Goal: Task Accomplishment & Management: Complete application form

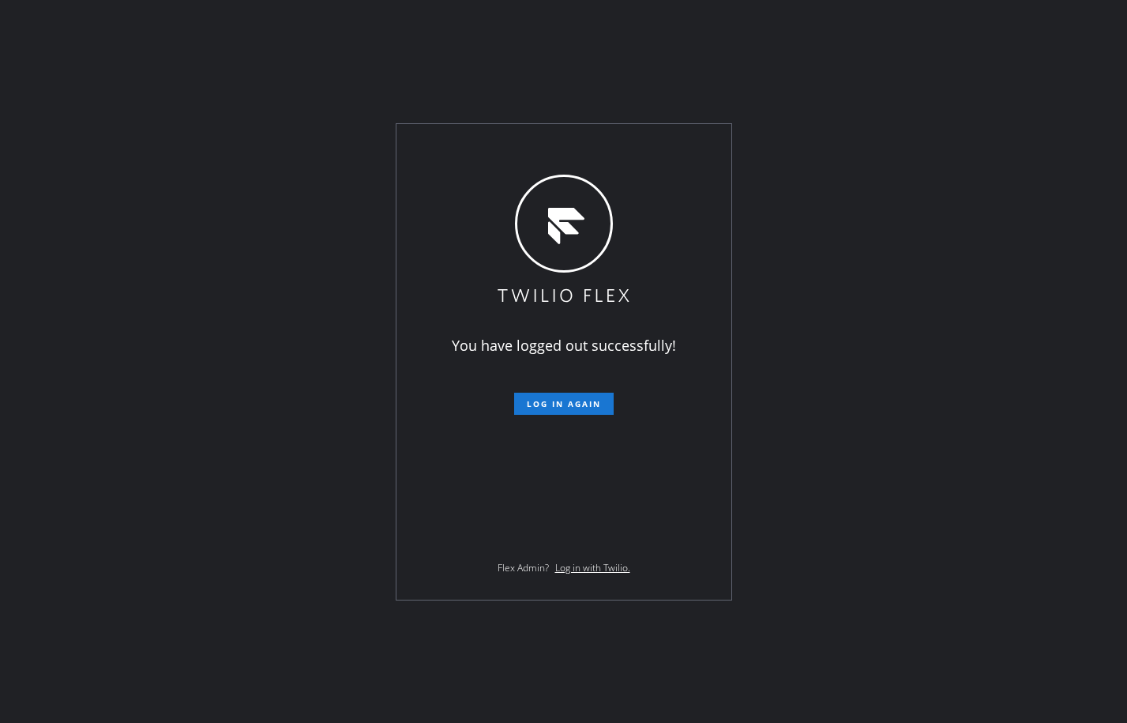
click at [536, 417] on div "You have logged out successfully! Log in again Flex Admin? Log in with Twilio." at bounding box center [563, 361] width 335 height 475
click at [546, 398] on span "Log in again" at bounding box center [564, 403] width 74 height 11
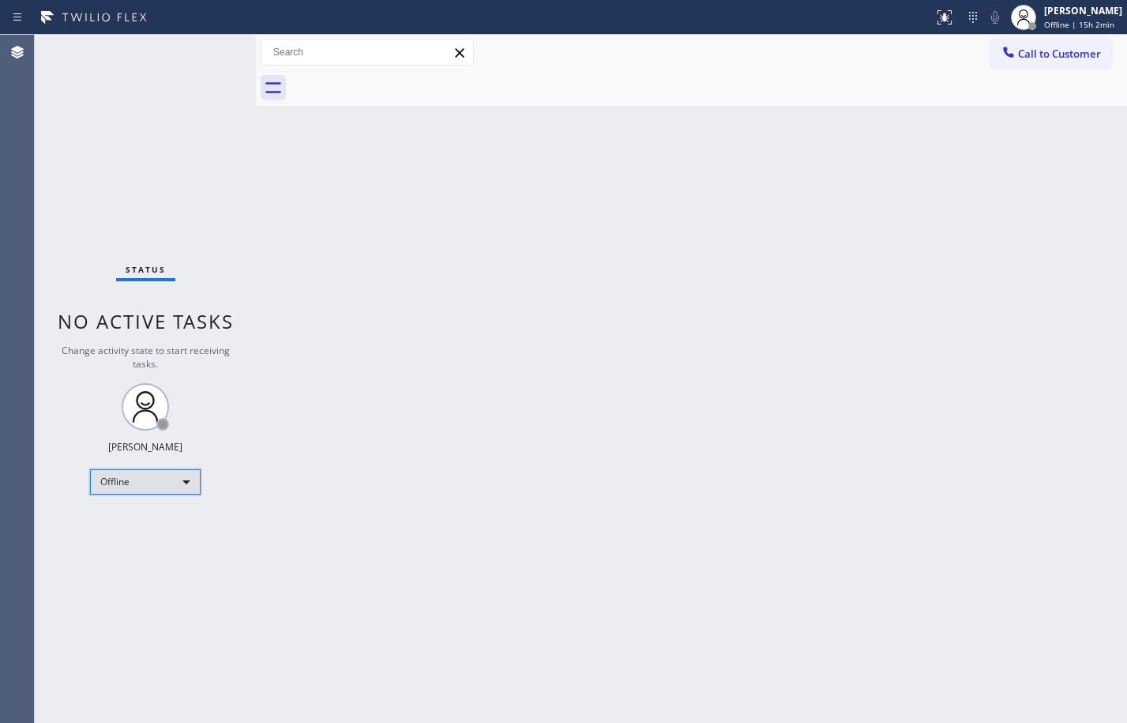
click at [186, 486] on div "Offline" at bounding box center [145, 481] width 111 height 25
click at [174, 514] on li "Available" at bounding box center [144, 523] width 107 height 19
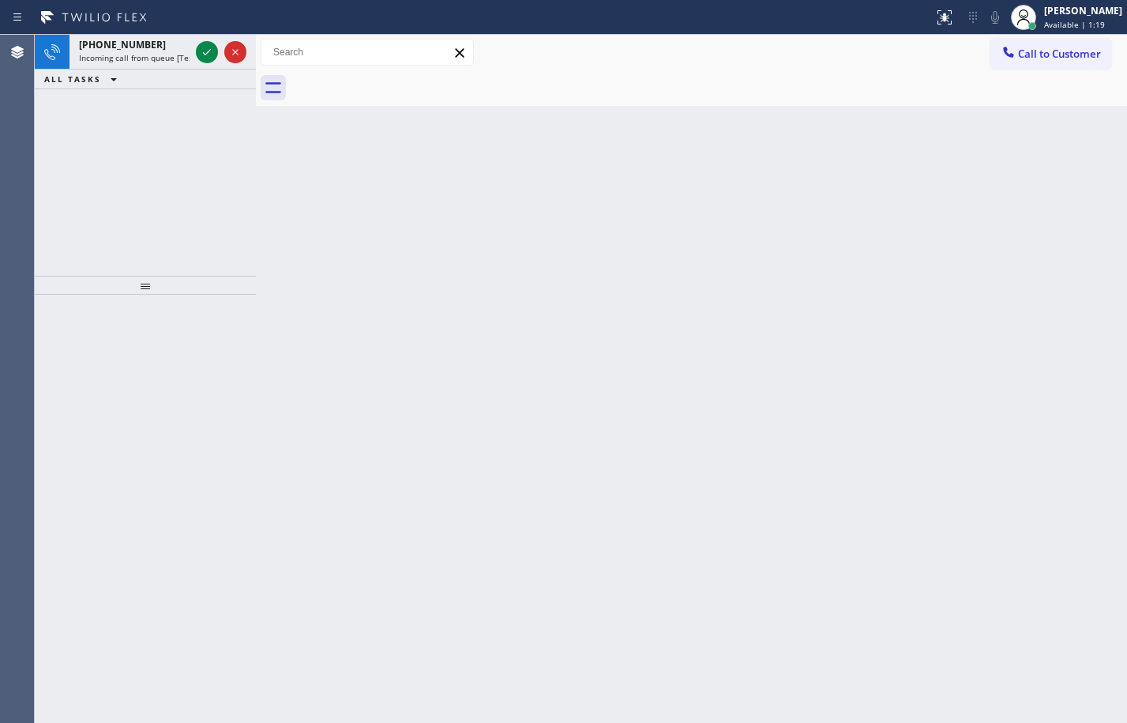
drag, startPoint x: 167, startPoint y: 43, endPoint x: 200, endPoint y: 70, distance: 42.6
click at [167, 43] on div "[PHONE_NUMBER]" at bounding box center [134, 44] width 111 height 13
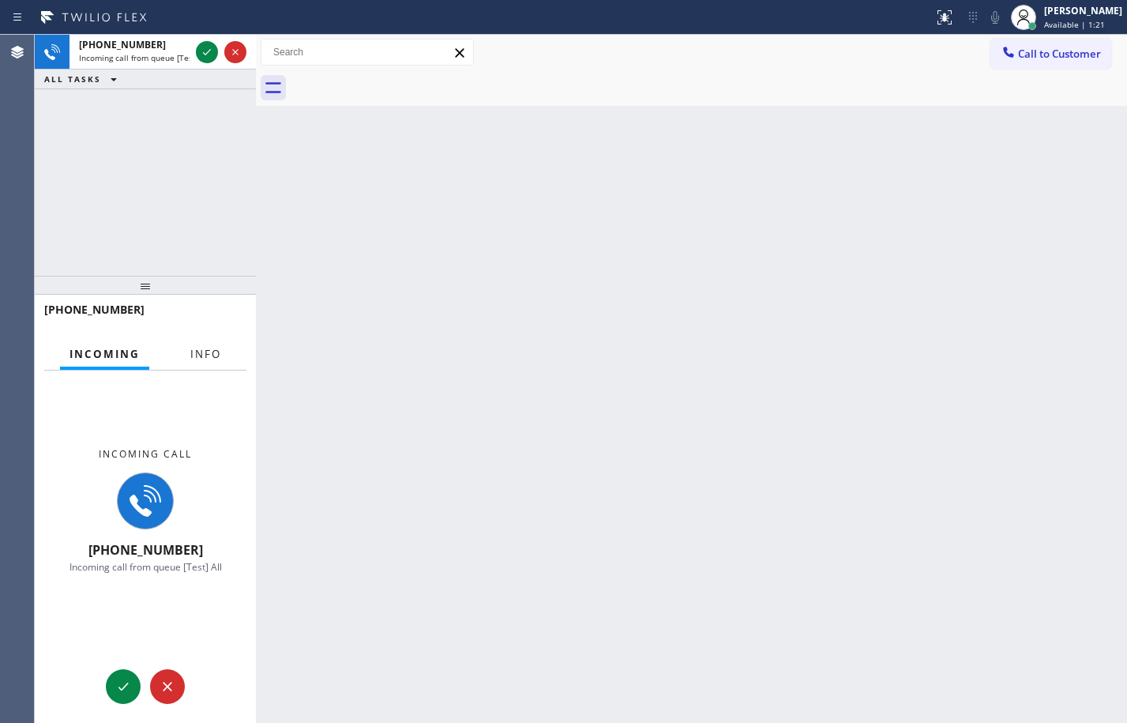
click at [195, 365] on button "Info" at bounding box center [206, 354] width 50 height 31
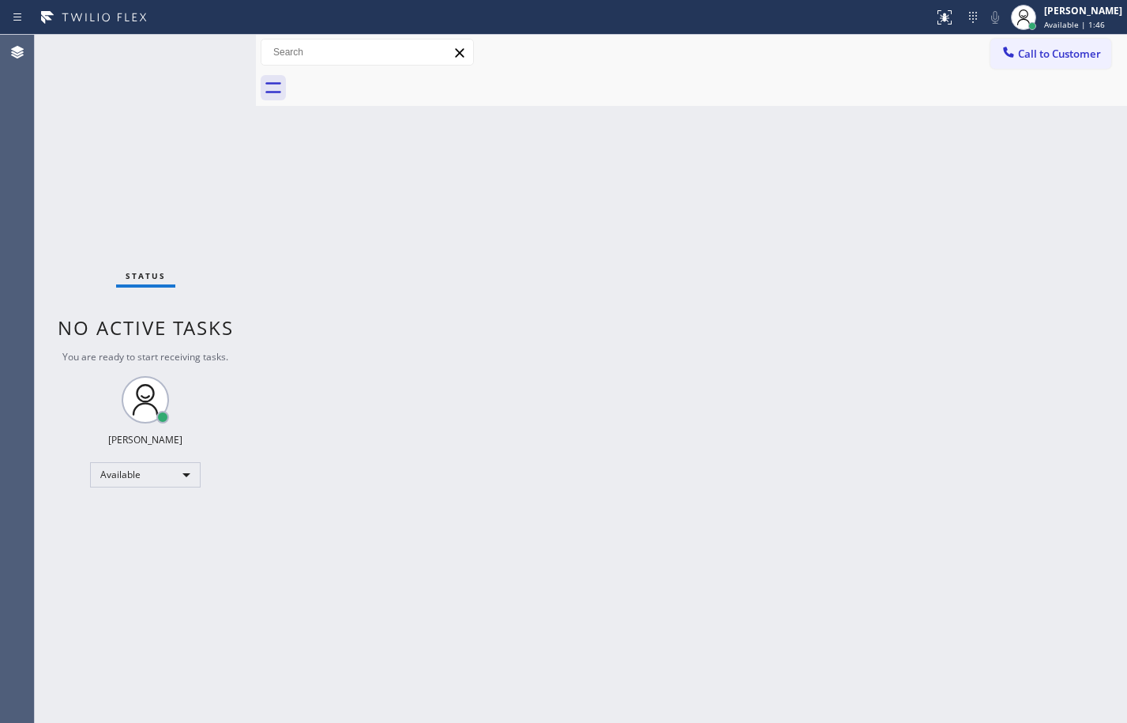
click at [88, 322] on span "No active tasks" at bounding box center [146, 327] width 176 height 26
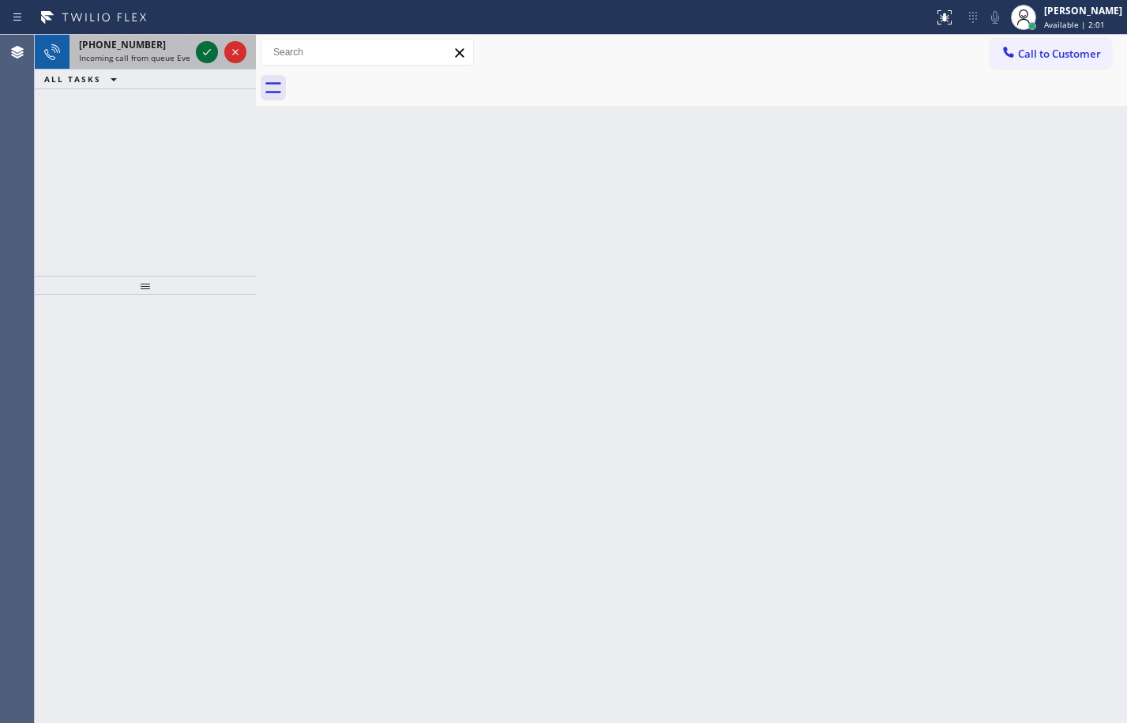
click at [209, 51] on icon at bounding box center [207, 52] width 8 height 6
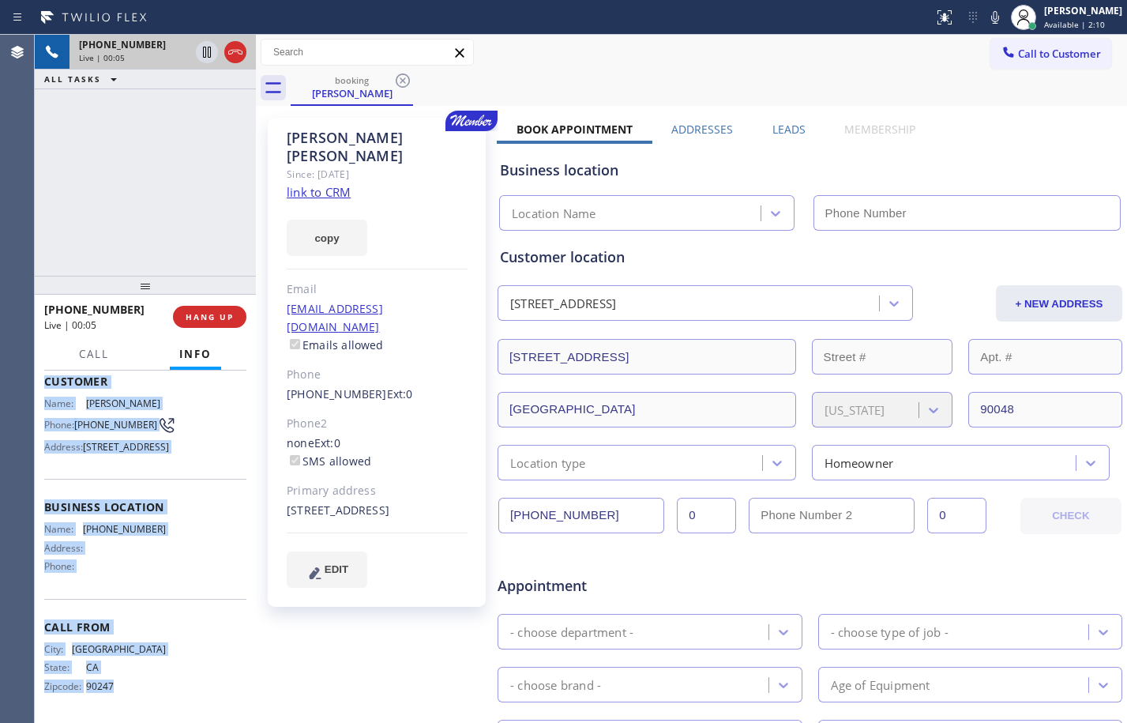
scroll to position [132, 0]
drag, startPoint x: 39, startPoint y: 470, endPoint x: 175, endPoint y: 582, distance: 176.7
click at [175, 582] on div "Context Queue: Everybody Priority: 1 Customer Name: Larry Hess Phone: (323) 363…" at bounding box center [145, 546] width 221 height 352
copy div "Customer Name: Larry Hess Phone: (323) 363-3425 Address: 119 North Orlando Aven…"
click at [314, 184] on link "link to CRM" at bounding box center [319, 192] width 64 height 16
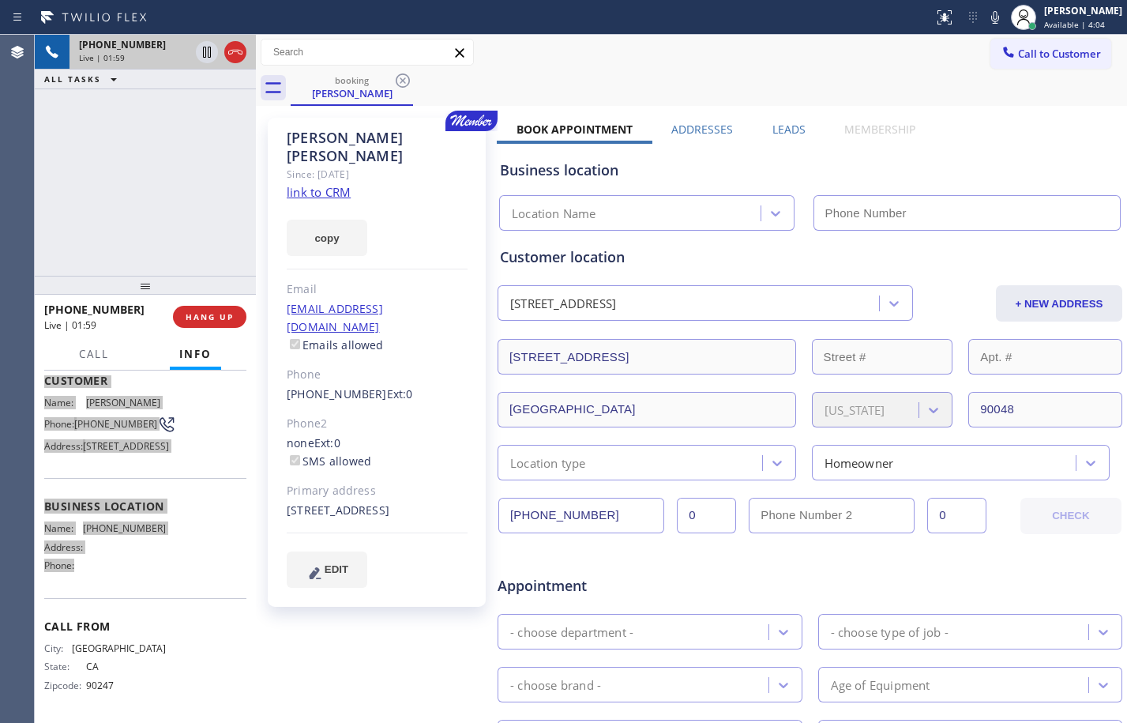
scroll to position [415, 0]
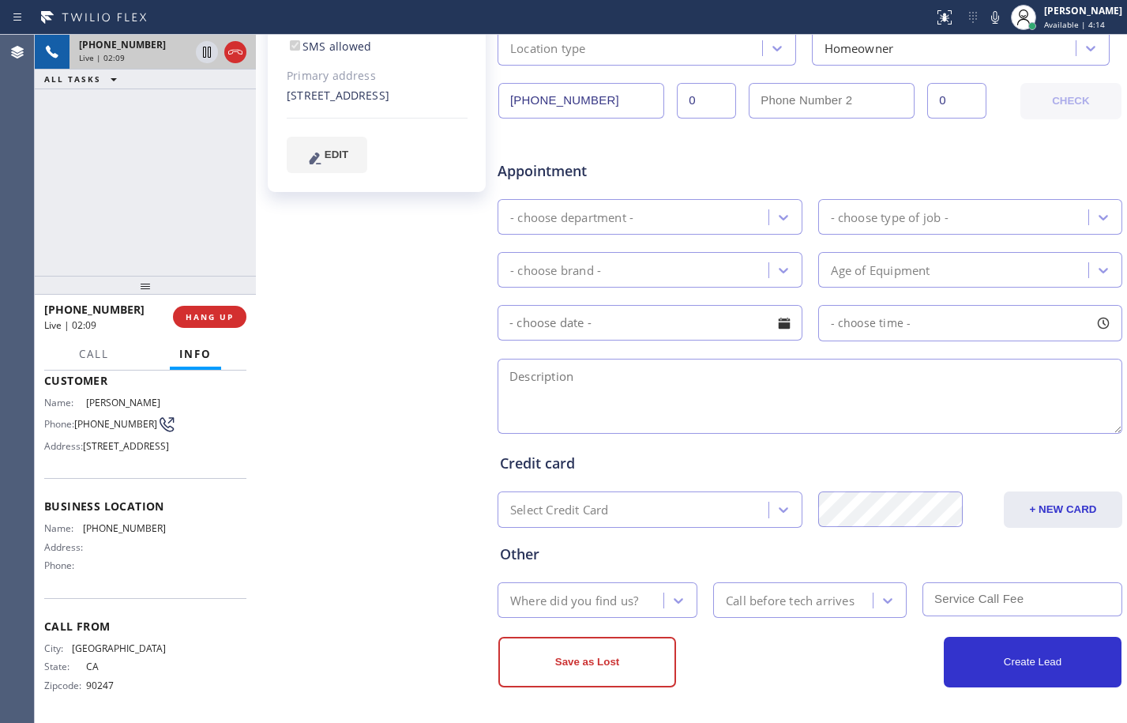
click at [133, 195] on div "+13233633425 Live | 02:09 ALL TASKS ALL TASKS ACTIVE TASKS TASKS IN WRAP UP" at bounding box center [145, 155] width 221 height 241
click at [203, 44] on icon at bounding box center [206, 52] width 19 height 19
drag, startPoint x: 978, startPoint y: 12, endPoint x: 930, endPoint y: 14, distance: 47.4
click at [986, 12] on icon at bounding box center [995, 17] width 19 height 19
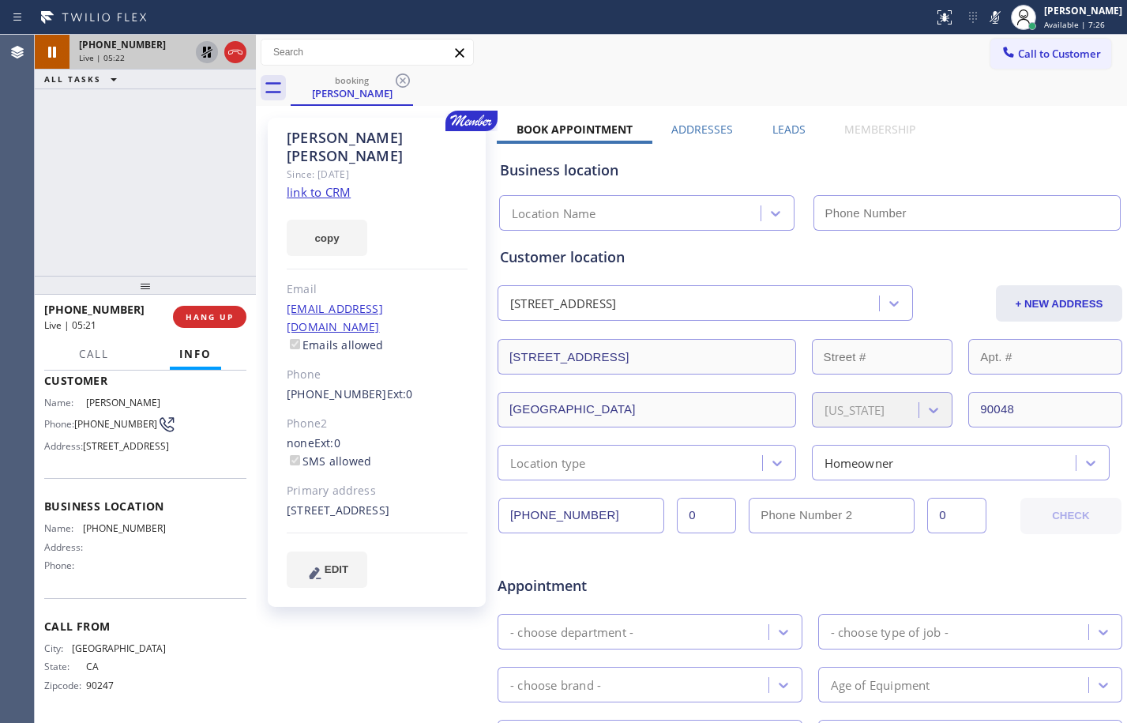
click at [204, 53] on icon at bounding box center [206, 52] width 19 height 19
click at [991, 17] on icon at bounding box center [995, 17] width 8 height 13
drag, startPoint x: 202, startPoint y: 54, endPoint x: 237, endPoint y: 51, distance: 34.9
click at [202, 54] on icon at bounding box center [206, 52] width 19 height 19
click at [986, 18] on icon at bounding box center [995, 17] width 19 height 19
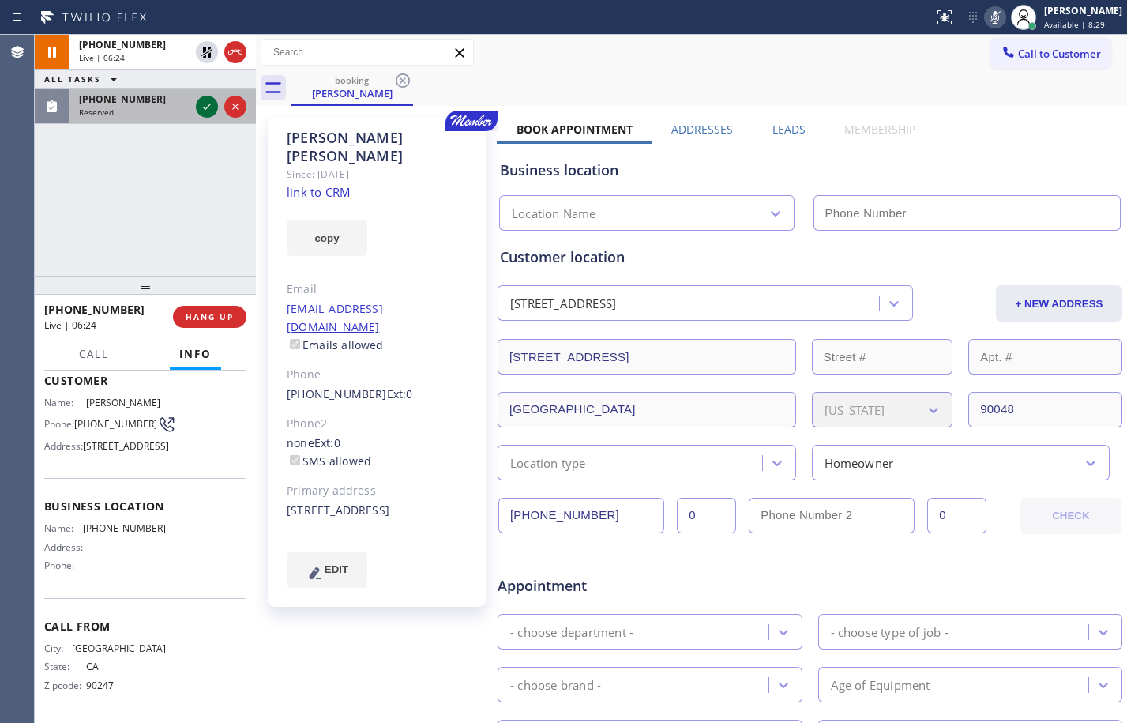
click at [213, 105] on icon at bounding box center [206, 106] width 19 height 19
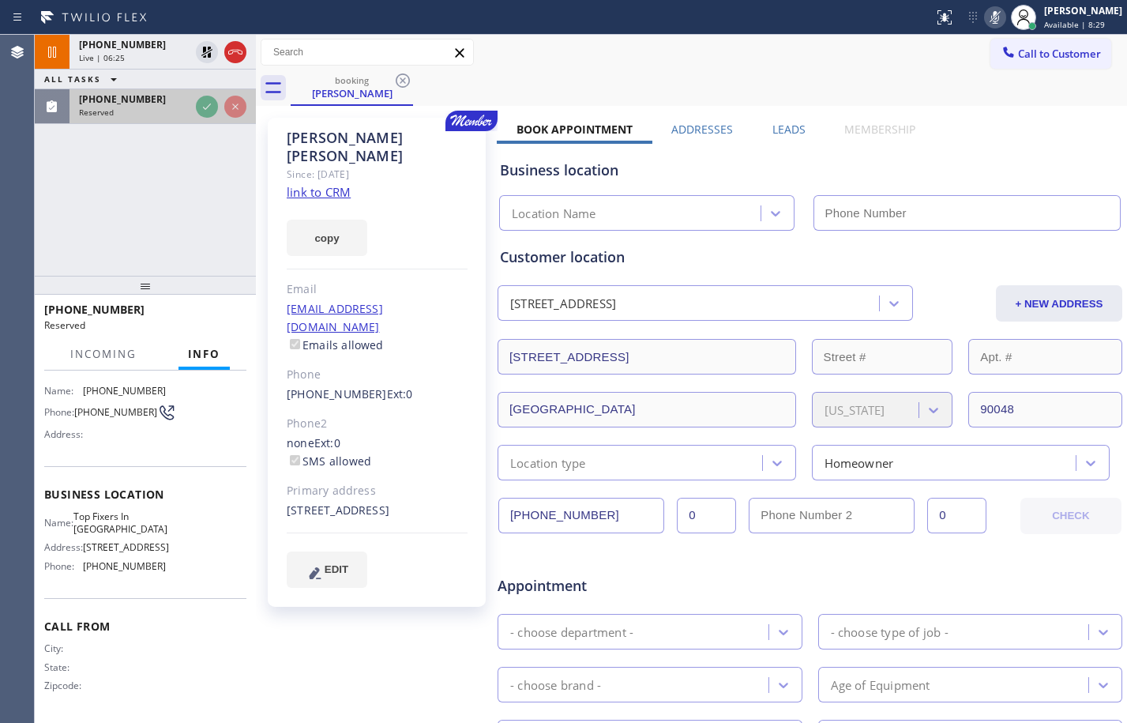
scroll to position [134, 0]
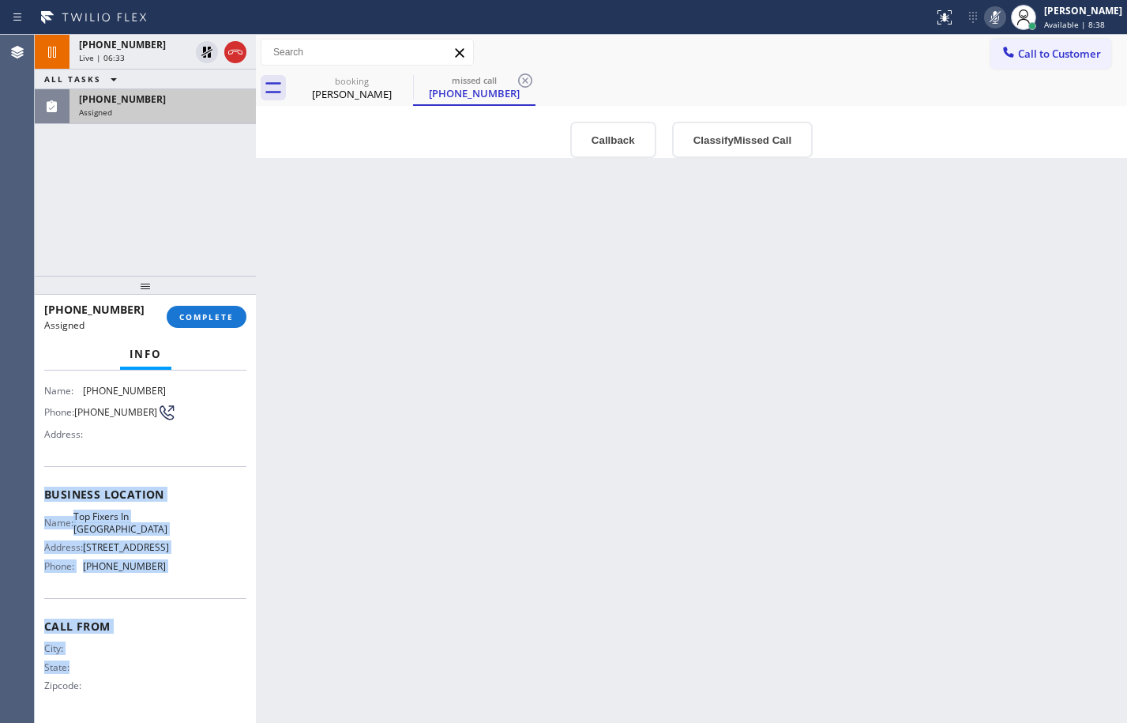
drag, startPoint x: 44, startPoint y: 490, endPoint x: 220, endPoint y: 503, distance: 175.8
click at [195, 631] on div "Context Queue: Appliance Repair High End Priority: 0 Task Age: 2 minute(s) Cust…" at bounding box center [145, 481] width 202 height 471
click at [205, 309] on button "COMPLETE" at bounding box center [207, 317] width 80 height 22
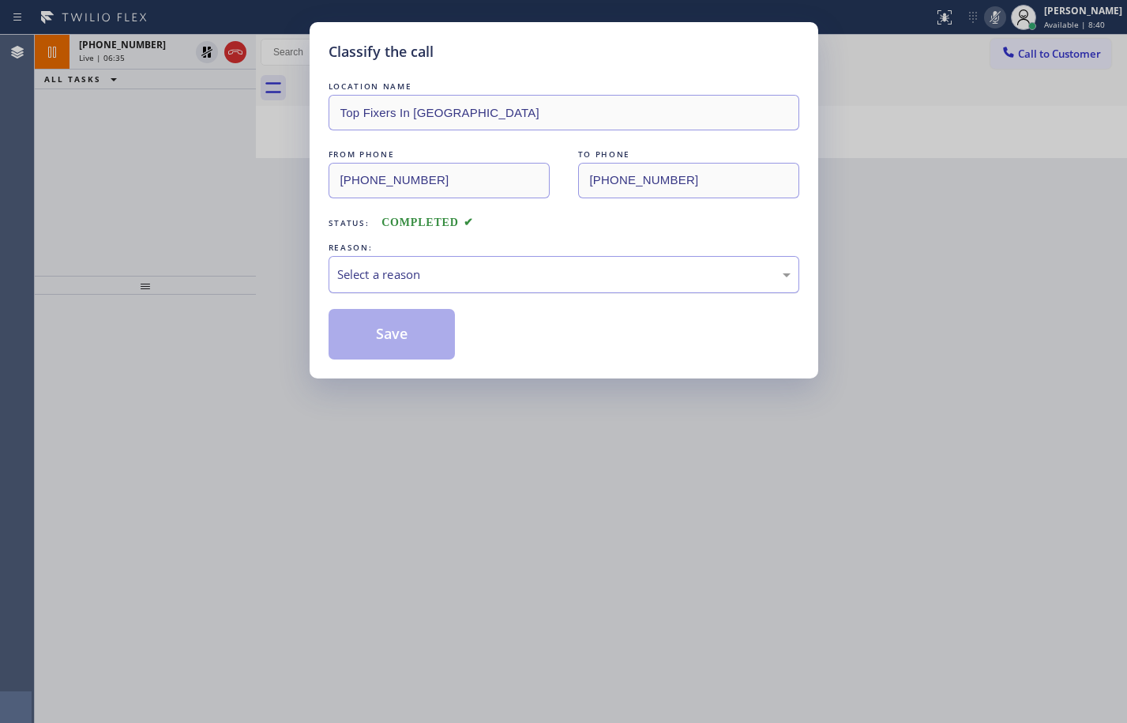
click at [625, 287] on div "Select a reason" at bounding box center [564, 274] width 471 height 37
click at [430, 335] on button "Save" at bounding box center [392, 334] width 127 height 51
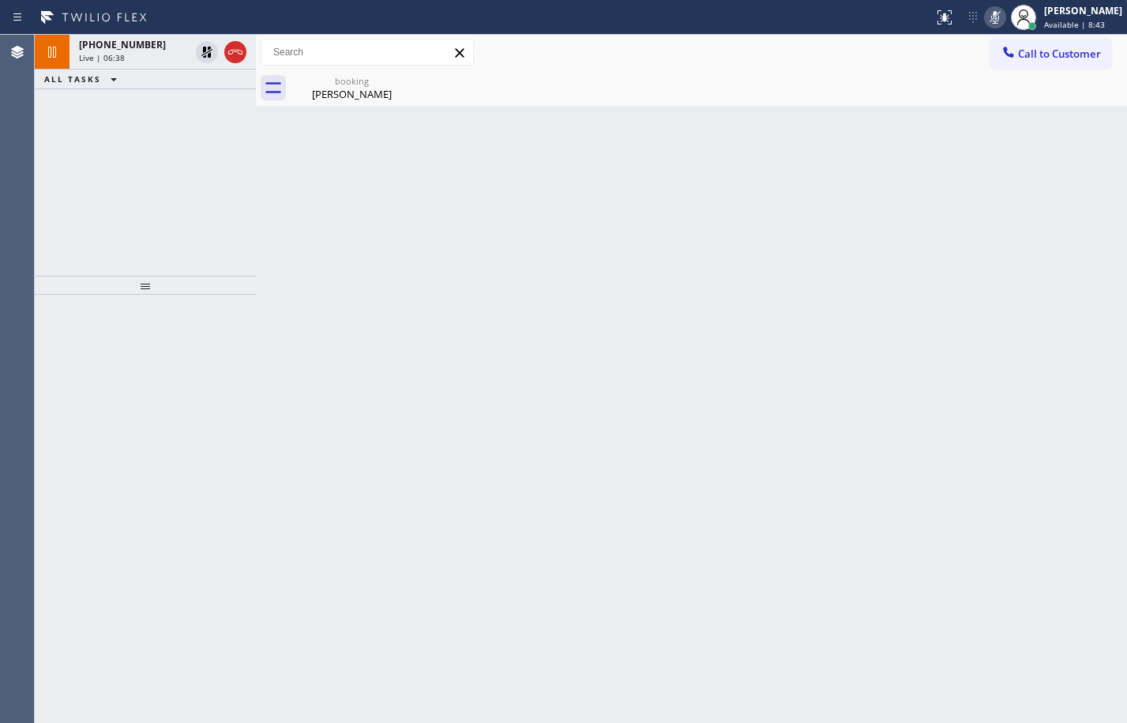
click at [126, 57] on div "Live | 06:38" at bounding box center [134, 57] width 111 height 11
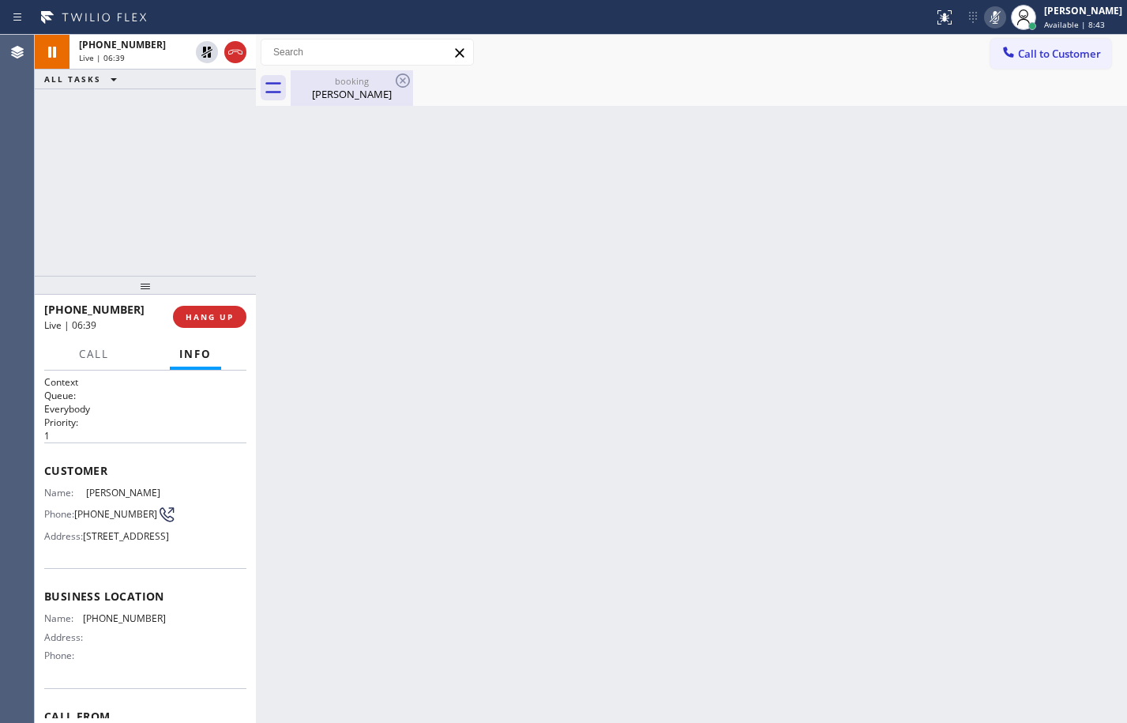
click at [305, 81] on div "booking" at bounding box center [351, 81] width 119 height 12
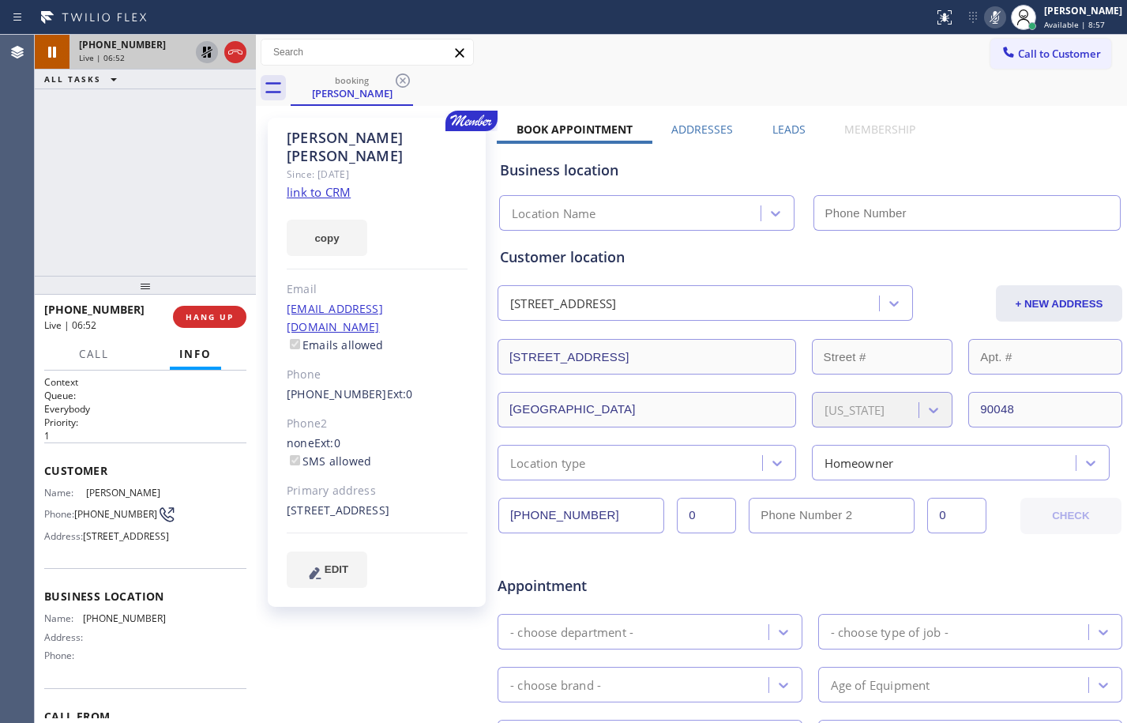
click at [206, 53] on icon at bounding box center [206, 52] width 11 height 11
click at [988, 15] on icon at bounding box center [995, 17] width 19 height 19
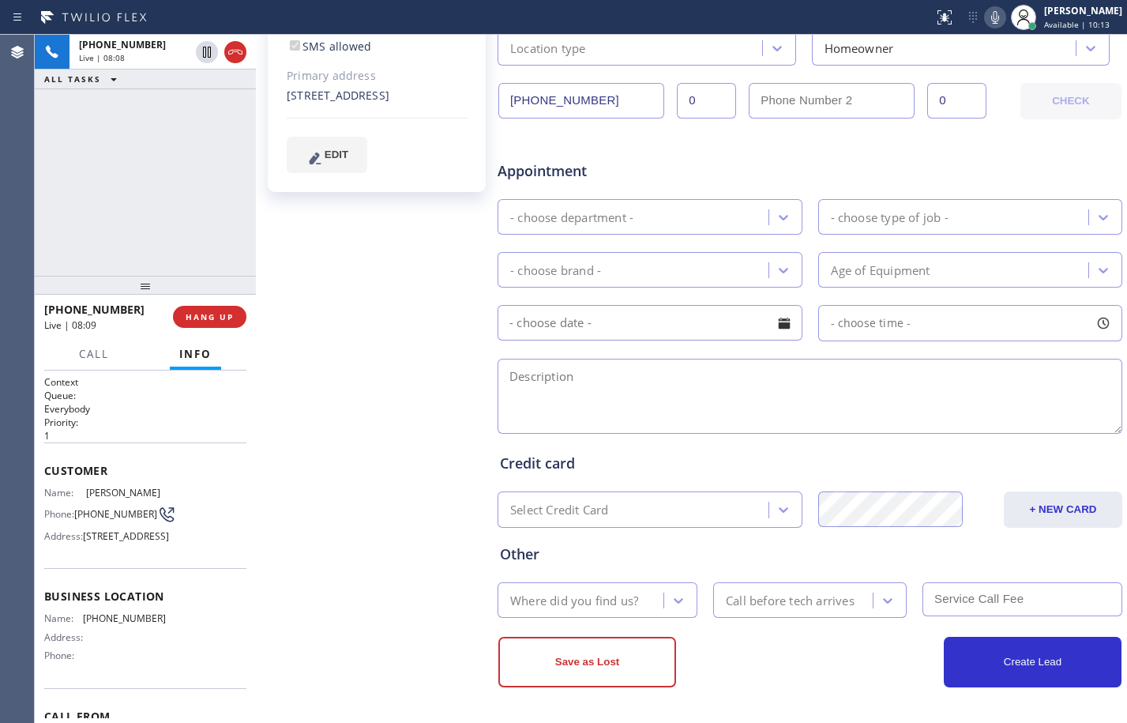
click at [99, 194] on div "+13233633425 Live | 08:08 ALL TASKS ALL TASKS ACTIVE TASKS TASKS IN WRAP UP" at bounding box center [145, 155] width 221 height 241
drag, startPoint x: 160, startPoint y: 161, endPoint x: 171, endPoint y: 161, distance: 10.3
click at [160, 161] on div "+13233633425 Live | 08:22 ALL TASKS ALL TASKS ACTIVE TASKS TASKS IN WRAP UP" at bounding box center [145, 155] width 221 height 241
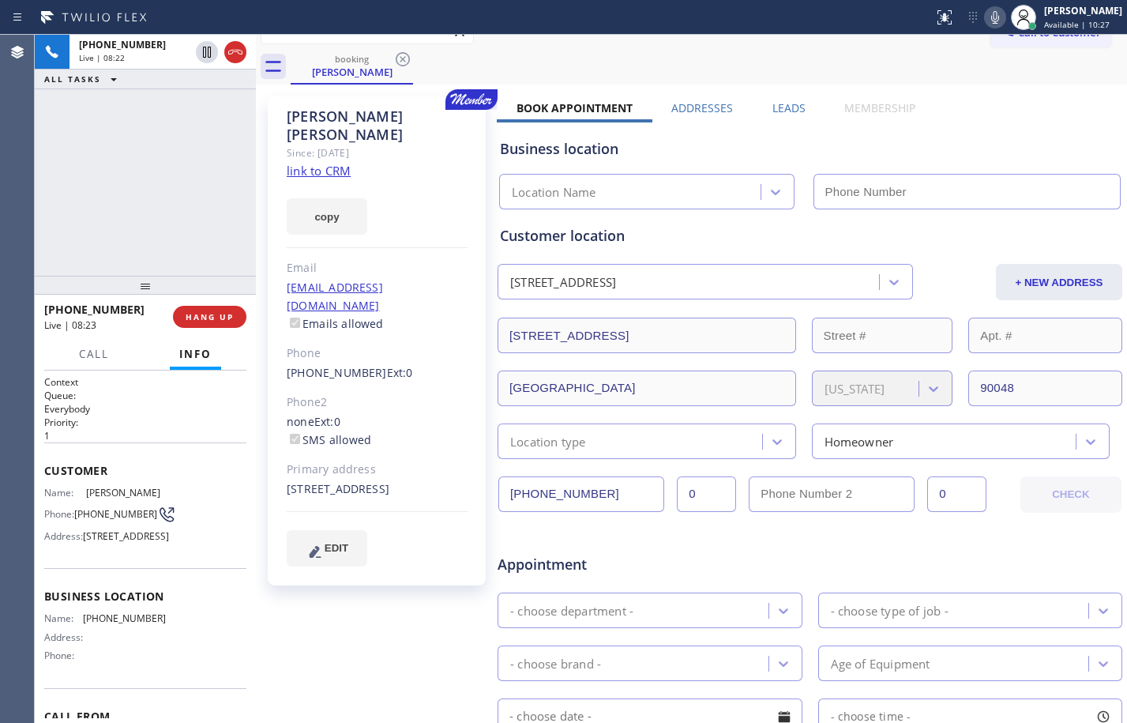
scroll to position [0, 0]
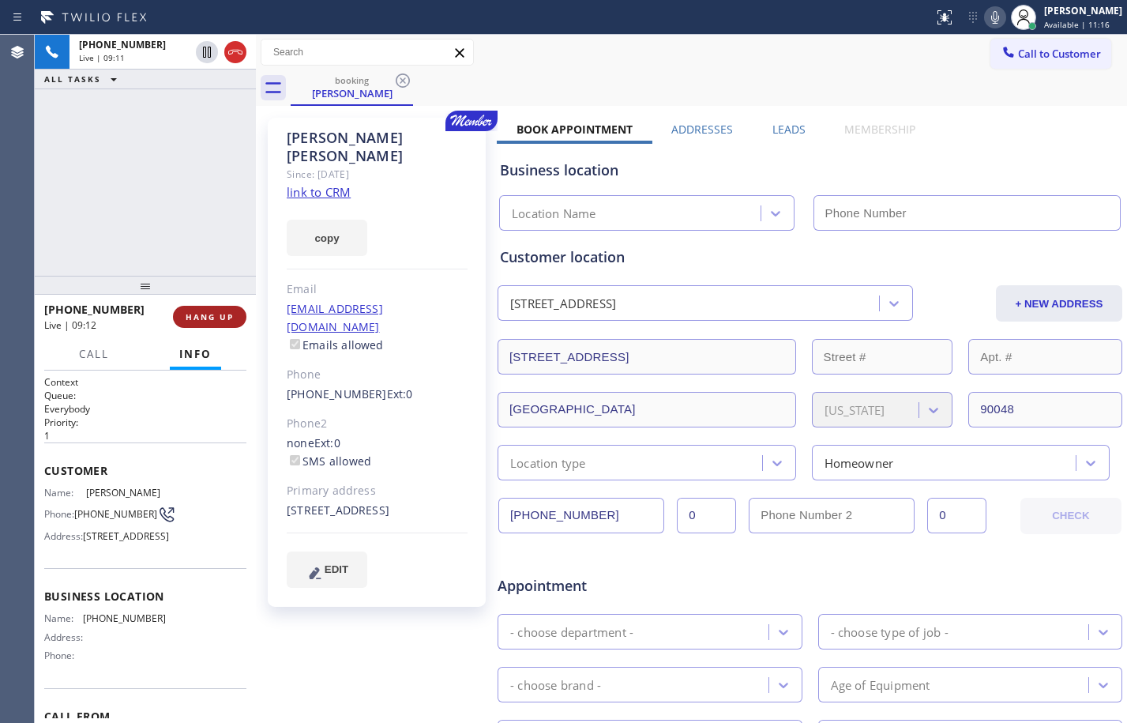
click at [213, 317] on span "HANG UP" at bounding box center [210, 316] width 48 height 11
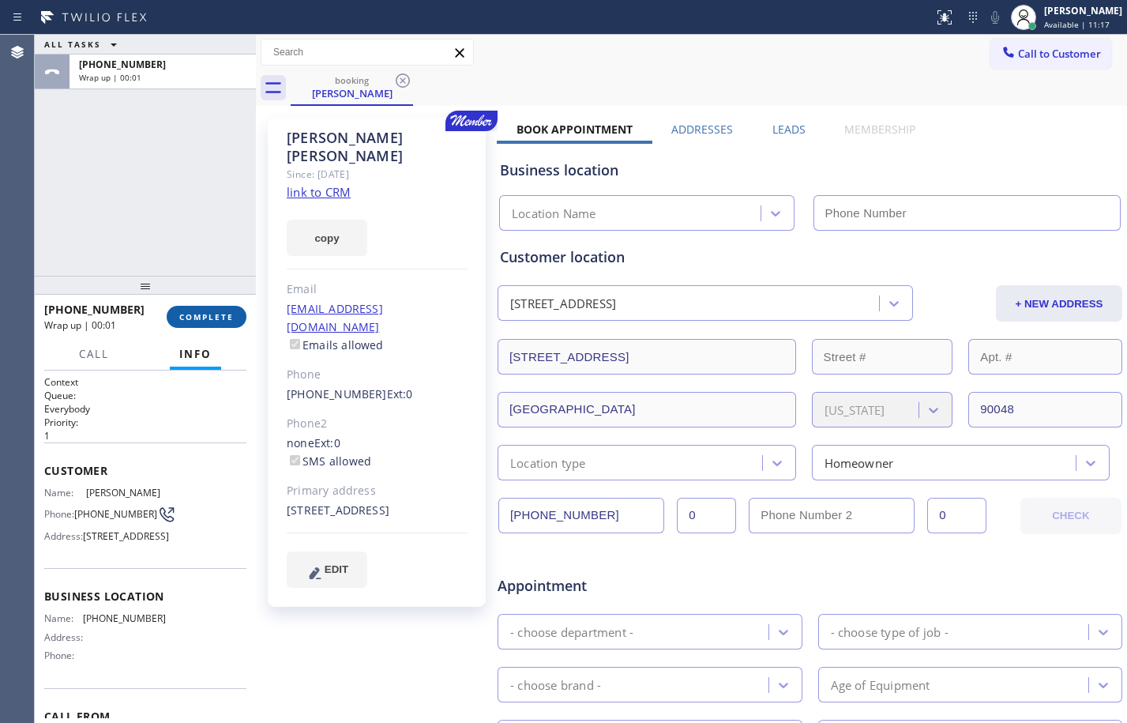
click at [214, 318] on span "COMPLETE" at bounding box center [206, 316] width 54 height 11
click at [211, 321] on span "COMPLETE" at bounding box center [206, 316] width 54 height 11
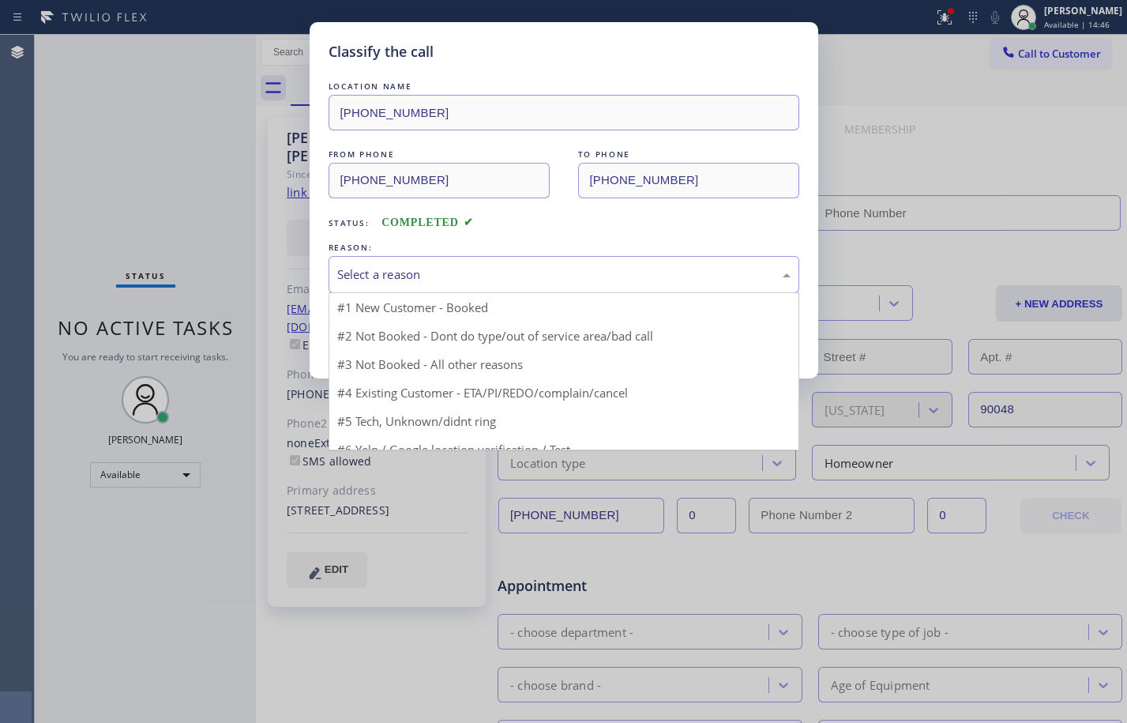
click at [436, 264] on div "Select a reason" at bounding box center [564, 274] width 471 height 37
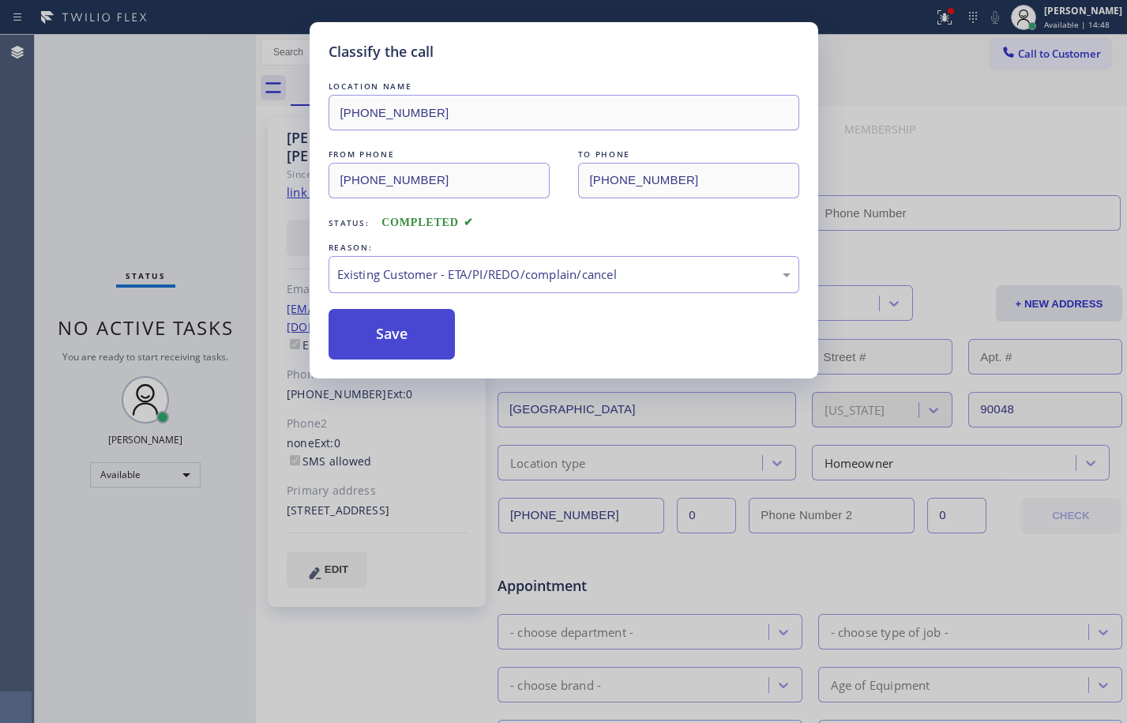
click at [386, 339] on button "Save" at bounding box center [392, 334] width 127 height 51
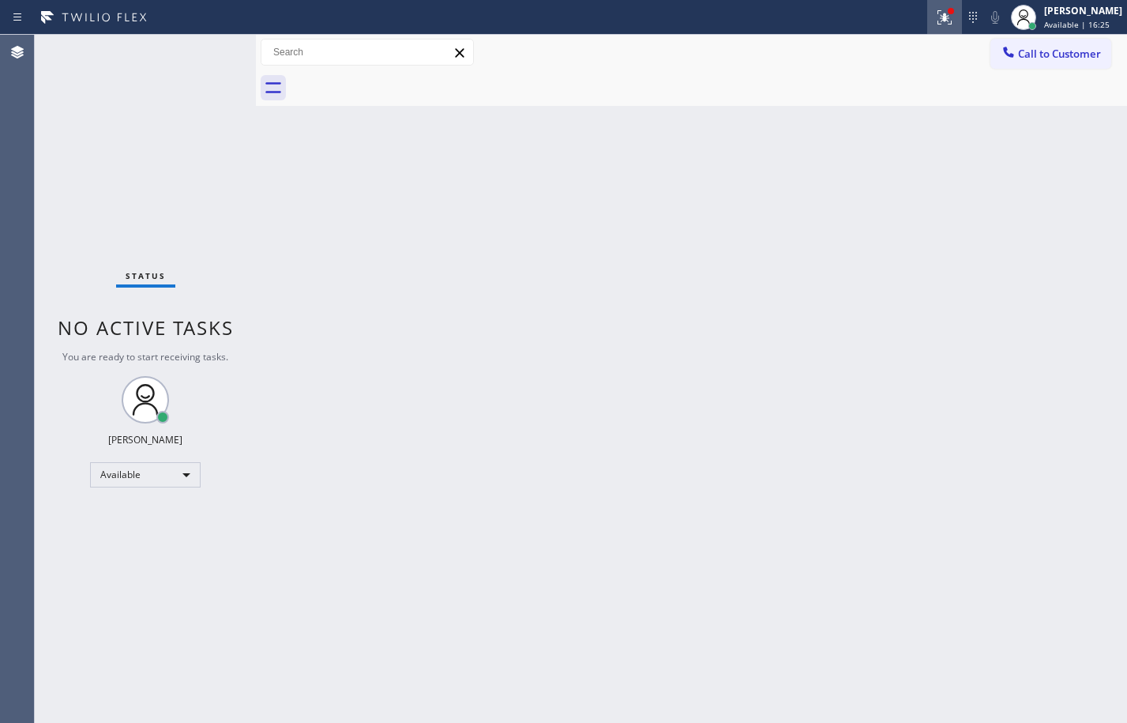
click at [929, 28] on button at bounding box center [944, 17] width 35 height 35
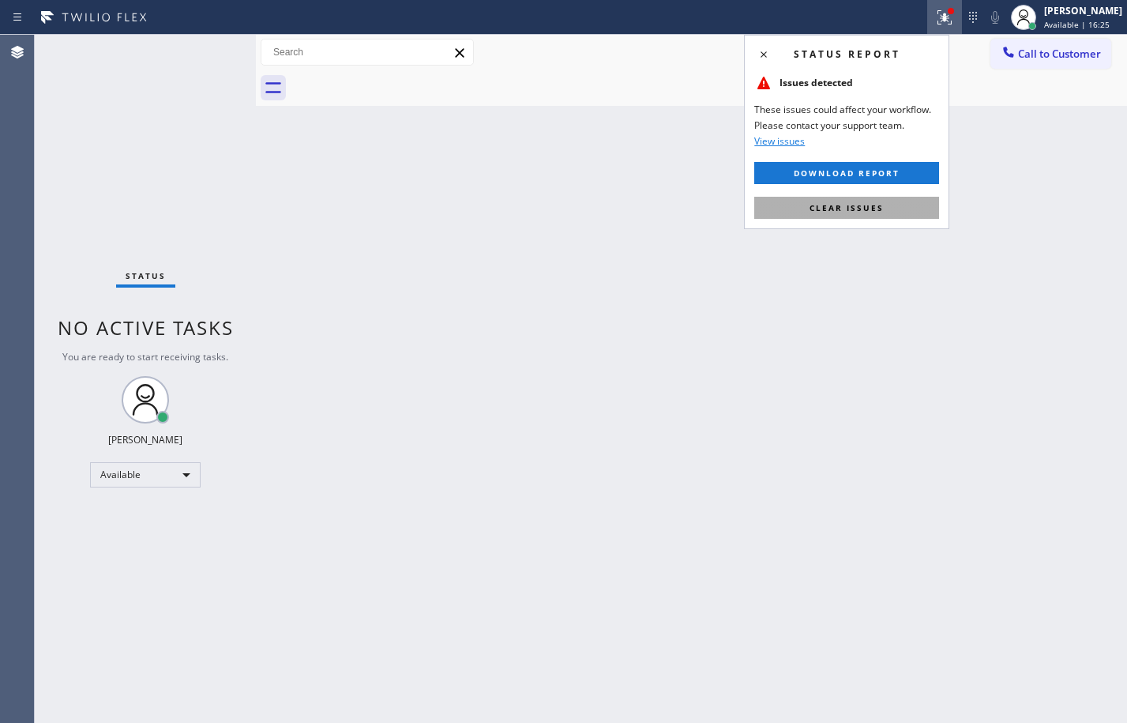
click at [839, 213] on button "Clear issues" at bounding box center [846, 208] width 185 height 22
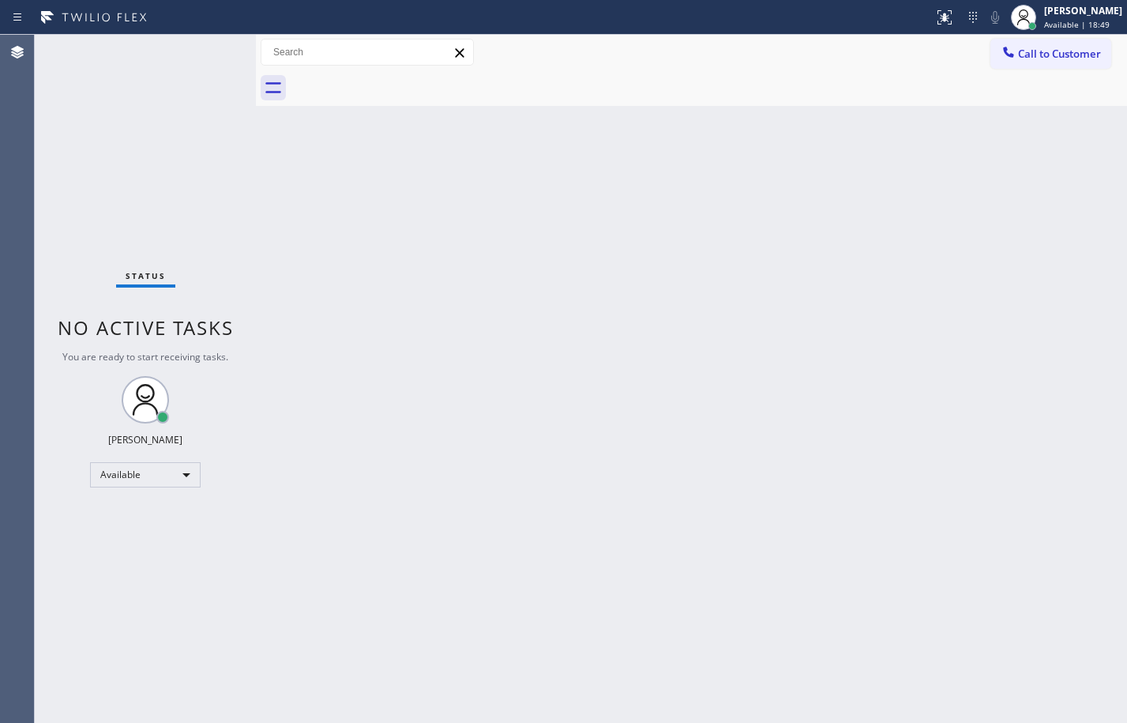
click at [167, 163] on div "Status No active tasks You are ready to start receiving tasks. Megan Rose Paluc…" at bounding box center [145, 379] width 221 height 688
click at [196, 64] on div "Status No active tasks You are ready to start receiving tasks. Megan Rose Paluc…" at bounding box center [145, 379] width 221 height 688
click at [238, 179] on div "Status No active tasks You are ready to start receiving tasks. Megan Rose Paluc…" at bounding box center [145, 379] width 221 height 688
click at [188, 175] on div "Status No active tasks You are ready to start receiving tasks. Megan Rose Paluc…" at bounding box center [145, 379] width 221 height 688
click at [505, 429] on div "Back to Dashboard Change Sender ID Customers Technicians Select a contact Outbo…" at bounding box center [691, 379] width 871 height 688
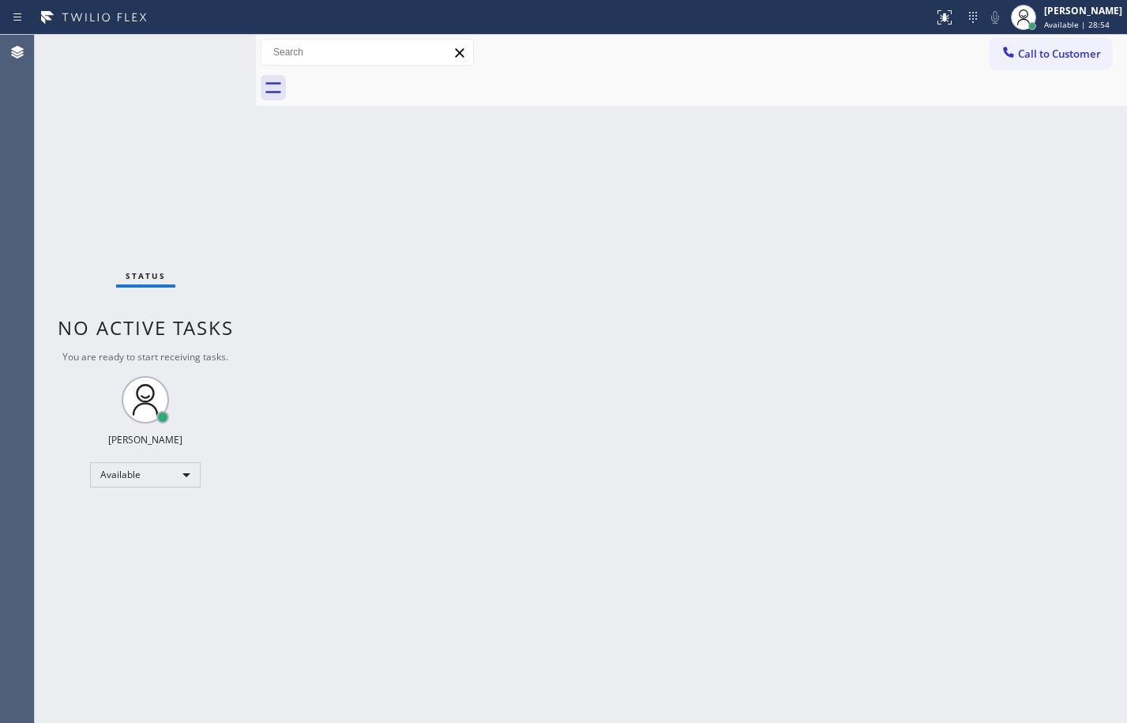
click at [210, 45] on div "Status No active tasks You are ready to start receiving tasks. Megan Rose Paluc…" at bounding box center [145, 379] width 221 height 688
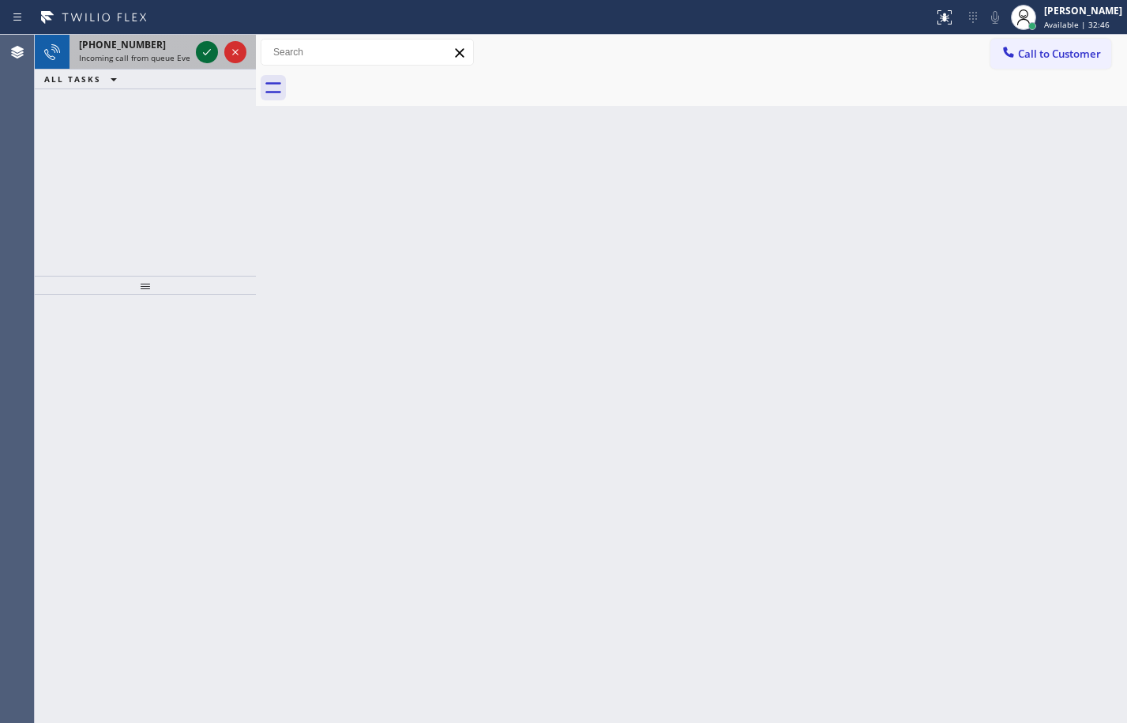
click at [204, 47] on icon at bounding box center [206, 52] width 19 height 19
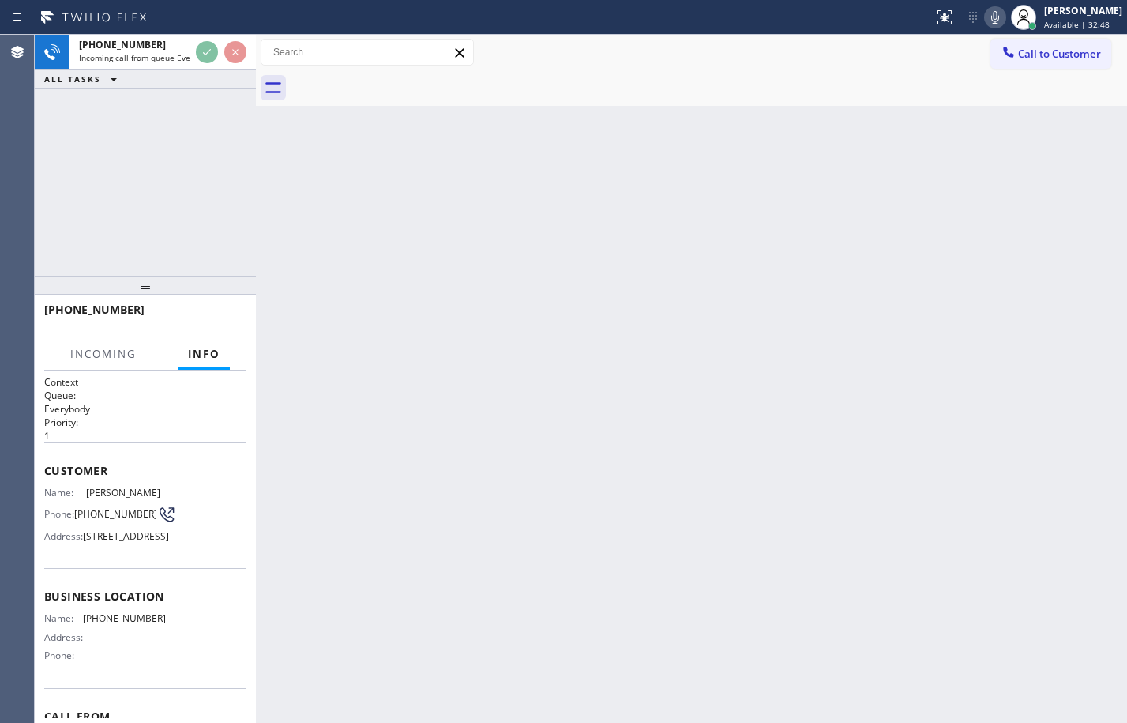
scroll to position [132, 0]
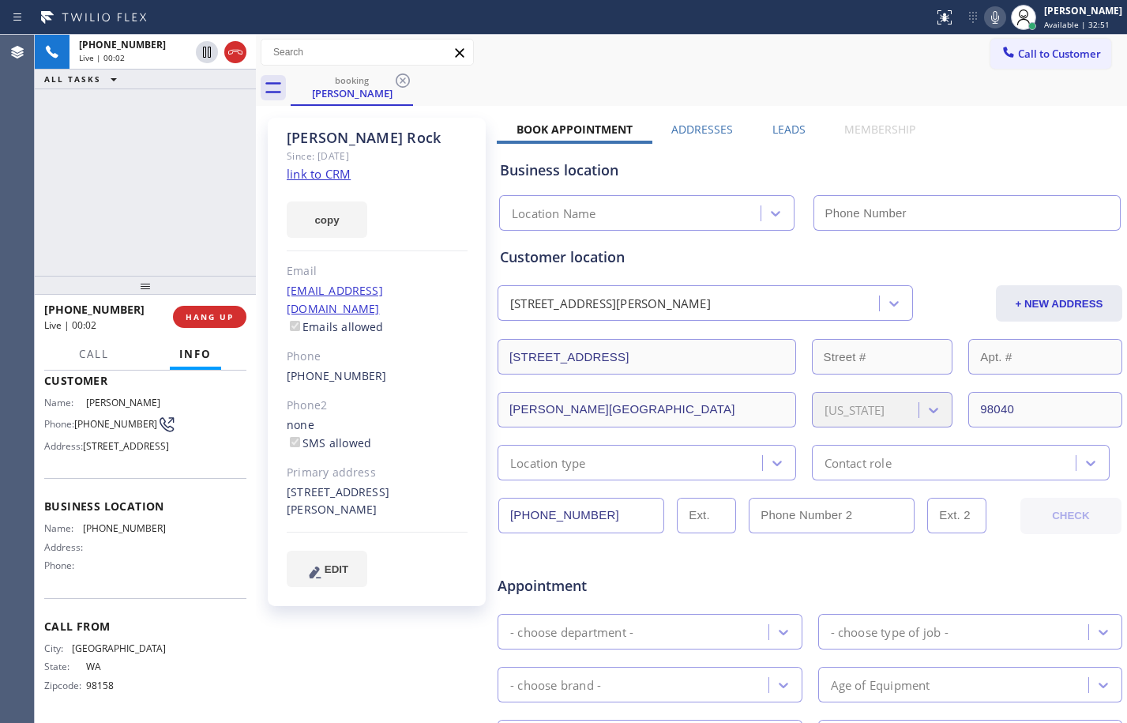
click at [345, 172] on link "link to CRM" at bounding box center [319, 174] width 64 height 16
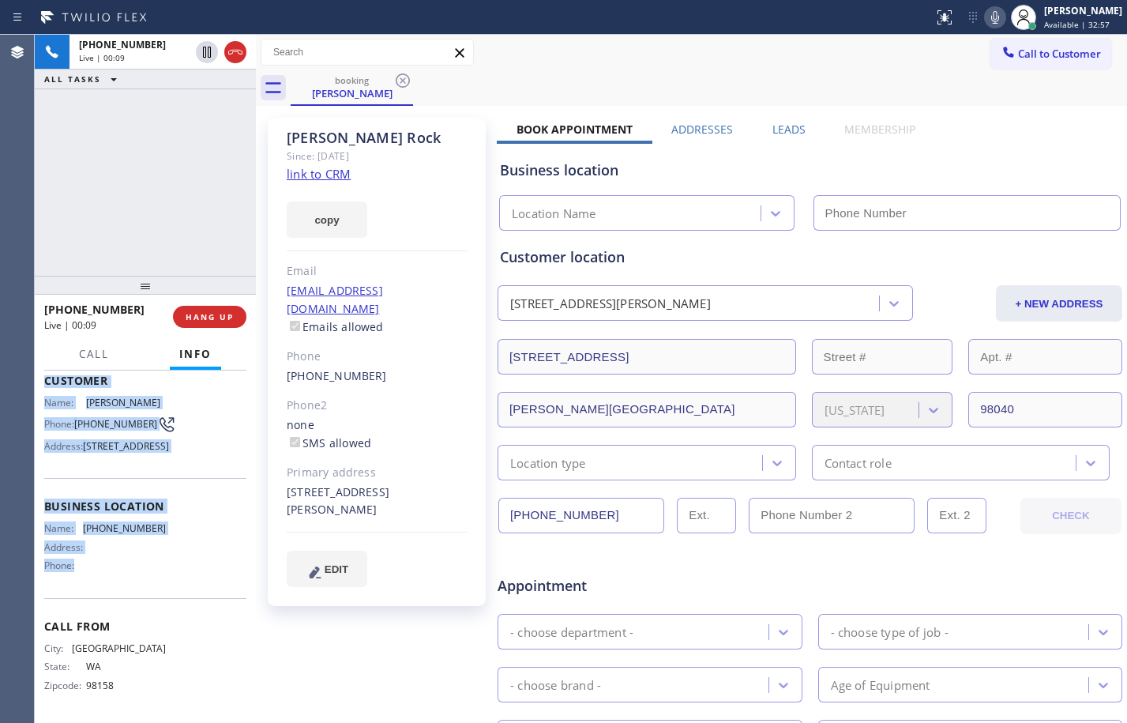
drag, startPoint x: 43, startPoint y: 471, endPoint x: 153, endPoint y: 569, distance: 147.1
click at [153, 569] on div "Context Queue: Everybody Priority: 1 Customer Name: Patrick Rock Phone: (206) 2…" at bounding box center [145, 546] width 221 height 352
copy div "Customer Name: Patrick Rock Phone: (206) 291-3943 Address: 6816 83rd Ave SE, Me…"
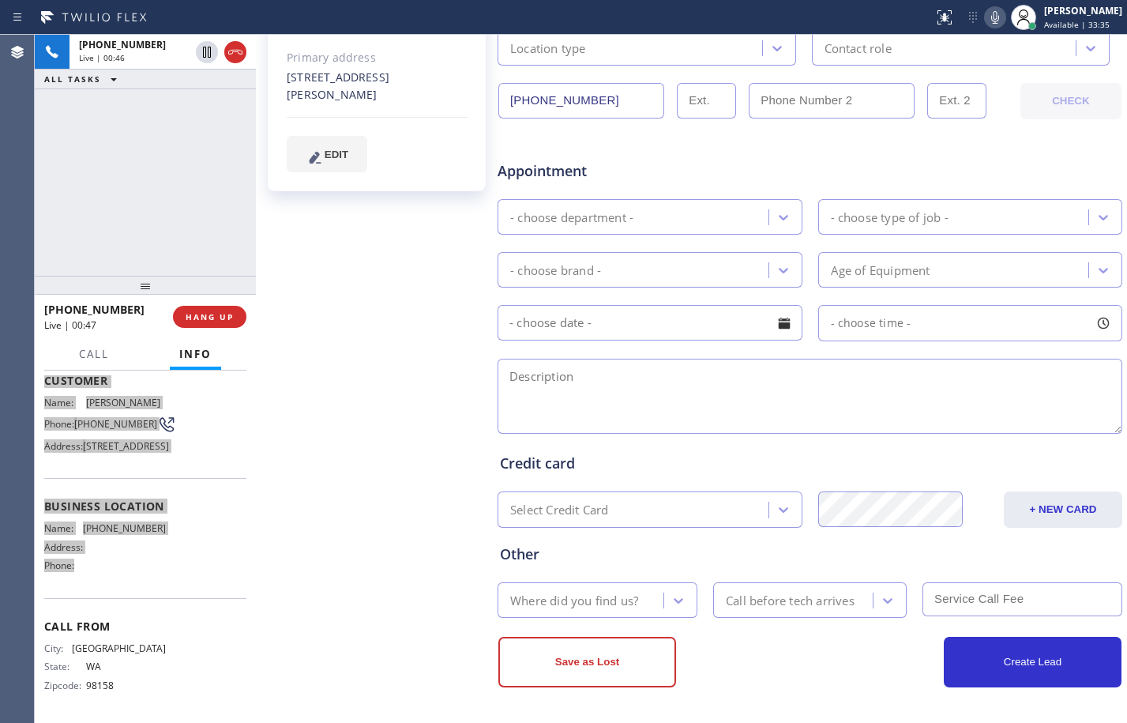
scroll to position [0, 0]
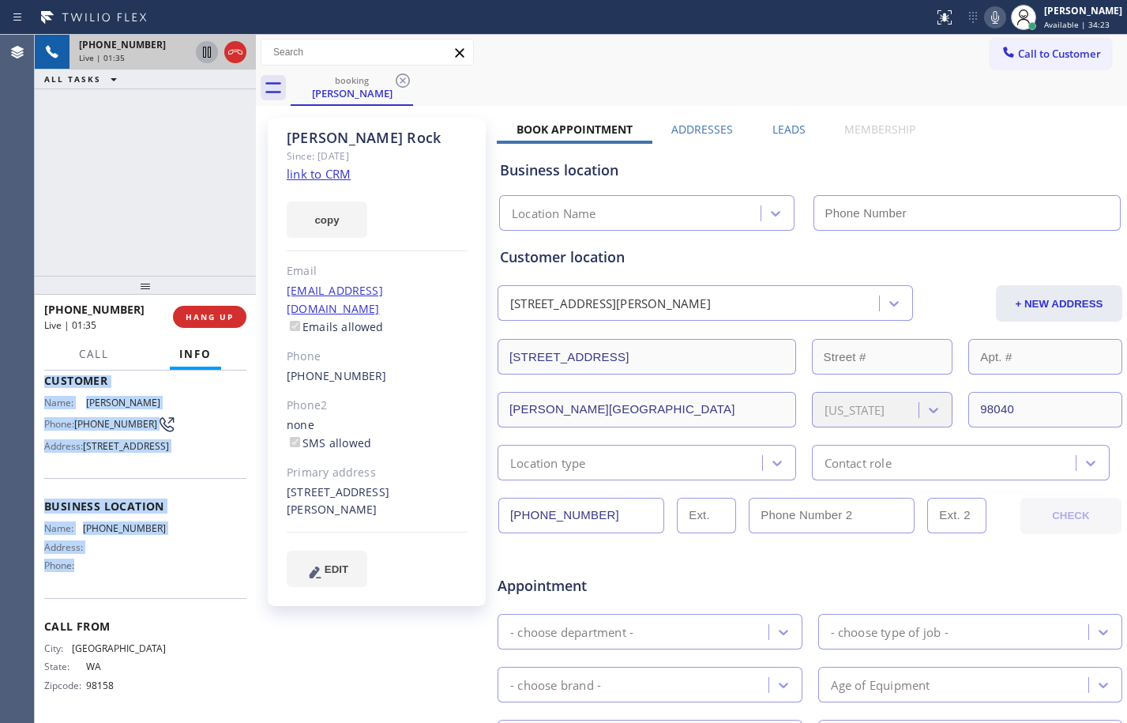
click at [212, 54] on icon at bounding box center [206, 52] width 19 height 19
click at [991, 17] on icon at bounding box center [995, 17] width 8 height 13
click at [156, 243] on div "+12062913943 Live | 02:57 ALL TASKS ALL TASKS ACTIVE TASKS TASKS IN WRAP UP" at bounding box center [145, 155] width 221 height 241
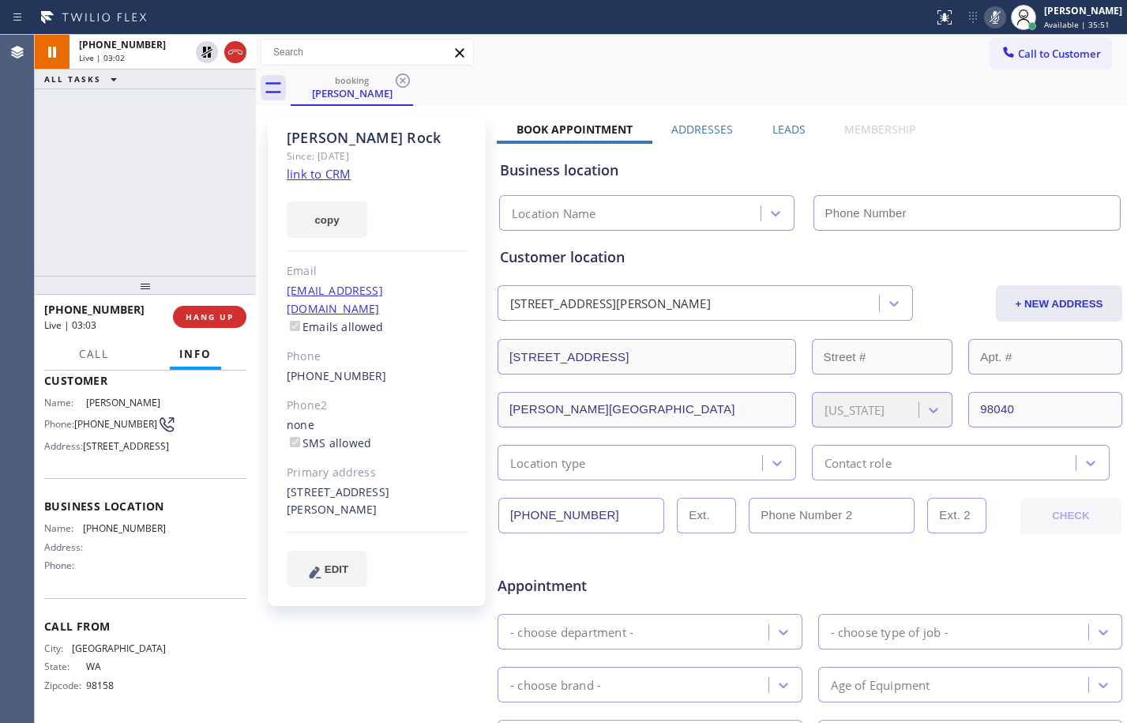
drag, startPoint x: 347, startPoint y: 484, endPoint x: 285, endPoint y: 479, distance: 62.6
click at [285, 479] on div "Patrick Rock Since: 20 may 2020 link to CRM copy Email patrickarock@comcast.net…" at bounding box center [377, 362] width 218 height 488
copy div "6816 83rd Ave SE Mercer Island, 98040 WA"
click at [118, 211] on div "+12062913943 Live | 03:34 ALL TASKS ALL TASKS ACTIVE TASKS TASKS IN WRAP UP" at bounding box center [145, 155] width 221 height 241
click at [193, 120] on div "+12062913943 Live | 03:59 ALL TASKS ALL TASKS ACTIVE TASKS TASKS IN WRAP UP" at bounding box center [145, 155] width 221 height 241
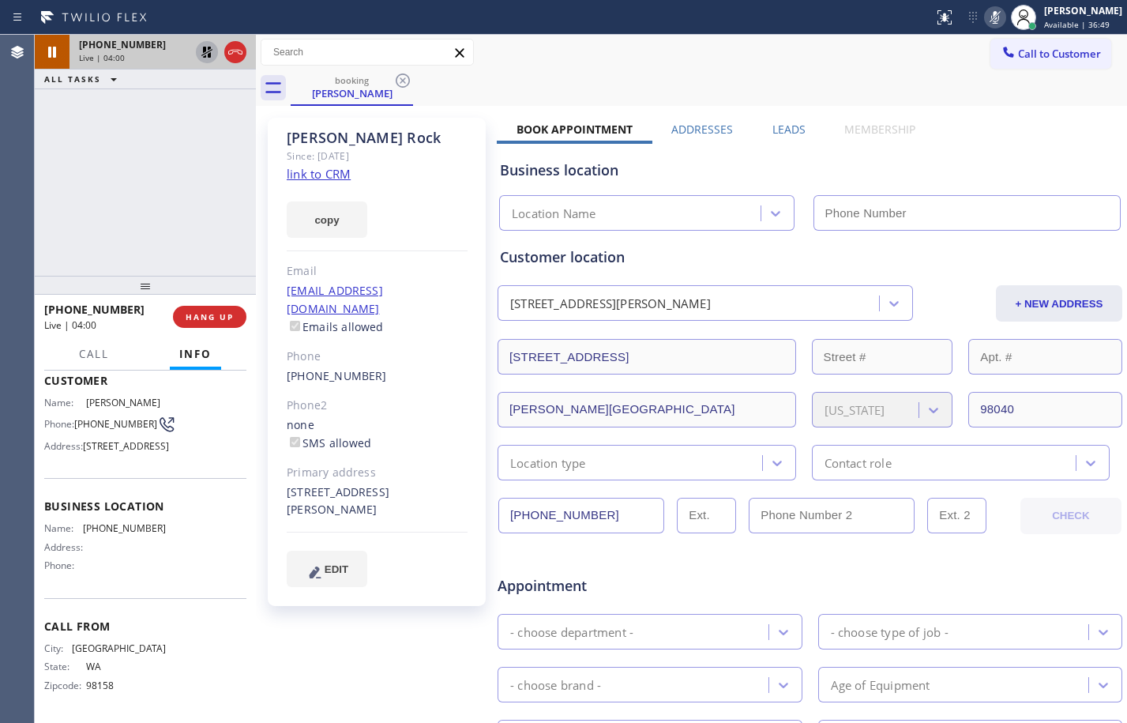
click at [207, 58] on icon at bounding box center [206, 52] width 19 height 19
click at [986, 19] on icon at bounding box center [995, 17] width 19 height 19
click at [208, 55] on icon at bounding box center [206, 52] width 11 height 11
click at [938, 24] on icon at bounding box center [944, 17] width 19 height 19
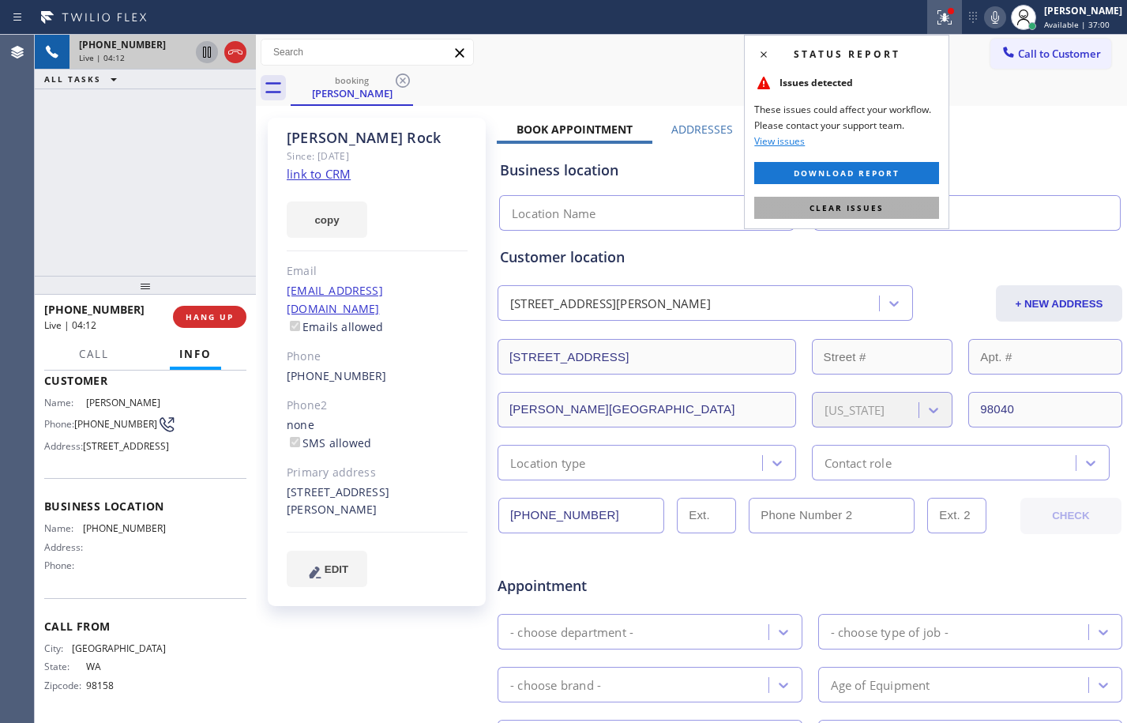
click at [874, 200] on button "Clear issues" at bounding box center [846, 208] width 185 height 22
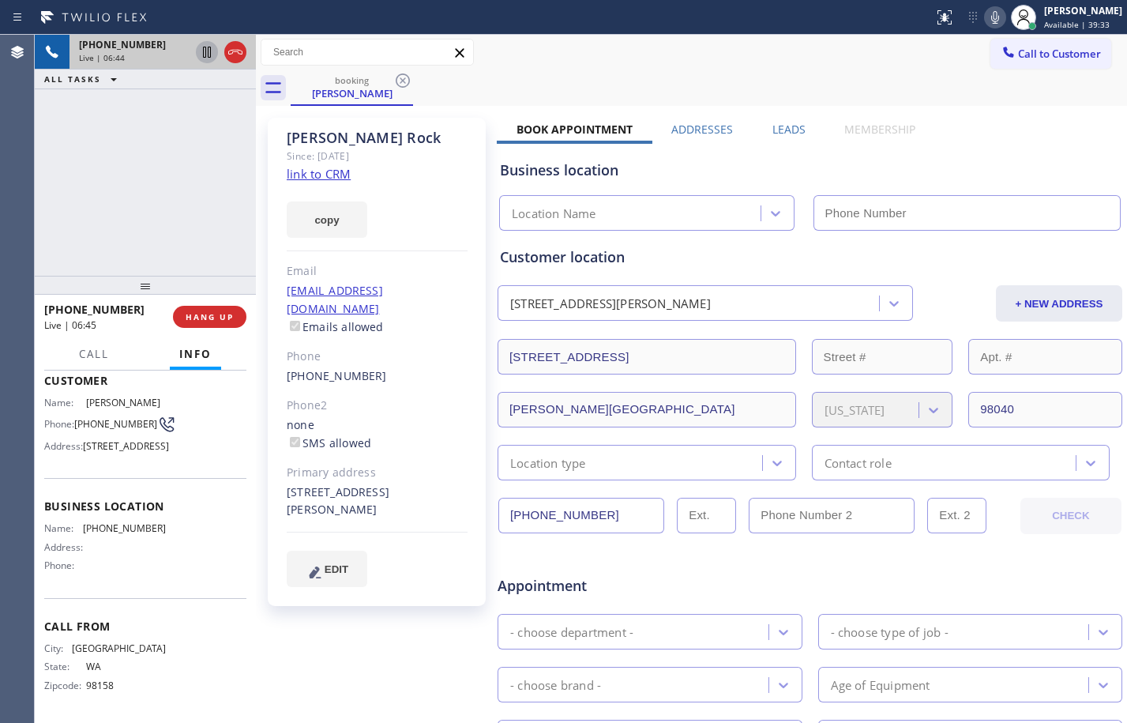
click at [619, 459] on div "Location type" at bounding box center [632, 463] width 260 height 28
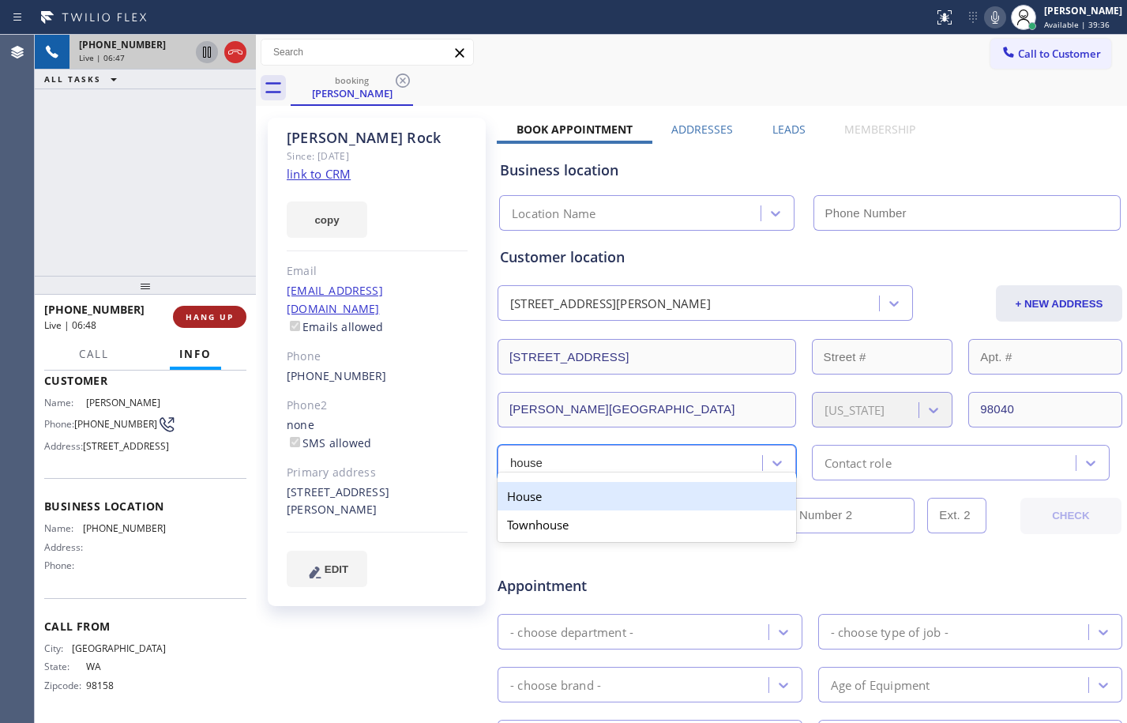
type input "house"
click at [215, 317] on span "HANG UP" at bounding box center [210, 316] width 48 height 11
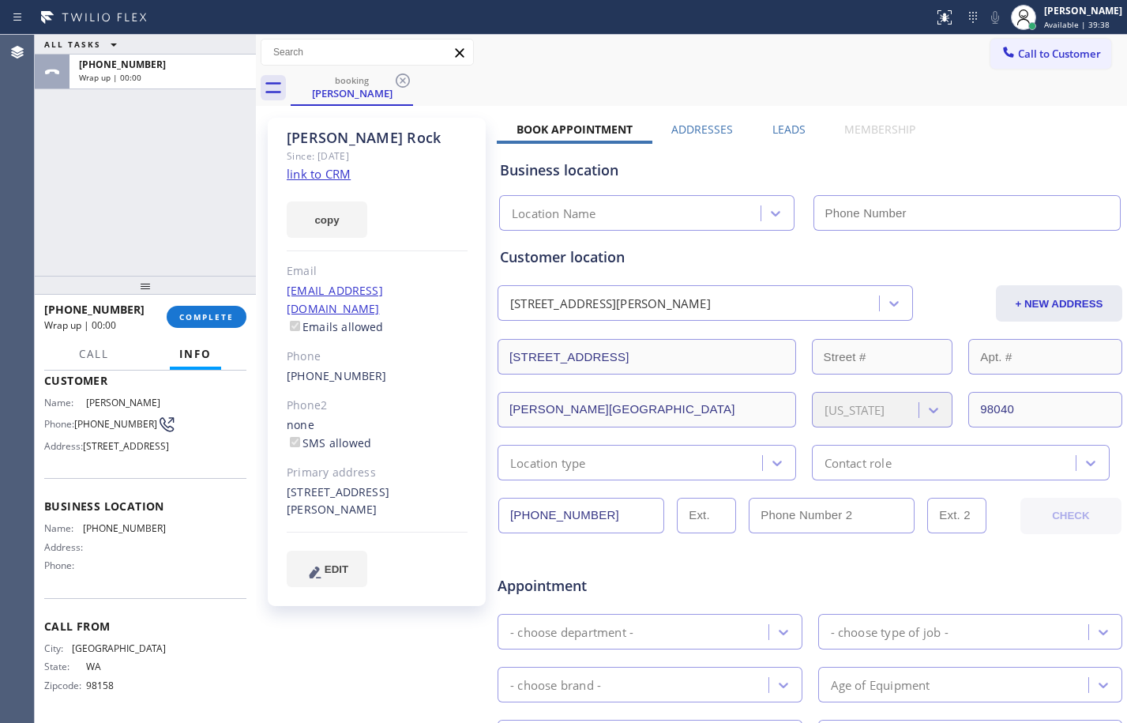
click at [669, 470] on div "Location type" at bounding box center [632, 463] width 260 height 28
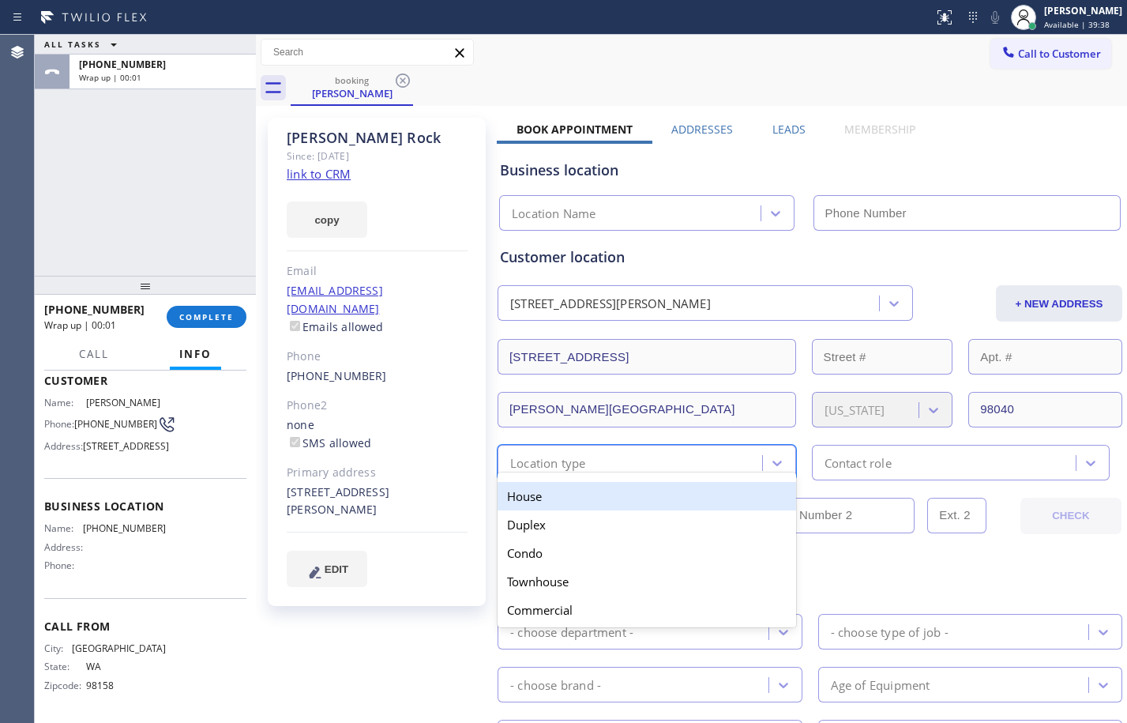
click at [640, 504] on div "House" at bounding box center [647, 496] width 299 height 28
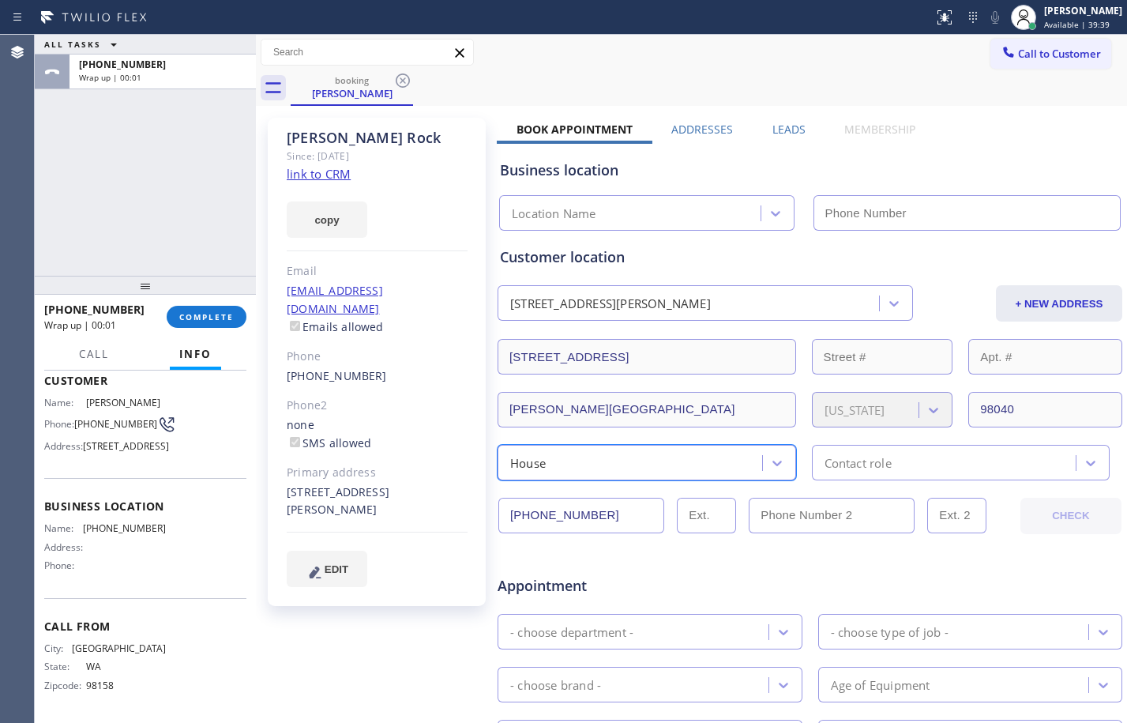
click at [866, 465] on div "Contact role" at bounding box center [857, 462] width 67 height 18
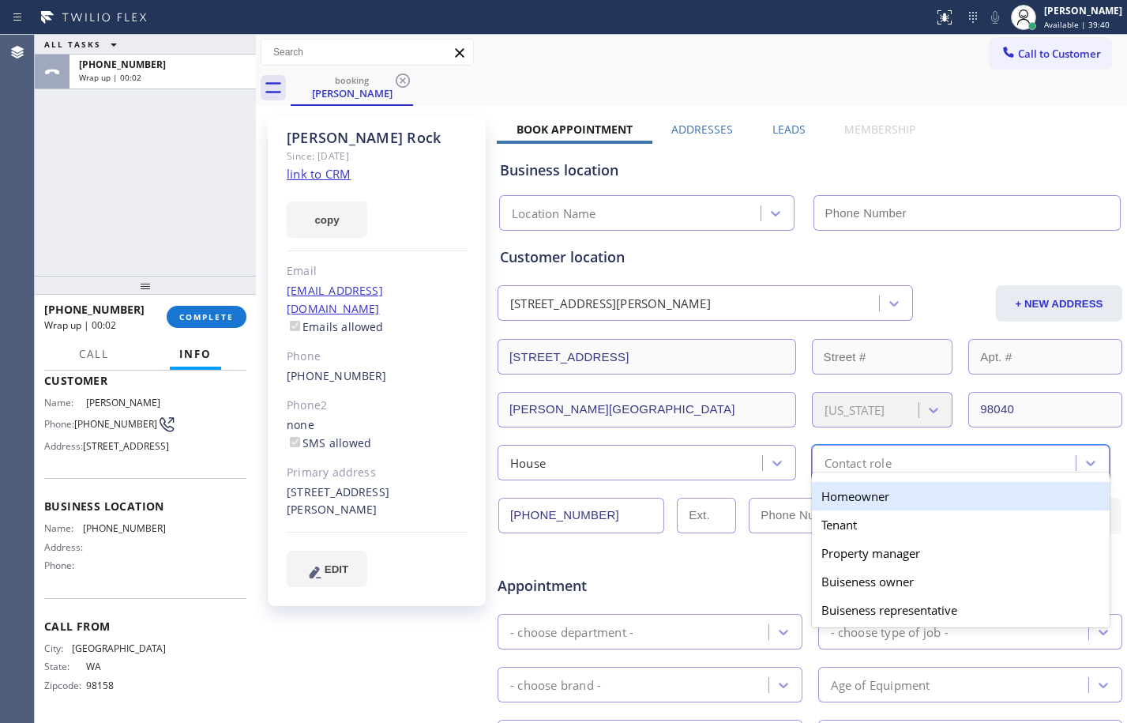
click at [835, 505] on div "Homeowner" at bounding box center [961, 496] width 299 height 28
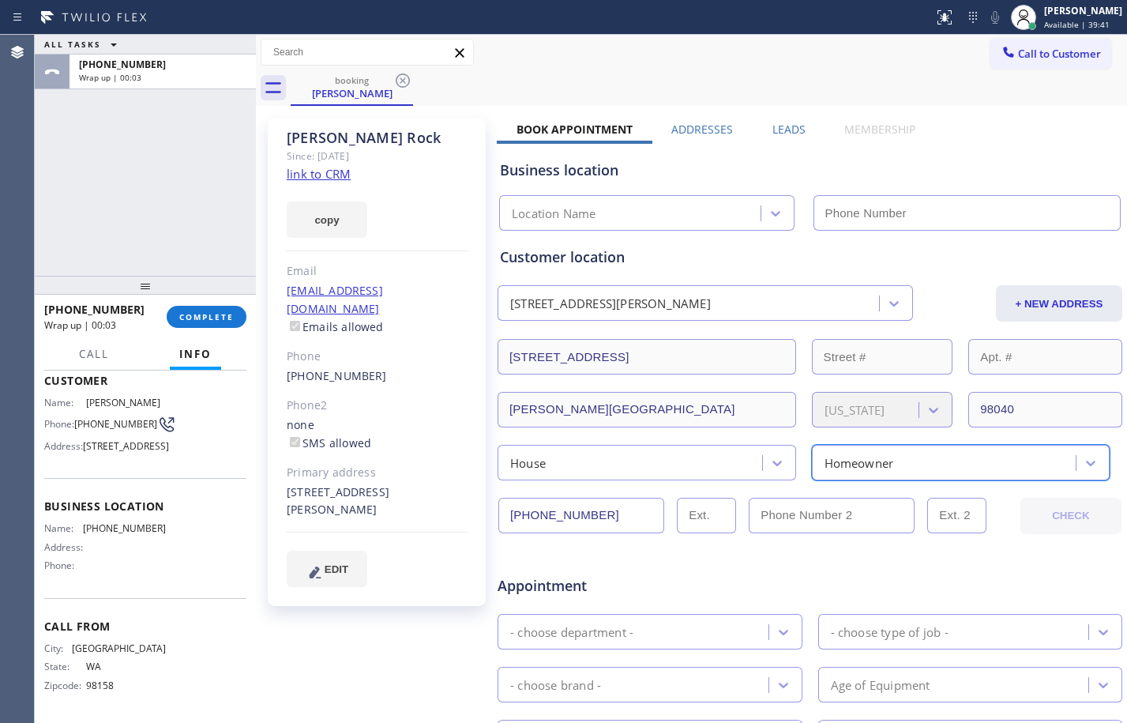
scroll to position [415, 0]
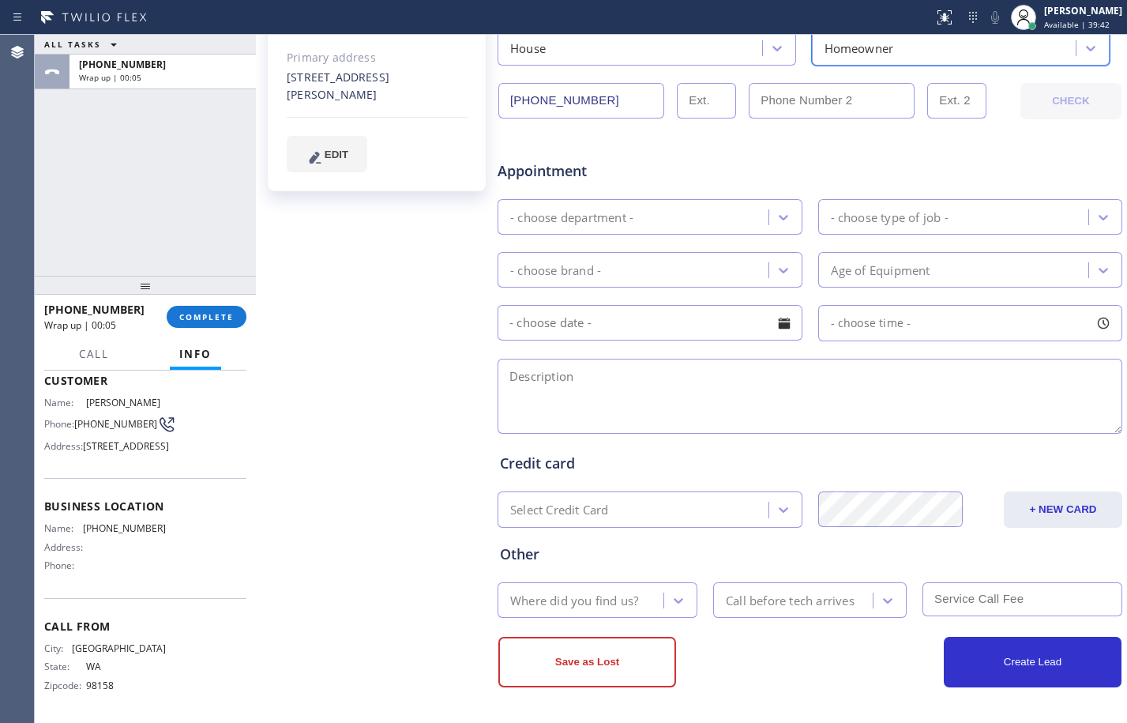
click at [583, 207] on div "- choose department -" at bounding box center [635, 217] width 266 height 28
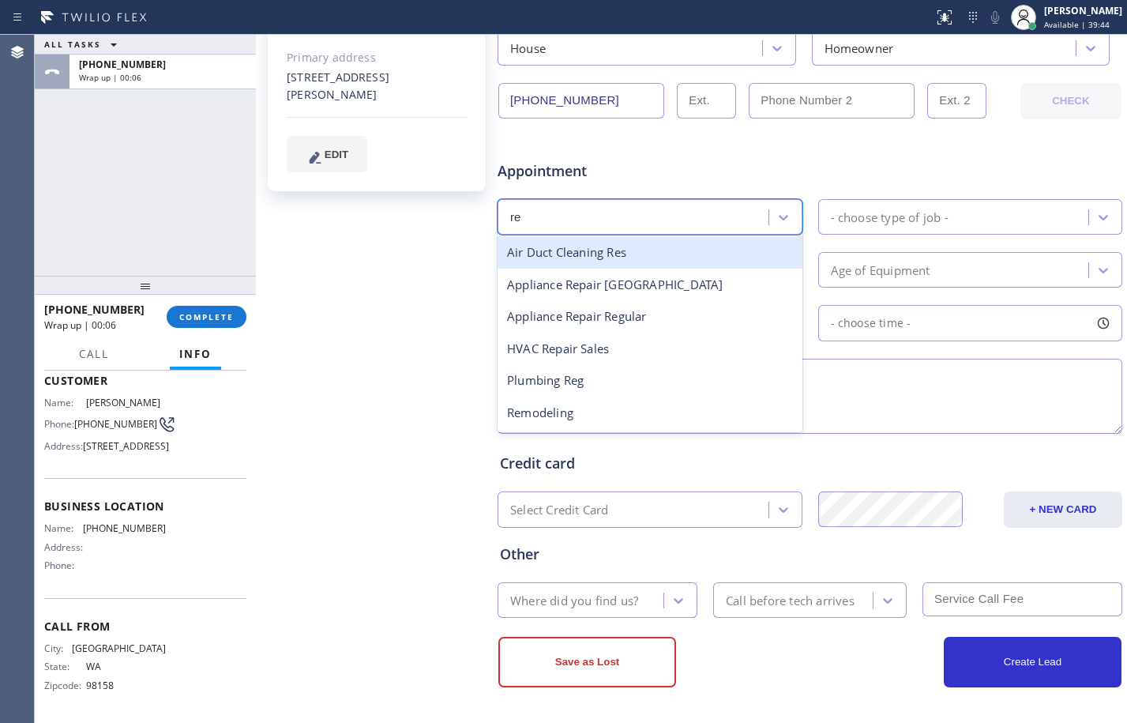
type input "reg"
click at [764, 248] on div "Appliance Repair Regular" at bounding box center [650, 252] width 305 height 32
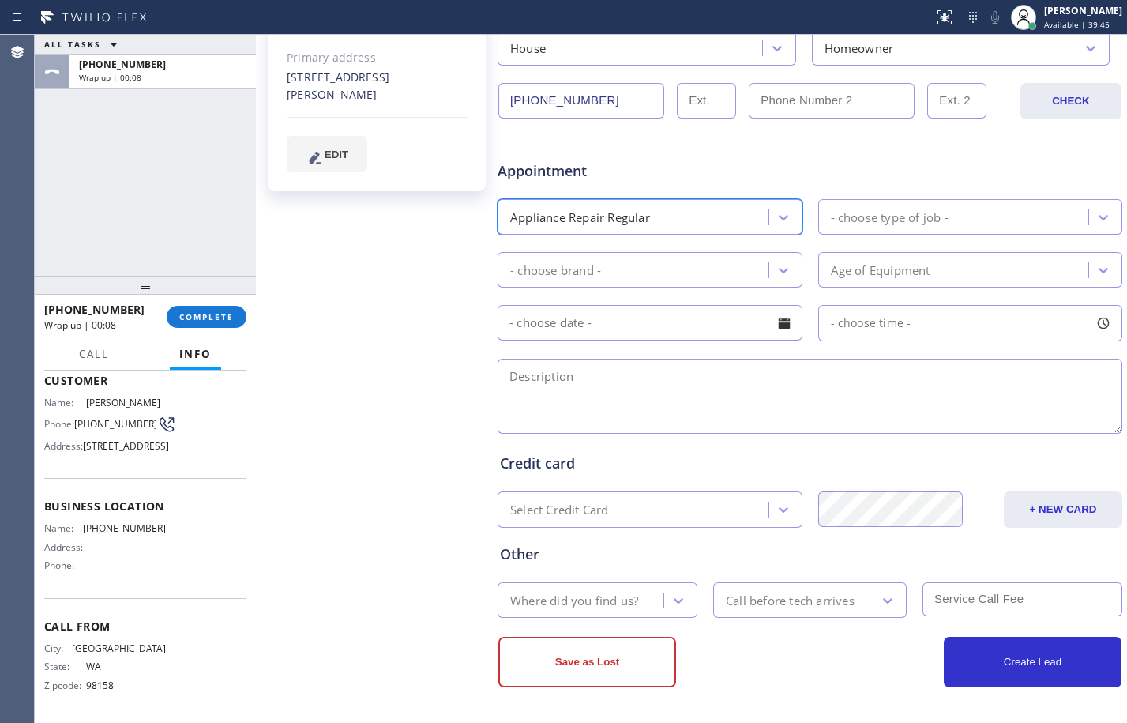
click at [842, 220] on div "- choose type of job -" at bounding box center [890, 217] width 118 height 18
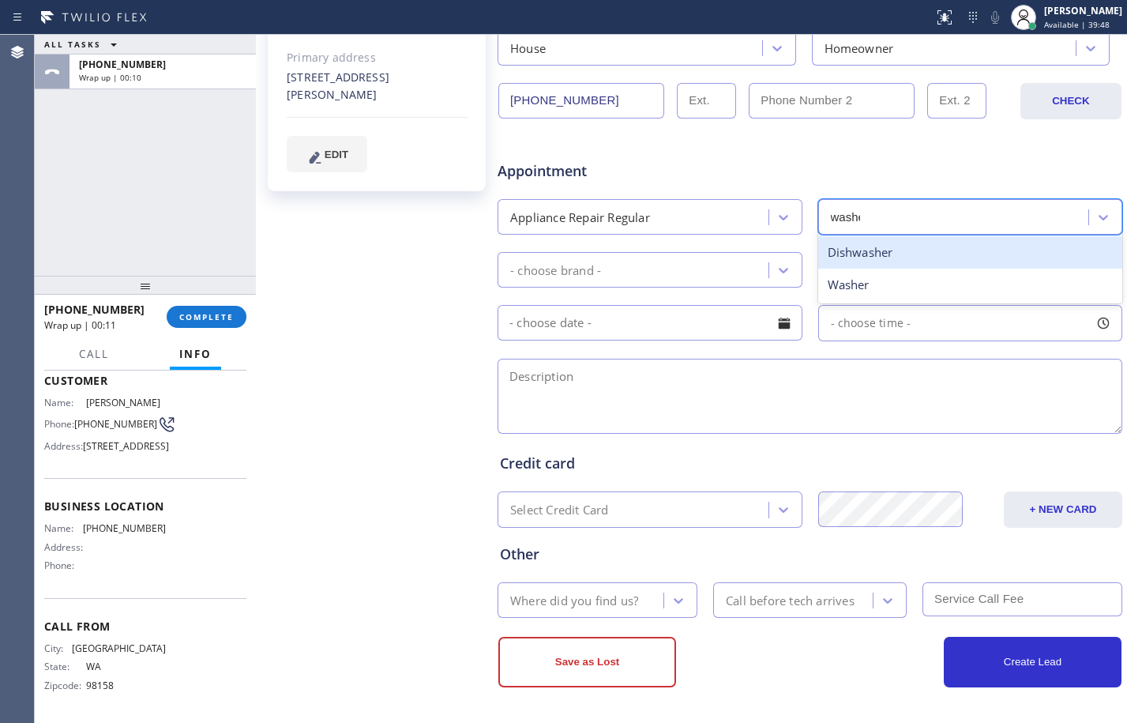
type input "washer"
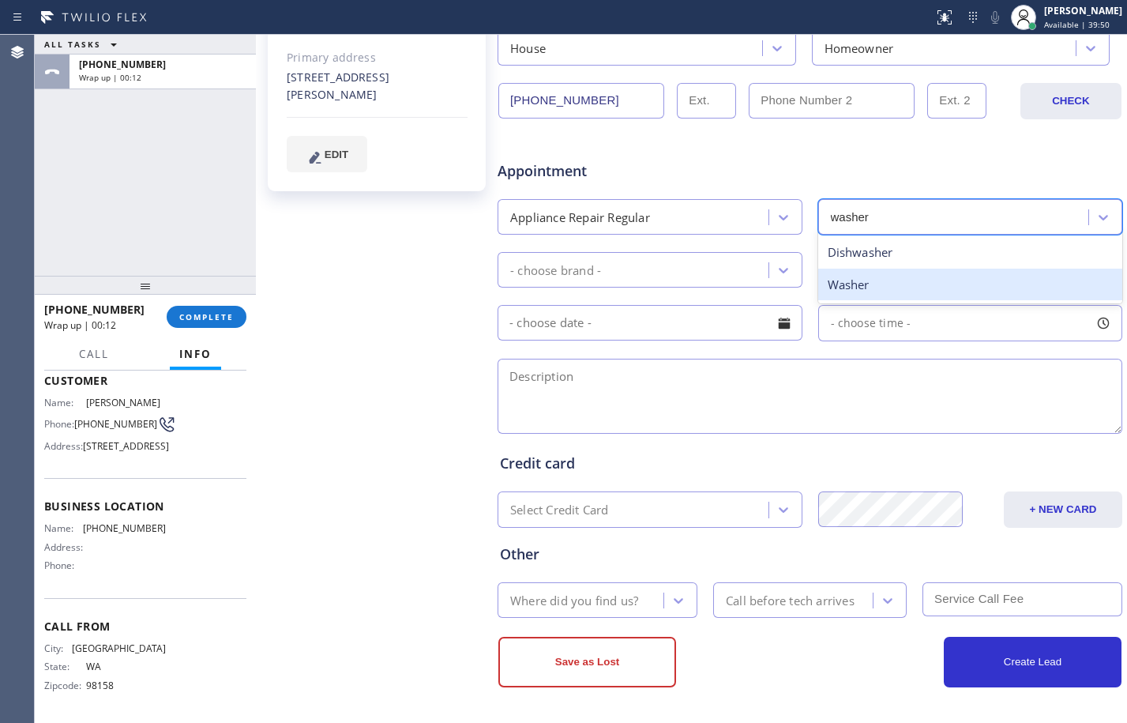
click at [899, 278] on div "Washer" at bounding box center [970, 284] width 305 height 32
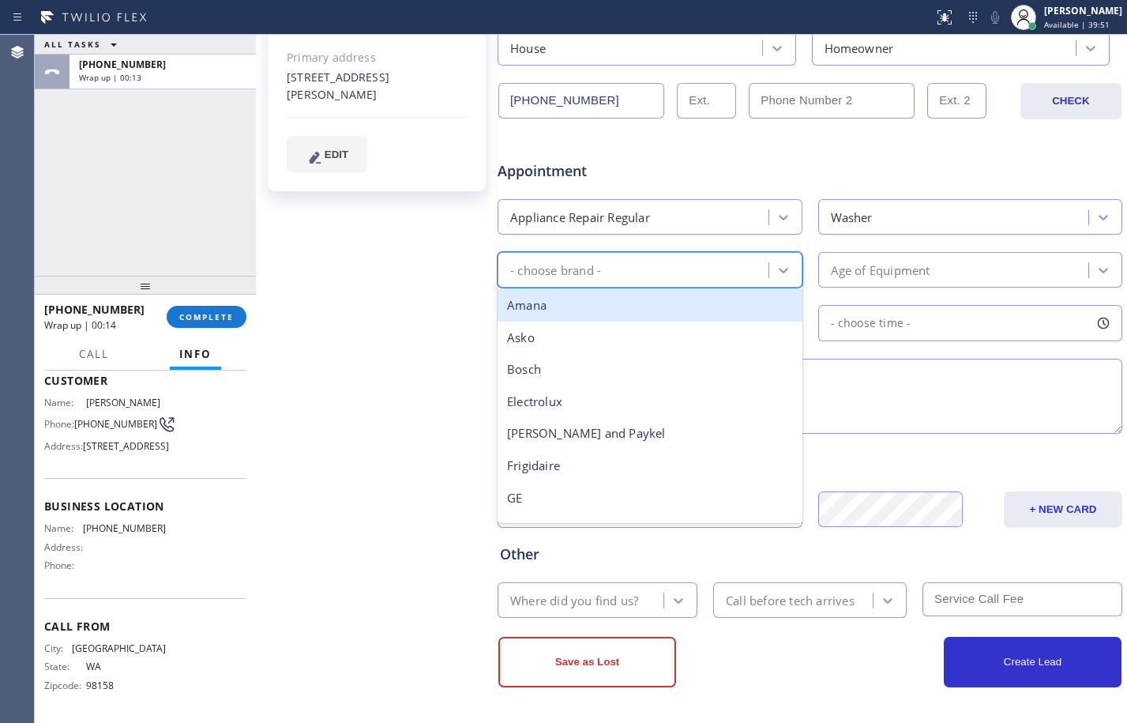
click at [587, 271] on div "- choose brand -" at bounding box center [555, 270] width 91 height 18
type input "sa"
click at [625, 306] on div "Samsung" at bounding box center [650, 305] width 305 height 32
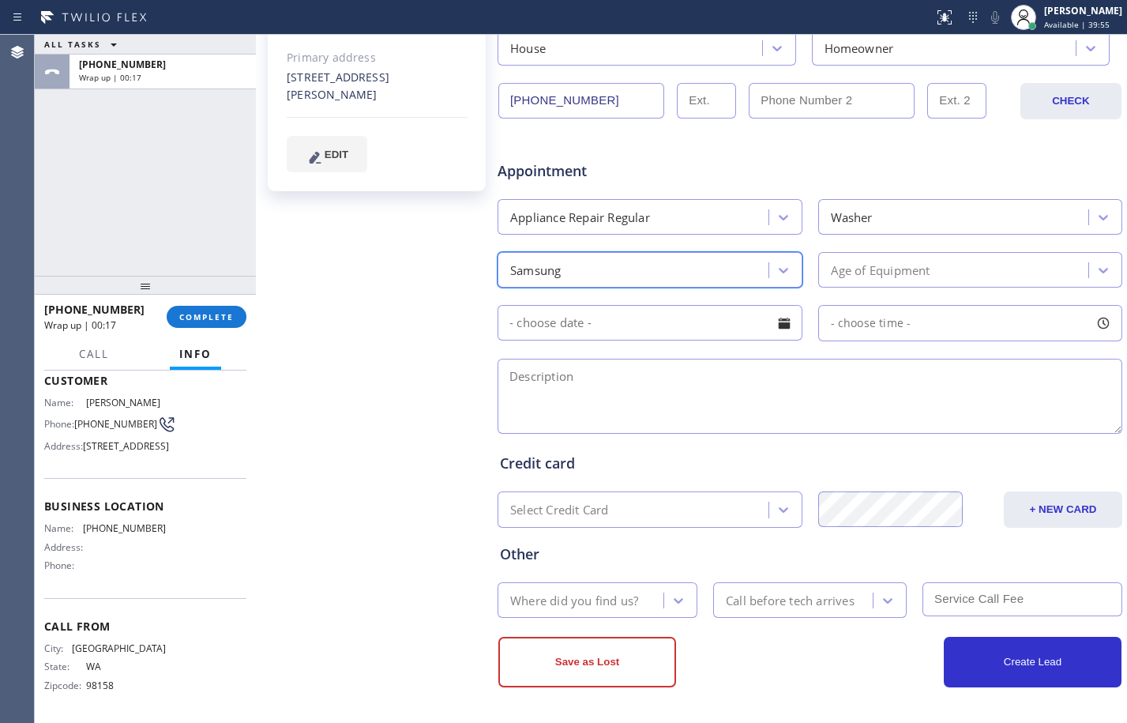
click at [948, 258] on div "Age of Equipment" at bounding box center [956, 270] width 266 height 28
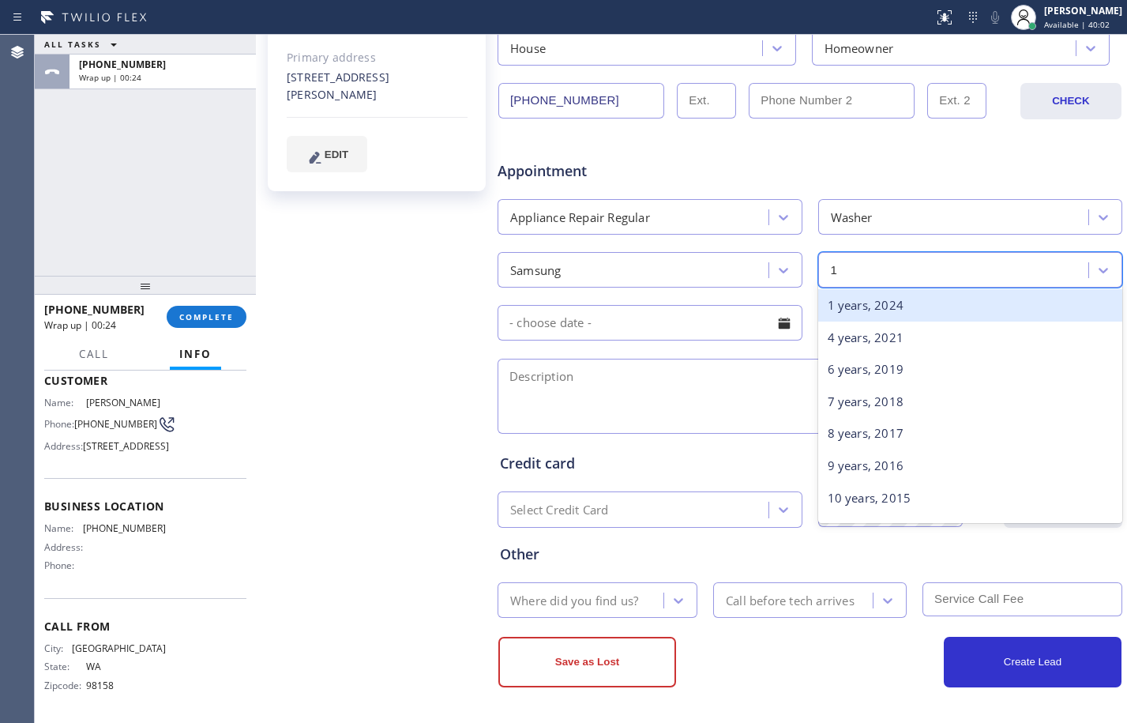
type input "15"
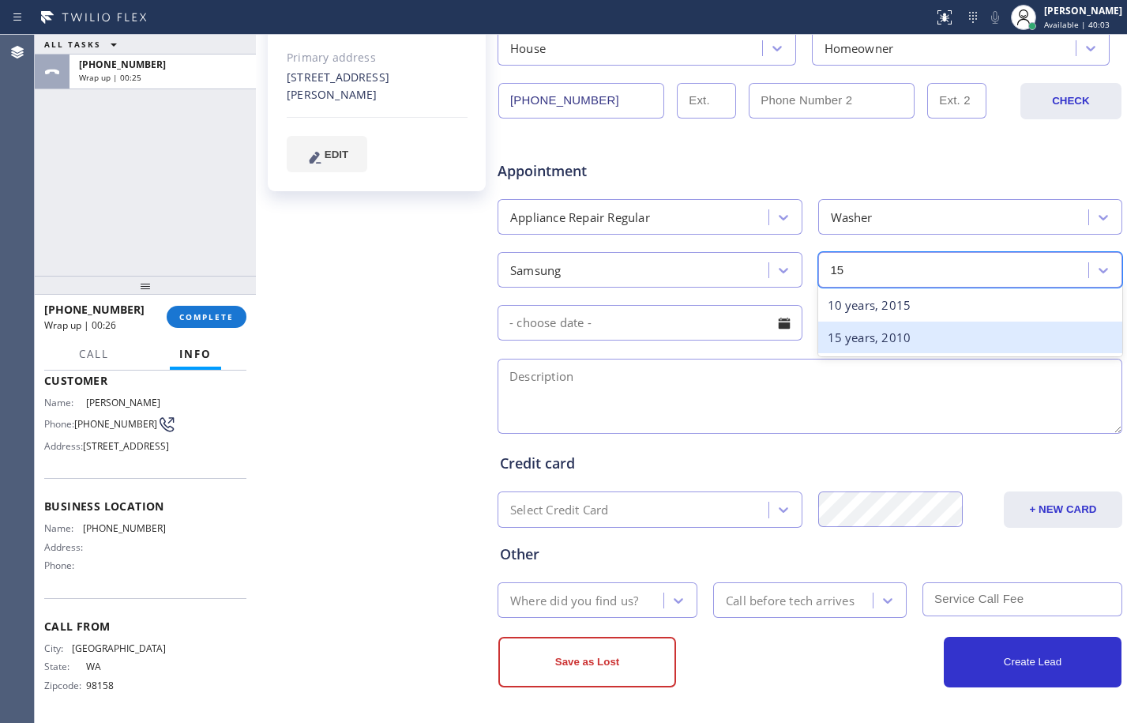
click at [956, 344] on div "15 years, 2010" at bounding box center [970, 337] width 305 height 32
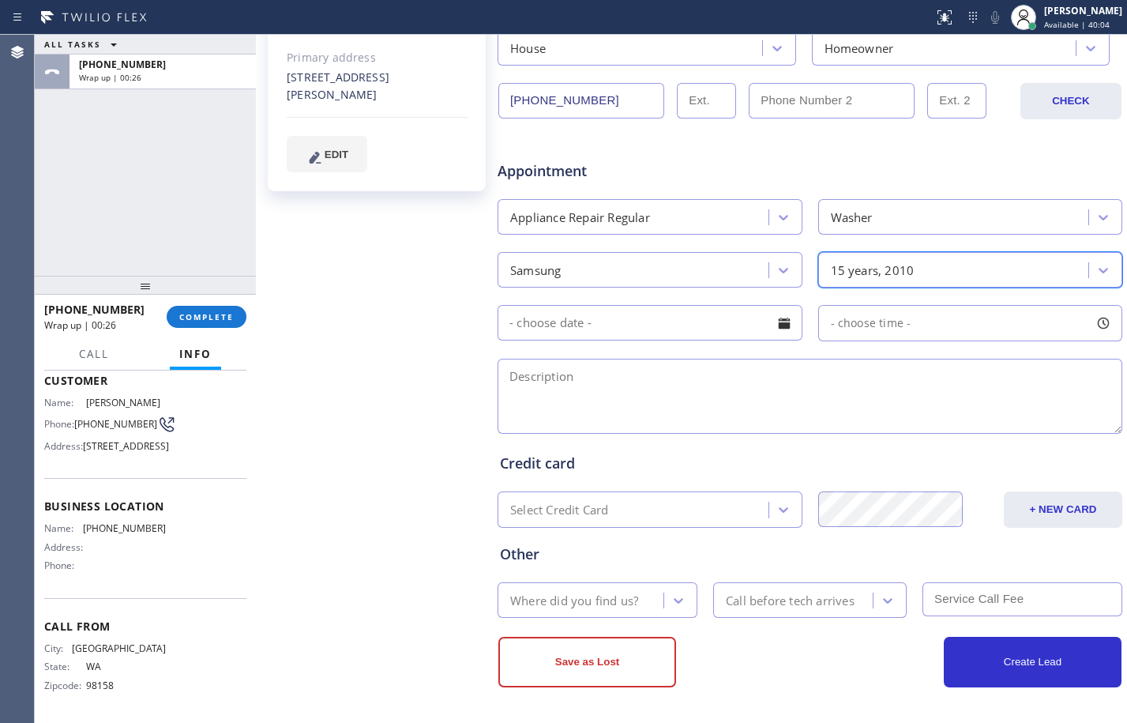
click at [625, 331] on input "text" at bounding box center [650, 323] width 305 height 36
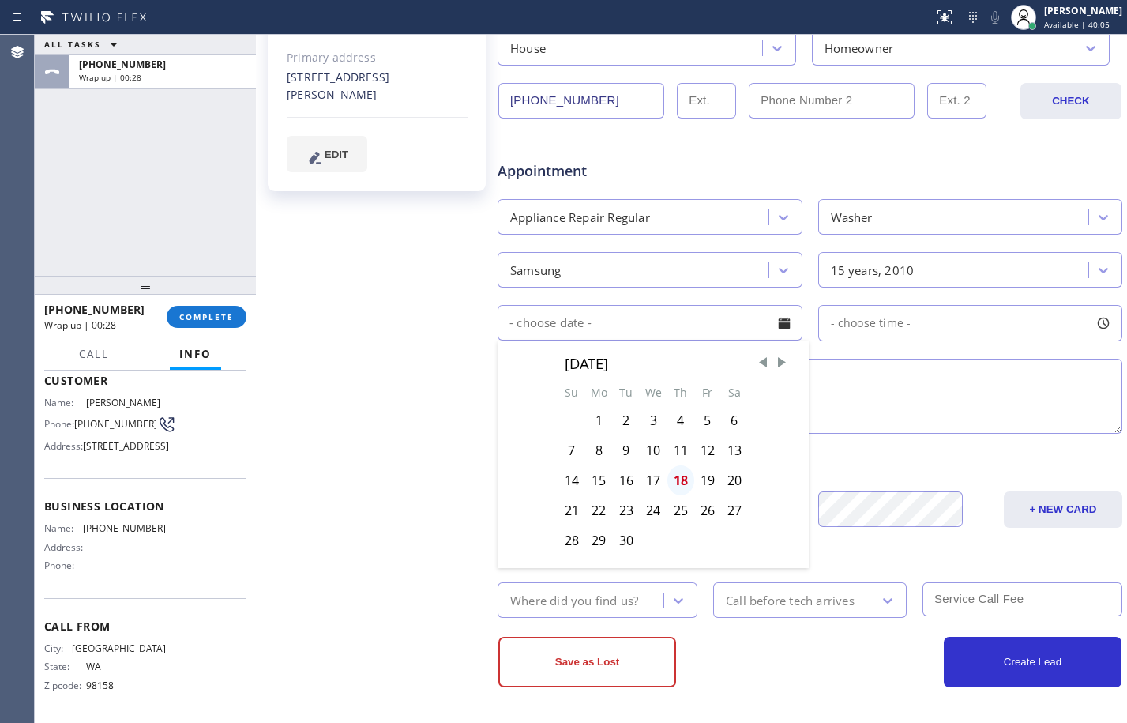
click at [680, 473] on div "18" at bounding box center [680, 480] width 27 height 30
type input "09/18/2025"
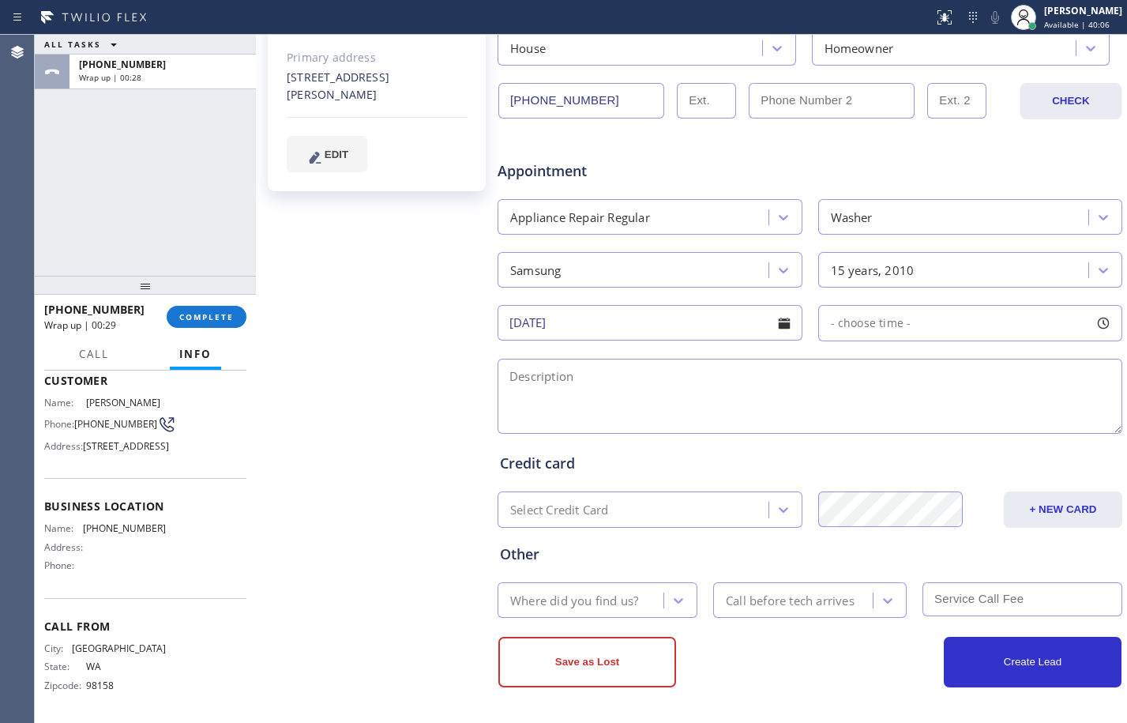
click at [944, 332] on div "- choose time -" at bounding box center [970, 323] width 305 height 36
drag, startPoint x: 827, startPoint y: 418, endPoint x: 1032, endPoint y: 425, distance: 205.4
click at [1038, 425] on div at bounding box center [1047, 419] width 19 height 33
drag, startPoint x: 1034, startPoint y: 419, endPoint x: 1026, endPoint y: 419, distance: 7.9
click at [1028, 419] on div at bounding box center [1037, 419] width 19 height 33
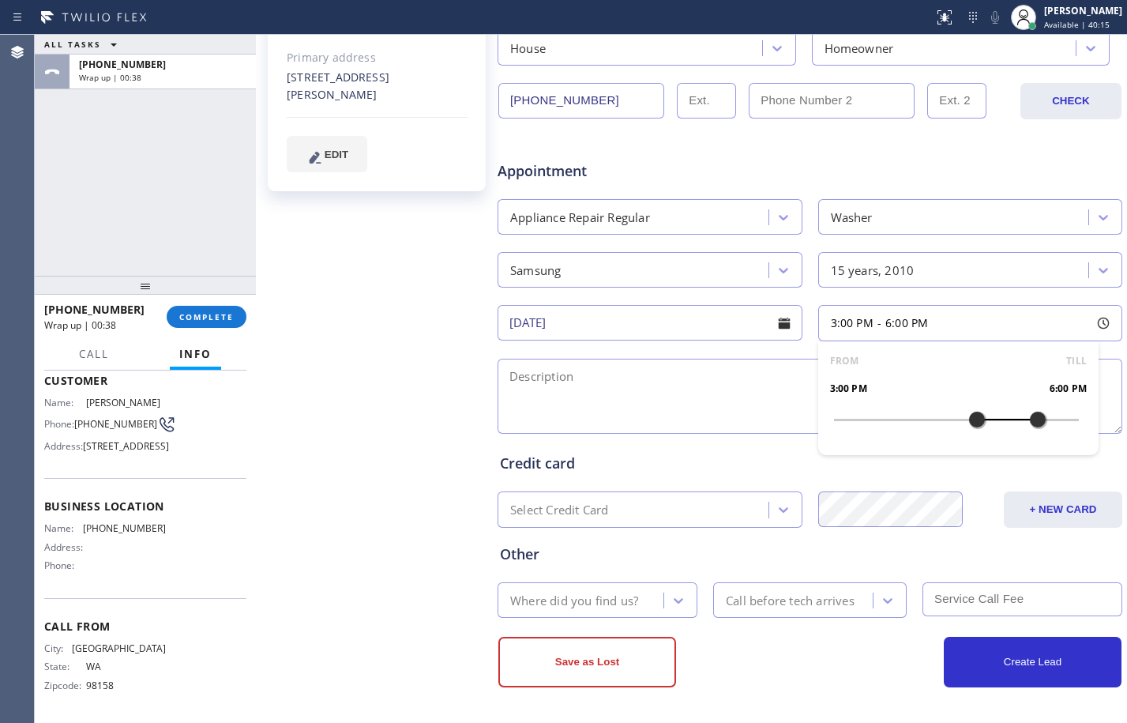
drag, startPoint x: 827, startPoint y: 415, endPoint x: 966, endPoint y: 415, distance: 139.0
click at [967, 415] on div at bounding box center [976, 419] width 19 height 33
click at [757, 411] on textarea at bounding box center [810, 396] width 625 height 75
click at [618, 367] on textarea "3-6/$85/" at bounding box center [810, 396] width 625 height 75
paste textarea "Samsung"
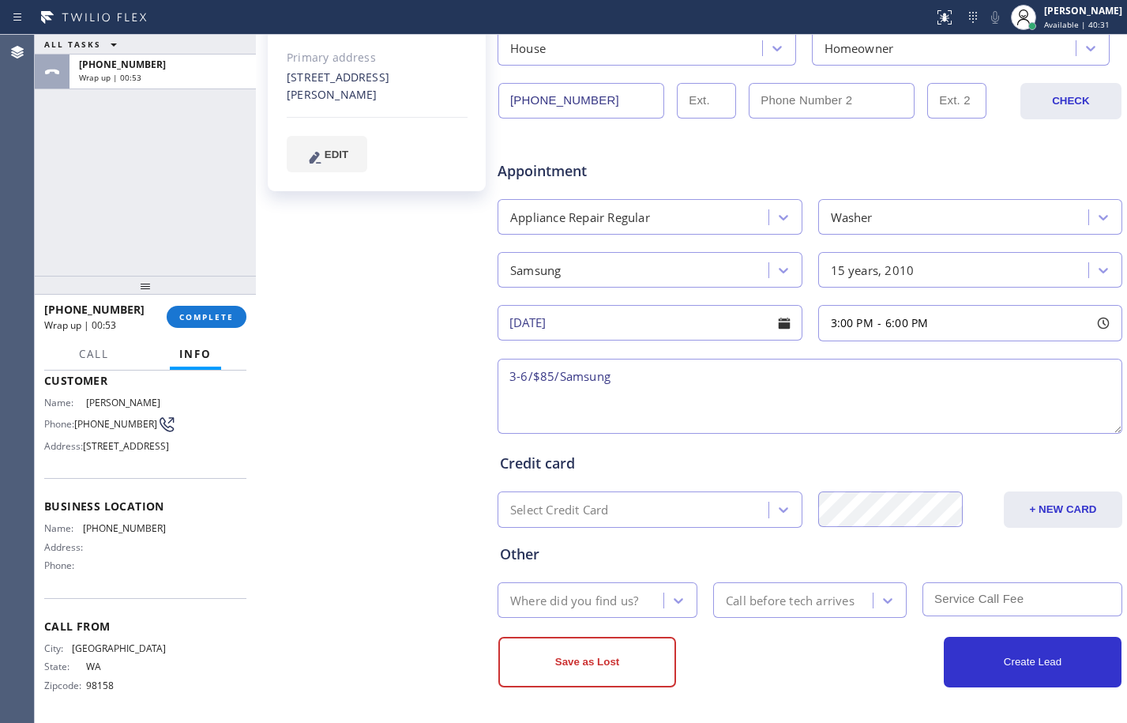
click at [659, 387] on textarea "3-6/$85/Samsung" at bounding box center [810, 396] width 625 height 75
click at [790, 388] on textarea "3-6/$85/Samsung/" at bounding box center [810, 396] width 625 height 75
click at [640, 372] on textarea "3-6/$85/Samsung/" at bounding box center [810, 396] width 625 height 75
click at [644, 382] on textarea "3-6/$85/Samsung/" at bounding box center [810, 396] width 625 height 75
click at [651, 373] on textarea "3-6/$85/Samsung/" at bounding box center [810, 396] width 625 height 75
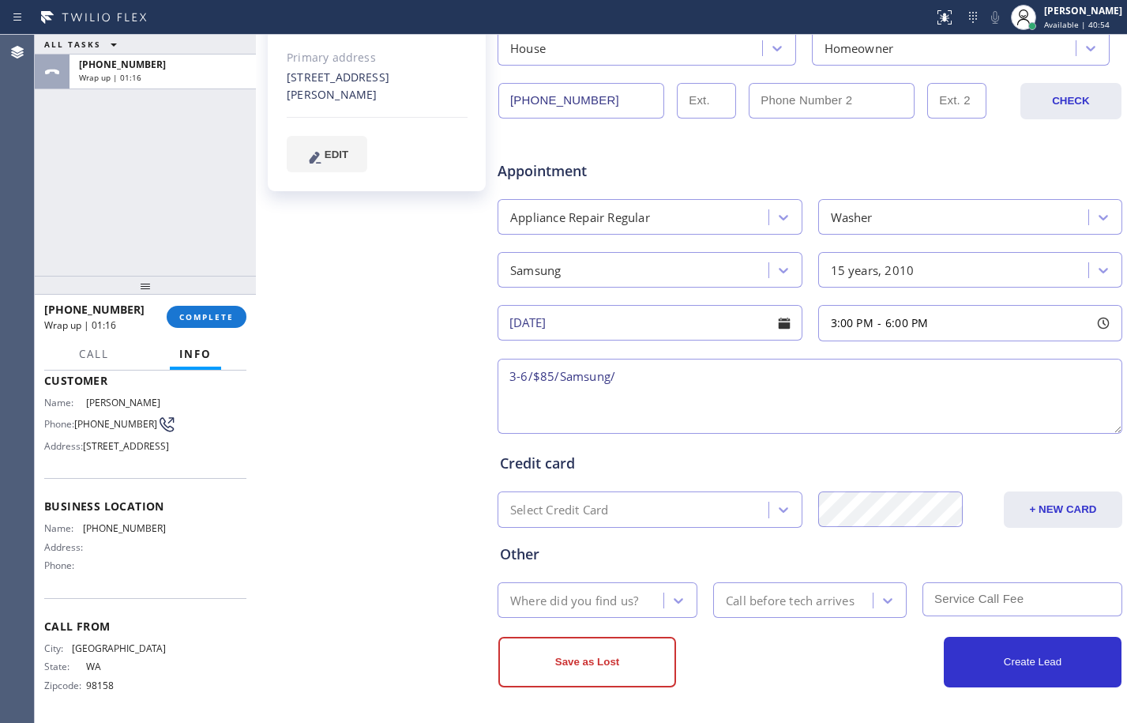
paste textarea "Washer"
click at [727, 384] on textarea "3-6/$85/Samsung/Washer" at bounding box center [810, 396] width 625 height 75
paste textarea "Washer/front load/Samsung/locking up/ stopping/ turn on but doesnt do anything/…"
click at [654, 382] on textarea "3-6/$85/Samsung/Washer Washerasher/front load/Samsung/locking up/ stopping/ tur…" at bounding box center [810, 396] width 625 height 75
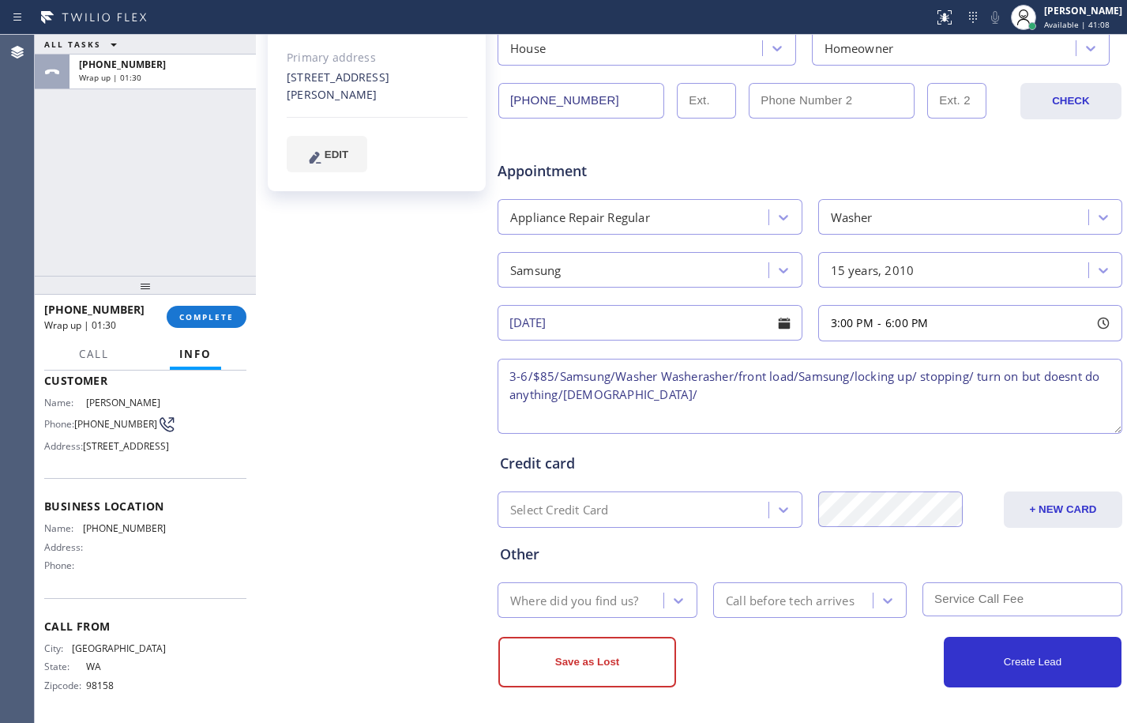
click at [654, 382] on textarea "3-6/$85/Samsung/Washer Washerasher/front load/Samsung/locking up/ stopping/ tur…" at bounding box center [810, 396] width 625 height 75
drag, startPoint x: 734, startPoint y: 376, endPoint x: 615, endPoint y: 379, distance: 119.3
click at [615, 379] on textarea "3-6/$85/Samsung/Washer Washerasher/front load/Samsung/locking up/ stopping/ tur…" at bounding box center [810, 396] width 625 height 75
click at [742, 380] on textarea "3-6/$85/Samsung/Washer/front load/Samsung/locking up/ stopping/ turn on but doe…" at bounding box center [810, 396] width 625 height 75
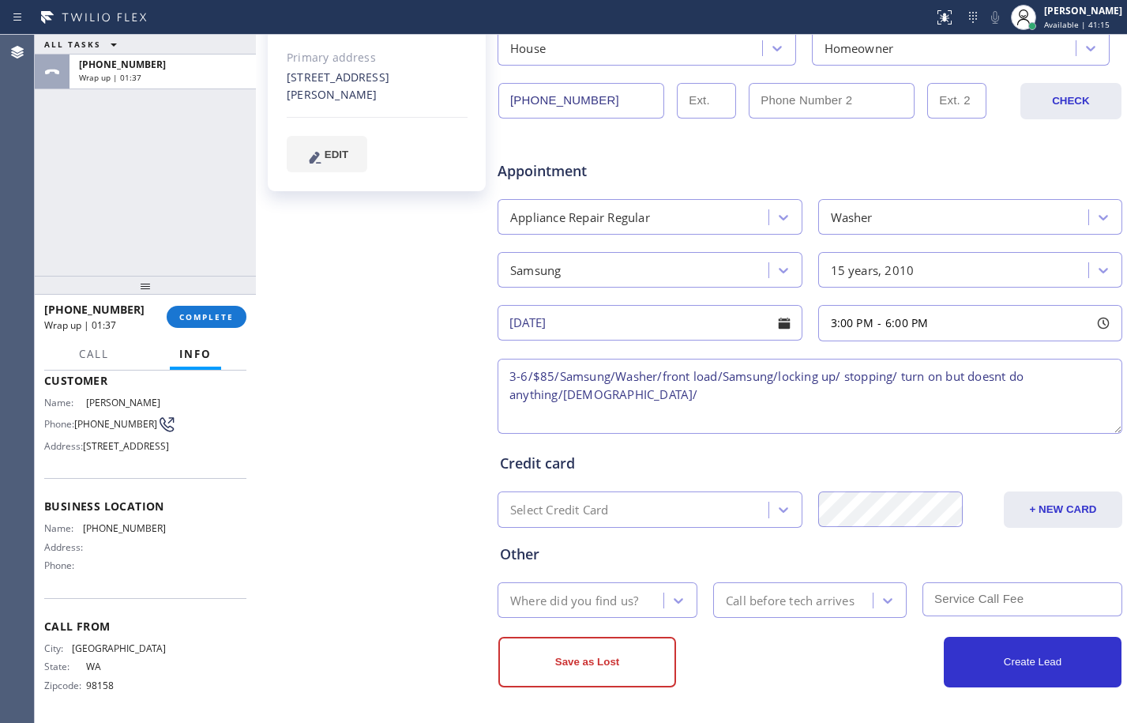
click at [742, 380] on textarea "3-6/$85/Samsung/Washer/front load/Samsung/locking up/ stopping/ turn on but doe…" at bounding box center [810, 396] width 625 height 75
click at [788, 374] on textarea "3-6/$85/Samsung/Washer/front load/locking up/ stopping/ turn on but doesnt do a…" at bounding box center [810, 396] width 625 height 75
click at [832, 377] on textarea "3-6/$85/Samsung/Washer/front load/locking up/stopping/ turn on but doesnt do an…" at bounding box center [810, 396] width 625 height 75
click at [1096, 375] on textarea "3-6/$85/Samsung/Washer/front load/locking up/stop working/ turn on but doesn't …" at bounding box center [810, 396] width 625 height 75
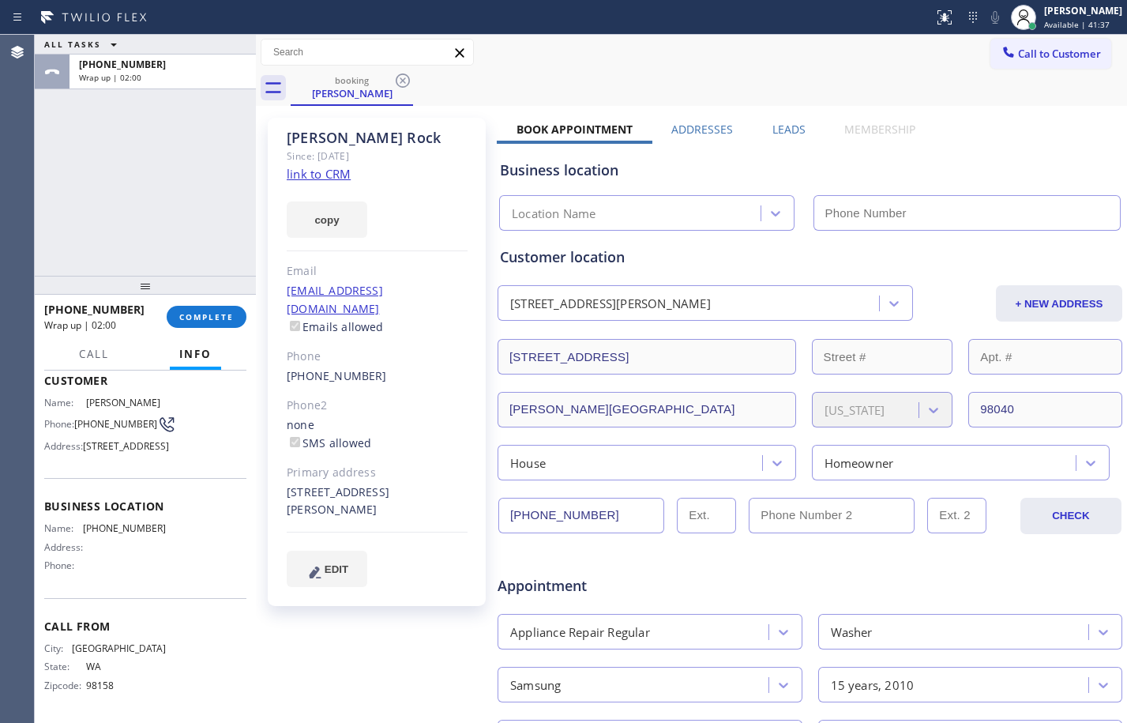
click at [340, 495] on div "6816 83rd Ave SE Mercer Island, 98040 WA" at bounding box center [377, 501] width 181 height 36
drag, startPoint x: 340, startPoint y: 495, endPoint x: 291, endPoint y: 476, distance: 52.5
click at [291, 483] on div "6816 83rd Ave SE Mercer Island, 98040 WA" at bounding box center [377, 501] width 181 height 36
copy div "6816 83rd Ave SE Mercer Island, 98040 WA"
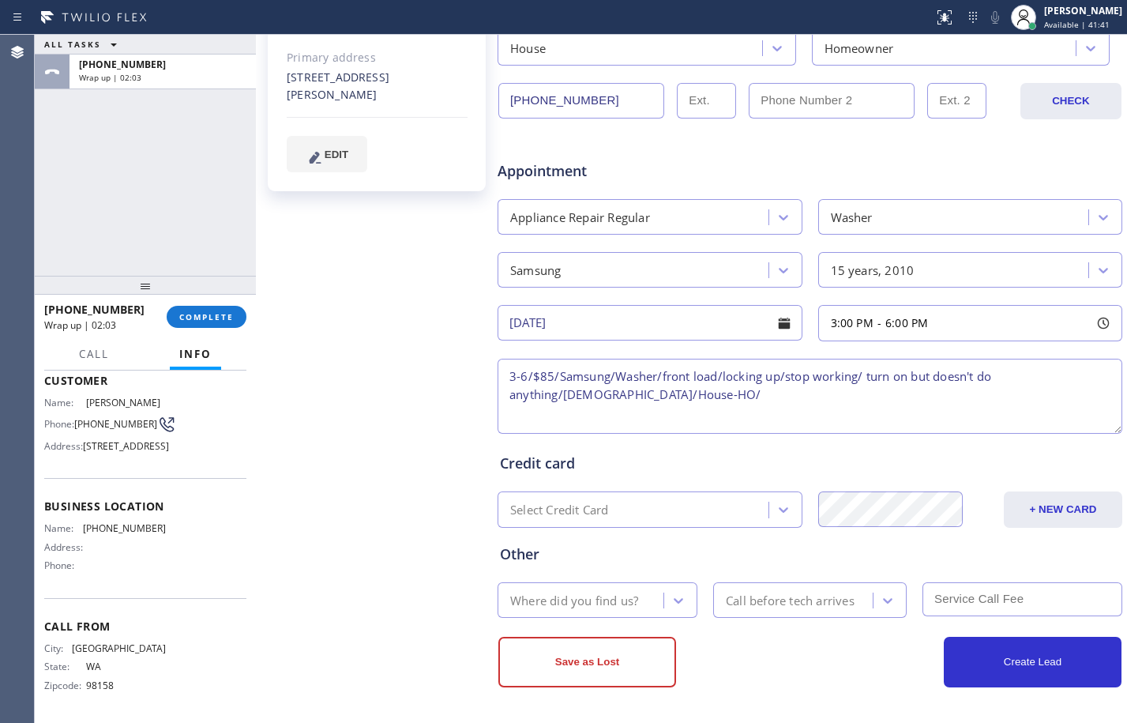
click at [798, 390] on textarea "3-6/$85/Samsung/Washer/front load/locking up/stop working/ turn on but doesn't …" at bounding box center [810, 396] width 625 height 75
paste textarea "6816 83rd Ave SE Mercer Island, 98040 WA"
paste textarea "Please call customer 30 minutes prior to arrival"
type textarea "3-6/$85/Samsung/Washer/front load/locking up/stop working/ turn on but doesn't …"
click at [614, 589] on div "Where did you find us?" at bounding box center [582, 600] width 161 height 28
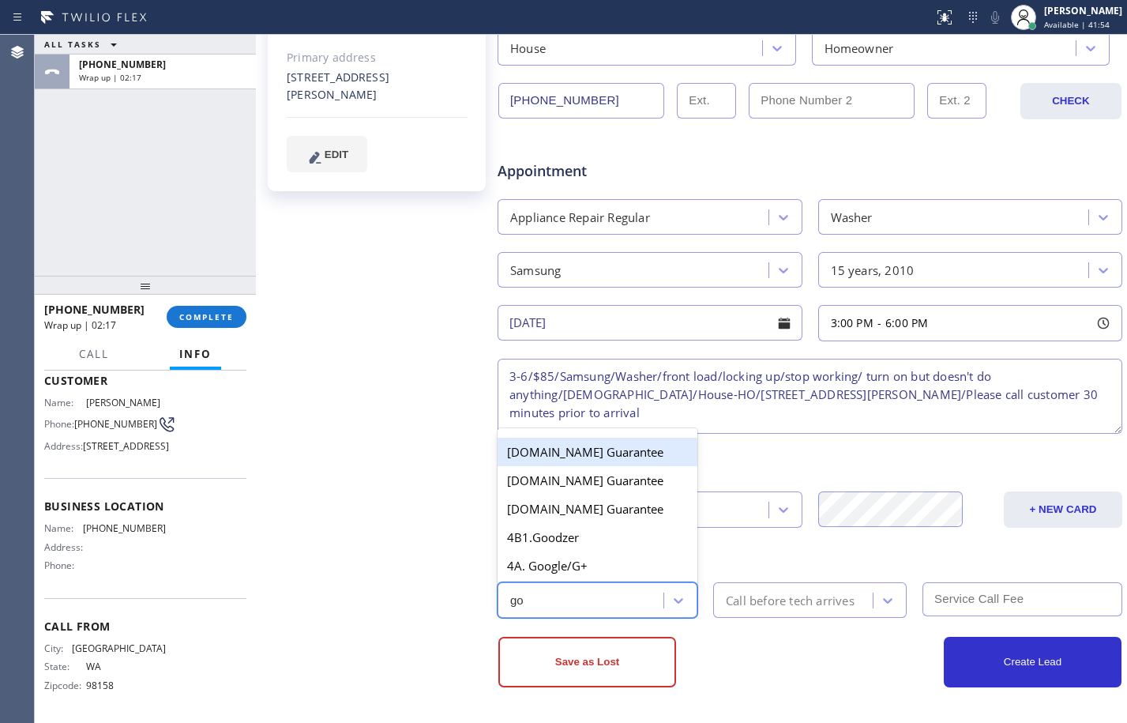
type input "goo"
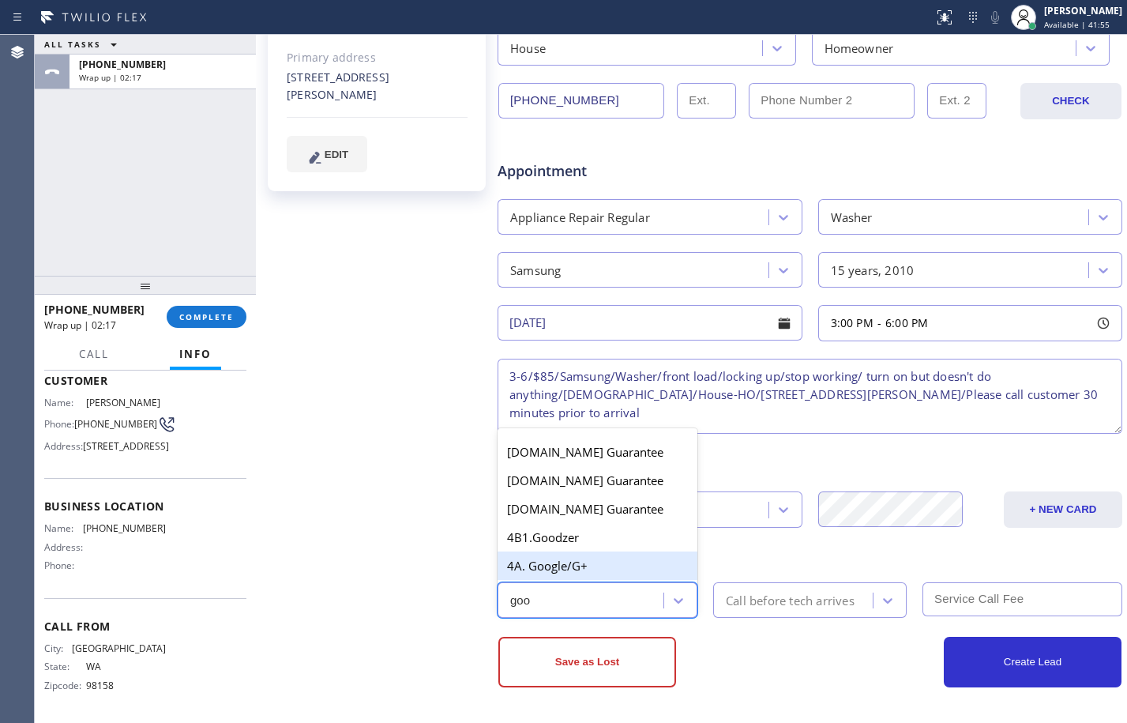
click at [603, 573] on div "4A. Google/G+" at bounding box center [598, 565] width 200 height 28
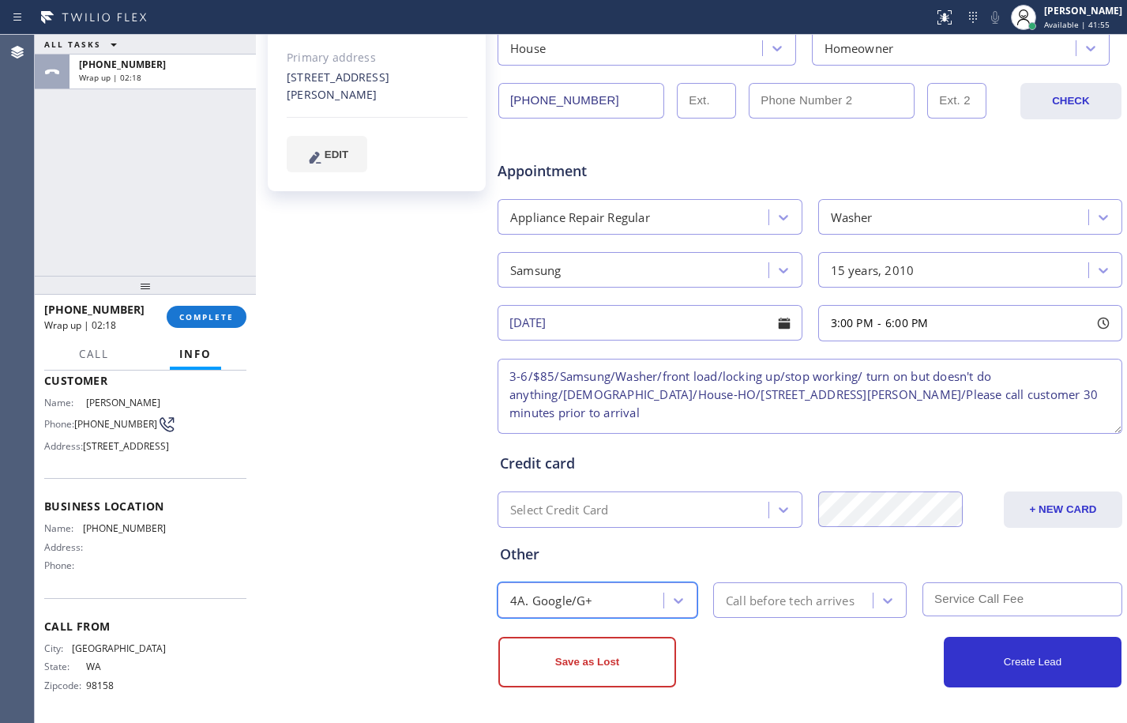
click at [817, 599] on div "Call before tech arrives" at bounding box center [790, 600] width 129 height 18
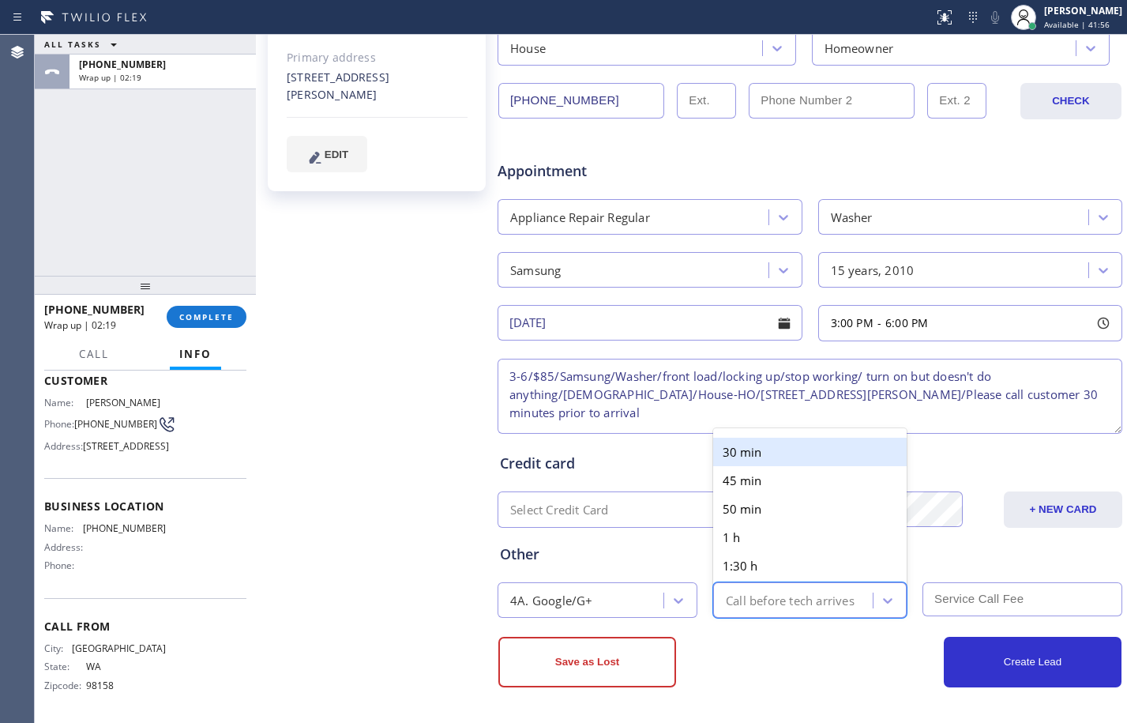
click at [801, 460] on div "30 min" at bounding box center [809, 451] width 193 height 28
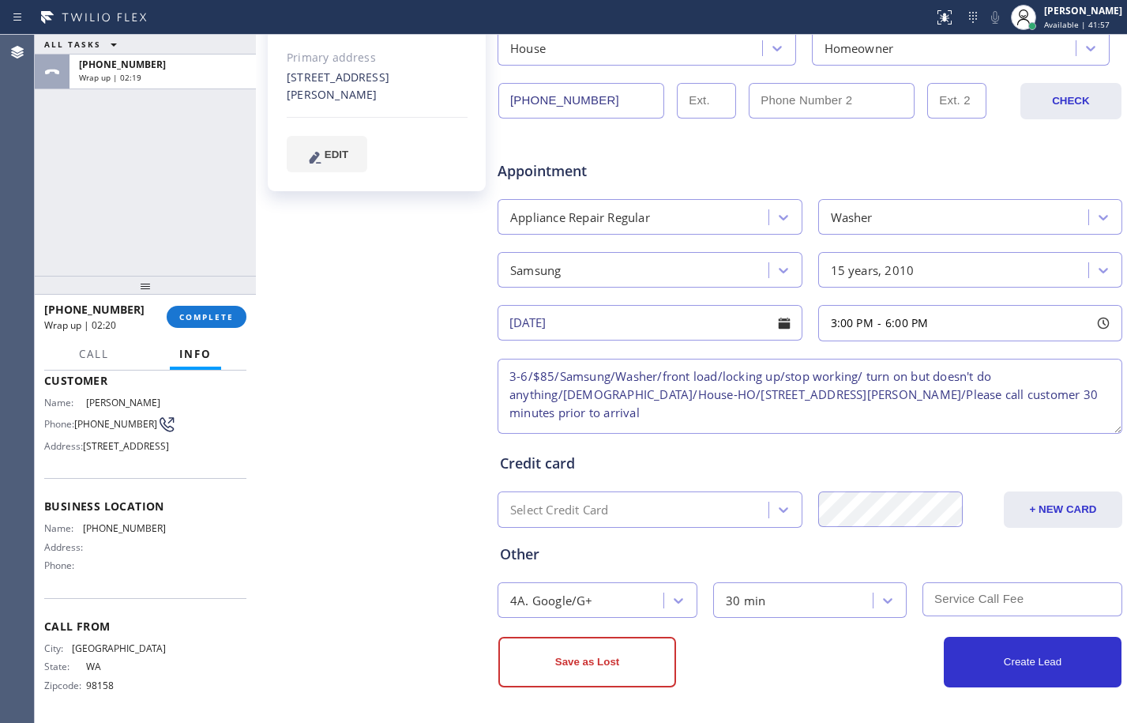
click at [982, 587] on input "text" at bounding box center [1022, 599] width 200 height 34
type input "85"
click at [1005, 660] on button "Create Lead" at bounding box center [1033, 661] width 178 height 51
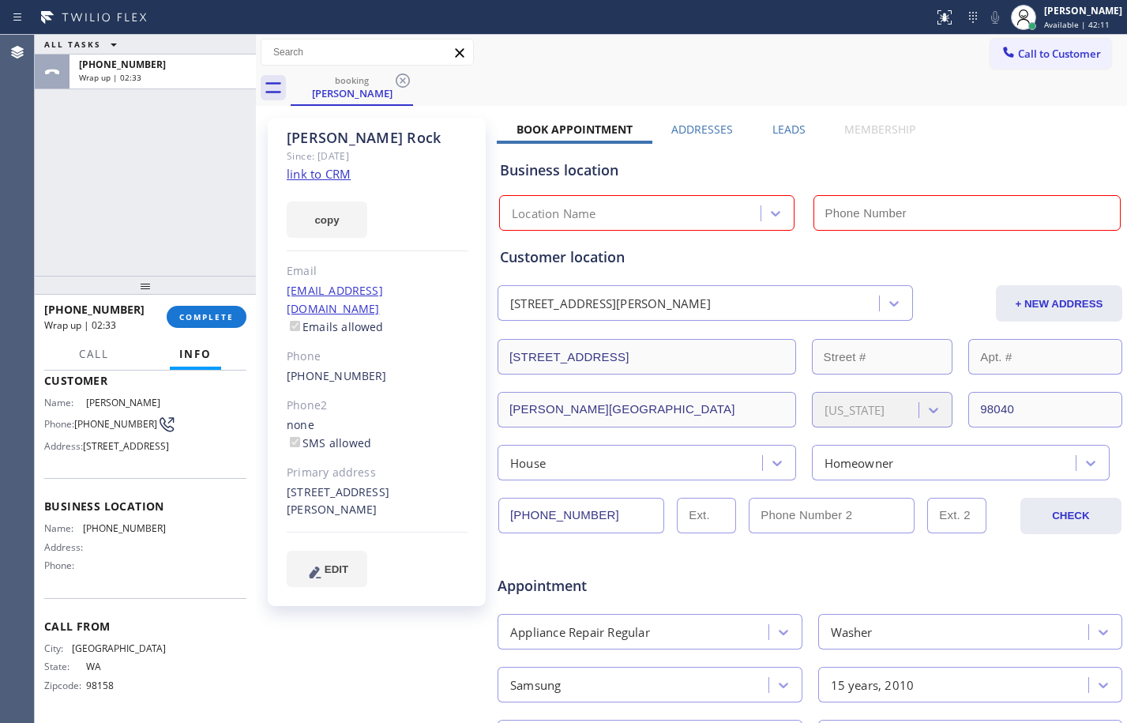
click at [700, 226] on div "Customer location 6816 83rd Ave SE Mercer Island, 98040 WA + NEW ADDRESS 6816 8…" at bounding box center [810, 352] width 626 height 256
click at [140, 173] on div "ALL TASKS ALL TASKS ACTIVE TASKS TASKS IN WRAP UP +12062913943 Wrap up | 02:50" at bounding box center [145, 155] width 221 height 241
click at [922, 215] on input "(___) ___-____" at bounding box center [967, 213] width 308 height 36
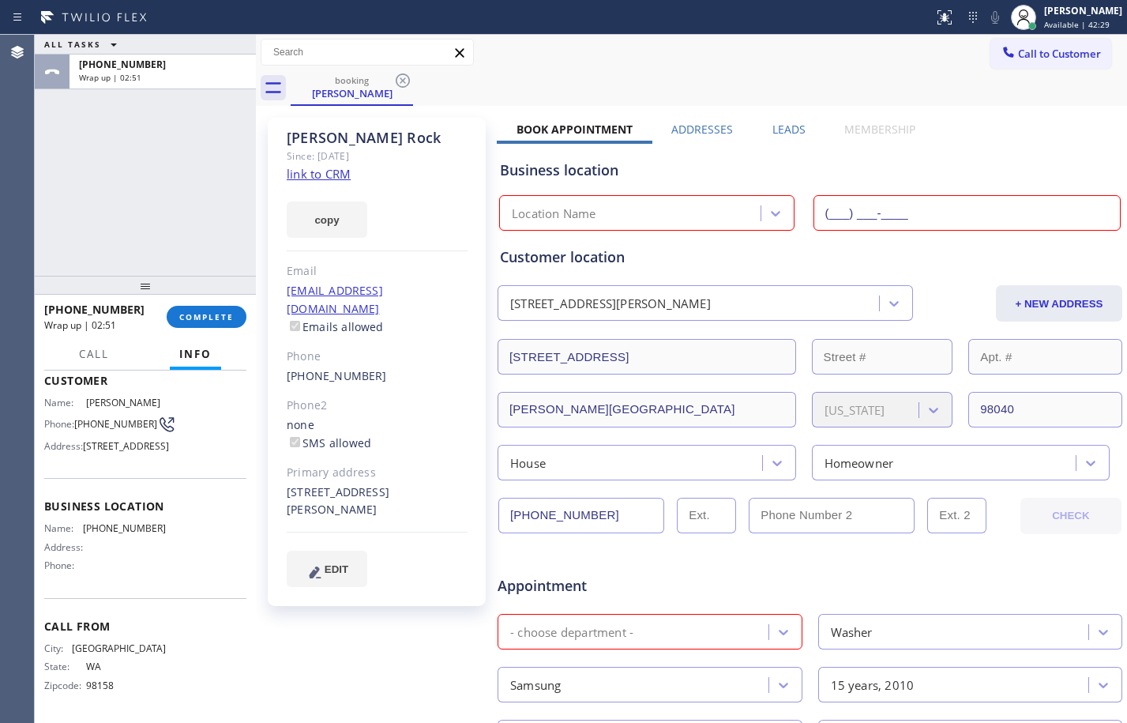
paste input "855) 731-4952"
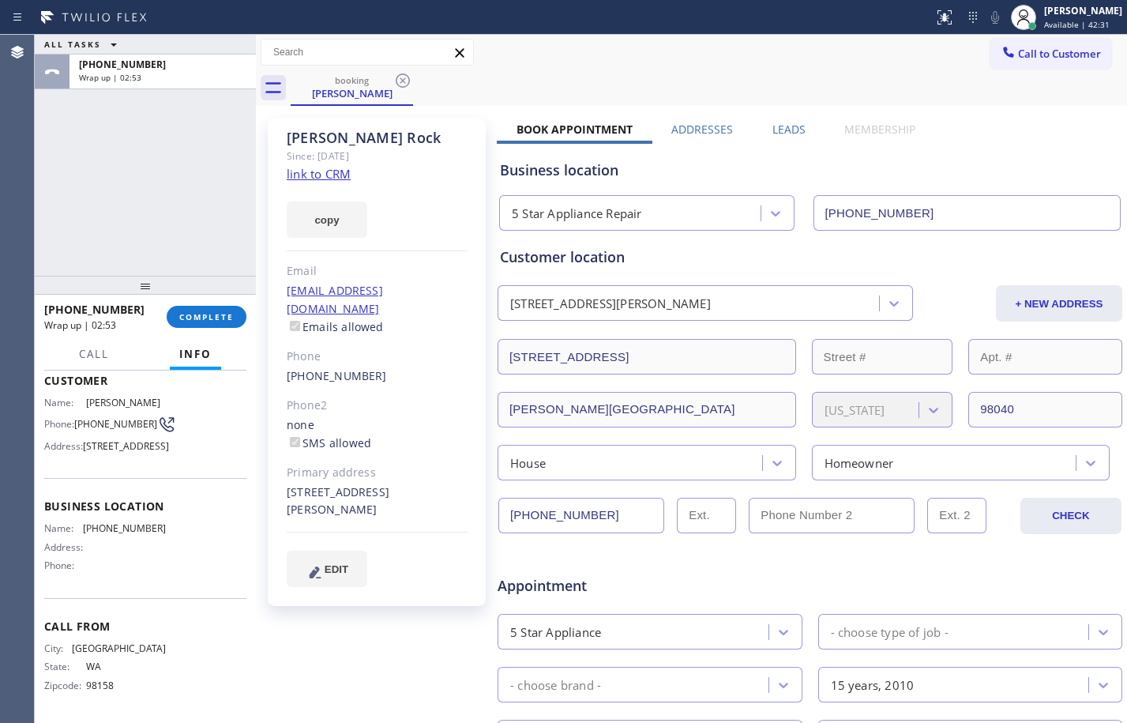
scroll to position [415, 0]
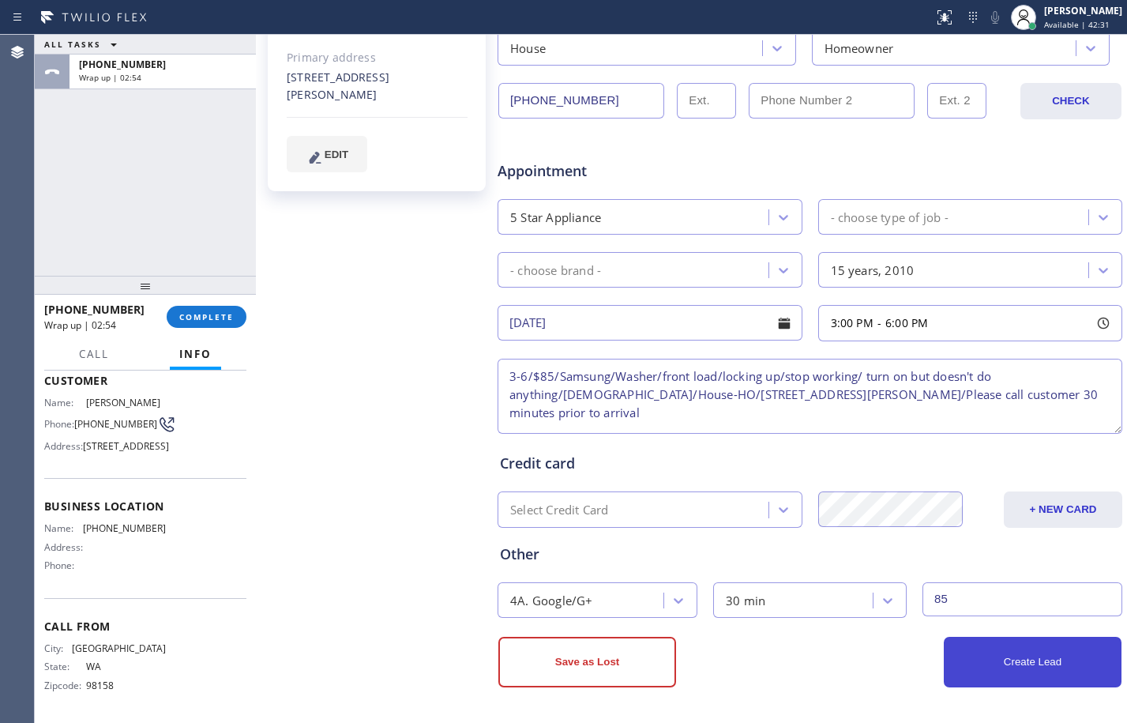
type input "(855) 731-4952"
click at [998, 663] on button "Create Lead" at bounding box center [1033, 661] width 178 height 51
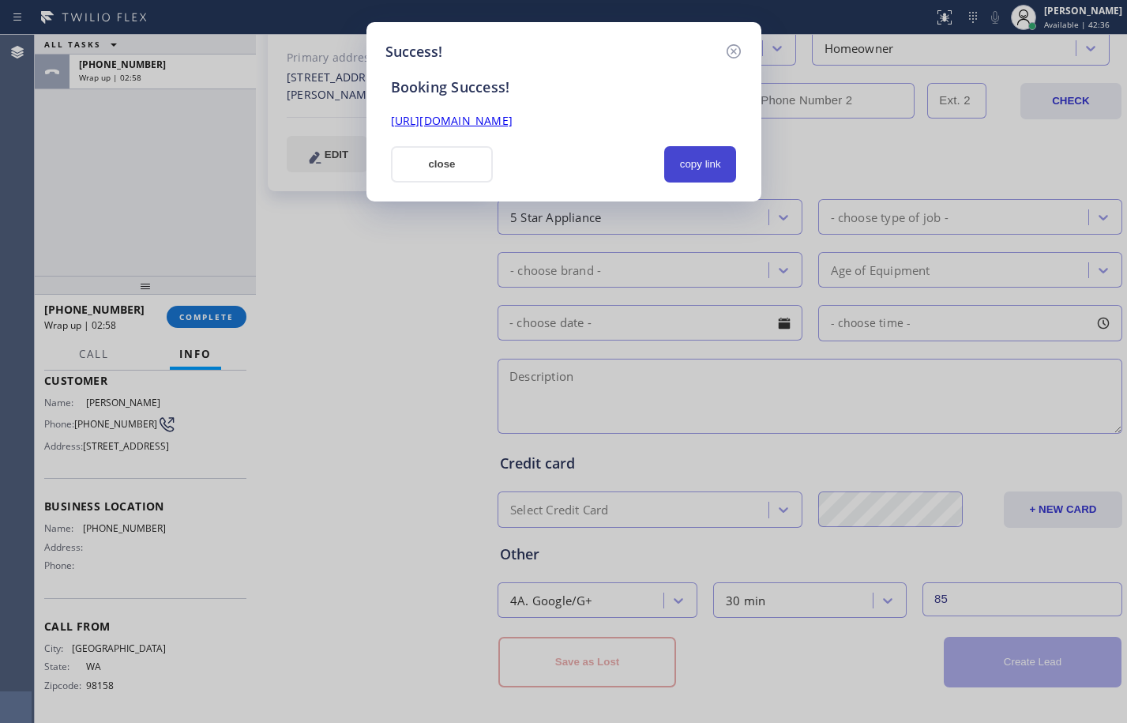
click at [694, 175] on button "copy link" at bounding box center [700, 164] width 73 height 36
click at [513, 124] on link "https://erp.apollosoft.co/customer/703199#portlet_lead" at bounding box center [452, 120] width 122 height 15
click at [437, 148] on button "close" at bounding box center [442, 164] width 103 height 36
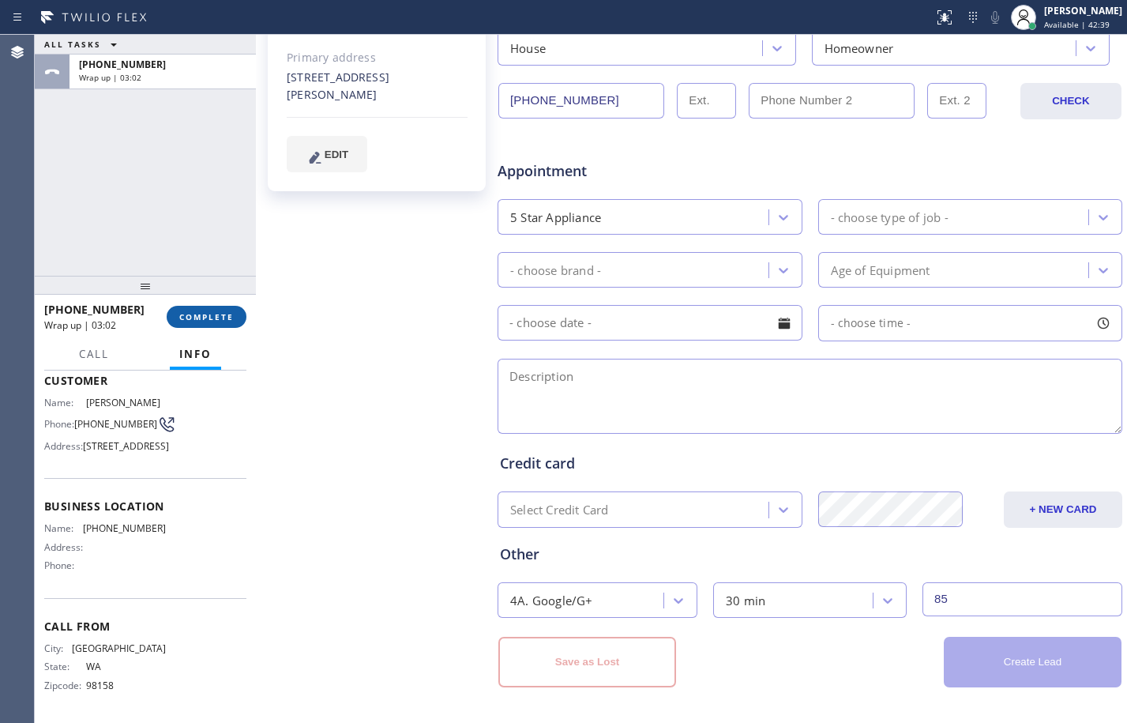
click at [227, 313] on span "COMPLETE" at bounding box center [206, 316] width 54 height 11
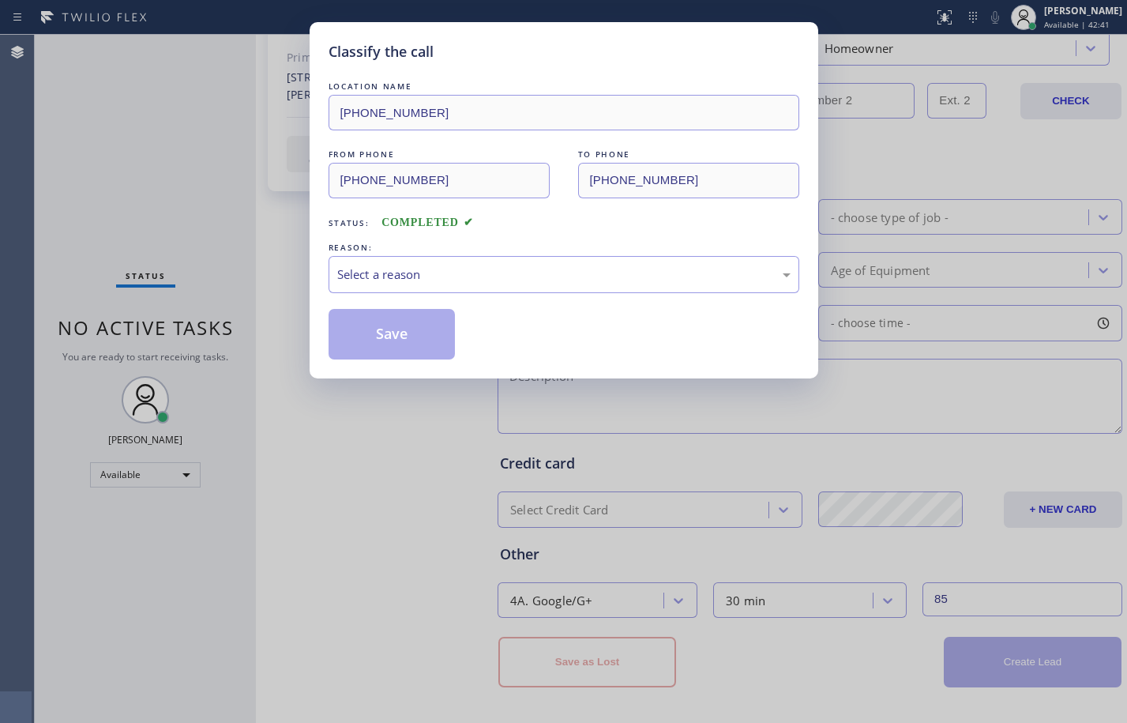
click at [664, 293] on div "LOCATION NAME (424) 324-3931 FROM PHONE (206) 291-3943 TO PHONE (424) 324-3931 …" at bounding box center [564, 218] width 471 height 281
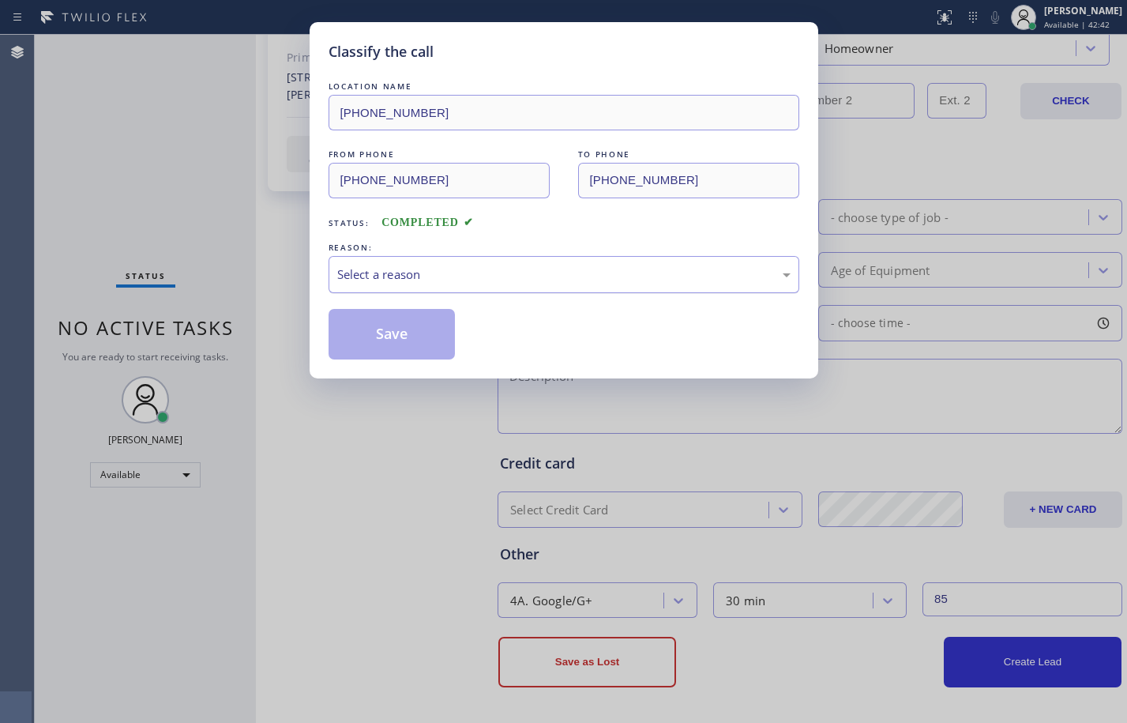
click at [426, 265] on div "Select a reason" at bounding box center [563, 274] width 453 height 18
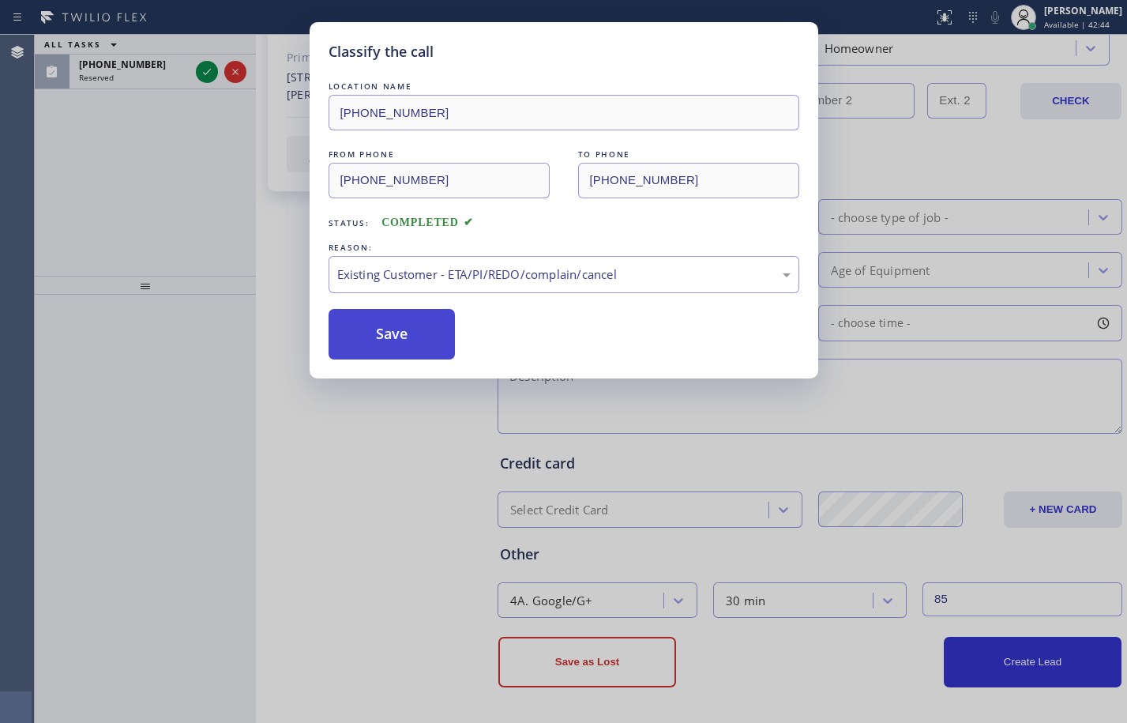
click at [408, 317] on button "Save" at bounding box center [392, 334] width 127 height 51
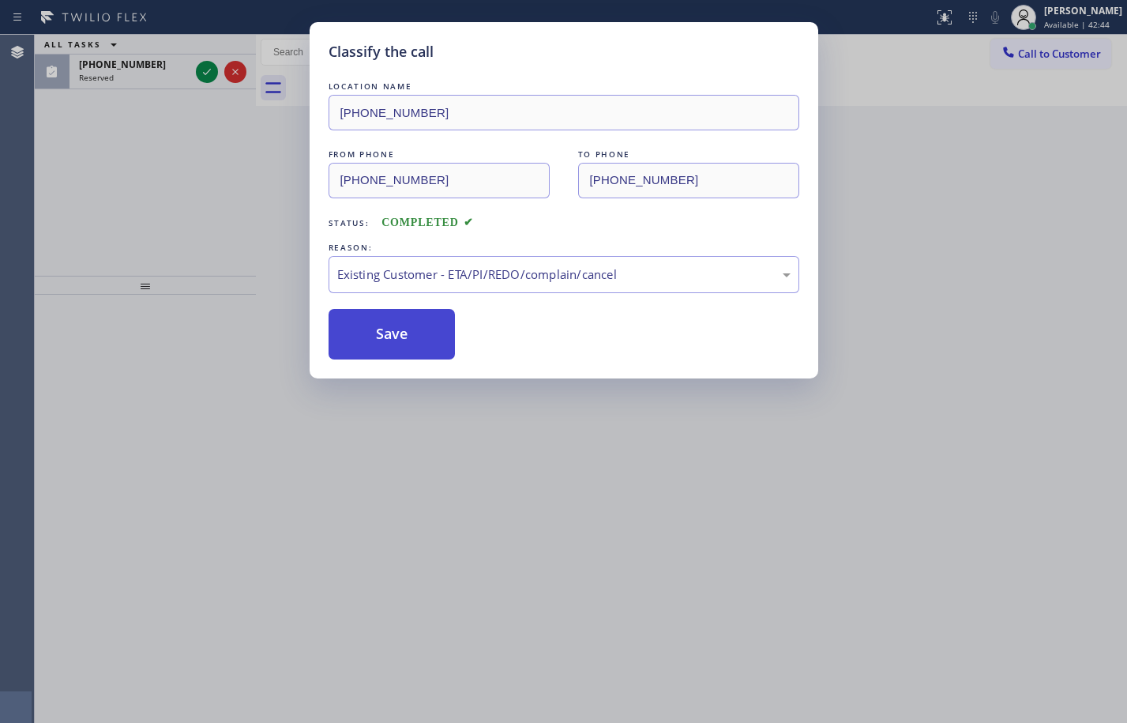
click at [408, 325] on button "Save" at bounding box center [392, 334] width 127 height 51
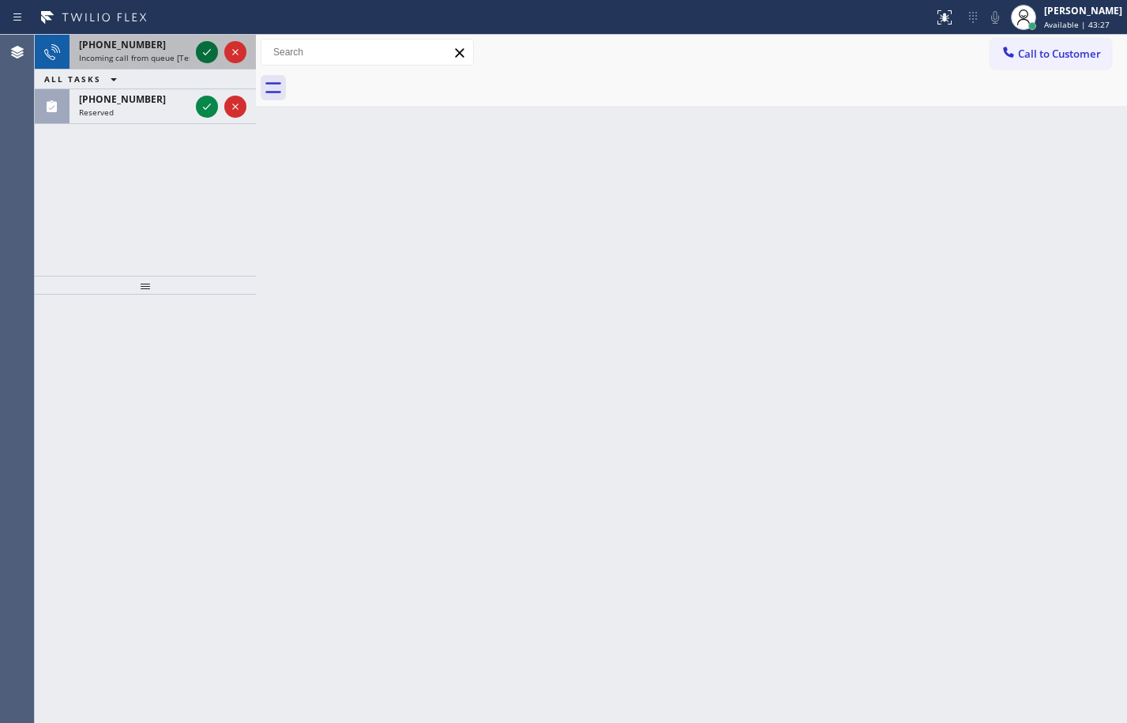
click at [209, 53] on icon at bounding box center [206, 52] width 19 height 19
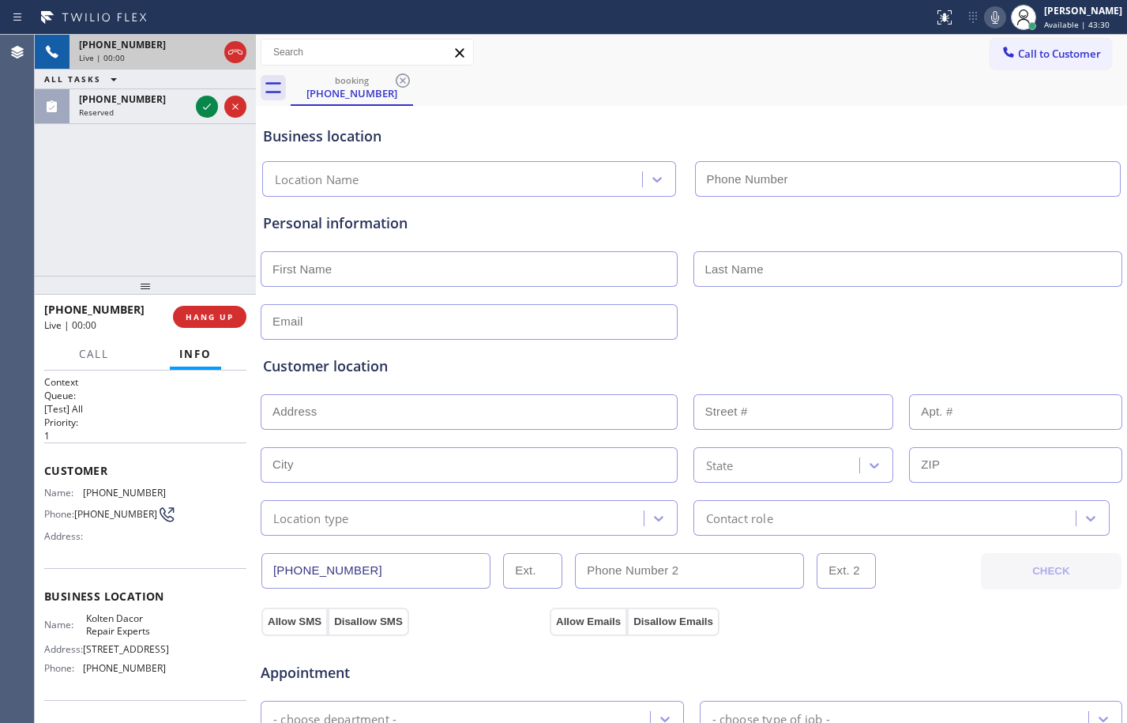
type input "(862) 203-2074"
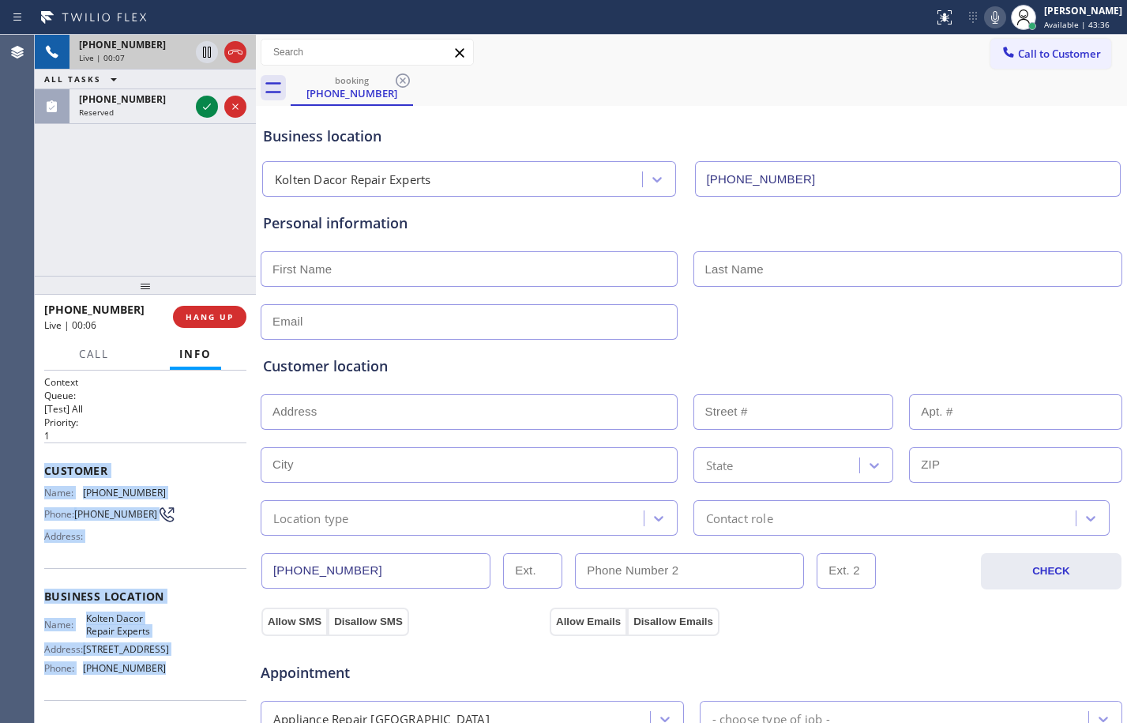
drag, startPoint x: 43, startPoint y: 471, endPoint x: 155, endPoint y: 689, distance: 244.4
click at [155, 689] on div "Context Queue: [Test] All Priority: 1 Customer Name: (315) 547-2529 Phone: (315…" at bounding box center [145, 546] width 221 height 352
copy div "Customer Name: (315) 547-2529 Phone: (315) 547-2529 Address: Business location …"
click at [232, 312] on span "HANG UP" at bounding box center [210, 316] width 48 height 11
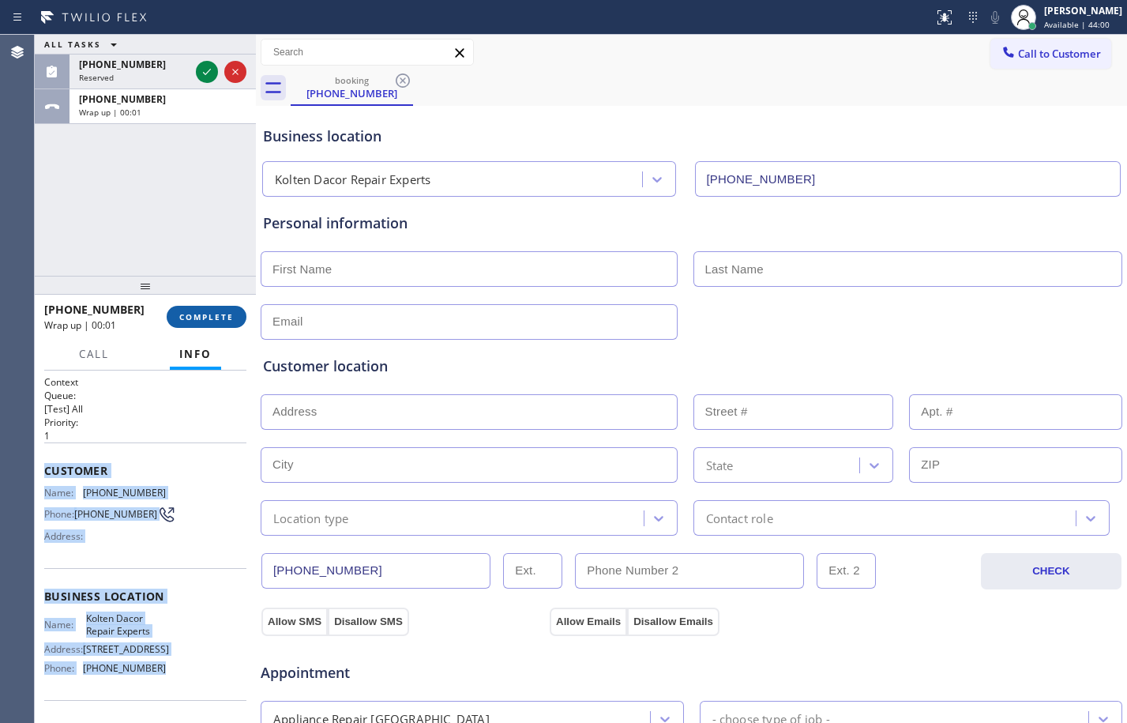
click at [190, 311] on span "COMPLETE" at bounding box center [206, 316] width 54 height 11
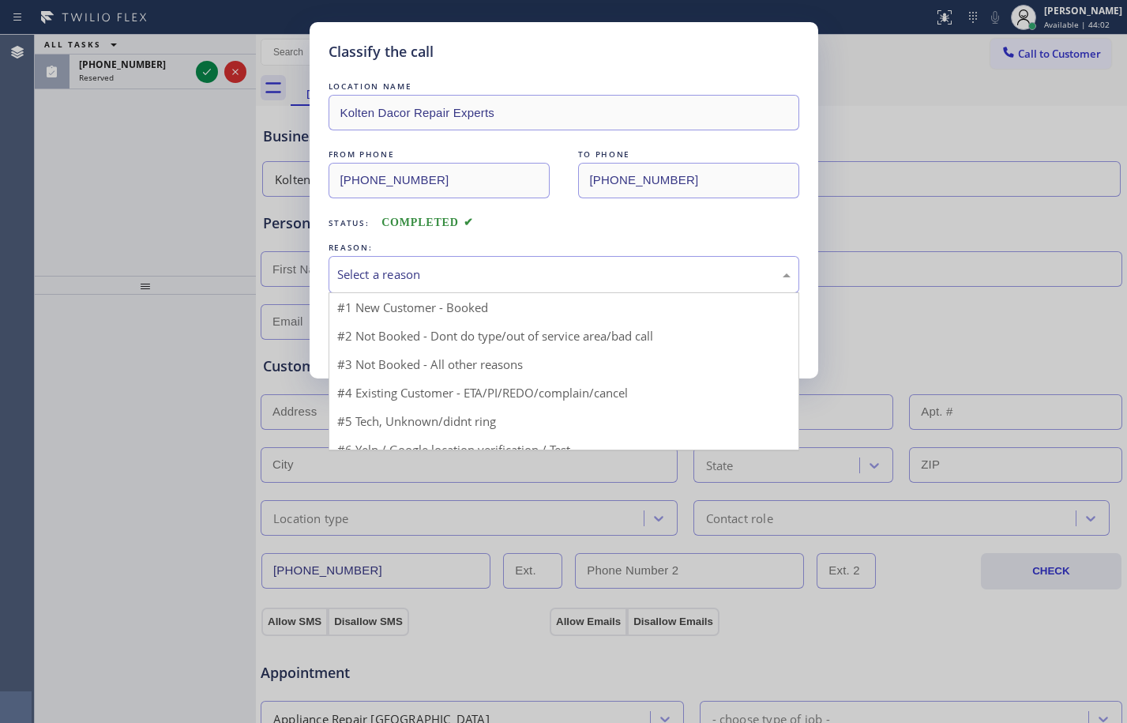
click at [490, 284] on div "Select a reason" at bounding box center [564, 274] width 471 height 37
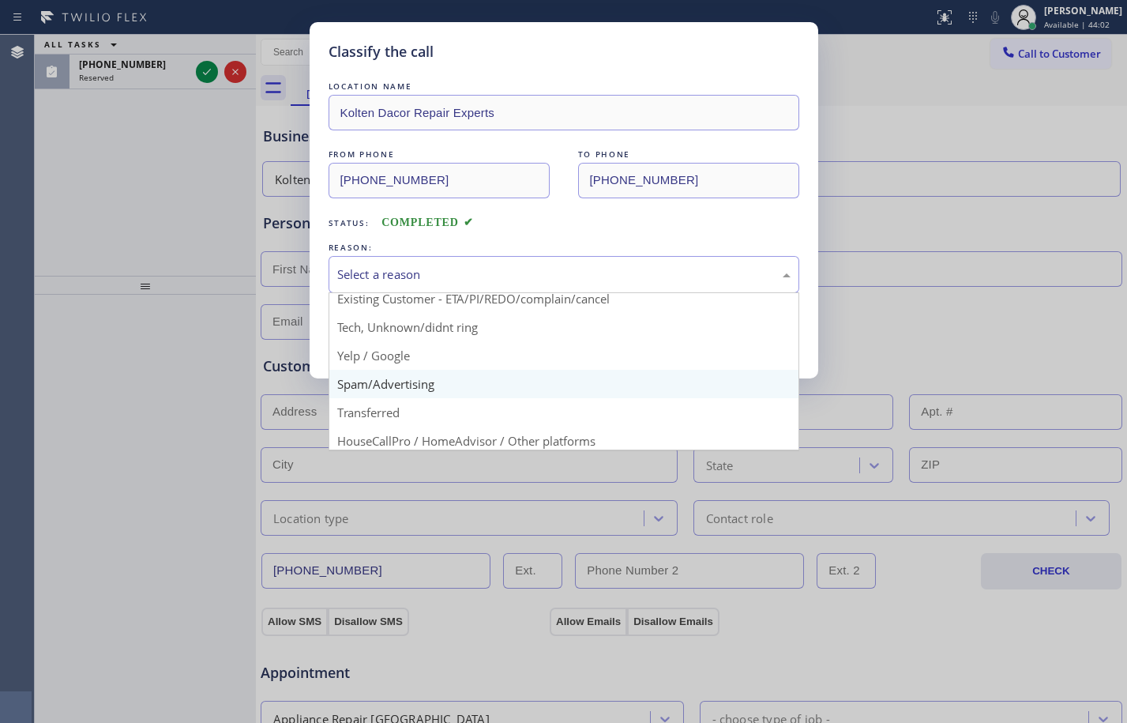
scroll to position [100, 0]
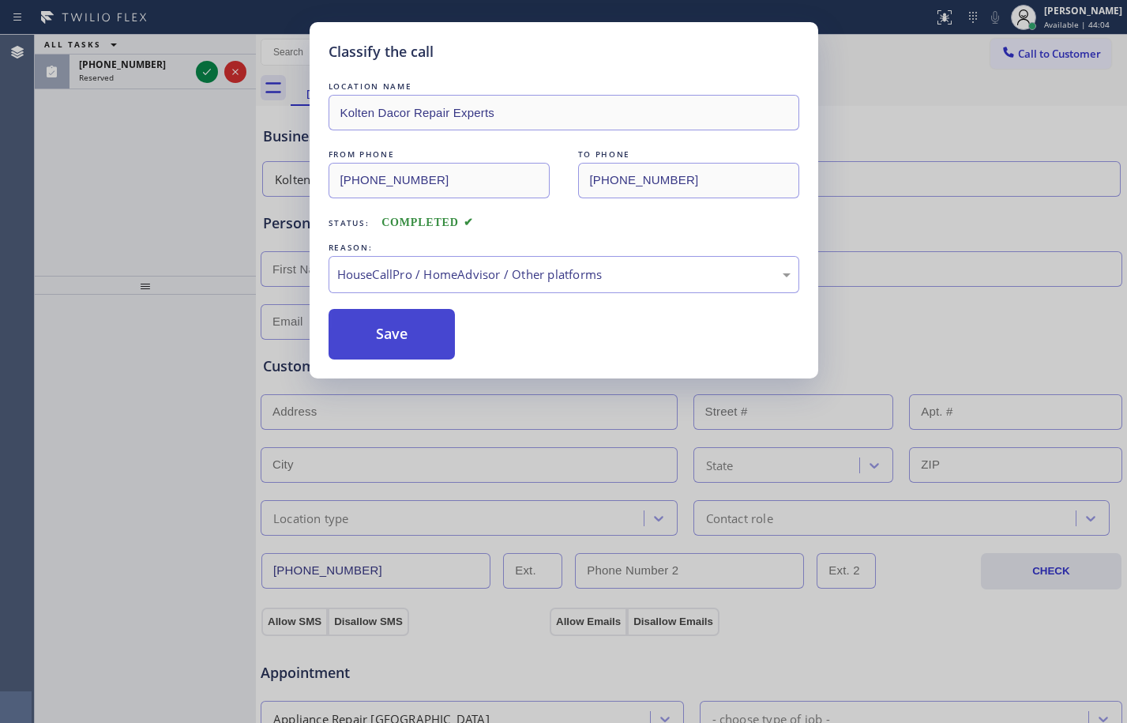
click at [393, 324] on button "Save" at bounding box center [392, 334] width 127 height 51
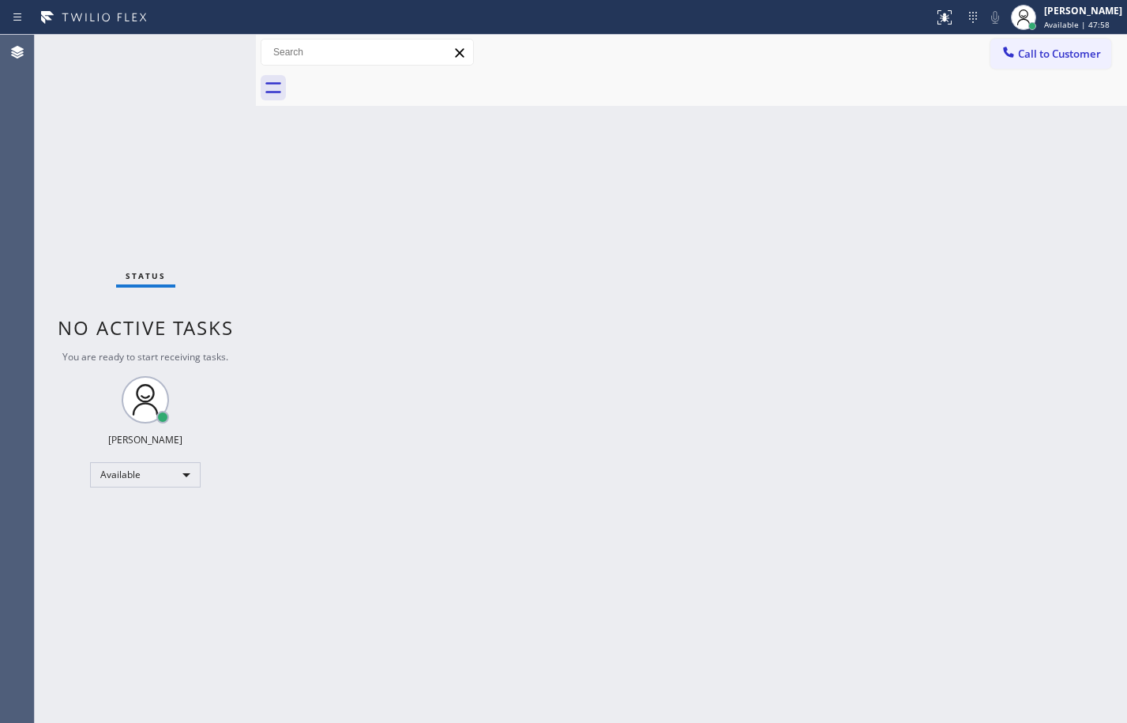
click at [210, 201] on div "Status No active tasks You are ready to start receiving tasks. Megan Rose Paluc…" at bounding box center [145, 379] width 221 height 688
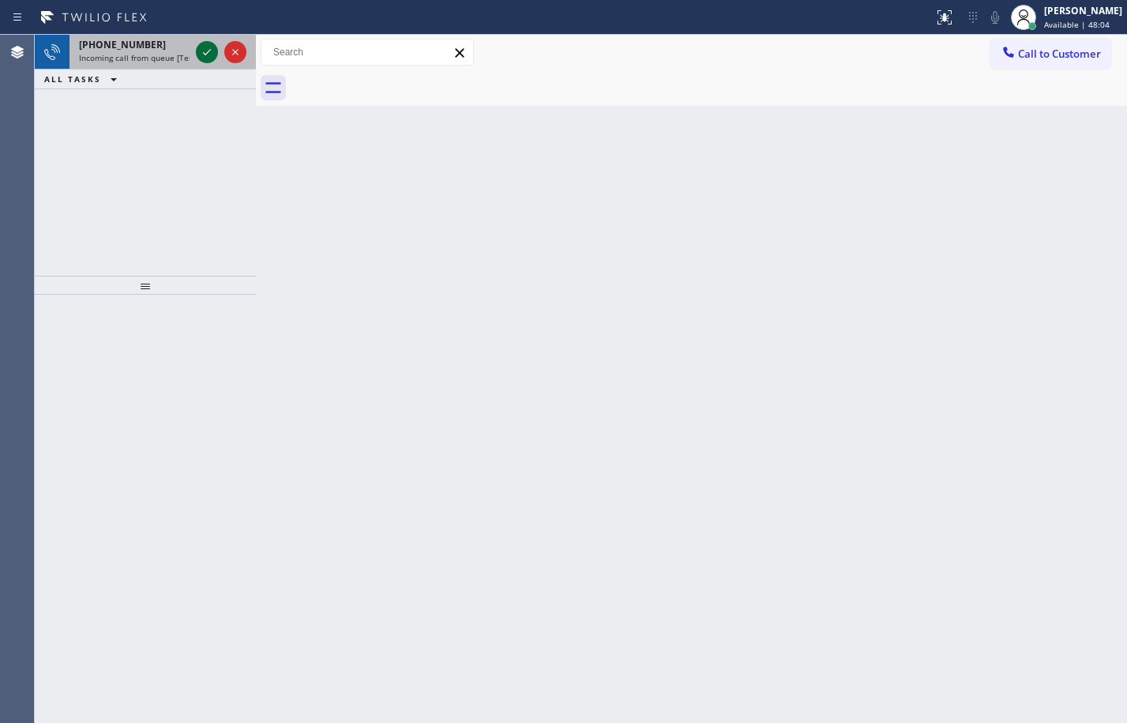
click at [202, 49] on icon at bounding box center [206, 52] width 19 height 19
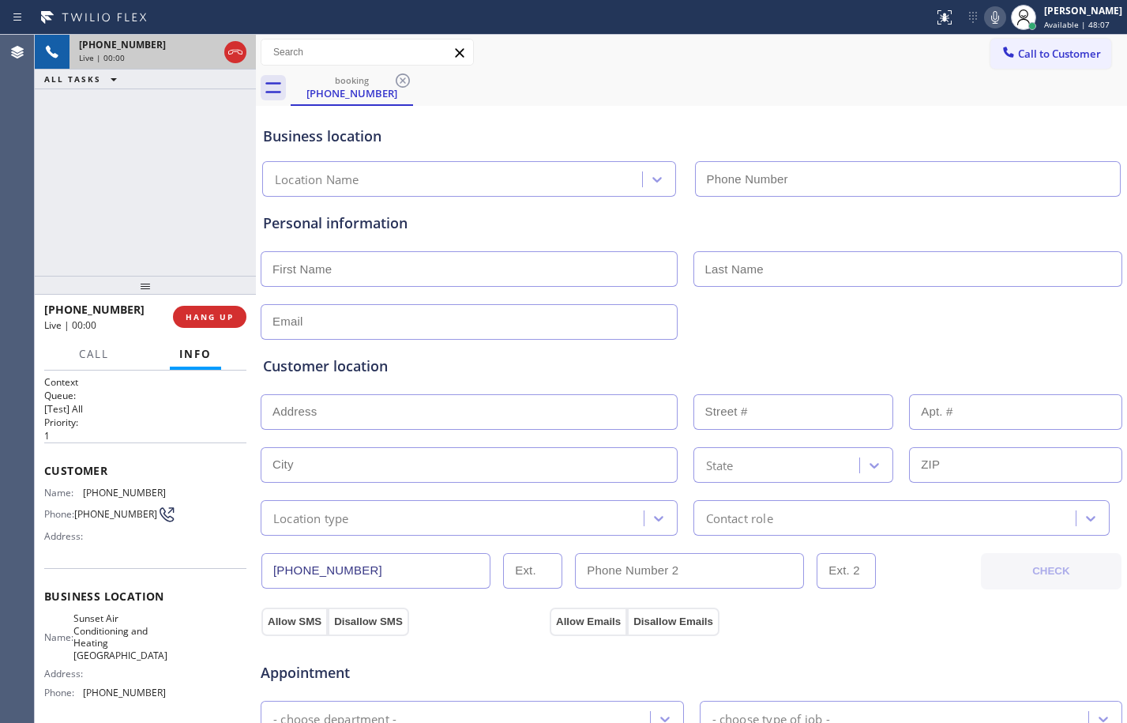
type input "(341) 888-6906"
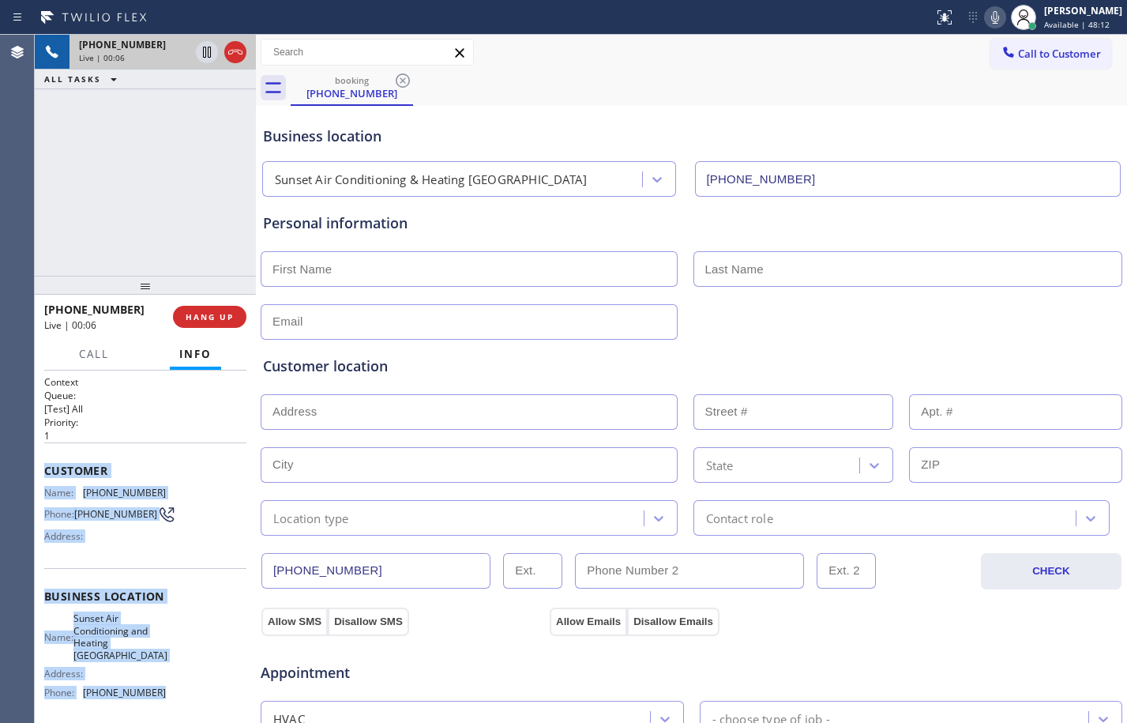
drag, startPoint x: 40, startPoint y: 465, endPoint x: 186, endPoint y: 693, distance: 270.3
click at [186, 693] on div "Context Queue: [Test] All Priority: 1 Customer Name: (855) 663-9023 Phone: (855…" at bounding box center [145, 546] width 221 height 352
copy div "Customer Name: (855) 663-9023 Phone: (855) 663-9023 Address: Business location …"
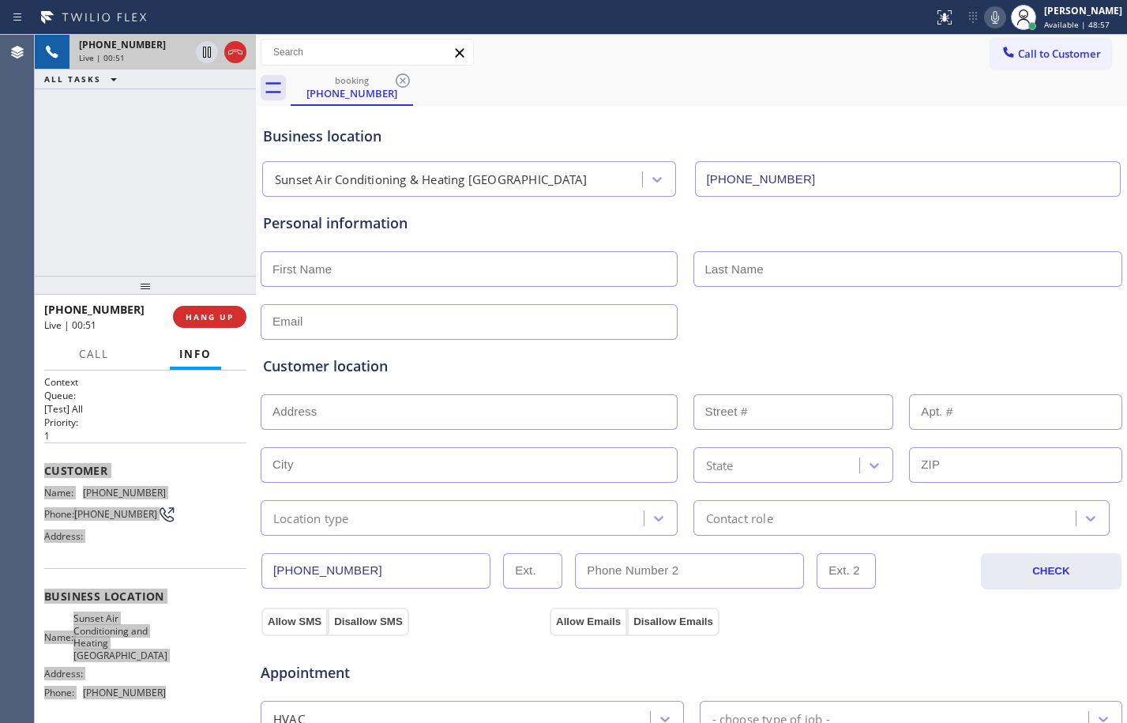
scroll to position [501, 0]
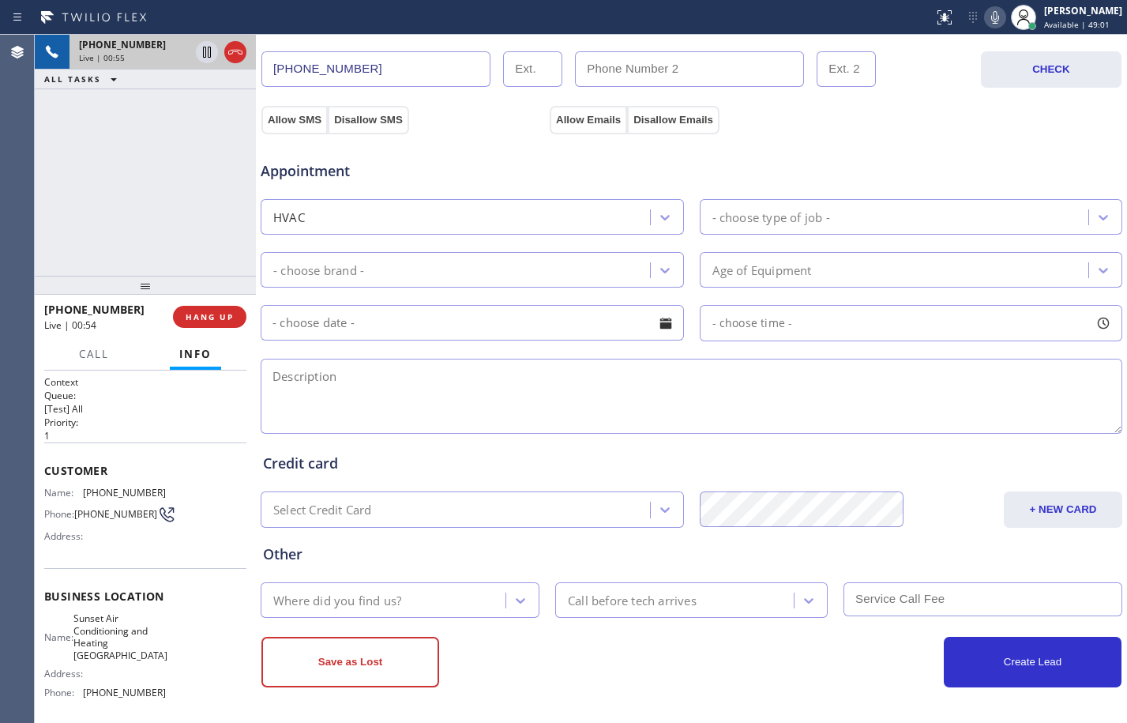
click at [610, 639] on div "Save as Lost" at bounding box center [476, 661] width 430 height 51
click at [554, 673] on div "Save as Lost" at bounding box center [476, 661] width 430 height 51
click at [223, 322] on button "HANG UP" at bounding box center [209, 317] width 73 height 22
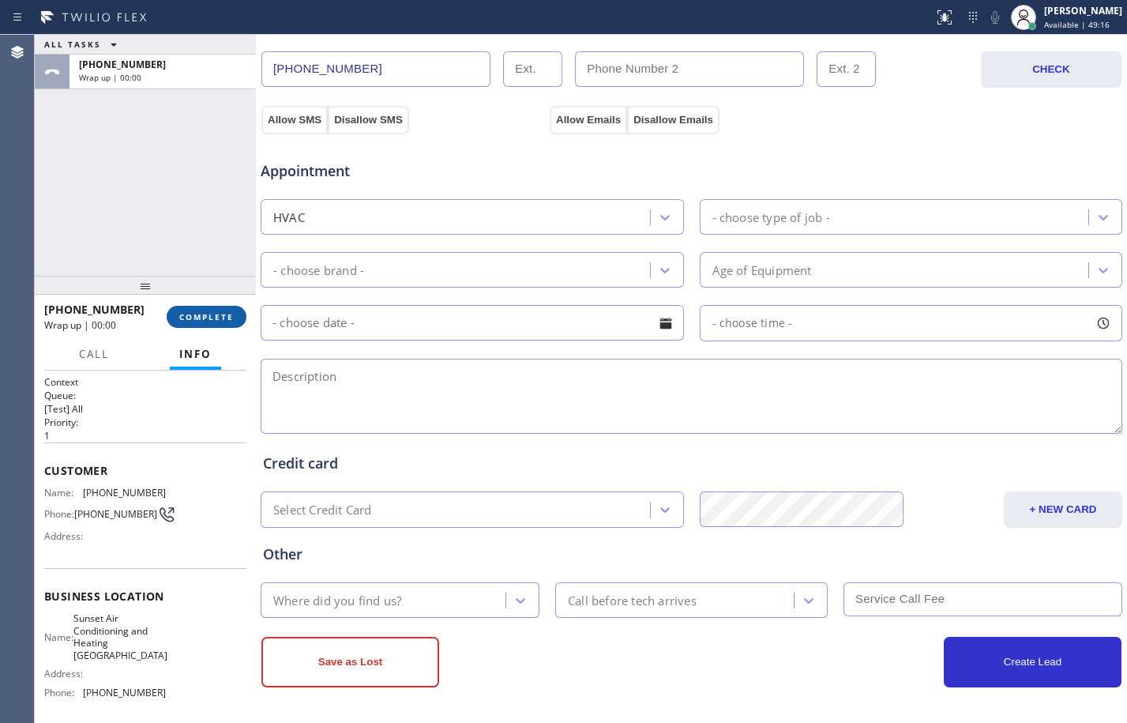
click at [223, 315] on span "COMPLETE" at bounding box center [206, 316] width 54 height 11
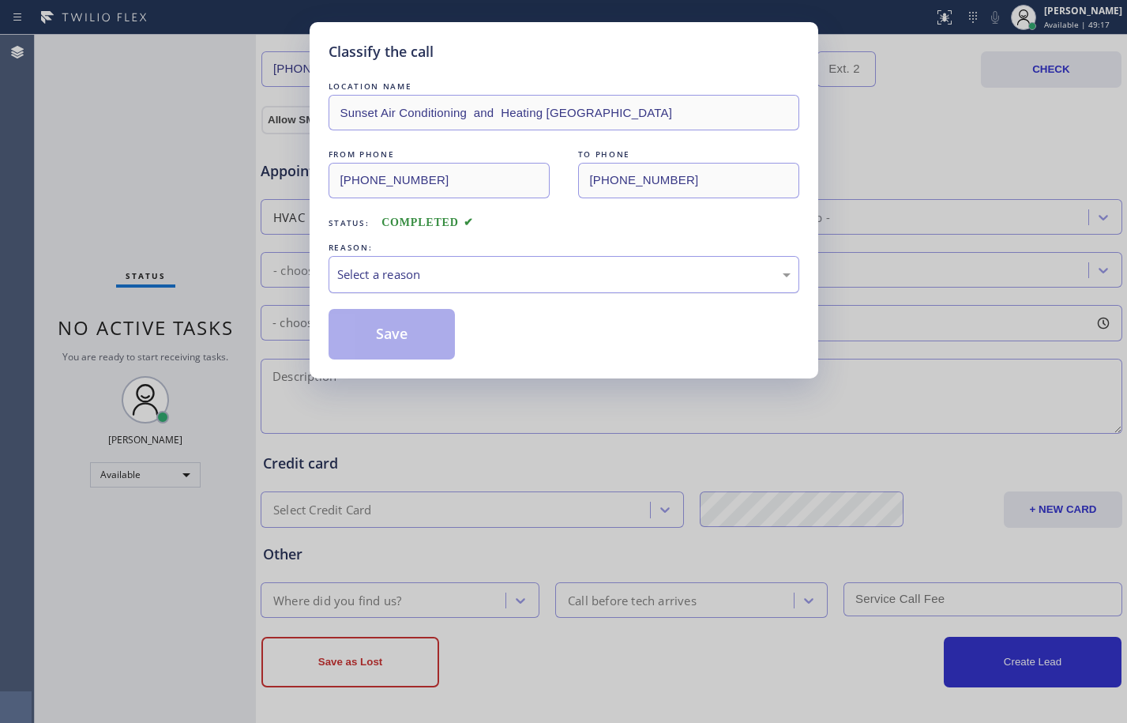
click at [513, 273] on div "Select a reason" at bounding box center [563, 274] width 453 height 18
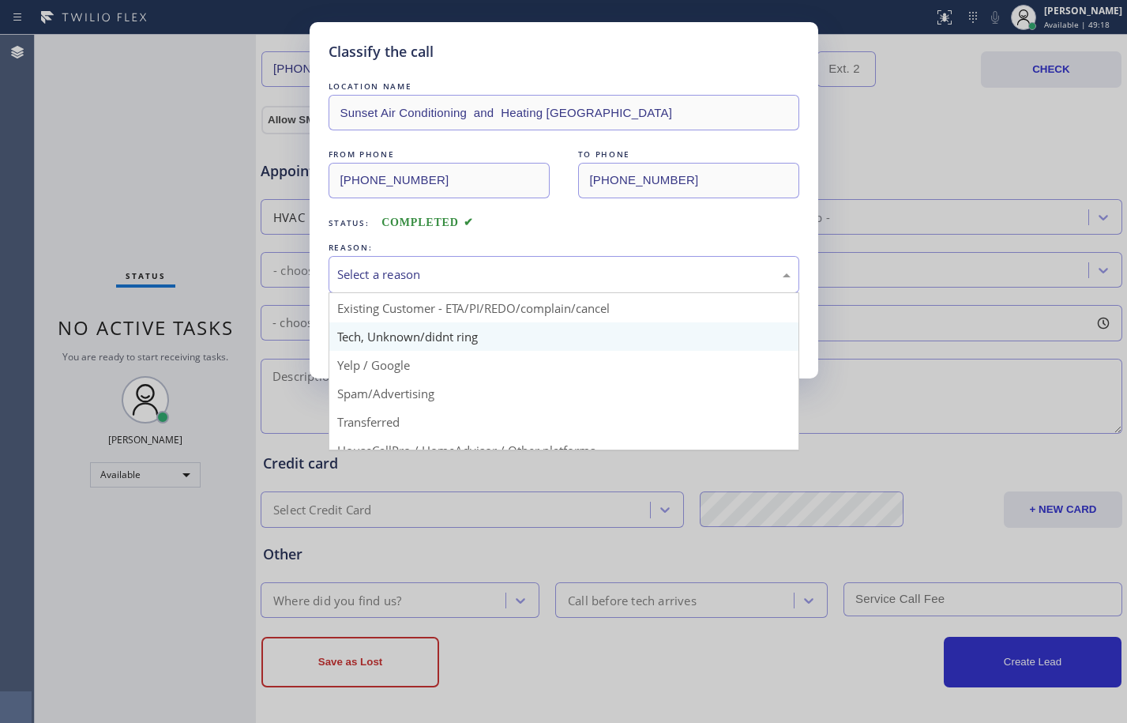
scroll to position [100, 0]
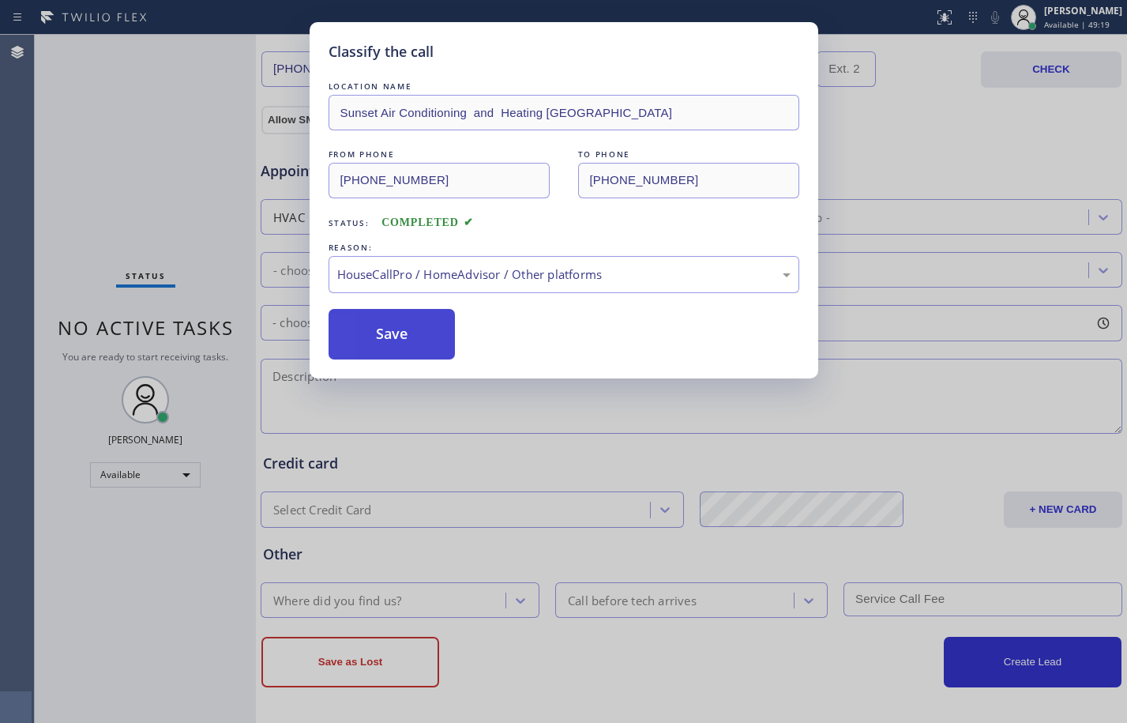
click at [422, 346] on button "Save" at bounding box center [392, 334] width 127 height 51
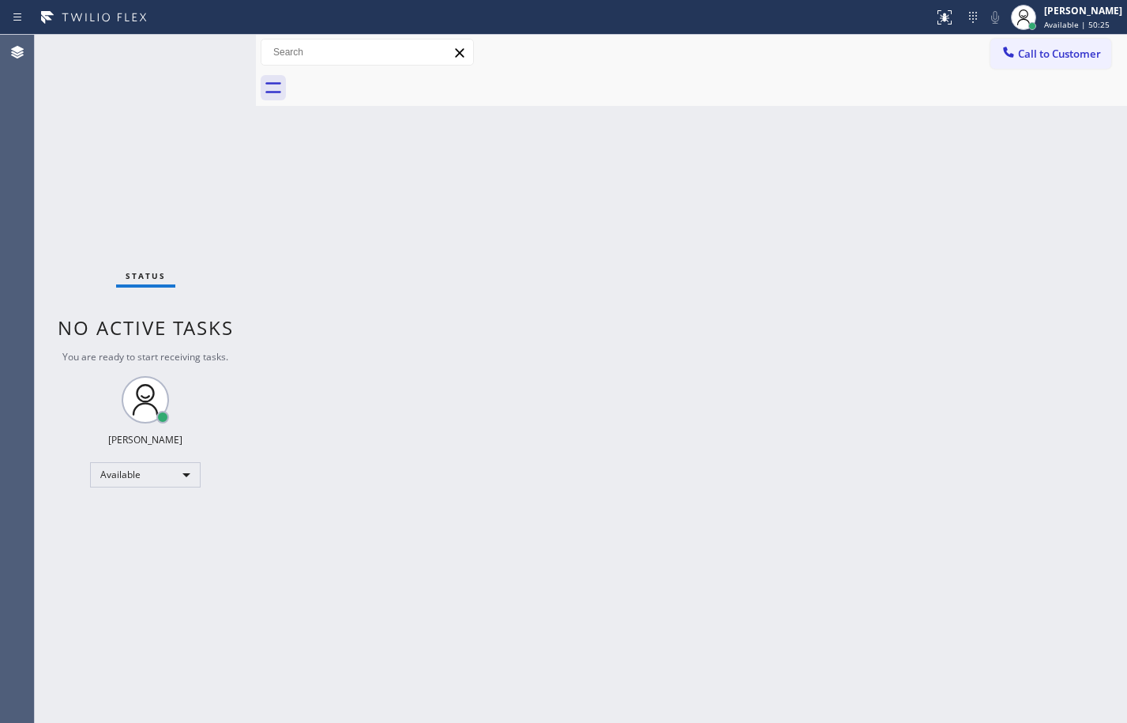
click at [289, 156] on div "Back to Dashboard Change Sender ID Customers Technicians Select a contact Outbo…" at bounding box center [691, 379] width 871 height 688
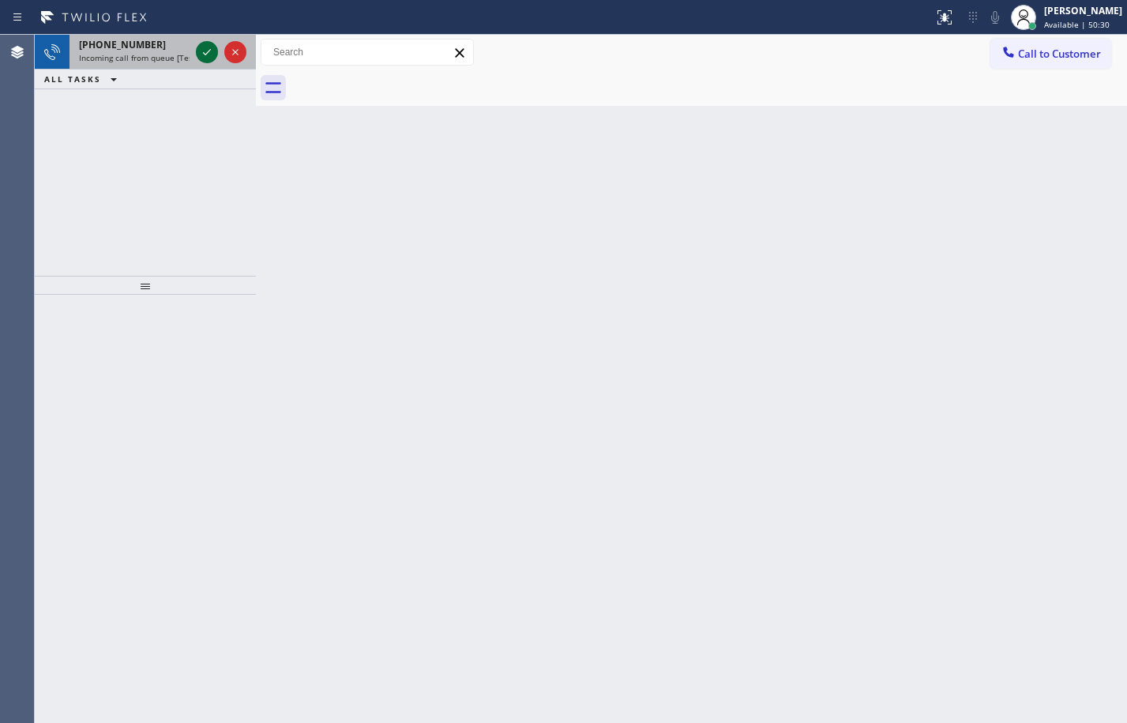
click at [208, 51] on icon at bounding box center [207, 52] width 8 height 6
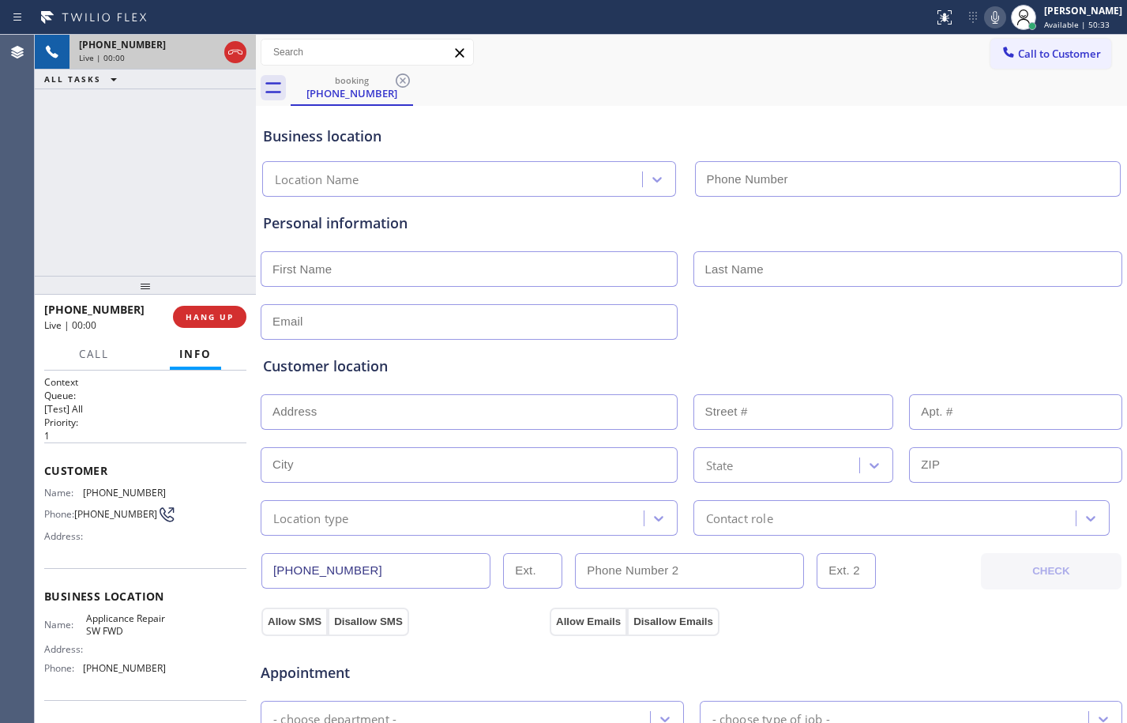
type input "(213) 566-9111"
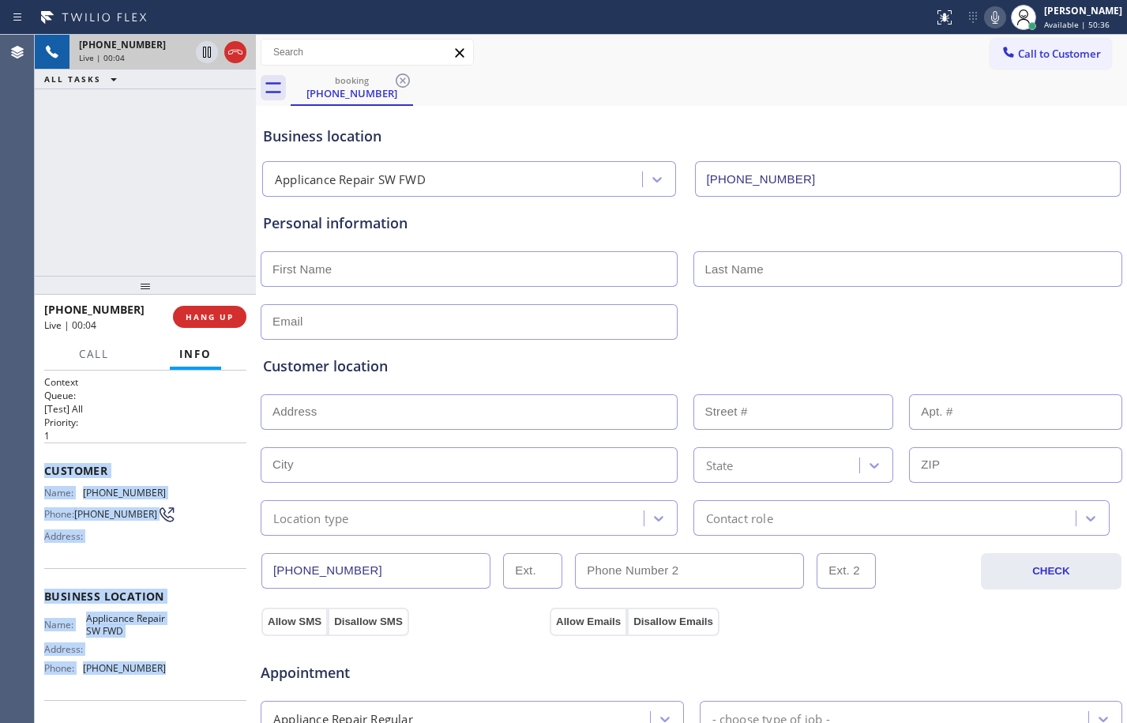
drag, startPoint x: 41, startPoint y: 472, endPoint x: 167, endPoint y: 674, distance: 237.7
click at [167, 674] on div "Context Queue: [Test] All Priority: 1 Customer Name: (707) 359-8417 Phone: (707…" at bounding box center [145, 546] width 221 height 352
copy div "Customer Name: (707) 359-8417 Phone: (707) 359-8417 Address: Business location …"
click at [202, 324] on button "HANG UP" at bounding box center [209, 317] width 73 height 22
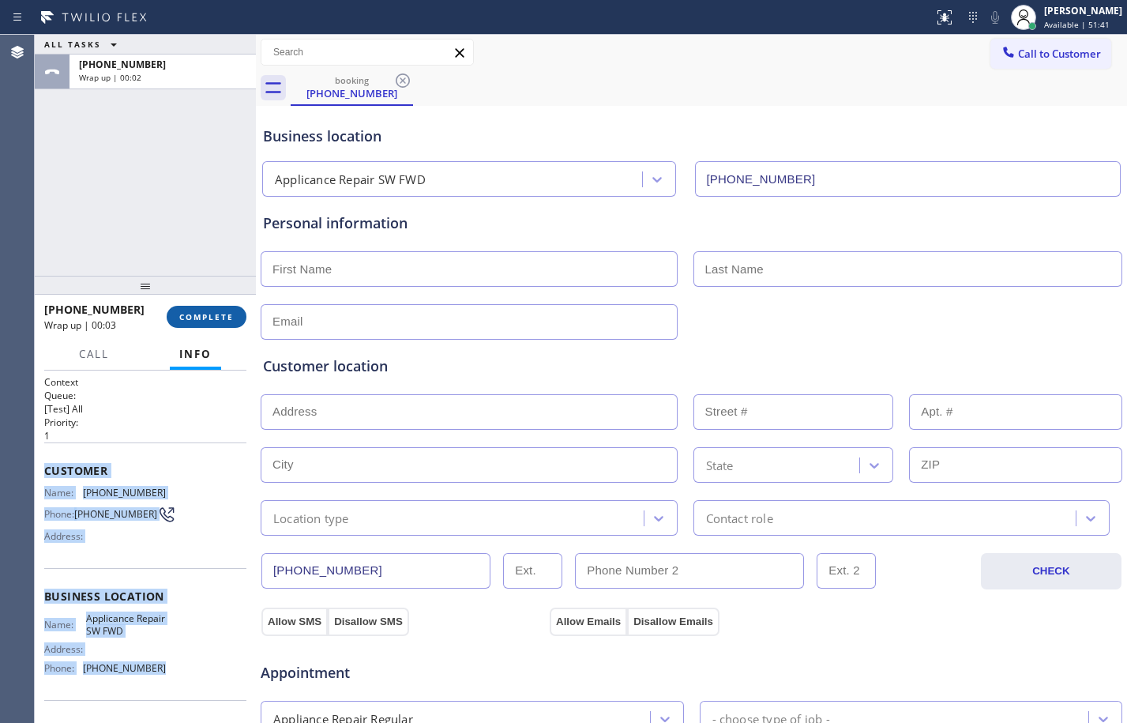
click at [194, 311] on span "COMPLETE" at bounding box center [206, 316] width 54 height 11
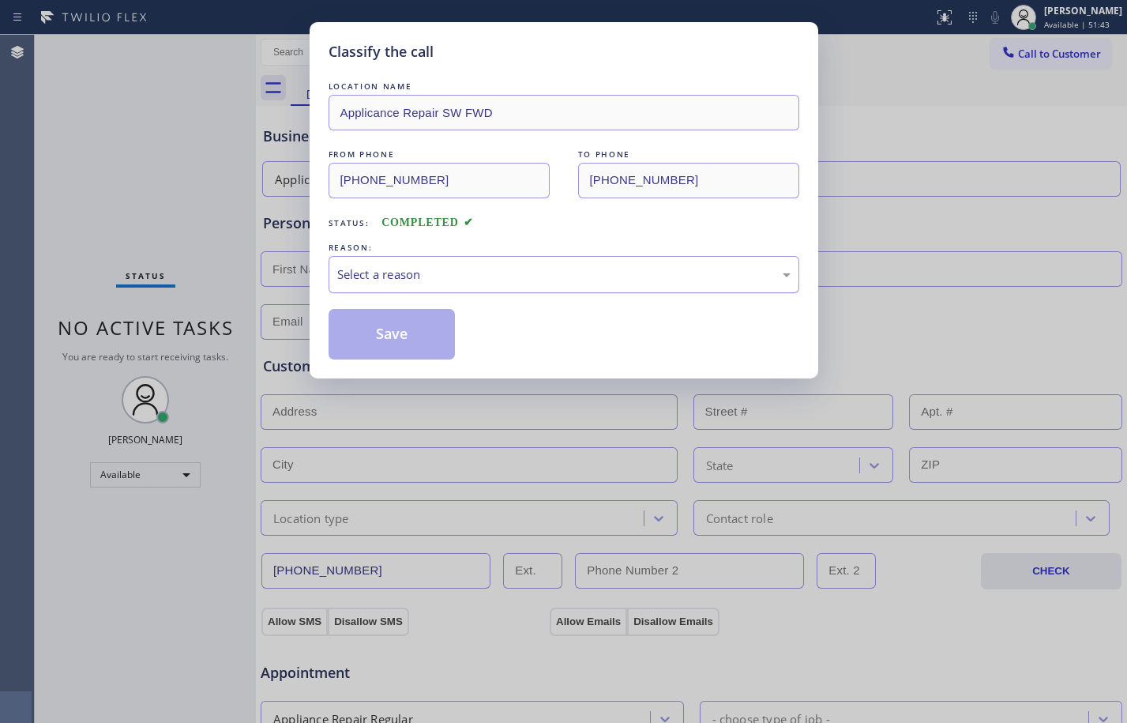
click at [403, 276] on div "Select a reason" at bounding box center [563, 274] width 453 height 18
click at [404, 339] on button "Save" at bounding box center [392, 334] width 127 height 51
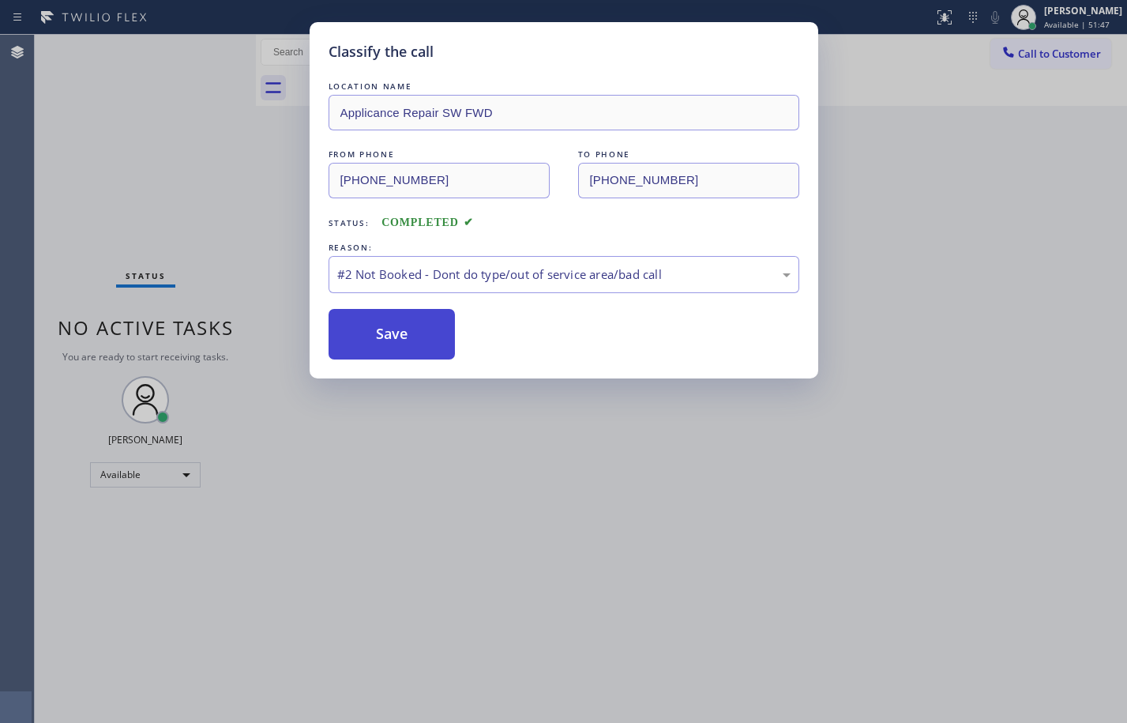
click at [426, 324] on button "Save" at bounding box center [392, 334] width 127 height 51
click at [426, 324] on div "Classify the call LOCATION NAME Top Fixers In Brooklyn FROM PHONE (870) 242-047…" at bounding box center [581, 379] width 1092 height 688
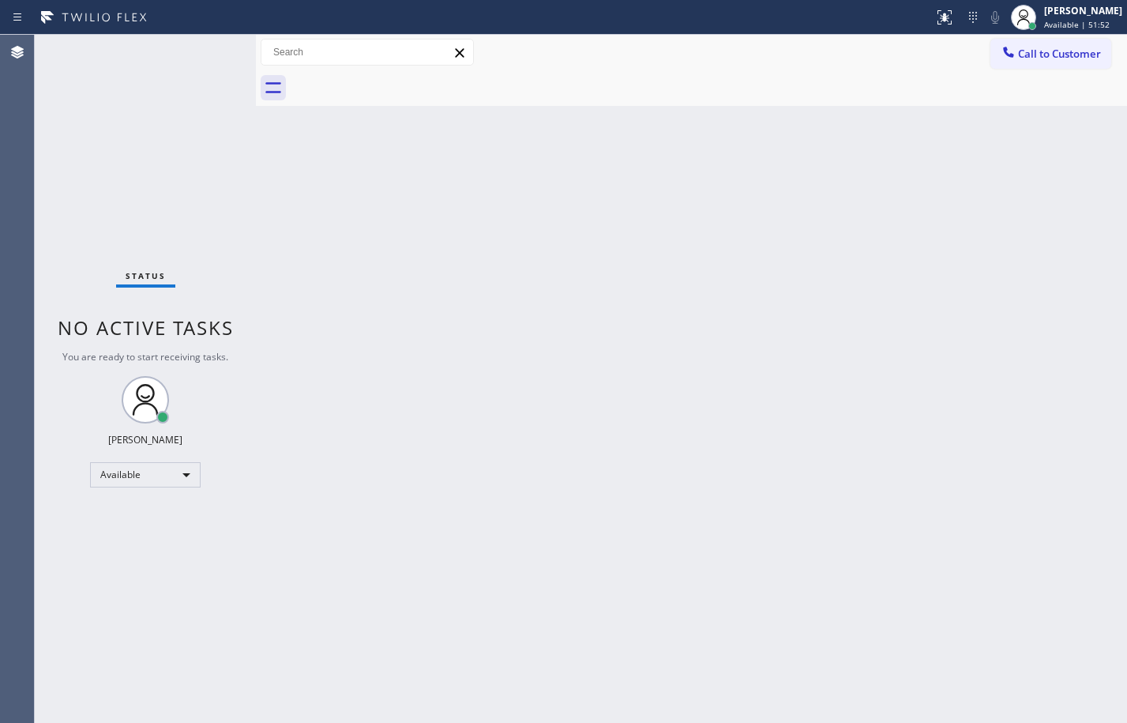
click at [273, 184] on div "Back to Dashboard Change Sender ID Customers Technicians Select a contact Outbo…" at bounding box center [691, 379] width 871 height 688
click at [388, 416] on div "Back to Dashboard Change Sender ID Customers Technicians Select a contact Outbo…" at bounding box center [691, 379] width 871 height 688
click at [621, 370] on div "Back to Dashboard Change Sender ID Customers Technicians Select a contact Outbo…" at bounding box center [691, 379] width 871 height 688
click at [272, 155] on div "Back to Dashboard Change Sender ID Customers Technicians Select a contact Outbo…" at bounding box center [691, 379] width 871 height 688
click at [235, 263] on div "Status No active tasks You are ready to start receiving tasks. Megan Rose Paluc…" at bounding box center [145, 379] width 221 height 688
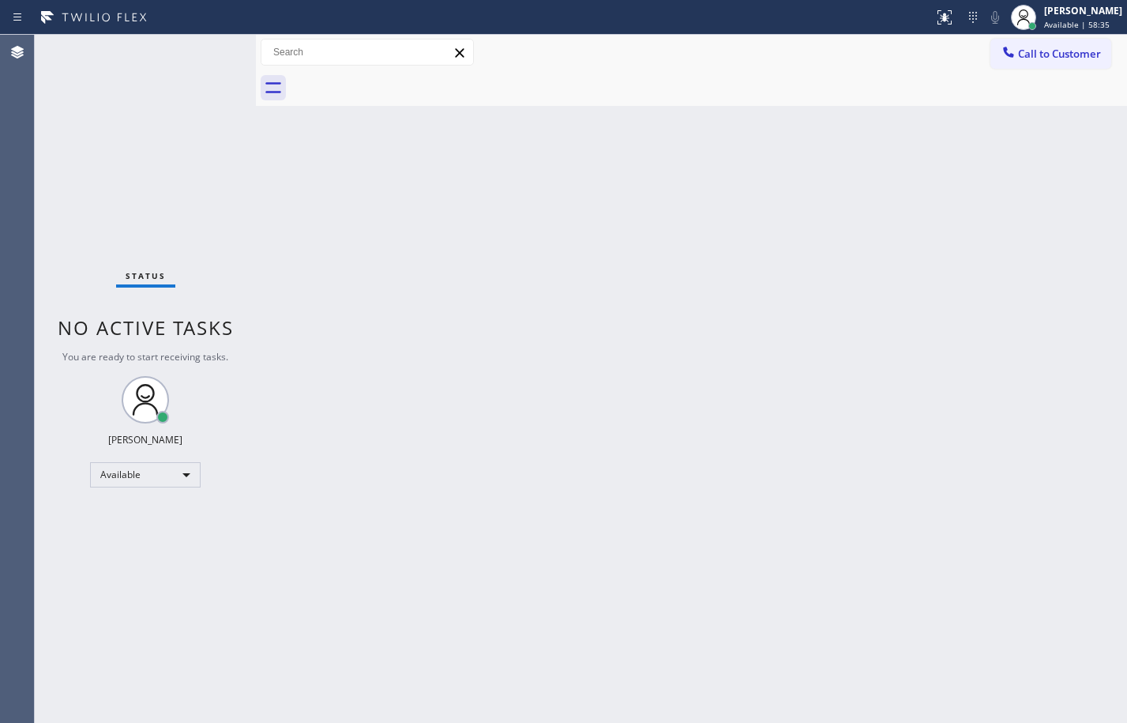
click at [226, 201] on div "Status No active tasks You are ready to start receiving tasks. Megan Rose Paluc…" at bounding box center [145, 379] width 221 height 688
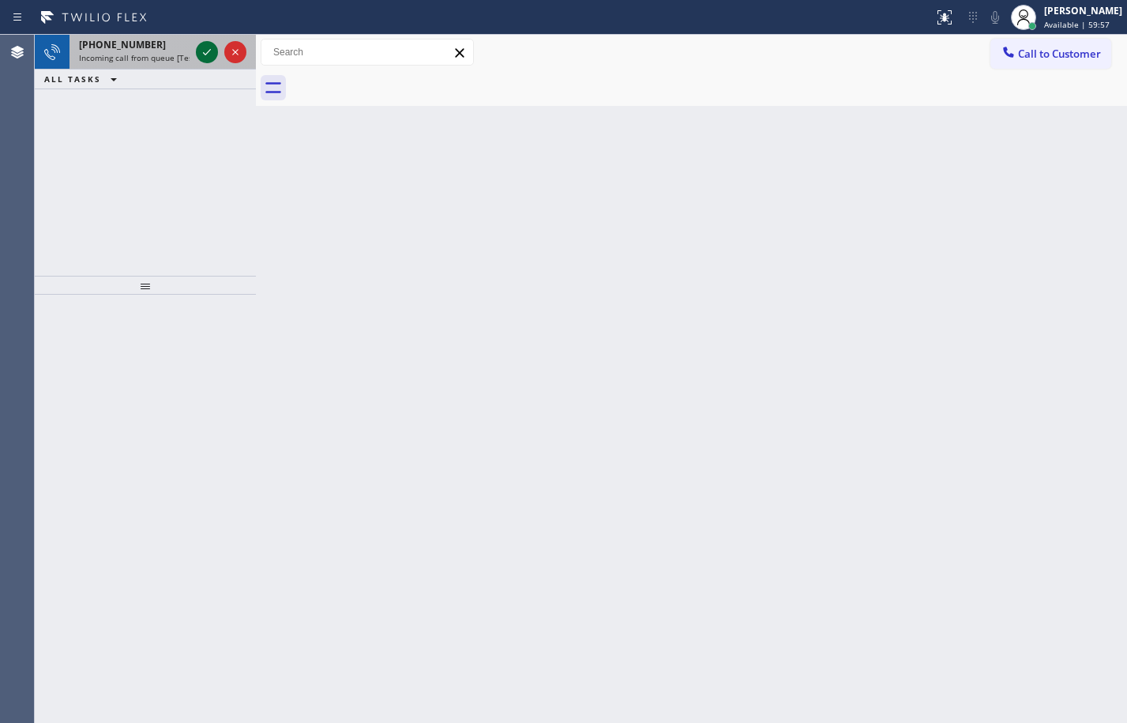
click at [214, 43] on icon at bounding box center [206, 52] width 19 height 19
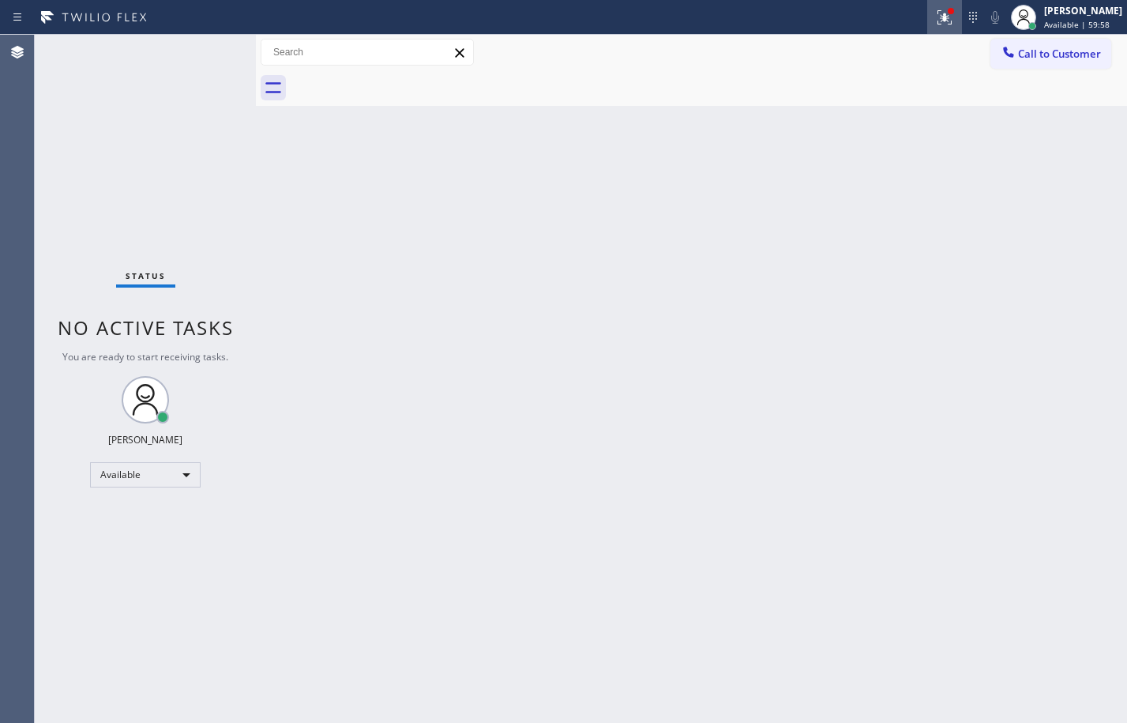
click at [938, 24] on icon at bounding box center [944, 17] width 19 height 19
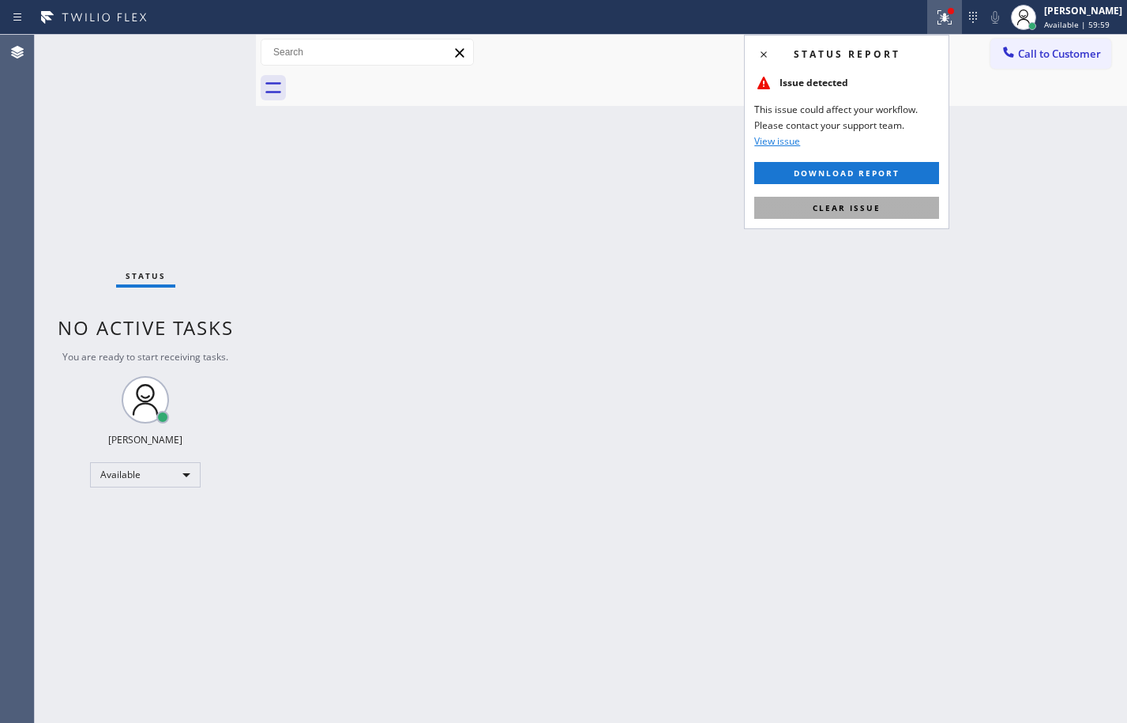
click at [849, 203] on span "Clear issue" at bounding box center [847, 207] width 68 height 11
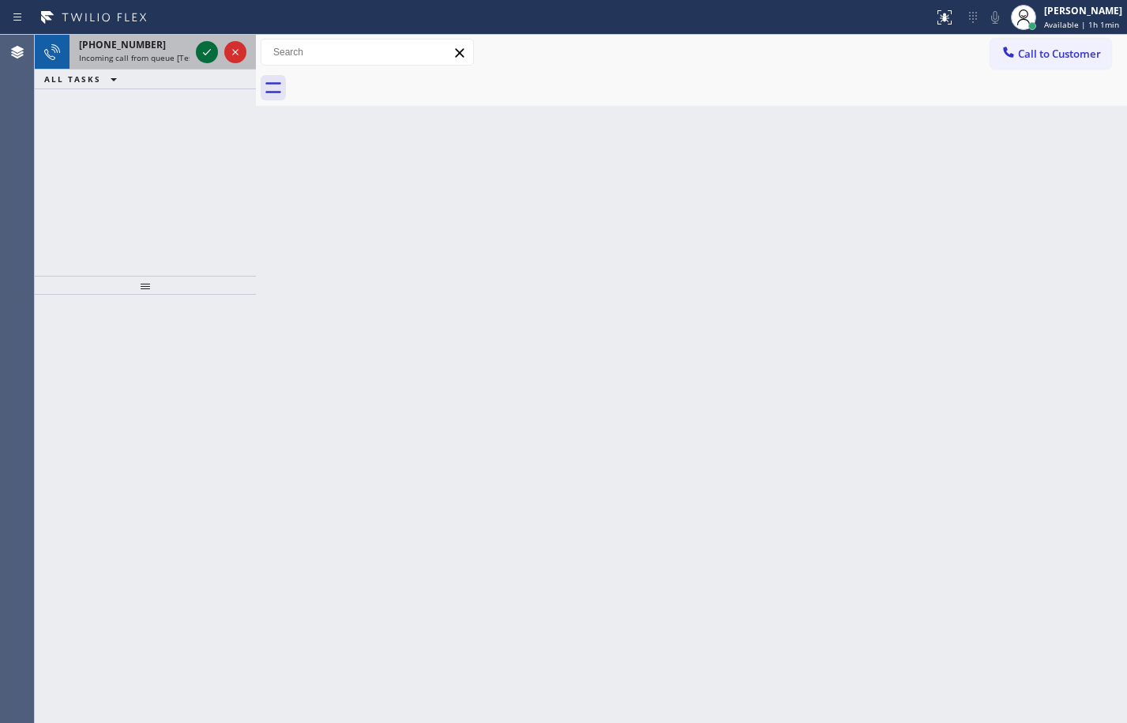
click at [208, 51] on icon at bounding box center [207, 52] width 8 height 6
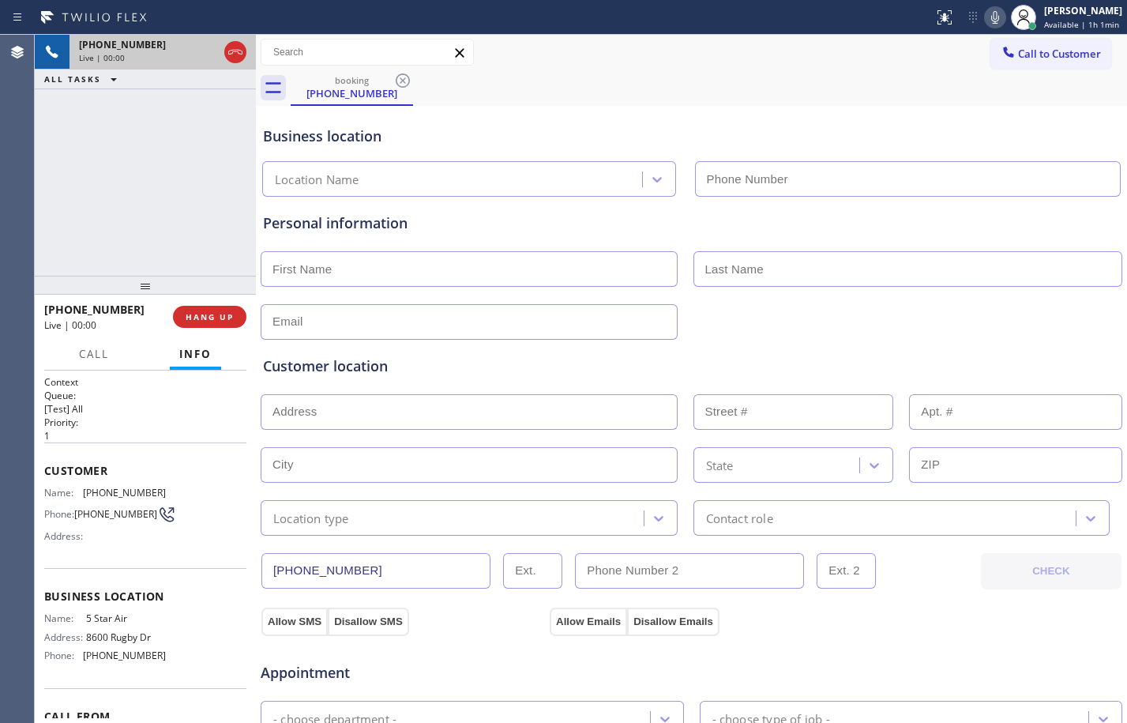
type input "(800) 686-5038"
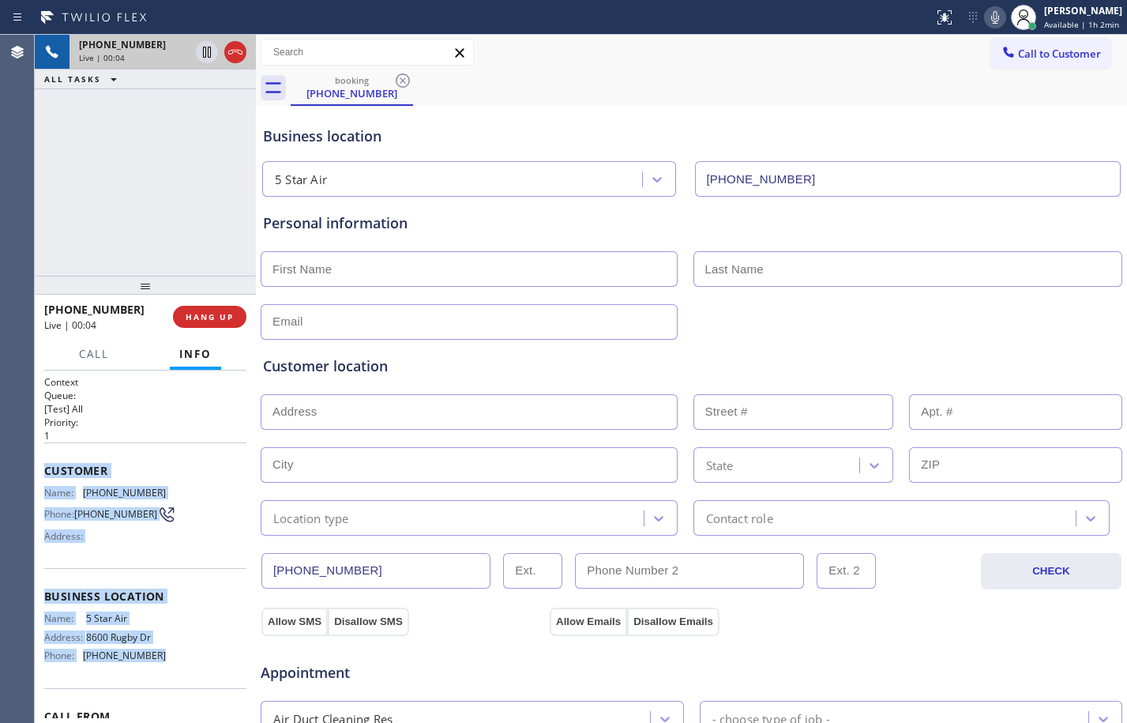
drag, startPoint x: 40, startPoint y: 468, endPoint x: 183, endPoint y: 655, distance: 236.1
click at [183, 655] on div "Context Queue: [Test] All Priority: 1 Customer Name: (760) 220-1816 Phone: (760…" at bounding box center [145, 546] width 221 height 352
copy div "Customer Name: (760) 220-1816 Phone: (760) 220-1816 Address: Business location …"
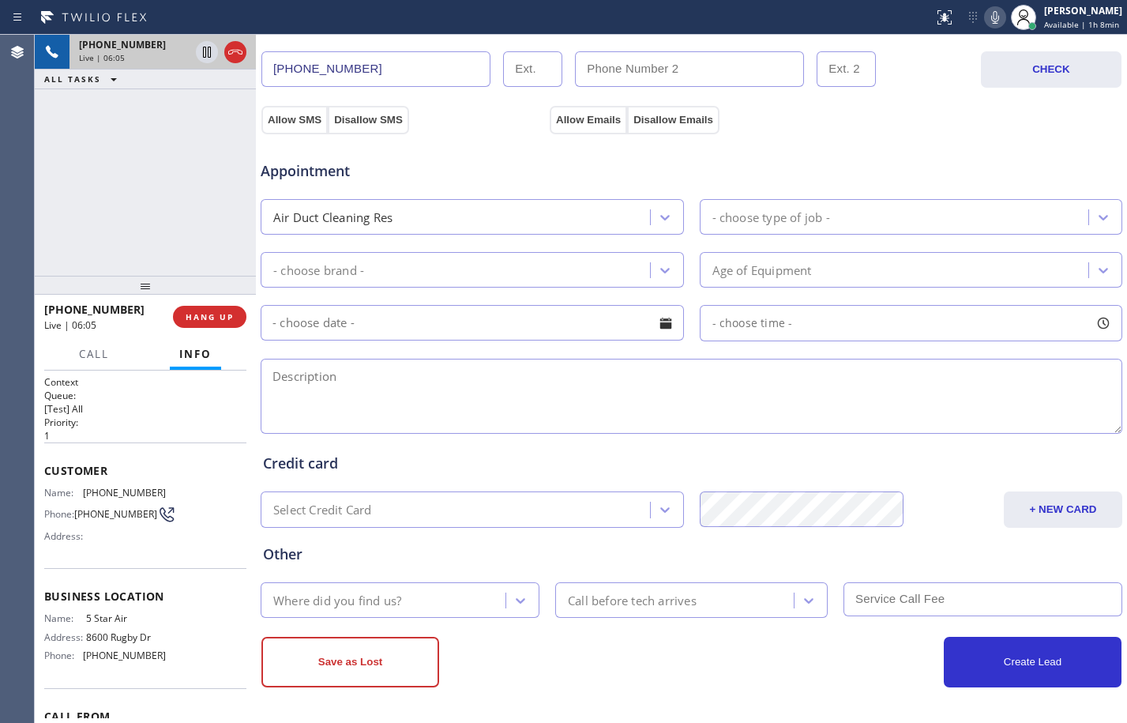
click at [720, 667] on div "Create Lead" at bounding box center [907, 661] width 430 height 51
click at [207, 222] on div "+17602201816 Live | 06:29 ALL TASKS ALL TASKS ACTIVE TASKS TASKS IN WRAP UP" at bounding box center [145, 155] width 221 height 241
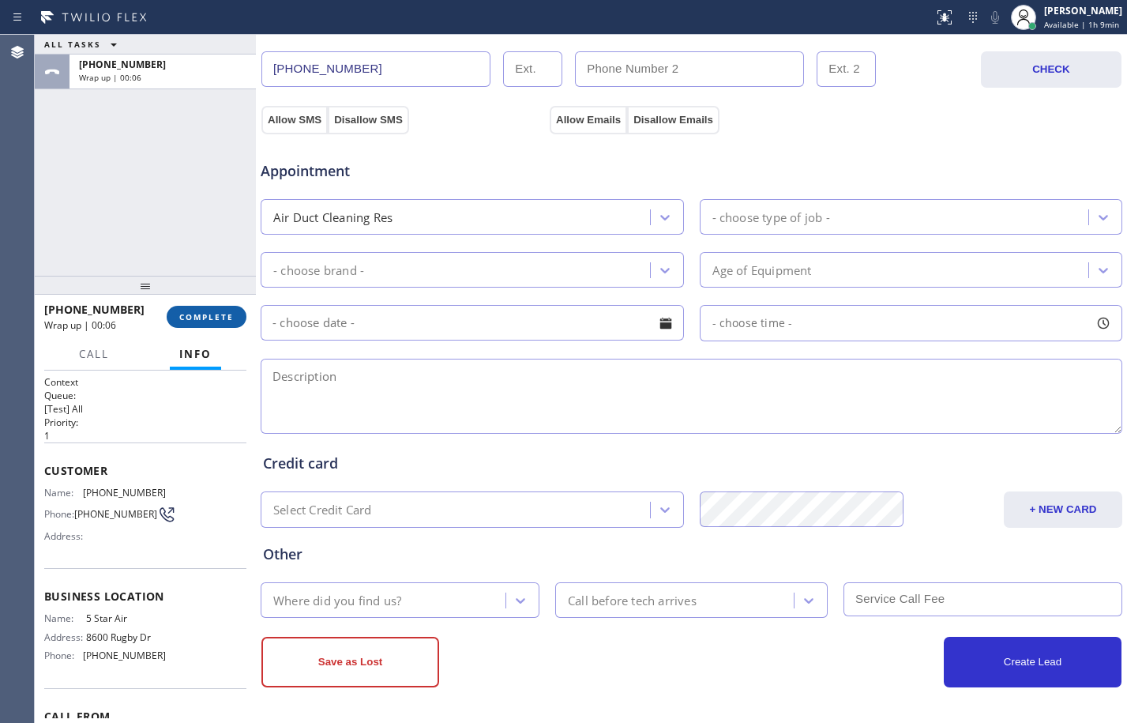
click at [228, 324] on button "COMPLETE" at bounding box center [207, 317] width 80 height 22
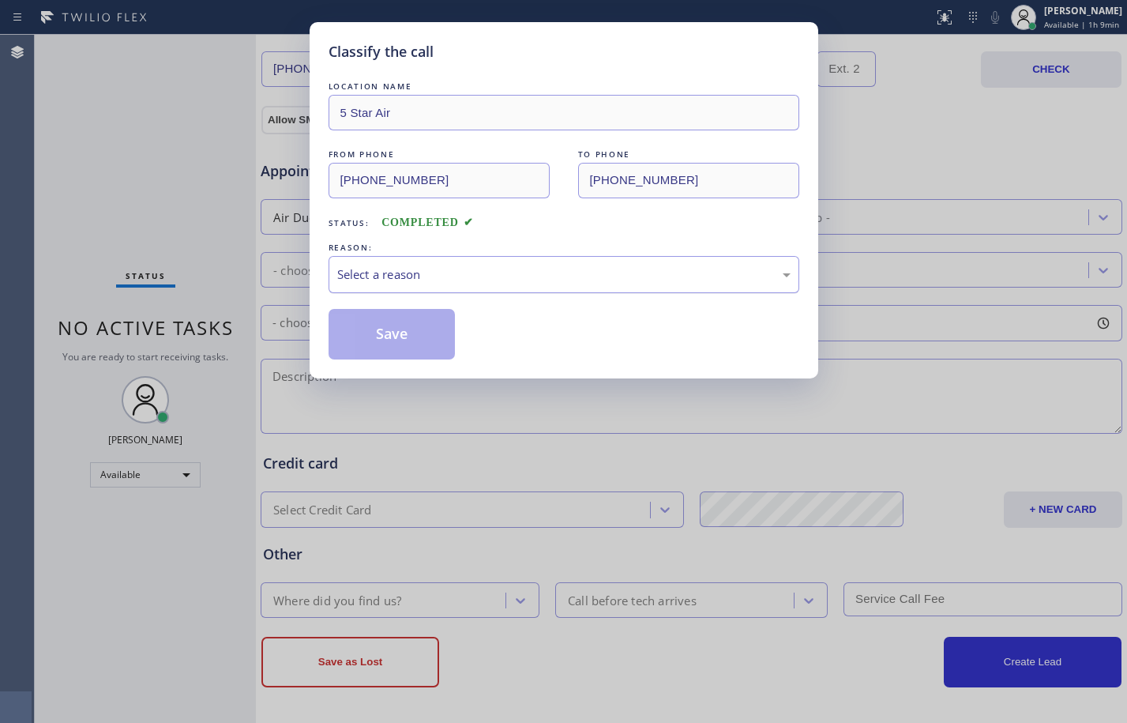
click at [535, 268] on div "Select a reason" at bounding box center [563, 274] width 453 height 18
click at [424, 342] on button "Save" at bounding box center [392, 334] width 127 height 51
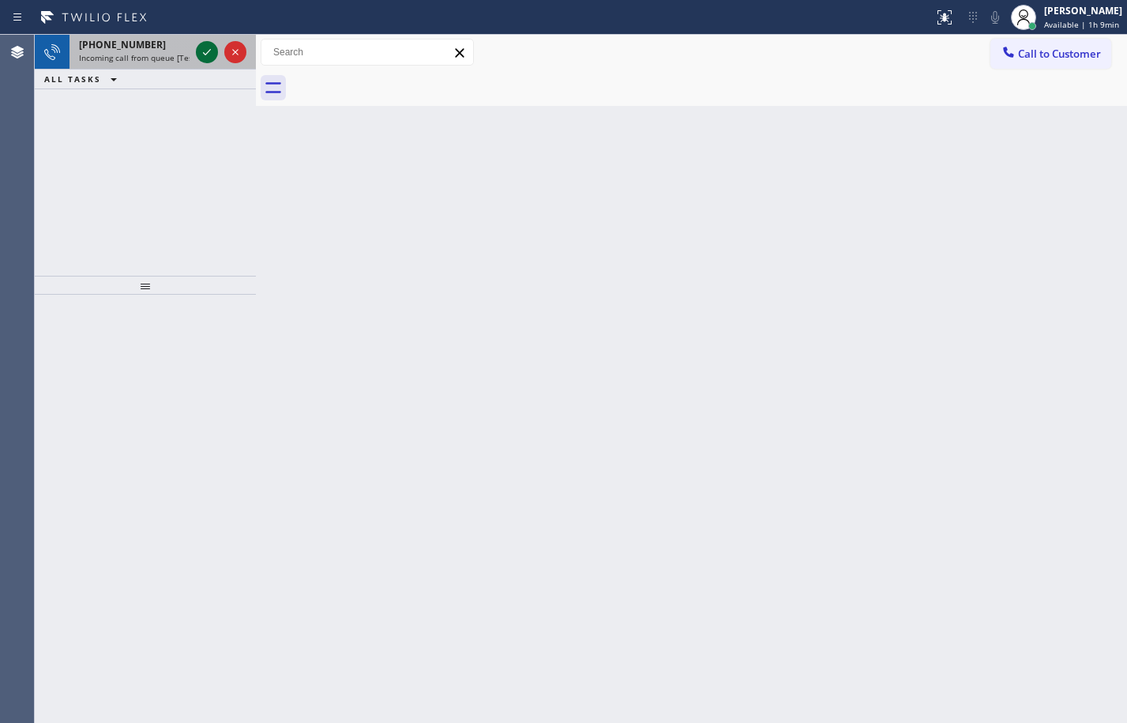
click at [207, 54] on icon at bounding box center [206, 52] width 19 height 19
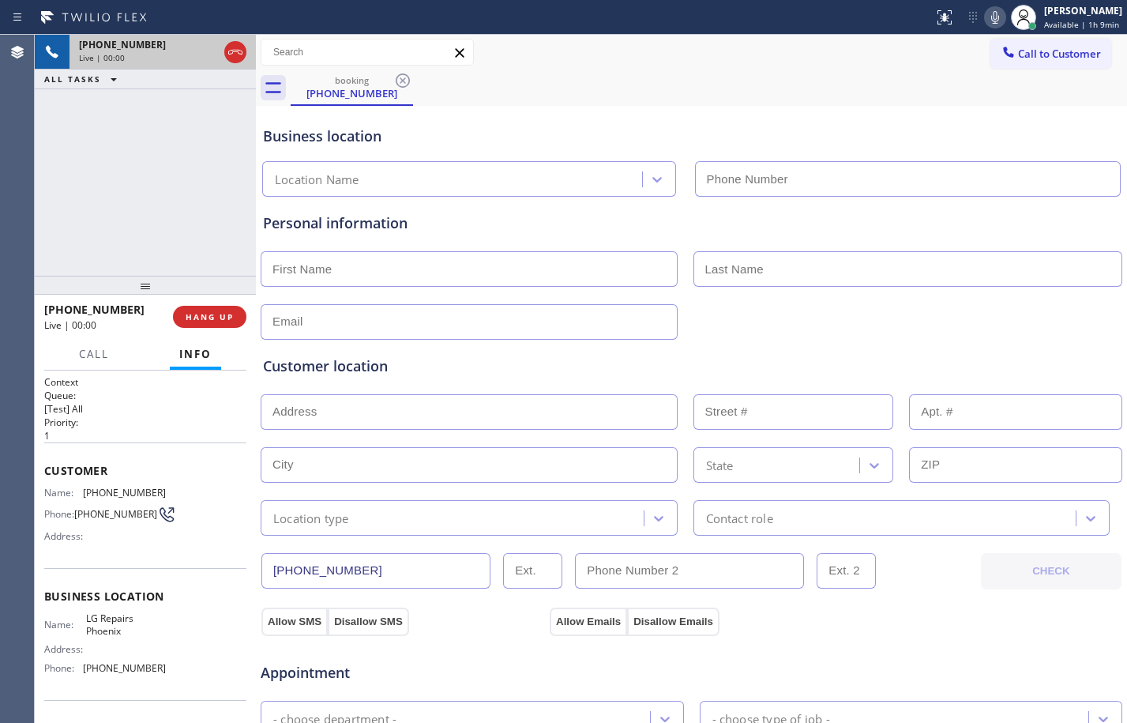
type input "(602) 755-6017"
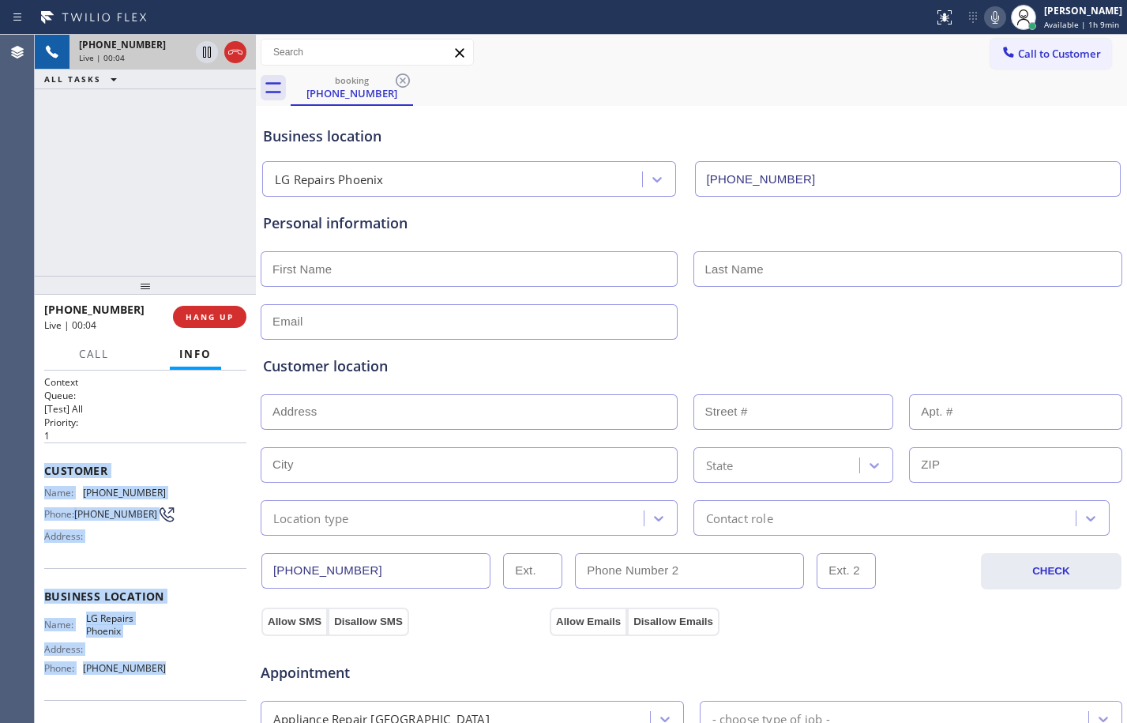
drag, startPoint x: 44, startPoint y: 465, endPoint x: 212, endPoint y: 692, distance: 282.2
click at [212, 692] on div "Context Queue: [Test] All Priority: 1 Customer Name: (970) 389-1923 Phone: (970…" at bounding box center [145, 597] width 202 height 445
copy div "Customer Name: (970) 389-1923 Phone: (970) 389-1923 Address: Business location …"
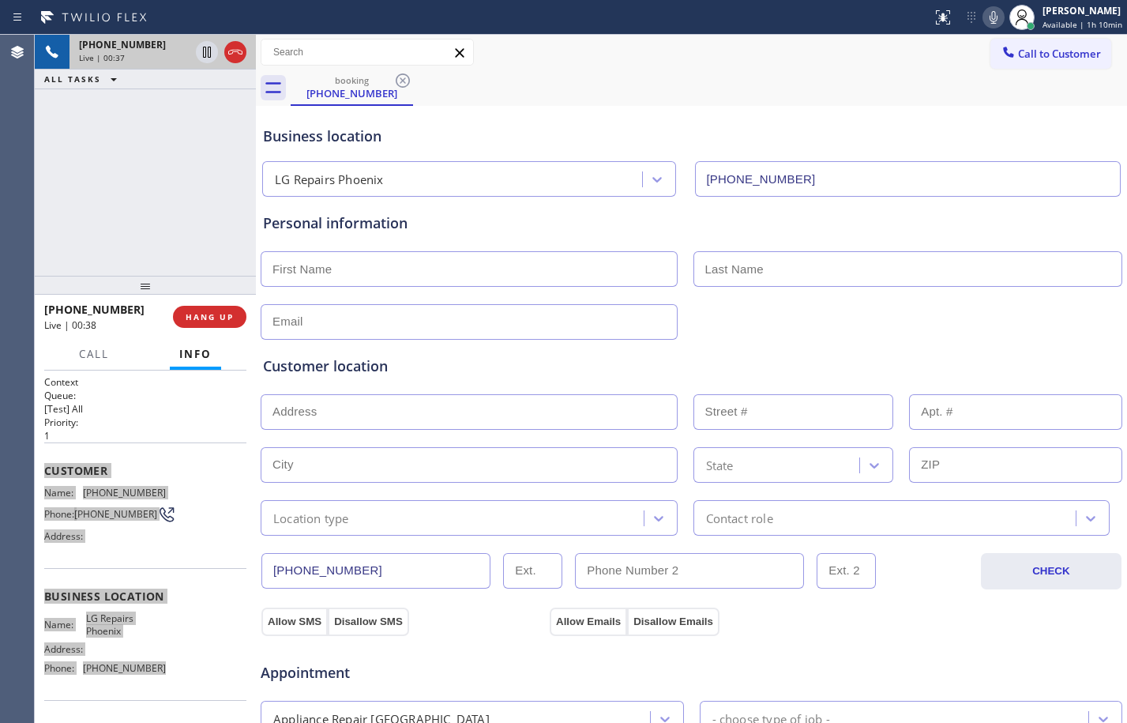
scroll to position [501, 0]
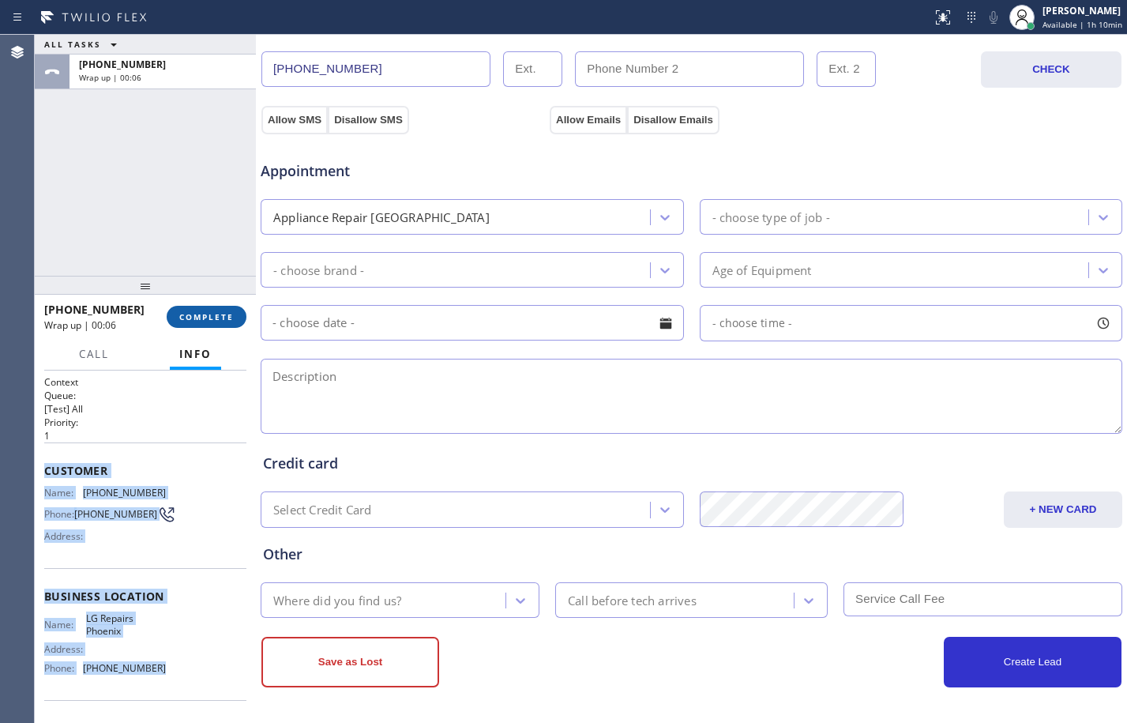
click at [225, 314] on span "COMPLETE" at bounding box center [206, 316] width 54 height 11
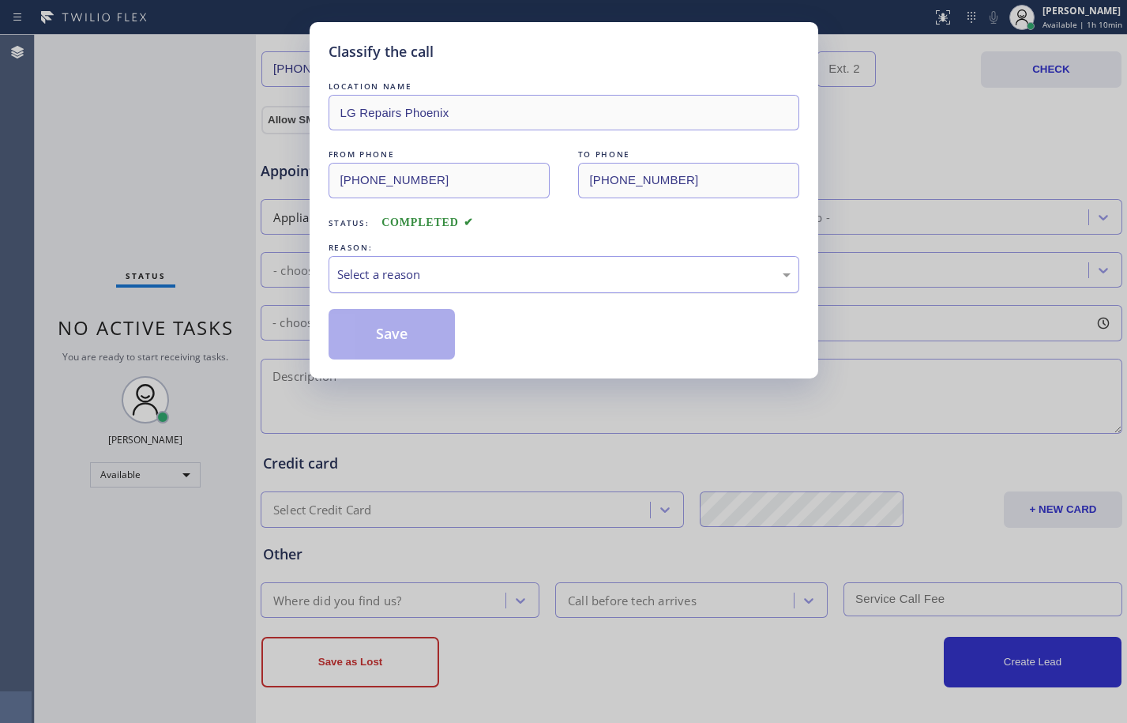
click at [449, 281] on div "Select a reason" at bounding box center [563, 274] width 453 height 18
click at [405, 329] on button "Save" at bounding box center [392, 334] width 127 height 51
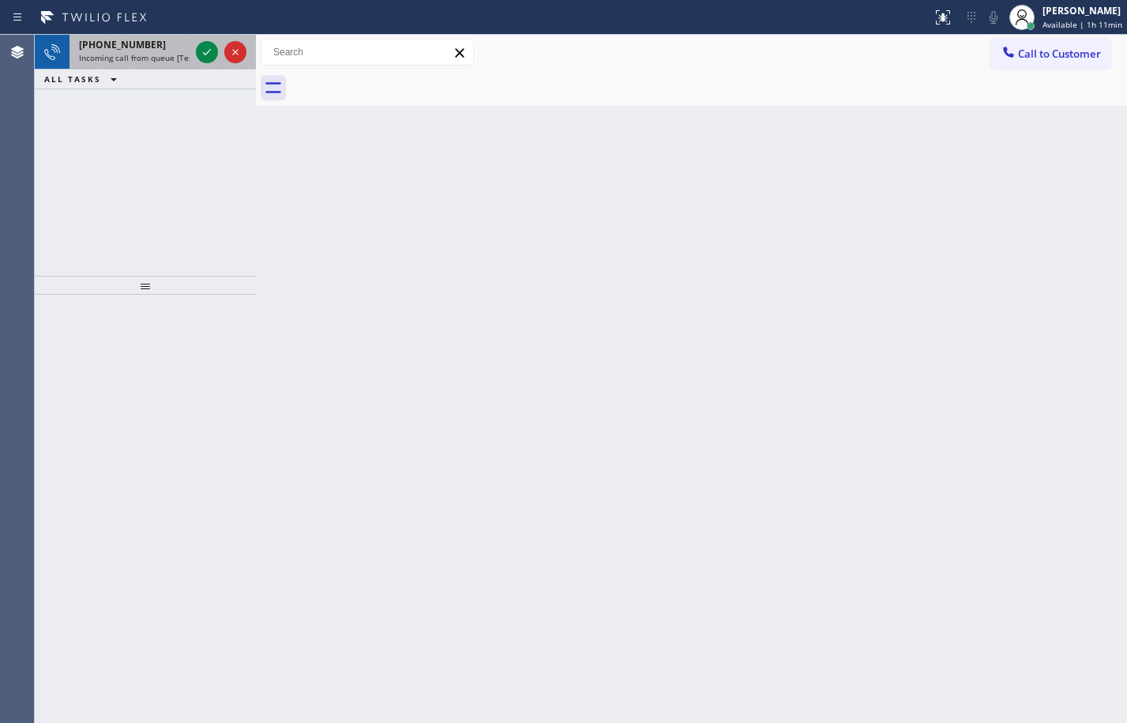
click at [125, 58] on span "Incoming call from queue [Test] All" at bounding box center [144, 57] width 131 height 11
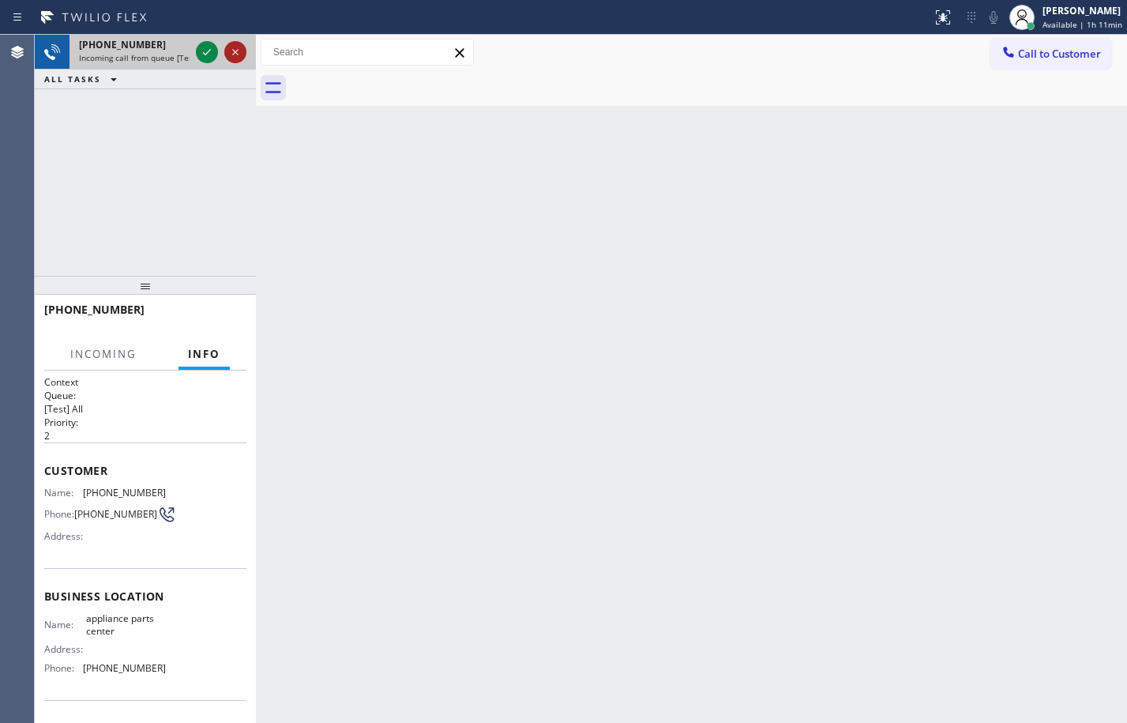
click at [226, 56] on icon at bounding box center [235, 52] width 19 height 19
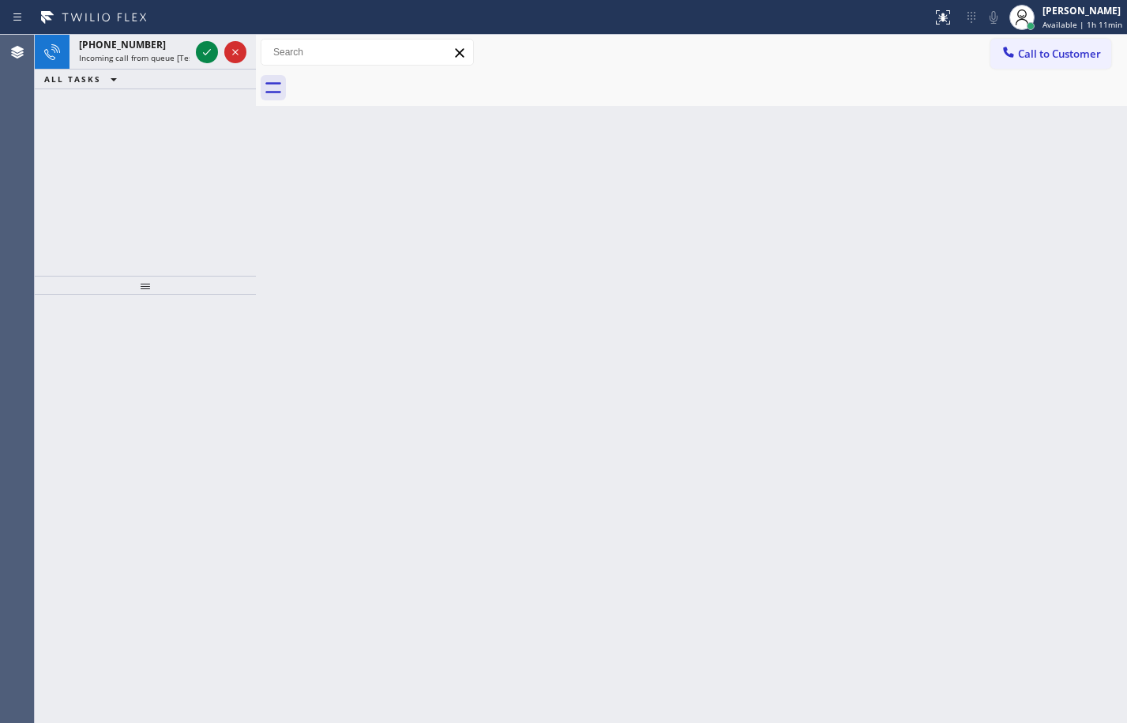
click at [205, 53] on icon at bounding box center [206, 52] width 19 height 19
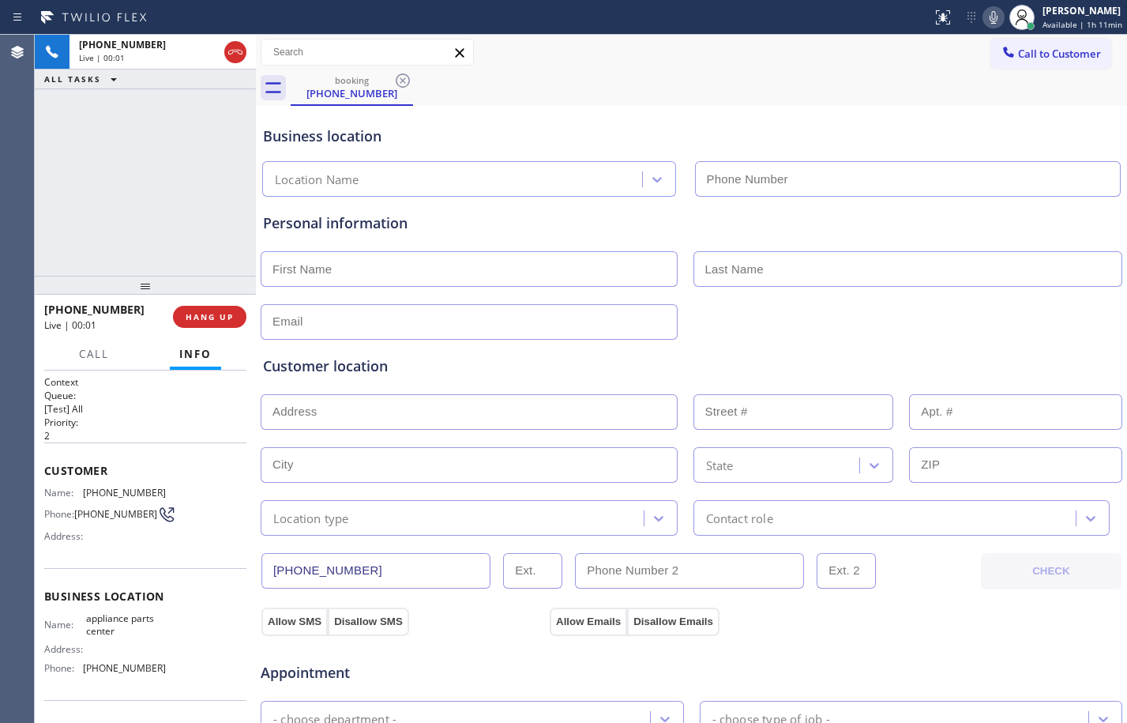
type input "(817) 482-5346"
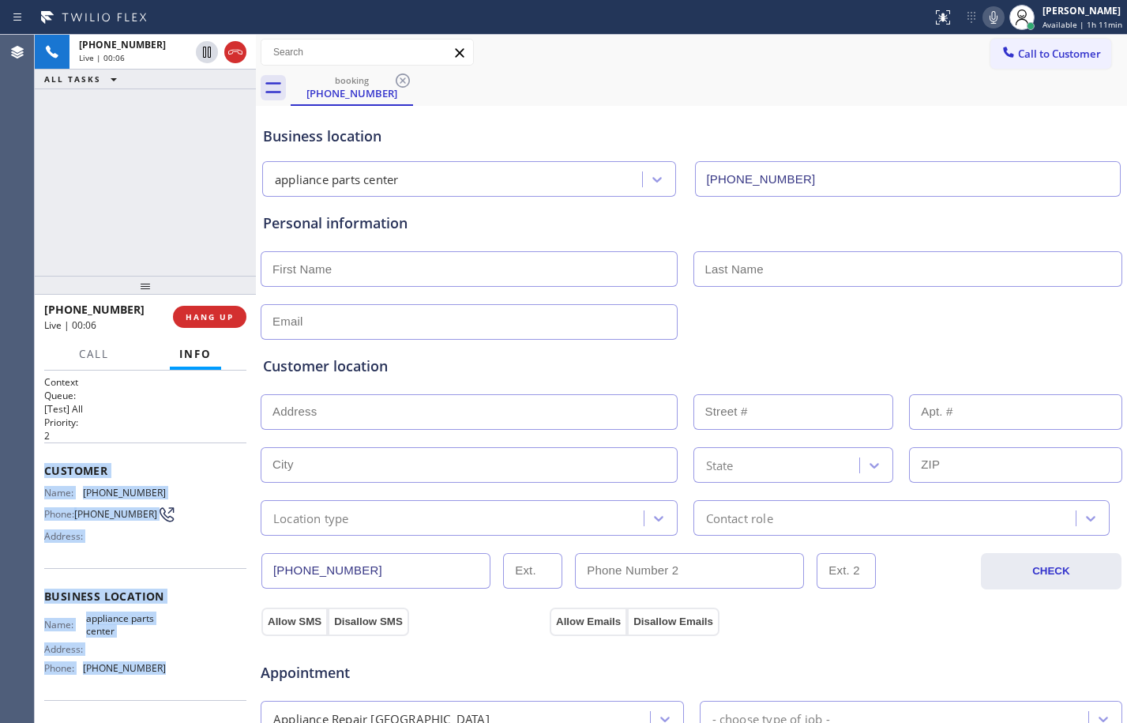
drag, startPoint x: 42, startPoint y: 477, endPoint x: 168, endPoint y: 695, distance: 251.9
click at [168, 695] on div "Context Queue: [Test] All Priority: 2 Customer Name: (817) 771-4843 Phone: (817…" at bounding box center [145, 546] width 221 height 352
copy div "Customer Name: (817) 771-4843 Phone: (817) 771-4843 Address: Business location …"
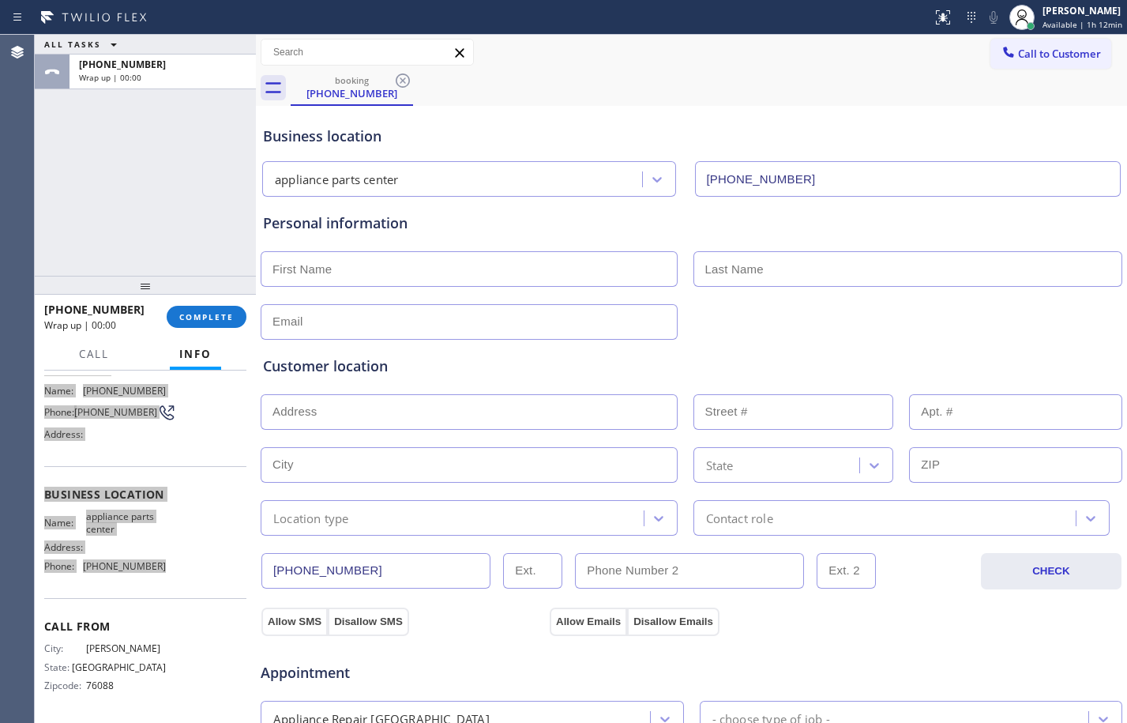
scroll to position [501, 0]
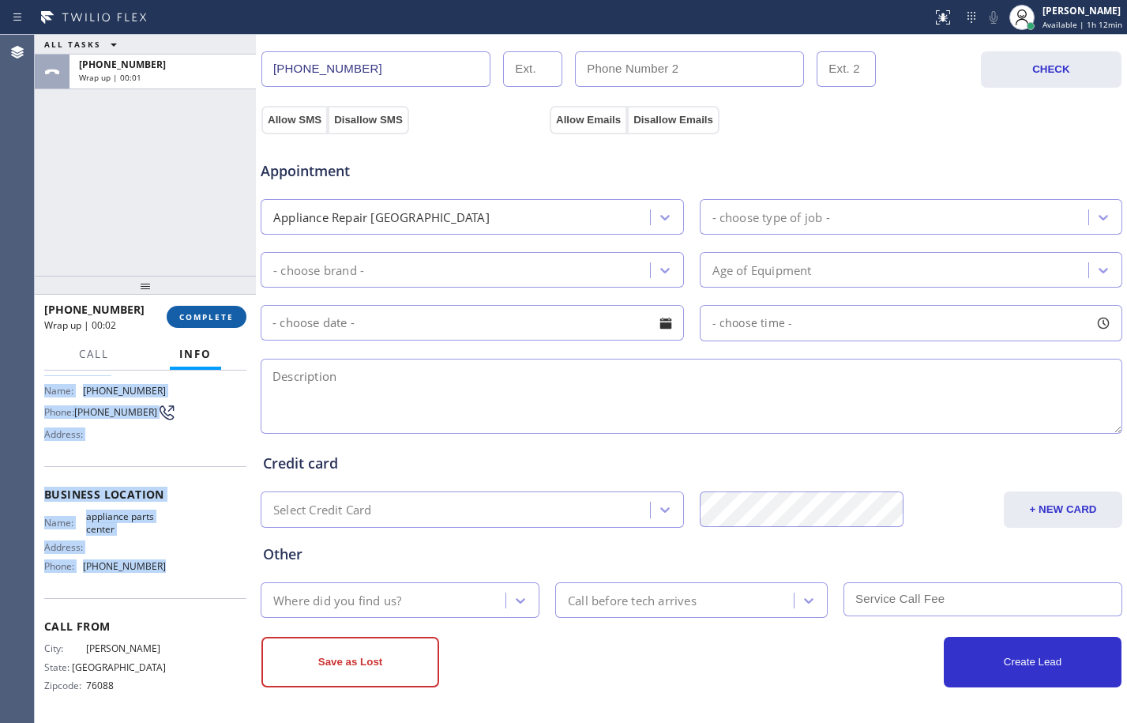
click at [221, 325] on button "COMPLETE" at bounding box center [207, 317] width 80 height 22
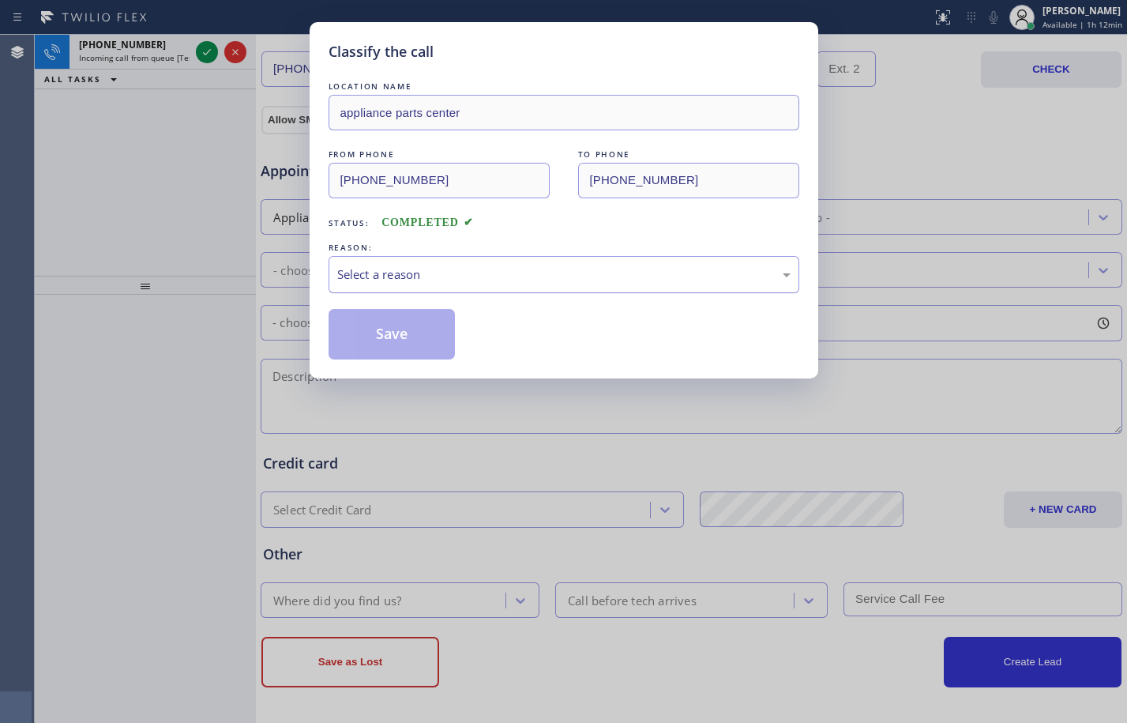
click at [455, 285] on div "Select a reason" at bounding box center [564, 274] width 471 height 37
click at [385, 331] on button "Save" at bounding box center [392, 334] width 127 height 51
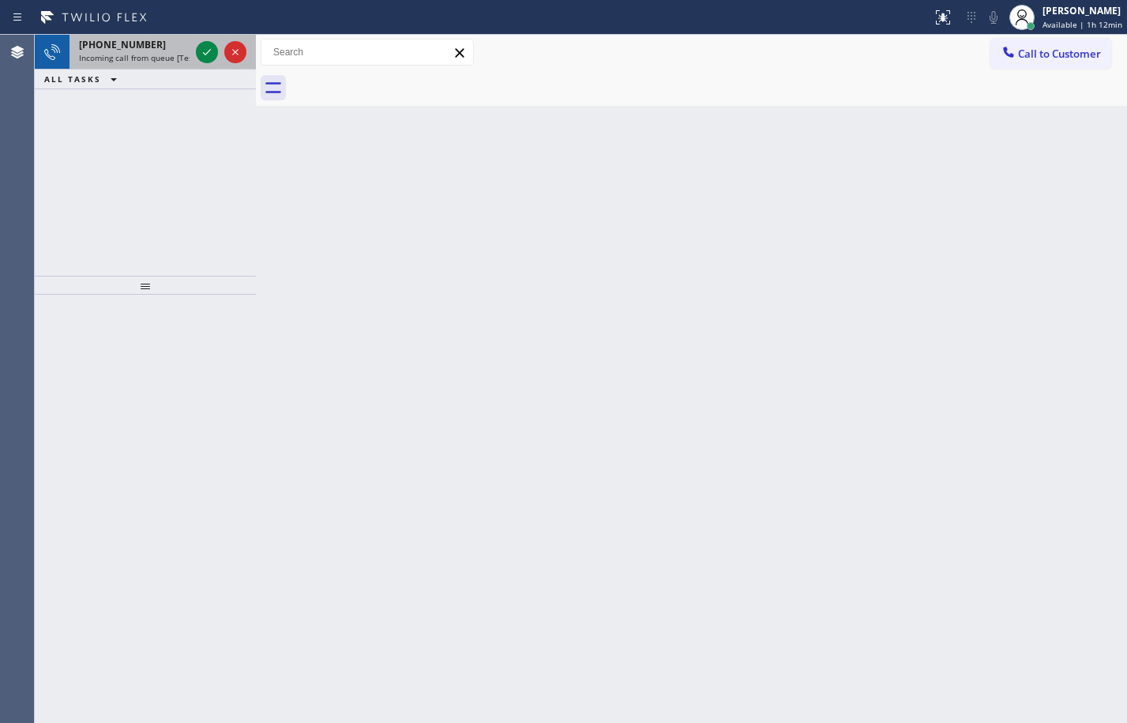
click at [178, 56] on span "Incoming call from queue [Test] All" at bounding box center [144, 57] width 131 height 11
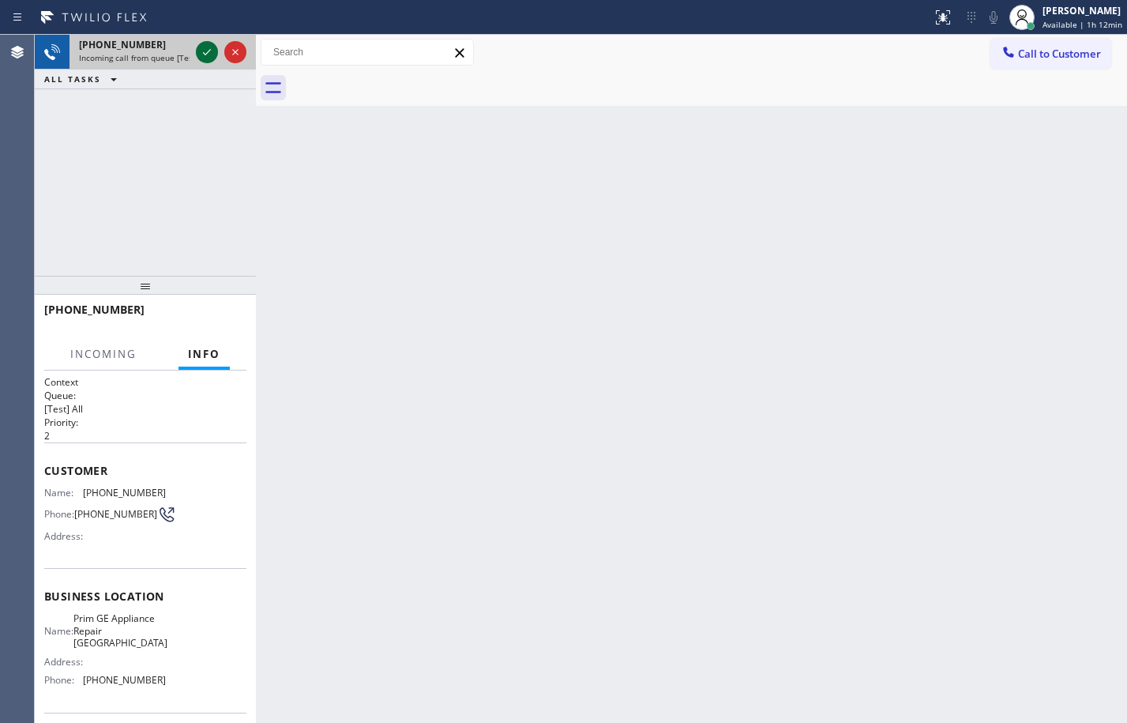
click at [208, 53] on icon at bounding box center [207, 52] width 8 height 6
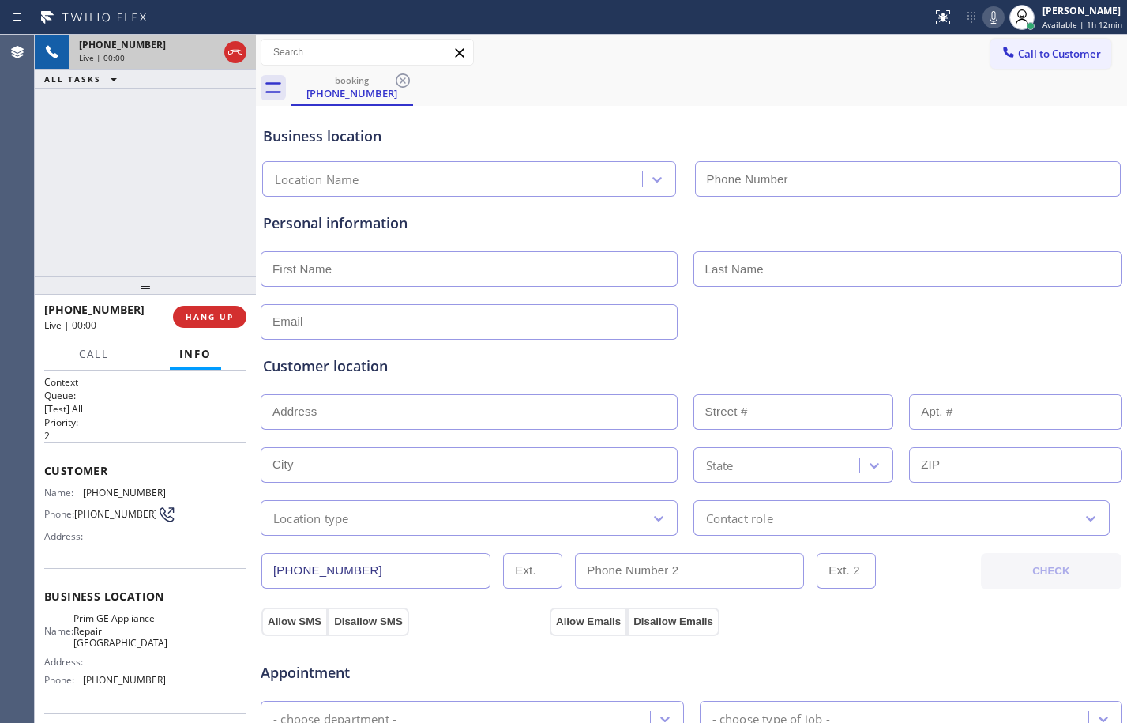
type input "(415) 997-6151"
click at [231, 308] on button "HANG UP" at bounding box center [209, 317] width 73 height 22
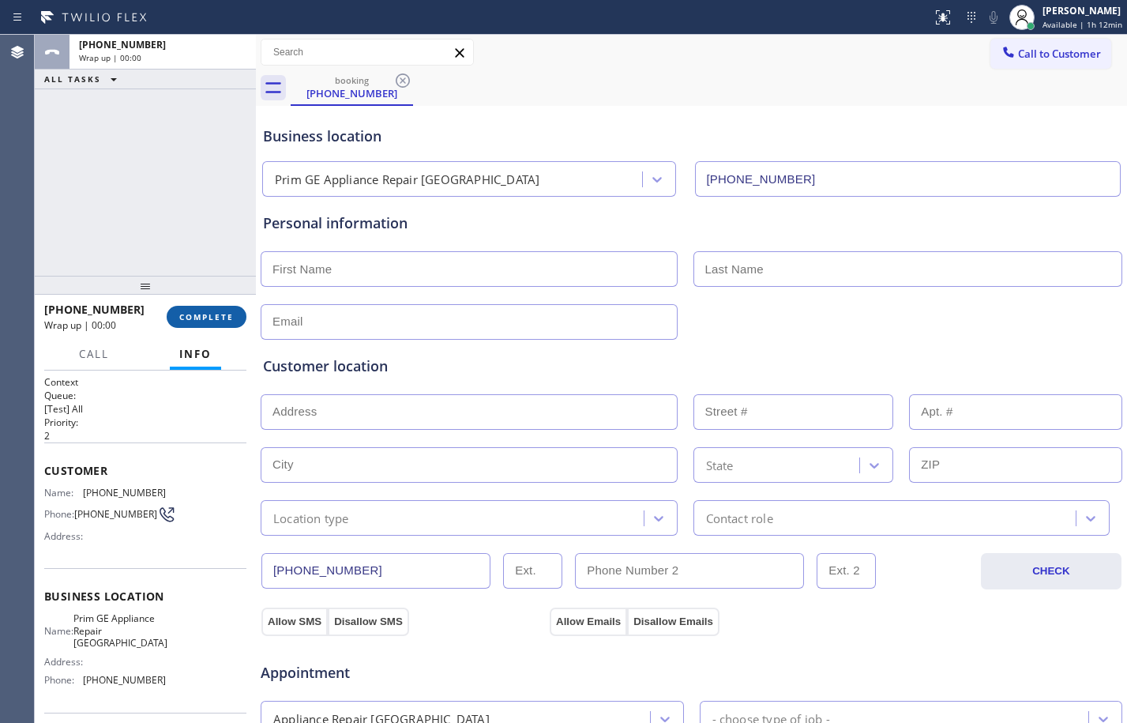
click at [208, 314] on span "COMPLETE" at bounding box center [206, 316] width 54 height 11
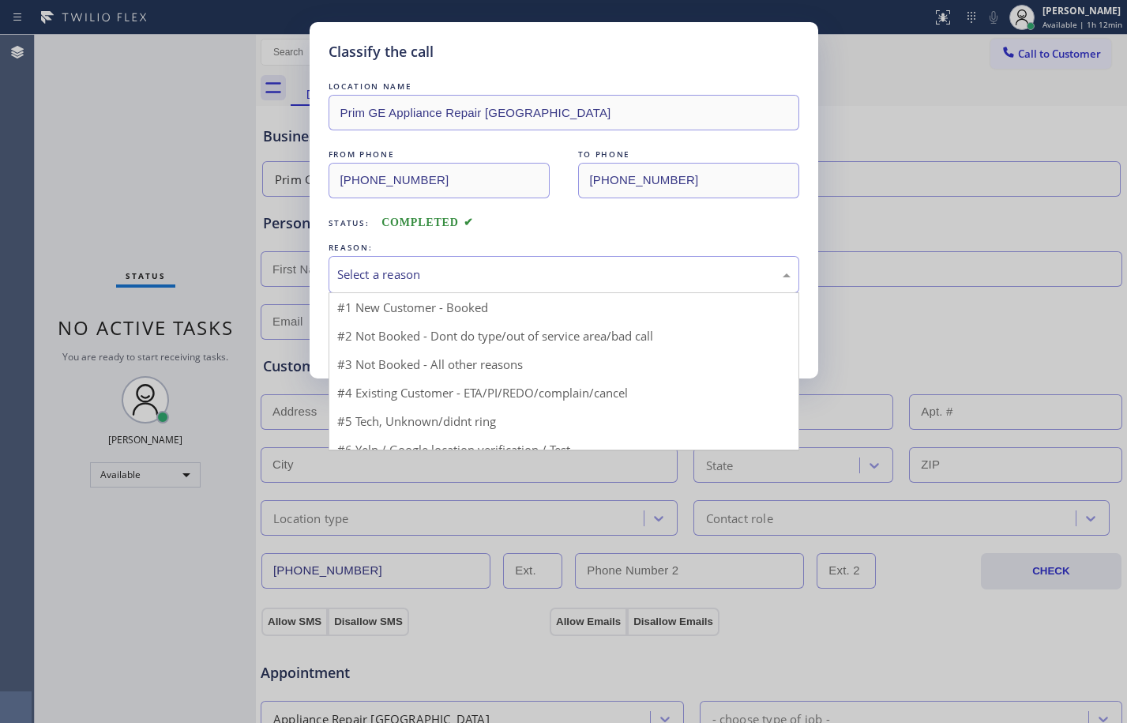
click at [428, 276] on div "Select a reason" at bounding box center [563, 274] width 453 height 18
click at [394, 456] on div "Classify the call LOCATION NAME Prim GE Appliance Repair San Francisco FROM PHO…" at bounding box center [563, 361] width 1127 height 723
click at [400, 276] on div "Select a reason" at bounding box center [563, 274] width 453 height 18
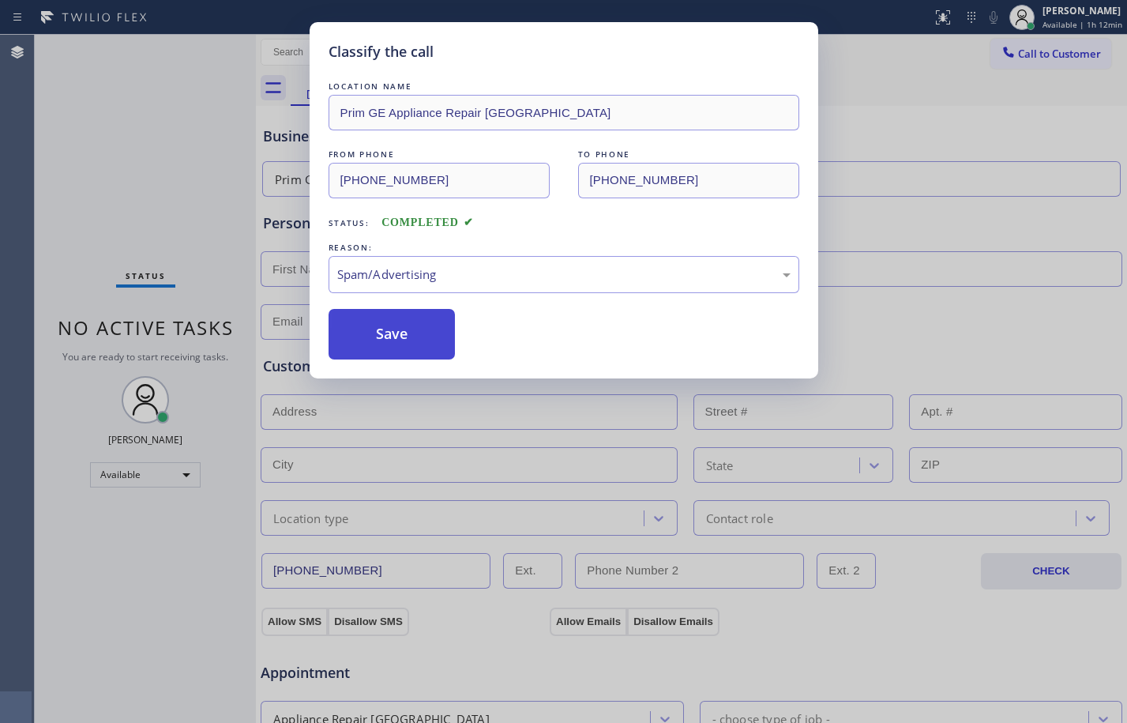
click at [401, 331] on button "Save" at bounding box center [392, 334] width 127 height 51
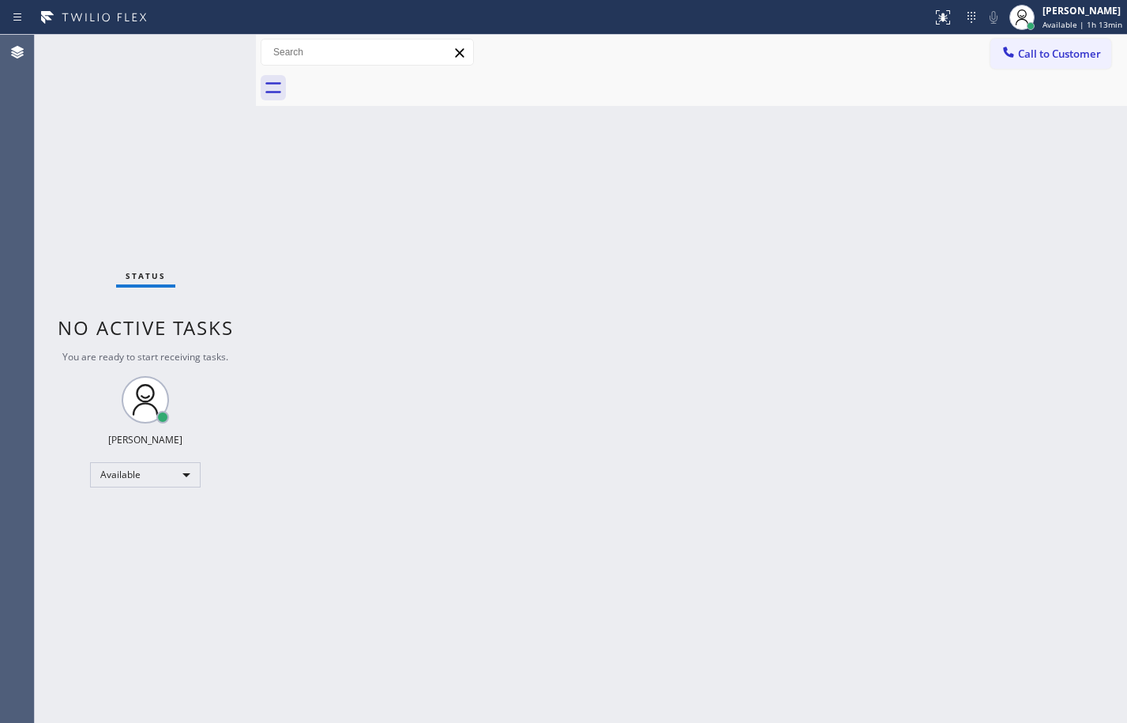
click at [123, 98] on div "Status No active tasks You are ready to start receiving tasks. Megan Rose Paluc…" at bounding box center [145, 379] width 221 height 688
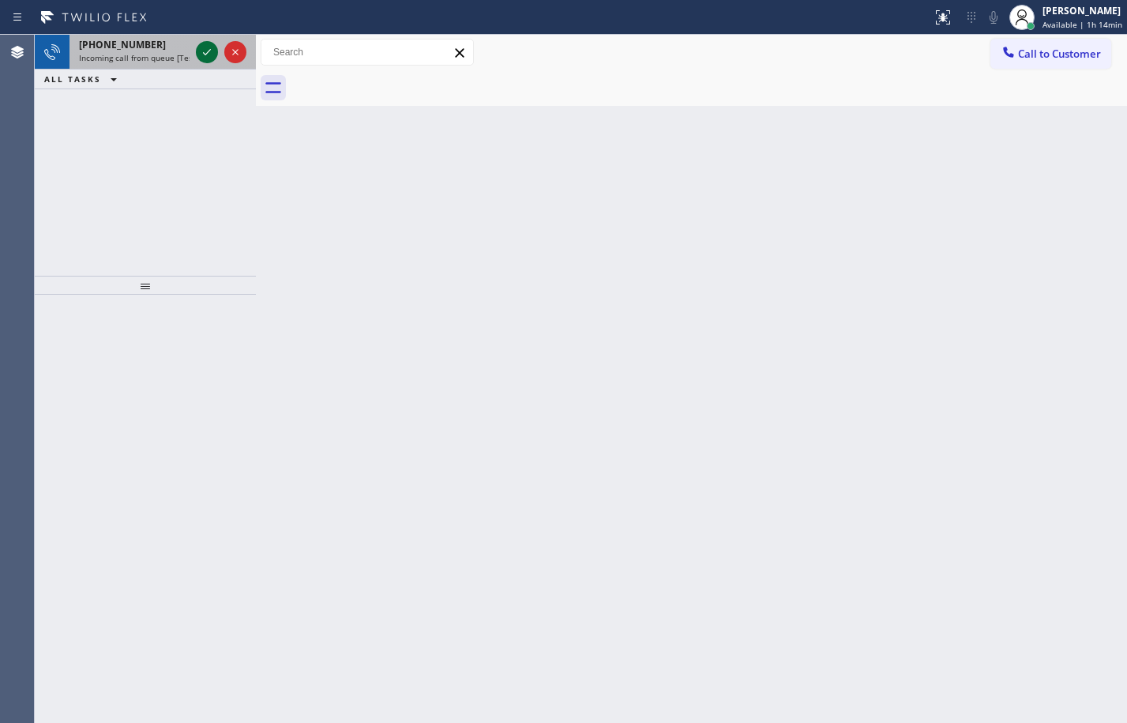
click at [208, 51] on icon at bounding box center [206, 52] width 19 height 19
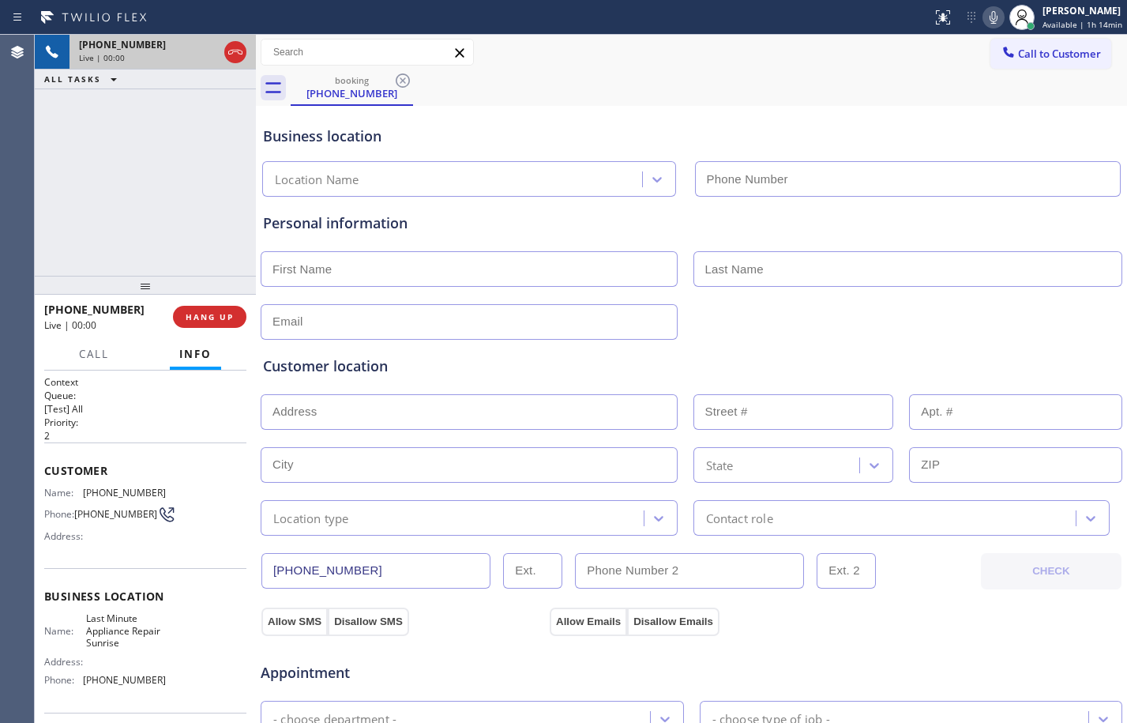
type input "(954) 807-4272"
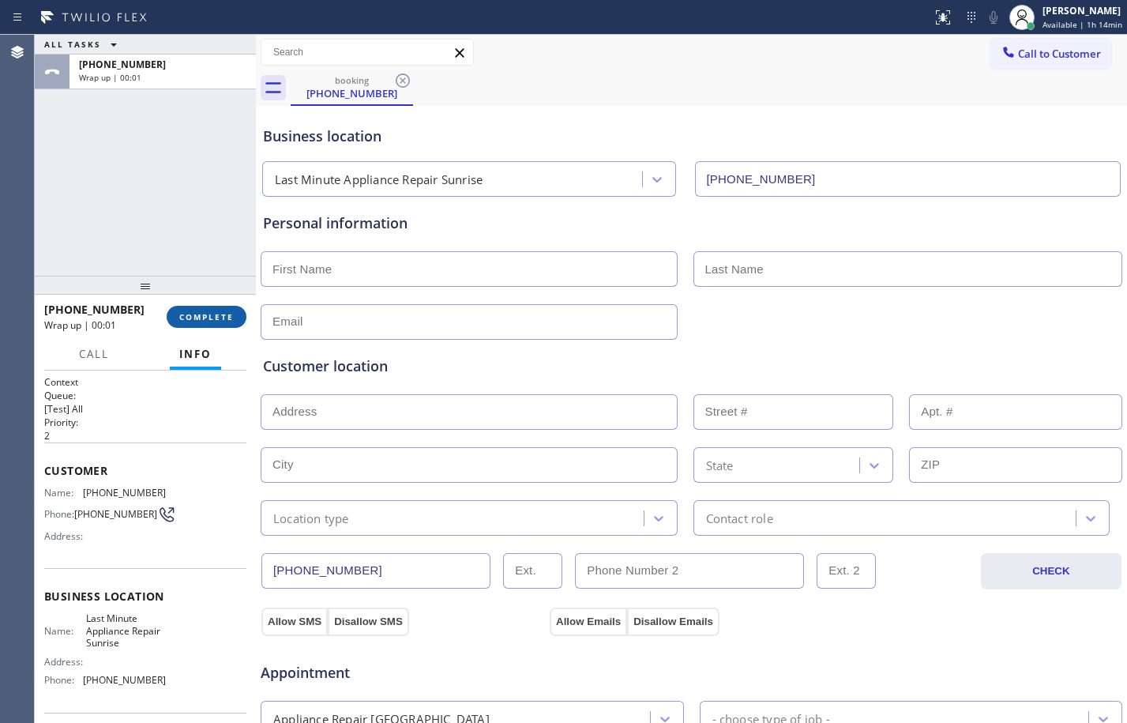
click at [226, 316] on span "COMPLETE" at bounding box center [206, 316] width 54 height 11
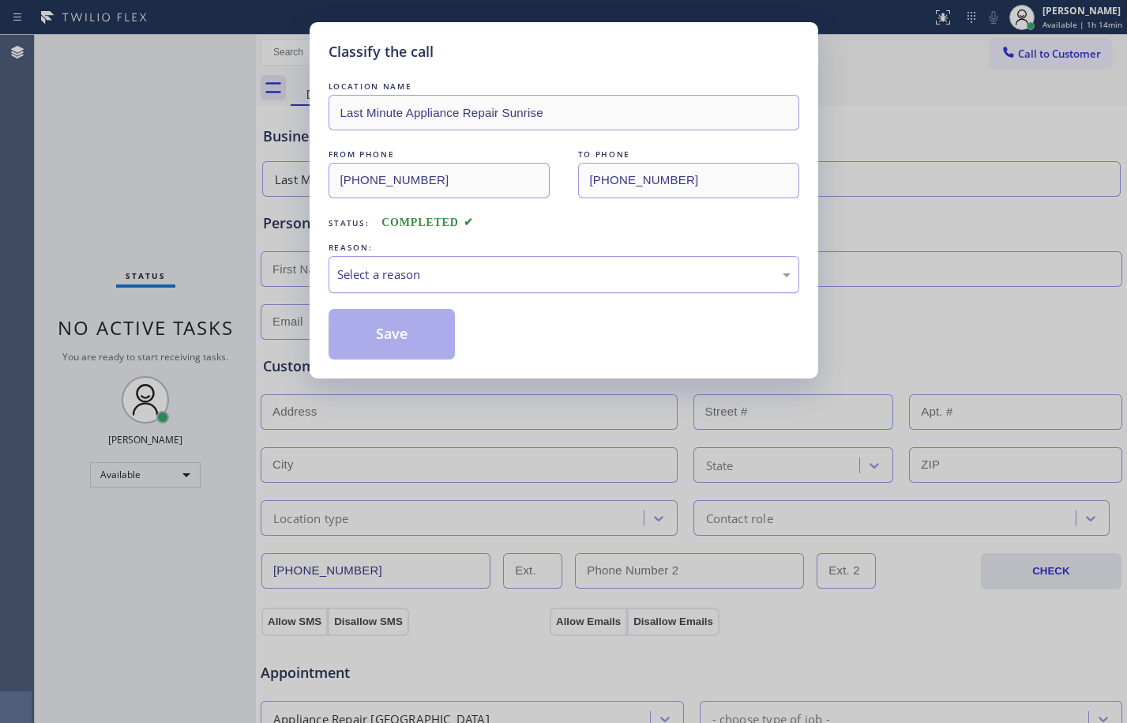
click at [423, 268] on div "Select a reason" at bounding box center [563, 274] width 453 height 18
click at [407, 344] on button "Save" at bounding box center [392, 334] width 127 height 51
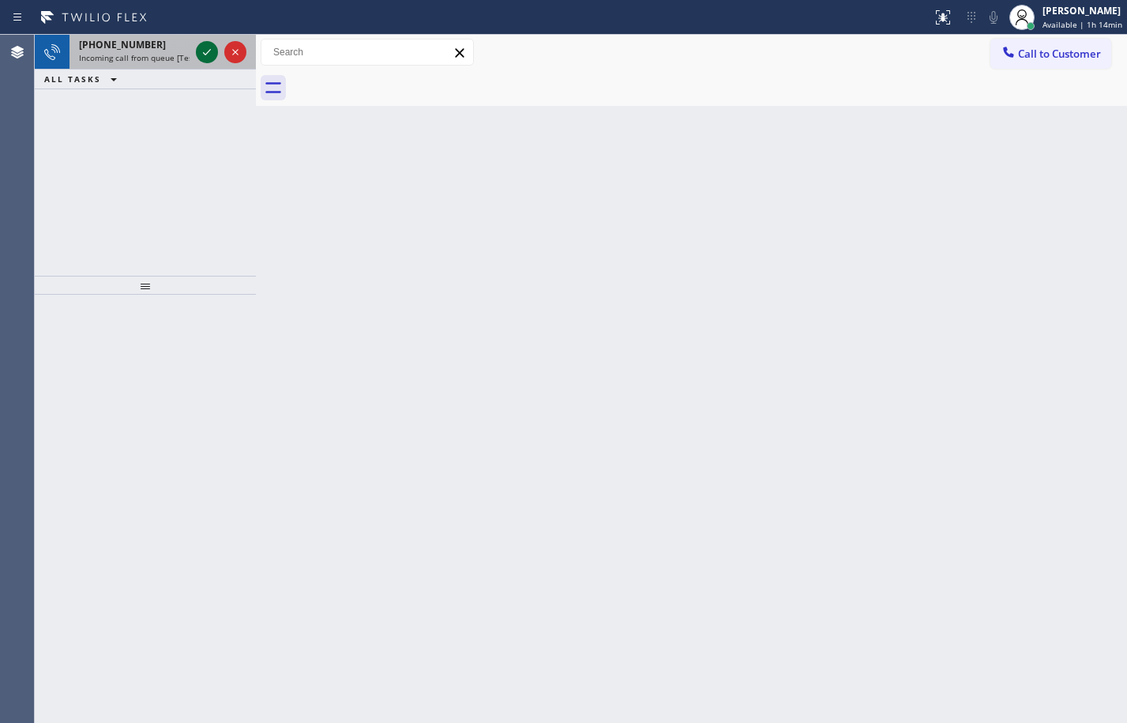
click at [212, 55] on icon at bounding box center [206, 52] width 19 height 19
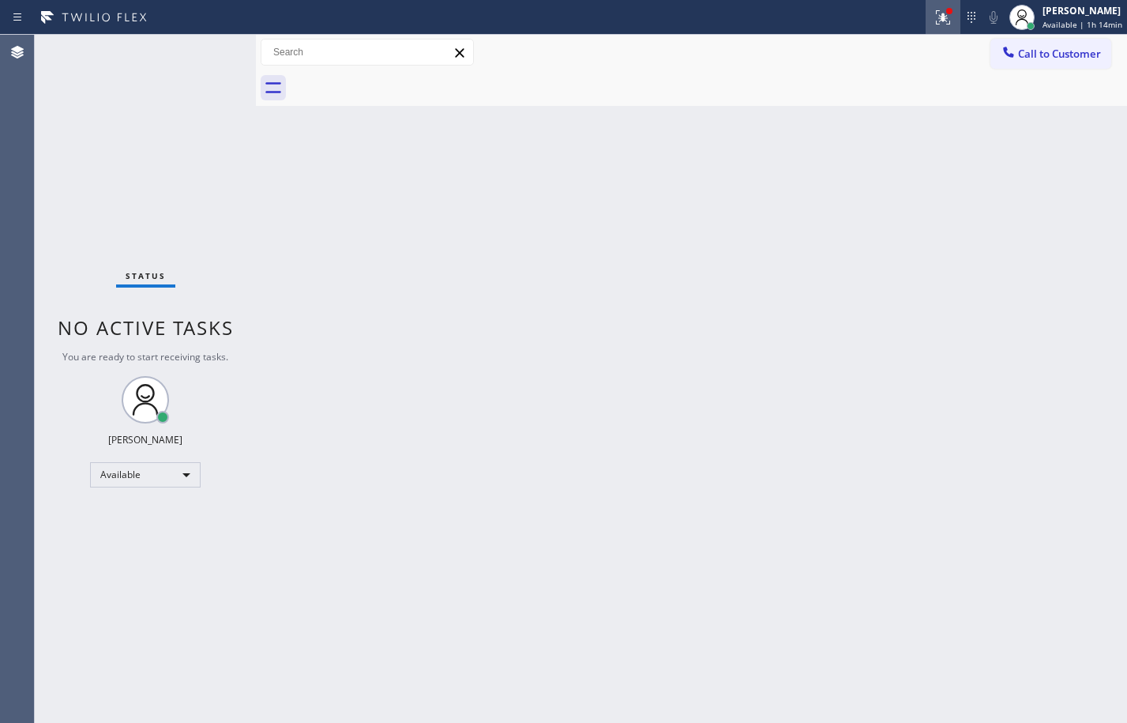
click at [940, 21] on icon at bounding box center [942, 17] width 19 height 19
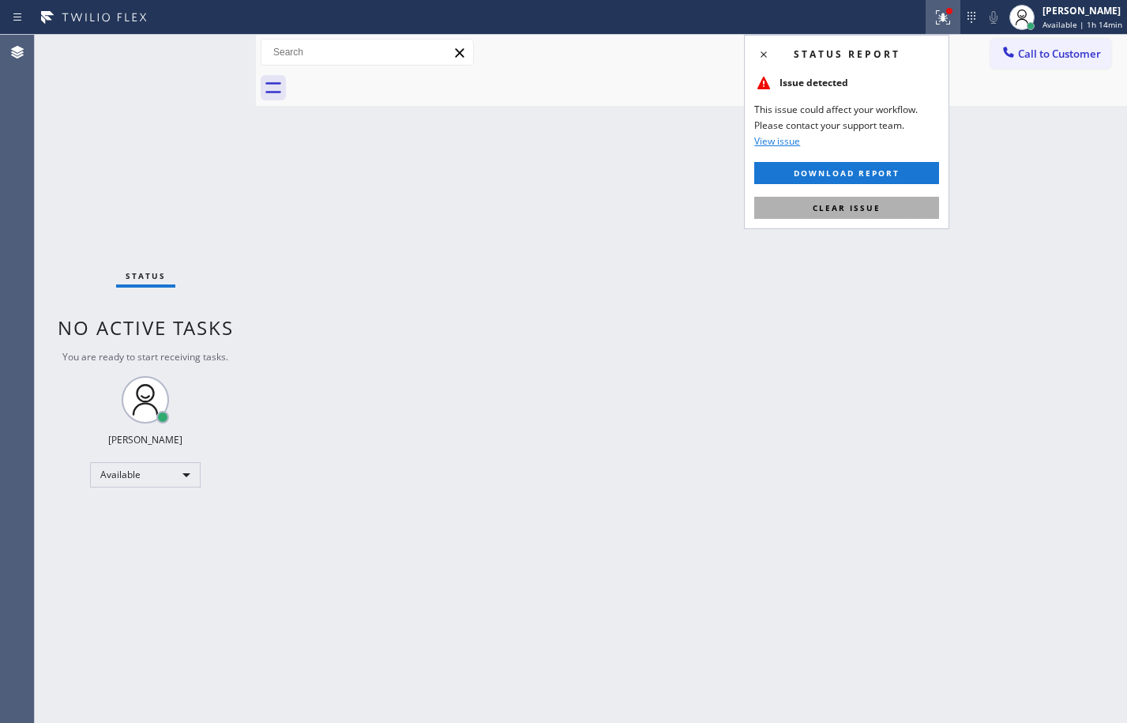
click at [805, 199] on button "Clear issue" at bounding box center [846, 208] width 185 height 22
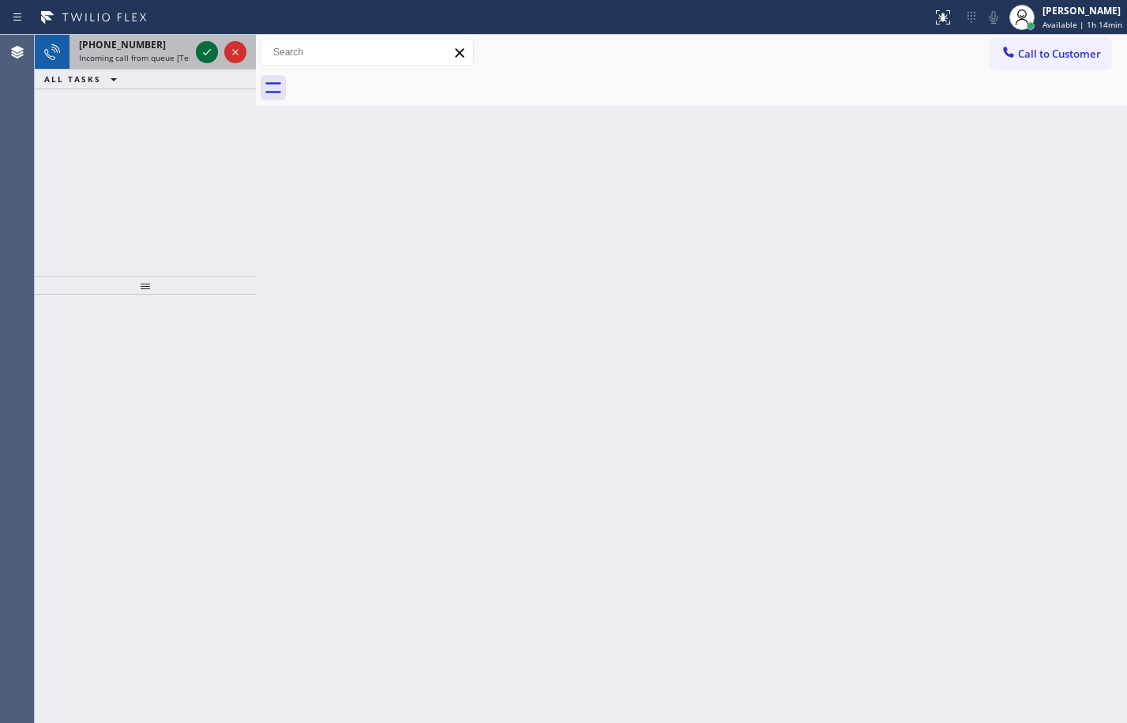
click at [216, 47] on icon at bounding box center [206, 52] width 19 height 19
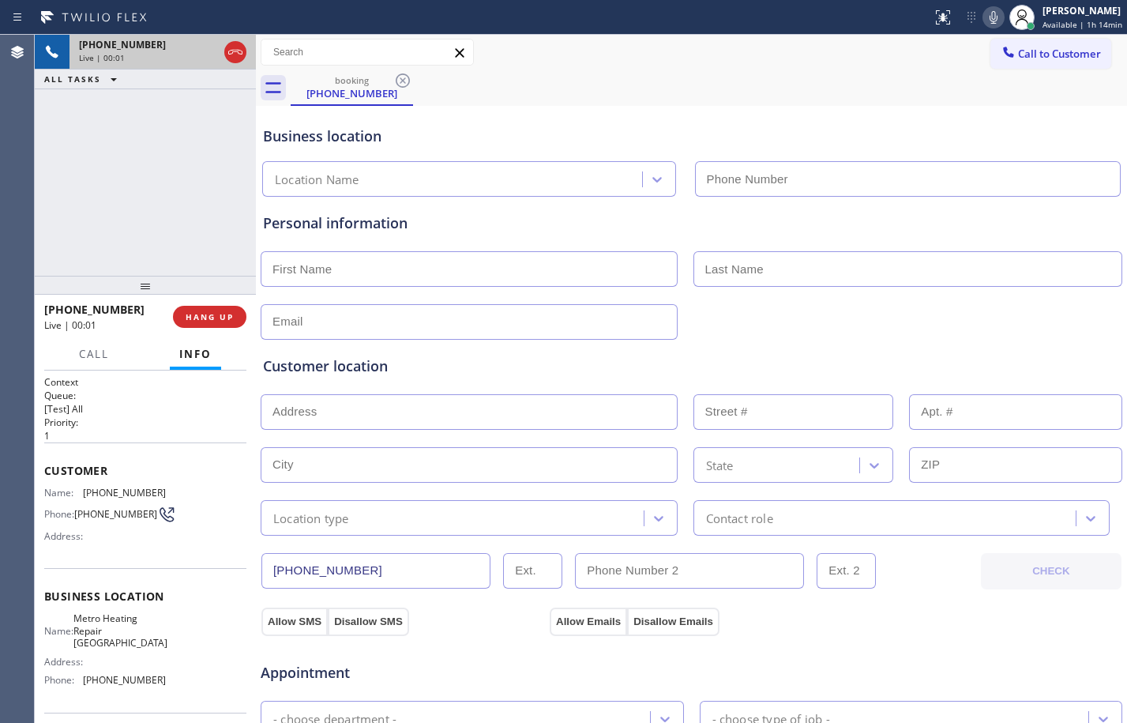
type input "(626) 508-7417"
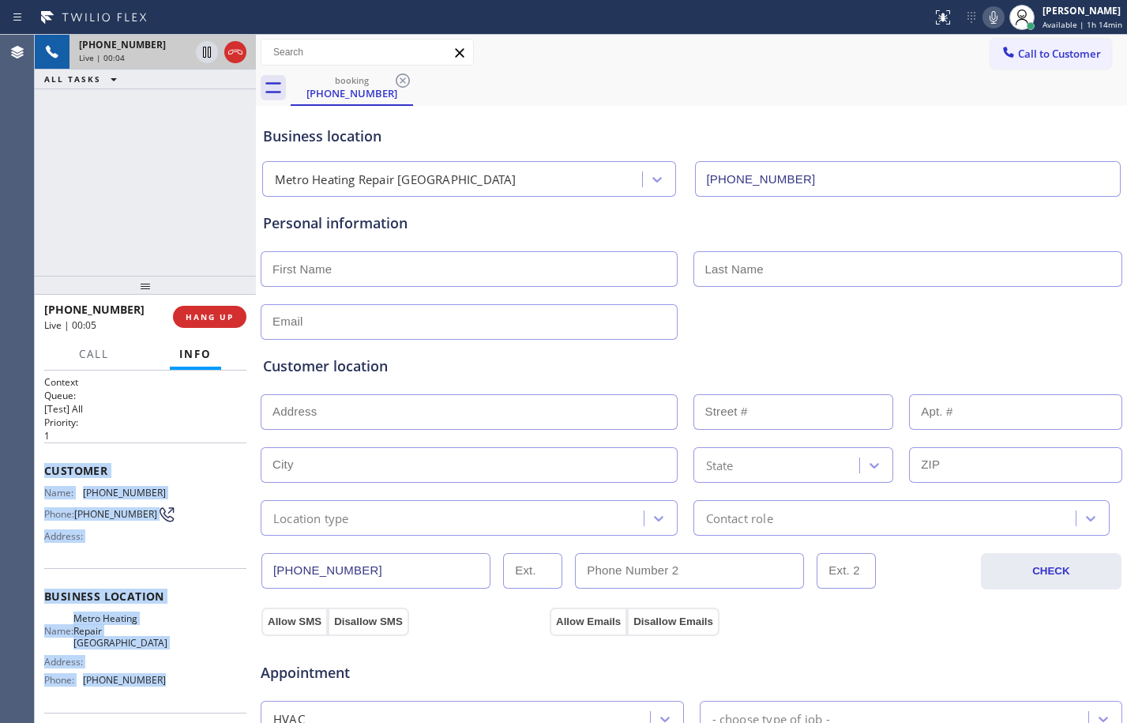
drag, startPoint x: 47, startPoint y: 468, endPoint x: 167, endPoint y: 673, distance: 237.8
click at [167, 673] on div "Context Queue: [Test] All Priority: 1 Customer Name: (833) 637-0667 Phone: (833…" at bounding box center [145, 603] width 202 height 457
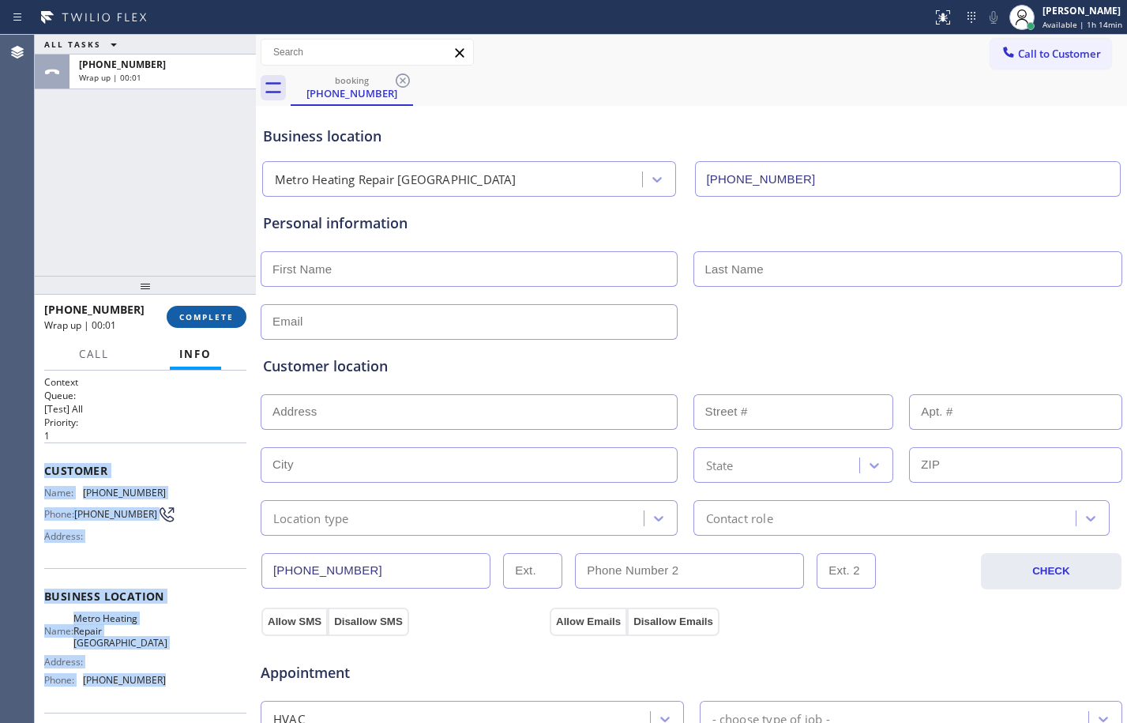
click at [175, 318] on button "COMPLETE" at bounding box center [207, 317] width 80 height 22
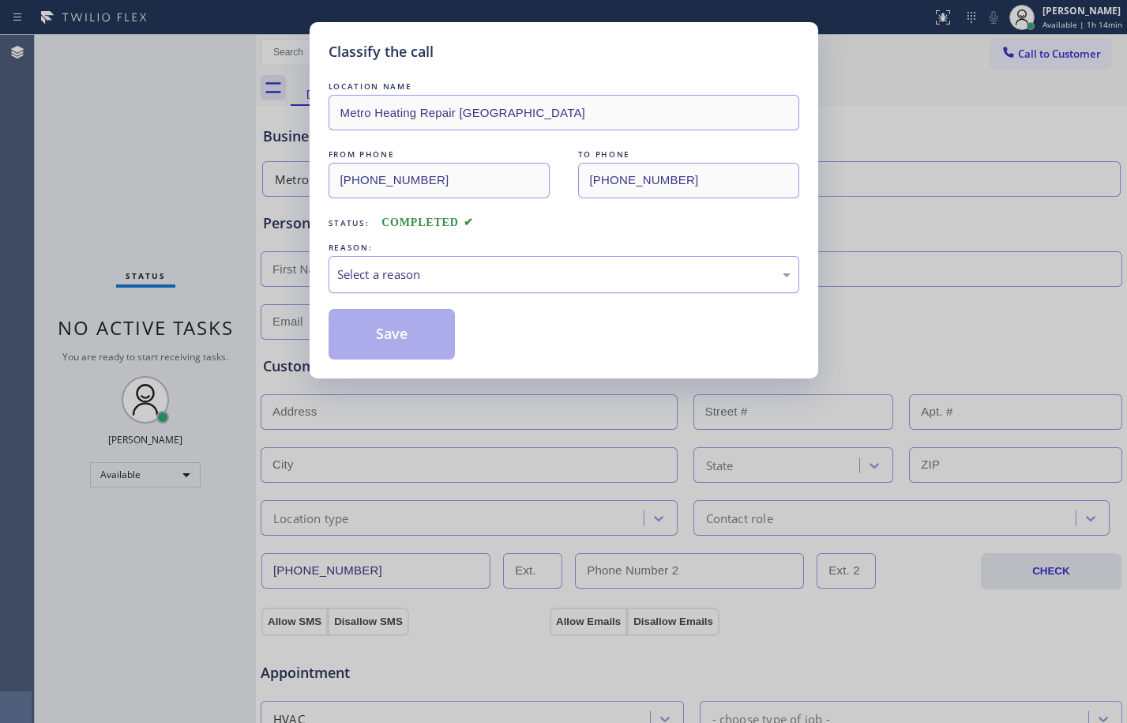
click at [452, 285] on div "Select a reason" at bounding box center [564, 274] width 471 height 37
click at [410, 338] on button "Save" at bounding box center [392, 334] width 127 height 51
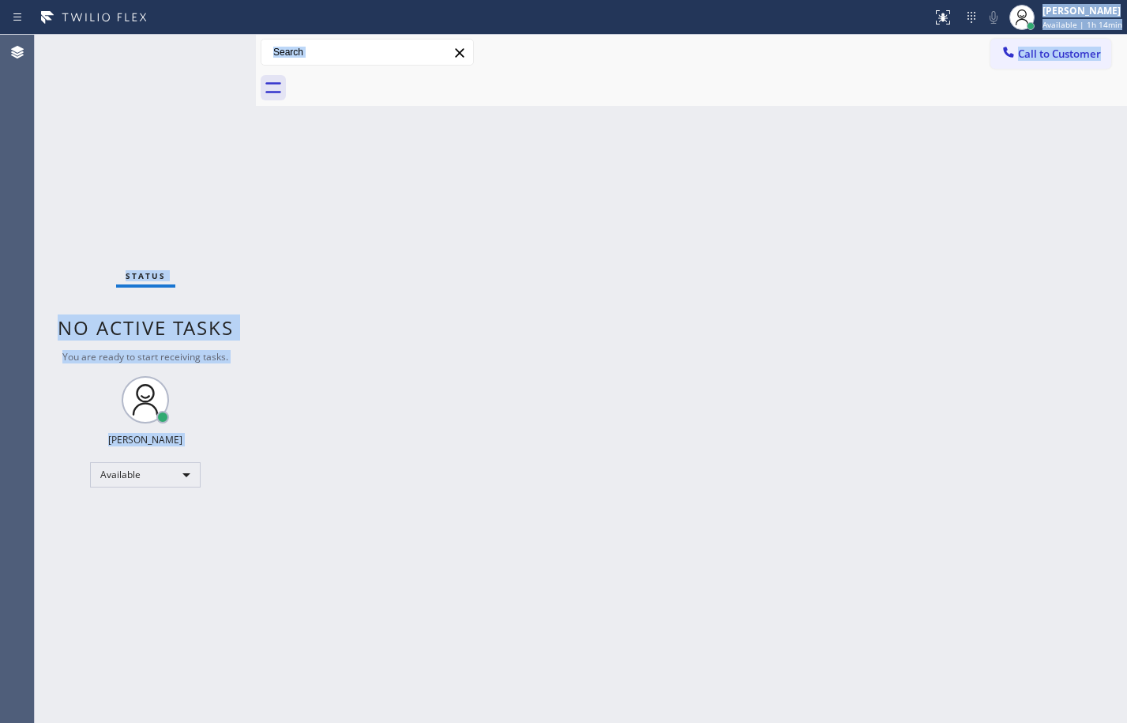
click at [293, 238] on div "Back to Dashboard Change Sender ID Customers Technicians Select a contact Outbo…" at bounding box center [691, 379] width 871 height 688
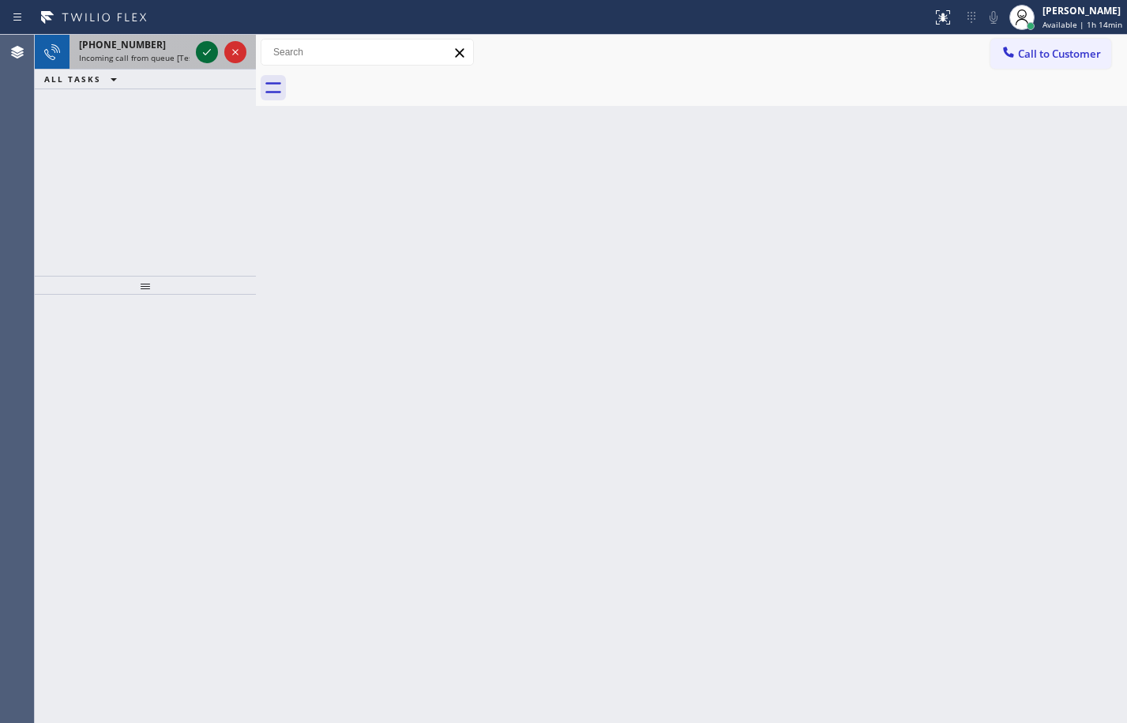
click at [202, 52] on icon at bounding box center [206, 52] width 19 height 19
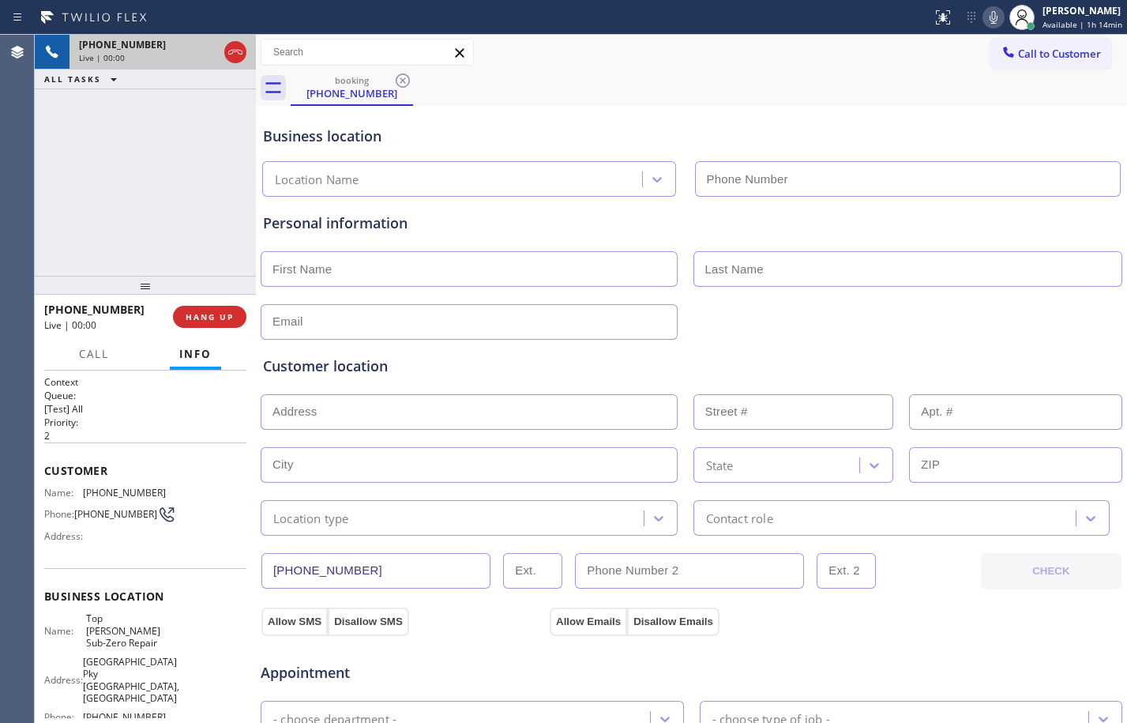
type input "(714) 970-4558"
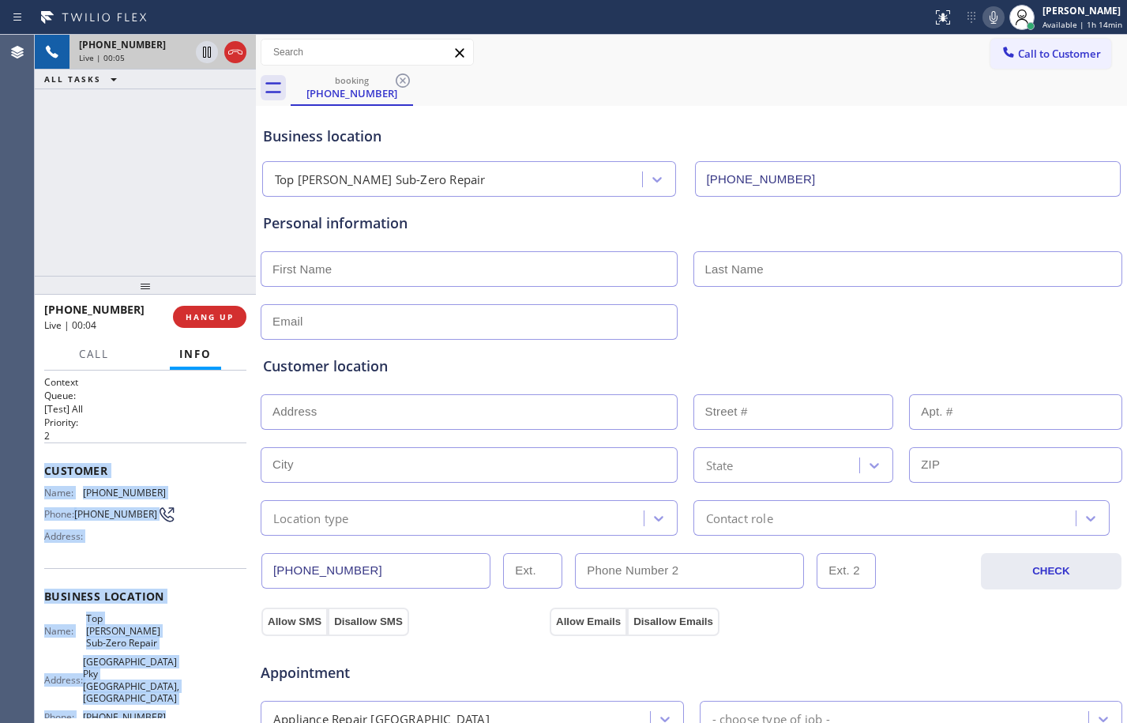
drag, startPoint x: 43, startPoint y: 472, endPoint x: 177, endPoint y: 702, distance: 265.7
click at [177, 702] on div "Context Queue: [Test] All Priority: 2 Customer Name: (714) 386-2652 Phone: (714…" at bounding box center [145, 546] width 221 height 352
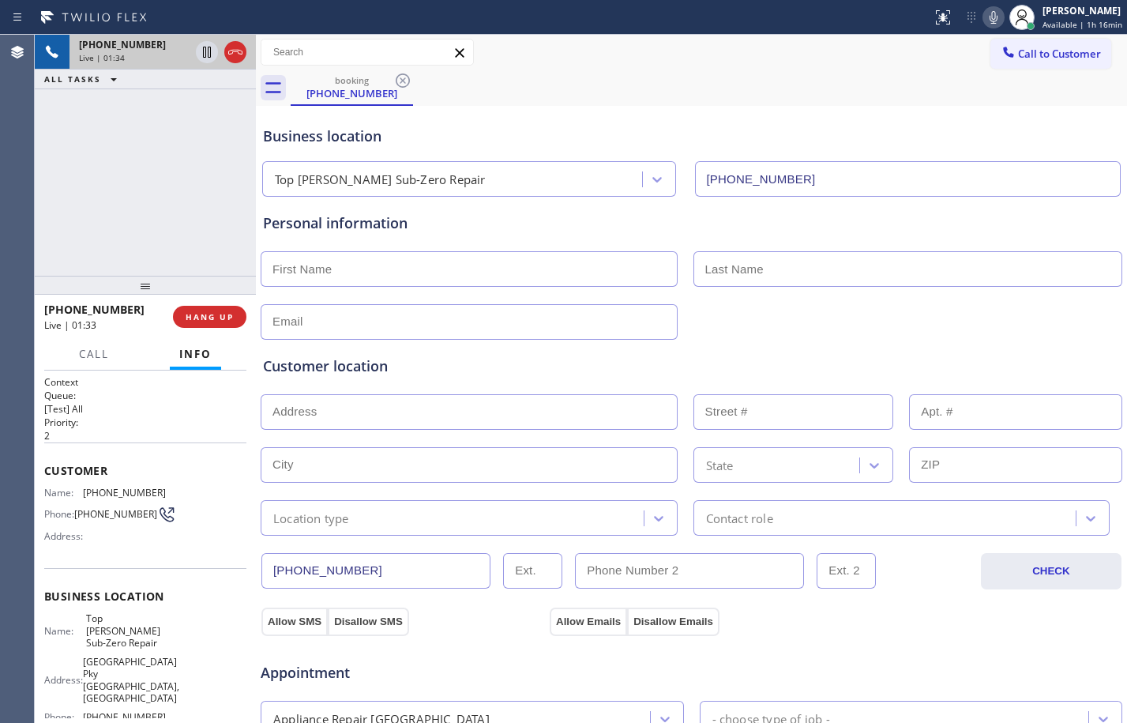
click at [148, 175] on div "+17143862652 Live | 01:34 ALL TASKS ALL TASKS ACTIVE TASKS TASKS IN WRAP UP" at bounding box center [145, 155] width 221 height 241
drag, startPoint x: 123, startPoint y: 119, endPoint x: 135, endPoint y: 120, distance: 11.9
click at [123, 119] on div "+17143862652 Live | 02:39 ALL TASKS ALL TASKS ACTIVE TASKS TASKS IN WRAP UP" at bounding box center [145, 155] width 221 height 241
drag, startPoint x: 205, startPoint y: 49, endPoint x: 223, endPoint y: 53, distance: 18.6
click at [205, 49] on icon at bounding box center [207, 52] width 8 height 11
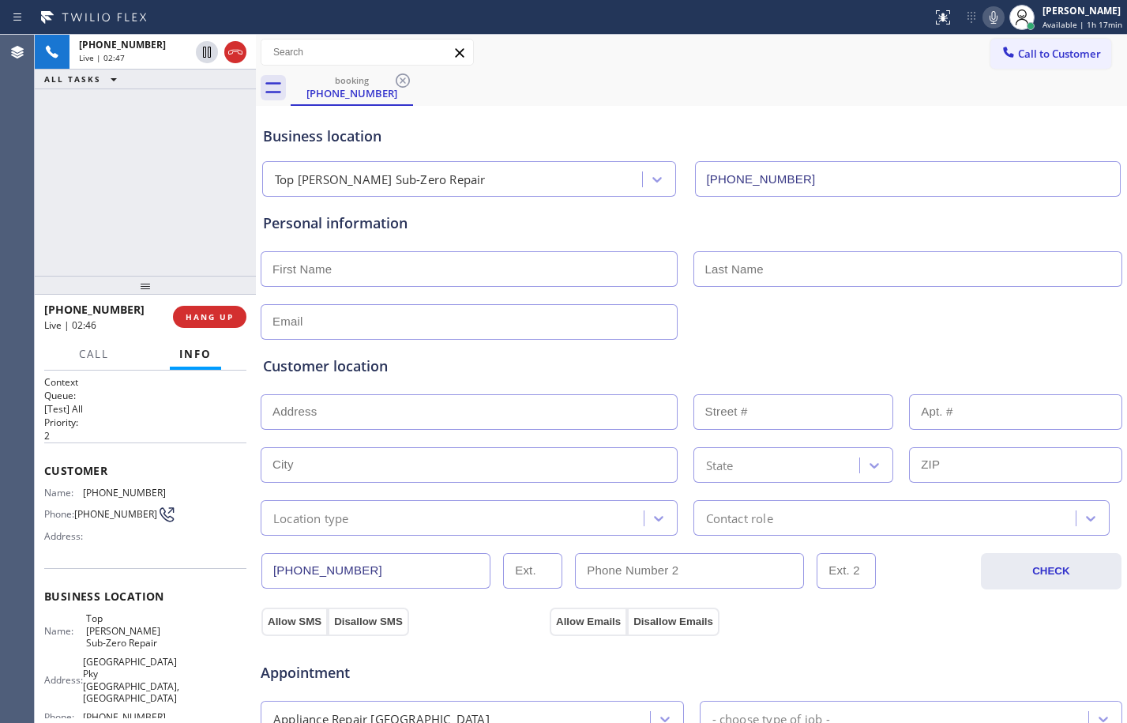
click at [985, 14] on icon at bounding box center [993, 17] width 19 height 19
click at [199, 59] on icon at bounding box center [206, 52] width 19 height 19
click at [1004, 12] on div at bounding box center [1021, 17] width 35 height 35
click at [989, 13] on icon at bounding box center [993, 17] width 8 height 13
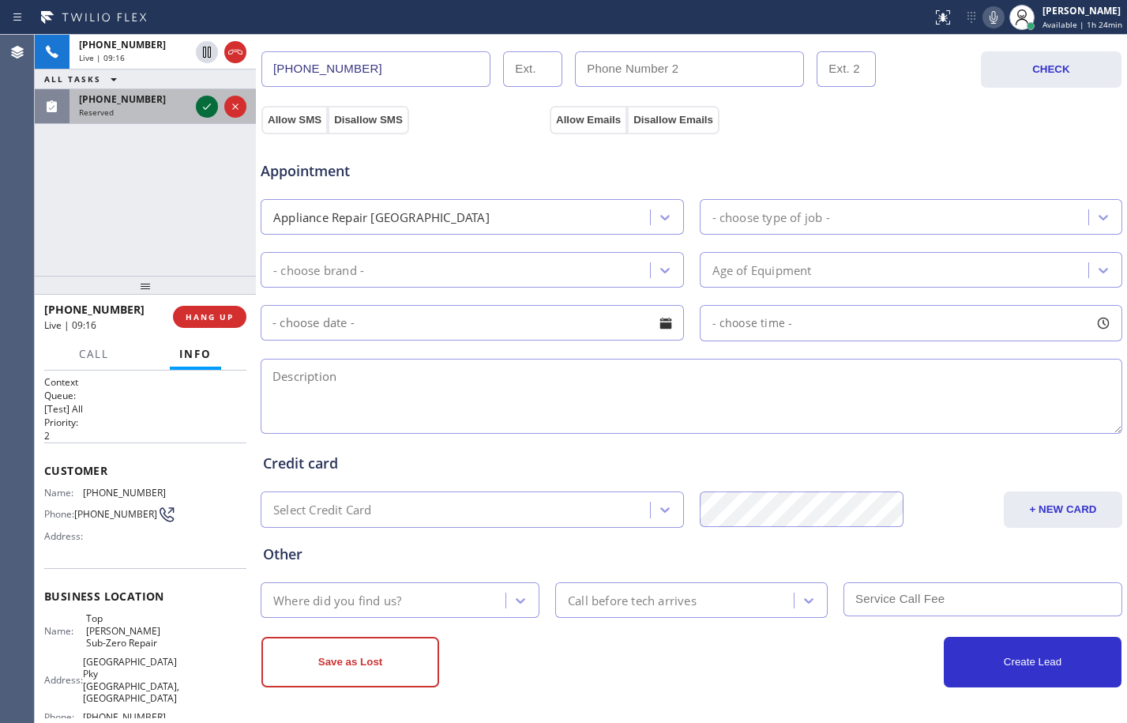
click at [203, 111] on icon at bounding box center [206, 106] width 19 height 19
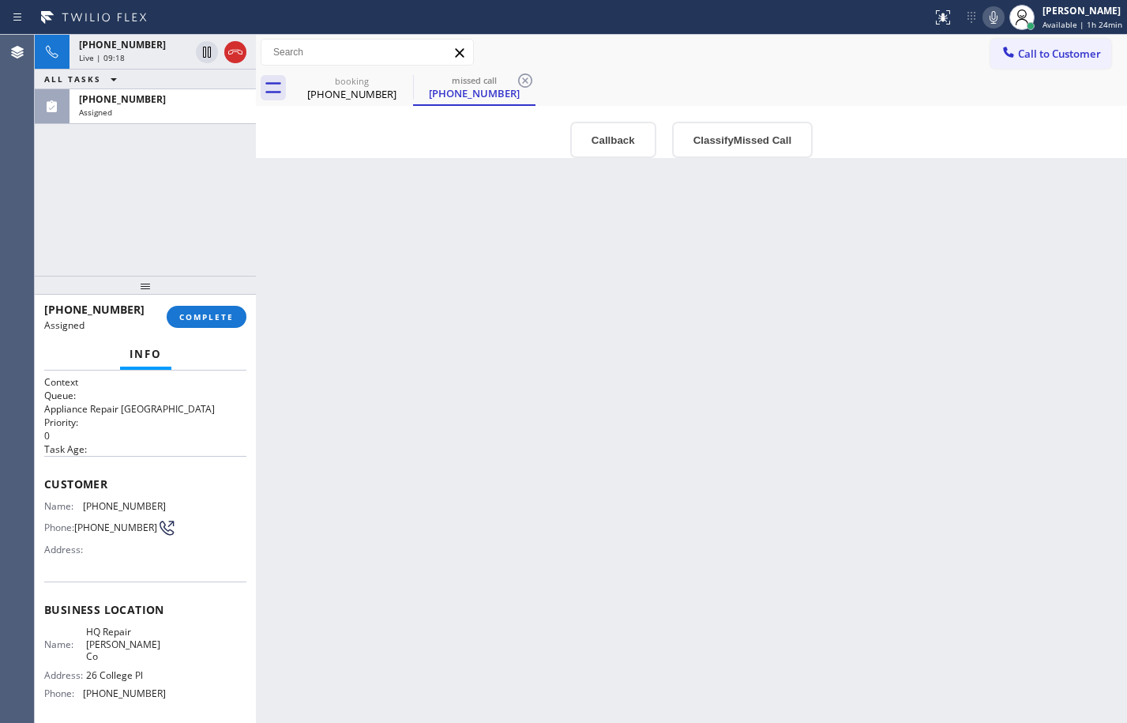
click at [45, 385] on h1 "Context" at bounding box center [145, 381] width 202 height 13
click at [39, 483] on div "Context Queue: Appliance Repair High End Priority: 0 Task Age: Customer Name: (…" at bounding box center [145, 546] width 221 height 352
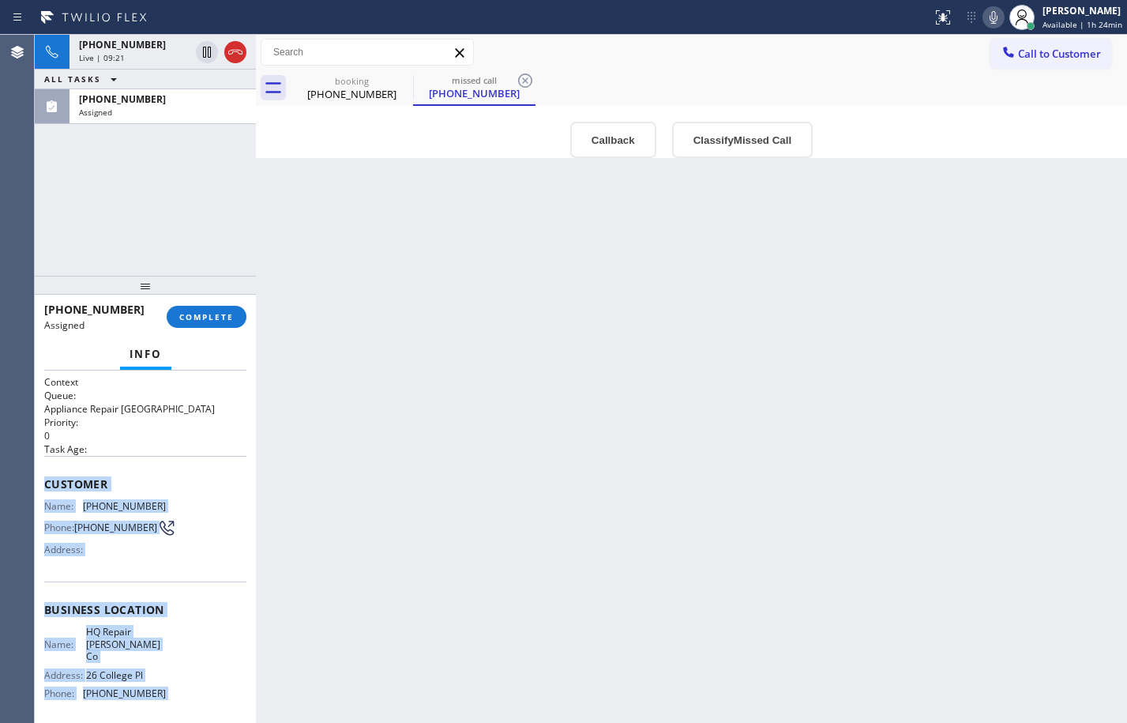
drag, startPoint x: 39, startPoint y: 483, endPoint x: 160, endPoint y: 696, distance: 244.0
click at [160, 696] on div "Context Queue: Appliance Repair High End Priority: 0 Task Age: Customer Name: (…" at bounding box center [145, 546] width 221 height 352
click at [207, 323] on button "COMPLETE" at bounding box center [207, 317] width 80 height 22
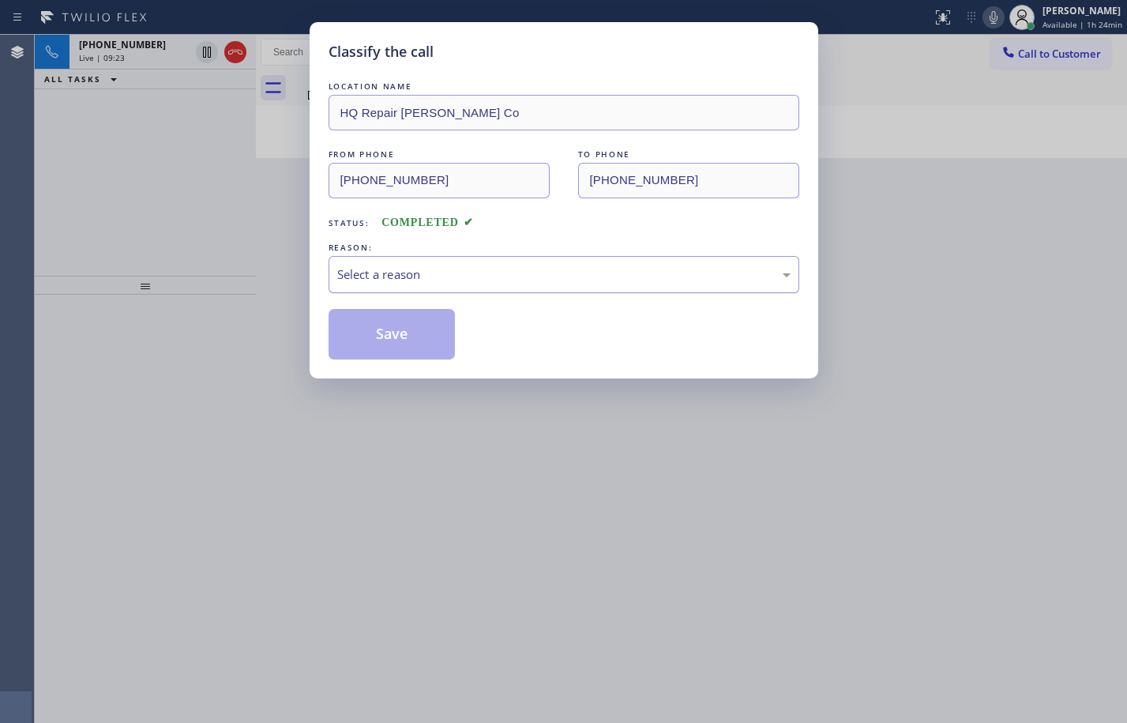
click at [451, 265] on div "Select a reason" at bounding box center [563, 274] width 453 height 18
click at [379, 342] on button "Save" at bounding box center [392, 334] width 127 height 51
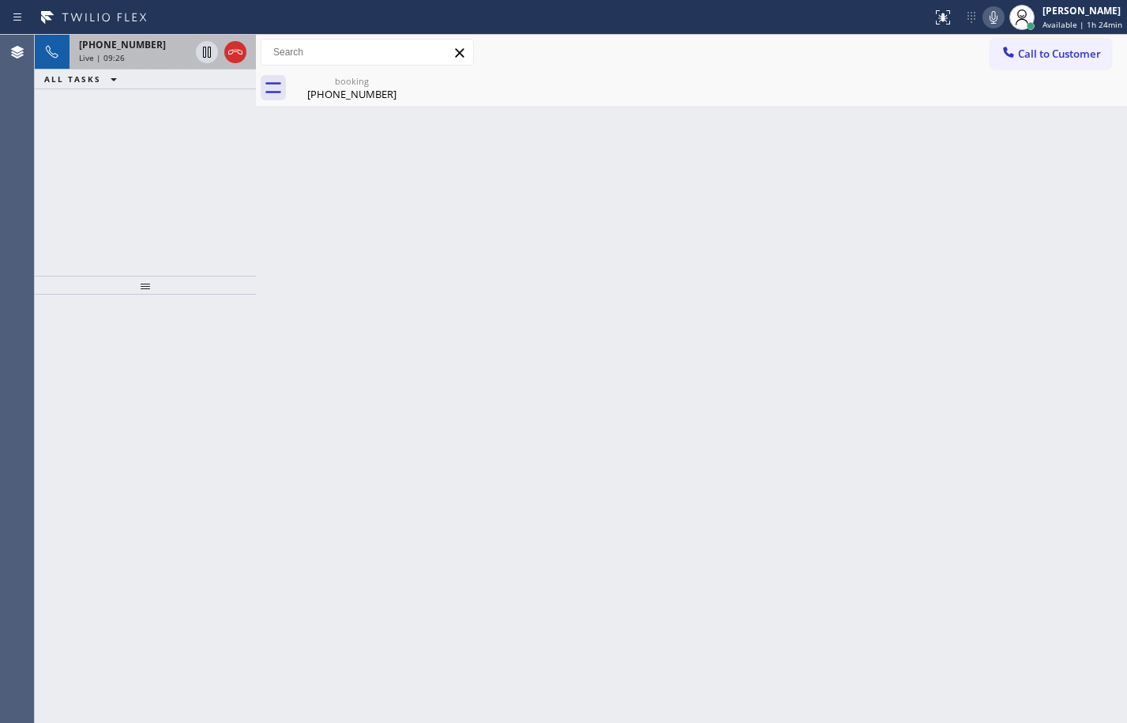
click at [118, 52] on span "Live | 09:26" at bounding box center [102, 57] width 46 height 11
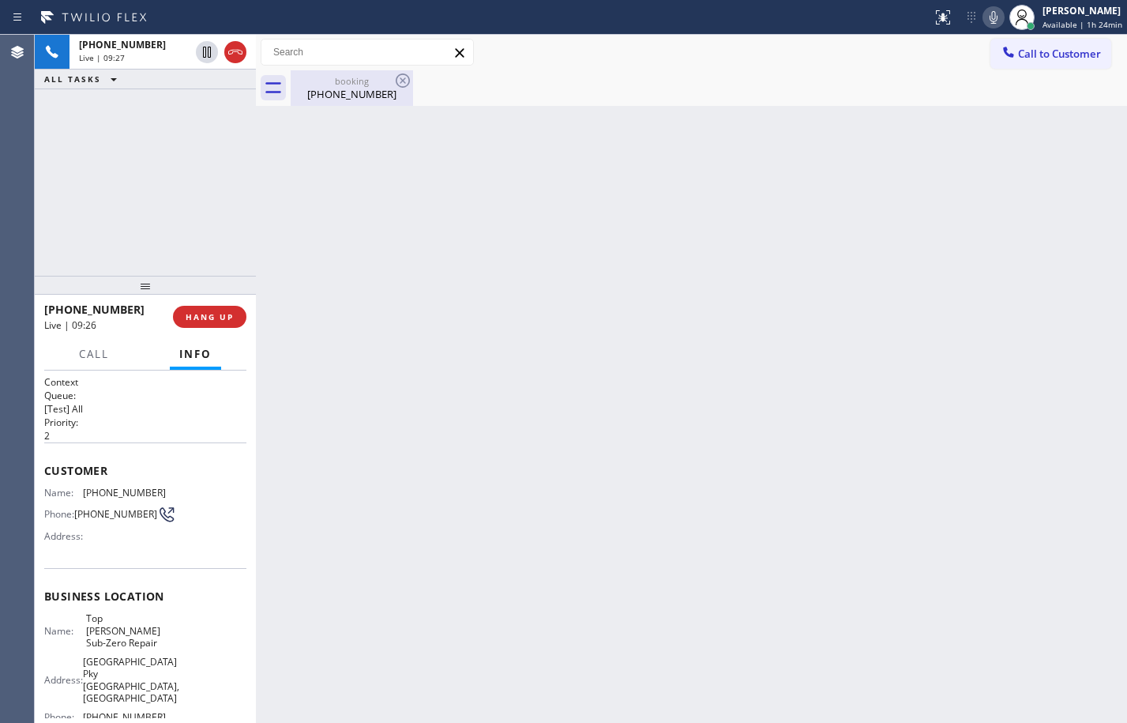
click at [320, 76] on div "booking" at bounding box center [351, 81] width 119 height 12
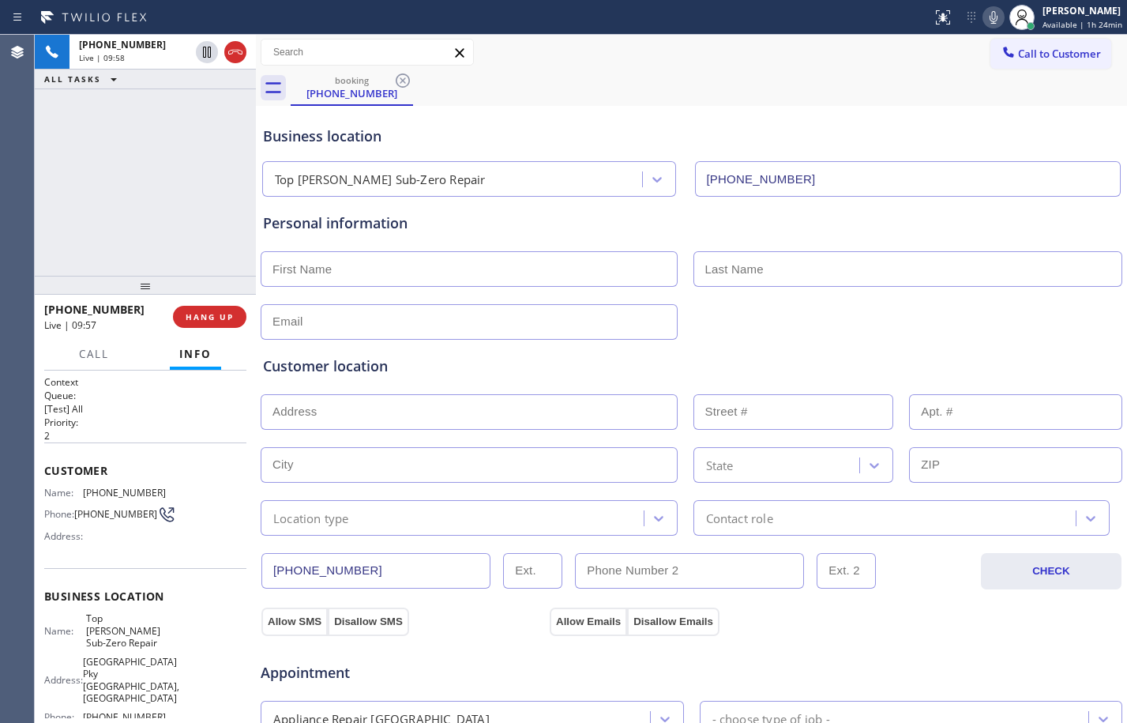
drag, startPoint x: 968, startPoint y: 669, endPoint x: 1002, endPoint y: 659, distance: 35.3
click at [968, 669] on div "Appointment" at bounding box center [691, 663] width 865 height 40
click at [105, 189] on div "+17143862652 Live | 10:52 ALL TASKS ALL TASKS ACTIVE TASKS TASKS IN WRAP UP" at bounding box center [145, 155] width 221 height 241
click at [577, 283] on input "text" at bounding box center [469, 269] width 417 height 36
paste input "Michael"
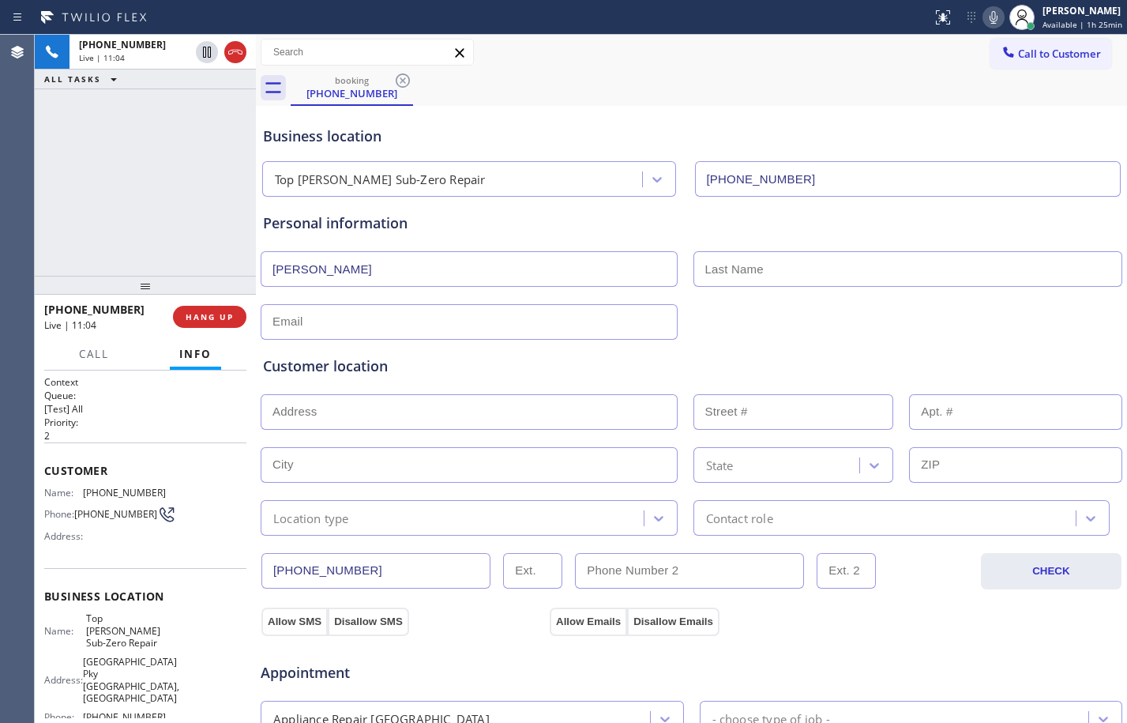
type input "Michael"
click at [759, 280] on input "text" at bounding box center [908, 269] width 430 height 36
paste input "Luu"
type input "Luu"
click at [503, 423] on input "text" at bounding box center [469, 412] width 417 height 36
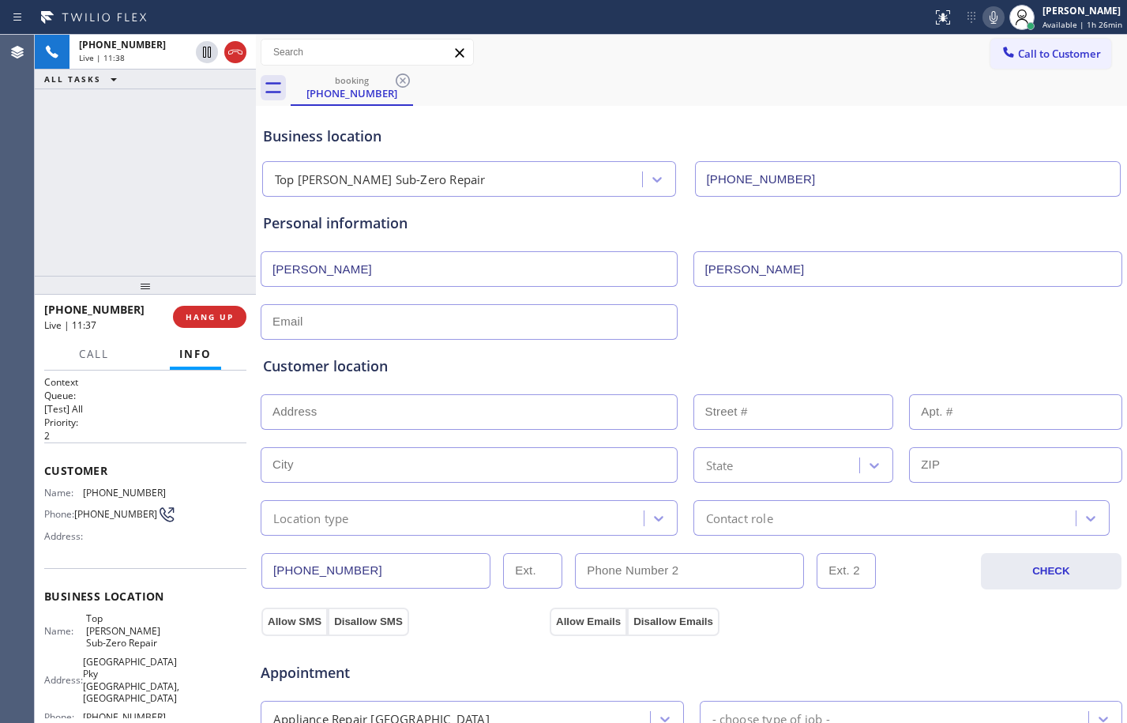
paste input "862 S Wildflower LnAnaheim, CA 92808"
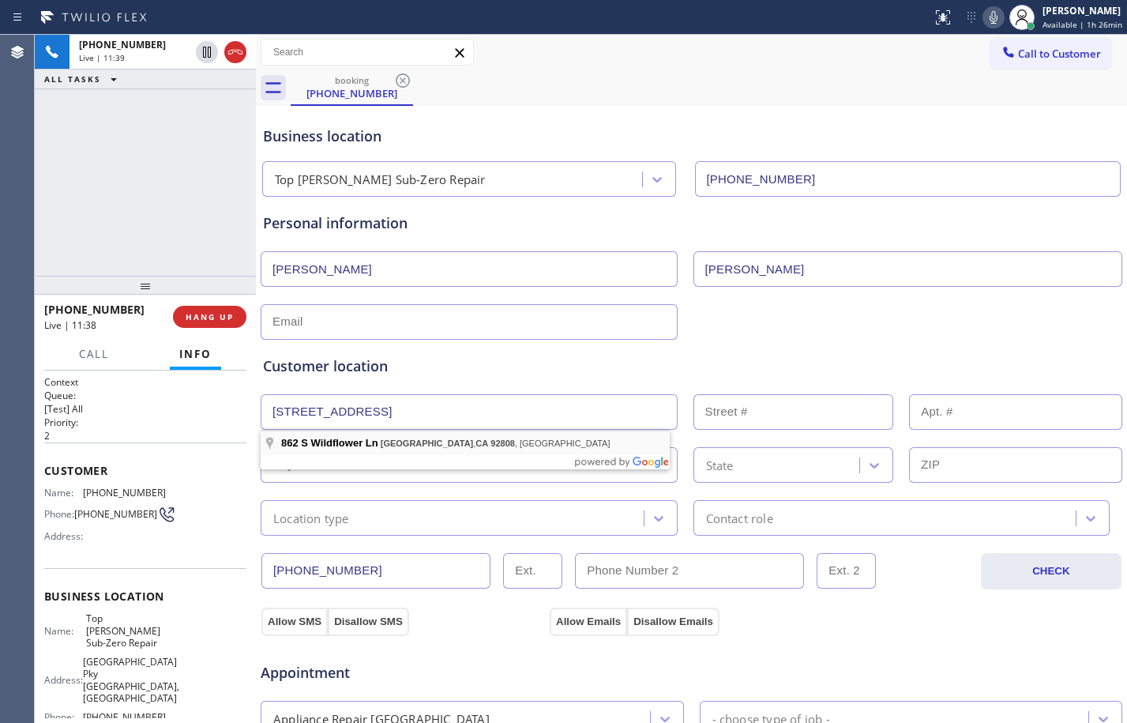
type input "862 S Wildflower Ln"
type input "862"
type input "Anaheim"
type input "92808"
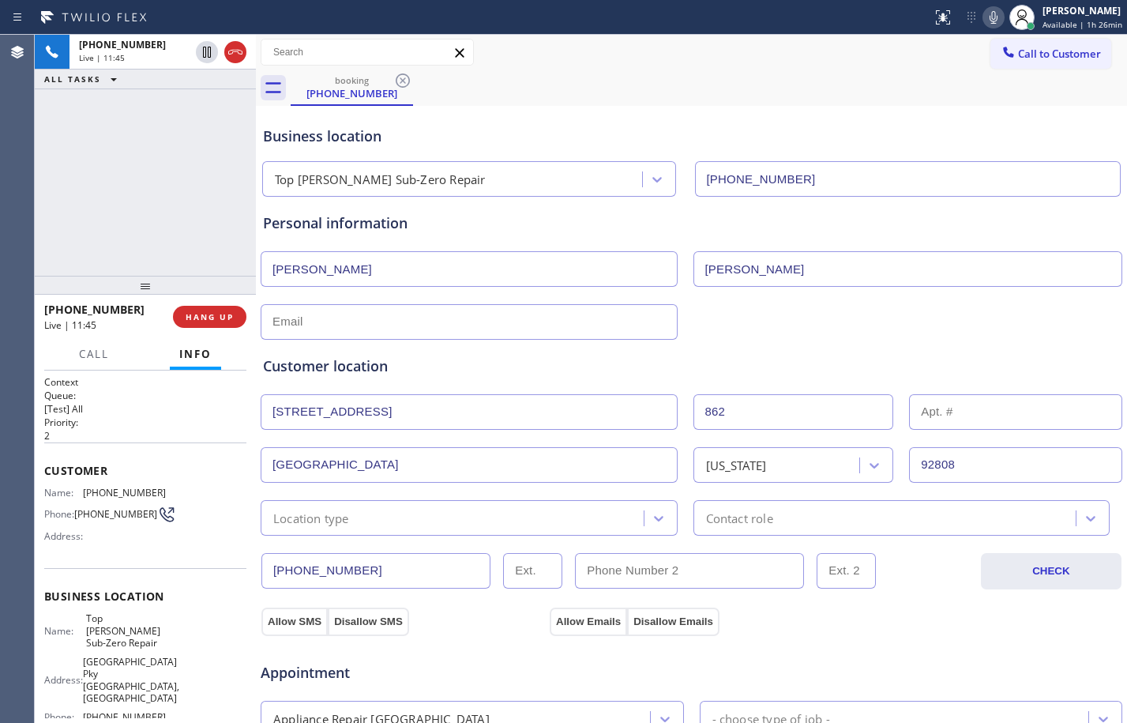
click at [505, 515] on div "Location type" at bounding box center [454, 518] width 378 height 28
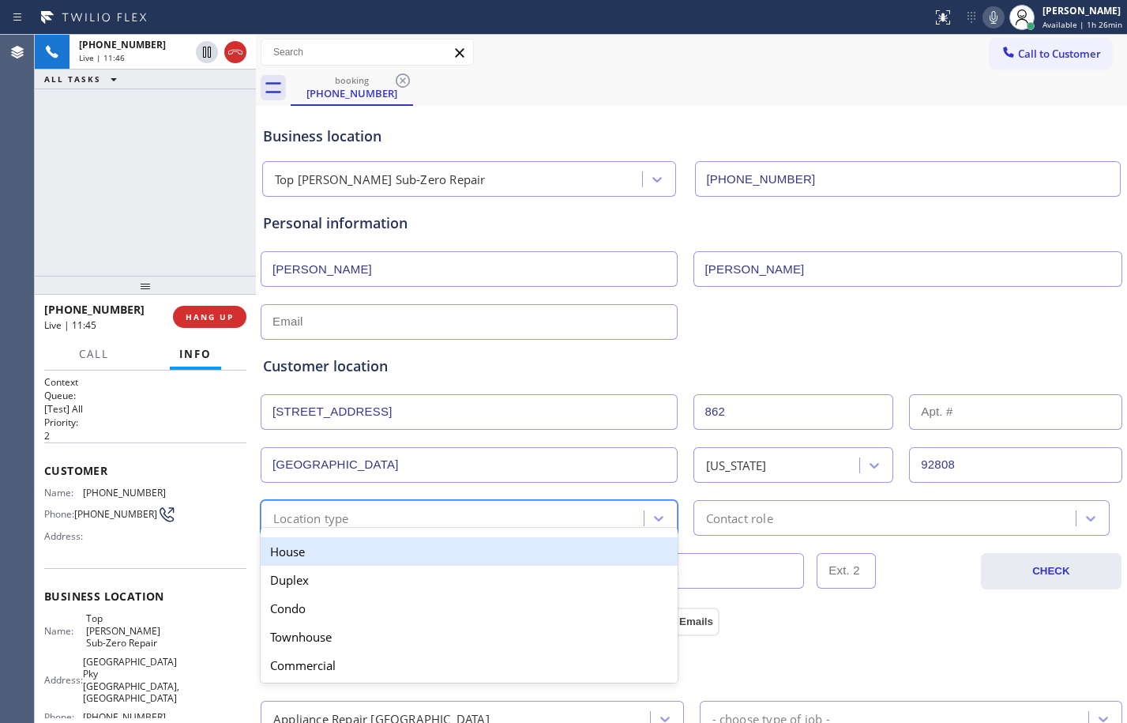
click at [389, 548] on div "House" at bounding box center [469, 551] width 417 height 28
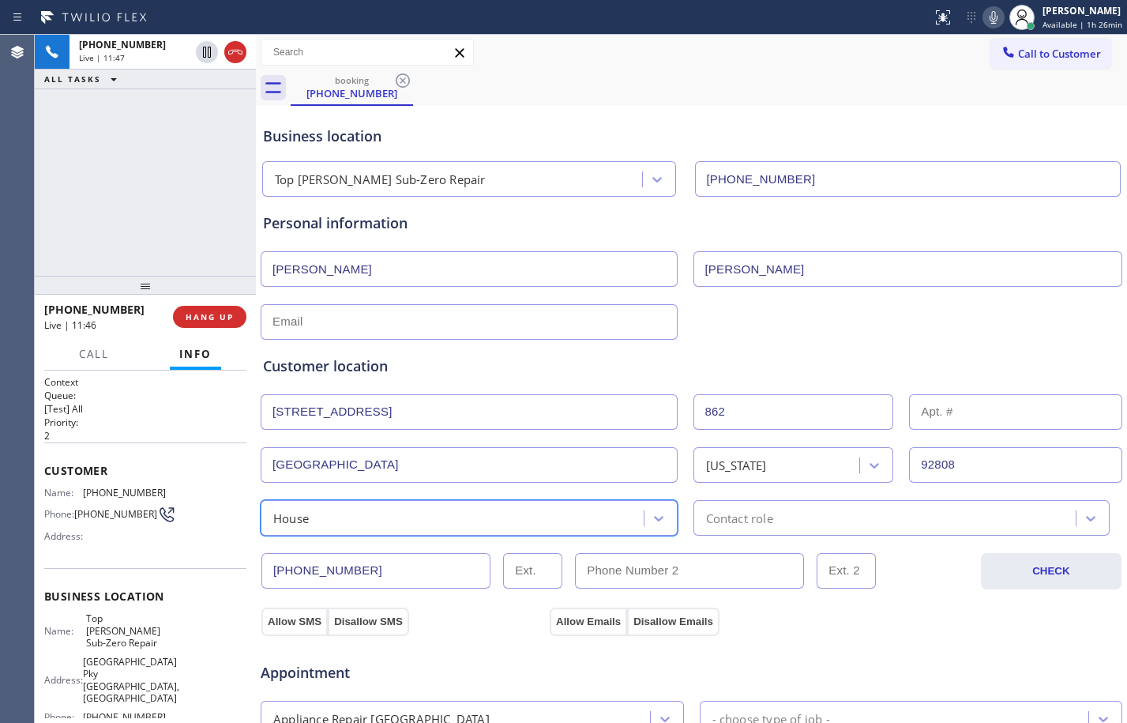
click at [758, 516] on div "Contact role" at bounding box center [739, 518] width 67 height 18
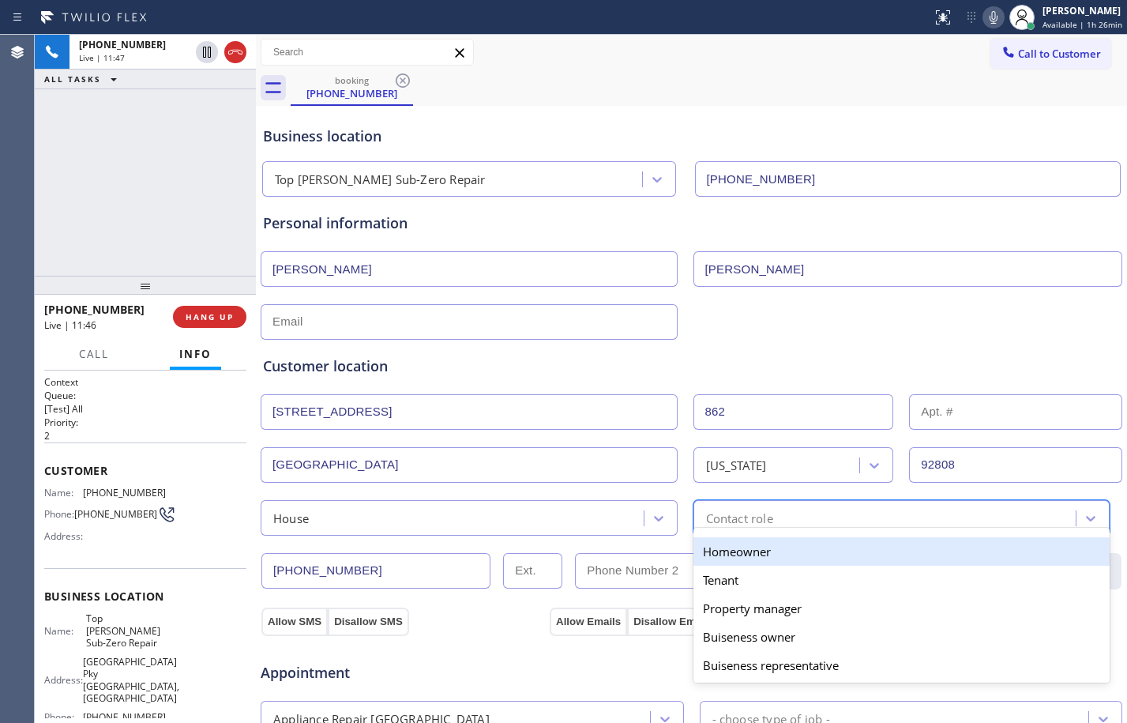
click at [715, 553] on div "Homeowner" at bounding box center [901, 551] width 417 height 28
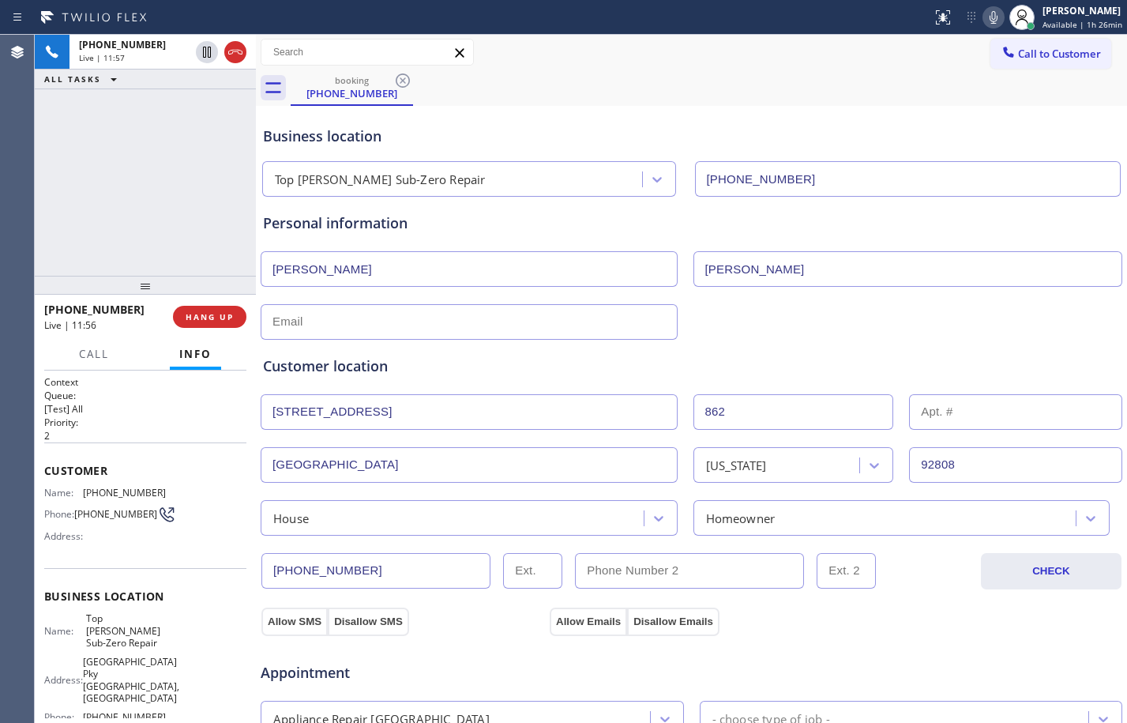
drag, startPoint x: 280, startPoint y: 624, endPoint x: 434, endPoint y: 641, distance: 155.0
click at [280, 624] on button "Allow SMS" at bounding box center [294, 621] width 66 height 28
click at [569, 625] on button "Allow Emails" at bounding box center [588, 621] width 77 height 28
click at [100, 239] on div "+17143862652 Live | 12:49 ALL TASKS ALL TASKS ACTIVE TASKS TASKS IN WRAP UP" at bounding box center [145, 155] width 221 height 241
click at [299, 626] on button "Allow SMS" at bounding box center [294, 621] width 66 height 28
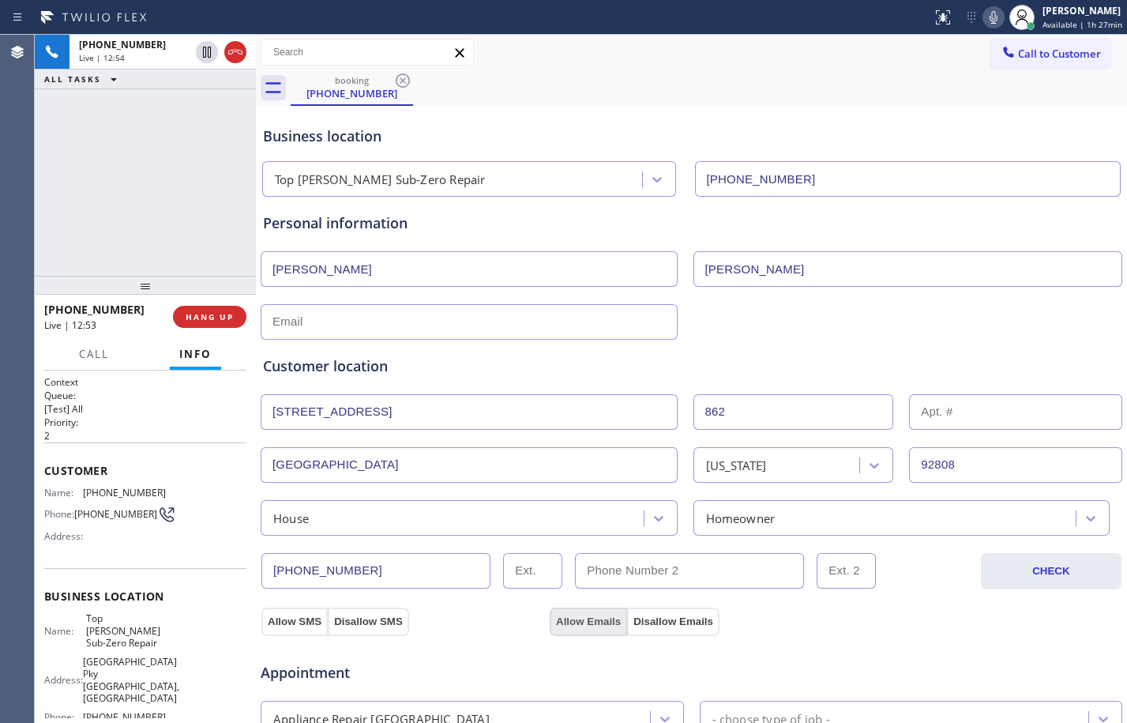
click at [571, 616] on button "Allow Emails" at bounding box center [588, 621] width 77 height 28
click at [537, 708] on div "Appliance Repair High End" at bounding box center [457, 718] width 385 height 28
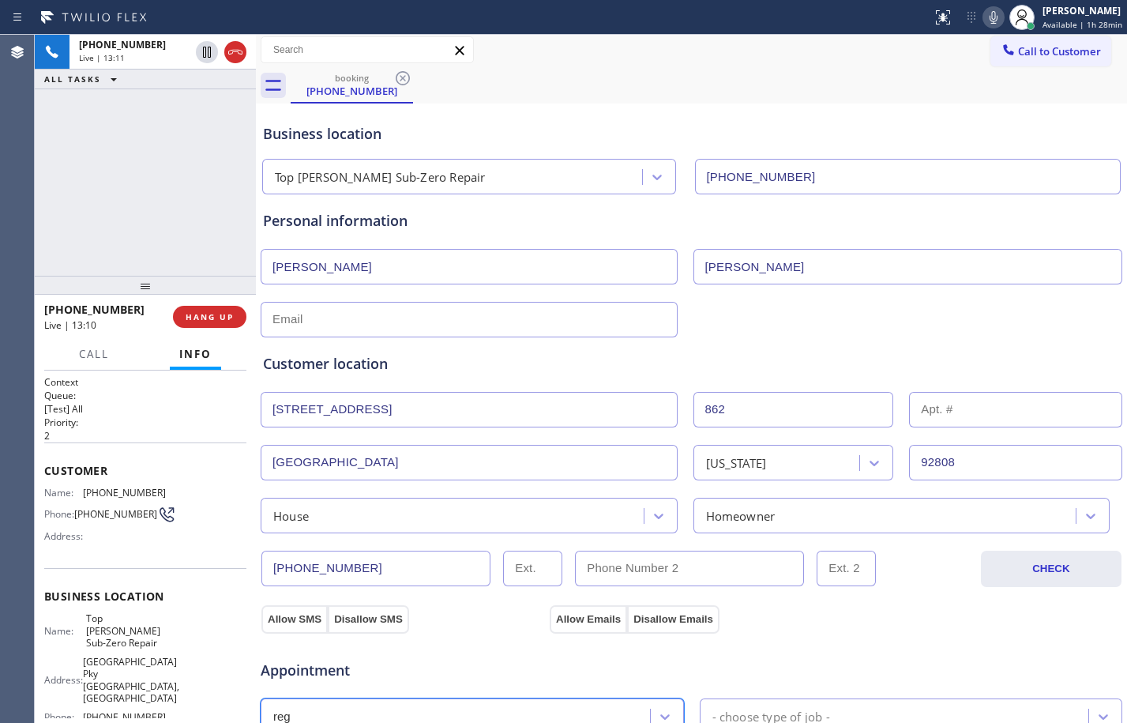
type input "regu"
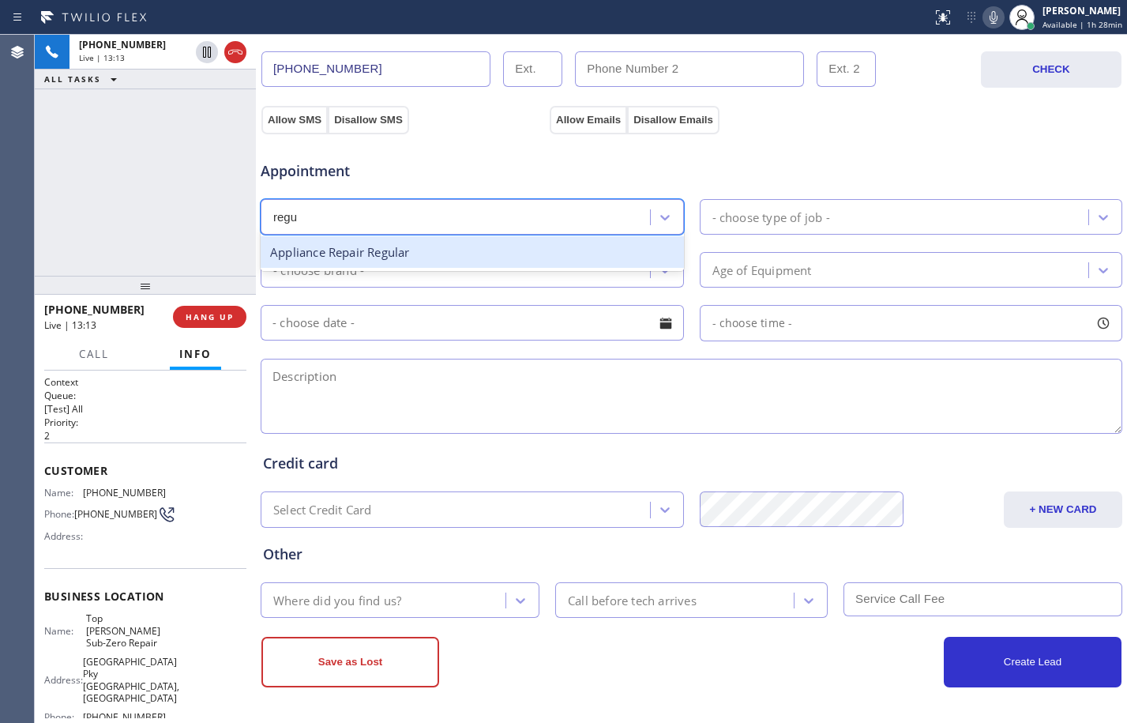
click at [373, 254] on div "Appliance Repair Regular" at bounding box center [472, 252] width 423 height 32
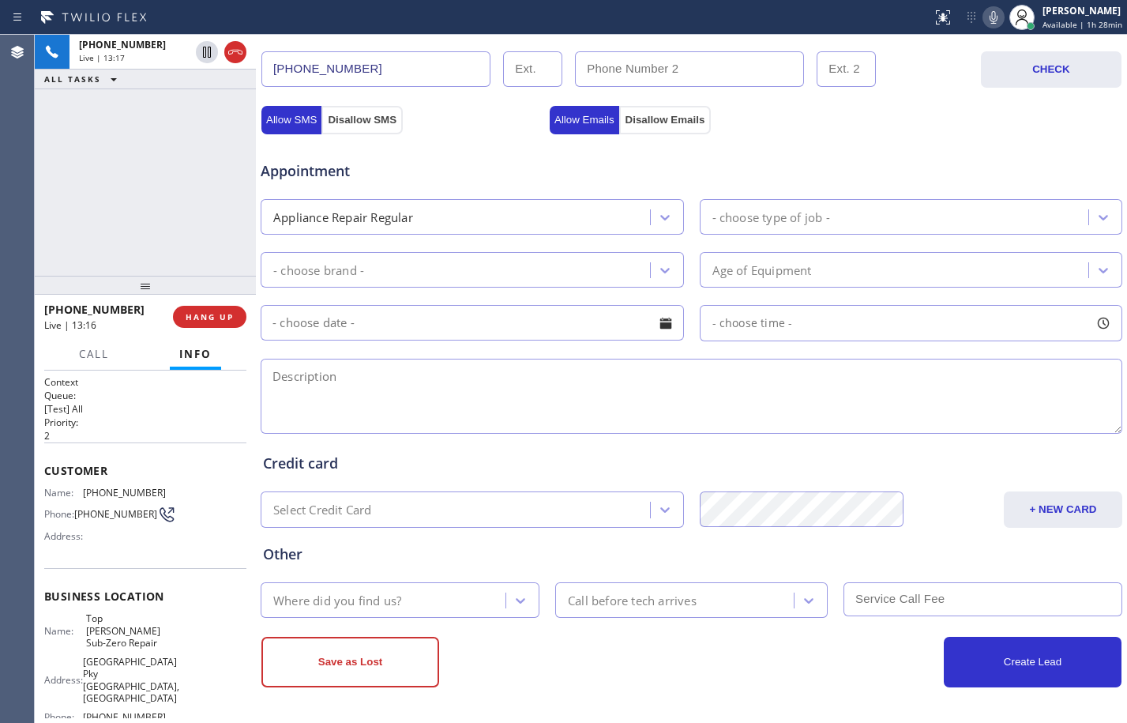
click at [869, 197] on div "Appointment Appliance Repair Regular - choose type of job - - choose brand - Ag…" at bounding box center [691, 288] width 857 height 295
click at [880, 223] on div "- choose type of job -" at bounding box center [896, 217] width 385 height 28
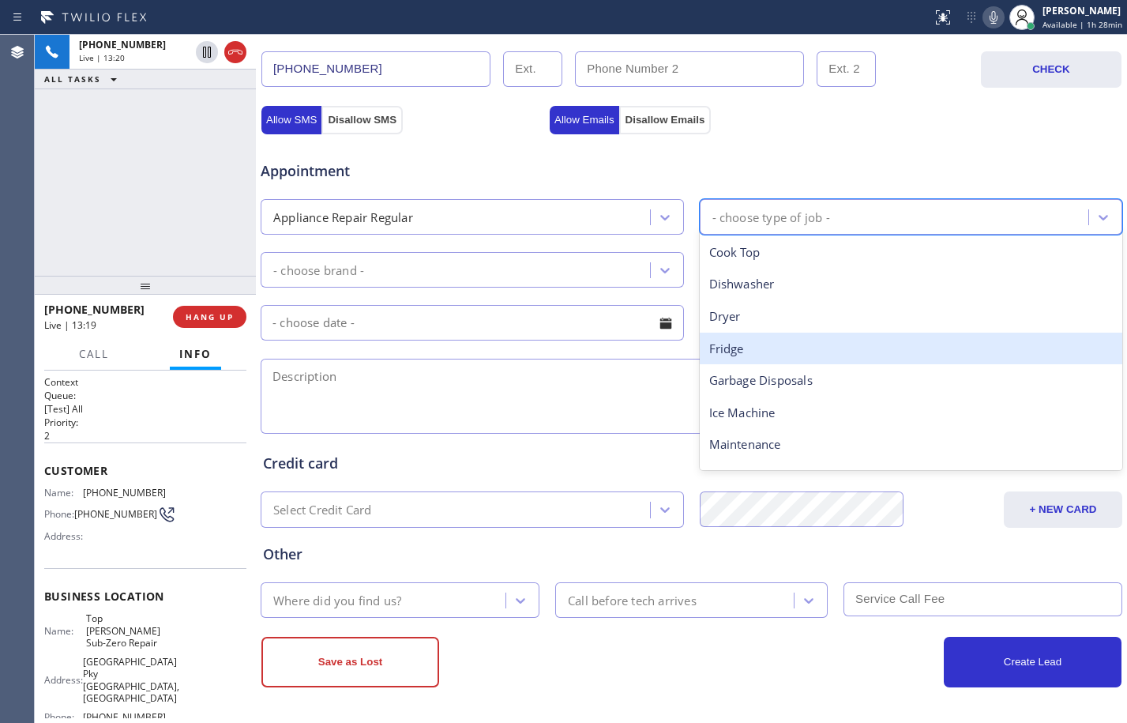
click at [771, 344] on div "Fridge" at bounding box center [911, 348] width 423 height 32
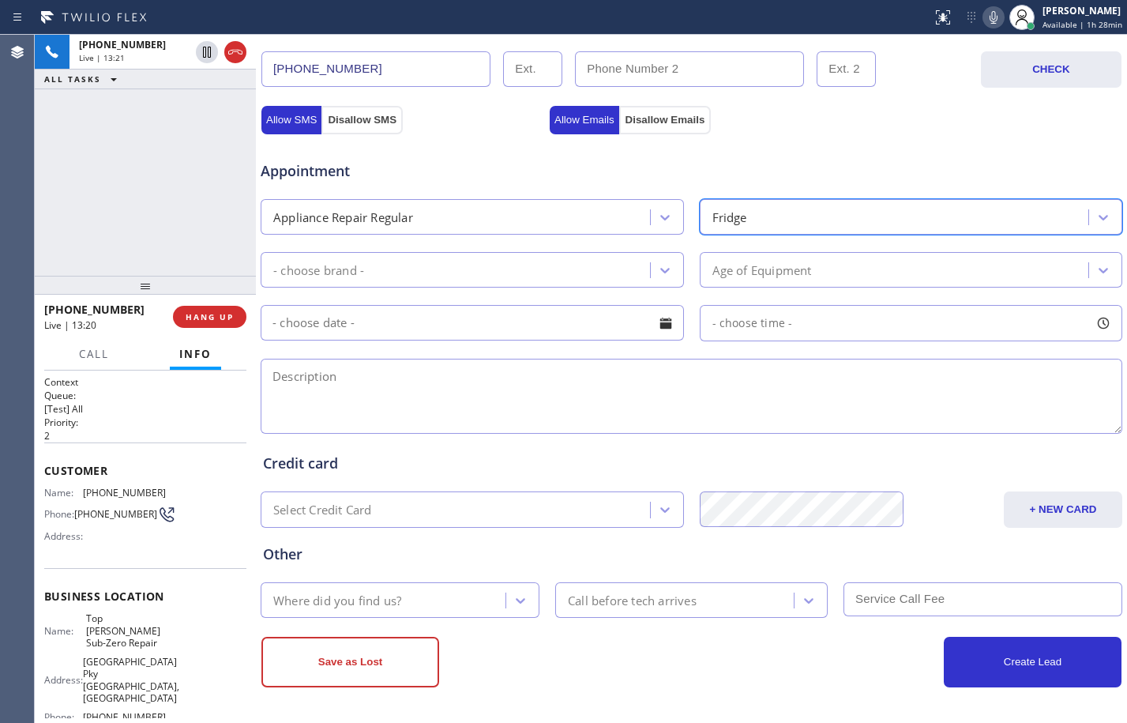
click at [494, 269] on div "- choose brand -" at bounding box center [457, 270] width 385 height 28
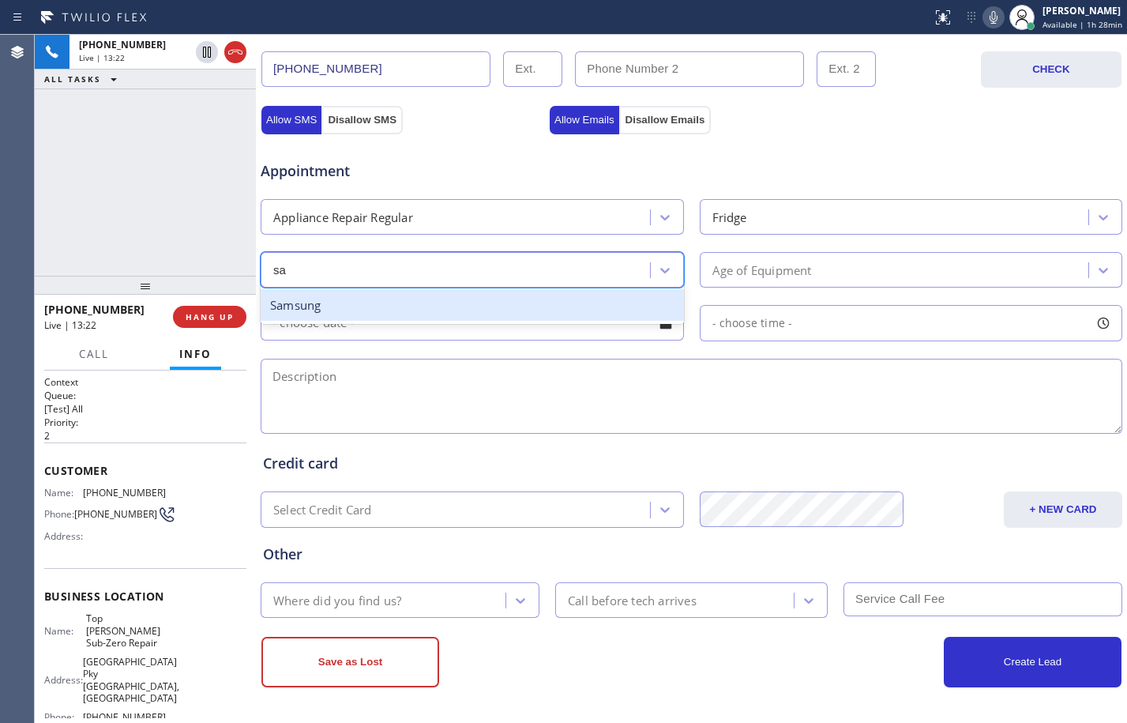
type input "sam"
click at [448, 306] on div "Samsung" at bounding box center [472, 305] width 423 height 32
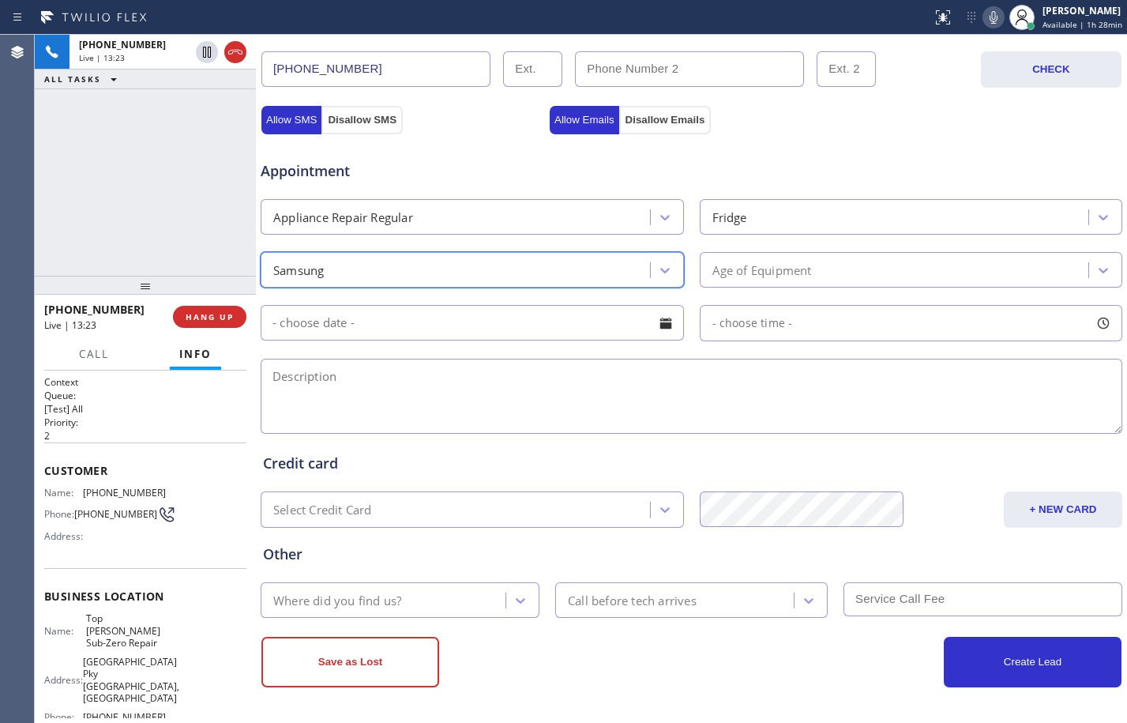
click at [804, 279] on div "Age of Equipment" at bounding box center [762, 270] width 100 height 18
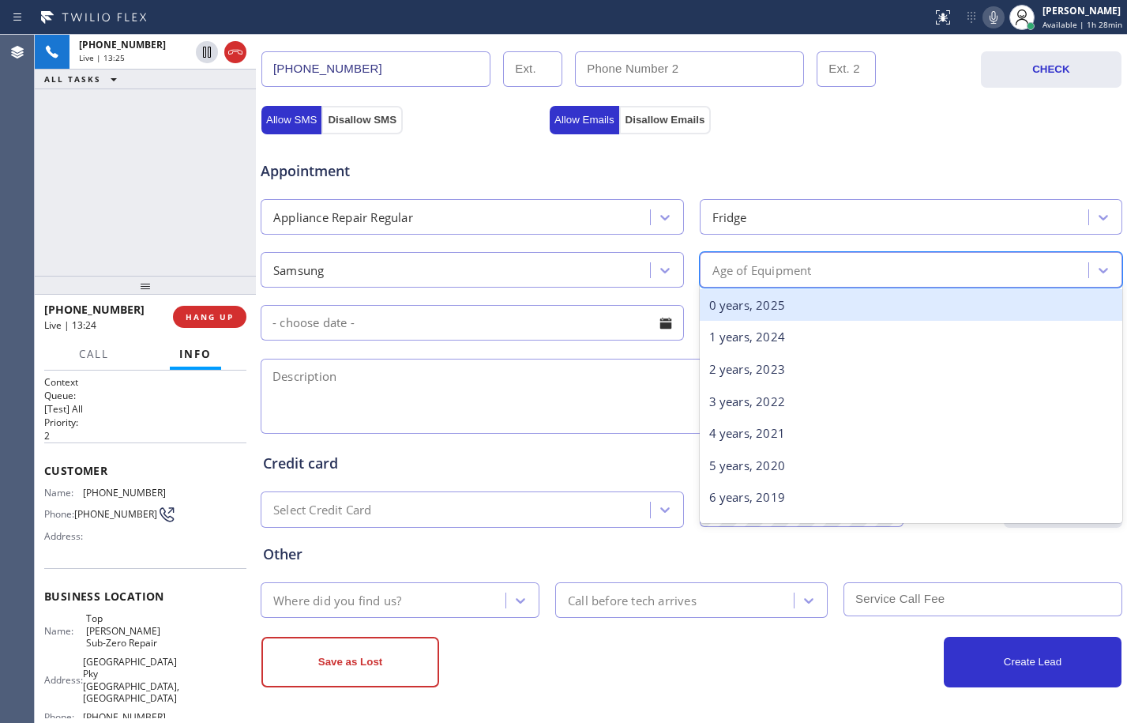
type input "7"
click at [801, 295] on div "7 years, 2018" at bounding box center [911, 305] width 423 height 32
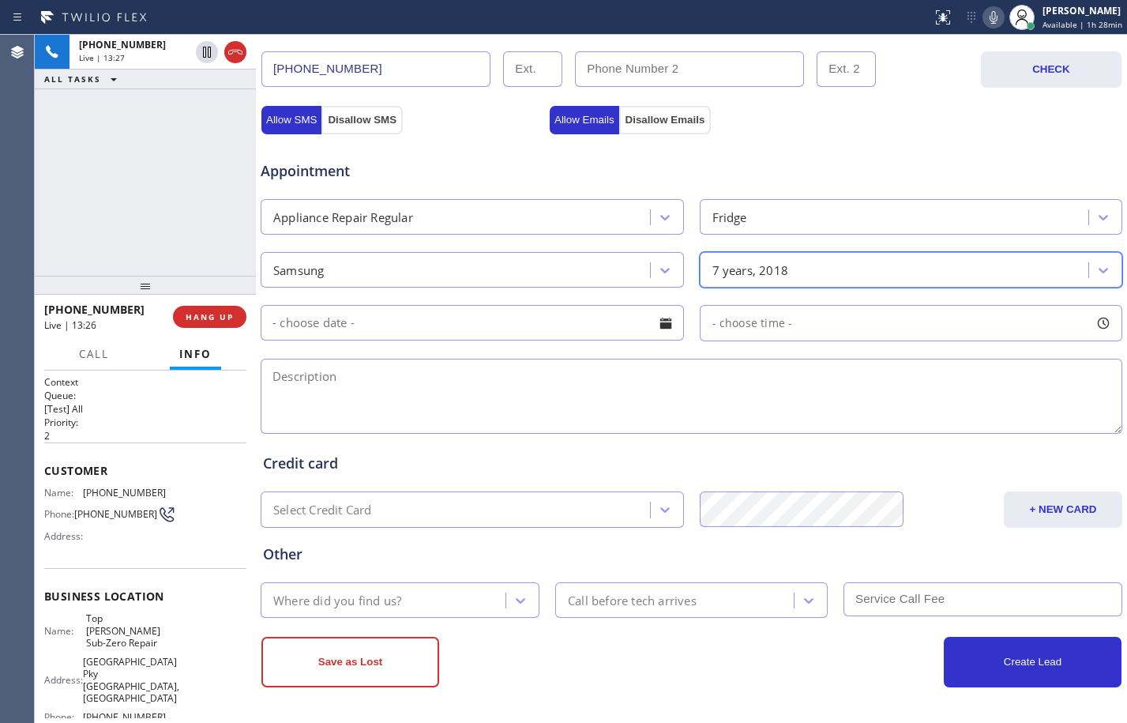
click at [471, 325] on input "text" at bounding box center [472, 323] width 423 height 36
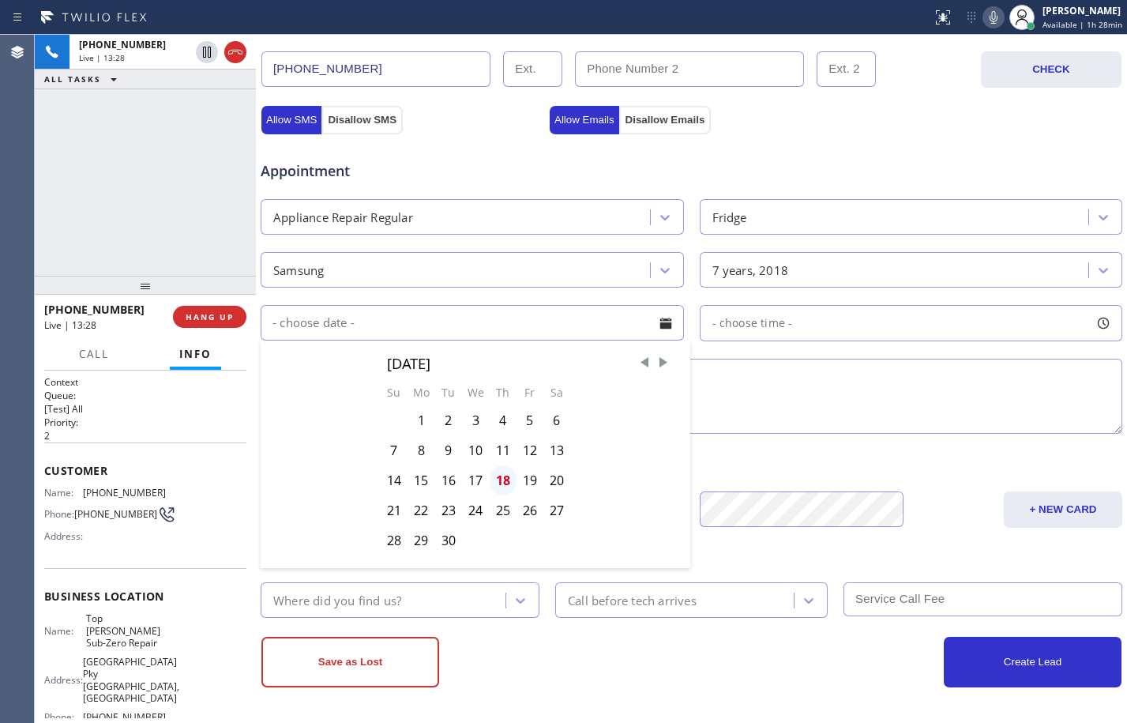
click at [505, 483] on div "18" at bounding box center [503, 480] width 27 height 30
type input "09/18/2025"
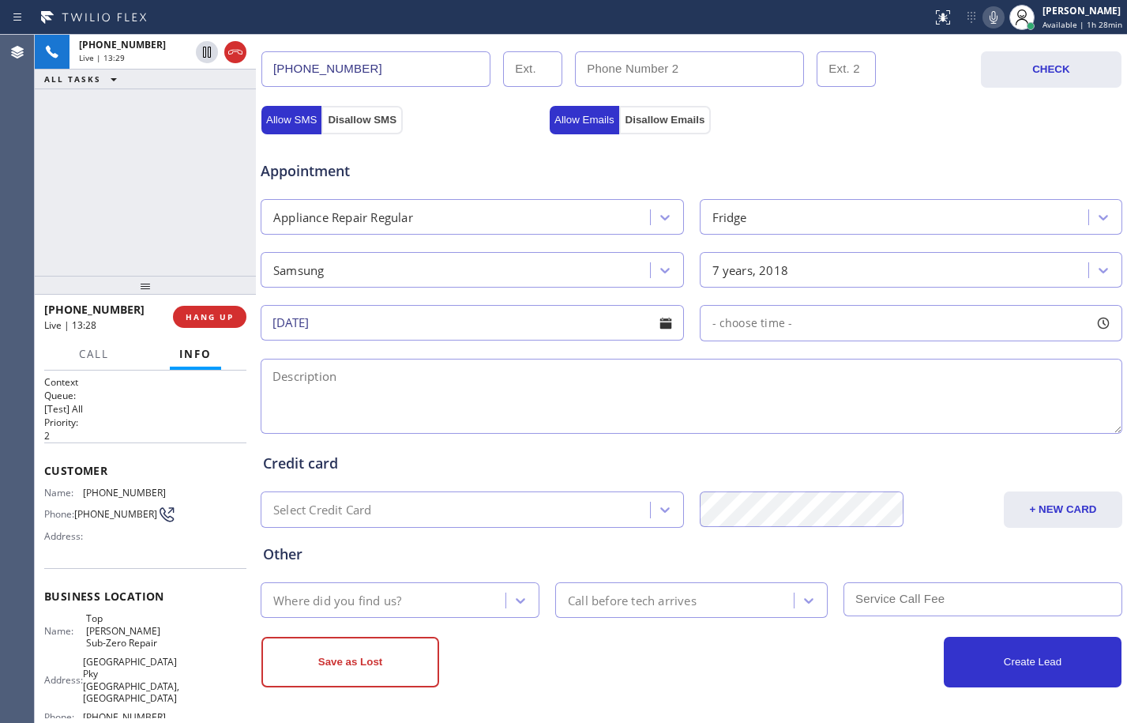
click at [772, 335] on div "- choose time -" at bounding box center [911, 323] width 423 height 36
drag, startPoint x: 711, startPoint y: 419, endPoint x: 956, endPoint y: 442, distance: 245.9
click at [956, 442] on div "FROM TILL 8:00 AM 4:30 PM" at bounding box center [900, 398] width 400 height 114
drag, startPoint x: 959, startPoint y: 422, endPoint x: 950, endPoint y: 424, distance: 8.8
click at [950, 424] on div at bounding box center [957, 419] width 19 height 33
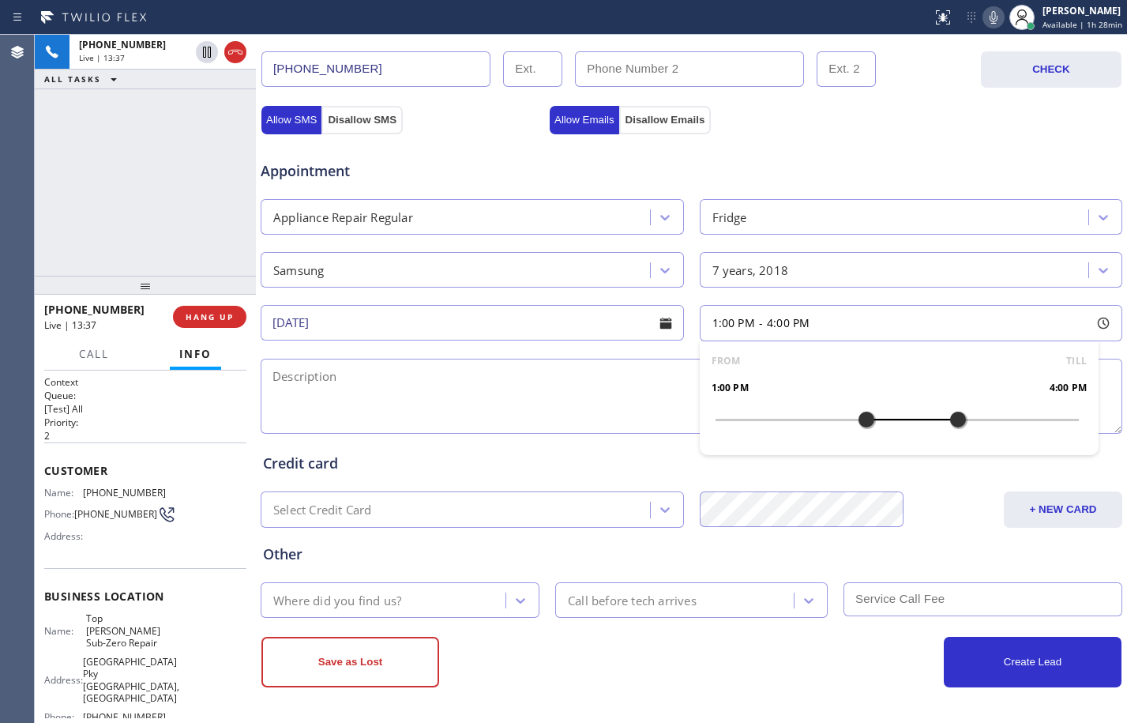
drag, startPoint x: 712, startPoint y: 415, endPoint x: 852, endPoint y: 420, distance: 140.7
click at [857, 420] on div at bounding box center [866, 419] width 19 height 33
click at [554, 385] on textarea at bounding box center [692, 396] width 862 height 75
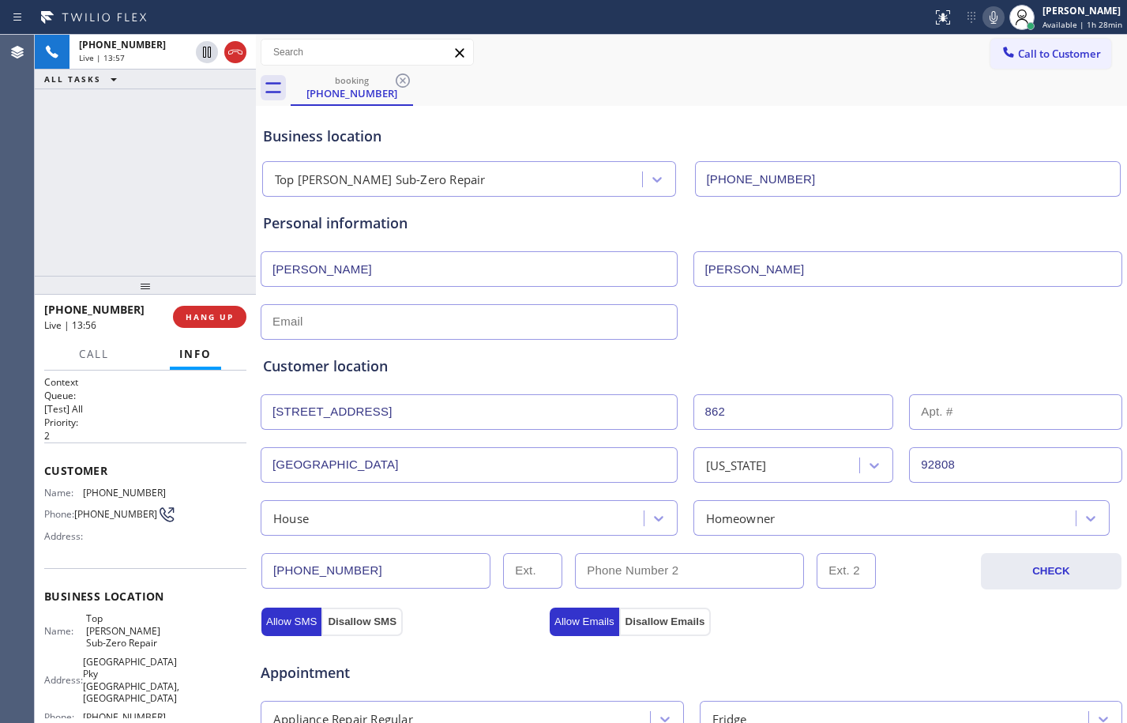
click at [122, 193] on div "+17143862652 Live | 13:57 ALL TASKS ALL TASKS ACTIVE TASKS TASKS IN WRAP UP" at bounding box center [145, 155] width 221 height 241
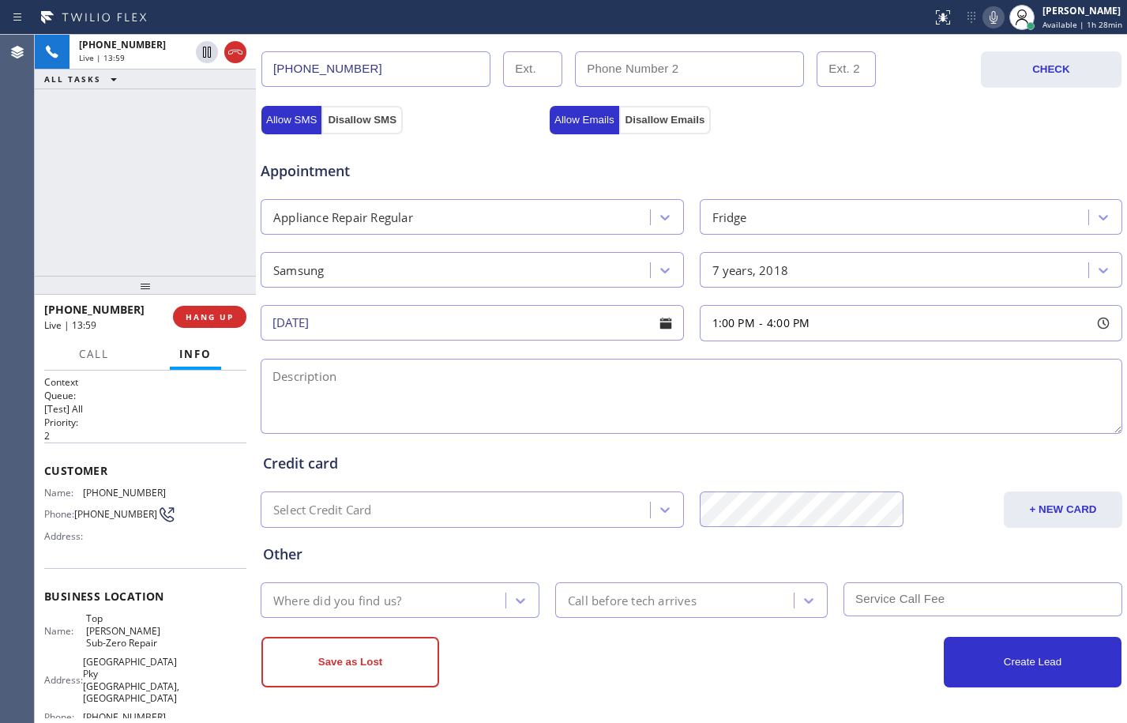
click at [471, 394] on textarea at bounding box center [692, 396] width 862 height 75
click at [309, 401] on textarea at bounding box center [692, 396] width 862 height 75
click at [606, 401] on textarea at bounding box center [692, 396] width 862 height 75
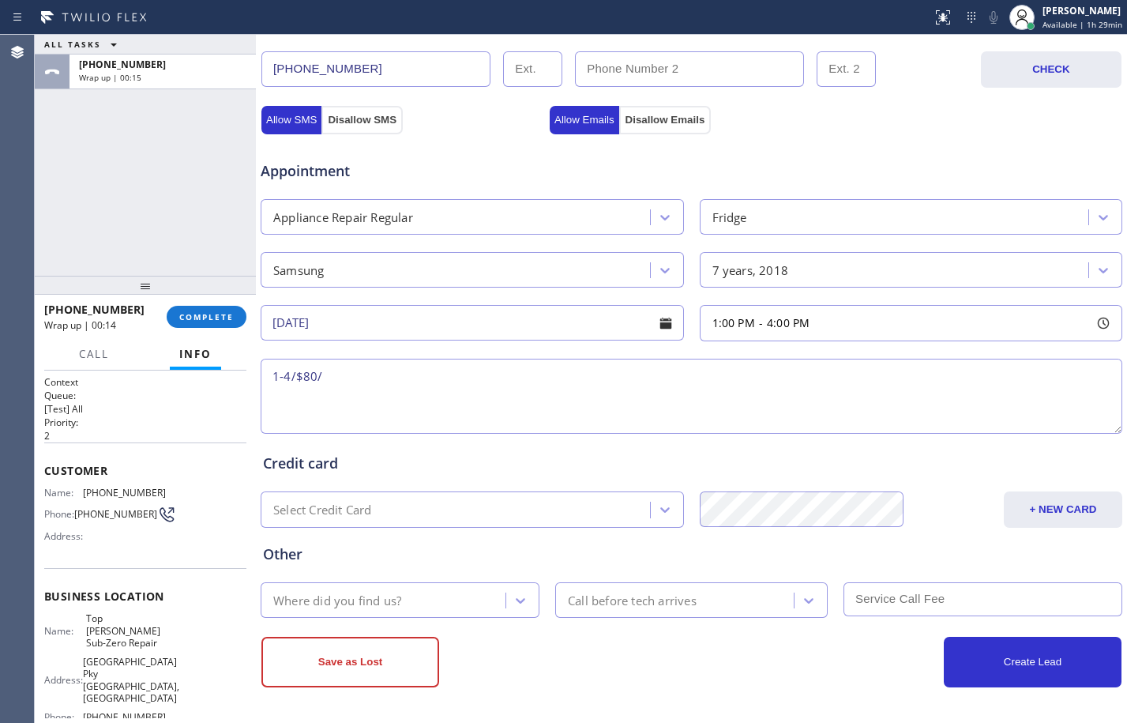
click at [516, 379] on textarea "1-4/$80/" at bounding box center [692, 396] width 862 height 75
paste textarea "Samsung/FS/ice maker-with in the fridge/not making ice/about 7 yo/model no. RF2…"
click at [964, 377] on textarea "1-4/$80/Samsung/FS/ice maker-with in the fridge/not making ice/about 7 yo/model…" at bounding box center [692, 396] width 862 height 75
paste textarea "862 S Wildflower LnAnaheim, CA 92808"
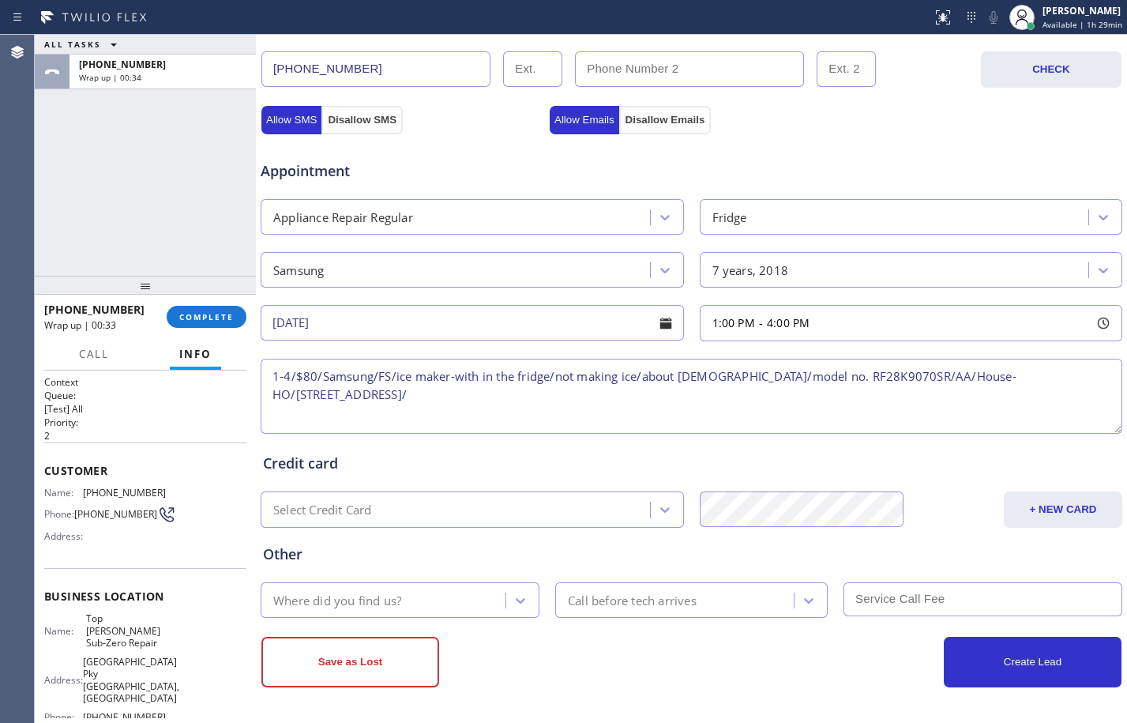
click at [458, 400] on textarea "1-4/$80/Samsung/FS/ice maker-with in the fridge/not making ice/about 7 yo/model…" at bounding box center [692, 396] width 862 height 75
paste textarea "Top Yorba Linda Sub-Zero Repair"
paste textarea "Please call customer 30 minutes prior to arrival"
click at [368, 613] on div "Where did you find us?" at bounding box center [385, 600] width 240 height 28
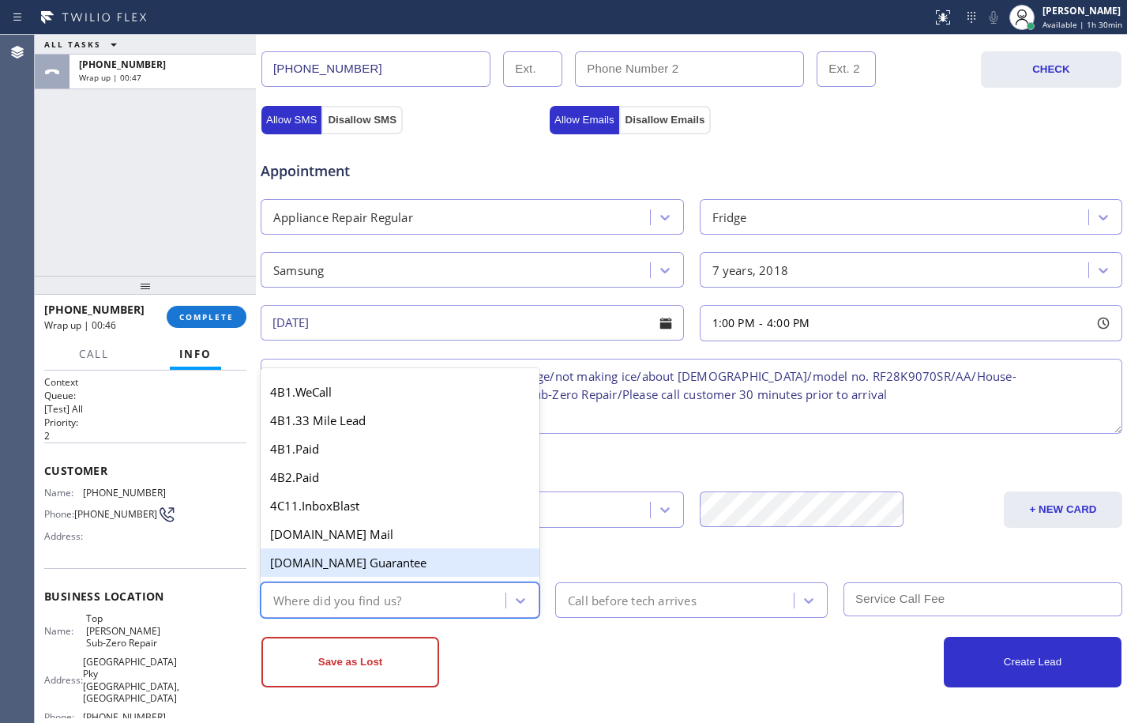
click at [932, 418] on textarea "1-4/$80/Samsung/FS/ice maker-with in the fridge/not making ice/about 7 yo/model…" at bounding box center [692, 396] width 862 height 75
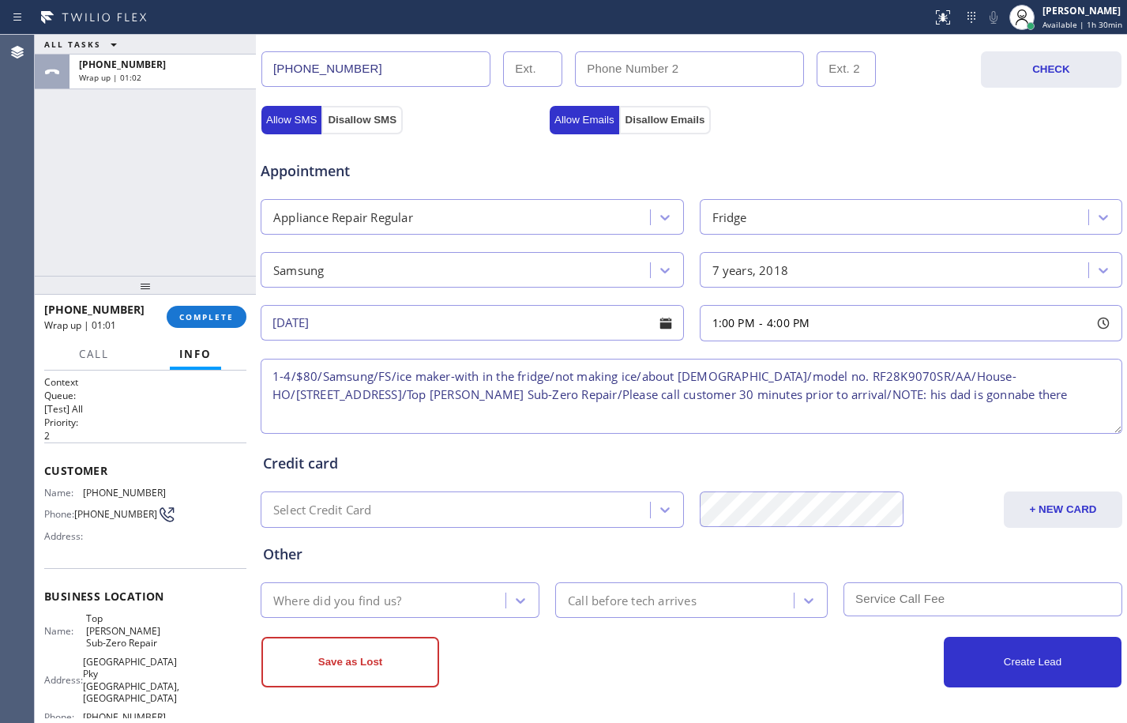
click at [925, 393] on textarea "1-4/$80/Samsung/FS/ice maker-with in the fridge/not making ice/about 7 yo/model…" at bounding box center [692, 396] width 862 height 75
click at [1002, 398] on textarea "1-4/$80/Samsung/FS/ice maker-with in the fridge/not making ice/about 7 yo/model…" at bounding box center [692, 396] width 862 height 75
click at [750, 416] on textarea "1-4/$80/Samsung/FS/ice maker-with in the fridge/not making ice/about 7 yo/model…" at bounding box center [692, 396] width 862 height 75
drag, startPoint x: 750, startPoint y: 416, endPoint x: 793, endPoint y: 424, distance: 43.4
click at [793, 424] on textarea "1-4/$80/Samsung/FS/ice maker-with in the fridge/not making ice/about 7 yo/model…" at bounding box center [692, 396] width 862 height 75
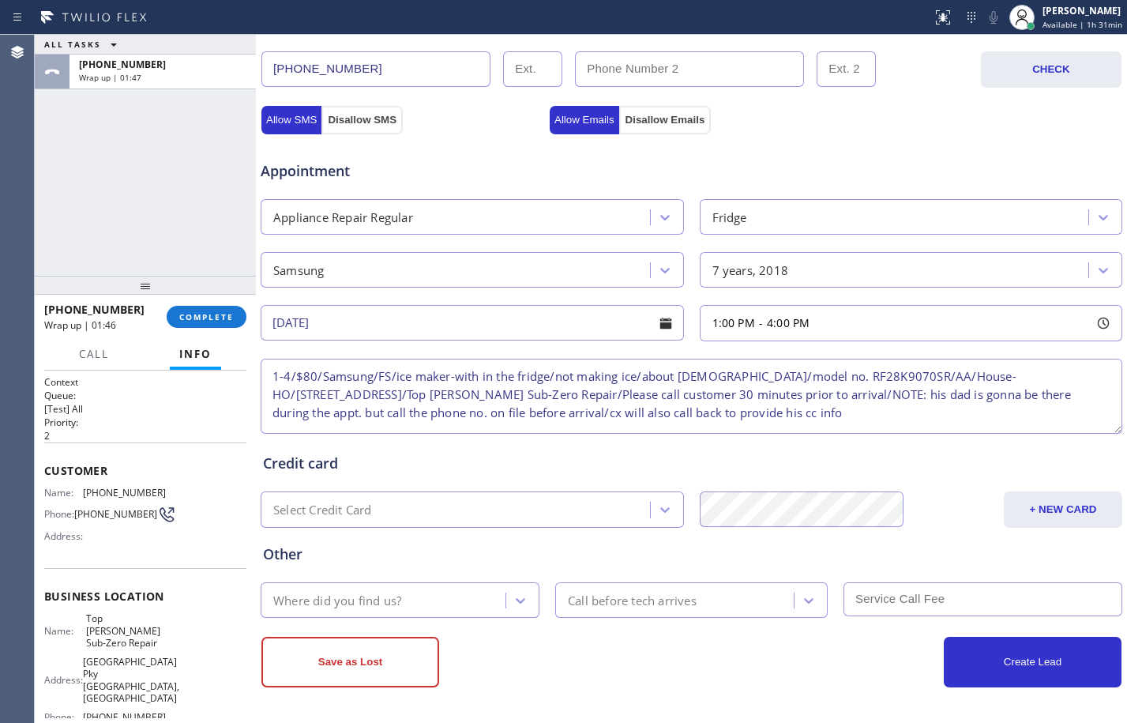
click at [794, 423] on textarea "1-4/$80/Samsung/FS/ice maker-with in the fridge/not making ice/about 7 yo/model…" at bounding box center [692, 396] width 862 height 75
click at [789, 415] on textarea "1-4/$80/Samsung/FS/ice maker-with in the fridge/not making ice/about 7 yo/model…" at bounding box center [692, 396] width 862 height 75
type textarea "1-4/$80/Samsung/FS/ice maker-with in the fridge/not making ice/about 7 yo/model…"
click at [492, 605] on div "Where did you find us?" at bounding box center [385, 600] width 240 height 28
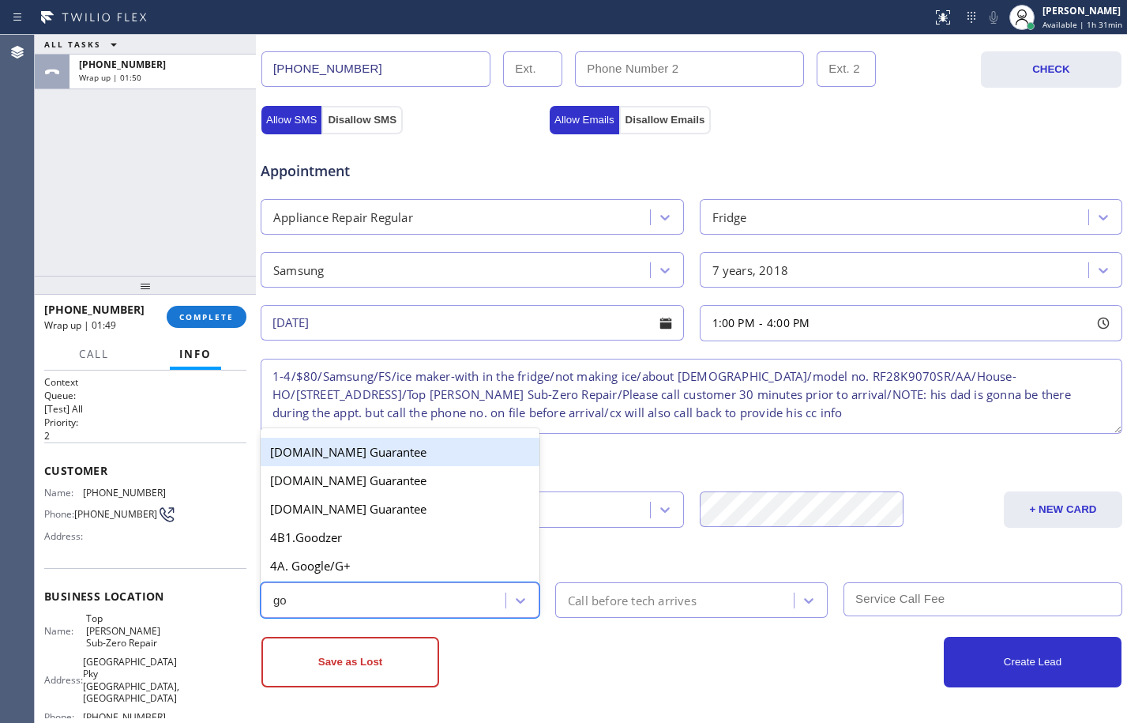
type input "goo"
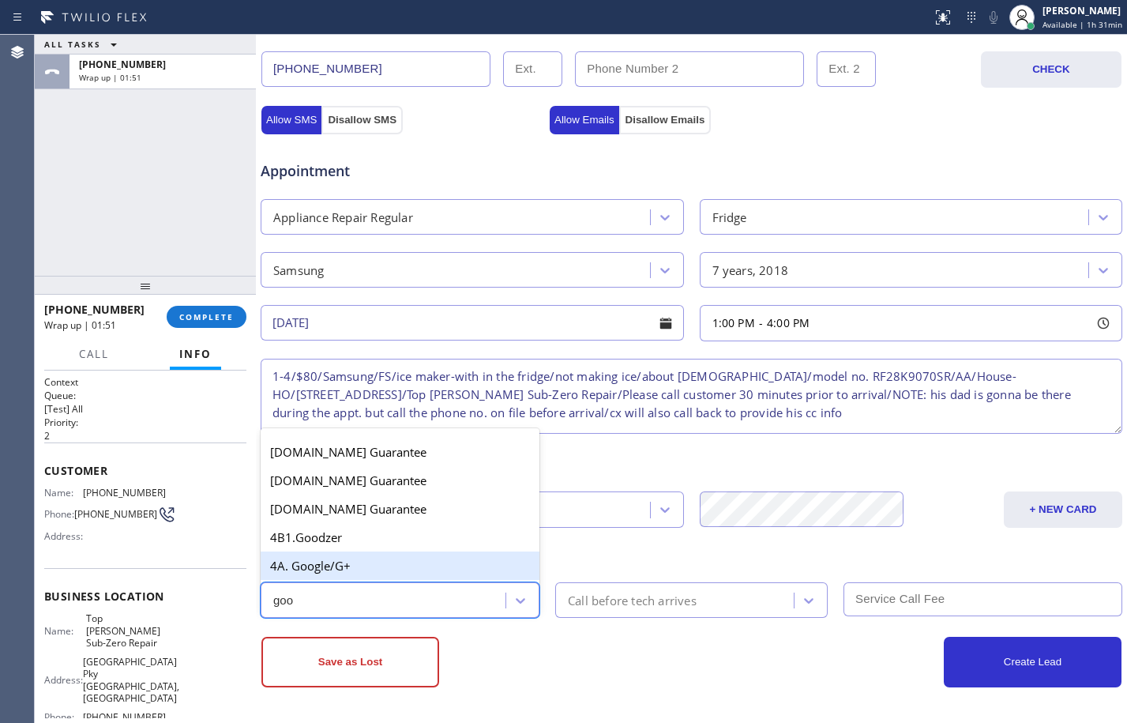
click at [479, 569] on div "4A. Google/G+" at bounding box center [400, 565] width 279 height 28
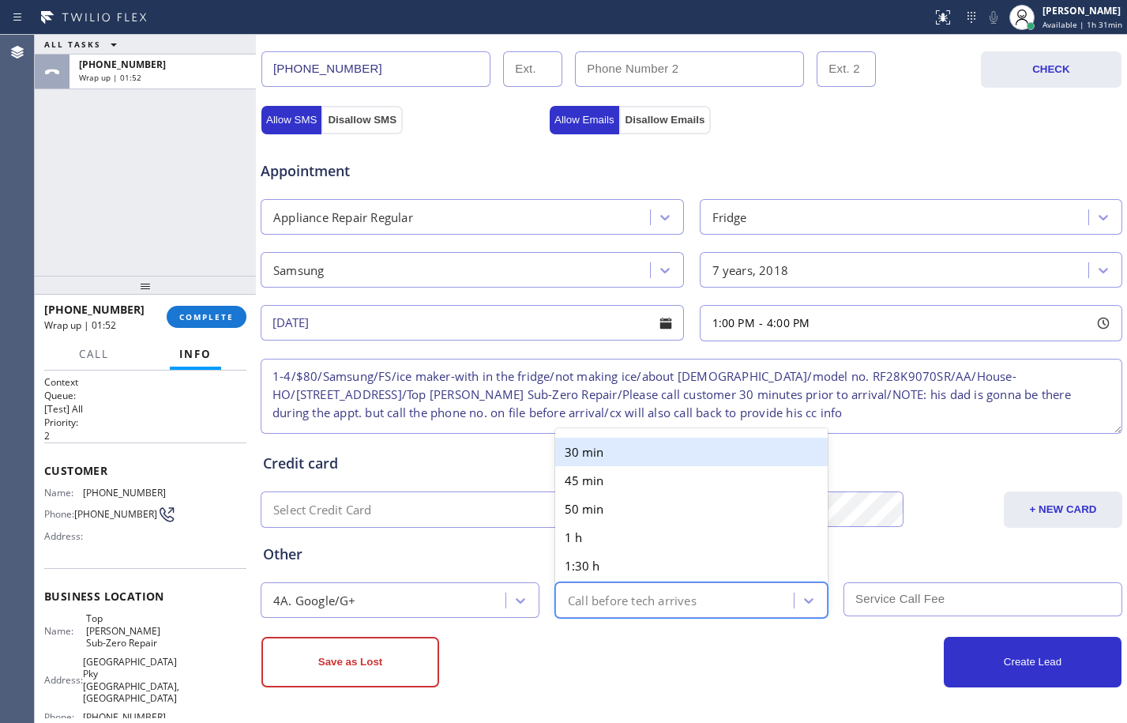
click at [655, 602] on div "Call before tech arrives" at bounding box center [632, 600] width 129 height 18
click at [619, 452] on div "30 min" at bounding box center [691, 451] width 272 height 28
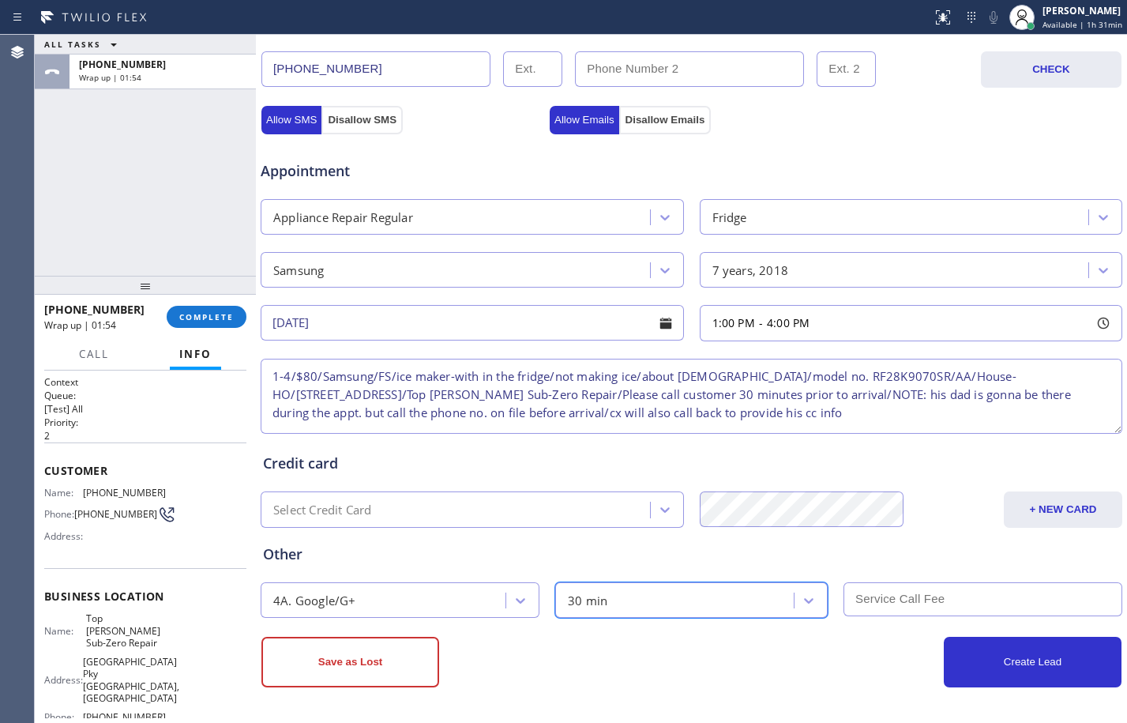
click at [885, 591] on input "text" at bounding box center [982, 599] width 279 height 34
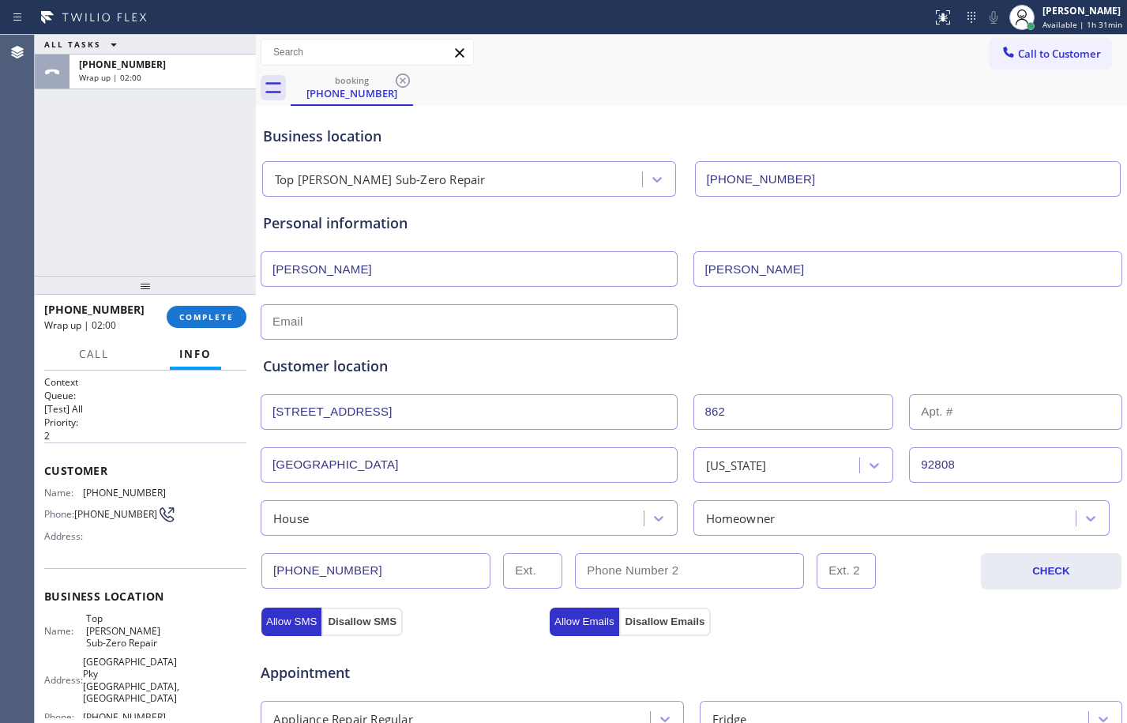
type input "80"
click at [576, 329] on input "text" at bounding box center [469, 322] width 417 height 36
type input "b"
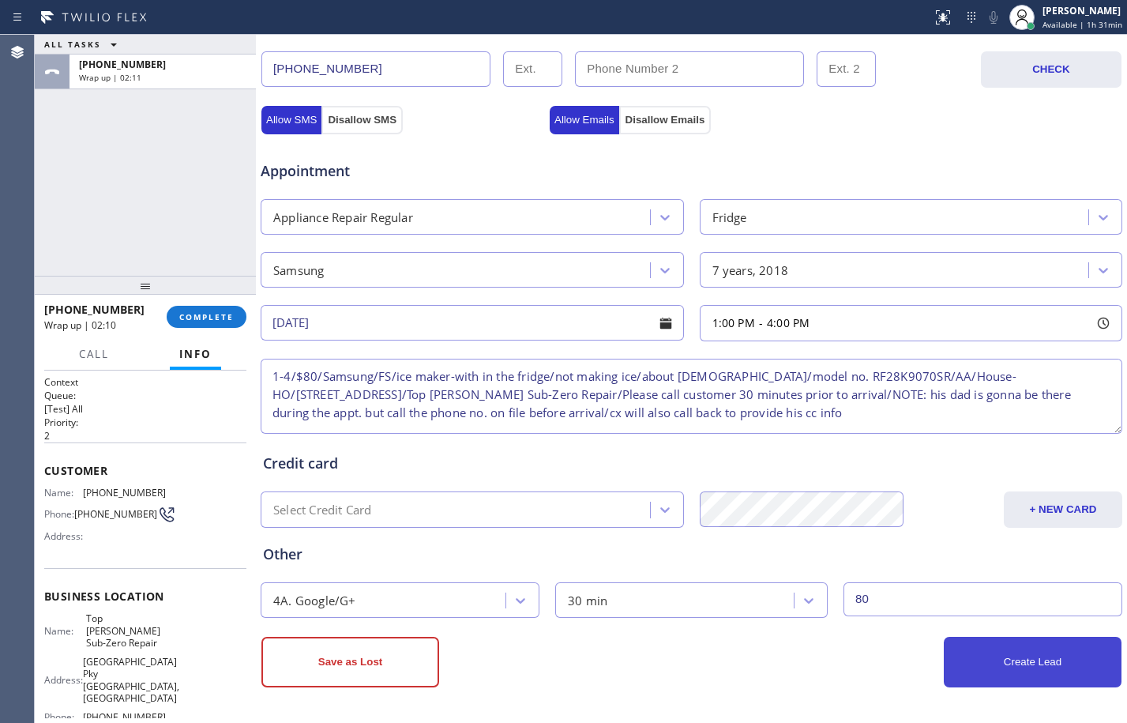
type input "no@gmail.com"
click at [1012, 671] on button "Create Lead" at bounding box center [1033, 661] width 178 height 51
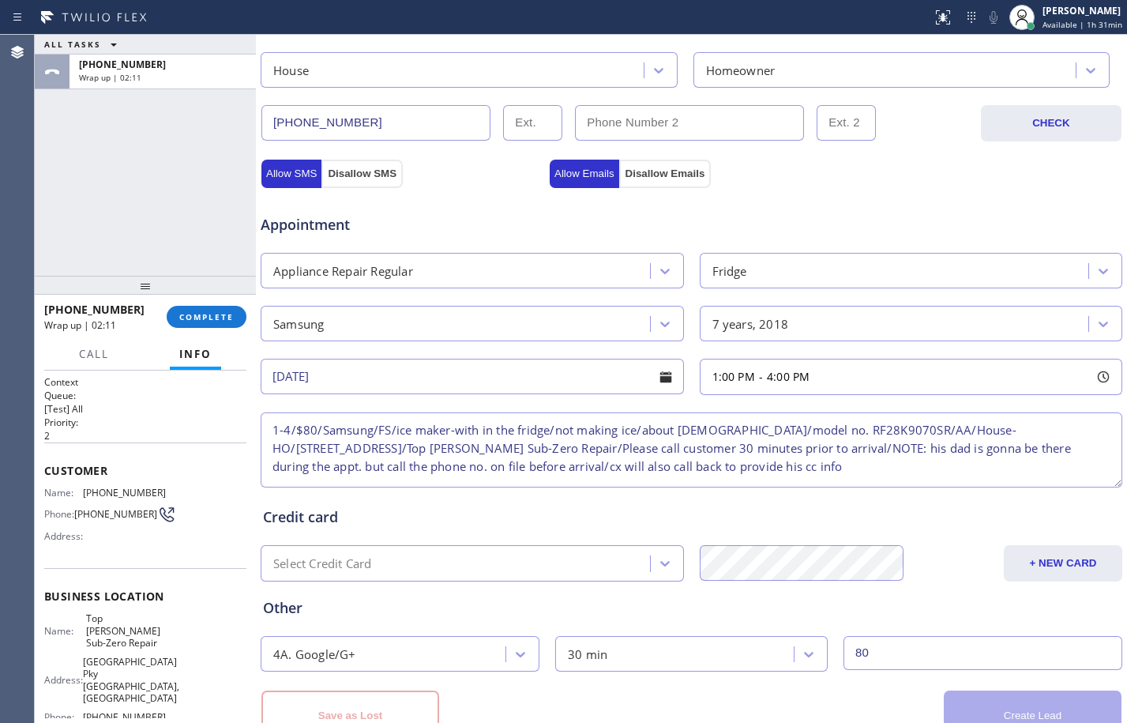
scroll to position [555, 0]
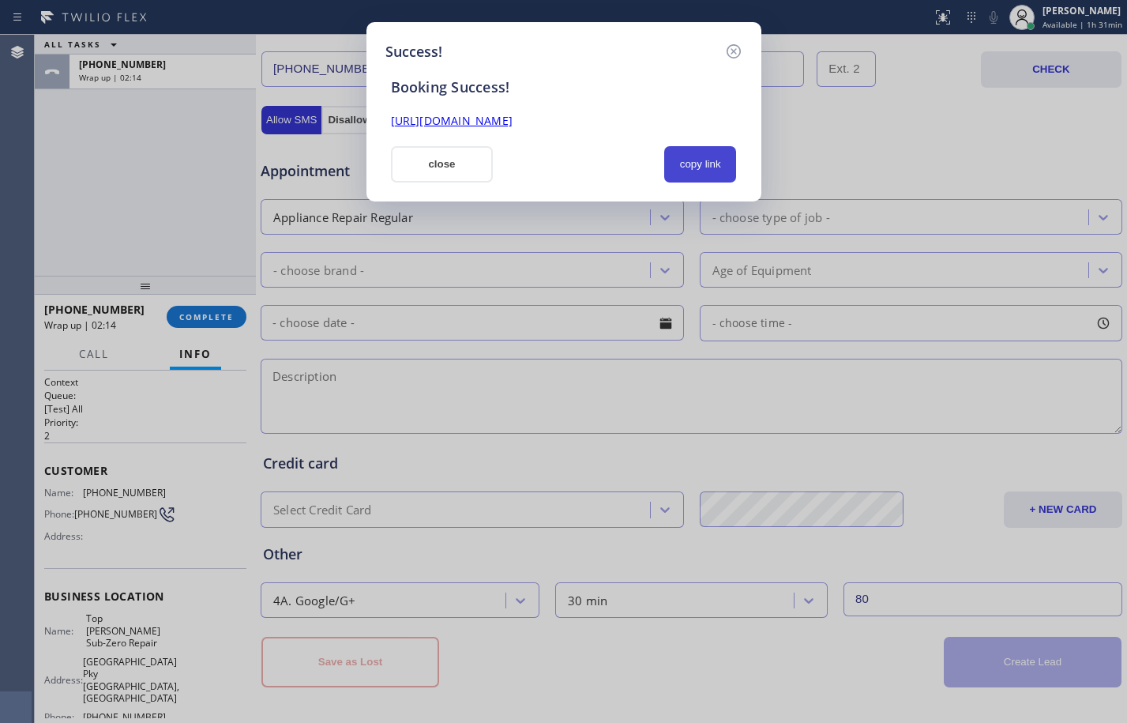
click at [694, 157] on button "copy link" at bounding box center [700, 164] width 73 height 36
click at [513, 118] on link "https://erp.apollosoft.co/customer/763231#portlet_lead" at bounding box center [452, 120] width 122 height 15
click at [426, 164] on button "close" at bounding box center [442, 164] width 103 height 36
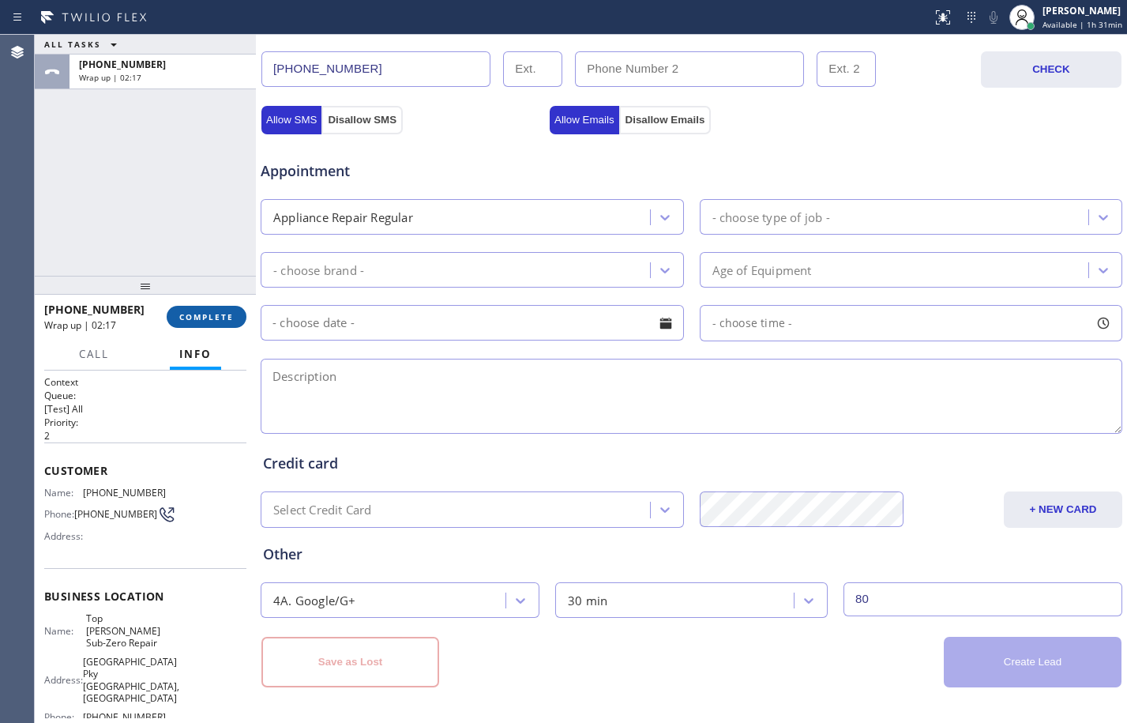
click at [224, 313] on span "COMPLETE" at bounding box center [206, 316] width 54 height 11
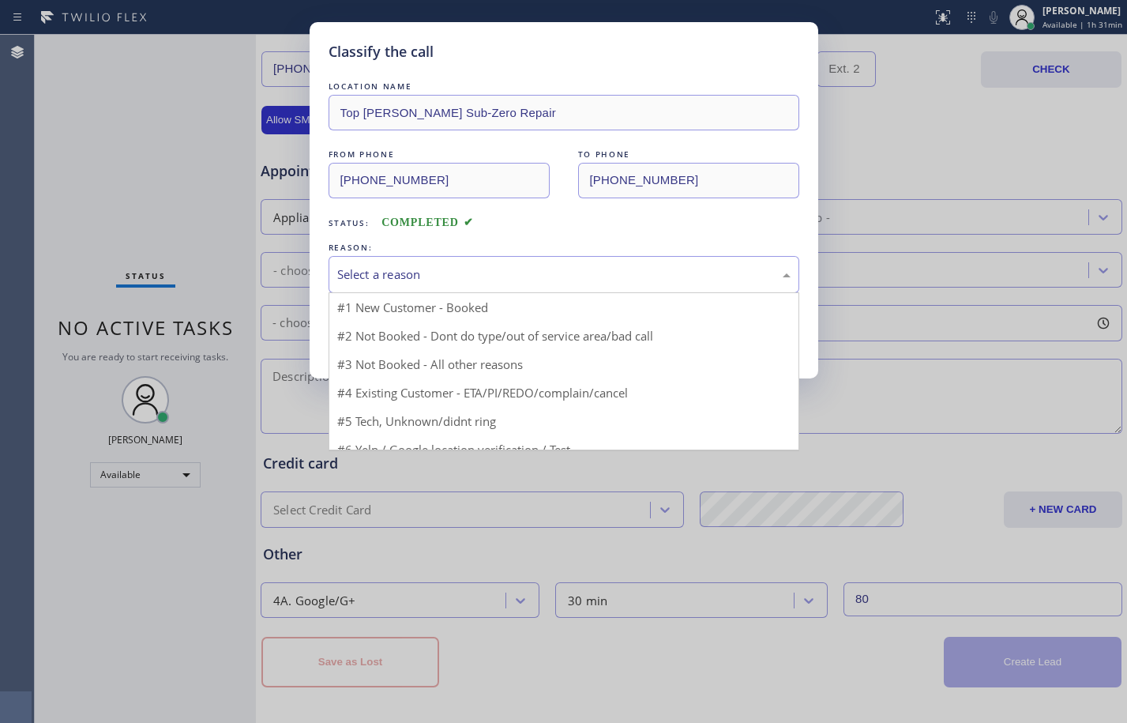
click at [553, 268] on div "Select a reason" at bounding box center [563, 274] width 453 height 18
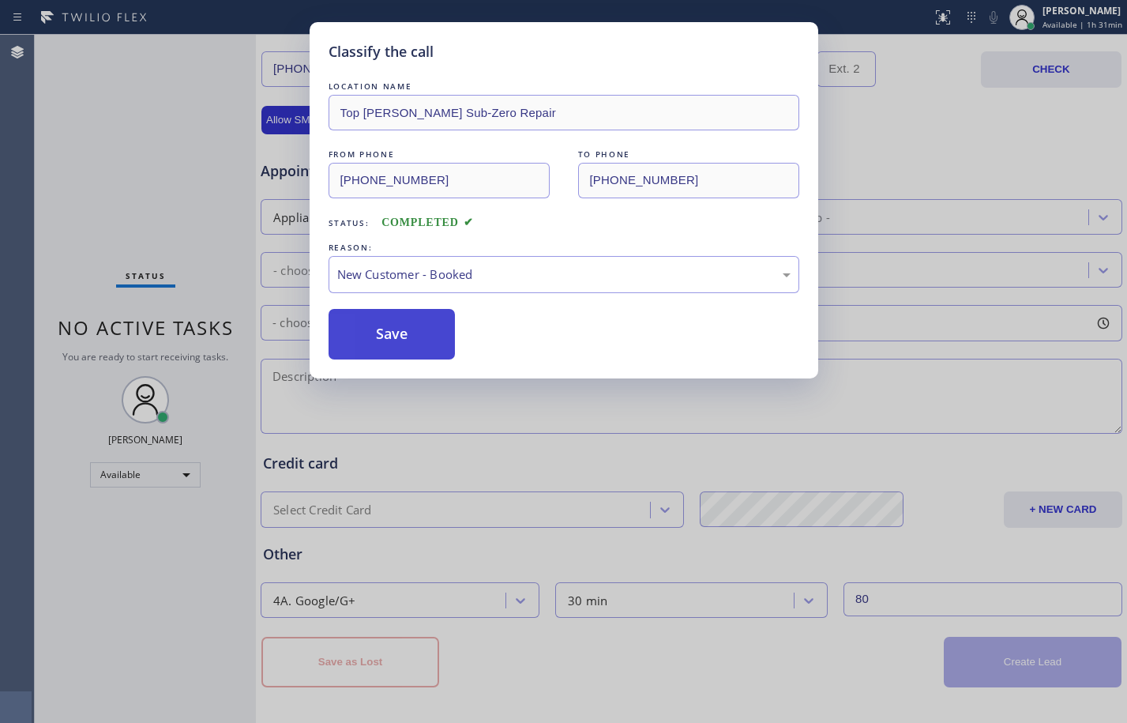
click at [433, 327] on button "Save" at bounding box center [392, 334] width 127 height 51
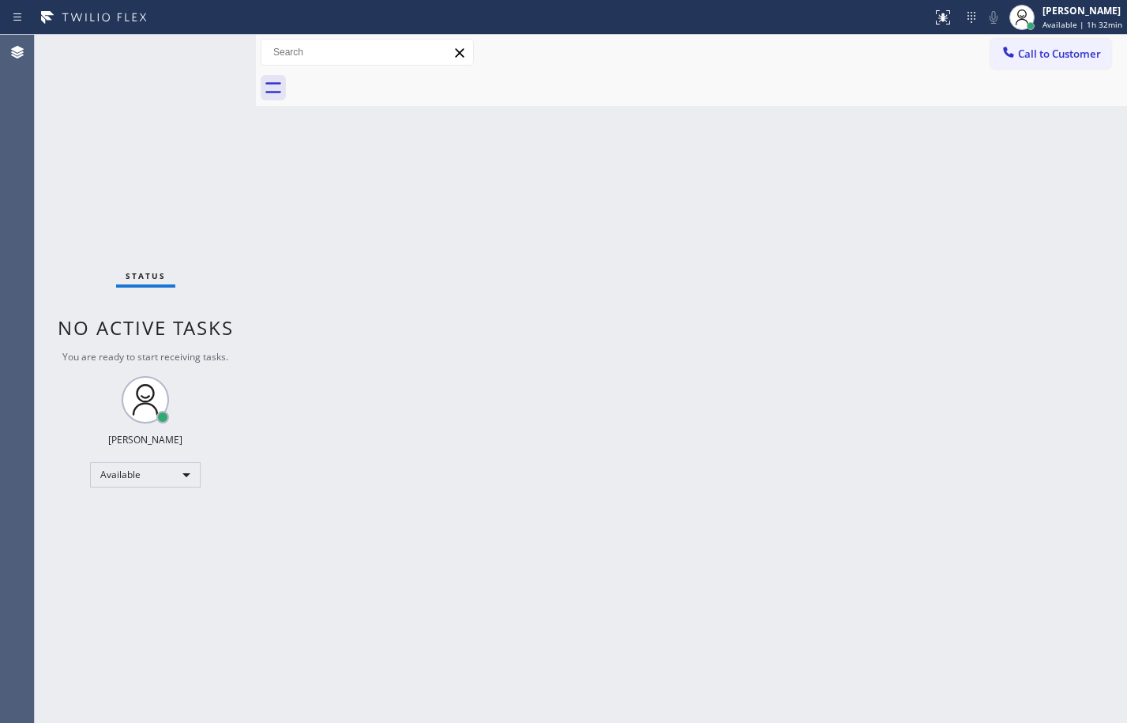
click at [178, 184] on div "Status No active tasks You are ready to start receiving tasks. Megan Rose Paluc…" at bounding box center [145, 379] width 221 height 688
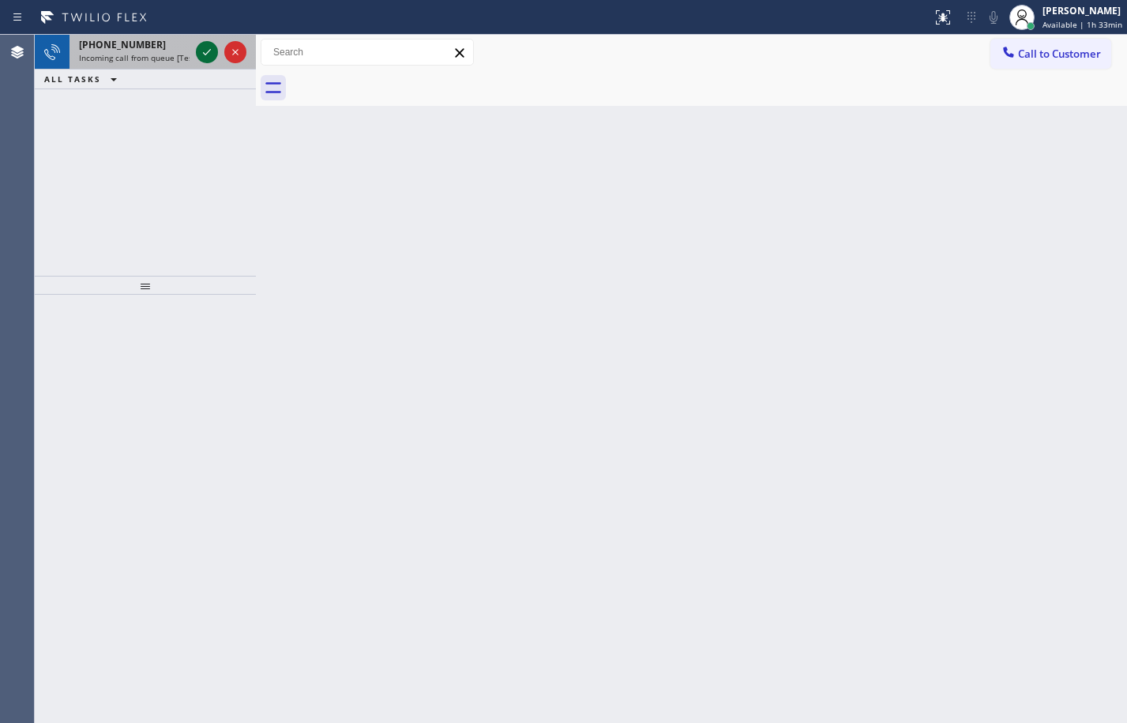
click at [205, 50] on icon at bounding box center [206, 52] width 19 height 19
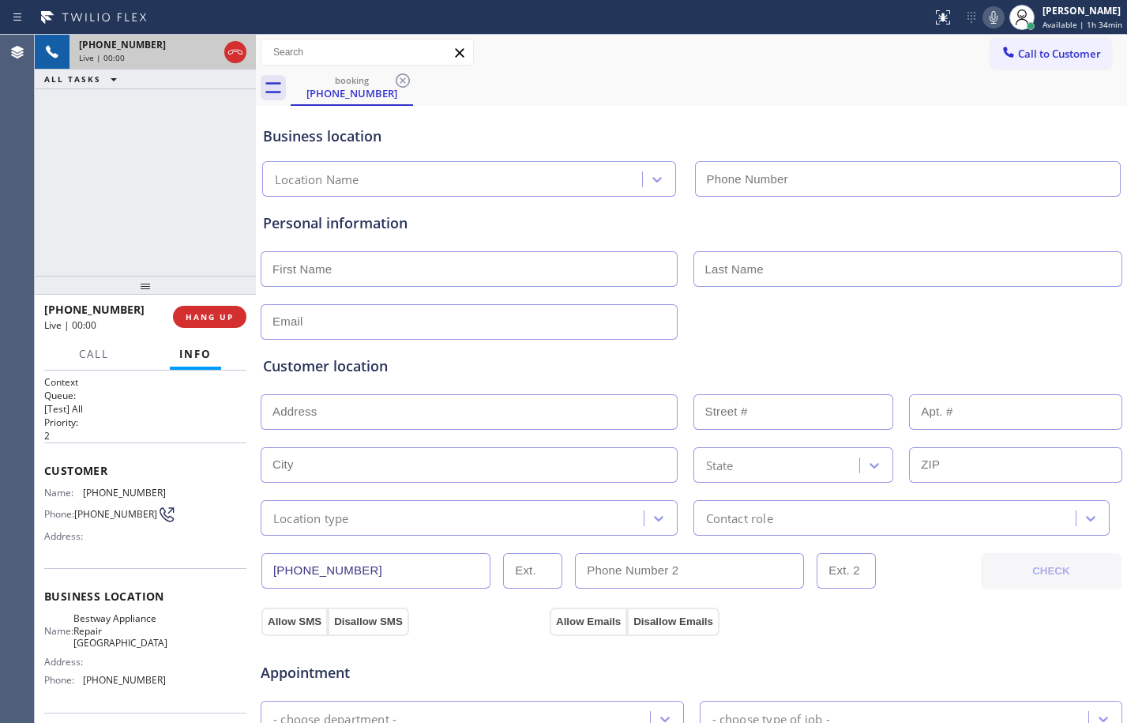
type input "(510) 422-4027"
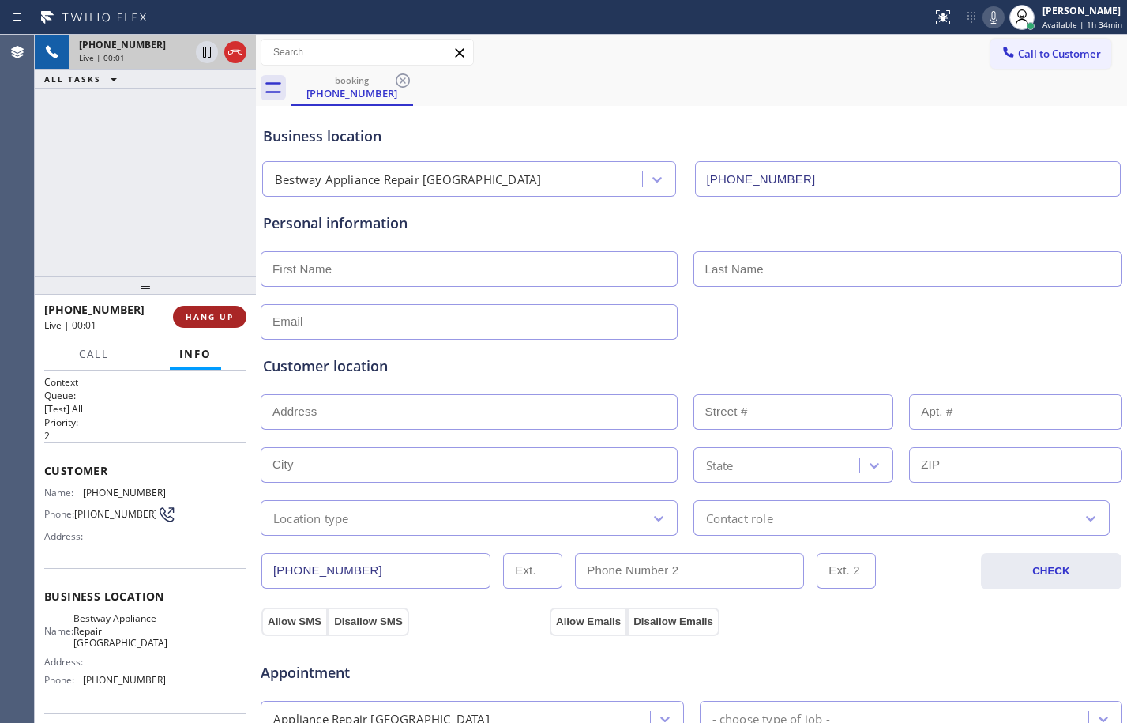
click at [224, 318] on span "HANG UP" at bounding box center [210, 316] width 48 height 11
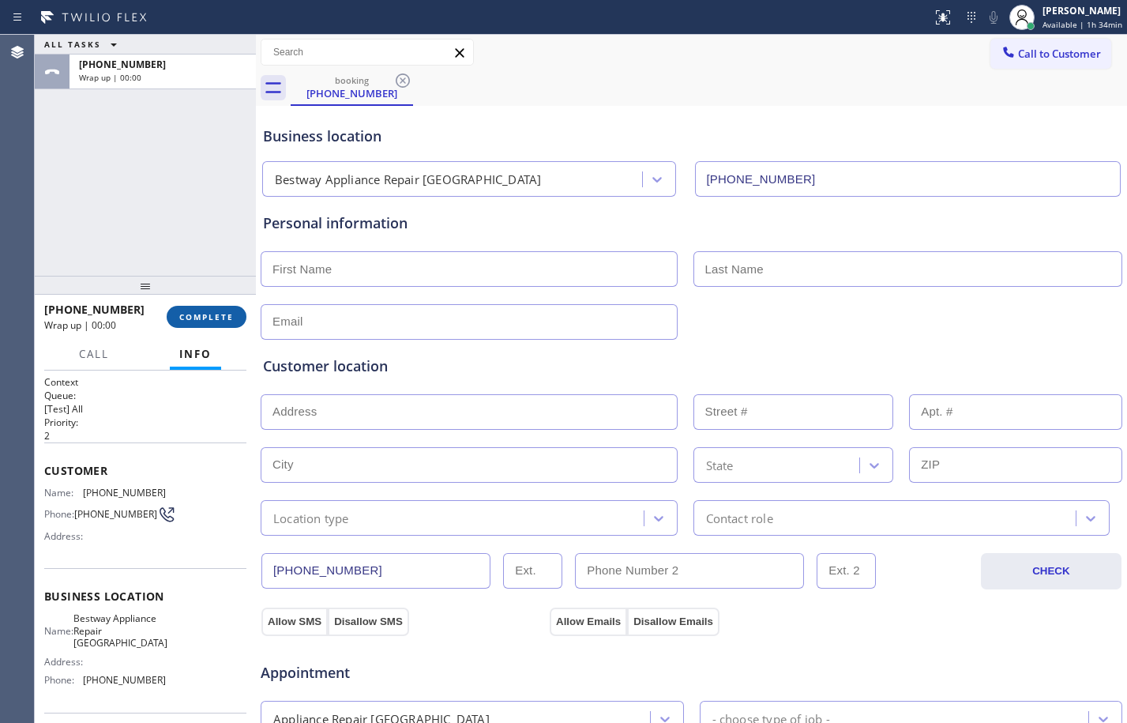
click at [224, 318] on span "COMPLETE" at bounding box center [206, 316] width 54 height 11
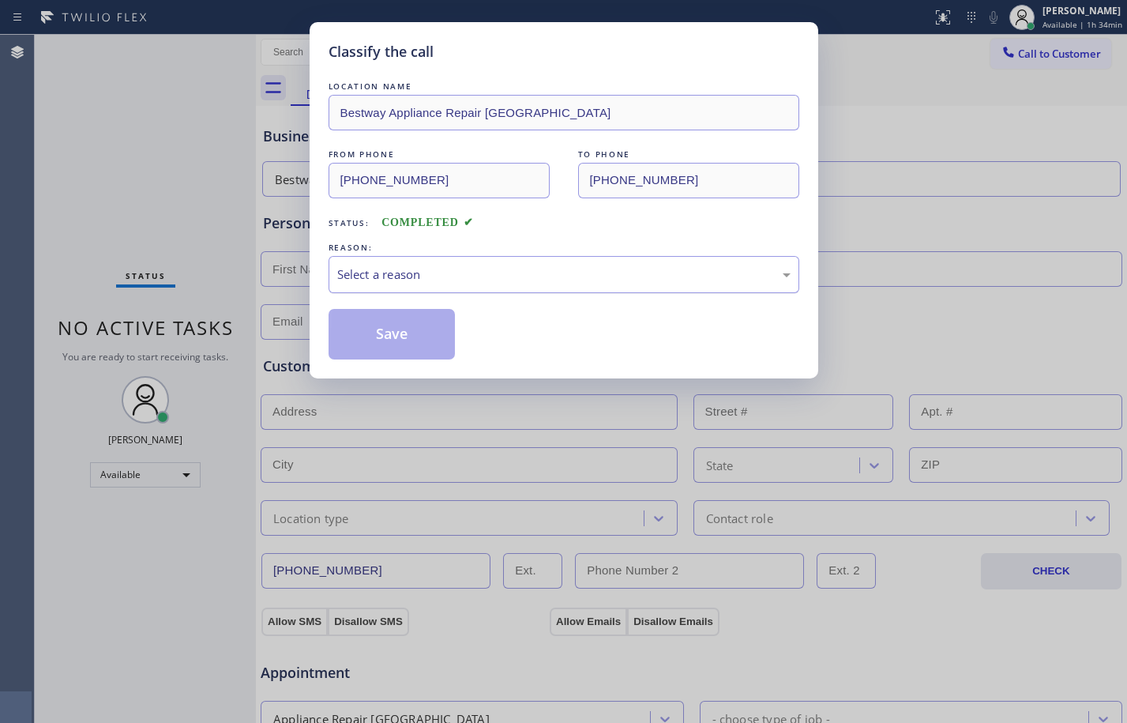
click at [448, 264] on div "Select a reason" at bounding box center [564, 274] width 471 height 37
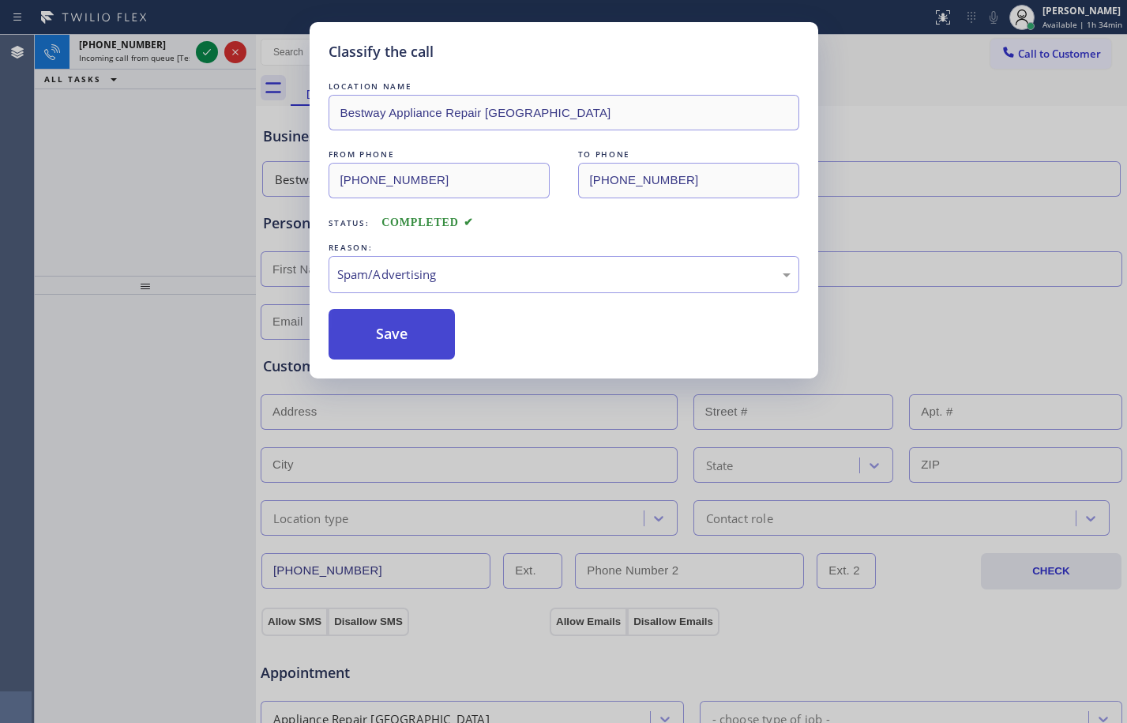
click at [388, 336] on button "Save" at bounding box center [392, 334] width 127 height 51
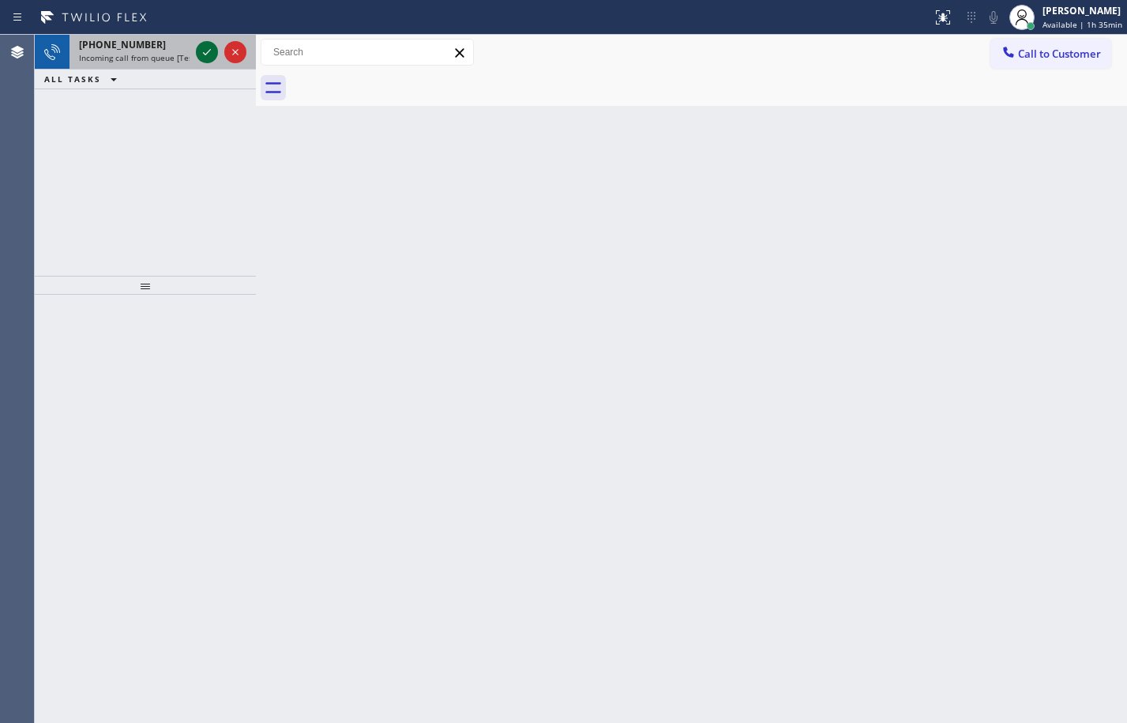
click at [202, 54] on icon at bounding box center [206, 52] width 19 height 19
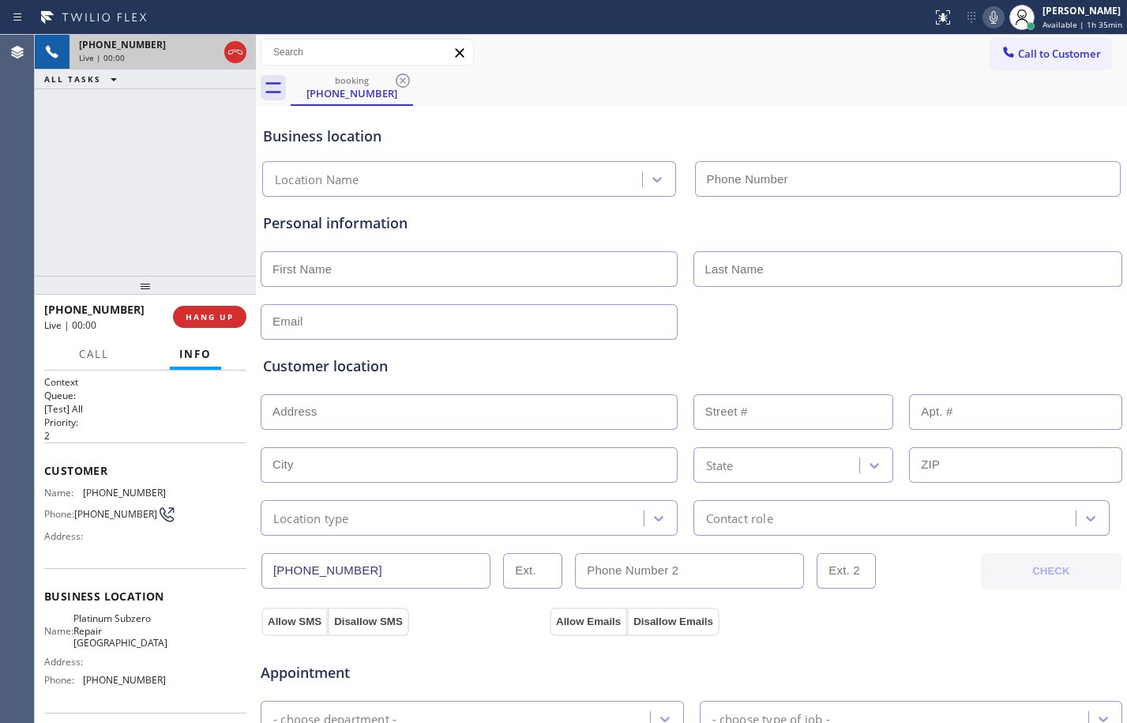
type input "(650) 800-8101"
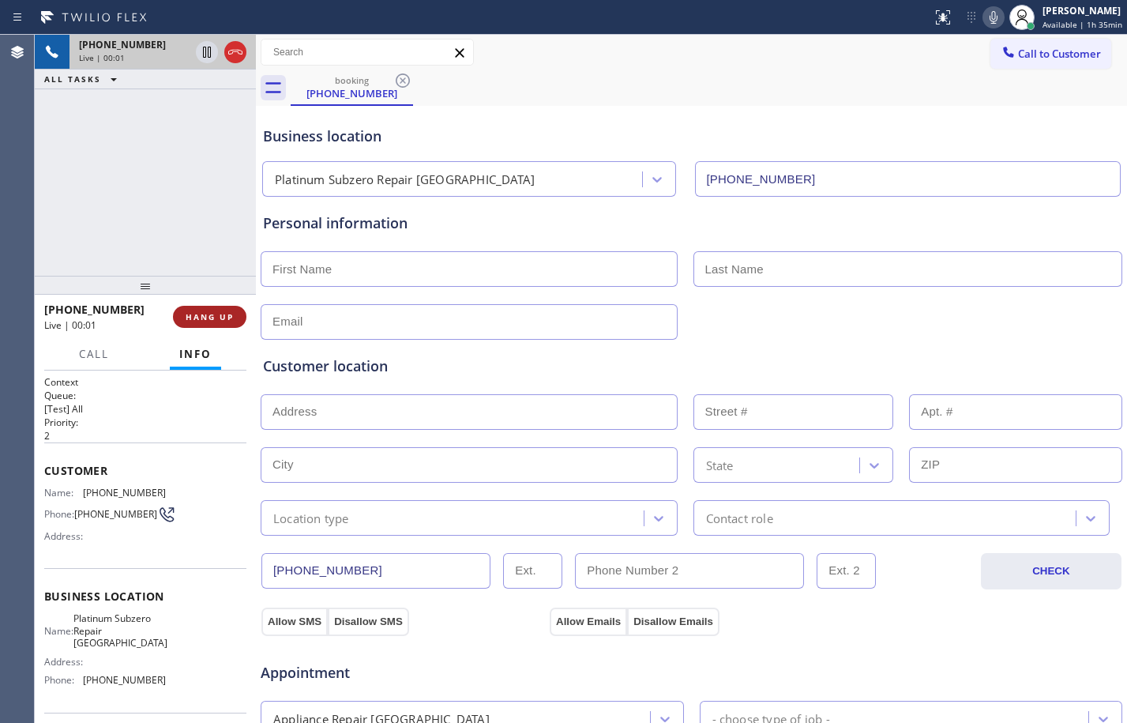
click at [227, 318] on span "HANG UP" at bounding box center [210, 316] width 48 height 11
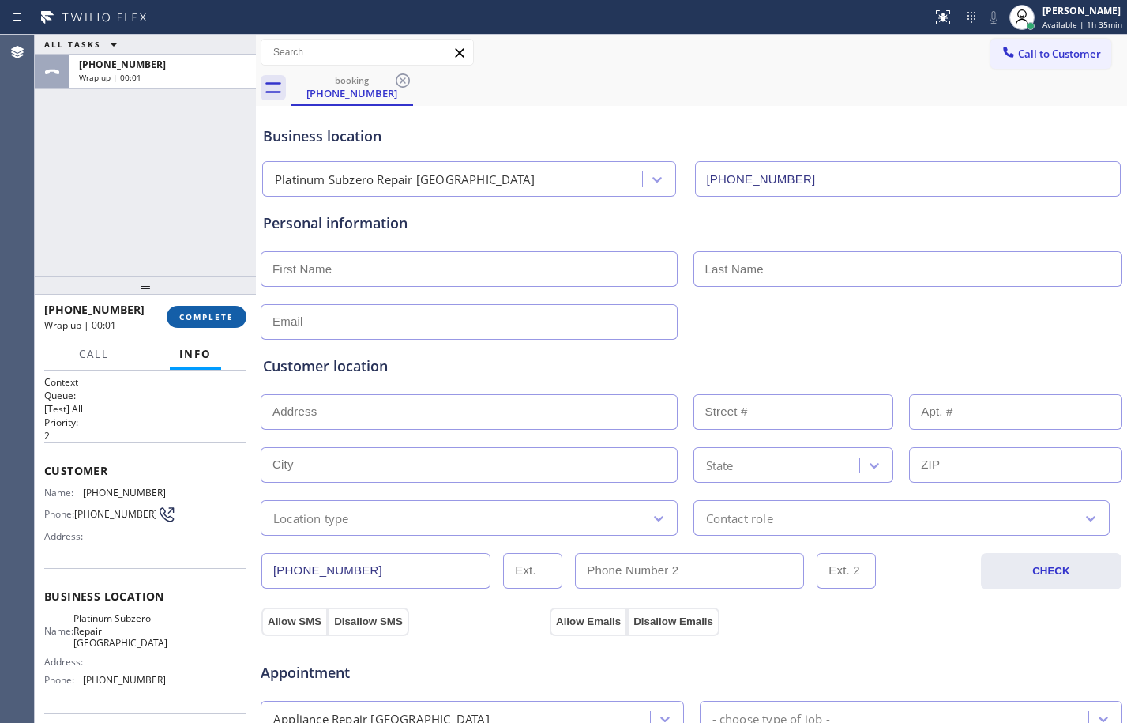
click at [227, 318] on span "COMPLETE" at bounding box center [206, 316] width 54 height 11
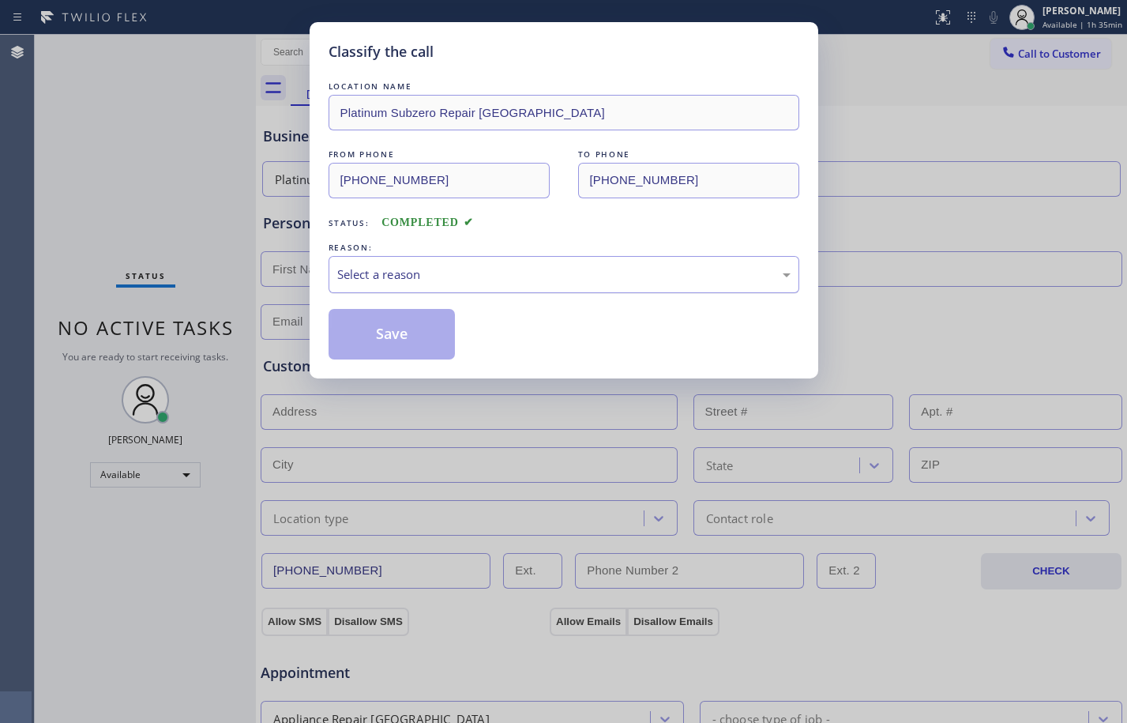
click at [530, 273] on div "Select a reason" at bounding box center [563, 274] width 453 height 18
click at [408, 347] on button "Save" at bounding box center [392, 334] width 127 height 51
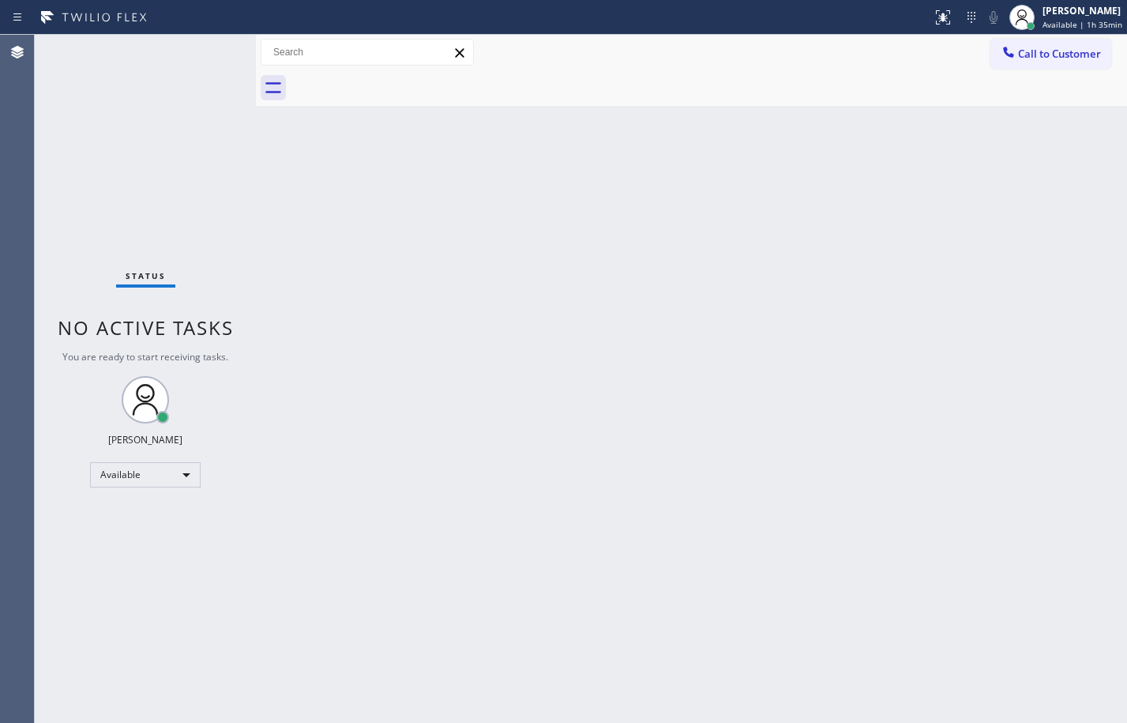
click at [131, 193] on div "Status No active tasks You are ready to start receiving tasks. Megan Rose Paluc…" at bounding box center [145, 379] width 221 height 688
click at [156, 202] on div "Status No active tasks You are ready to start receiving tasks. Megan Rose Paluc…" at bounding box center [145, 379] width 221 height 688
click at [156, 163] on div "Status No active tasks You are ready to start receiving tasks. Megan Rose Paluc…" at bounding box center [145, 379] width 221 height 688
click at [171, 211] on div "Status No active tasks You are ready to start receiving tasks. Megan Rose Paluc…" at bounding box center [145, 379] width 221 height 688
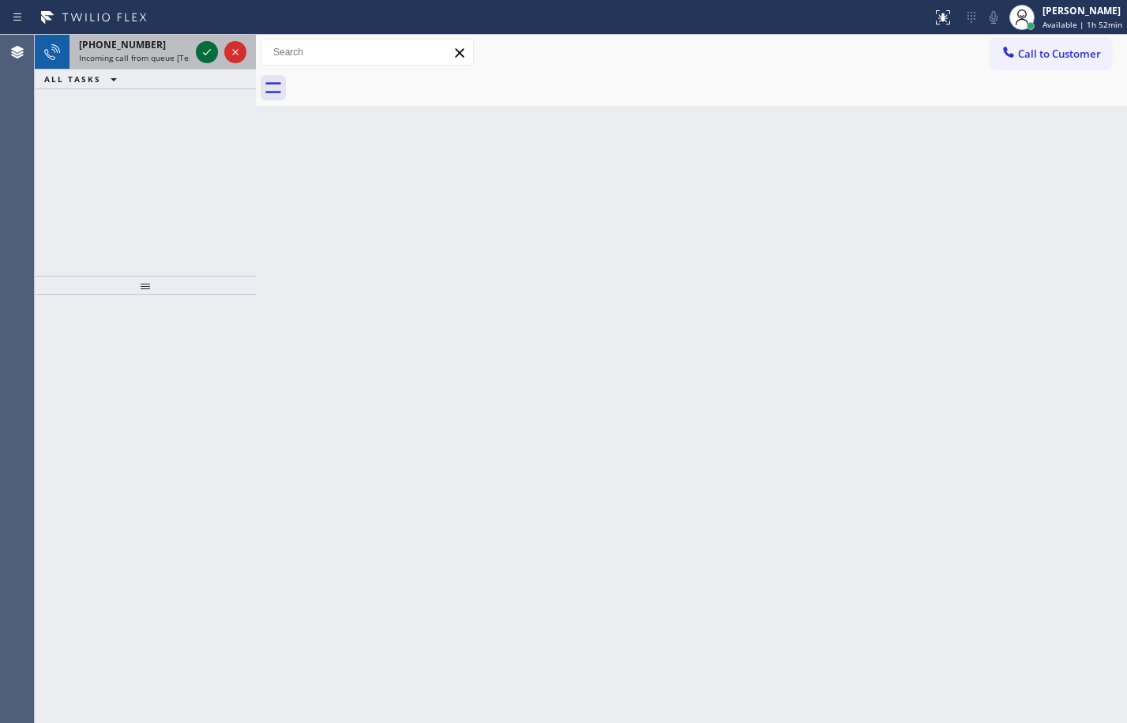
click at [201, 47] on icon at bounding box center [206, 52] width 19 height 19
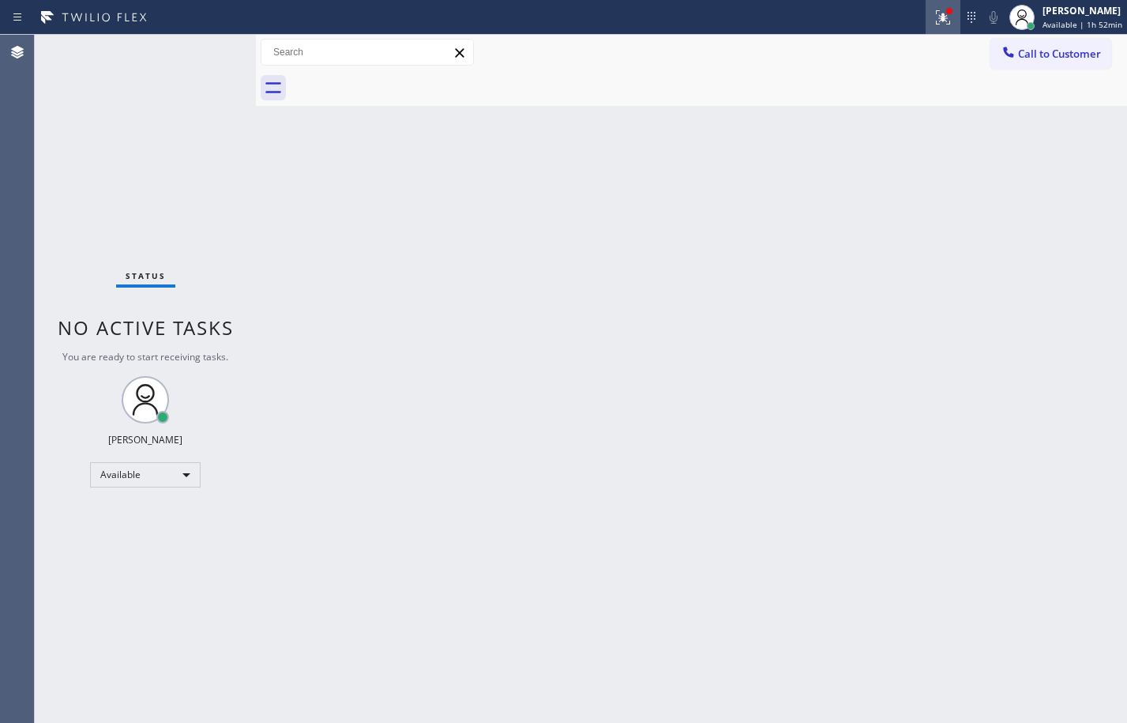
click at [933, 23] on icon at bounding box center [942, 17] width 19 height 19
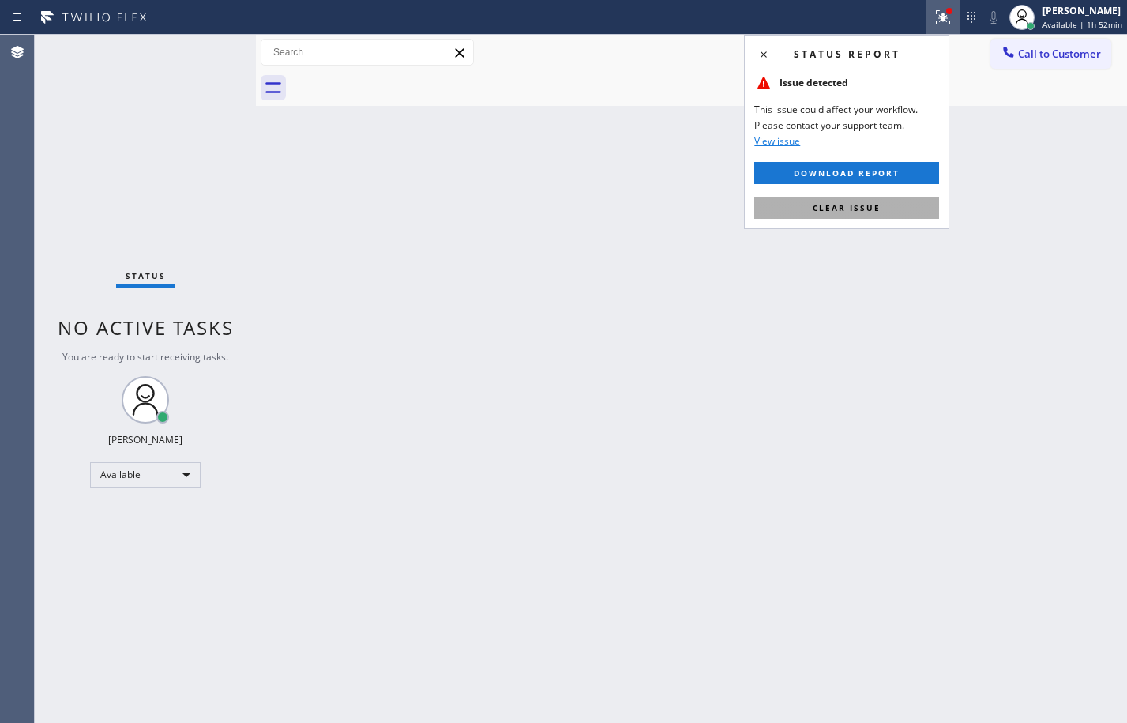
click at [798, 214] on button "Clear issue" at bounding box center [846, 208] width 185 height 22
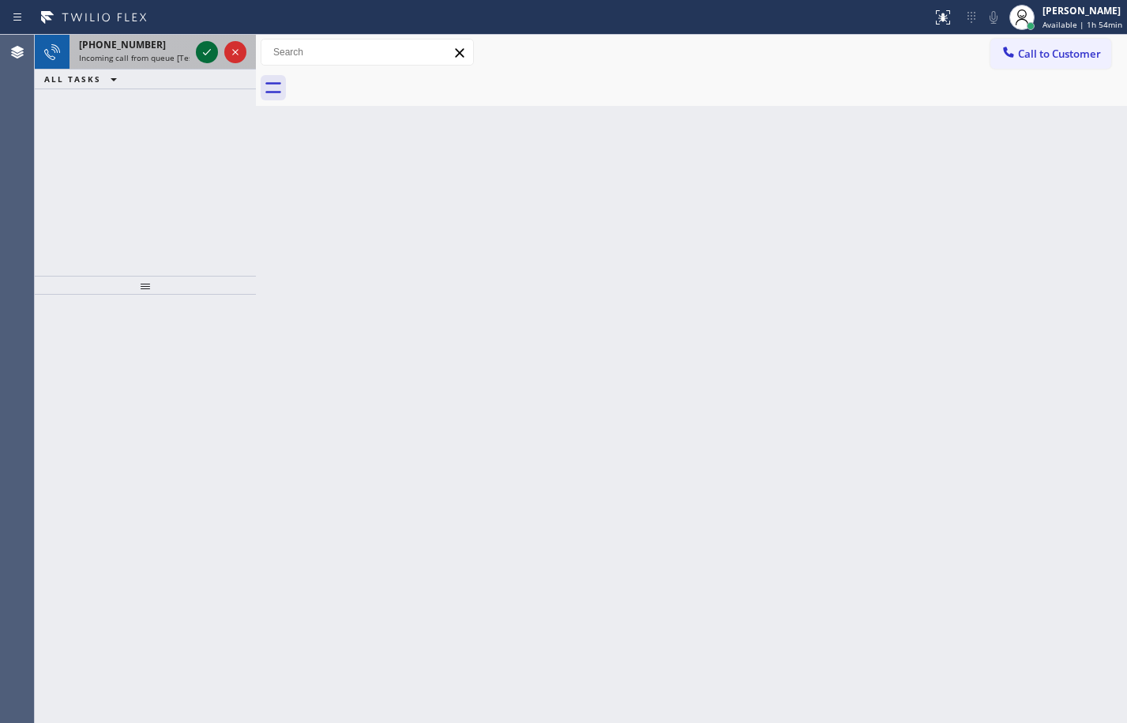
click at [201, 54] on icon at bounding box center [206, 52] width 19 height 19
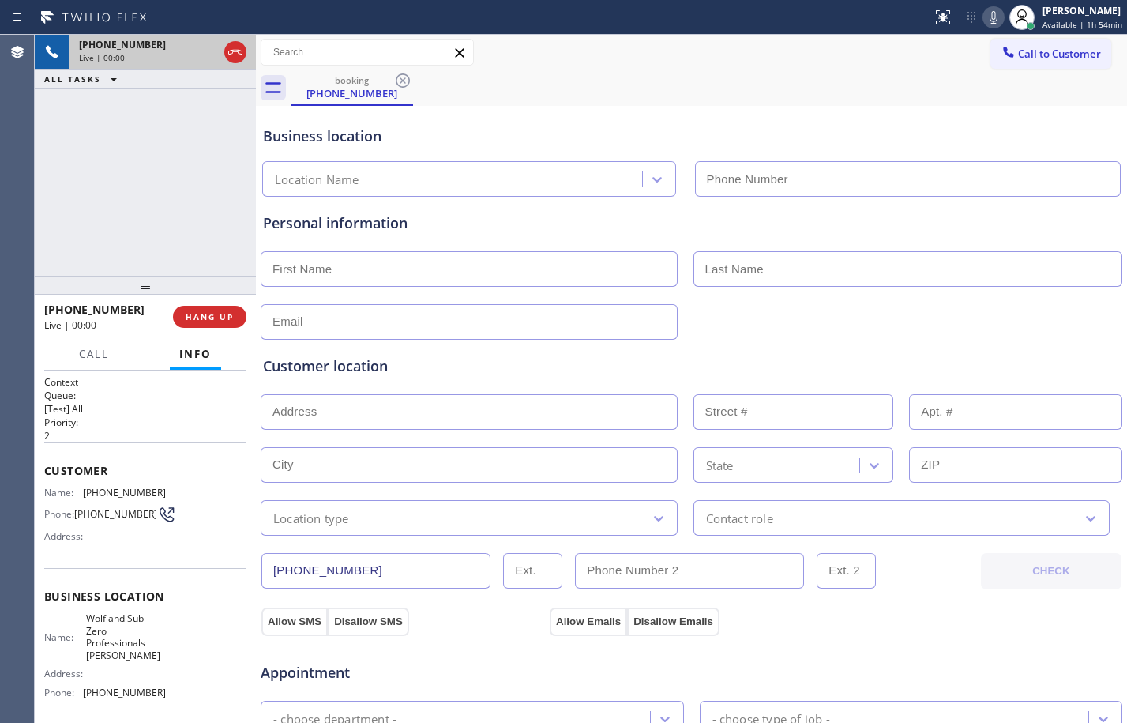
type input "(520) 412-6959"
click at [235, 321] on button "HANG UP" at bounding box center [209, 317] width 73 height 22
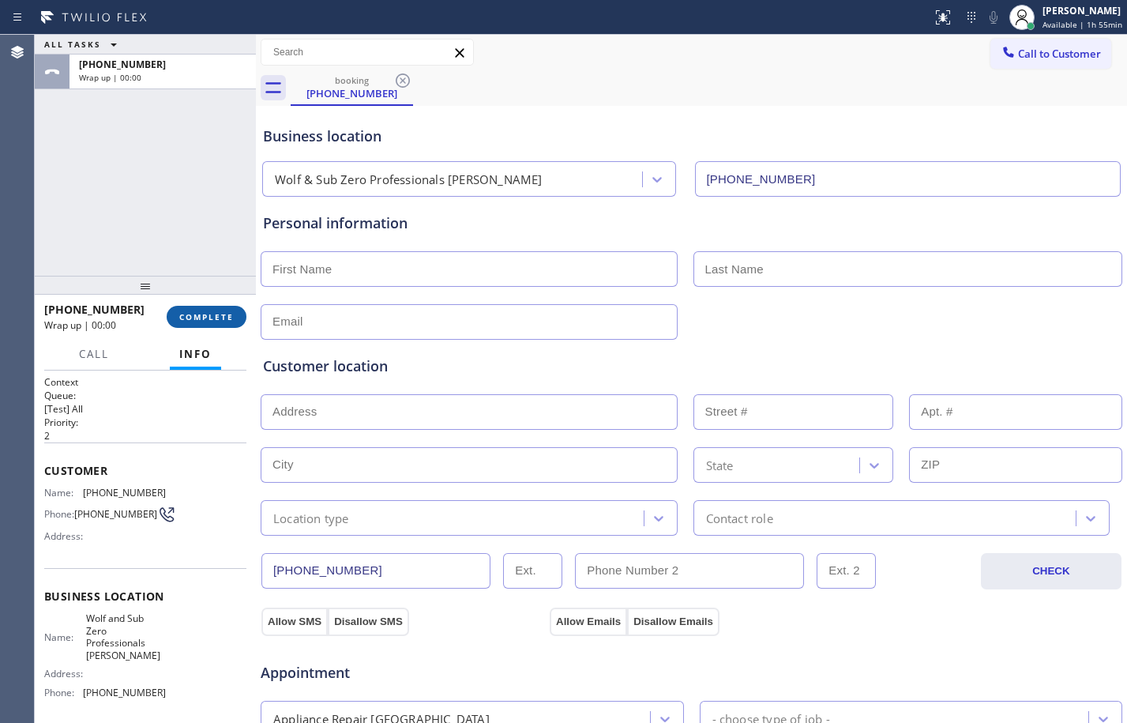
click at [205, 317] on span "COMPLETE" at bounding box center [206, 316] width 54 height 11
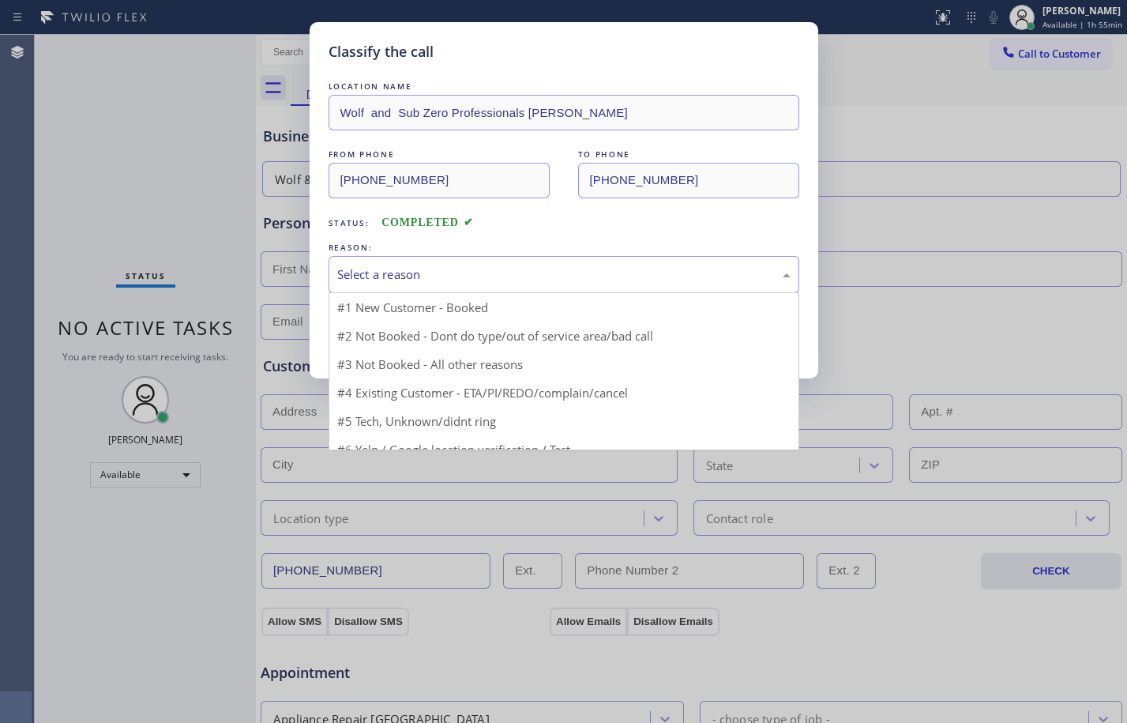
click at [433, 270] on div "Select a reason" at bounding box center [563, 274] width 453 height 18
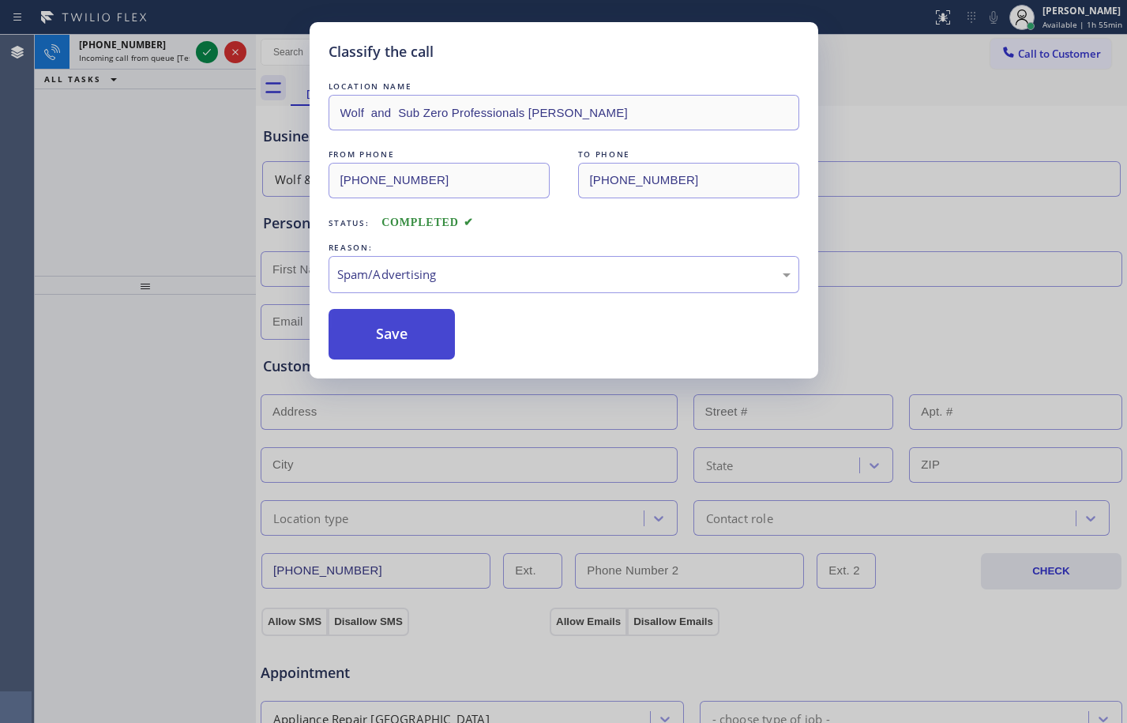
click at [407, 336] on button "Save" at bounding box center [392, 334] width 127 height 51
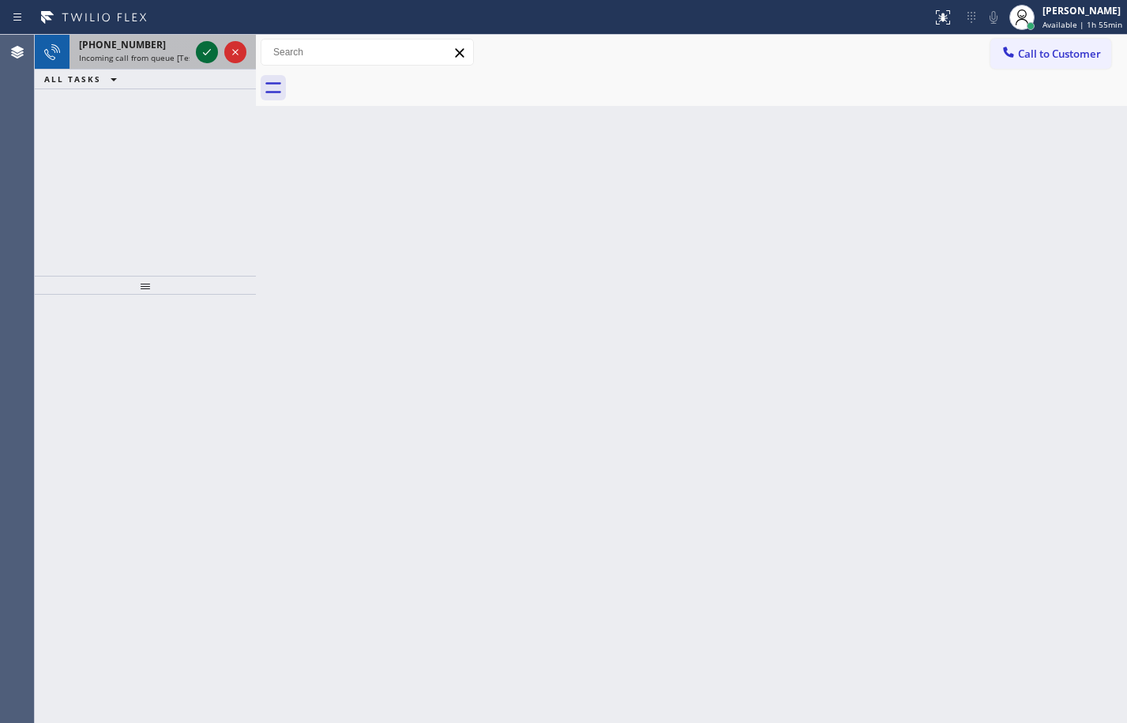
click at [208, 55] on icon at bounding box center [206, 52] width 19 height 19
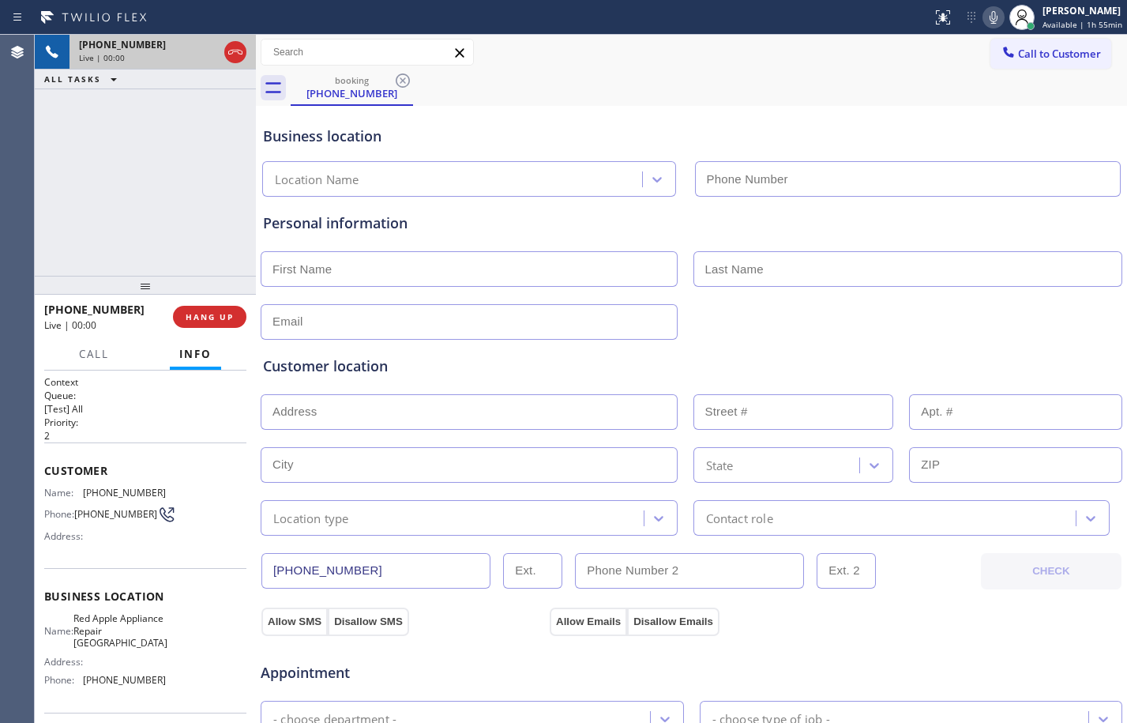
type input "(510) 681-0556"
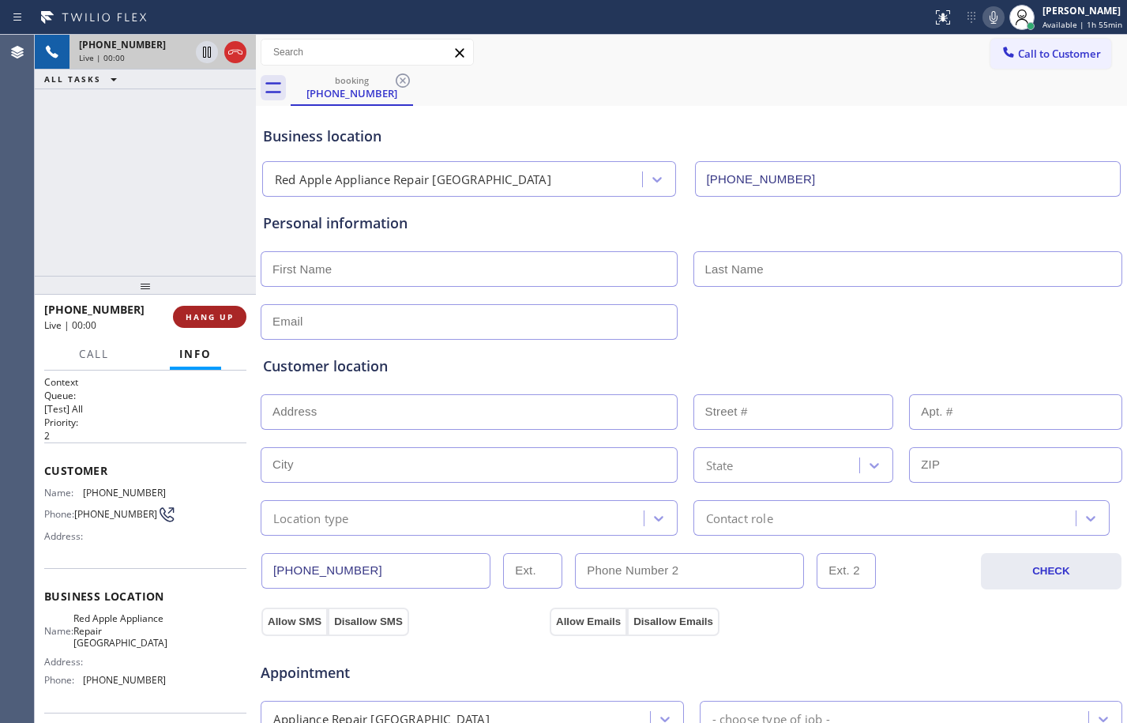
click at [200, 320] on span "HANG UP" at bounding box center [210, 316] width 48 height 11
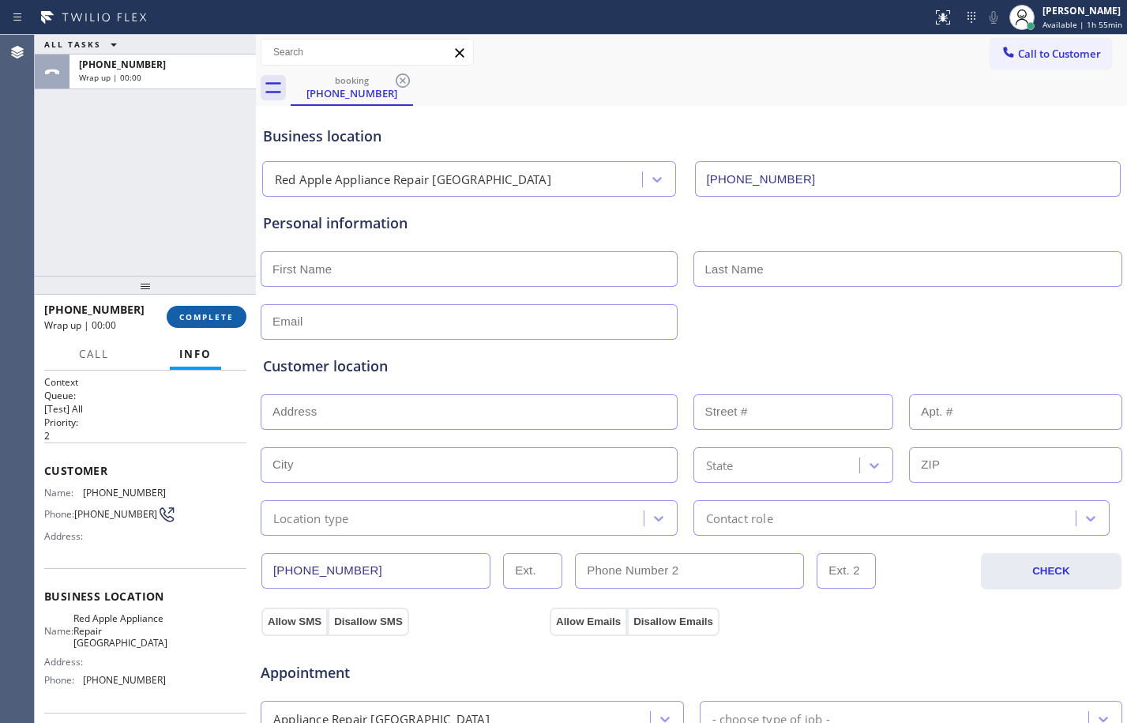
click at [212, 320] on span "COMPLETE" at bounding box center [206, 316] width 54 height 11
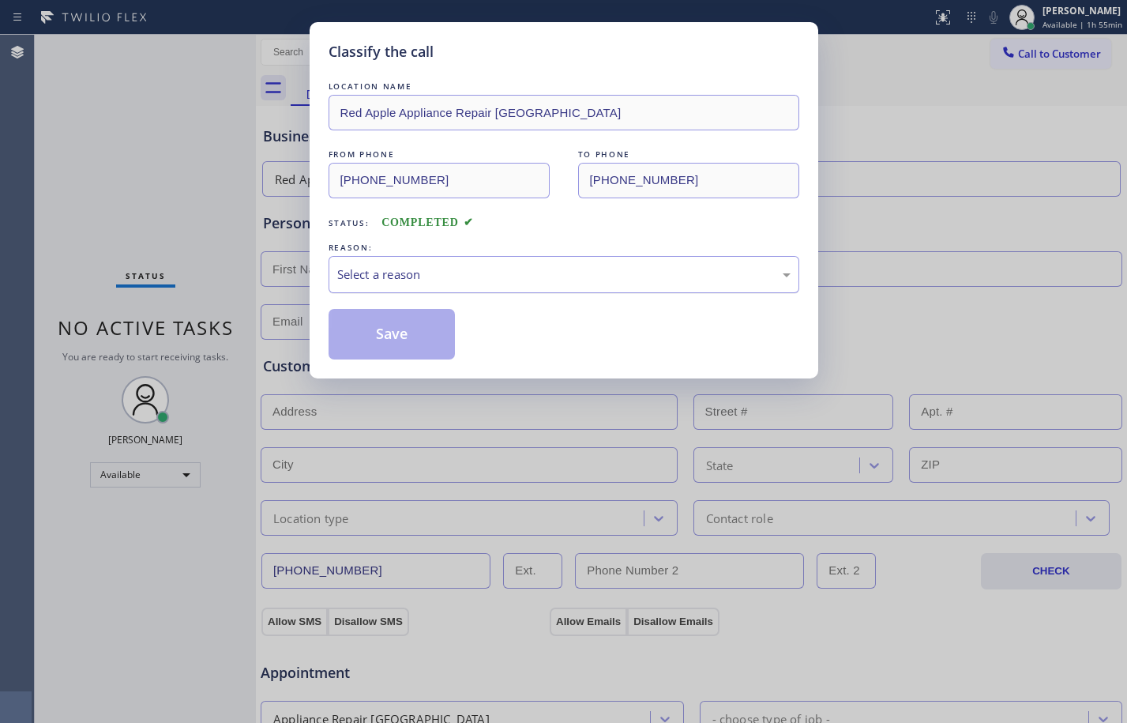
click at [561, 271] on div "Select a reason" at bounding box center [563, 274] width 453 height 18
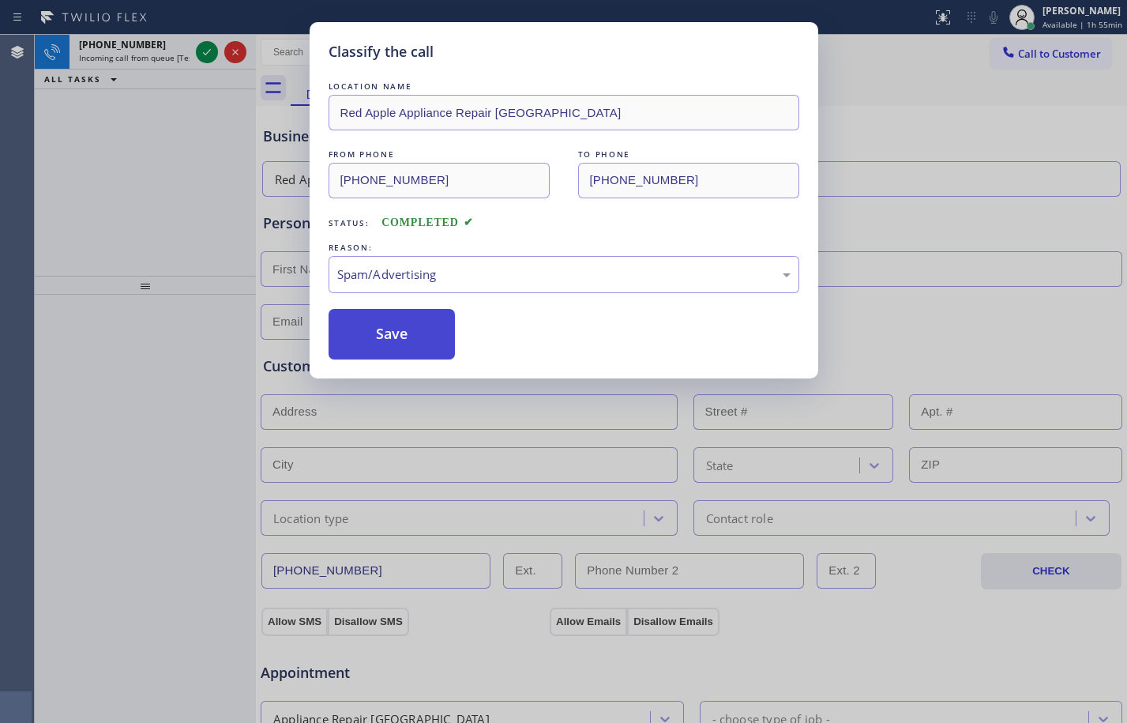
click at [413, 345] on button "Save" at bounding box center [392, 334] width 127 height 51
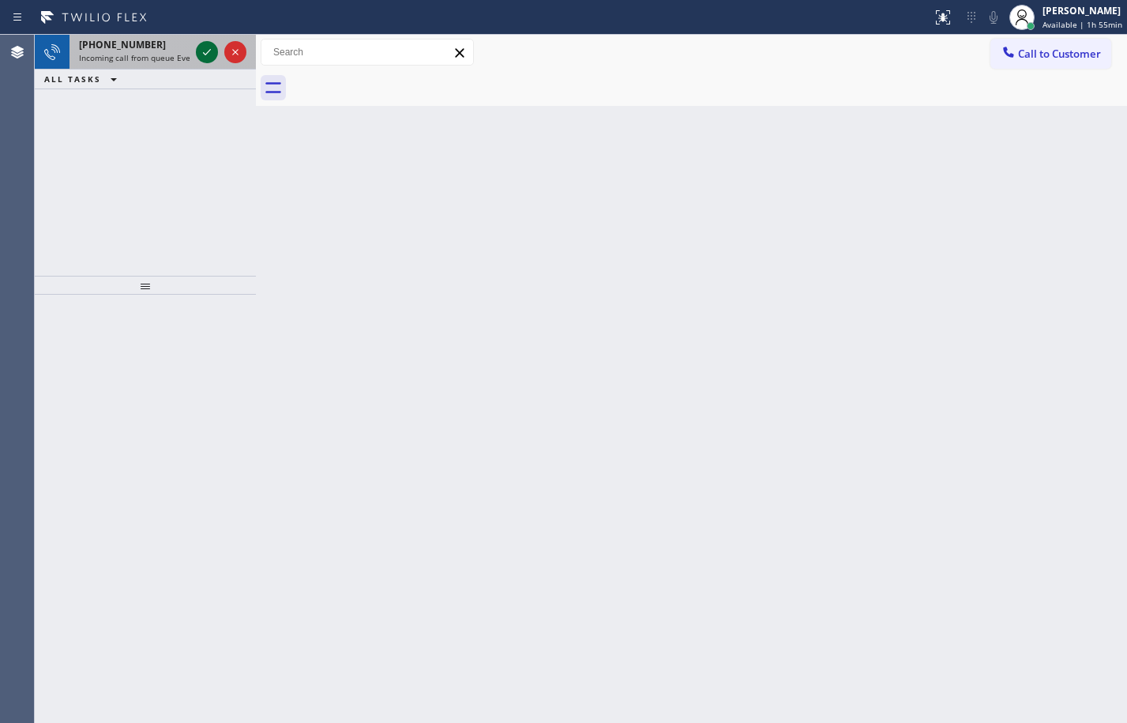
click at [209, 49] on icon at bounding box center [206, 52] width 19 height 19
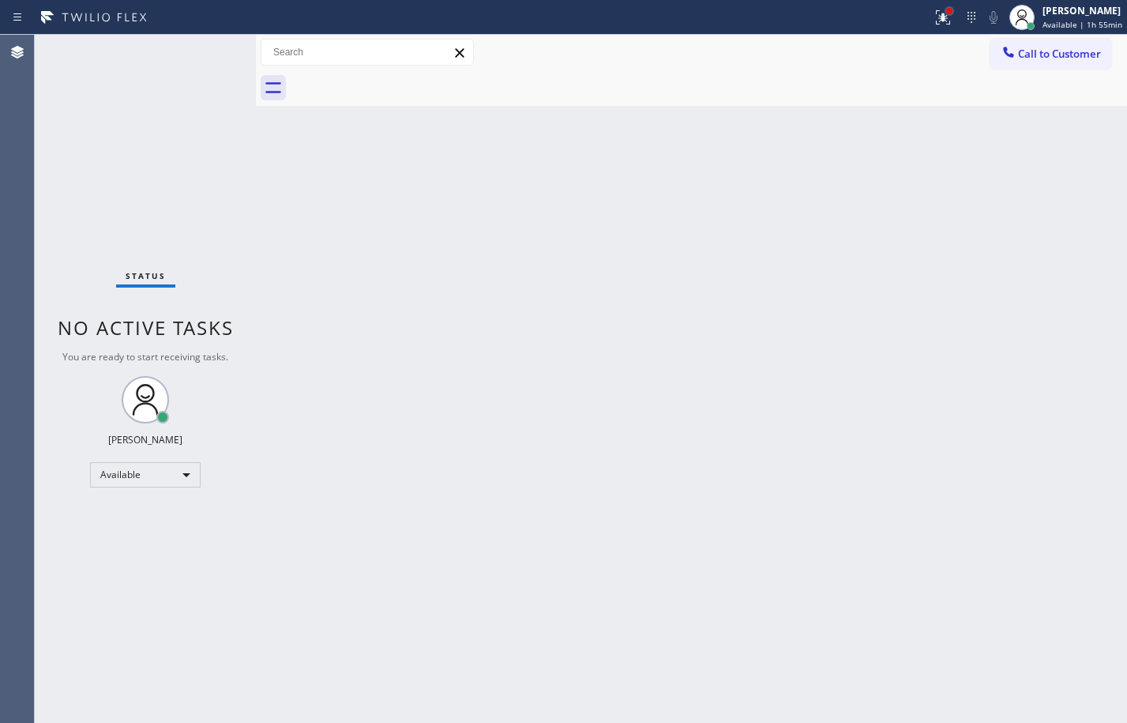
click at [944, 15] on div at bounding box center [948, 10] width 9 height 9
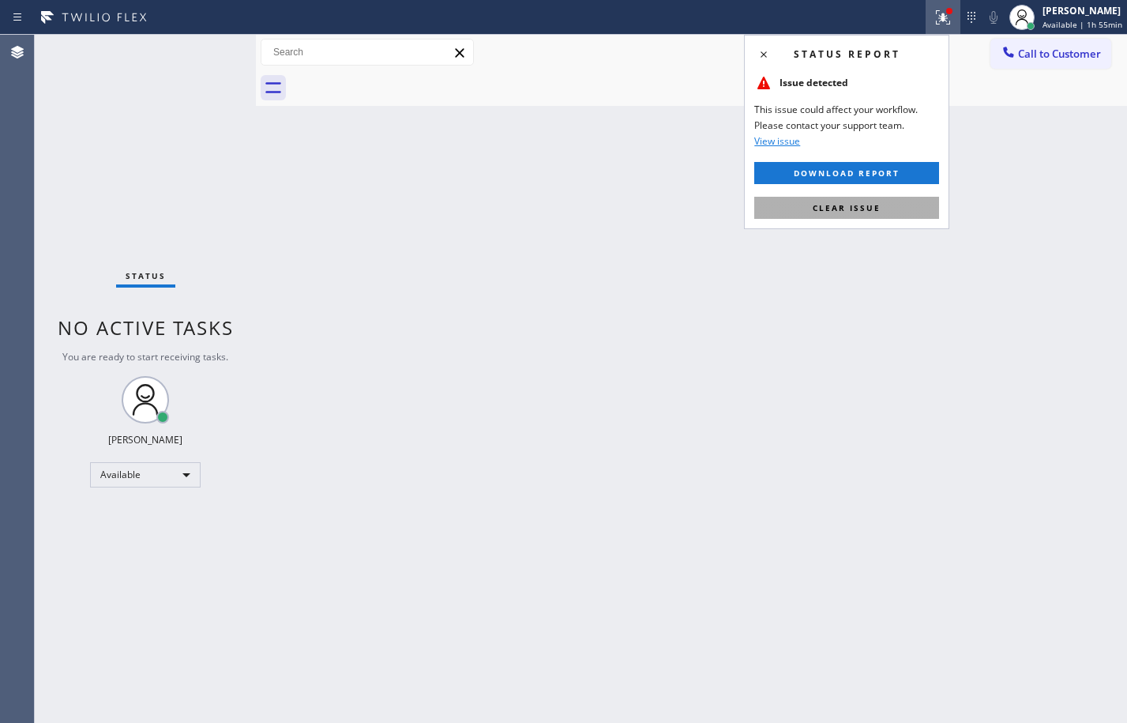
click at [802, 202] on button "Clear issue" at bounding box center [846, 208] width 185 height 22
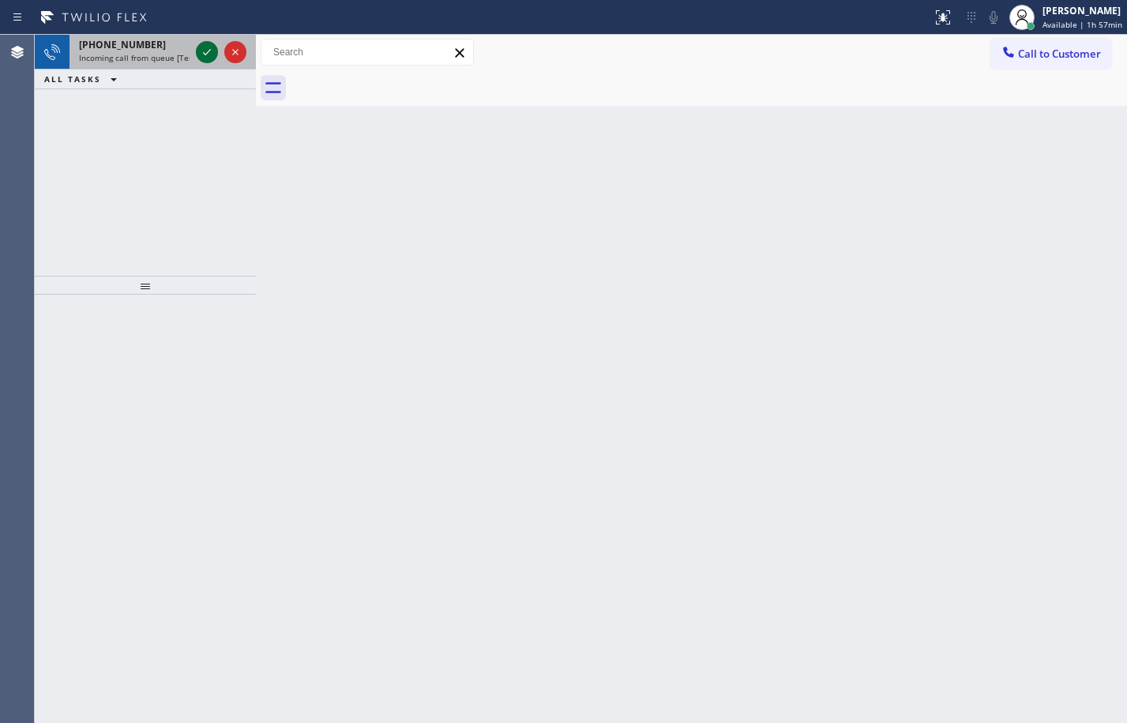
click at [208, 50] on icon at bounding box center [206, 52] width 19 height 19
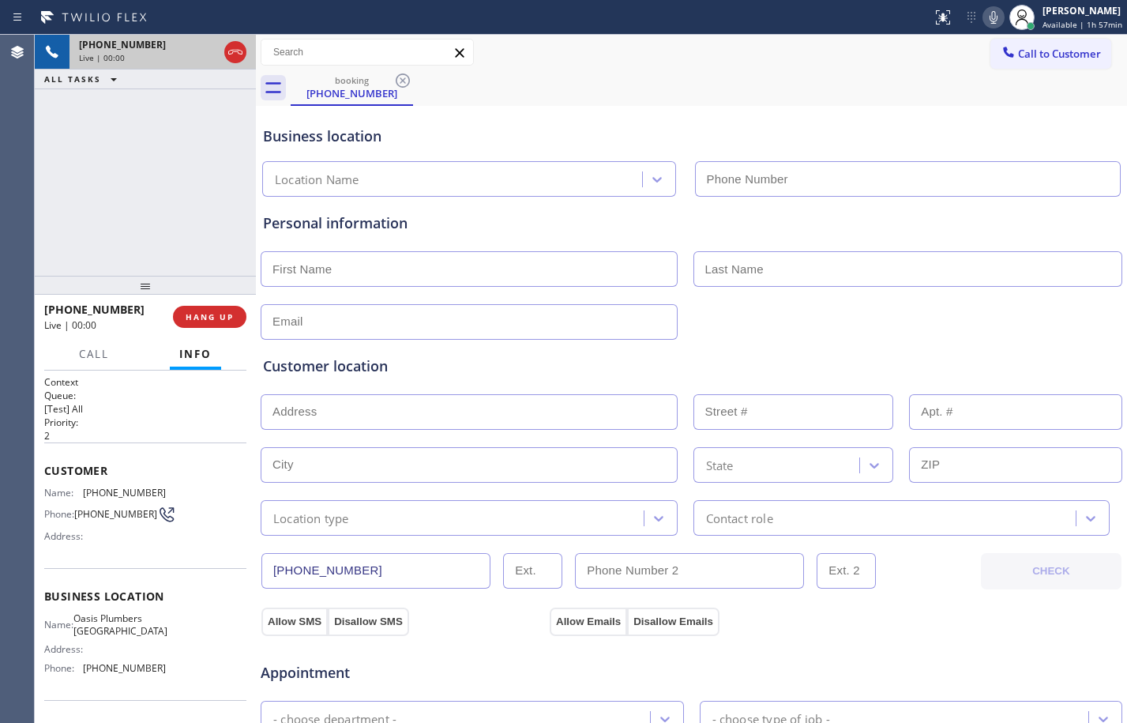
type input "(650) 731-0725"
click at [225, 316] on span "HANG UP" at bounding box center [210, 316] width 48 height 11
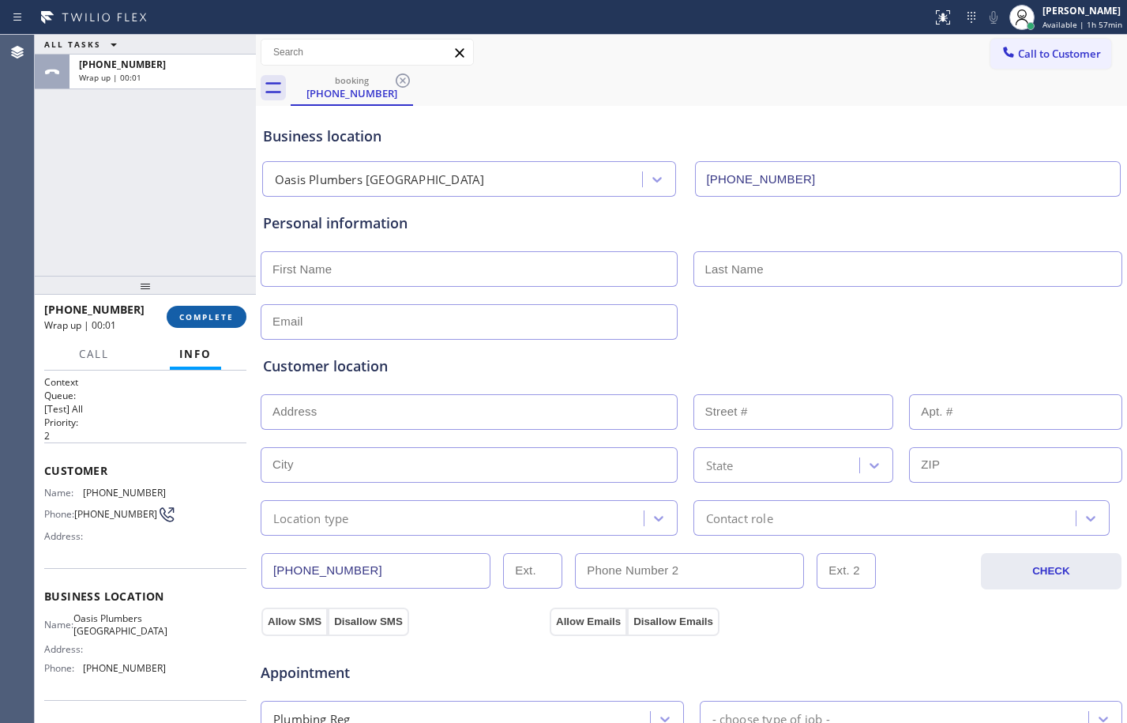
click at [225, 316] on span "COMPLETE" at bounding box center [206, 316] width 54 height 11
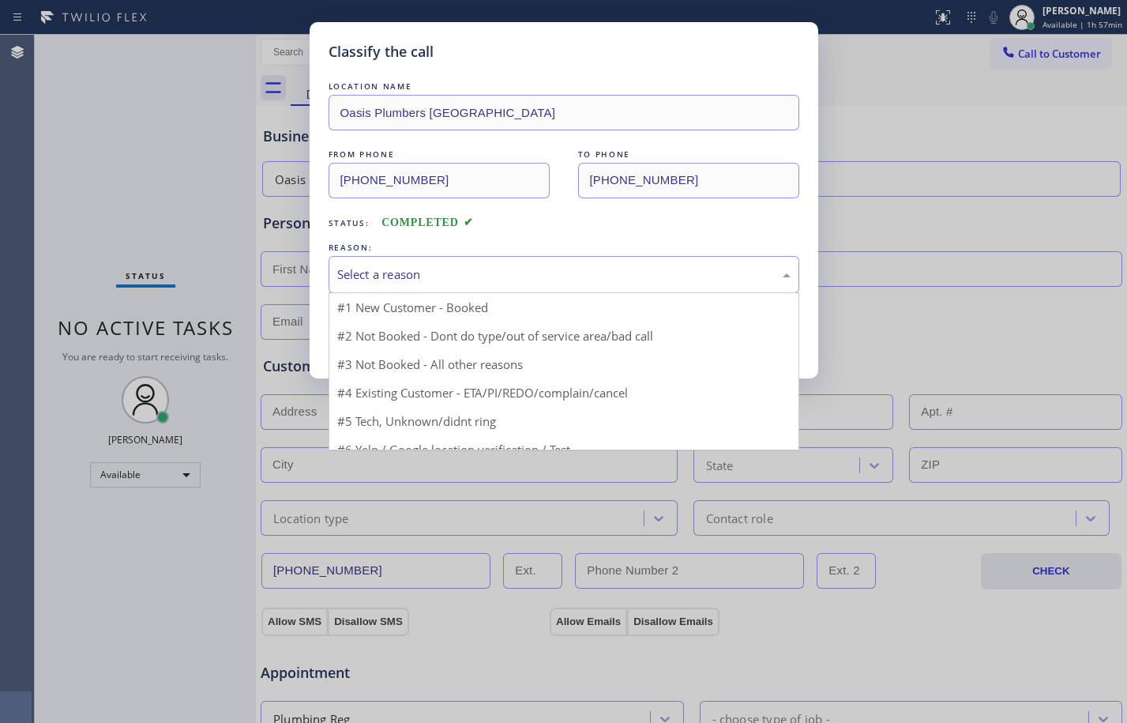
click at [460, 279] on div "Select a reason" at bounding box center [563, 274] width 453 height 18
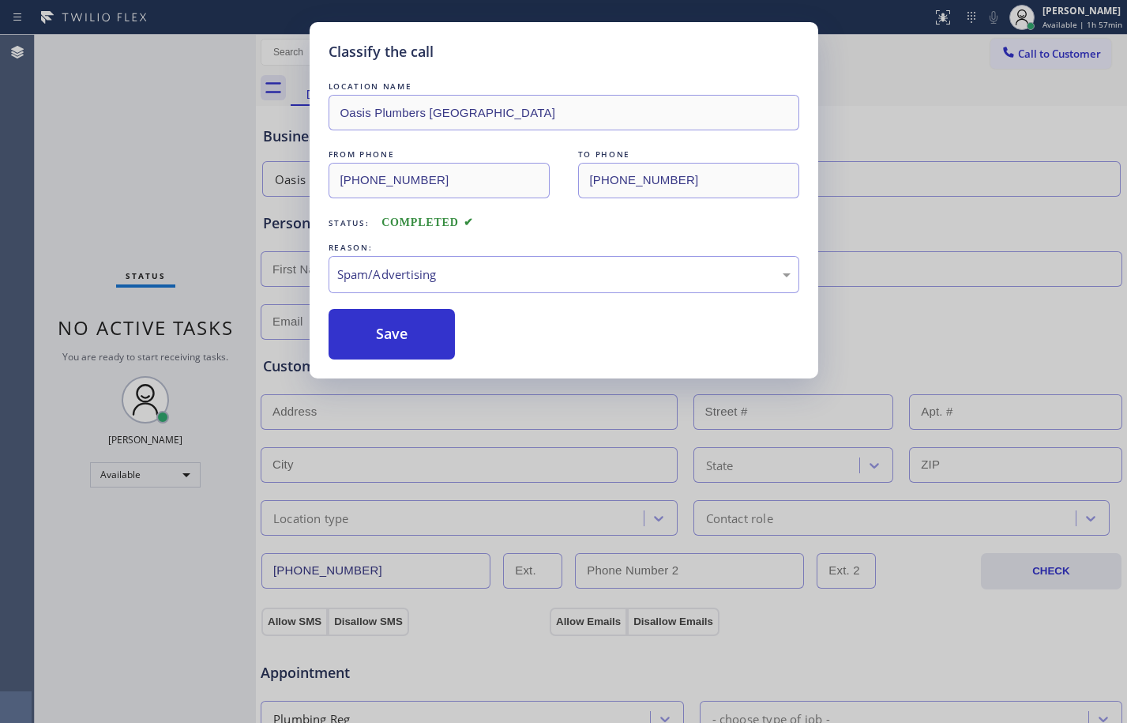
click at [372, 302] on div "LOCATION NAME Oasis Plumbers Daly City FROM PHONE (650) 561-8585 TO PHONE (650)…" at bounding box center [564, 218] width 471 height 281
click at [380, 334] on button "Save" at bounding box center [392, 334] width 127 height 51
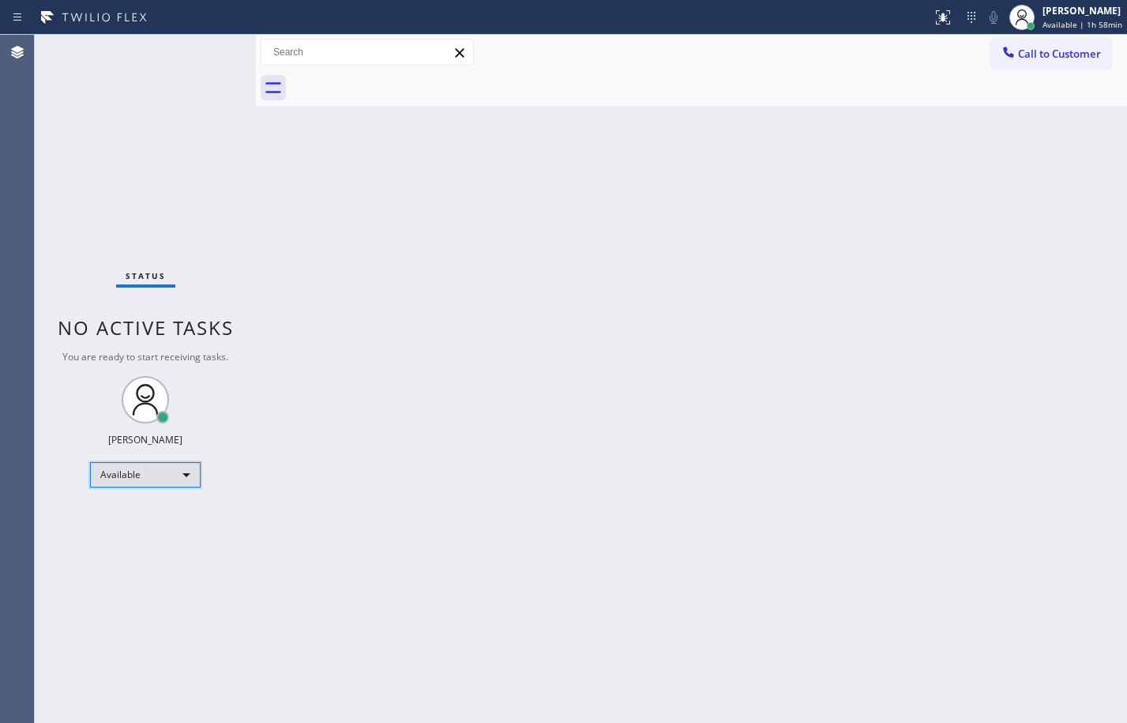
click at [123, 471] on div "Available" at bounding box center [145, 474] width 111 height 25
click at [149, 553] on li "Break" at bounding box center [144, 555] width 107 height 19
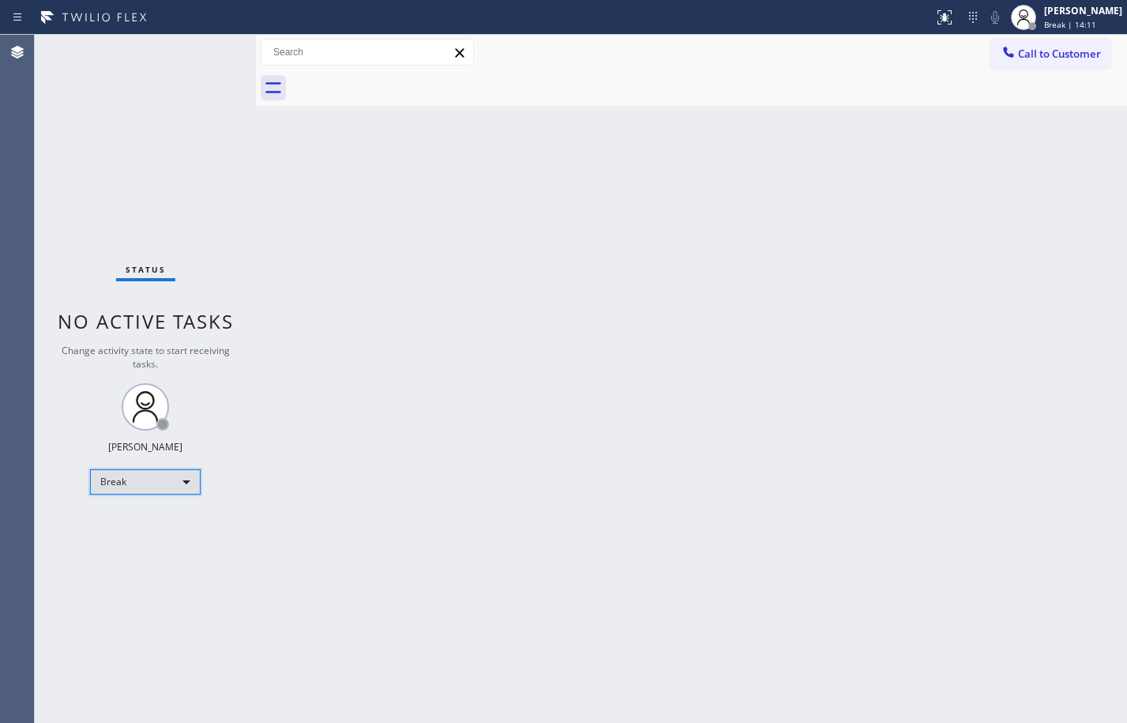
click at [181, 479] on div "Break" at bounding box center [145, 481] width 111 height 25
click at [162, 527] on li "Available" at bounding box center [144, 523] width 107 height 19
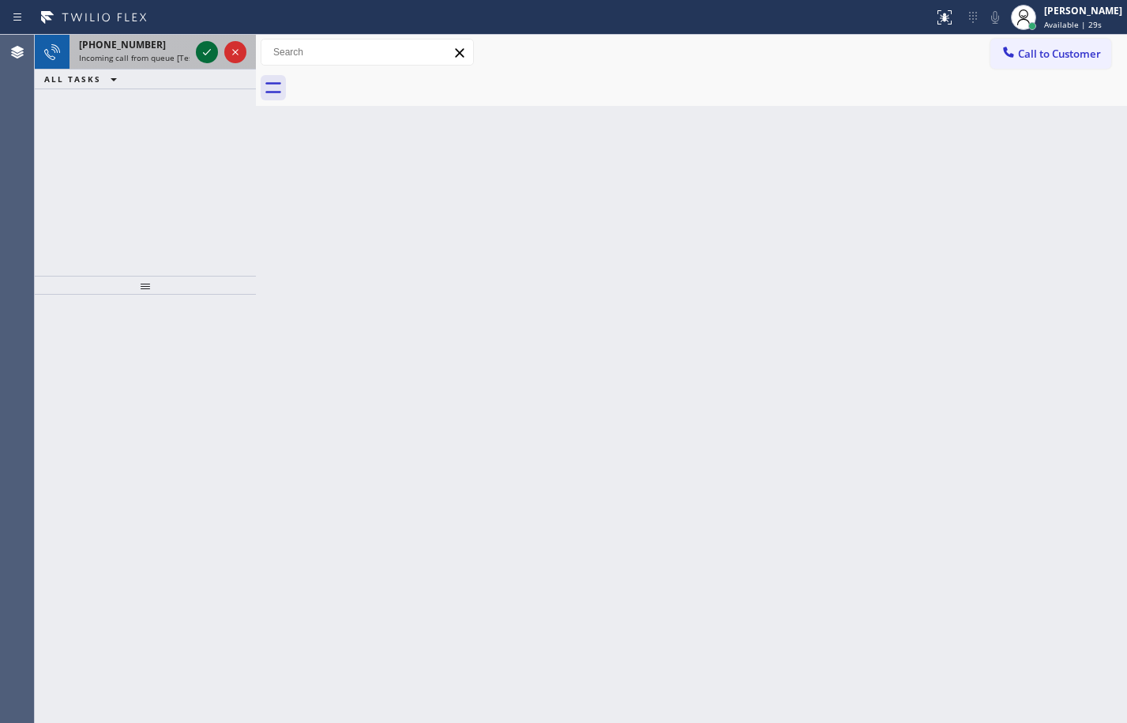
click at [204, 51] on icon at bounding box center [206, 52] width 19 height 19
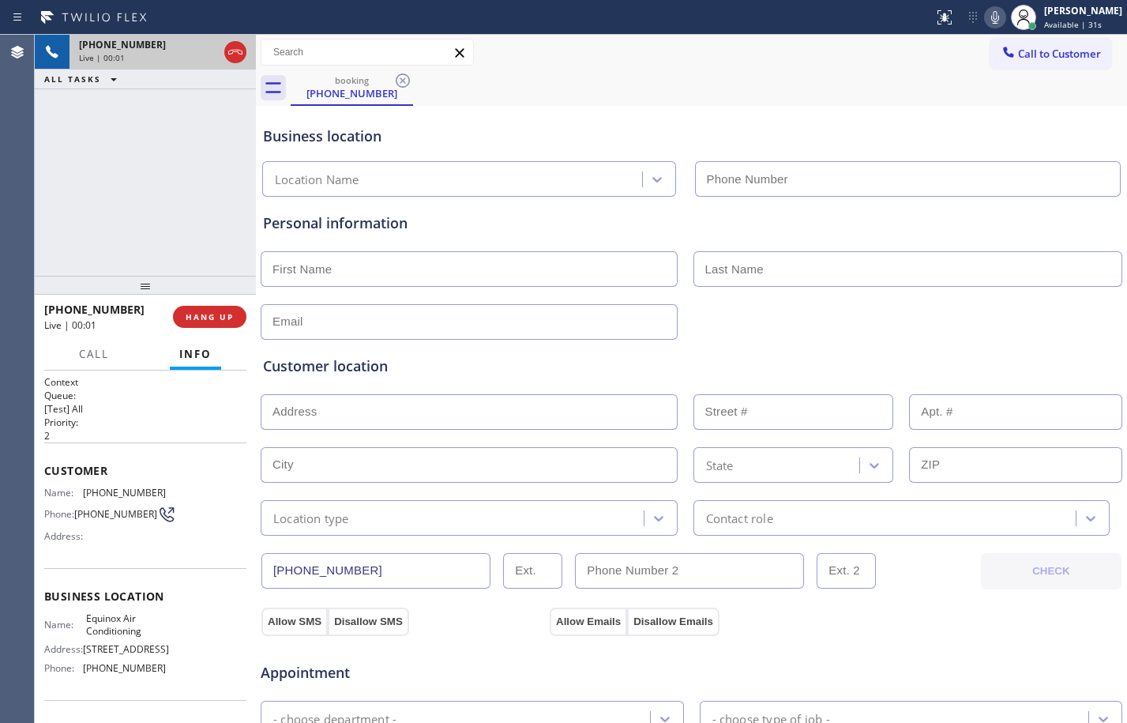
type input "(877) 392-4180"
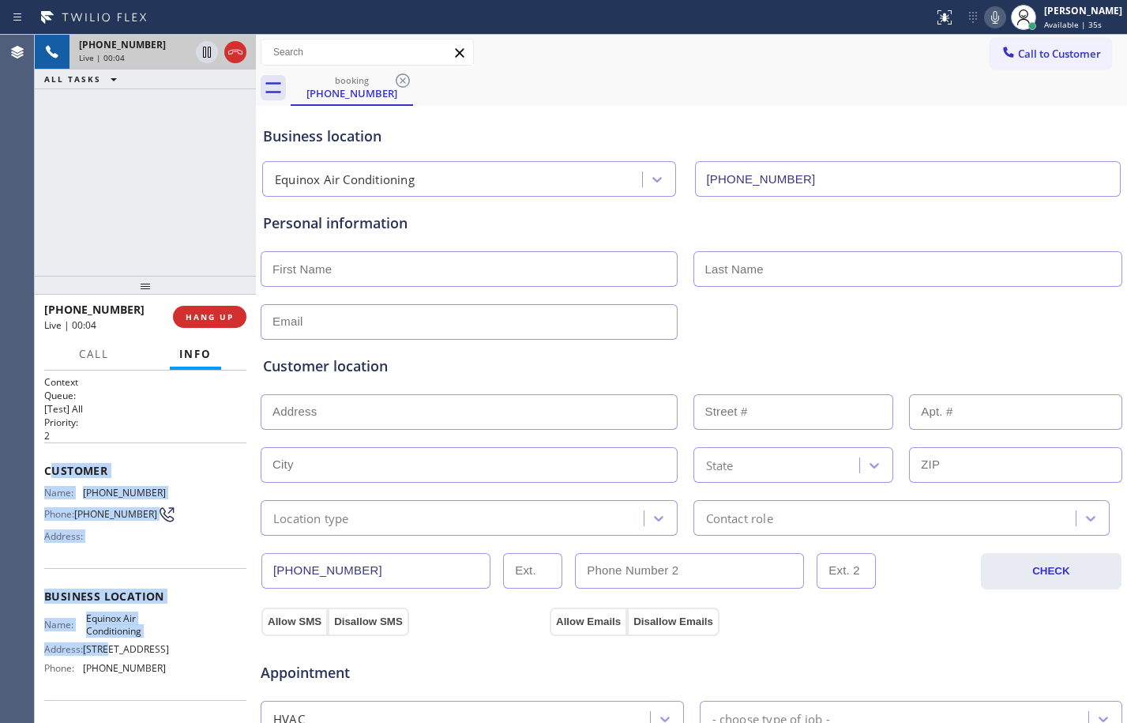
drag, startPoint x: 48, startPoint y: 469, endPoint x: 140, endPoint y: 657, distance: 209.1
click at [139, 655] on div "Context Queue: [Test] All Priority: 2 Customer Name: (877) 262-9512 Phone: (877…" at bounding box center [145, 597] width 202 height 445
click at [107, 520] on span "(877) 262-9512" at bounding box center [115, 514] width 83 height 12
drag, startPoint x: 39, startPoint y: 468, endPoint x: 178, endPoint y: 681, distance: 253.9
click at [178, 681] on div "Context Queue: [Test] All Priority: 2 Customer Name: (877) 262-9512 Phone: (877…" at bounding box center [145, 546] width 221 height 352
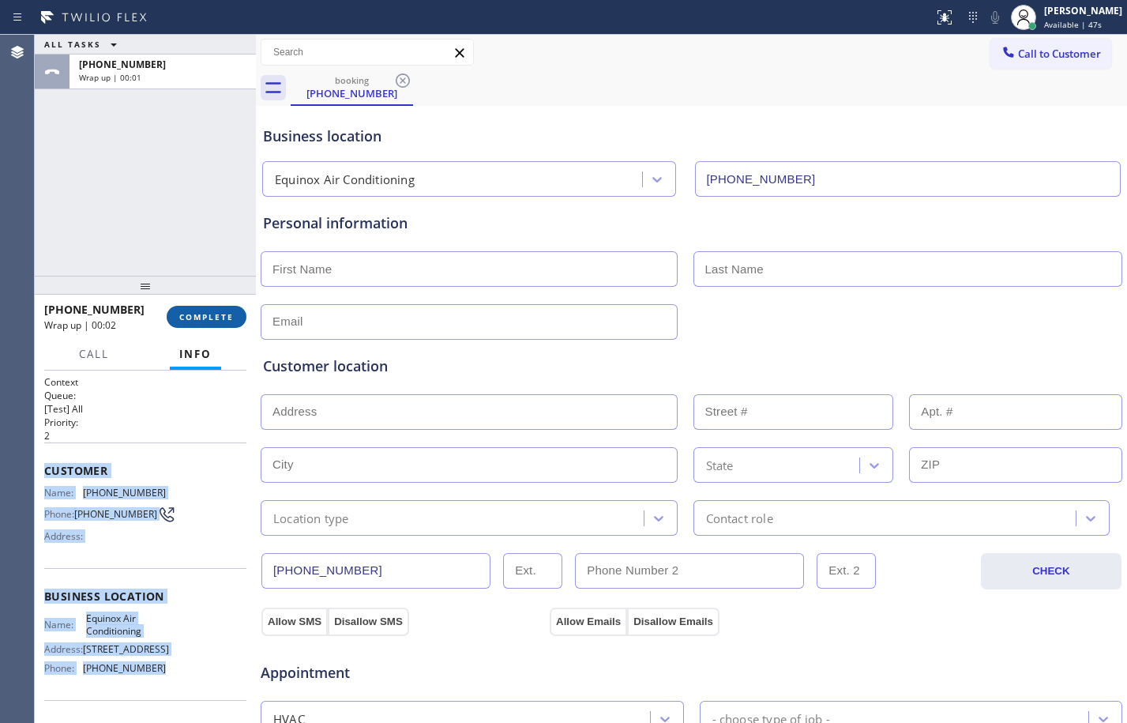
click at [214, 321] on span "COMPLETE" at bounding box center [206, 316] width 54 height 11
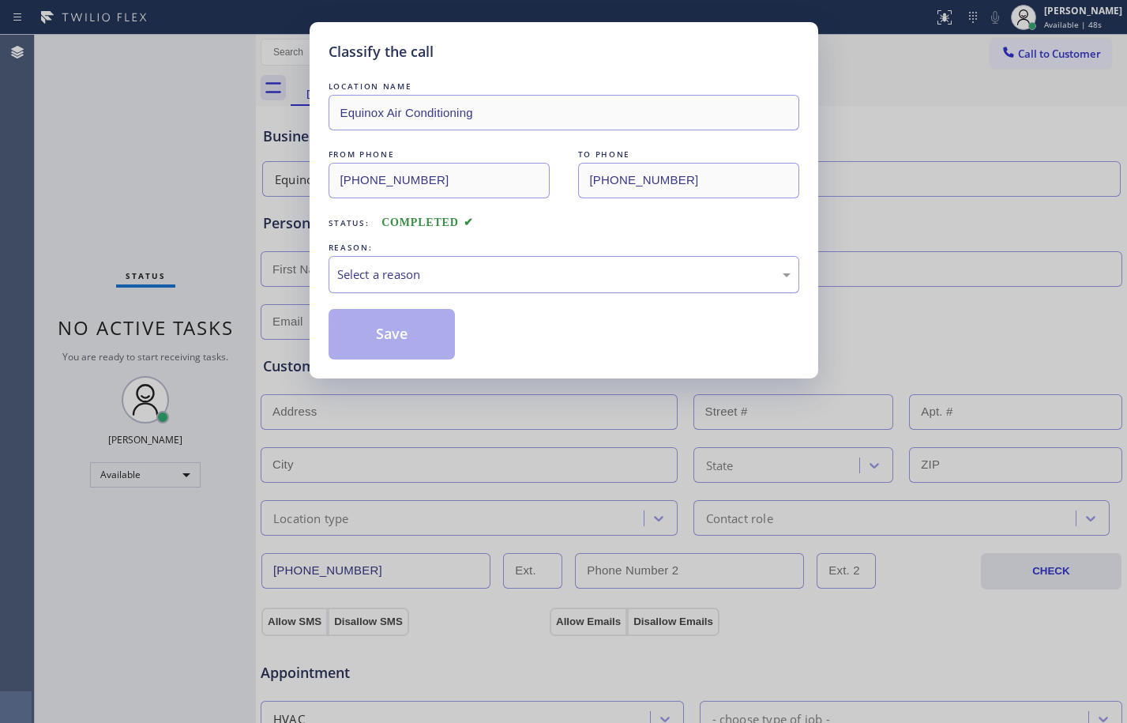
click at [435, 272] on div "Select a reason" at bounding box center [563, 274] width 453 height 18
click at [399, 339] on button "Save" at bounding box center [392, 334] width 127 height 51
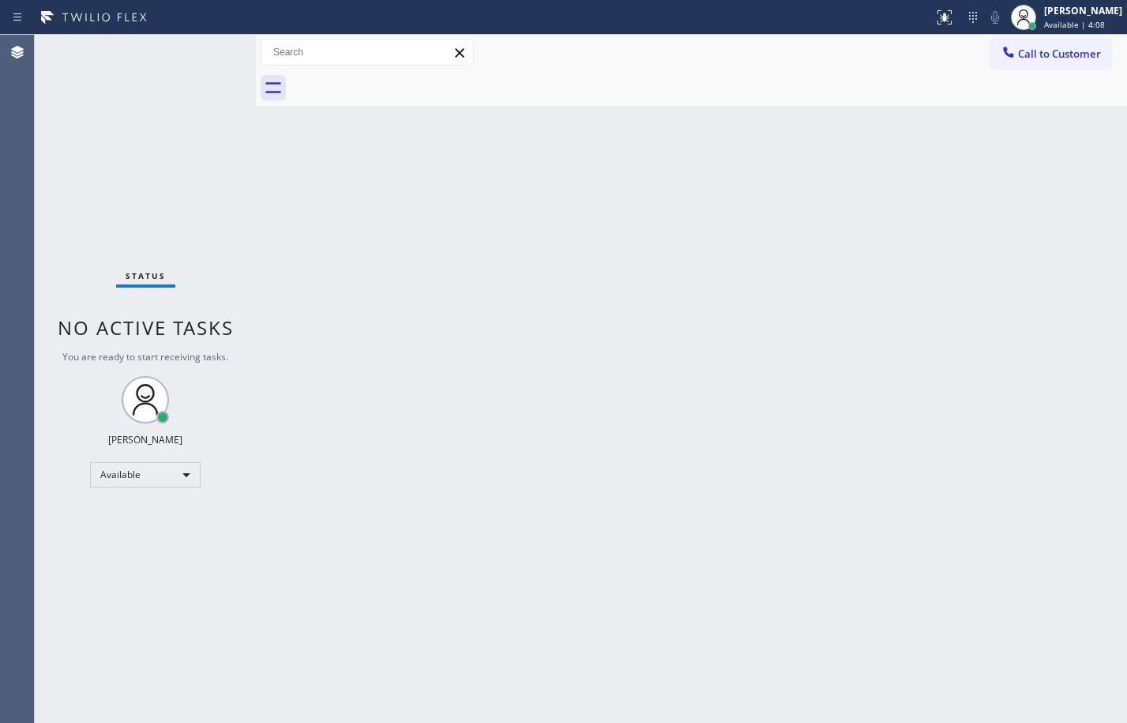
click at [190, 204] on div "Status No active tasks You are ready to start receiving tasks. Megan Rose Paluc…" at bounding box center [145, 379] width 221 height 688
click at [889, 486] on div "Back to Dashboard Change Sender ID Customers Technicians Select a contact Outbo…" at bounding box center [691, 379] width 871 height 688
click at [690, 358] on div "Back to Dashboard Change Sender ID Customers Technicians Select a contact Outbo…" at bounding box center [691, 379] width 871 height 688
click at [939, 419] on div "Back to Dashboard Change Sender ID Customers Technicians Select a contact Outbo…" at bounding box center [691, 379] width 871 height 688
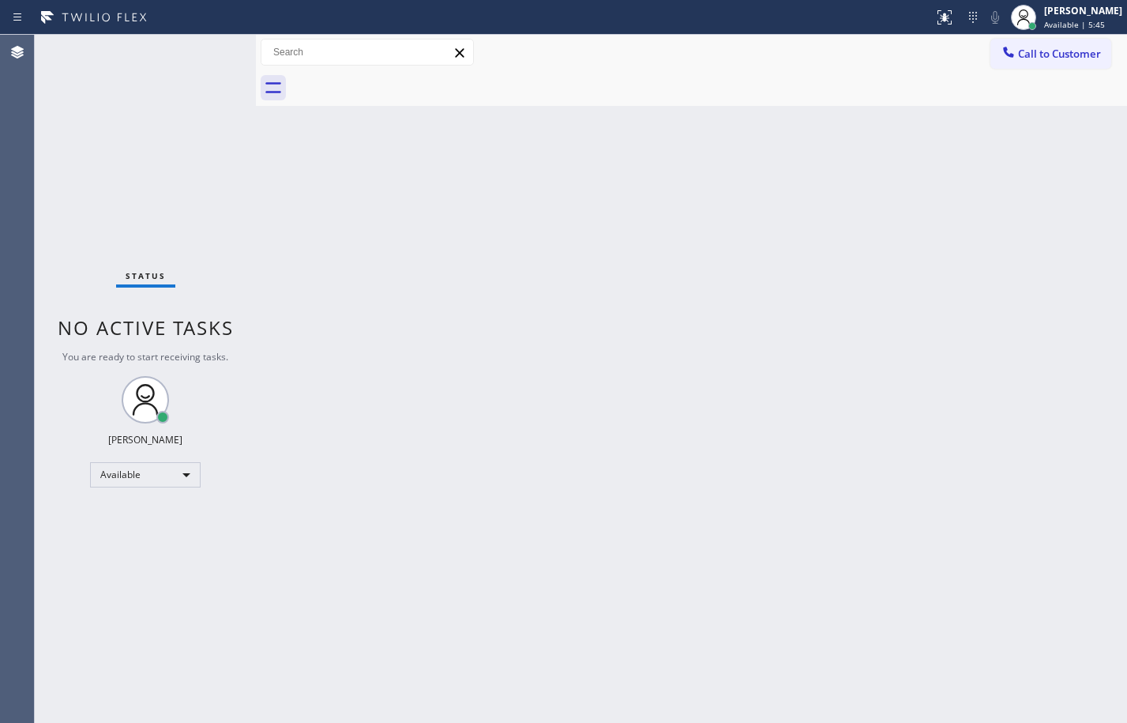
click at [256, 247] on div at bounding box center [256, 379] width 0 height 688
click at [160, 475] on div "Available" at bounding box center [145, 474] width 111 height 25
click at [146, 555] on li "Break" at bounding box center [144, 555] width 107 height 19
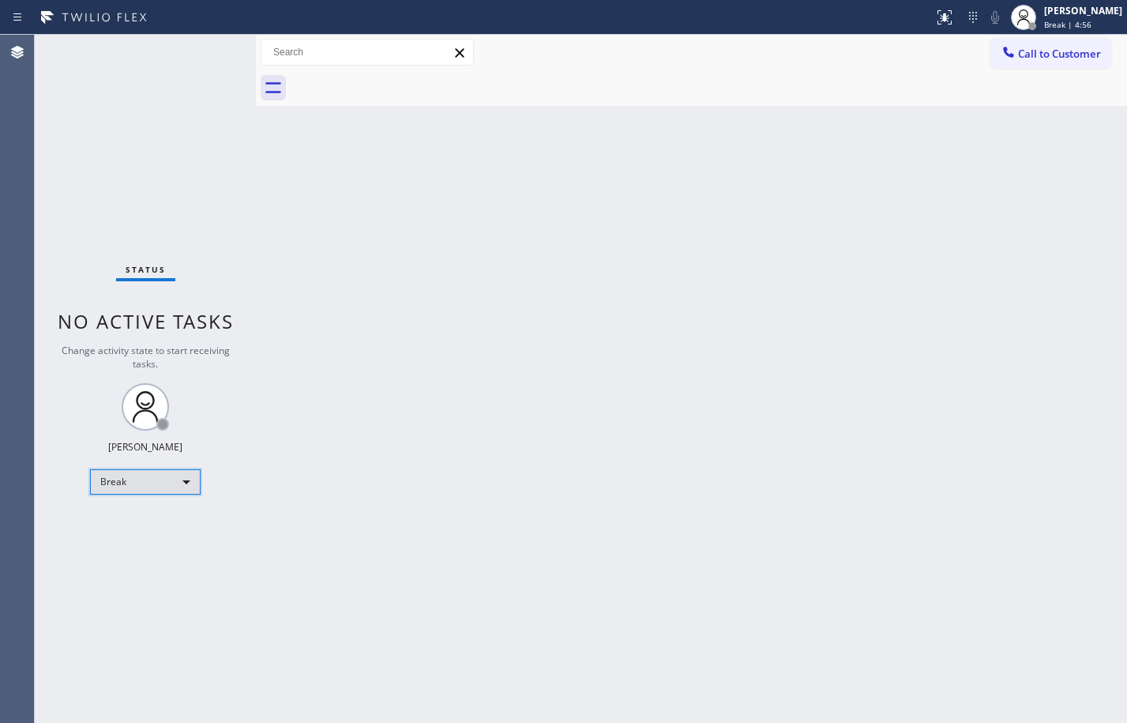
click at [161, 479] on div "Break" at bounding box center [145, 481] width 111 height 25
click at [158, 524] on li "Available" at bounding box center [144, 523] width 107 height 19
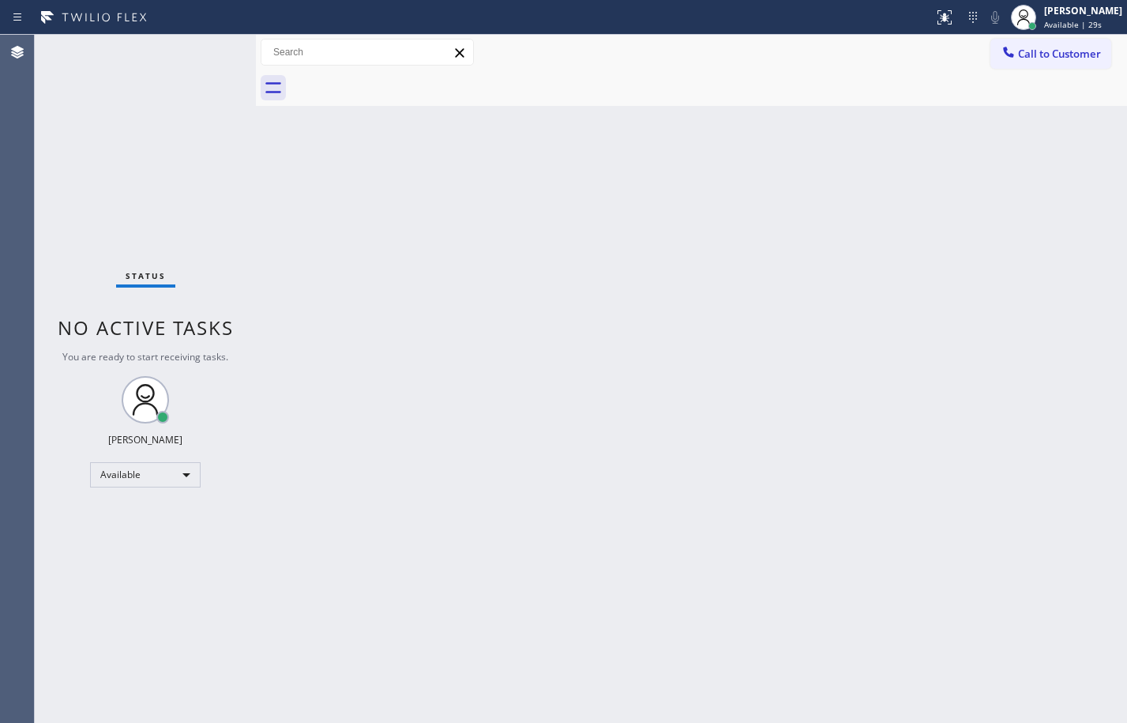
click at [305, 147] on div "Back to Dashboard Change Sender ID Customers Technicians Select a contact Outbo…" at bounding box center [691, 379] width 871 height 688
click at [824, 682] on div "Back to Dashboard Change Sender ID Customers Technicians Select a contact Outbo…" at bounding box center [691, 379] width 871 height 688
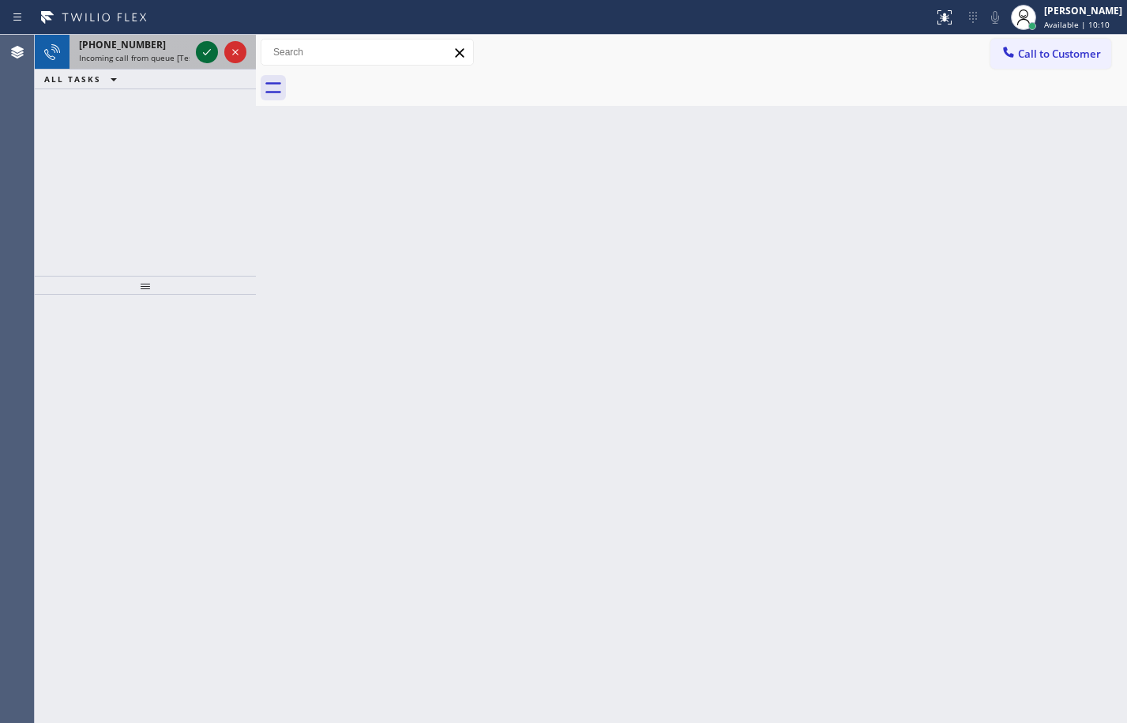
click at [211, 43] on icon at bounding box center [206, 52] width 19 height 19
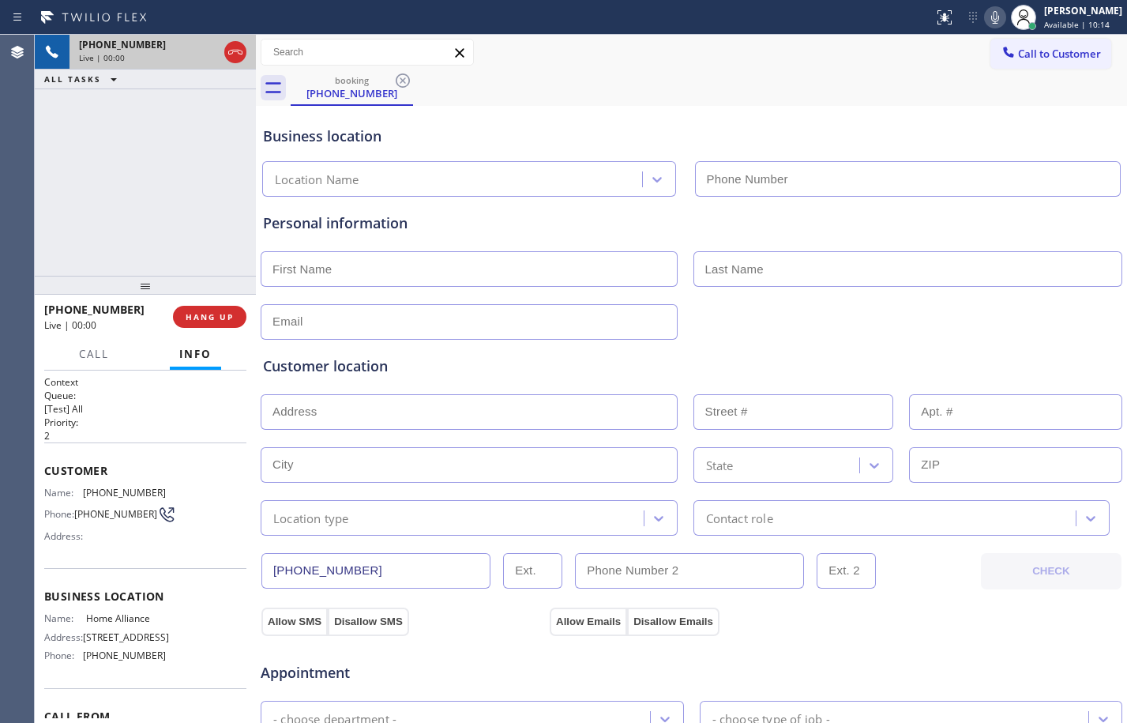
type input "(877) 777-0796"
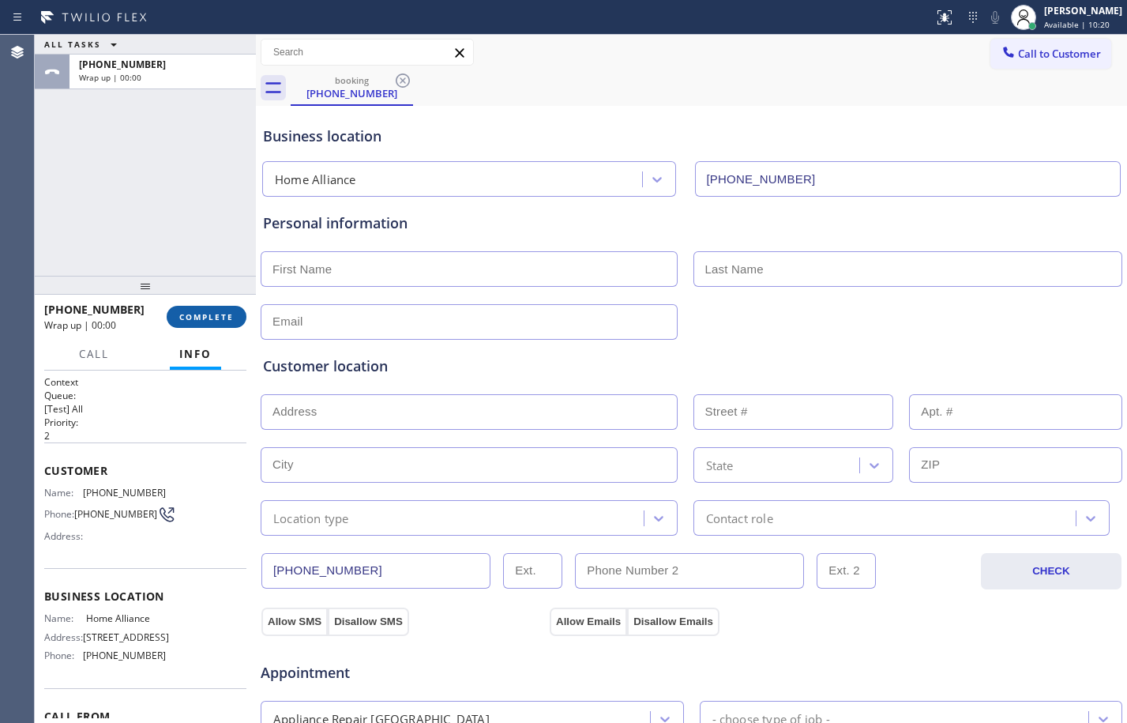
click at [193, 317] on span "COMPLETE" at bounding box center [206, 316] width 54 height 11
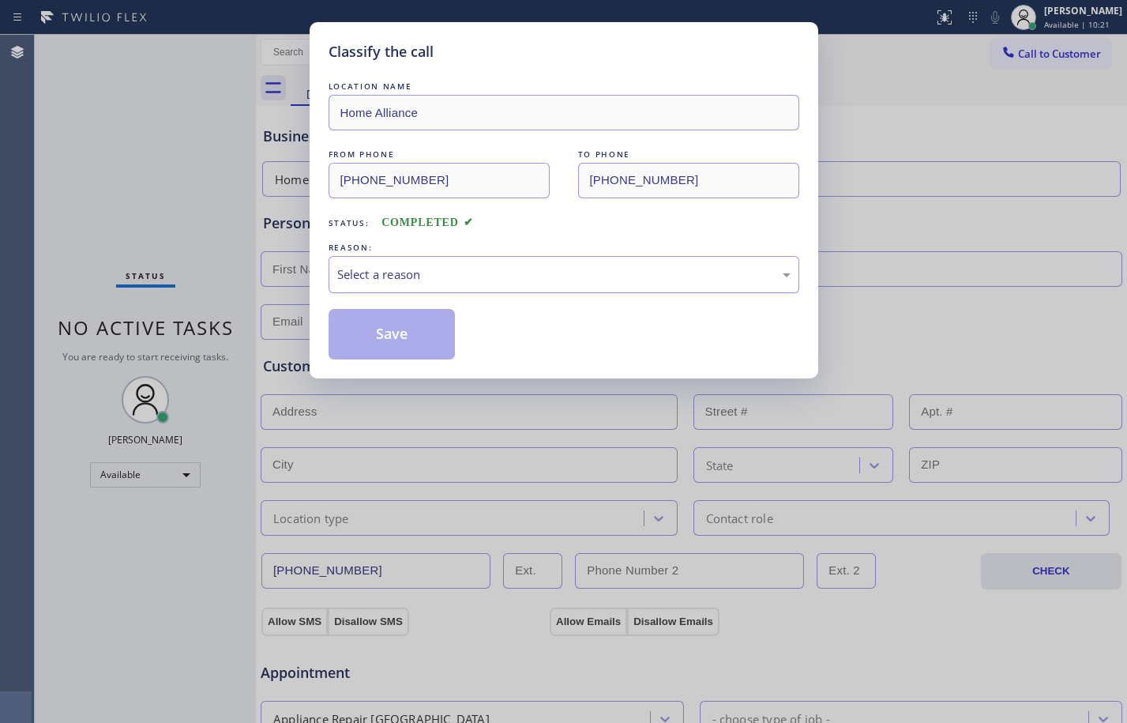
click at [451, 269] on div "Select a reason" at bounding box center [563, 274] width 453 height 18
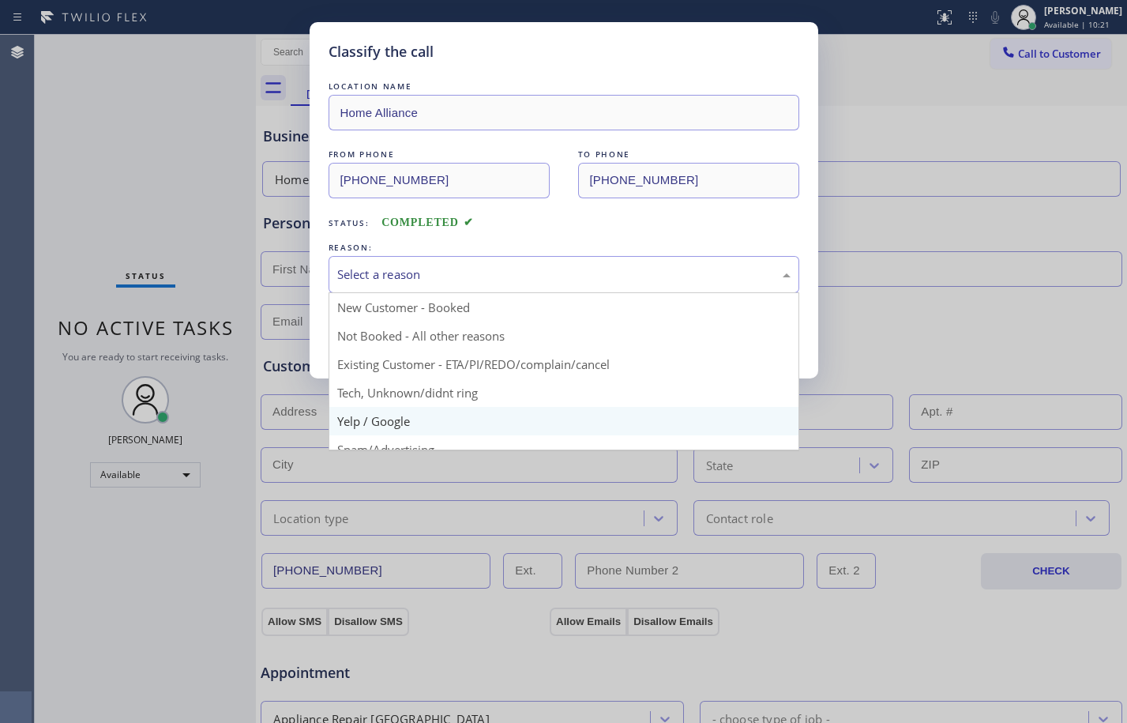
scroll to position [100, 0]
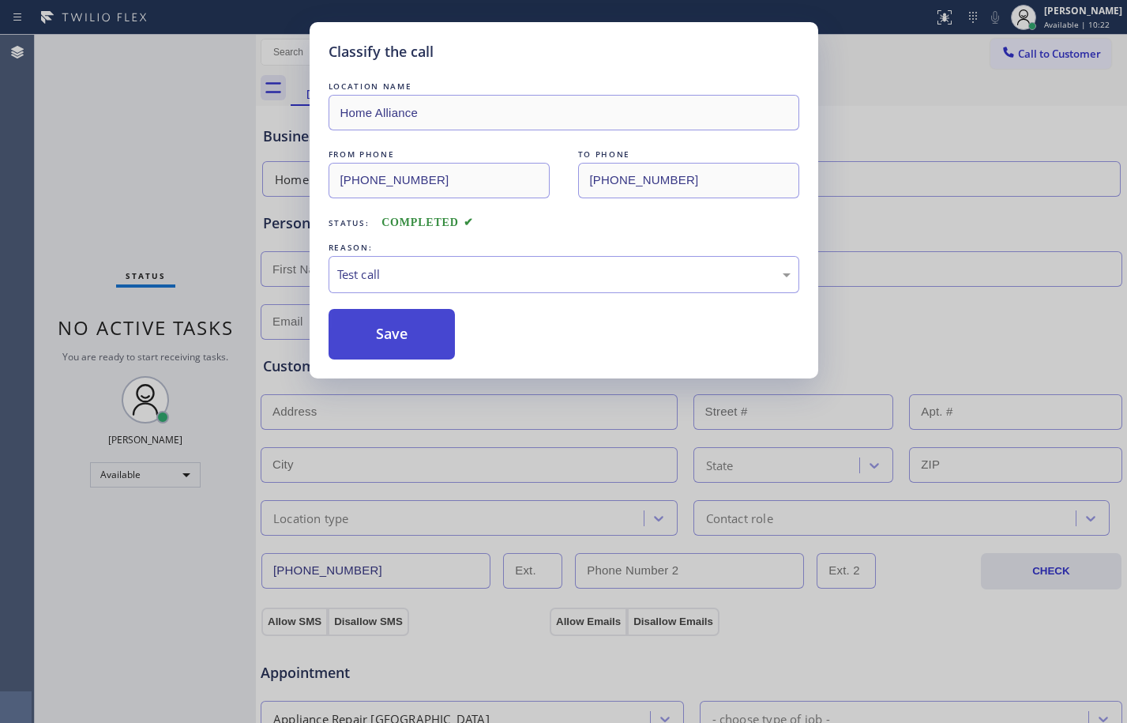
click at [399, 325] on button "Save" at bounding box center [392, 334] width 127 height 51
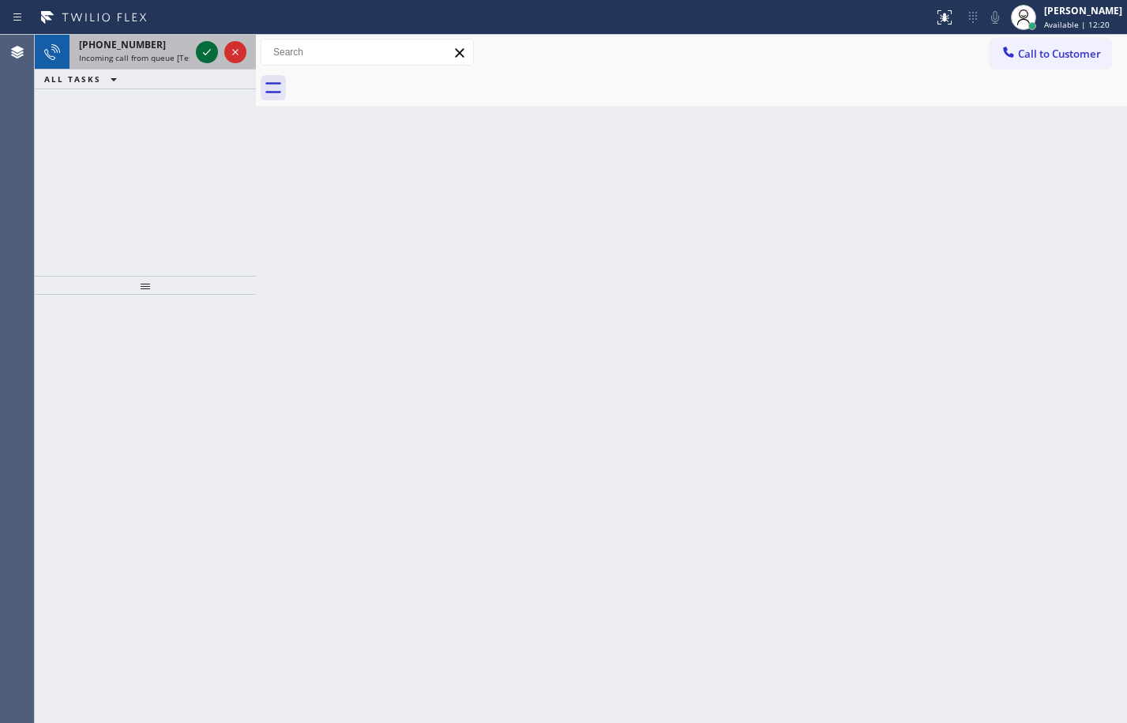
click at [201, 53] on icon at bounding box center [206, 52] width 19 height 19
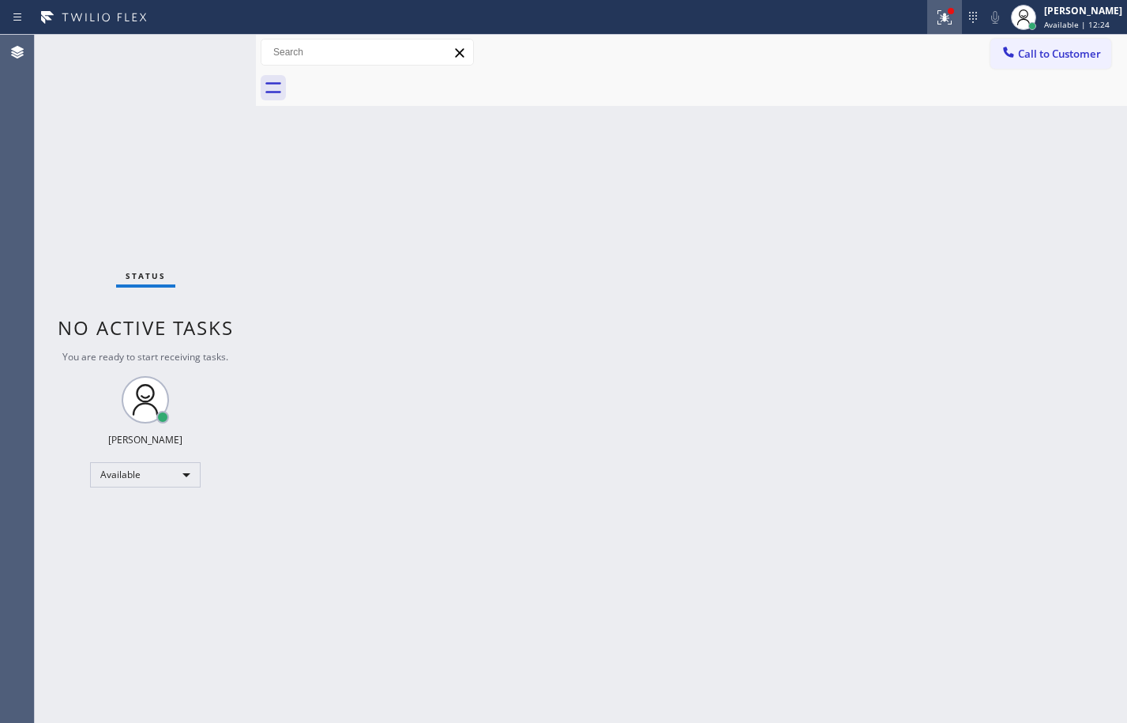
click at [927, 17] on div at bounding box center [944, 17] width 35 height 19
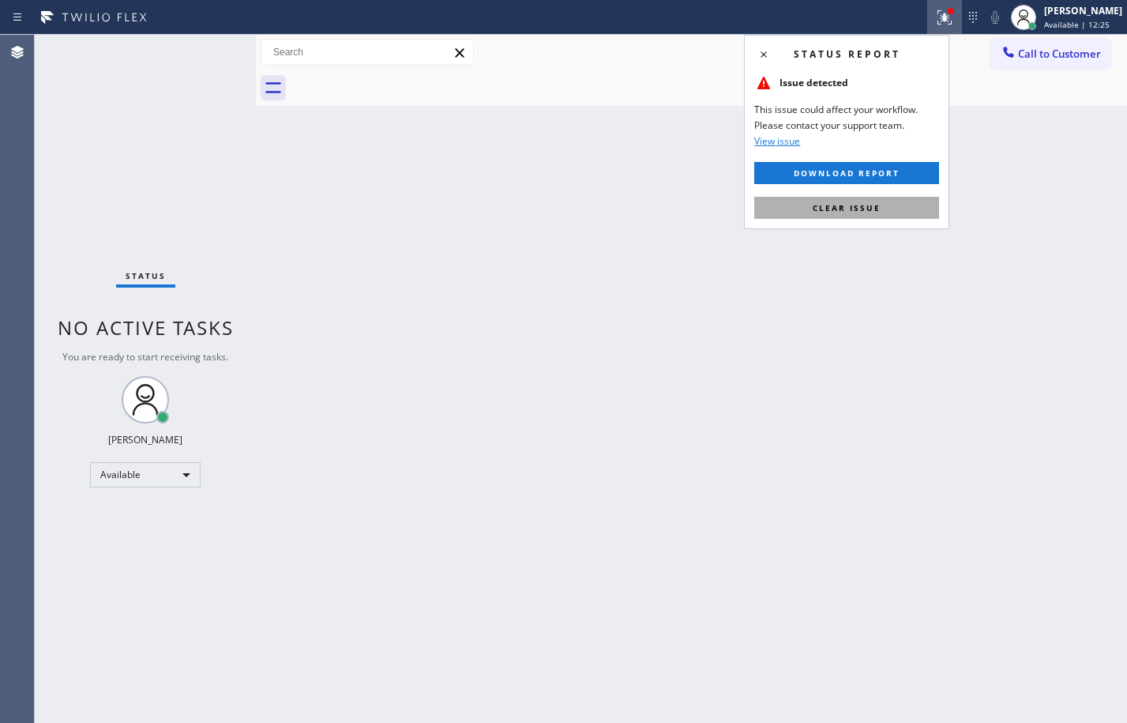
click at [851, 201] on button "Clear issue" at bounding box center [846, 208] width 185 height 22
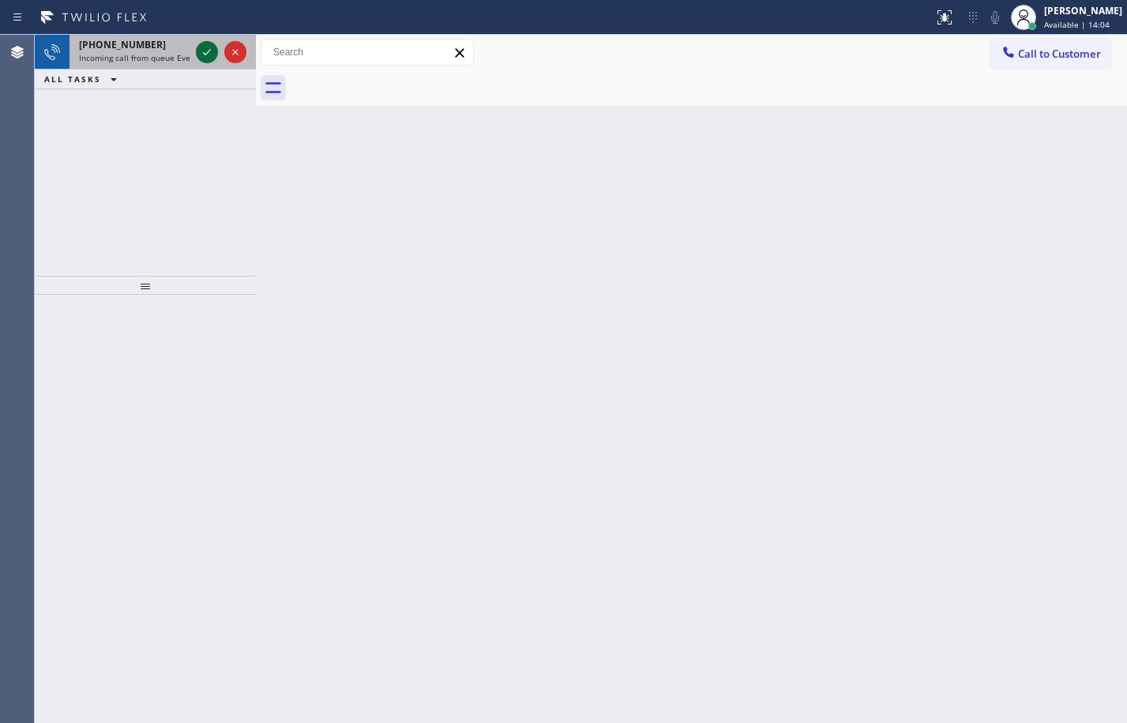
click at [198, 56] on icon at bounding box center [206, 52] width 19 height 19
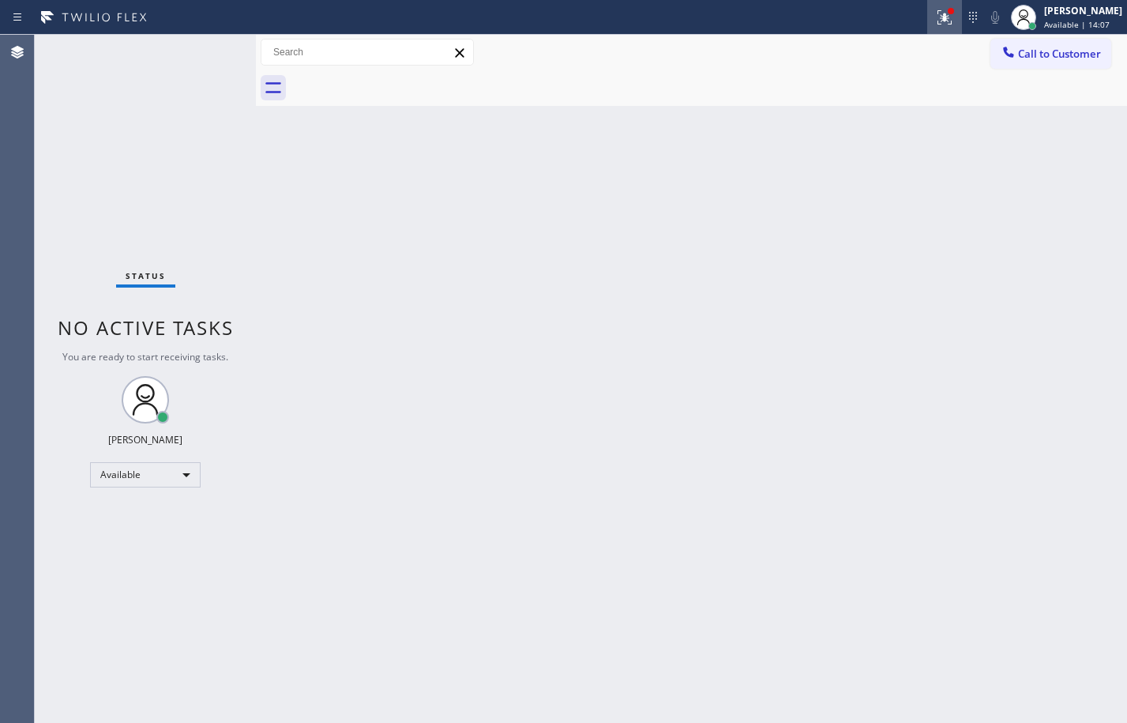
click at [938, 20] on icon at bounding box center [944, 17] width 19 height 19
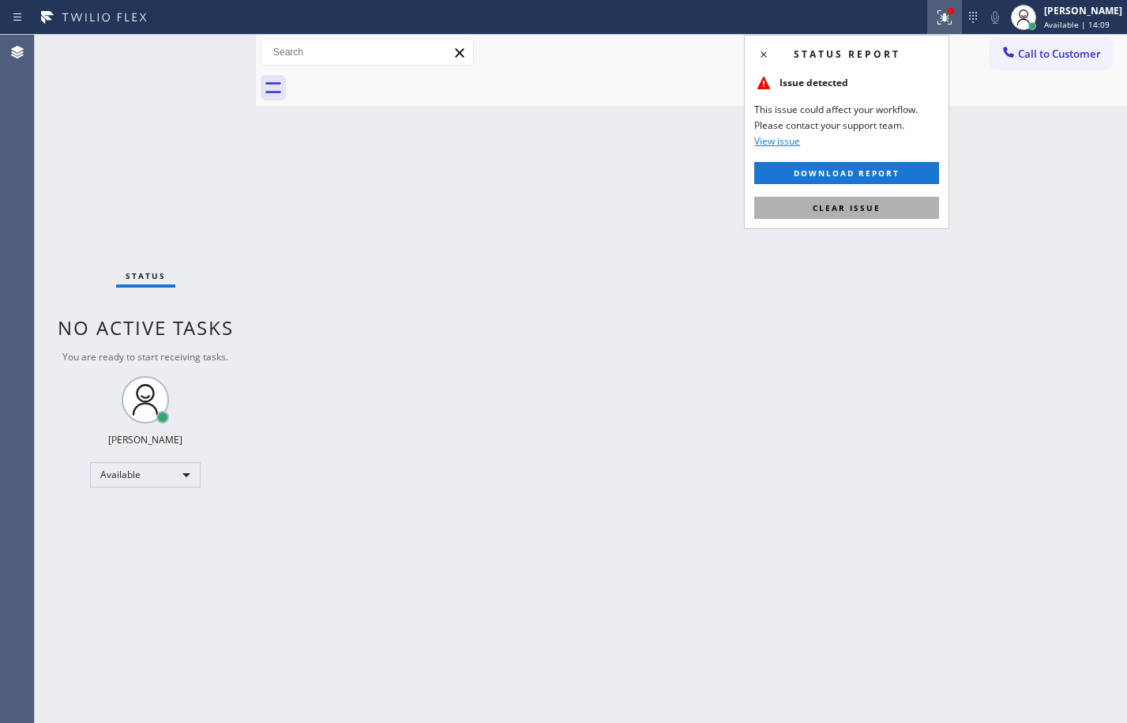
click at [895, 197] on button "Clear issue" at bounding box center [846, 208] width 185 height 22
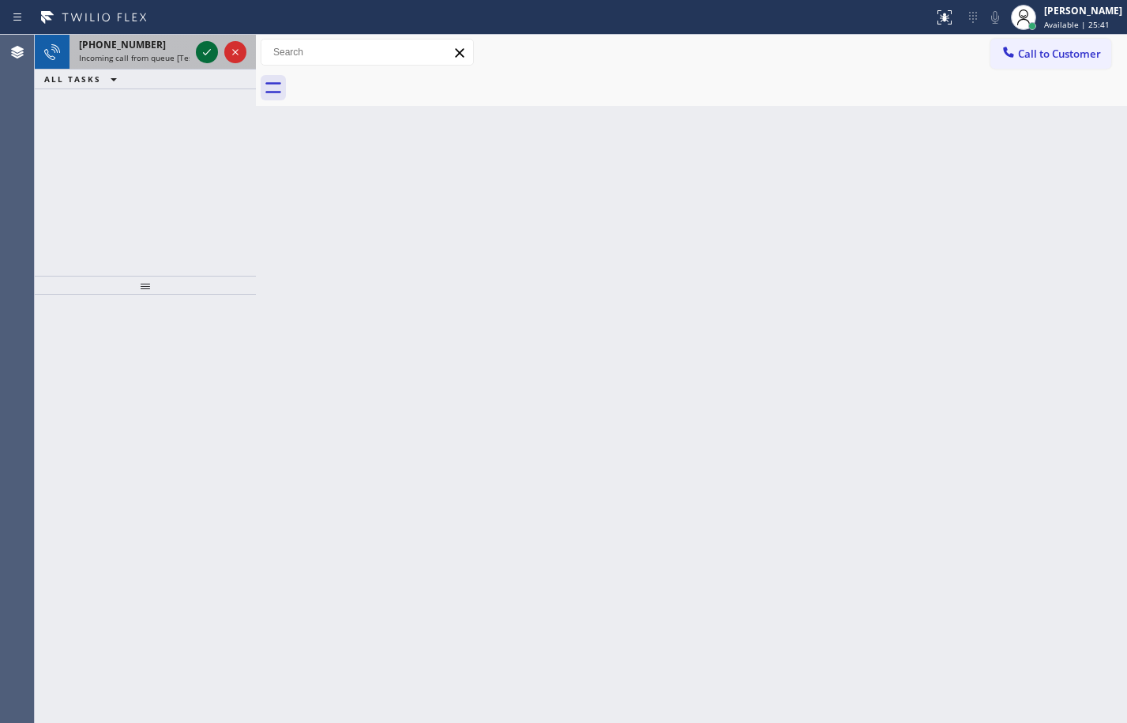
click at [215, 53] on icon at bounding box center [206, 52] width 19 height 19
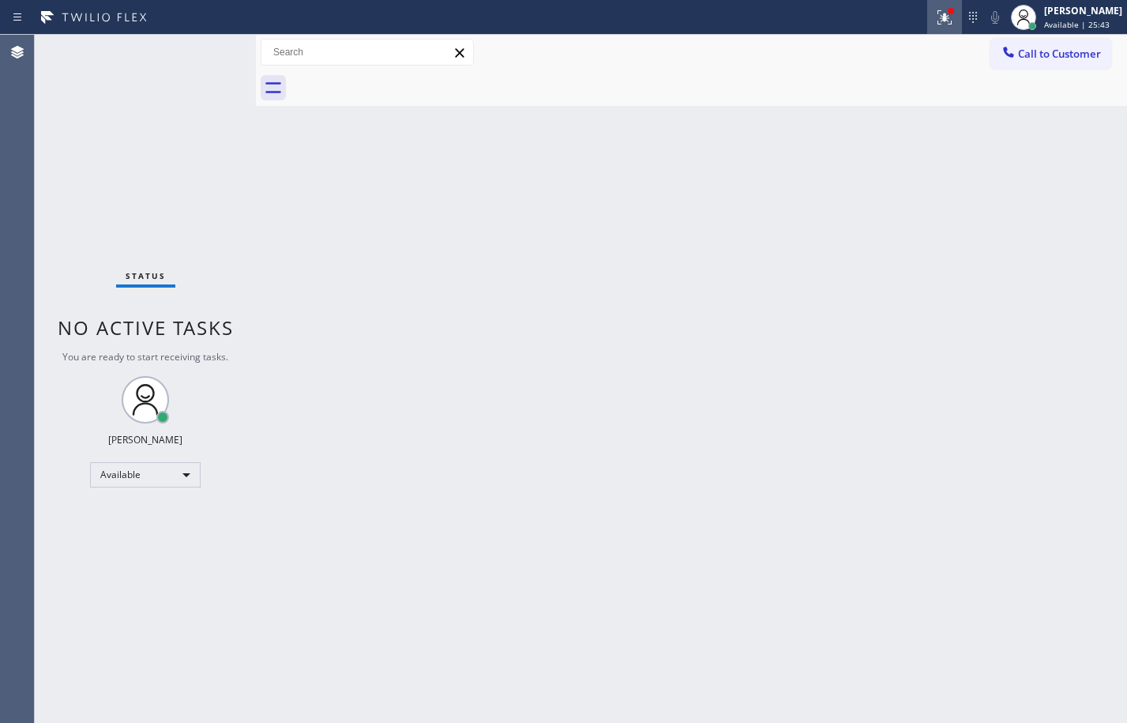
click at [943, 26] on div at bounding box center [944, 17] width 35 height 19
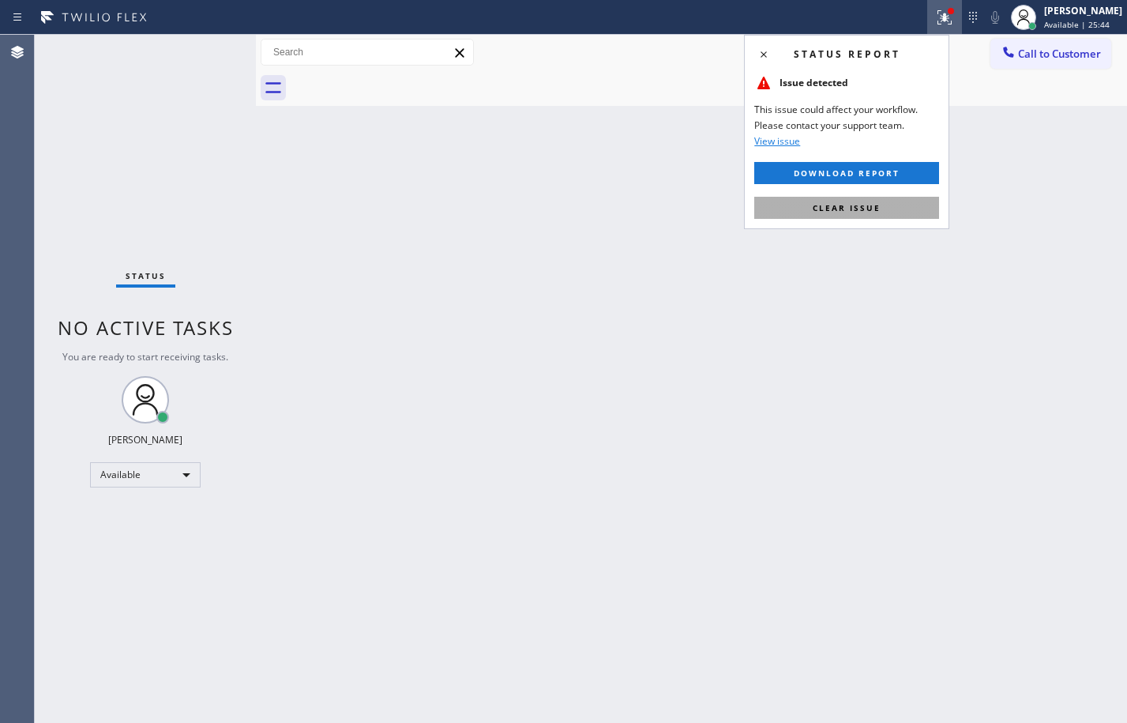
click at [885, 206] on button "Clear issue" at bounding box center [846, 208] width 185 height 22
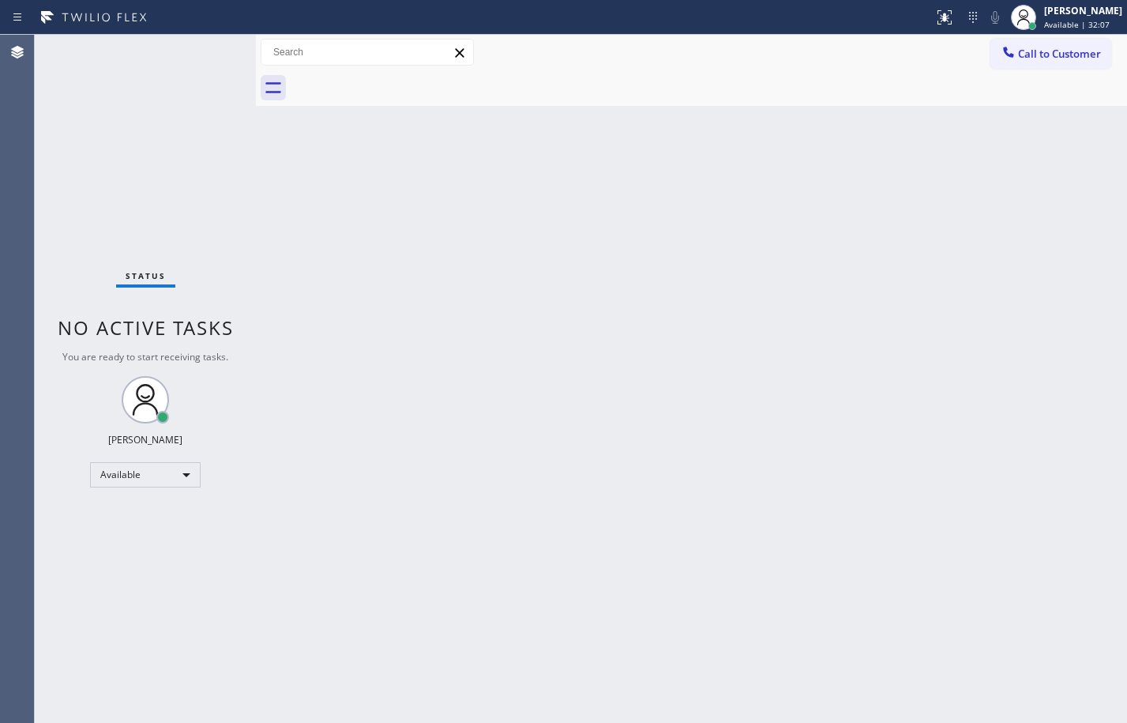
click at [295, 231] on div "Back to Dashboard Change Sender ID Customers Technicians Select a contact Outbo…" at bounding box center [691, 379] width 871 height 688
click at [213, 129] on div "Status No active tasks You are ready to start receiving tasks. Megan Rose Paluc…" at bounding box center [145, 379] width 221 height 688
click at [208, 51] on div "Status No active tasks You are ready to start receiving tasks. Megan Rose Paluc…" at bounding box center [145, 379] width 221 height 688
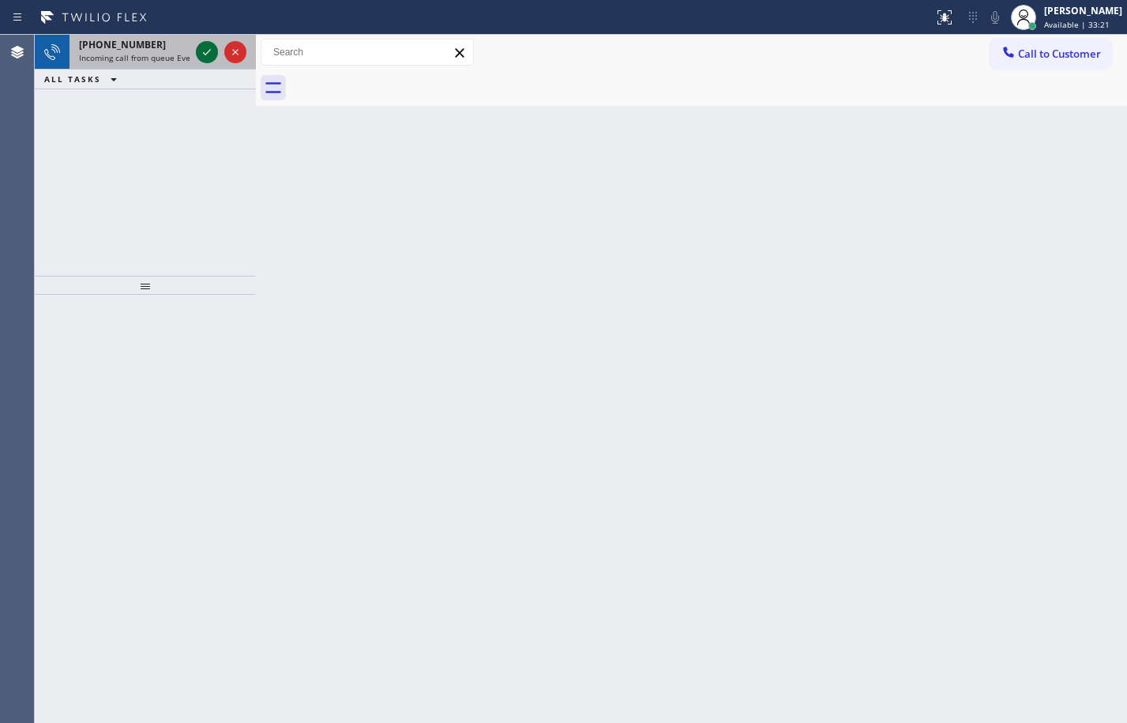
click at [208, 51] on icon at bounding box center [206, 52] width 19 height 19
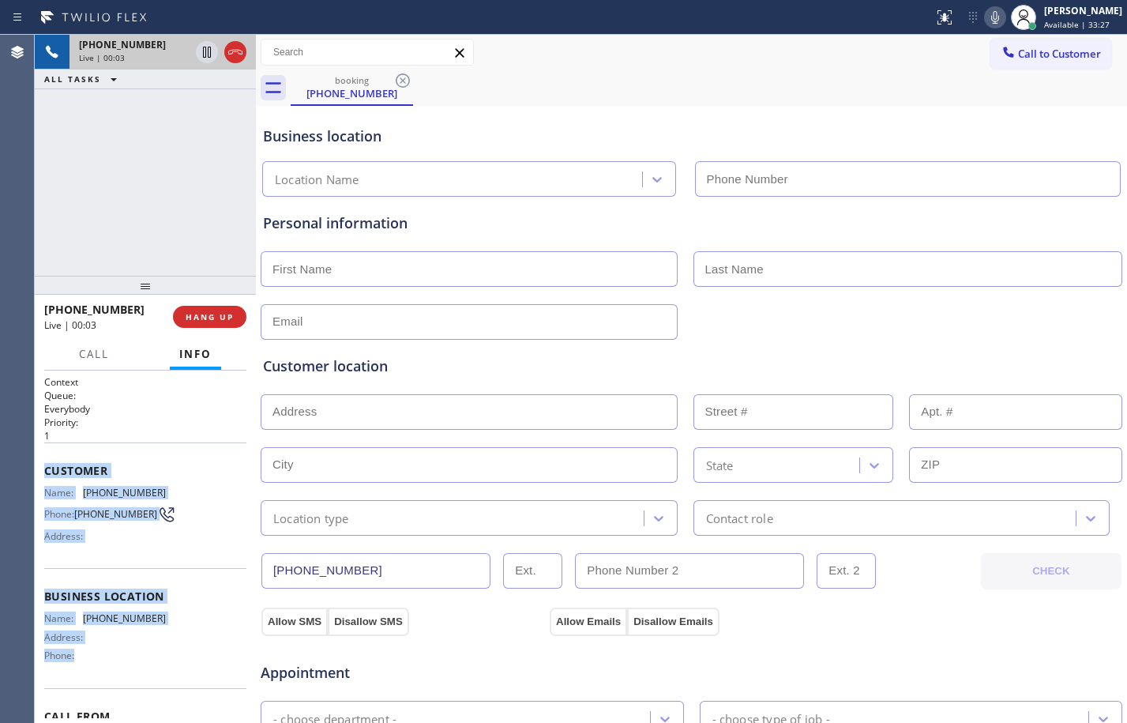
drag, startPoint x: 43, startPoint y: 475, endPoint x: 126, endPoint y: 674, distance: 214.9
click at [126, 674] on div "Context Queue: Everybody Priority: 1 Customer Name: (909) 705-3336 Phone: (909)…" at bounding box center [145, 546] width 221 height 352
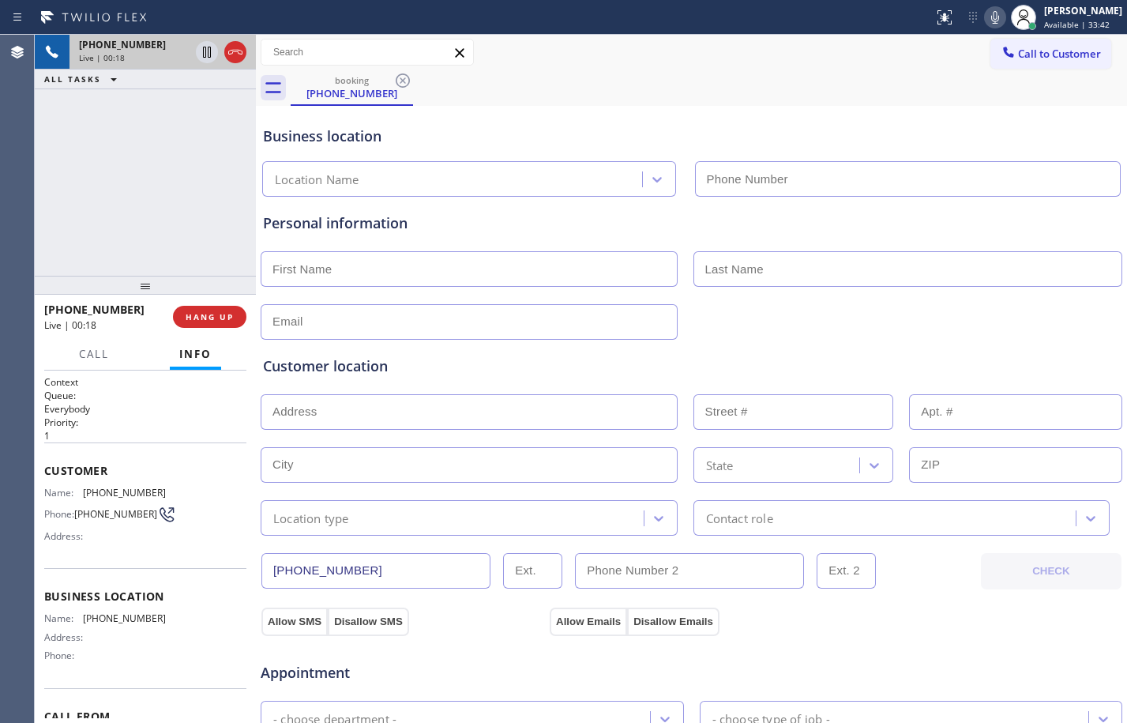
click at [172, 220] on div "+19097053336 Live | 00:18 ALL TASKS ALL TASKS ACTIVE TASKS TASKS IN WRAP UP" at bounding box center [145, 155] width 221 height 241
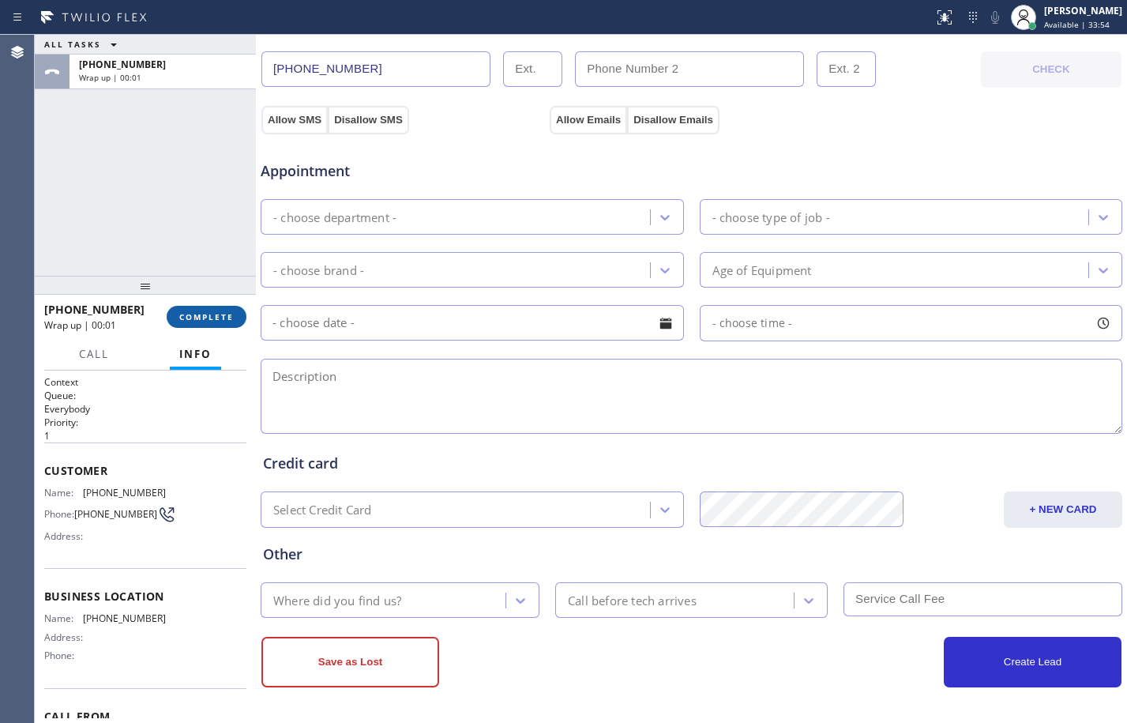
click at [209, 313] on span "COMPLETE" at bounding box center [206, 316] width 54 height 11
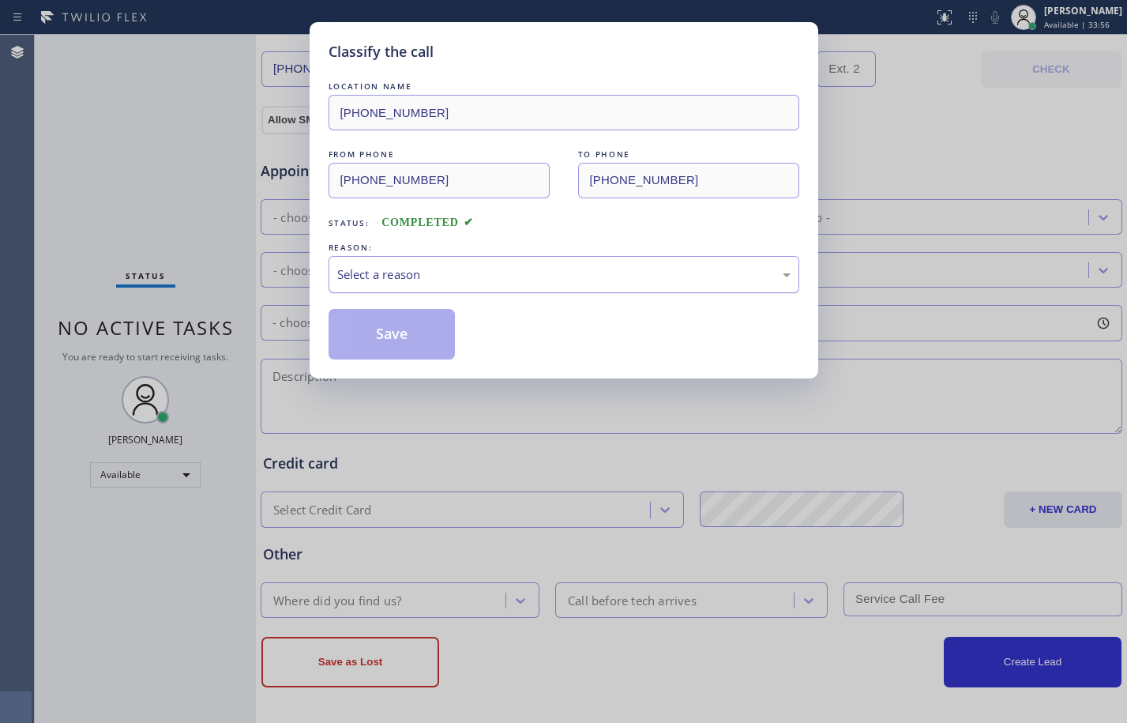
click at [405, 269] on div "Select a reason" at bounding box center [563, 274] width 453 height 18
click at [396, 325] on button "Save" at bounding box center [392, 334] width 127 height 51
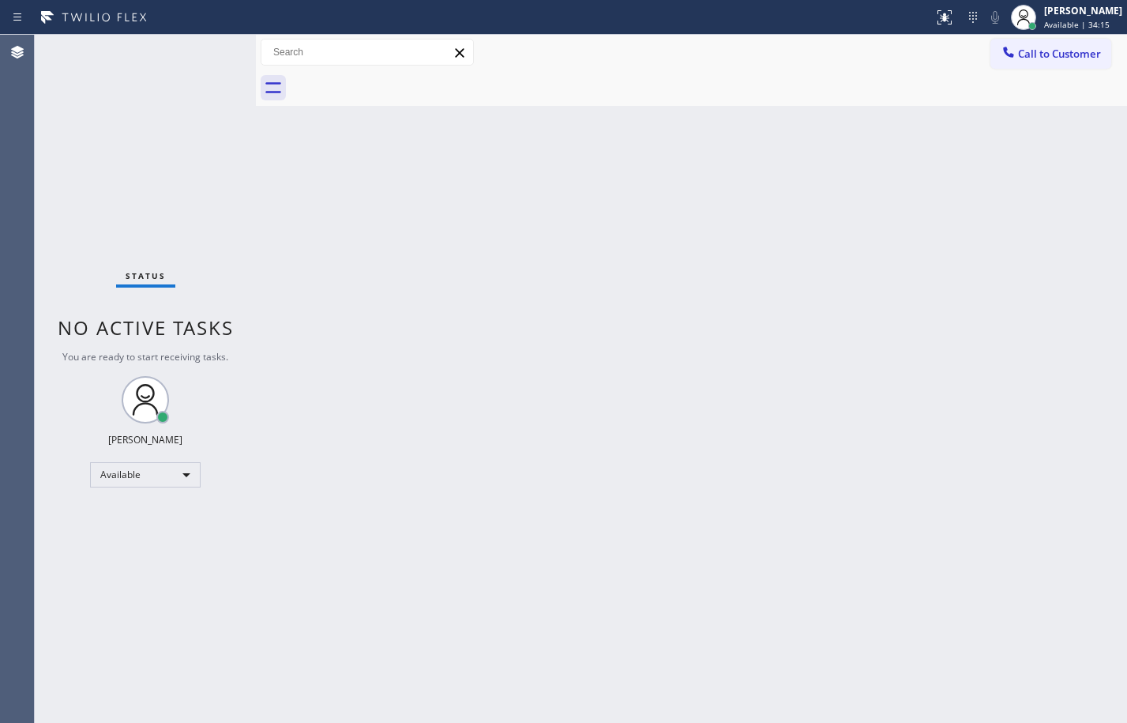
click at [572, 285] on div "Back to Dashboard Change Sender ID Customers Technicians Select a contact Outbo…" at bounding box center [691, 379] width 871 height 688
click at [177, 167] on div "Status No active tasks You are ready to start receiving tasks. Megan Rose Paluc…" at bounding box center [145, 379] width 221 height 688
click at [208, 144] on div "Status No active tasks You are ready to start receiving tasks. Megan Rose Paluc…" at bounding box center [145, 379] width 221 height 688
click at [218, 77] on div "Status No active tasks You are ready to start receiving tasks. Megan Rose Paluc…" at bounding box center [145, 379] width 221 height 688
click at [611, 425] on div "Back to Dashboard Change Sender ID Customers Technicians Select a contact Outbo…" at bounding box center [691, 379] width 871 height 688
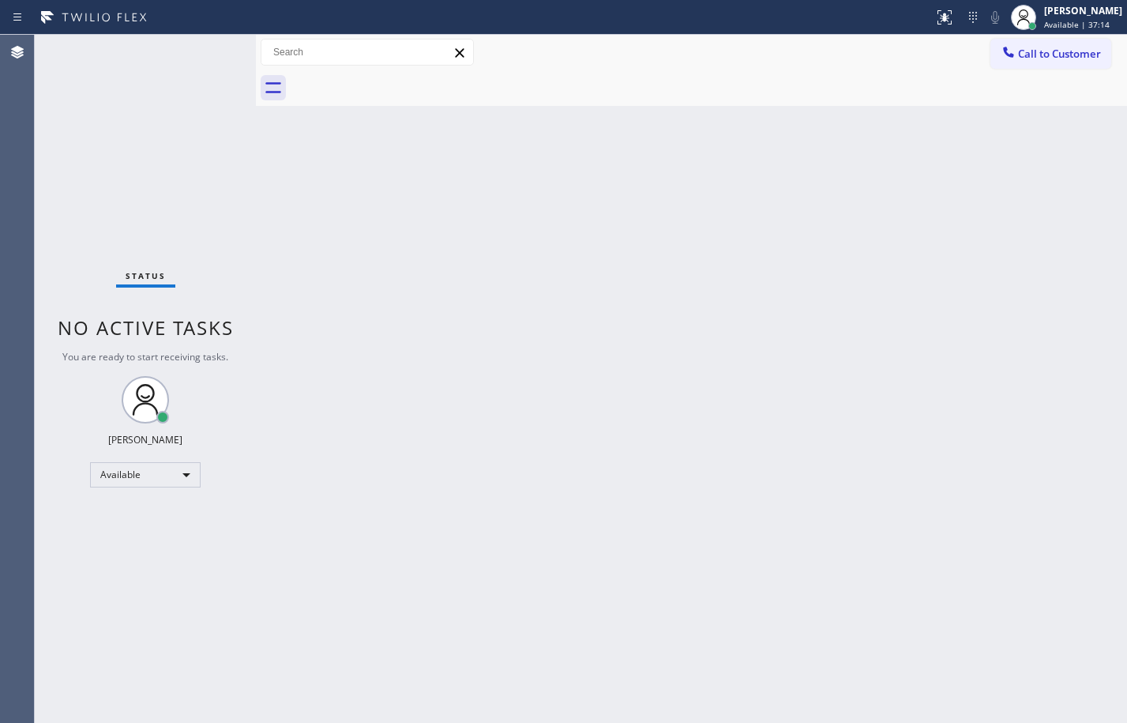
click at [268, 208] on div "Back to Dashboard Change Sender ID Customers Technicians Select a contact Outbo…" at bounding box center [691, 379] width 871 height 688
click at [212, 55] on div "Status No active tasks You are ready to start receiving tasks. Megan Rose Paluc…" at bounding box center [145, 379] width 221 height 688
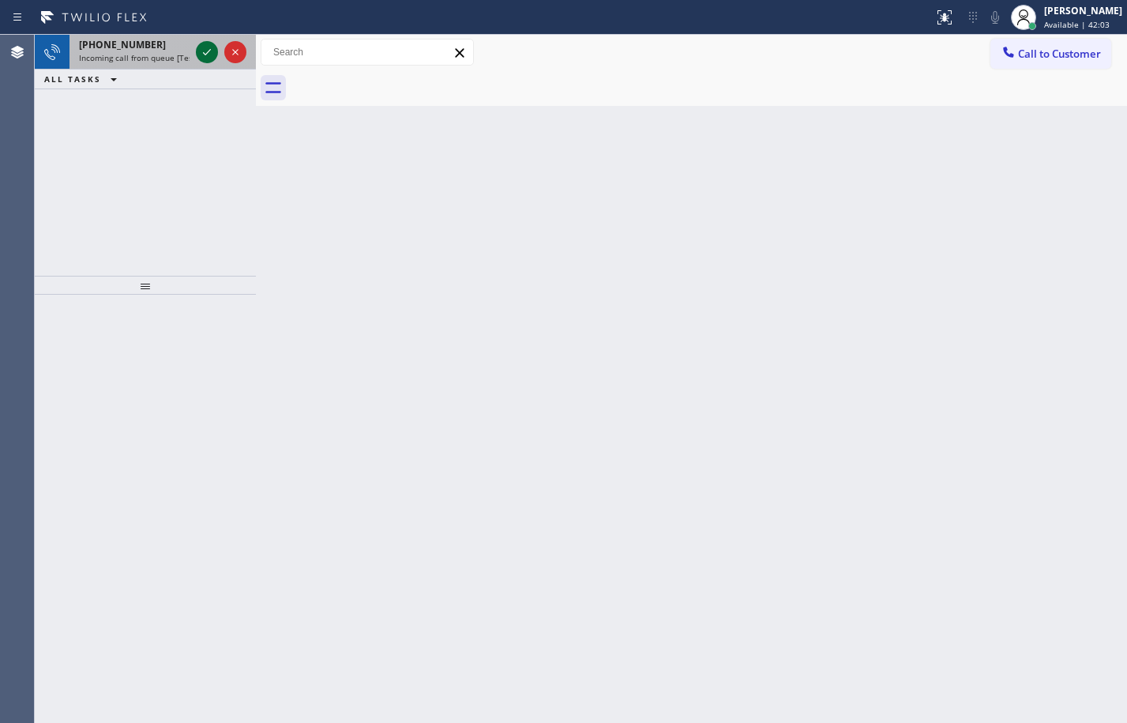
click at [216, 58] on icon at bounding box center [206, 52] width 19 height 19
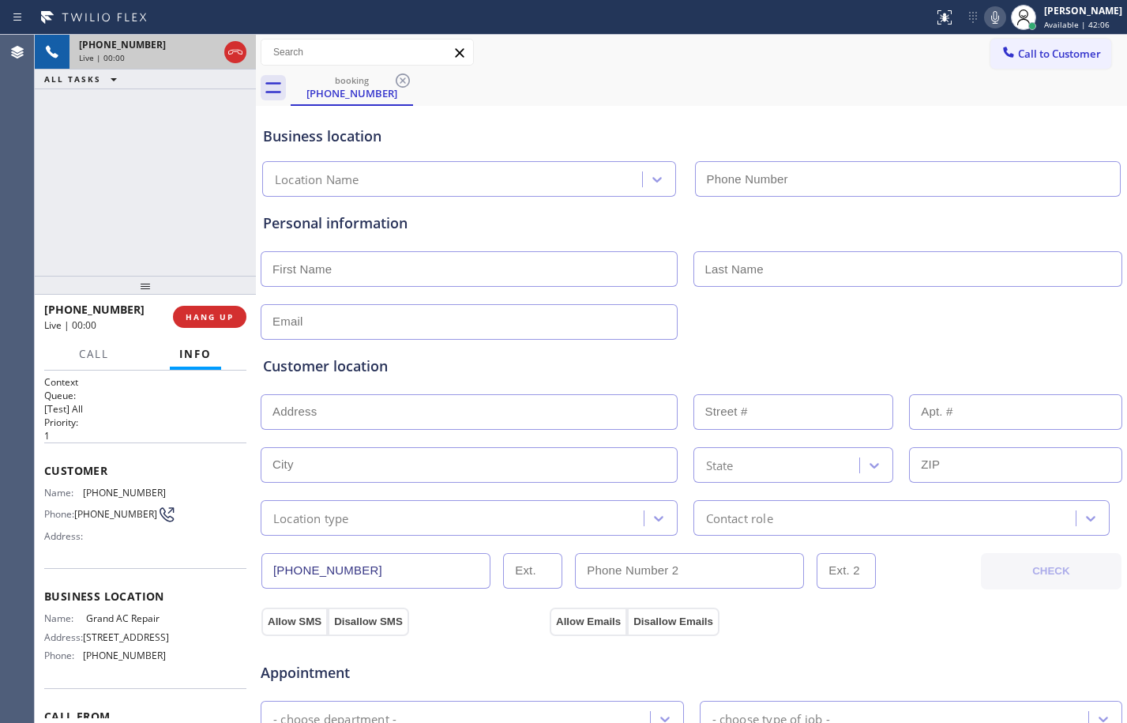
type input "(786) 269-0401"
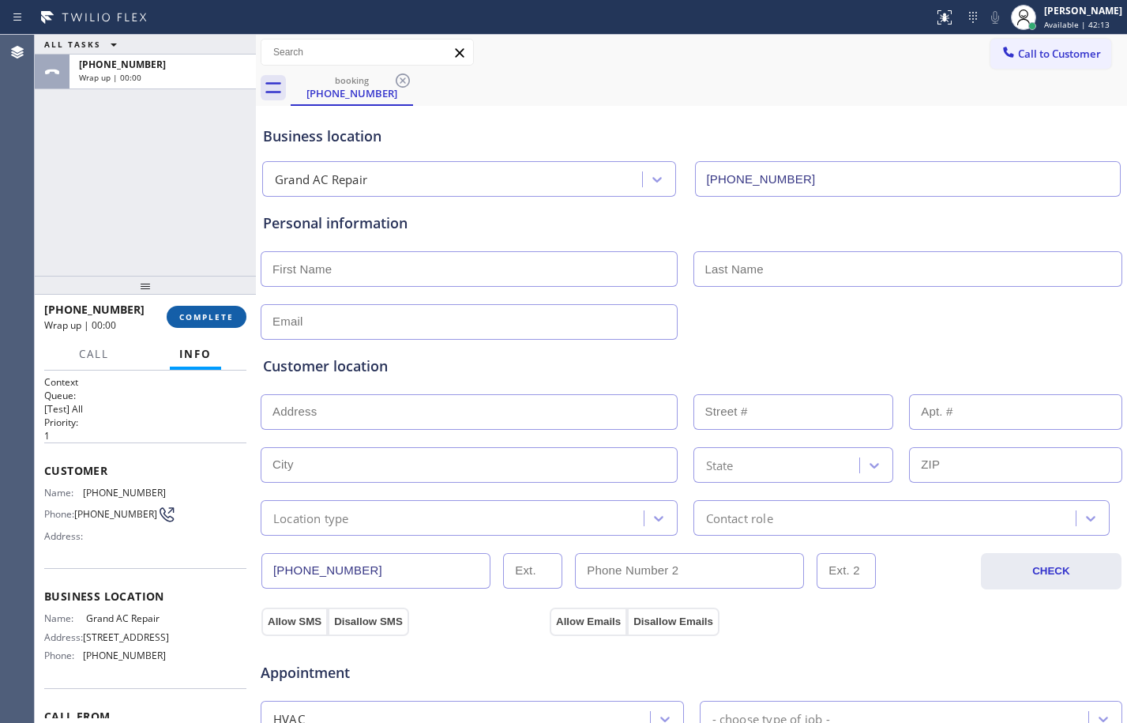
click at [228, 321] on span "COMPLETE" at bounding box center [206, 316] width 54 height 11
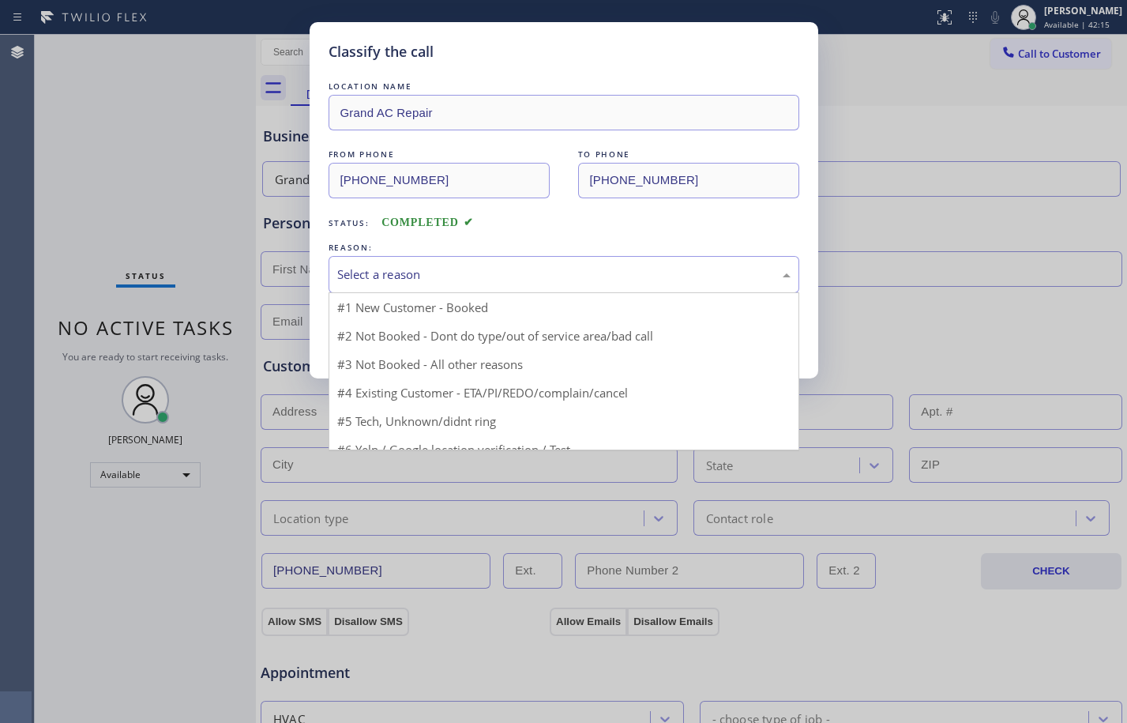
click at [408, 283] on div "Select a reason" at bounding box center [563, 274] width 453 height 18
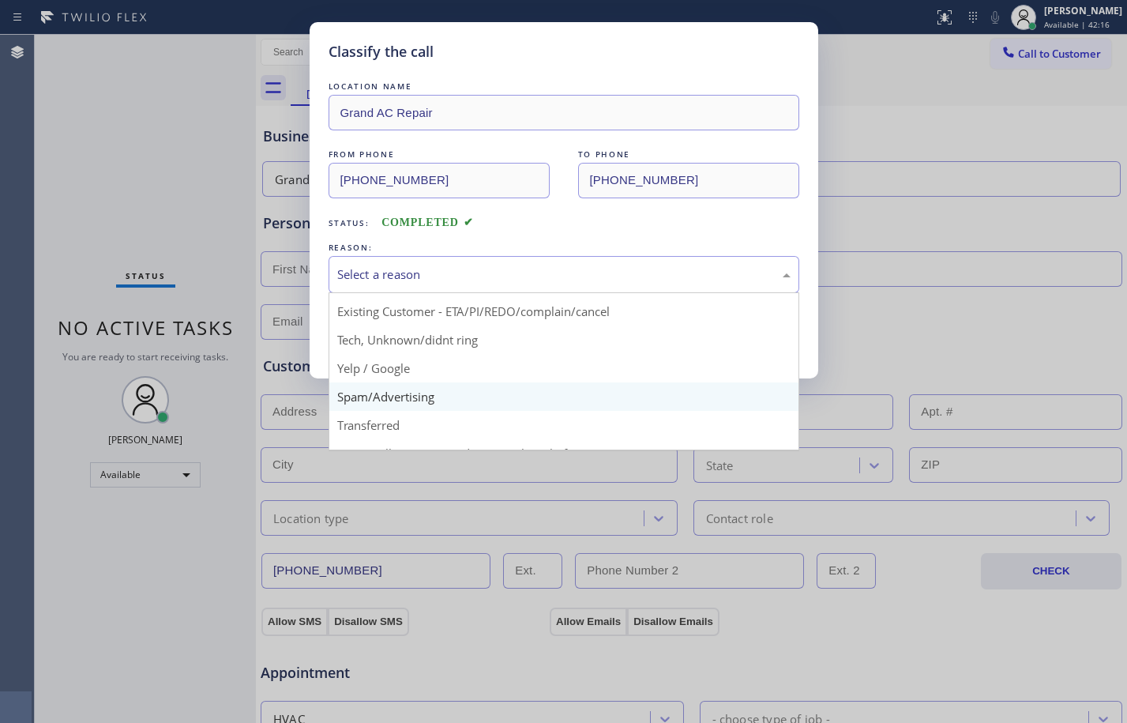
scroll to position [100, 0]
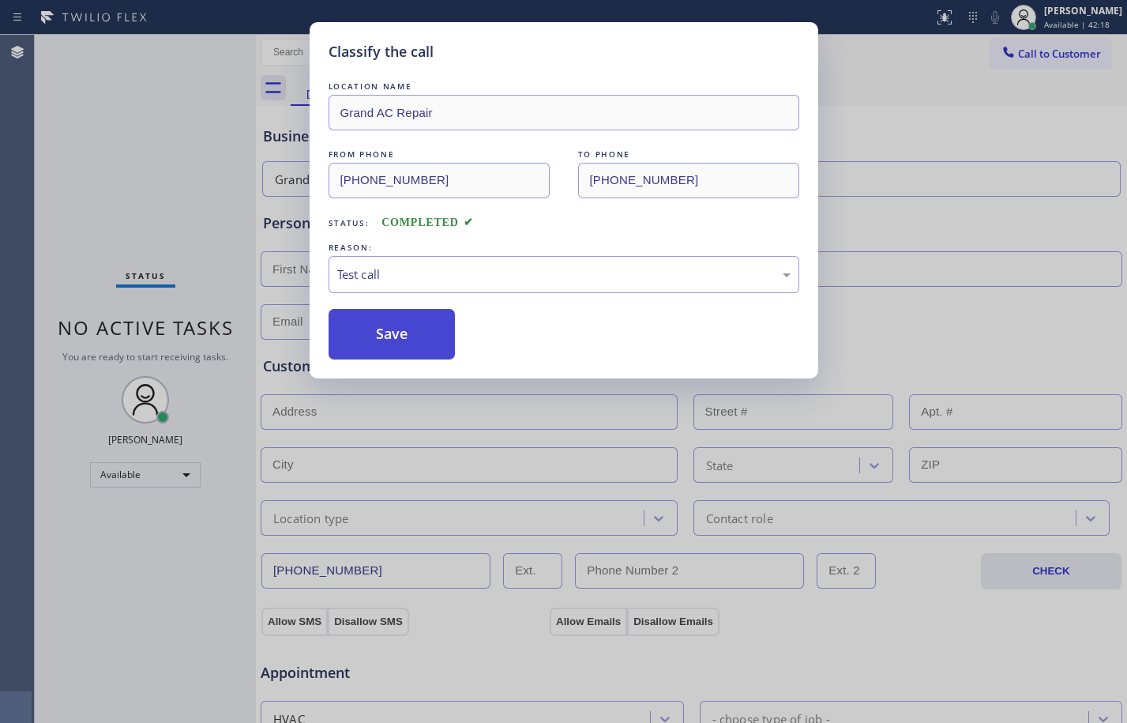
click at [379, 334] on button "Save" at bounding box center [392, 334] width 127 height 51
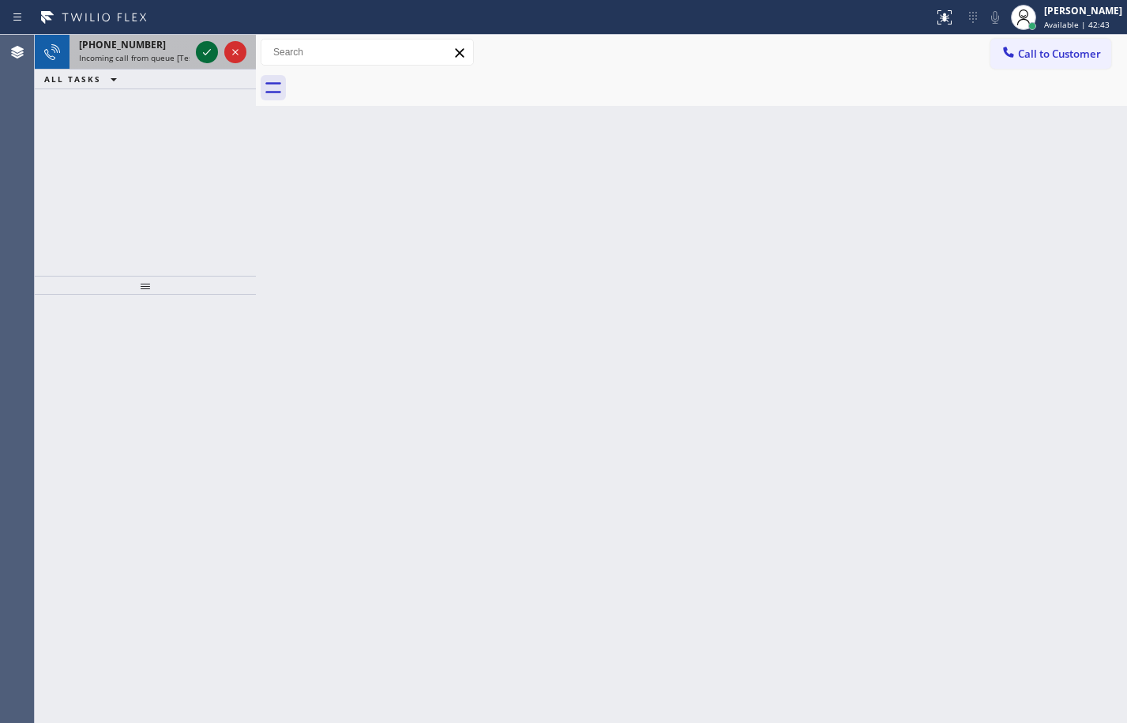
click at [211, 47] on icon at bounding box center [206, 52] width 19 height 19
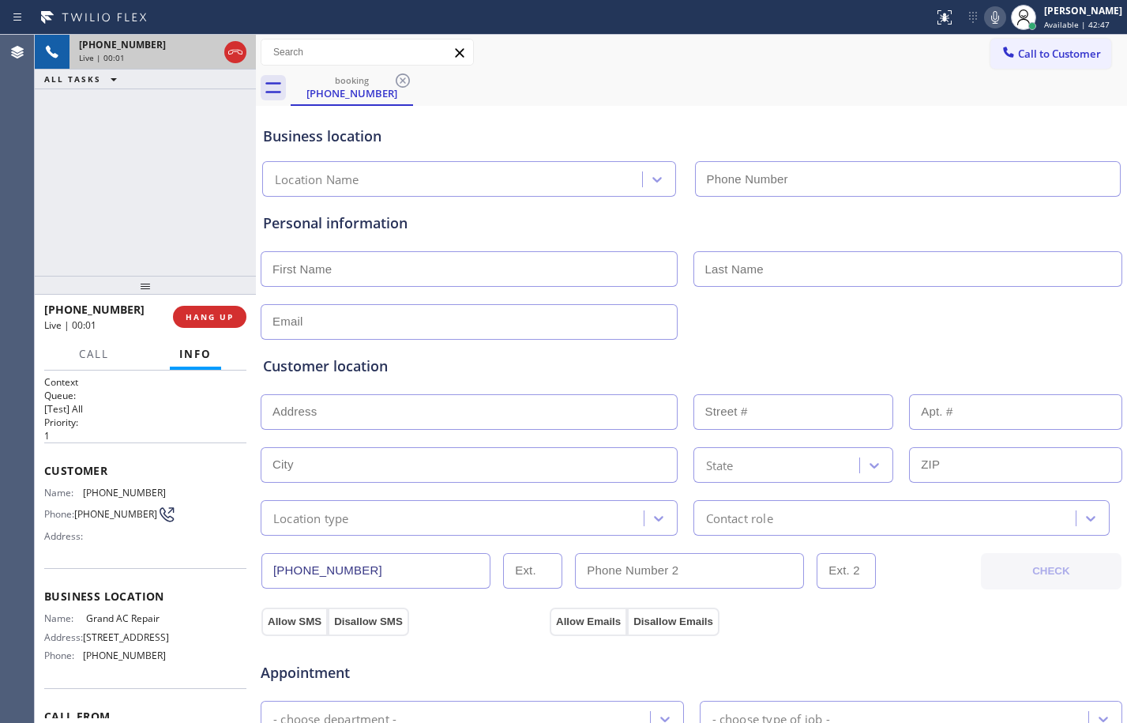
type input "(786) 269-0401"
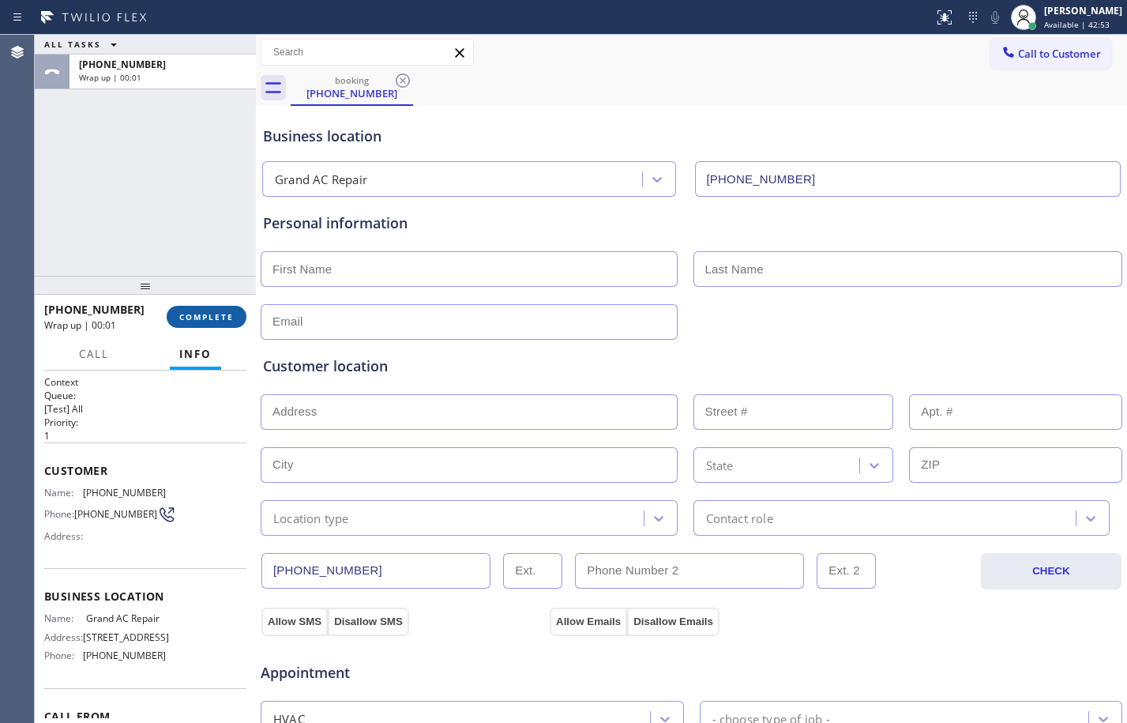
click at [215, 311] on span "COMPLETE" at bounding box center [206, 316] width 54 height 11
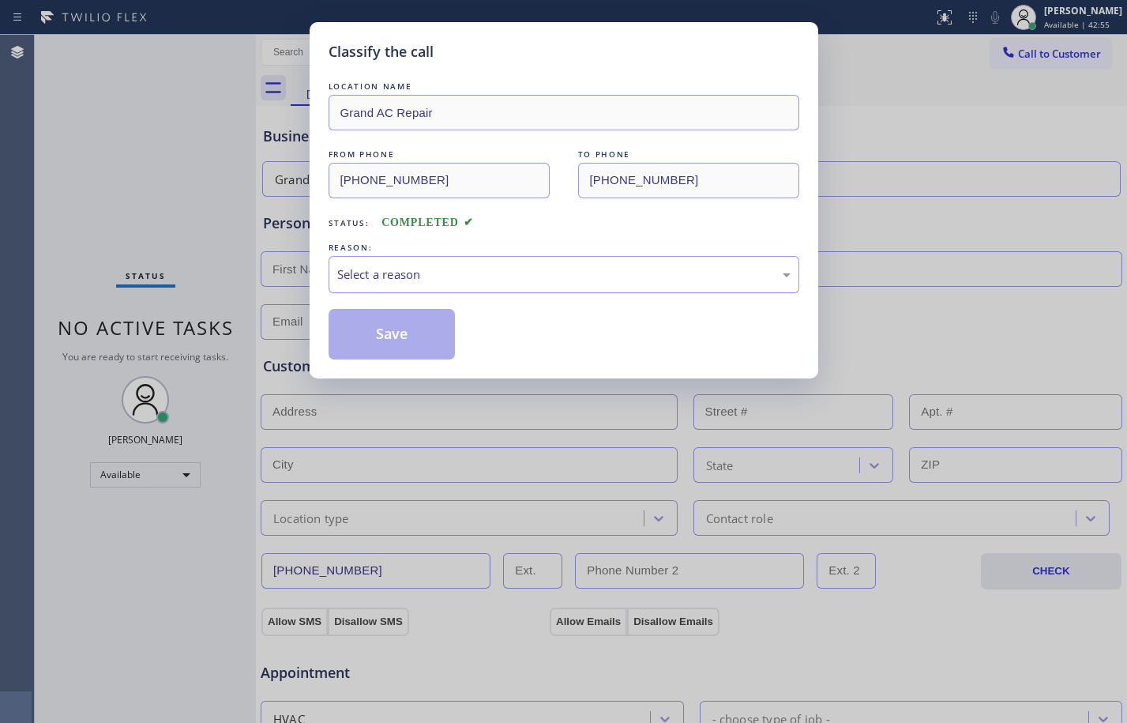
click at [382, 265] on div "Select a reason" at bounding box center [563, 274] width 453 height 18
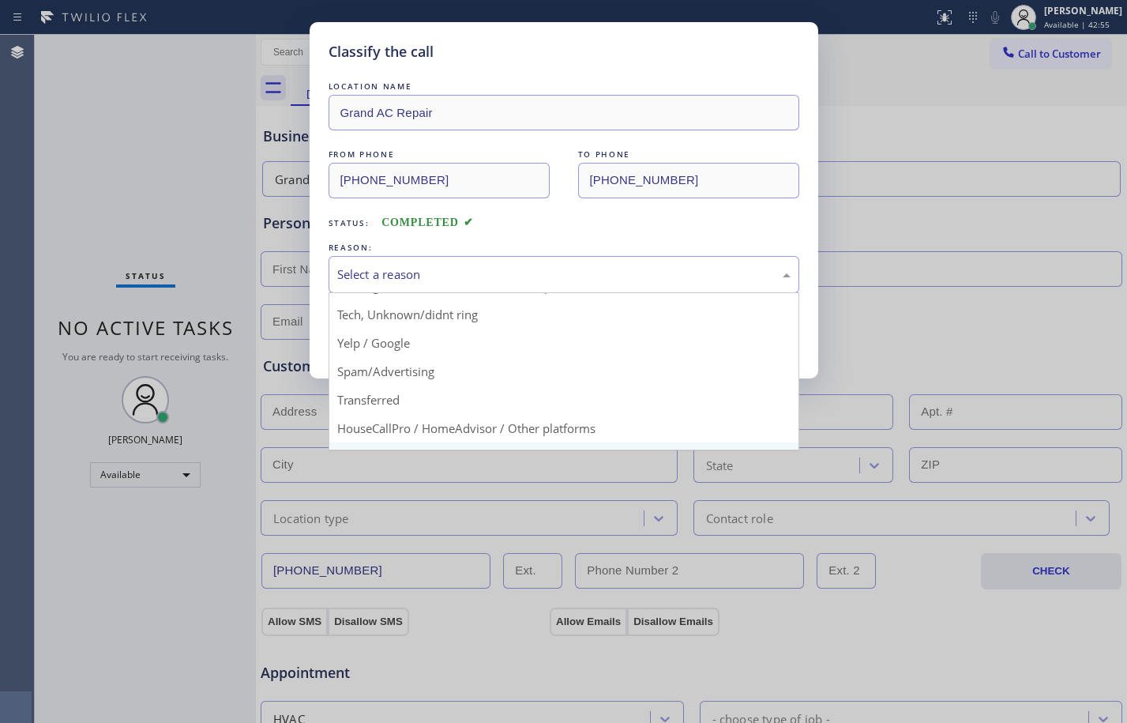
scroll to position [100, 0]
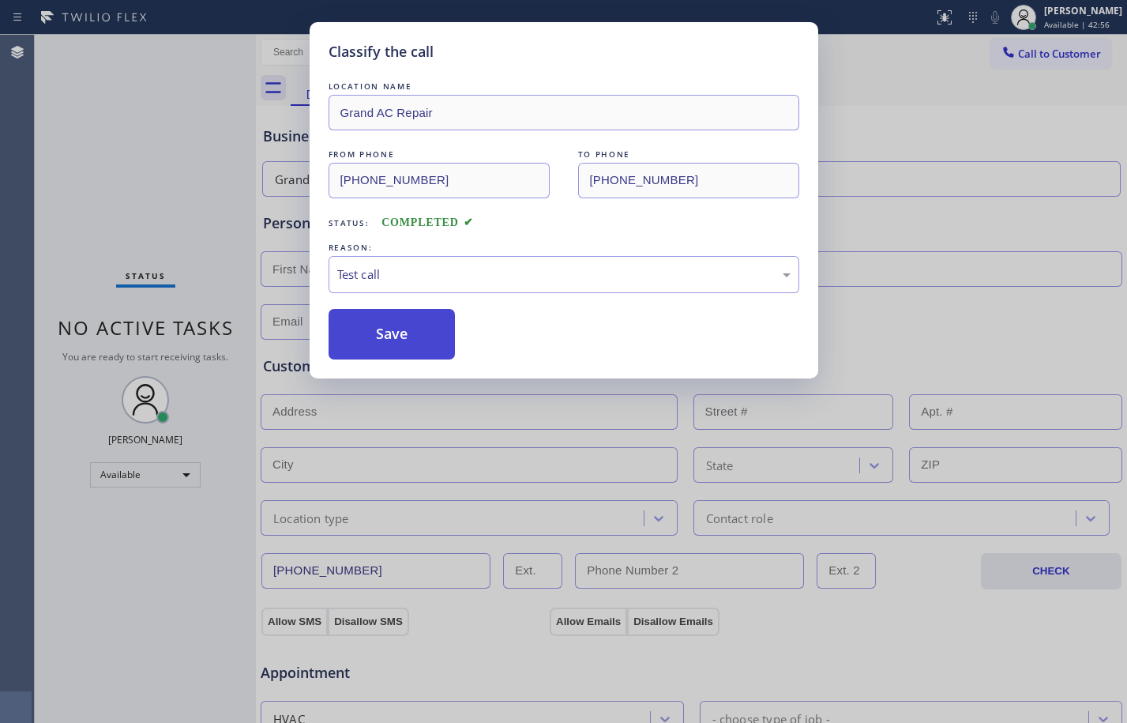
click at [387, 340] on button "Save" at bounding box center [392, 334] width 127 height 51
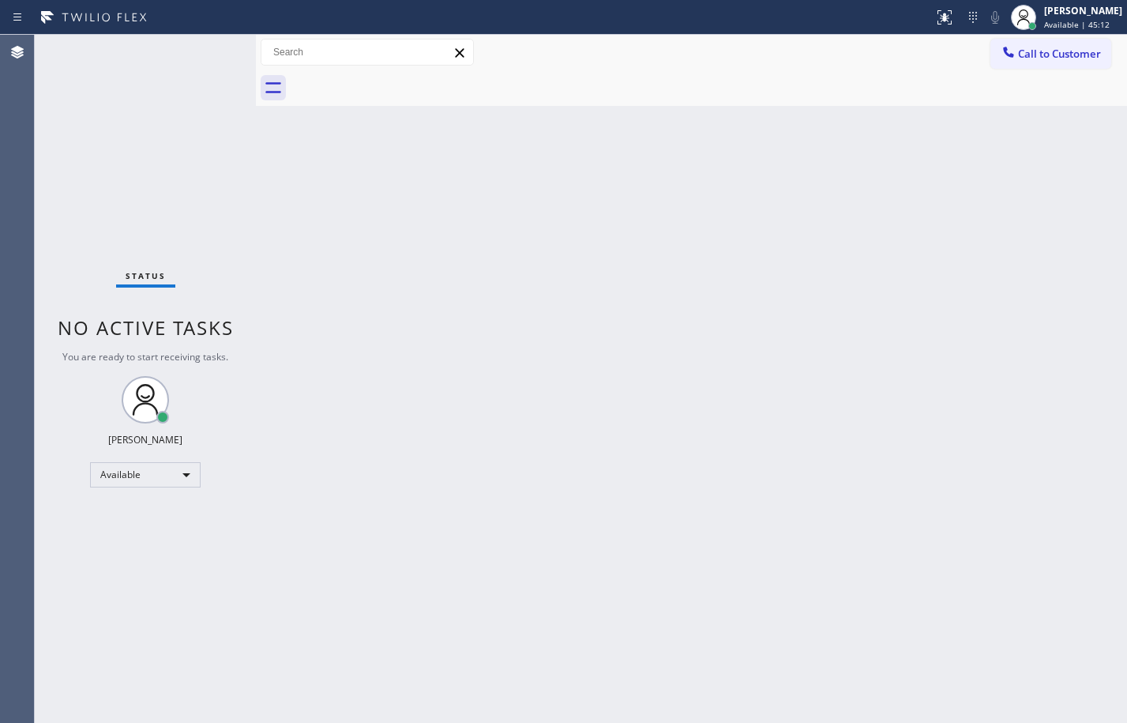
drag, startPoint x: 268, startPoint y: 265, endPoint x: 254, endPoint y: 246, distance: 23.1
click at [268, 262] on div "Back to Dashboard Change Sender ID Customers Technicians Select a contact Outbo…" at bounding box center [691, 379] width 871 height 688
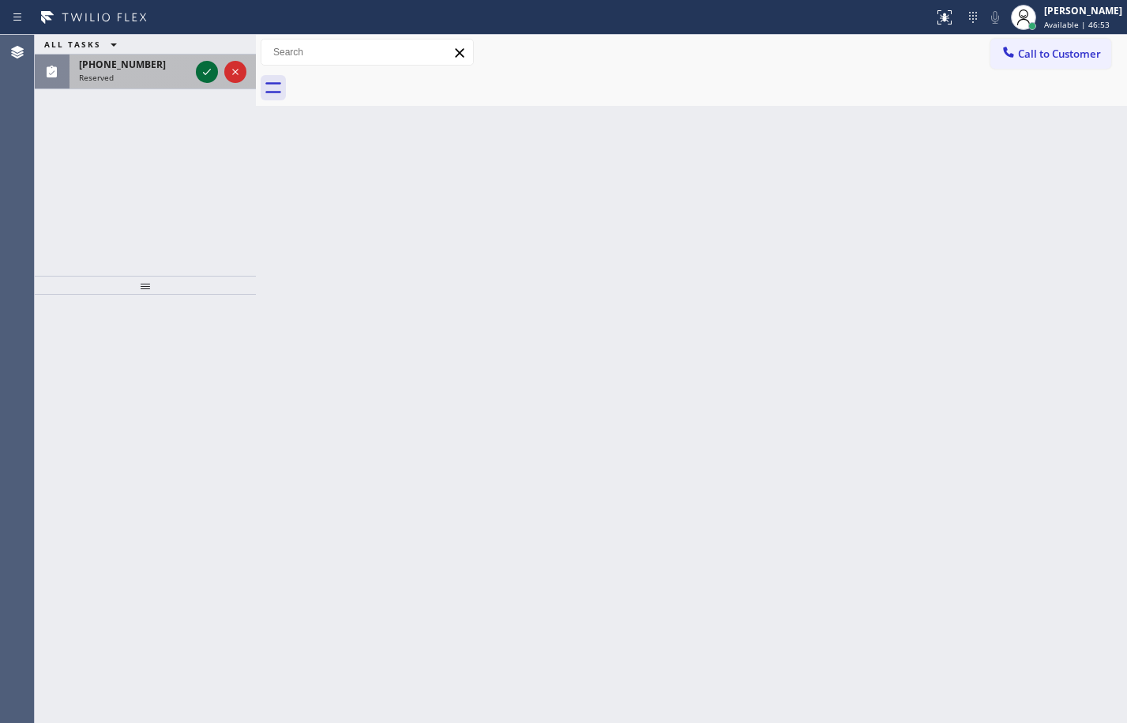
click at [199, 68] on icon at bounding box center [206, 71] width 19 height 19
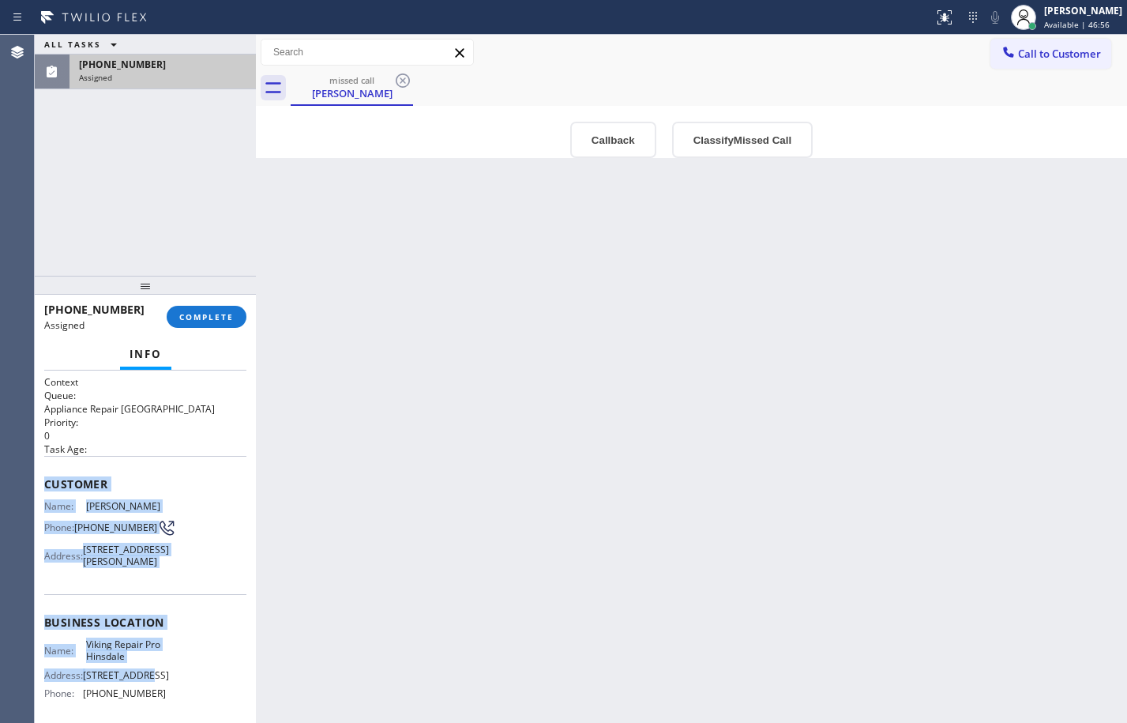
scroll to position [170, 0]
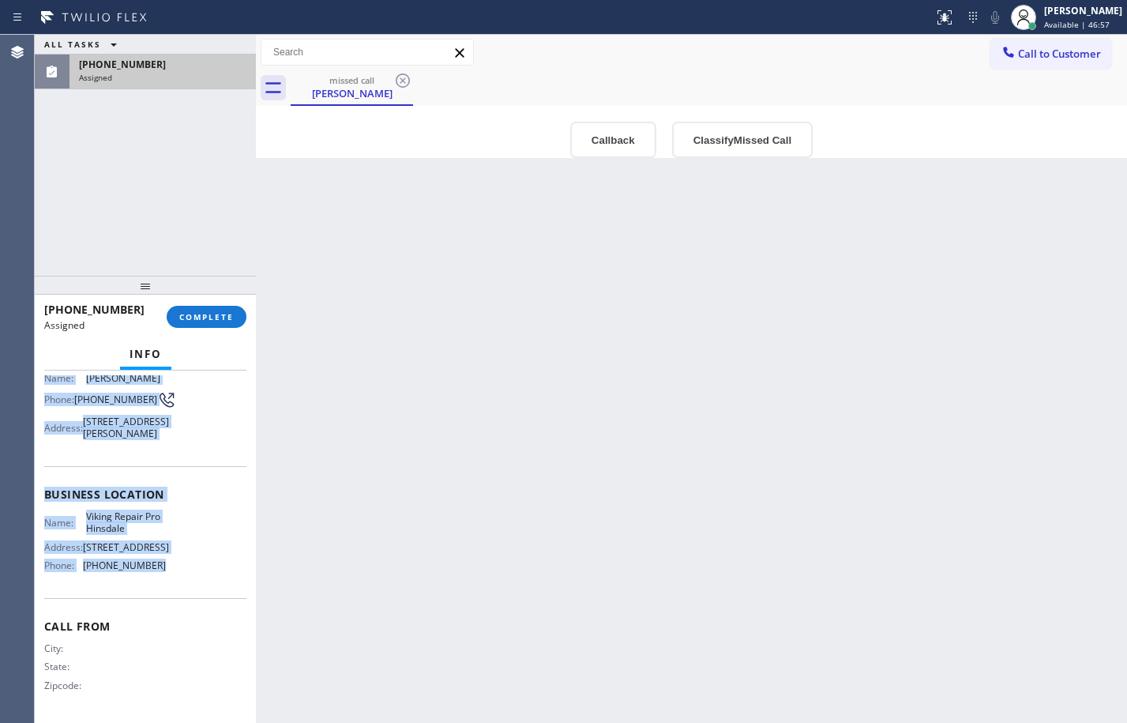
drag, startPoint x: 43, startPoint y: 479, endPoint x: 206, endPoint y: 582, distance: 193.5
click at [206, 582] on div "Context Queue: Appliance Repair High End Priority: 0 Task Age: Customer Name: E…" at bounding box center [145, 546] width 221 height 352
click at [185, 320] on span "COMPLETE" at bounding box center [206, 316] width 54 height 11
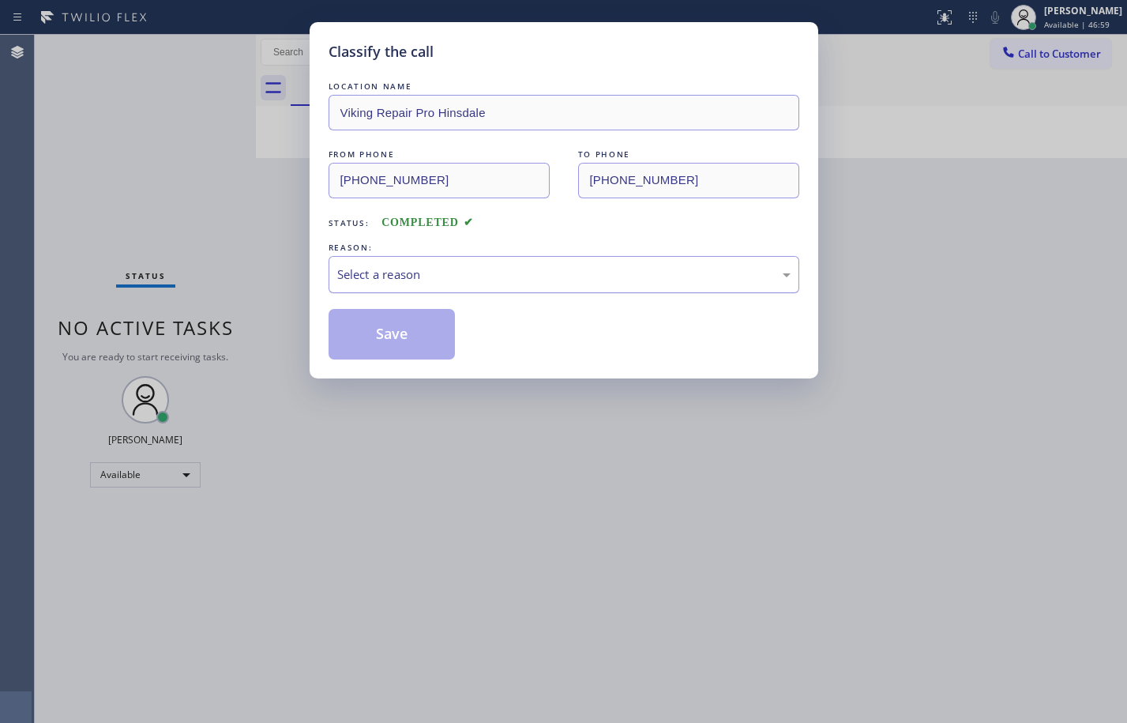
click at [583, 286] on div "Select a reason" at bounding box center [564, 274] width 471 height 37
click at [406, 337] on button "Save" at bounding box center [392, 334] width 127 height 51
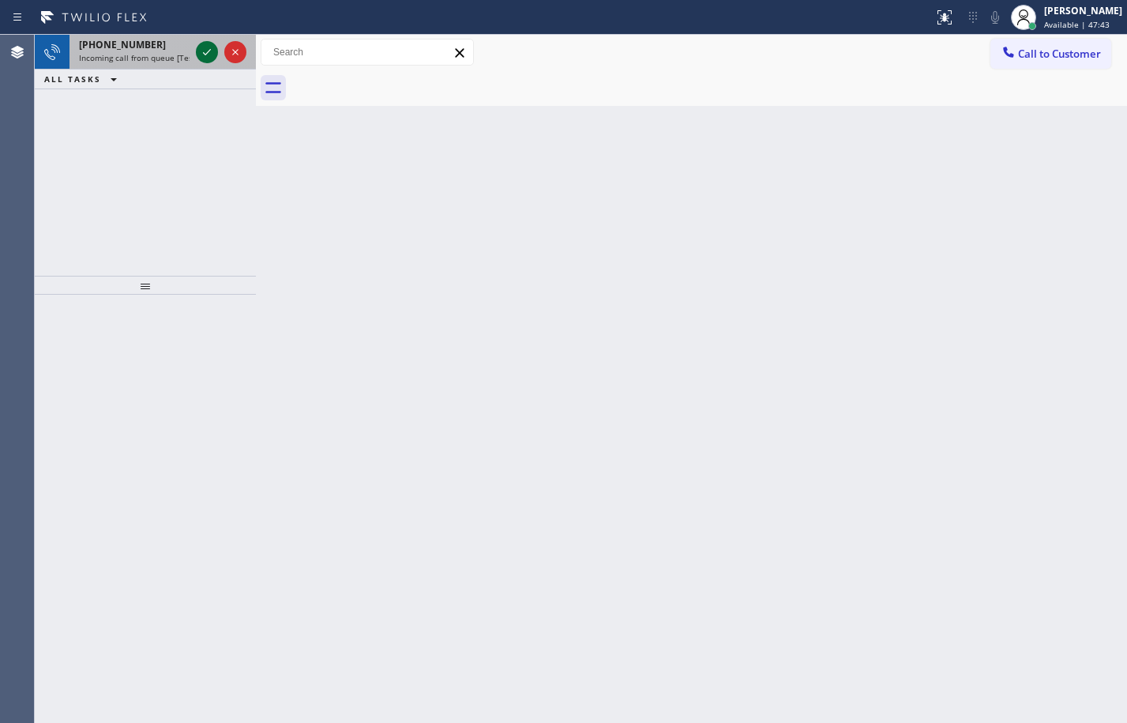
click at [212, 50] on icon at bounding box center [206, 52] width 19 height 19
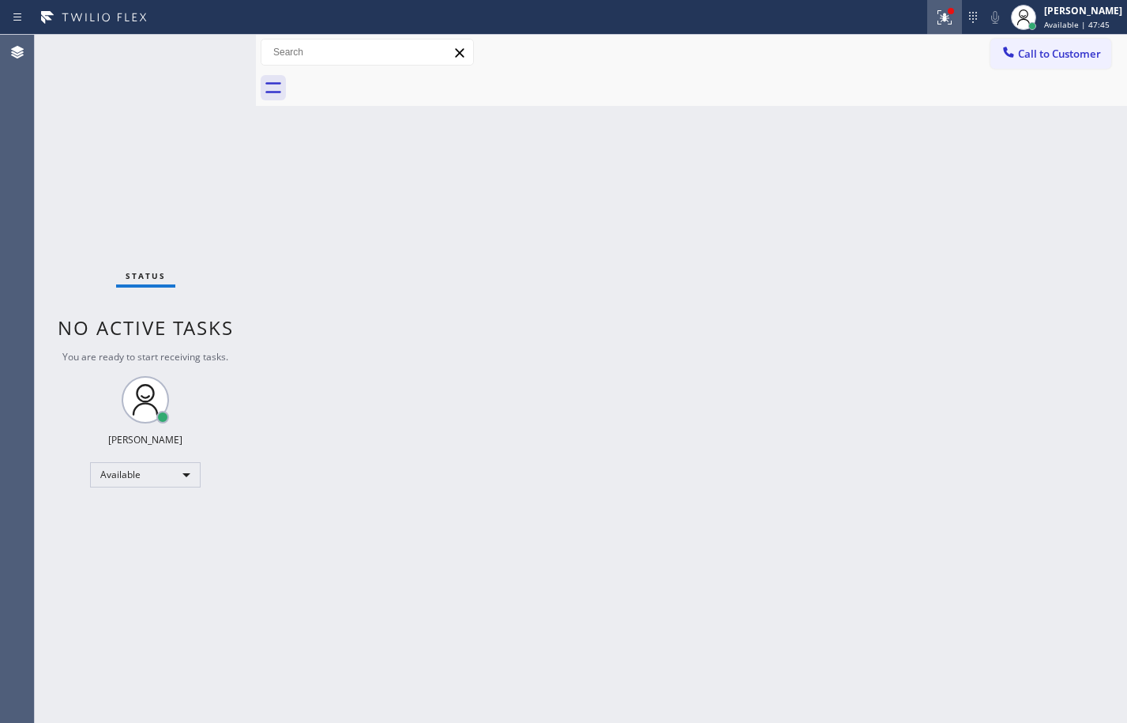
click at [935, 25] on icon at bounding box center [944, 17] width 19 height 19
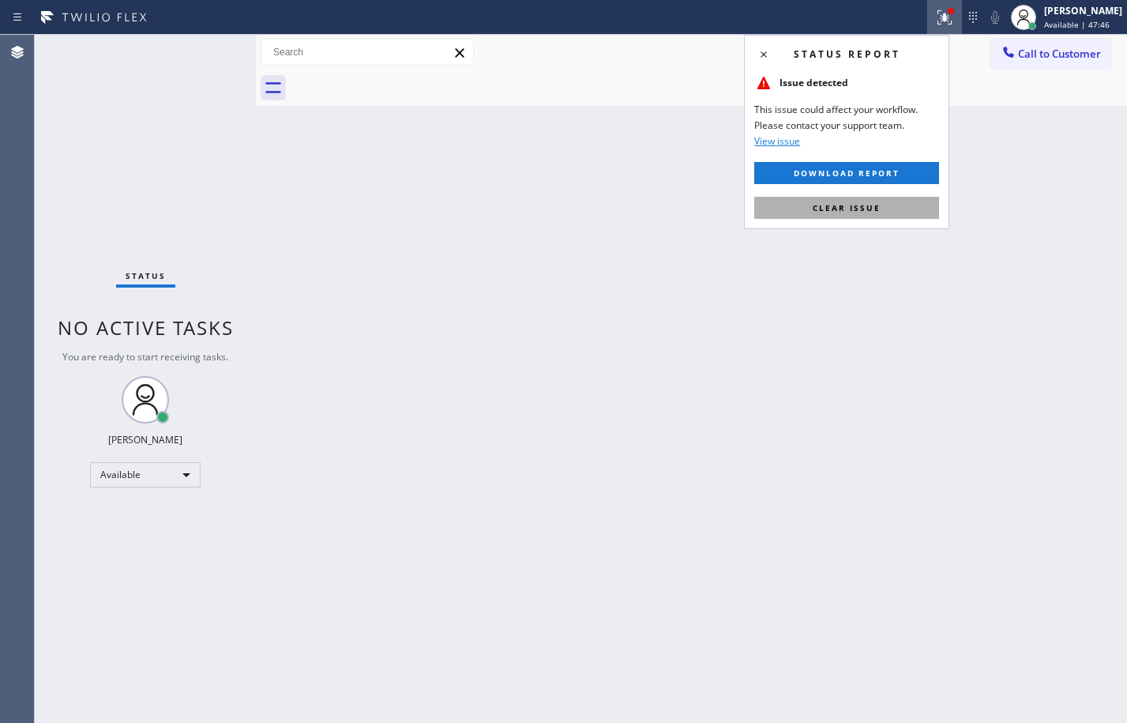
click at [852, 205] on span "Clear issue" at bounding box center [847, 207] width 68 height 11
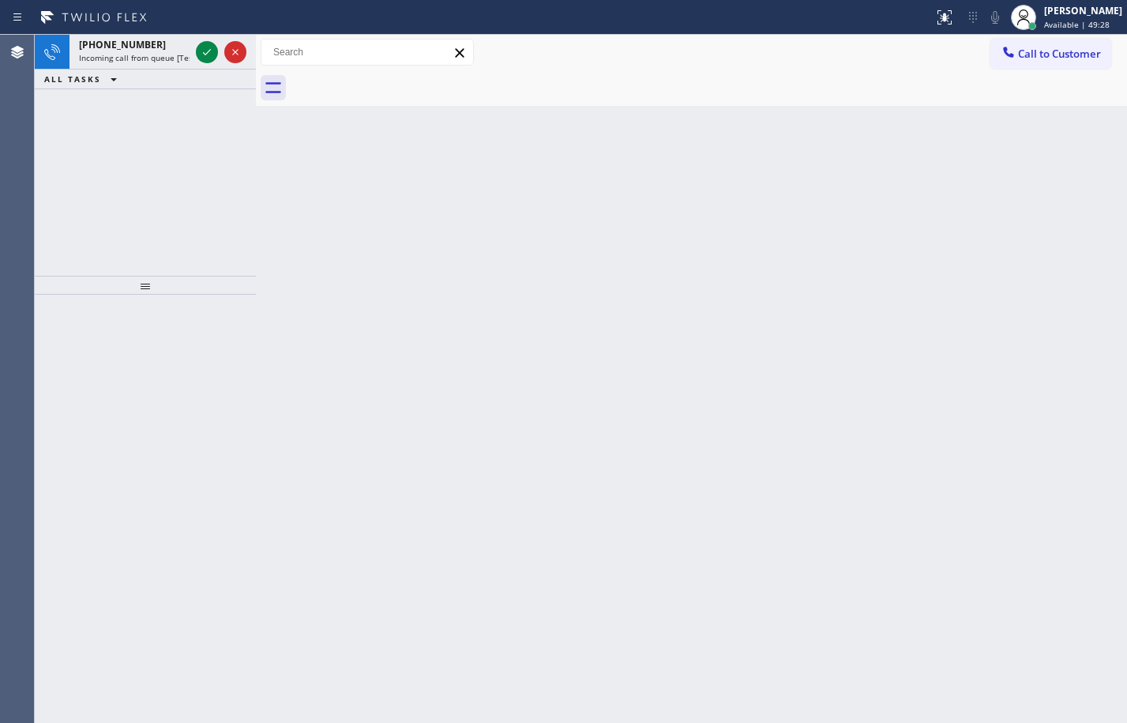
click at [210, 47] on icon at bounding box center [206, 52] width 19 height 19
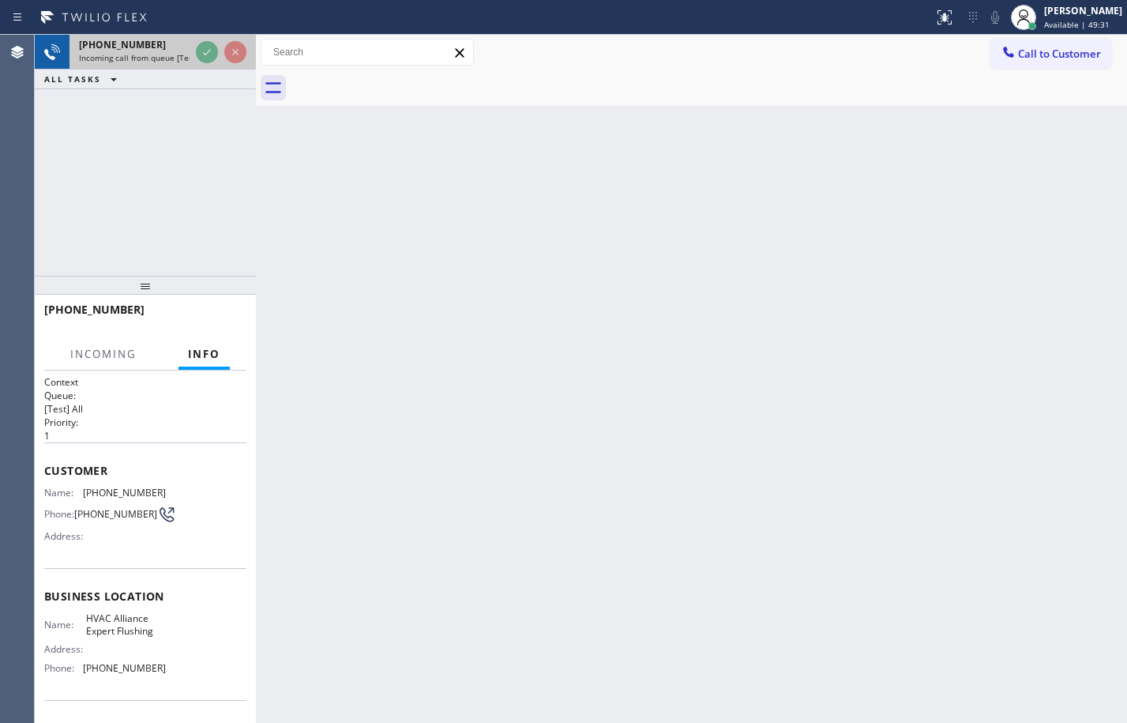
click at [192, 58] on div "+15162123051 Incoming call from queue [Test] All" at bounding box center [130, 52] width 123 height 35
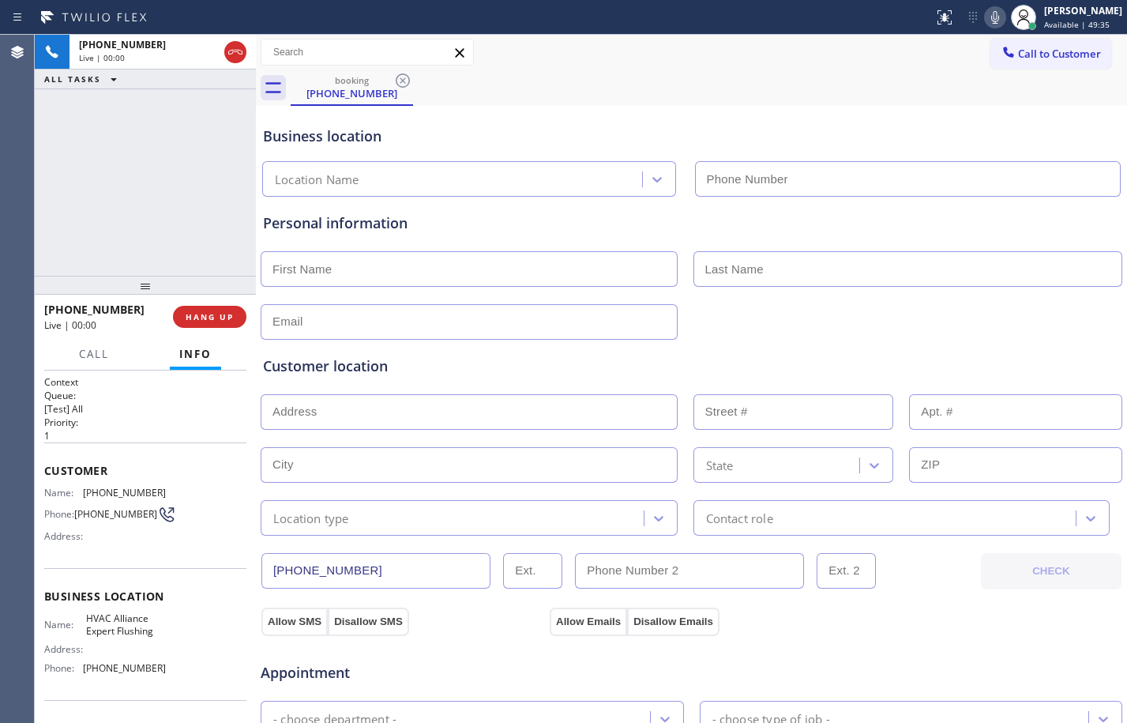
type input "(929) 545-6311"
click at [225, 317] on span "HANG UP" at bounding box center [210, 316] width 48 height 11
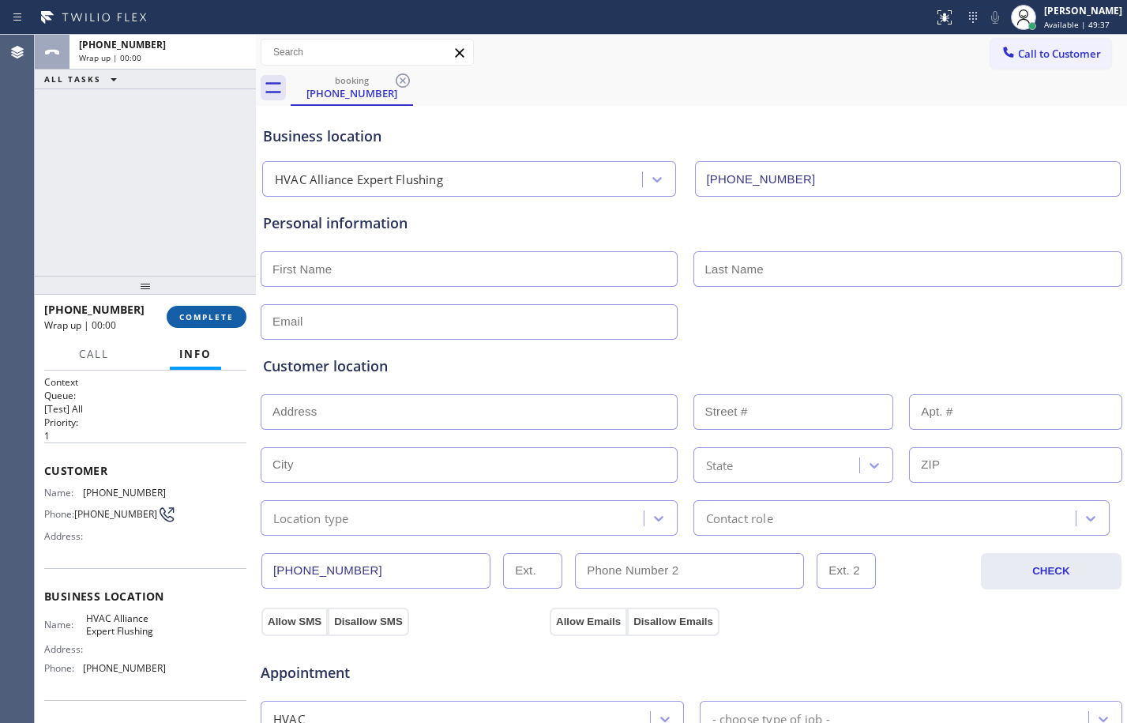
click at [225, 317] on span "COMPLETE" at bounding box center [206, 316] width 54 height 11
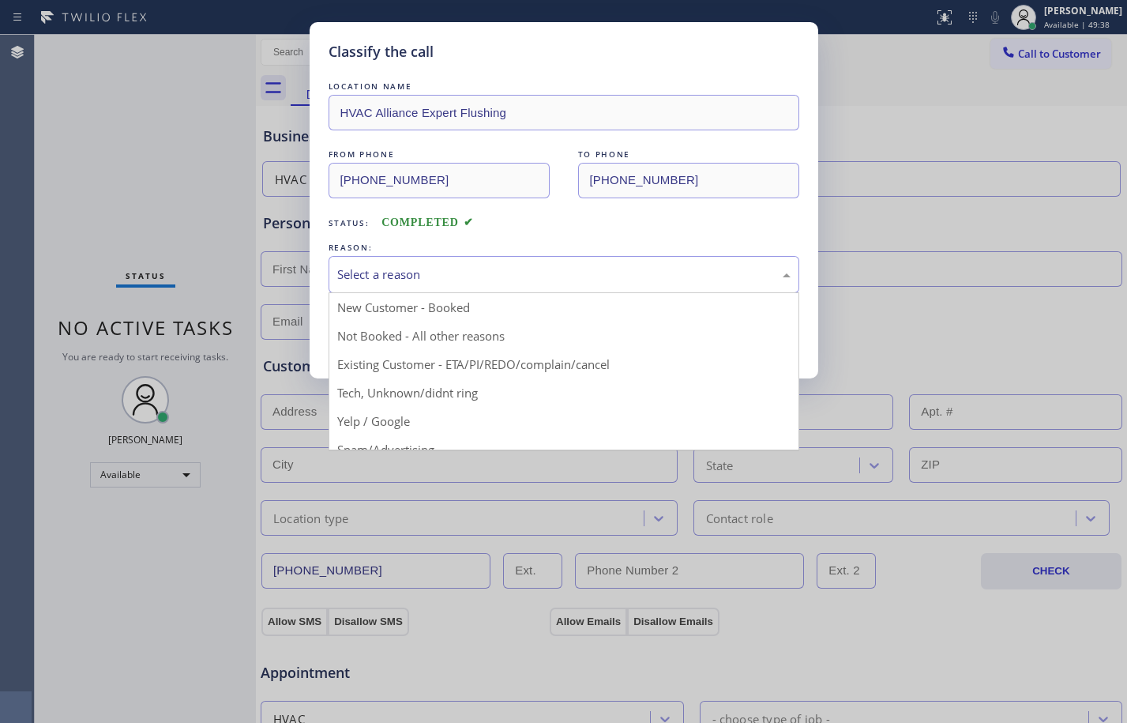
click at [632, 261] on div "Select a reason" at bounding box center [564, 274] width 471 height 37
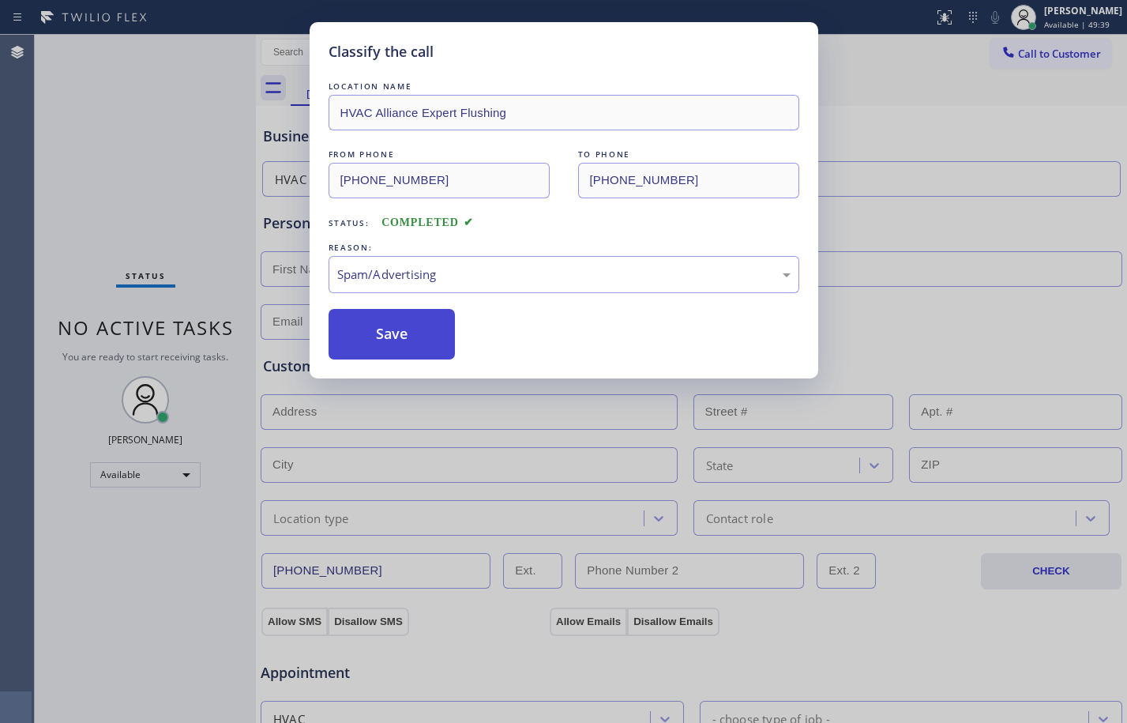
click at [430, 340] on button "Save" at bounding box center [392, 334] width 127 height 51
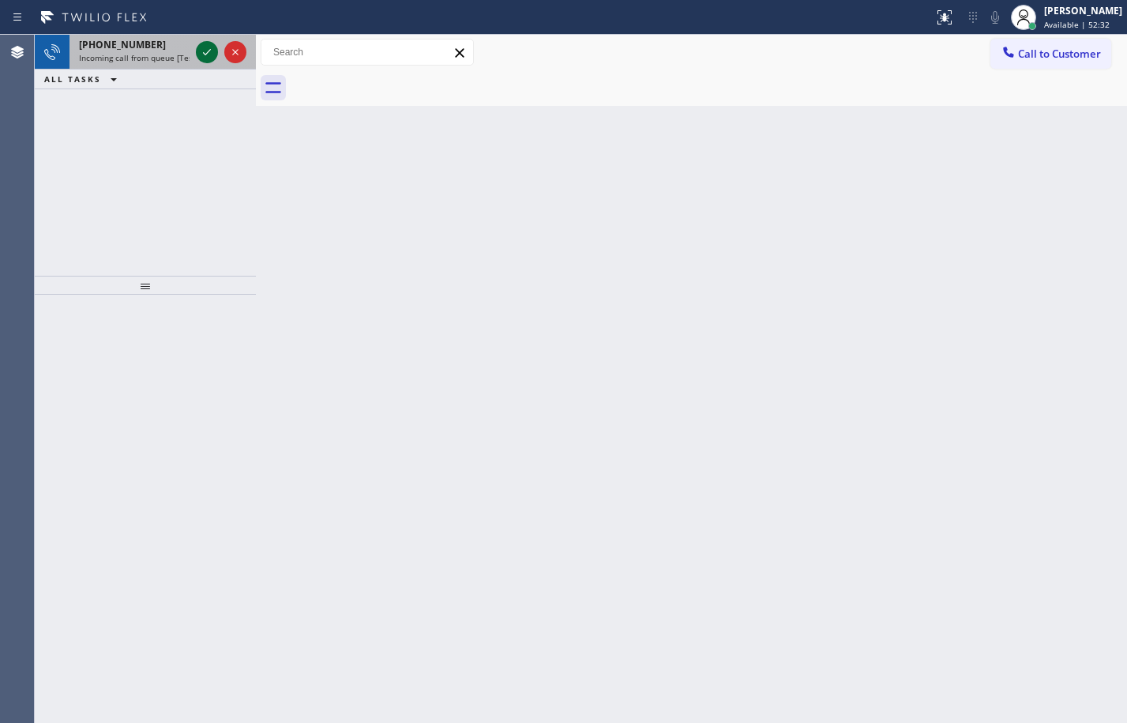
click at [211, 47] on icon at bounding box center [206, 52] width 19 height 19
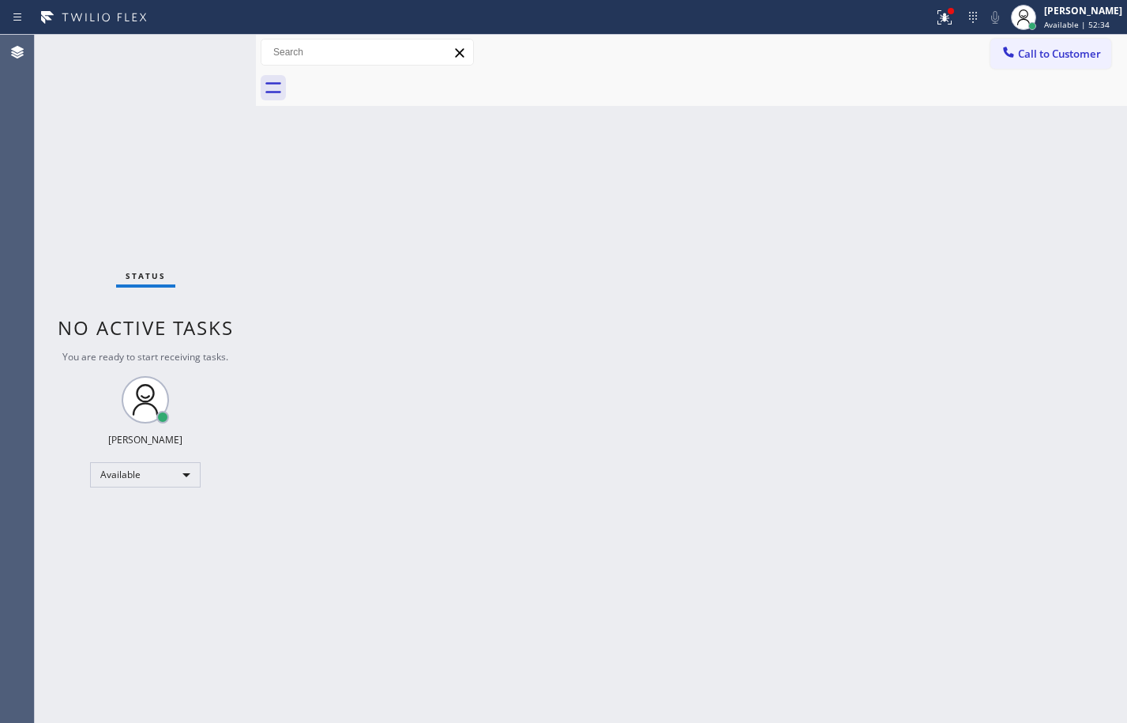
click at [926, 38] on div "Call to Customer Outbound call Location Search location Your caller id phone nu…" at bounding box center [691, 53] width 871 height 36
click at [937, 15] on icon at bounding box center [944, 17] width 14 height 14
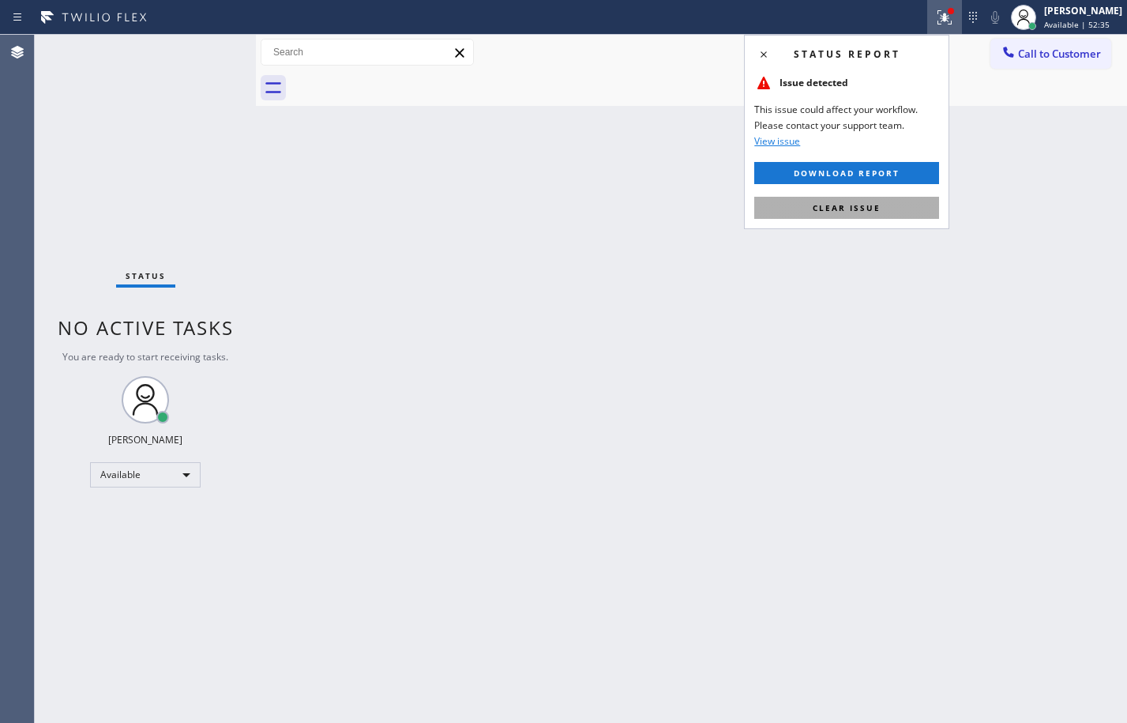
click at [862, 211] on span "Clear issue" at bounding box center [847, 207] width 68 height 11
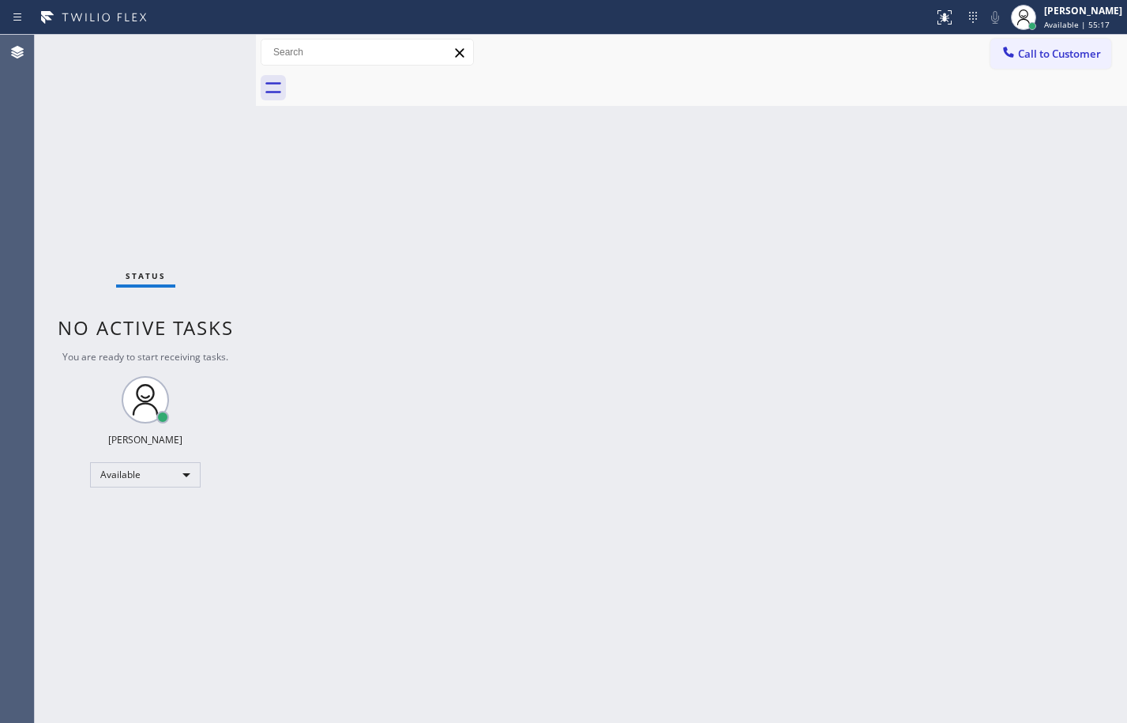
click at [212, 47] on div "Status No active tasks You are ready to start receiving tasks. Megan Rose Paluc…" at bounding box center [145, 379] width 221 height 688
click at [201, 116] on div "Status No active tasks You are ready to start receiving tasks. Megan Rose Paluc…" at bounding box center [145, 379] width 221 height 688
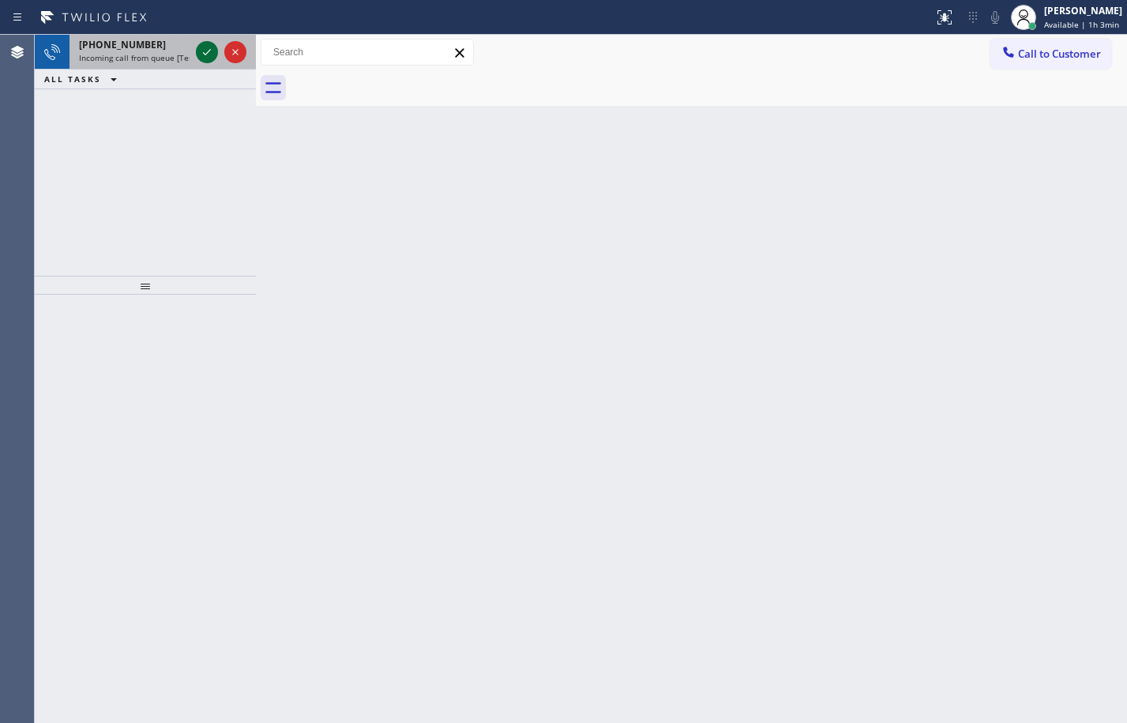
click at [202, 47] on icon at bounding box center [206, 52] width 19 height 19
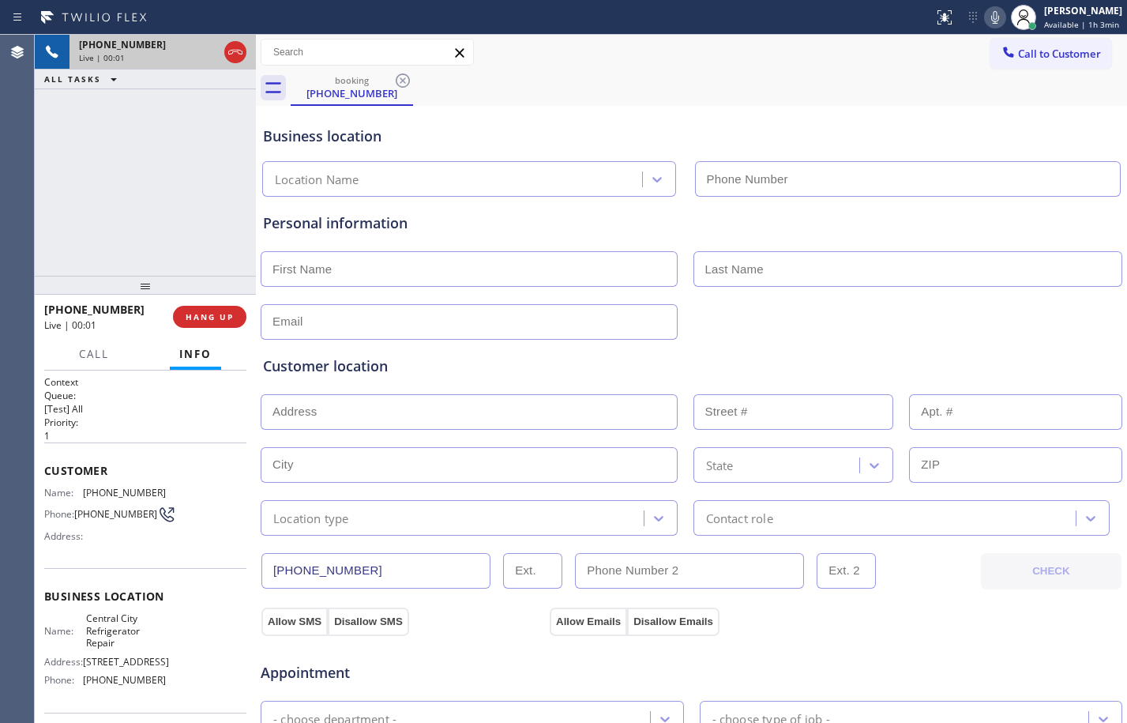
type input "(213) 955-7083"
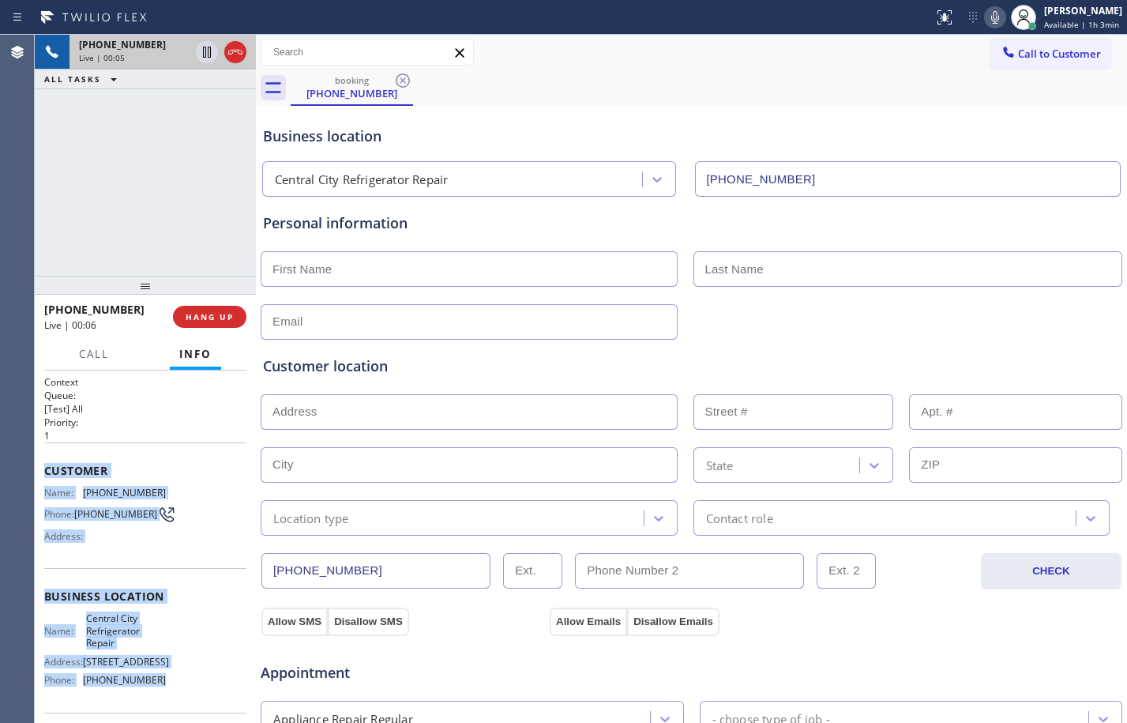
drag, startPoint x: 47, startPoint y: 468, endPoint x: 201, endPoint y: 694, distance: 274.5
click at [201, 694] on div "Context Queue: [Test] All Priority: 1 Customer Name: (714) 597-4480 Phone: (714…" at bounding box center [145, 603] width 202 height 457
click at [169, 189] on div "+17145974480 Live | 00:15 ALL TASKS ALL TASKS ACTIVE TASKS TASKS IN WRAP UP" at bounding box center [145, 155] width 221 height 241
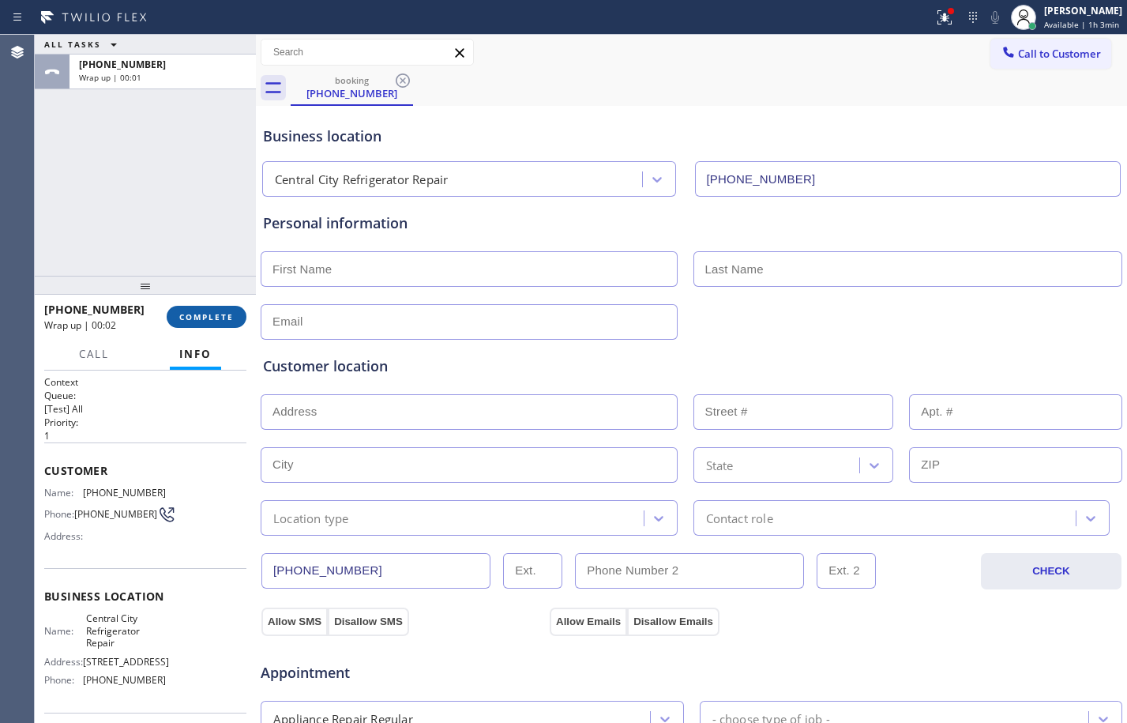
click at [232, 310] on button "COMPLETE" at bounding box center [207, 317] width 80 height 22
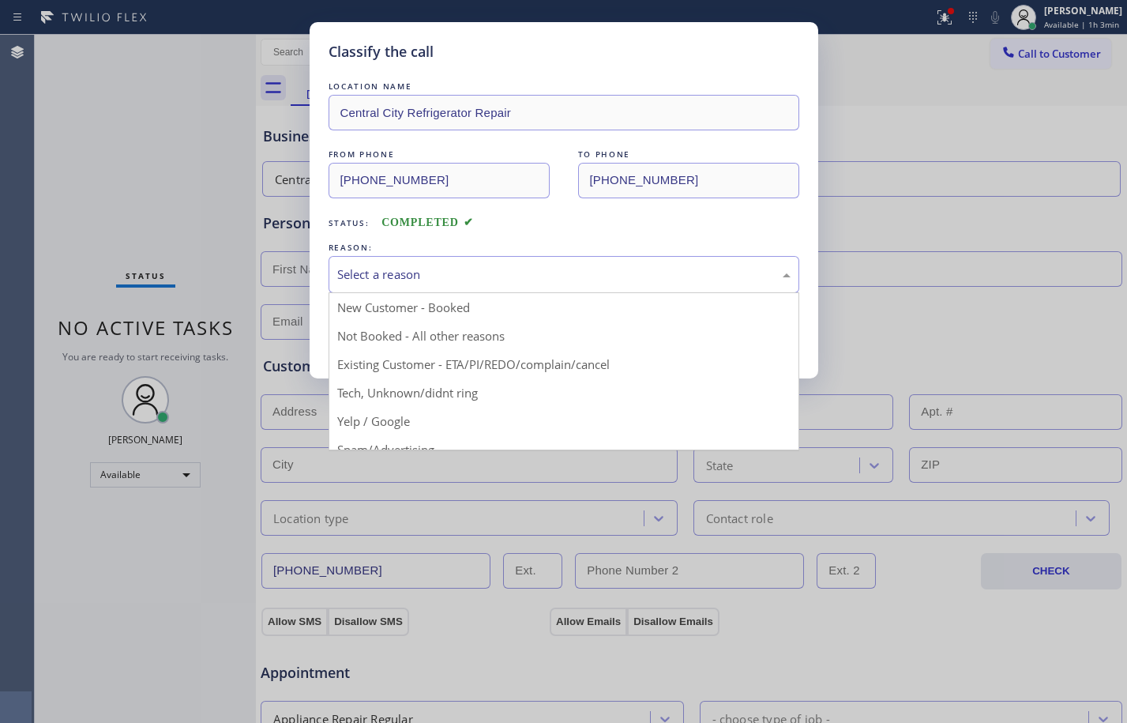
click at [405, 276] on div "Select a reason" at bounding box center [563, 274] width 453 height 18
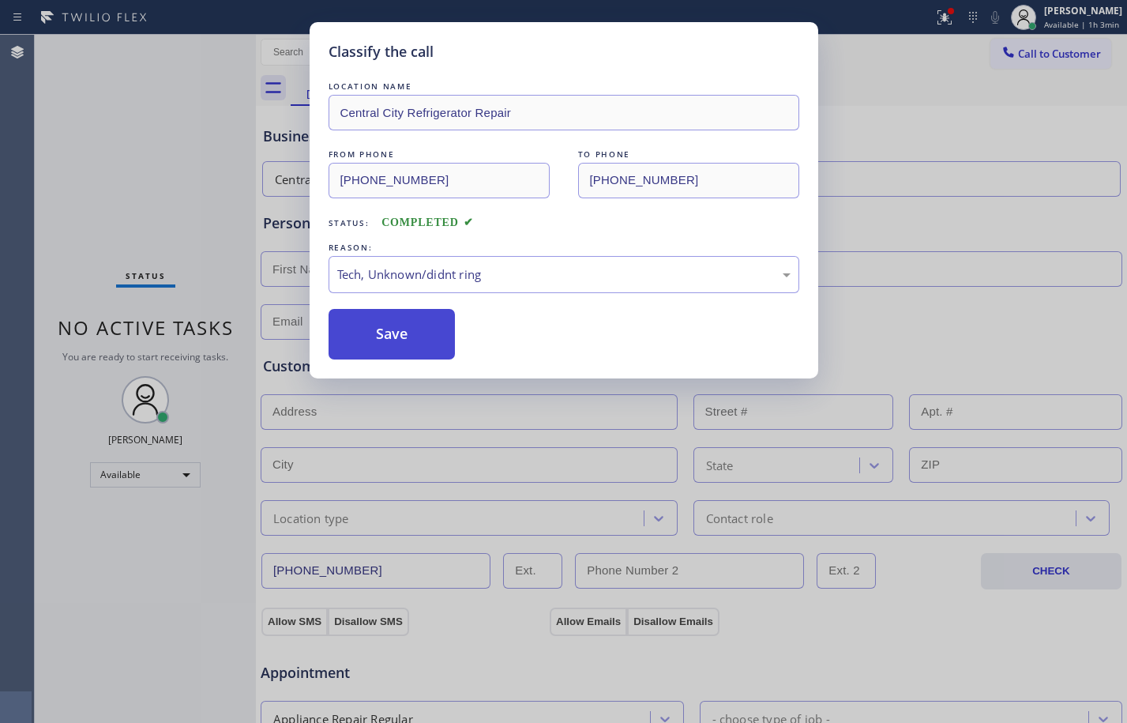
click at [404, 350] on button "Save" at bounding box center [392, 334] width 127 height 51
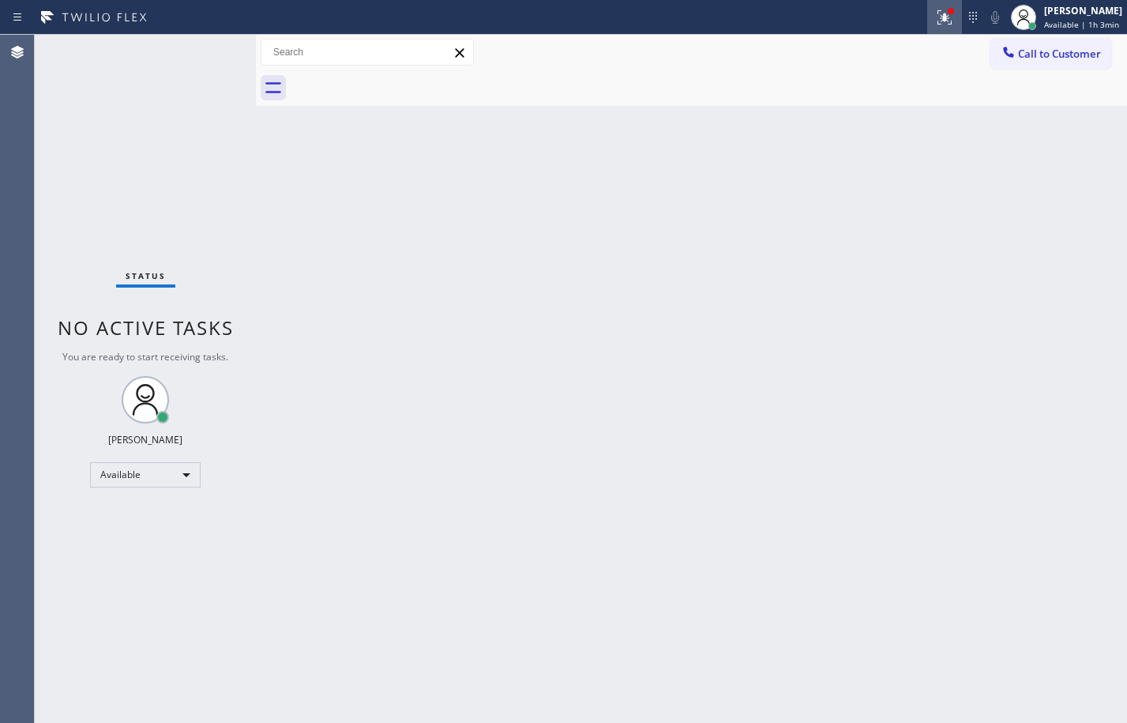
click at [938, 18] on icon at bounding box center [944, 17] width 19 height 19
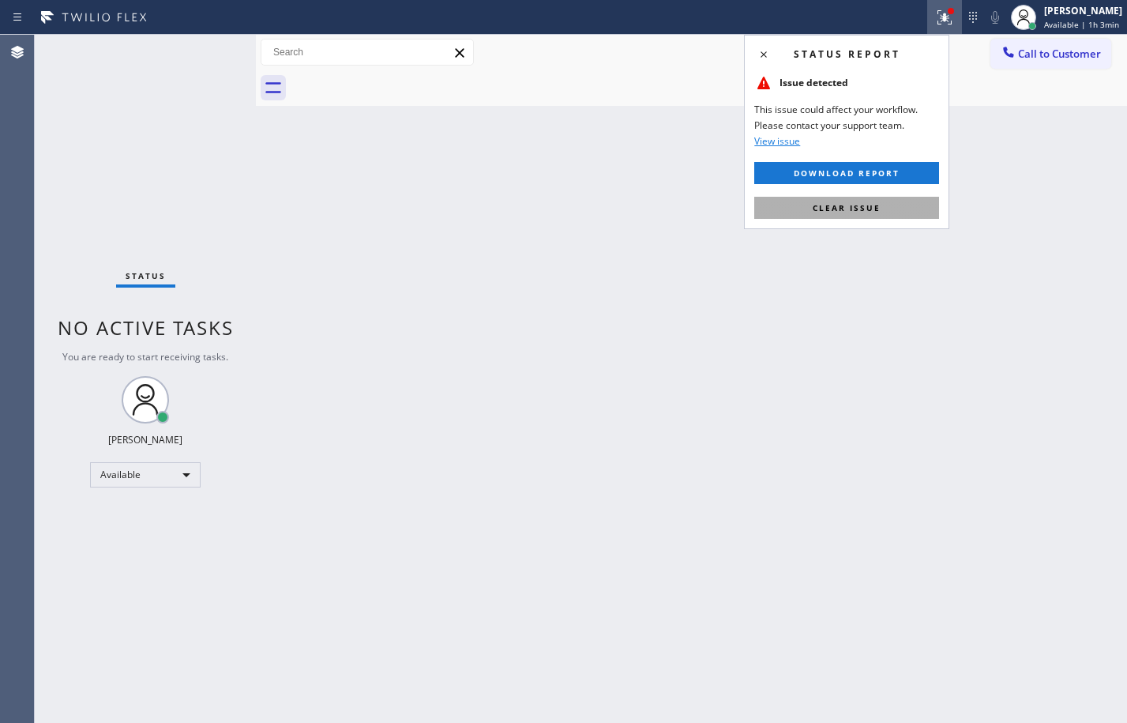
click at [903, 201] on button "Clear issue" at bounding box center [846, 208] width 185 height 22
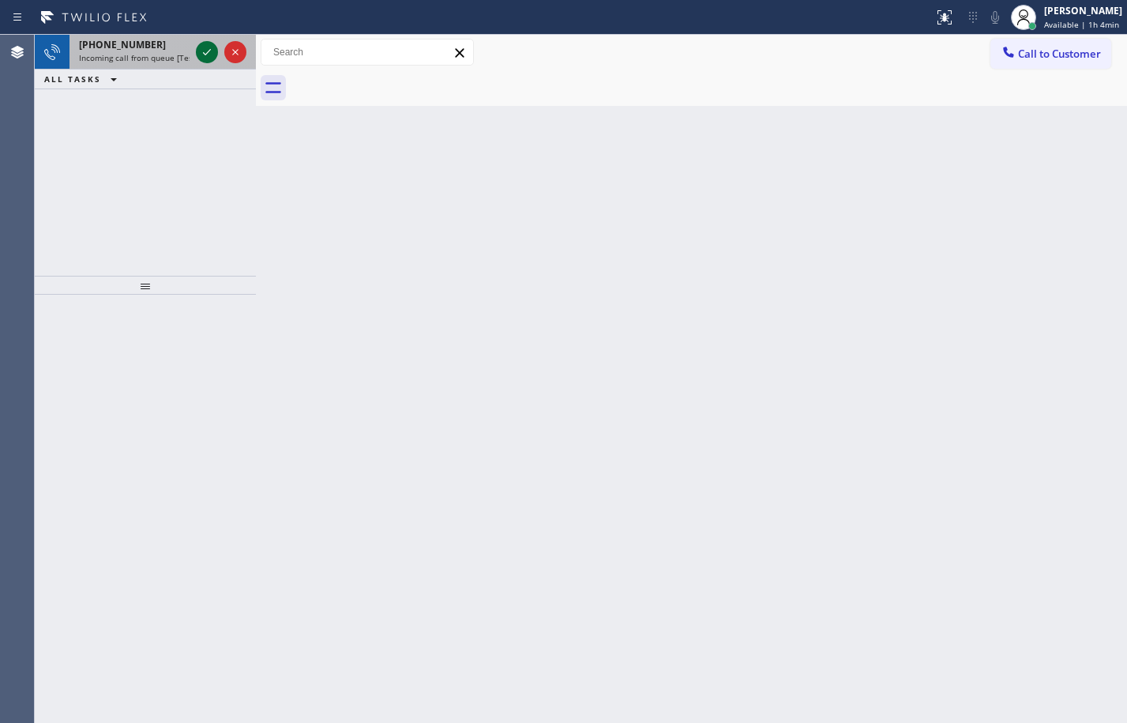
click at [212, 47] on icon at bounding box center [206, 52] width 19 height 19
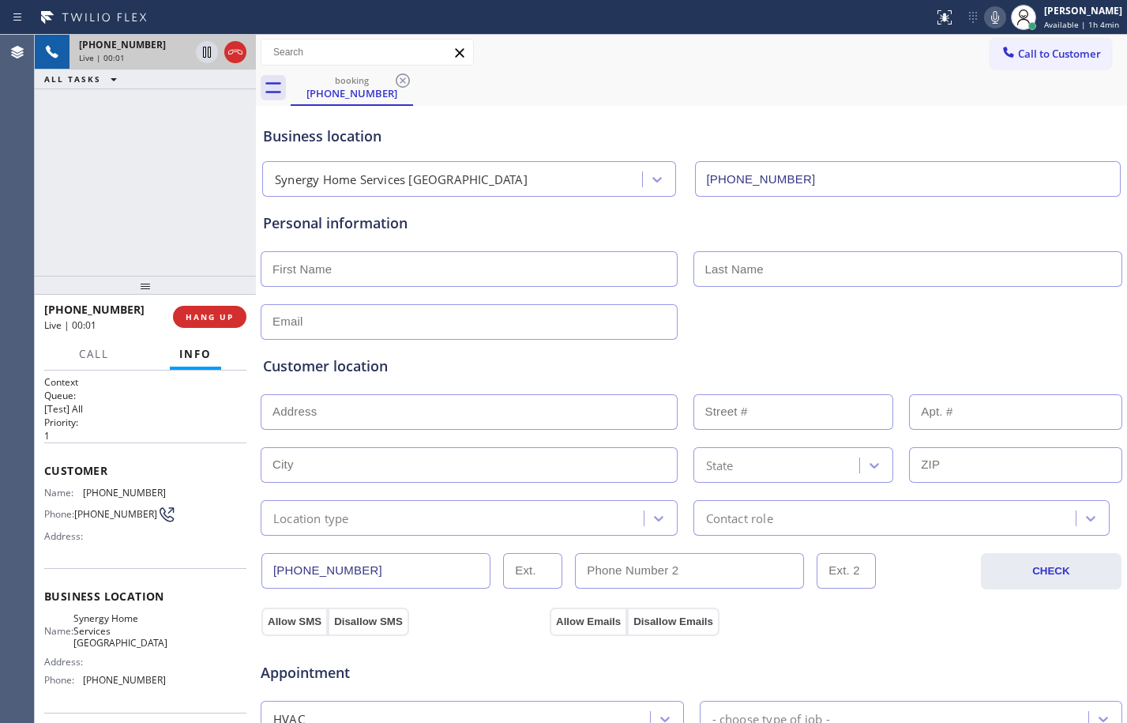
type input "(714) 360-0306"
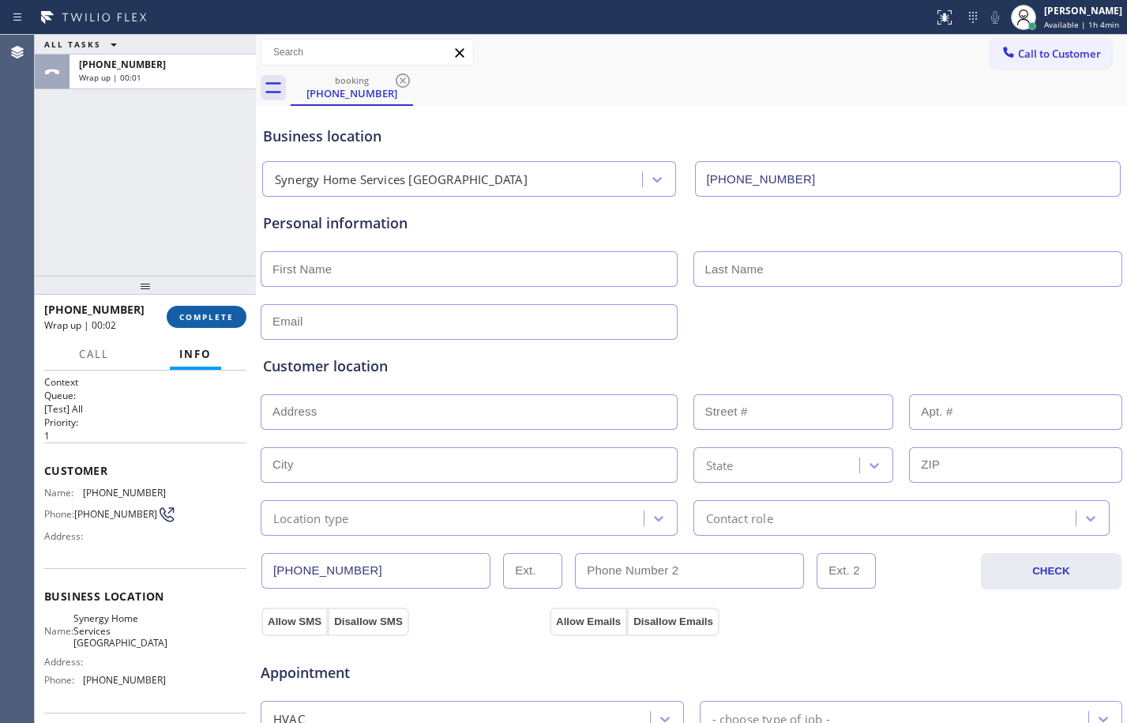
click at [193, 325] on button "COMPLETE" at bounding box center [207, 317] width 80 height 22
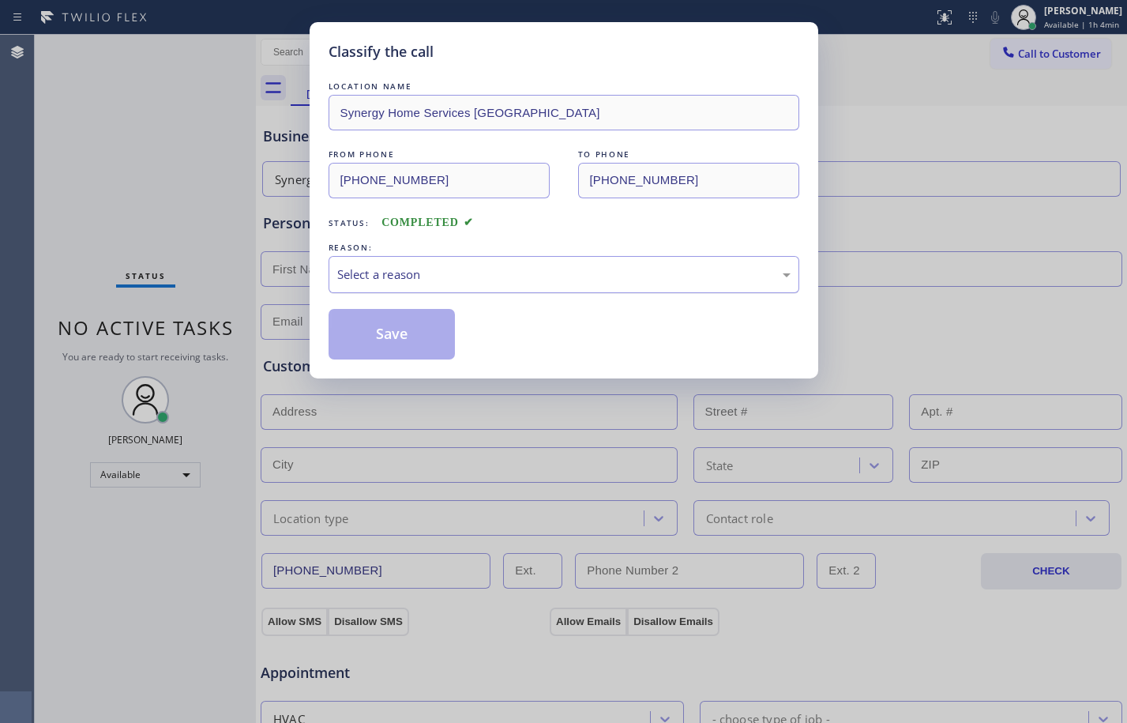
click at [470, 278] on div "Select a reason" at bounding box center [563, 274] width 453 height 18
click at [411, 322] on button "Save" at bounding box center [392, 334] width 127 height 51
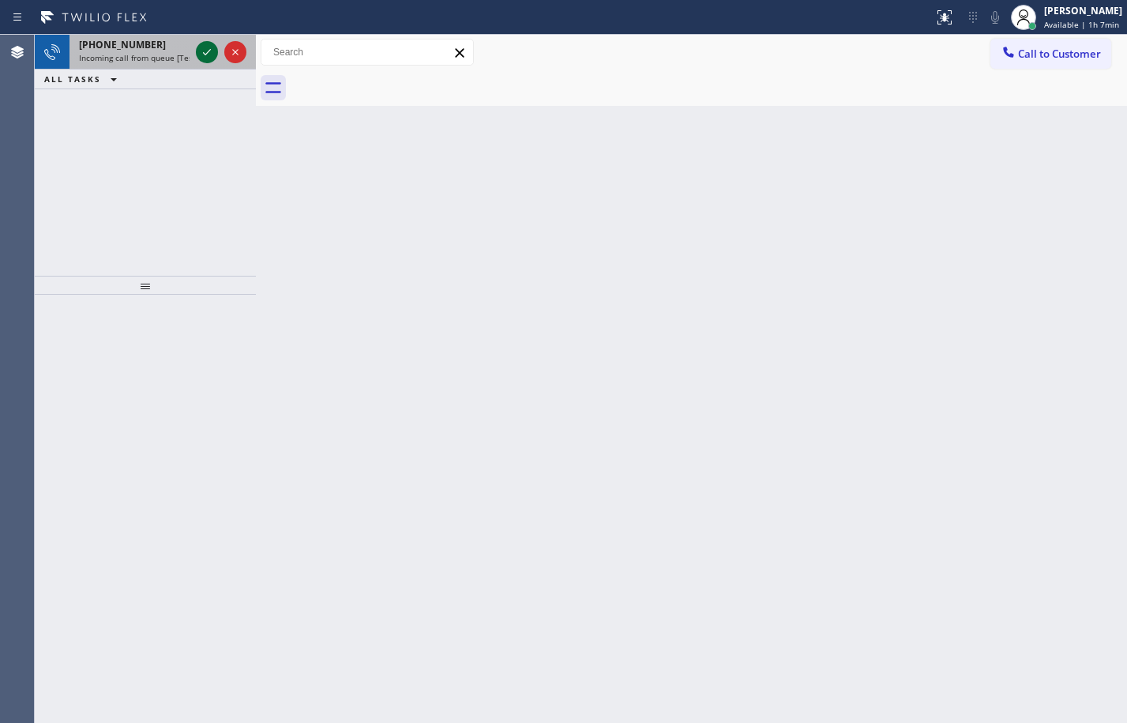
click at [203, 59] on icon at bounding box center [206, 52] width 19 height 19
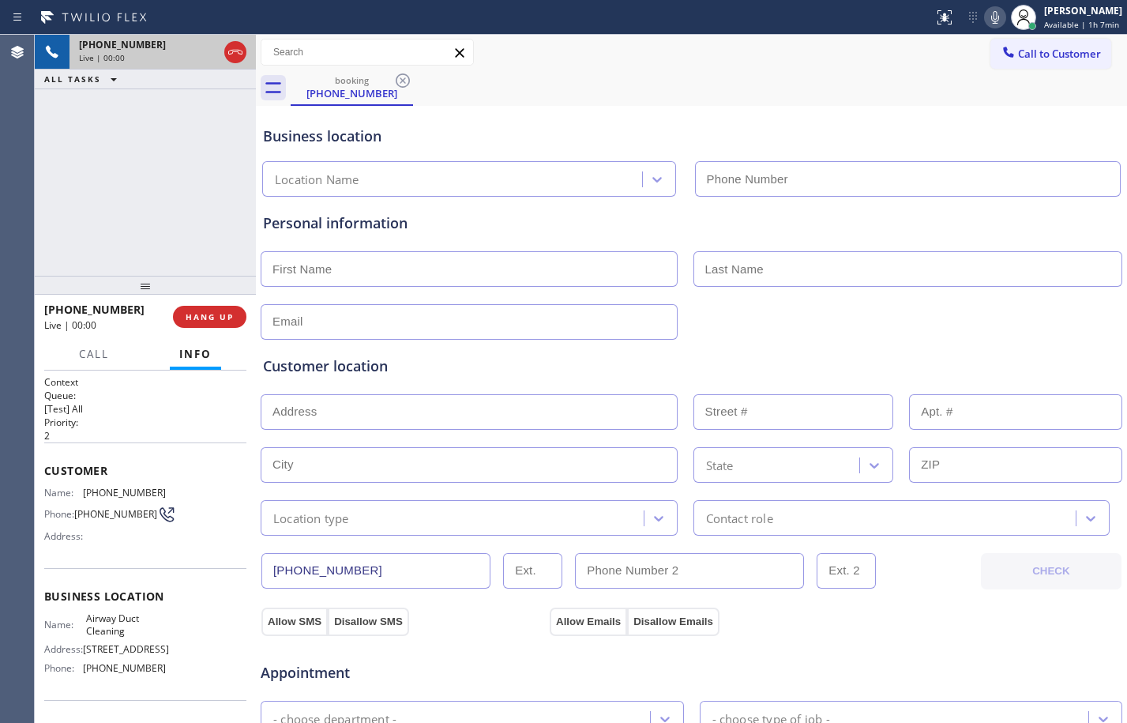
type input "(844) 791-5980"
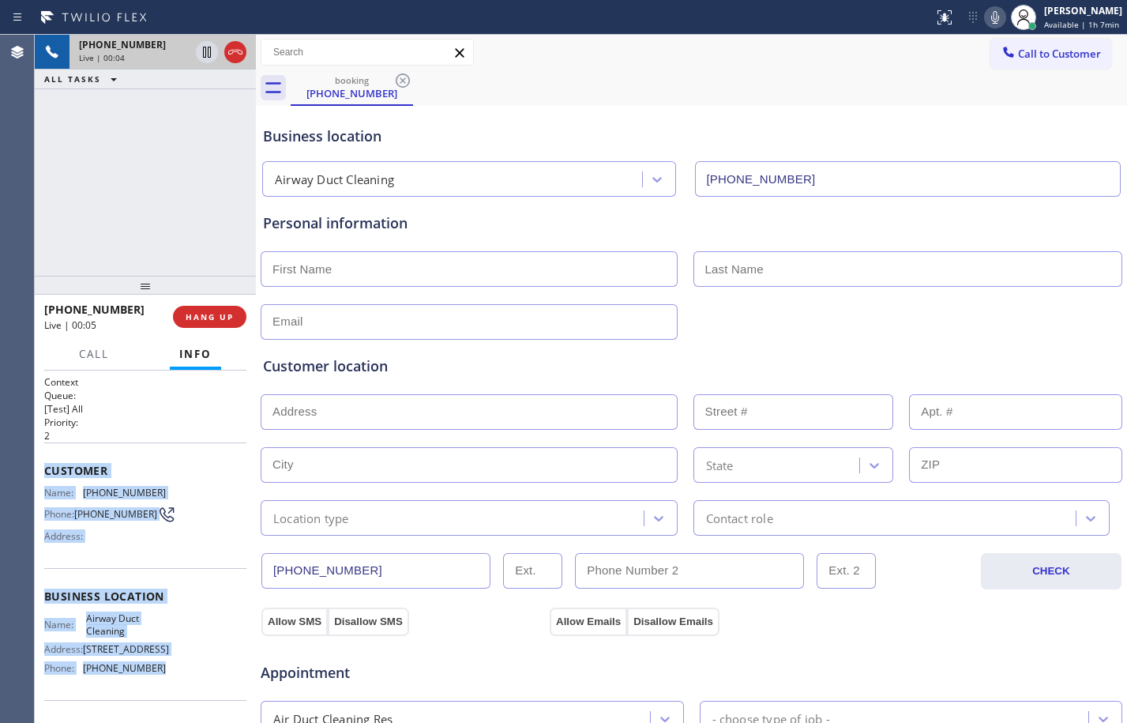
drag, startPoint x: 43, startPoint y: 473, endPoint x: 171, endPoint y: 684, distance: 246.6
click at [171, 684] on div "Context Queue: [Test] All Priority: 2 Customer Name: (323) 258-6246 Phone: (323…" at bounding box center [145, 546] width 221 height 352
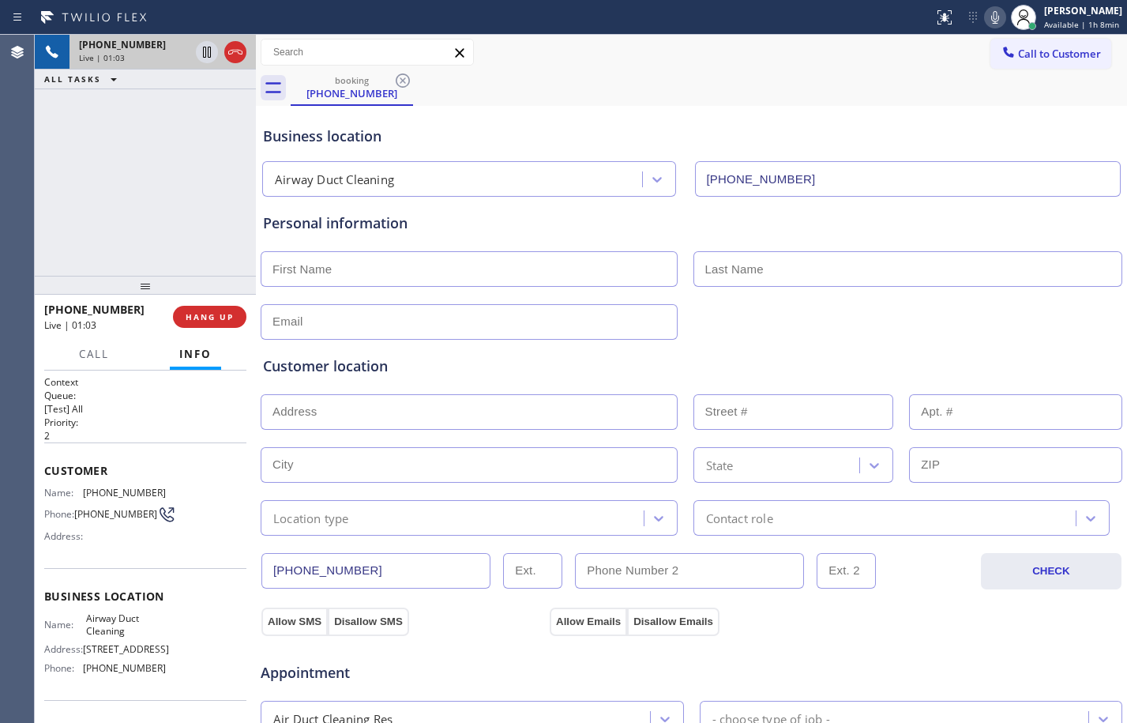
click at [377, 669] on span "Appointment" at bounding box center [403, 672] width 285 height 21
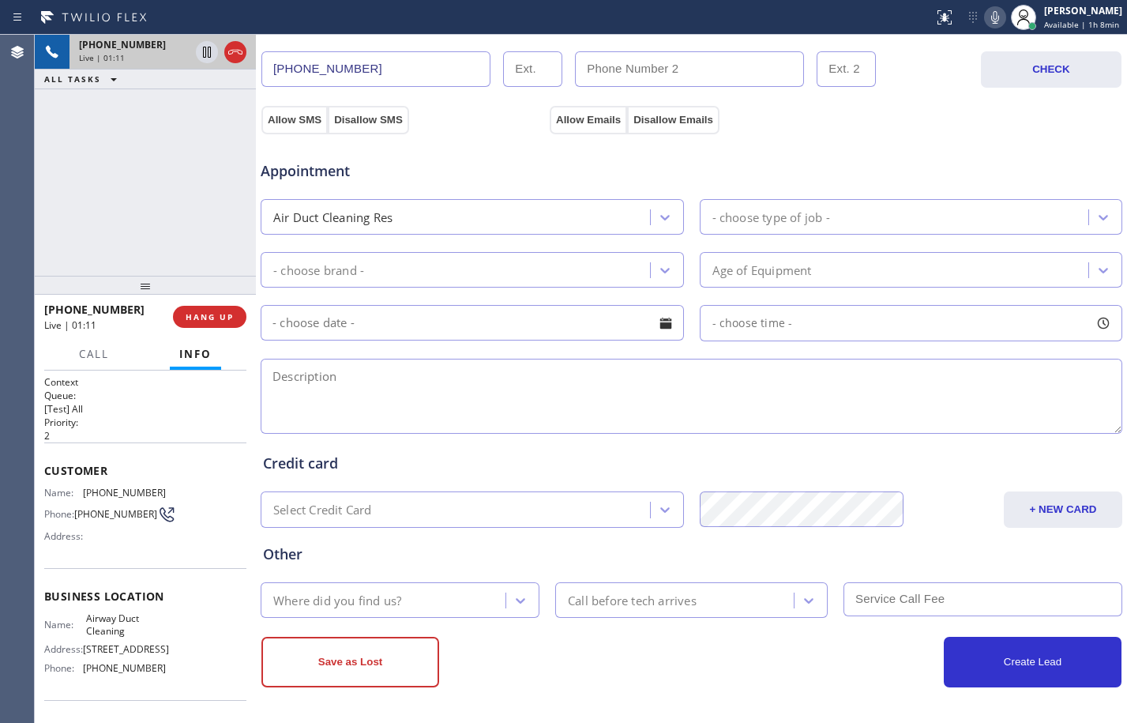
click at [208, 178] on div "+13232586246 Live | 01:11 ALL TASKS ALL TASKS ACTIVE TASKS TASKS IN WRAP UP" at bounding box center [145, 155] width 221 height 241
drag, startPoint x: 206, startPoint y: 50, endPoint x: 235, endPoint y: 54, distance: 29.5
click at [206, 50] on icon at bounding box center [207, 52] width 8 height 11
click at [986, 11] on icon at bounding box center [995, 17] width 19 height 19
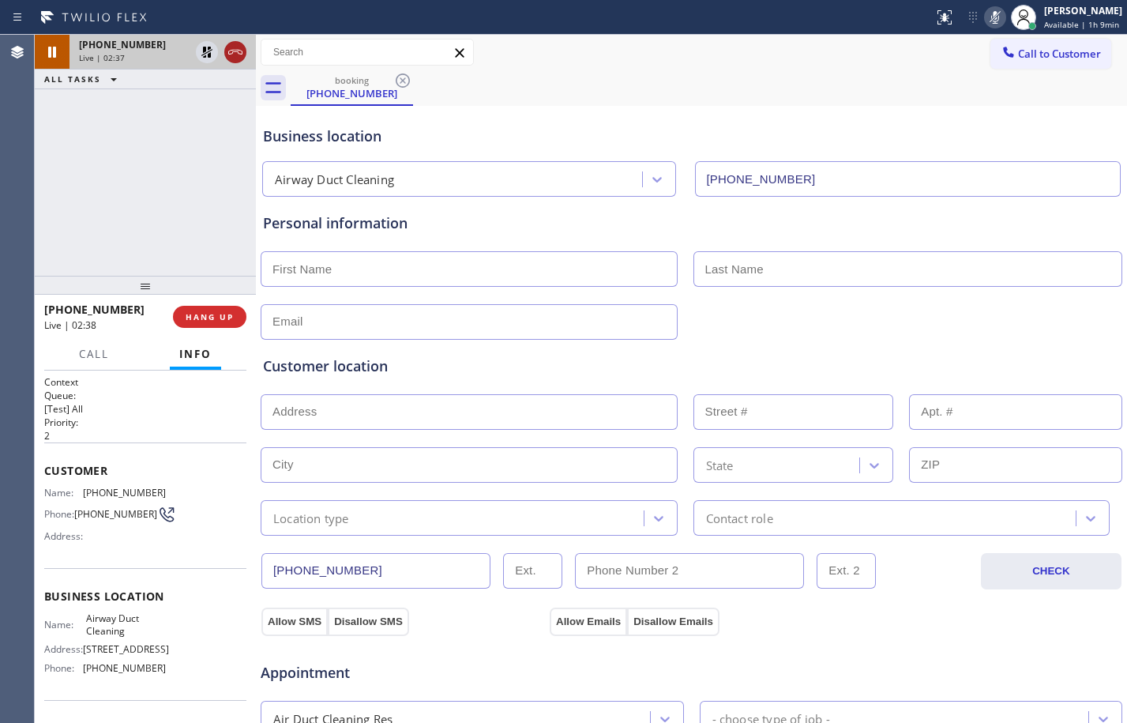
drag, startPoint x: 214, startPoint y: 54, endPoint x: 224, endPoint y: 54, distance: 10.3
click at [214, 54] on icon at bounding box center [206, 52] width 19 height 19
click at [986, 19] on icon at bounding box center [995, 17] width 19 height 19
click at [206, 53] on icon at bounding box center [207, 52] width 8 height 11
click at [984, 22] on icon at bounding box center [993, 17] width 19 height 19
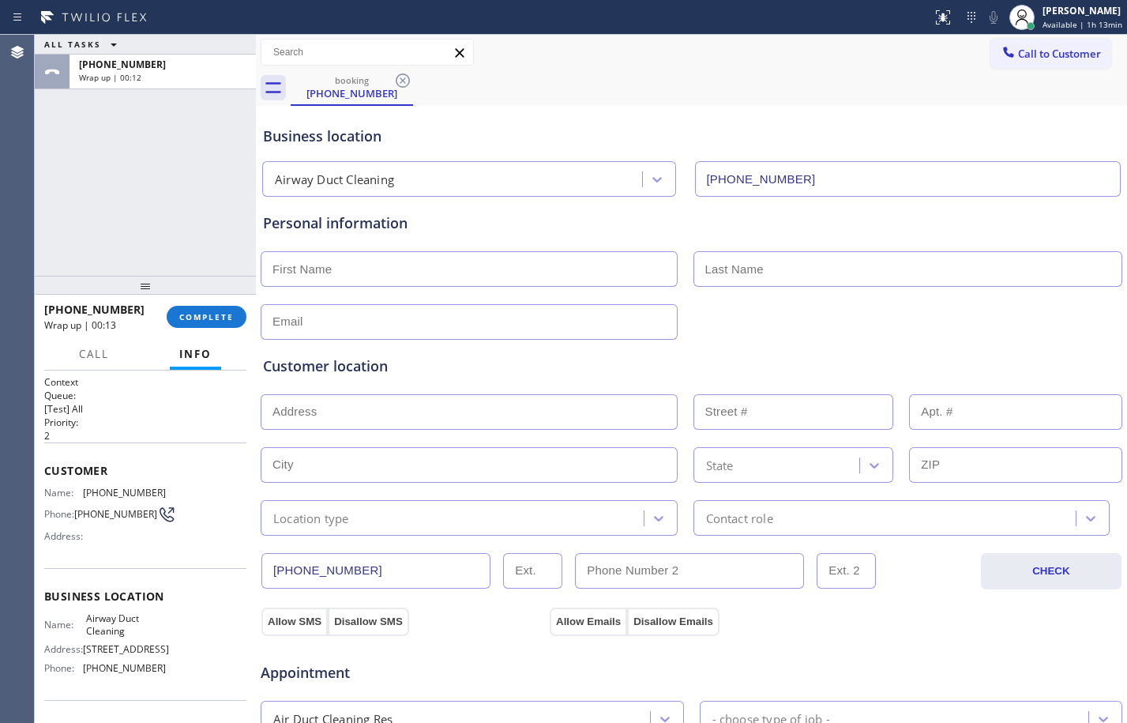
click at [330, 270] on input "text" at bounding box center [469, 269] width 417 height 36
paste input "Georgette"
type input "Georgette"
click at [835, 253] on input "text" at bounding box center [908, 269] width 430 height 36
paste input "Topp"
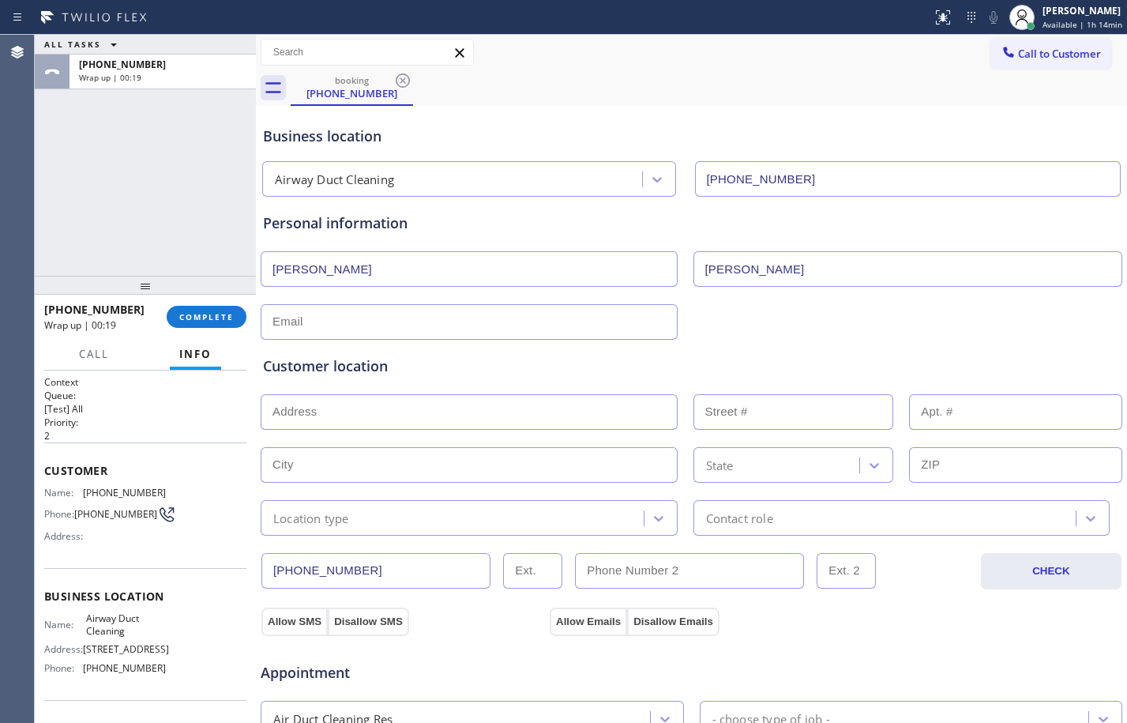
type input "Topp"
click at [475, 330] on input "text" at bounding box center [469, 322] width 417 height 36
type input "no@gmail.com"
drag, startPoint x: 187, startPoint y: 210, endPoint x: 278, endPoint y: 248, distance: 98.4
click at [187, 210] on div "ALL TASKS ALL TASKS ACTIVE TASKS TASKS IN WRAP UP +13232586246 Wrap up | 00:32" at bounding box center [145, 155] width 221 height 241
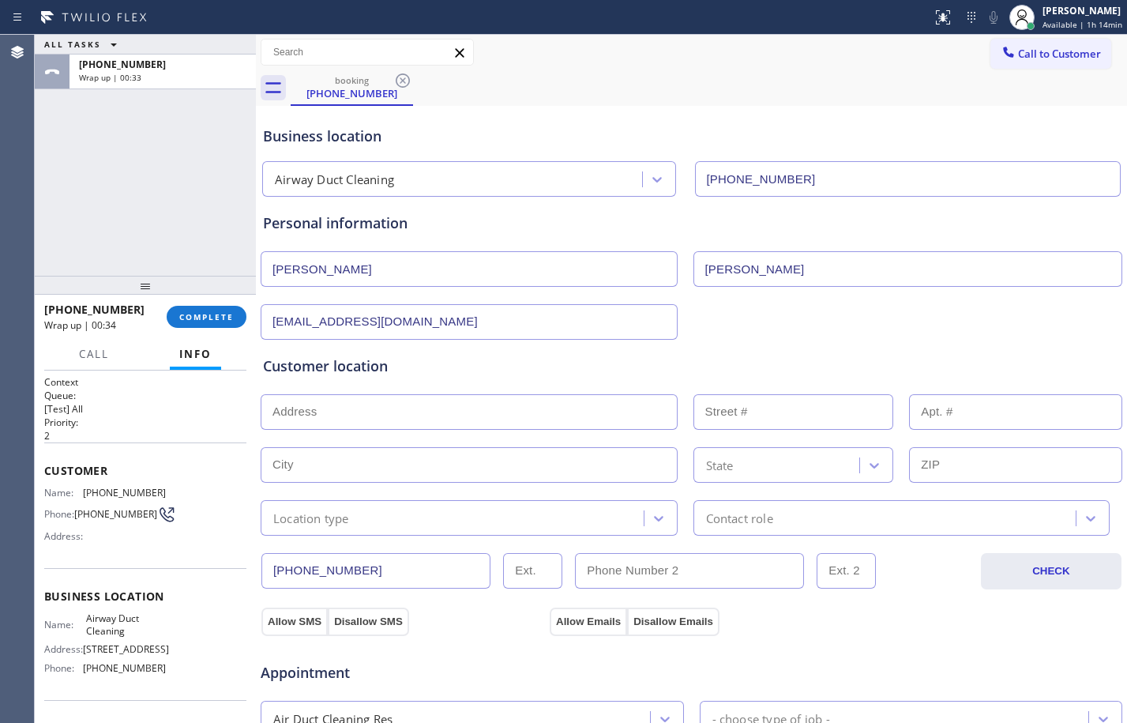
click at [494, 414] on input "text" at bounding box center [469, 412] width 417 height 36
type input "1"
click at [373, 467] on input "text" at bounding box center [469, 465] width 417 height 36
paste input "Yreka"
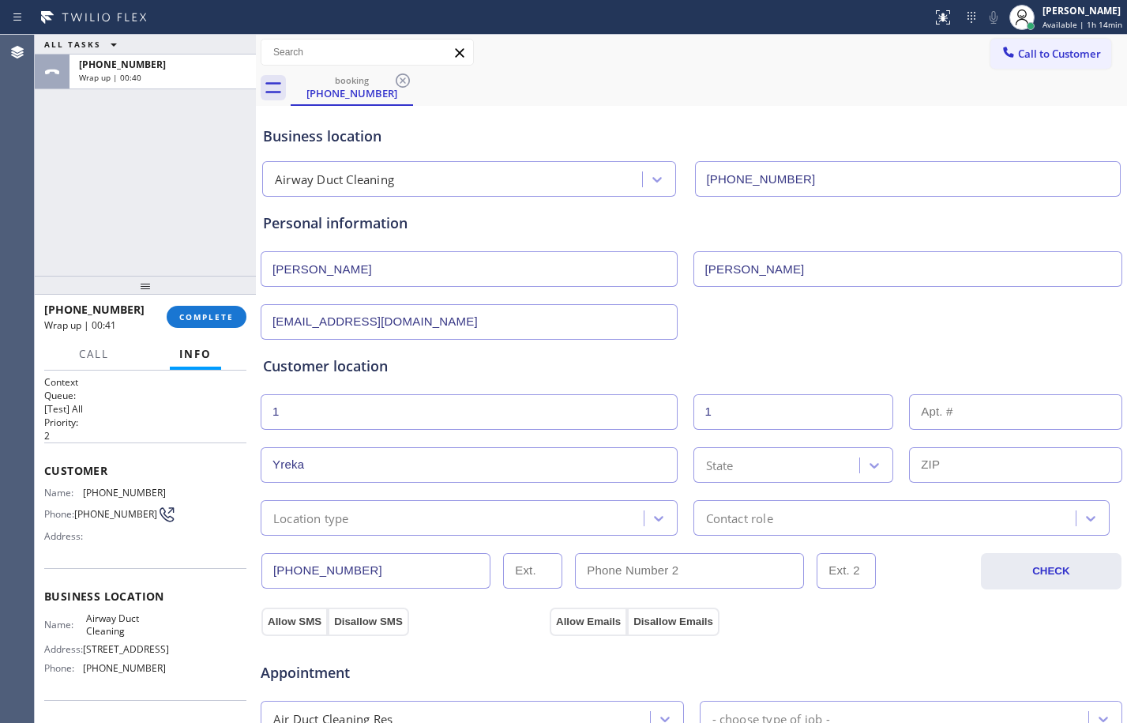
click at [276, 460] on input "Yreka" at bounding box center [469, 465] width 417 height 36
type input "Yreka"
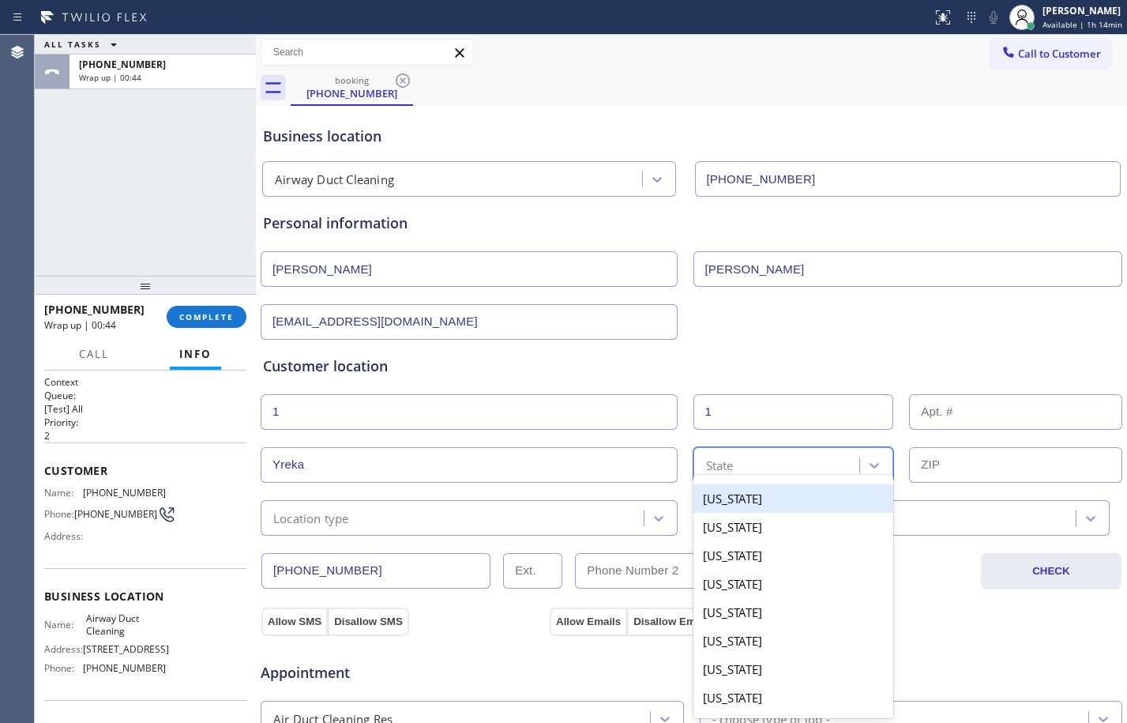
click at [737, 447] on div "State" at bounding box center [793, 465] width 201 height 36
click at [736, 468] on div "State" at bounding box center [779, 465] width 162 height 28
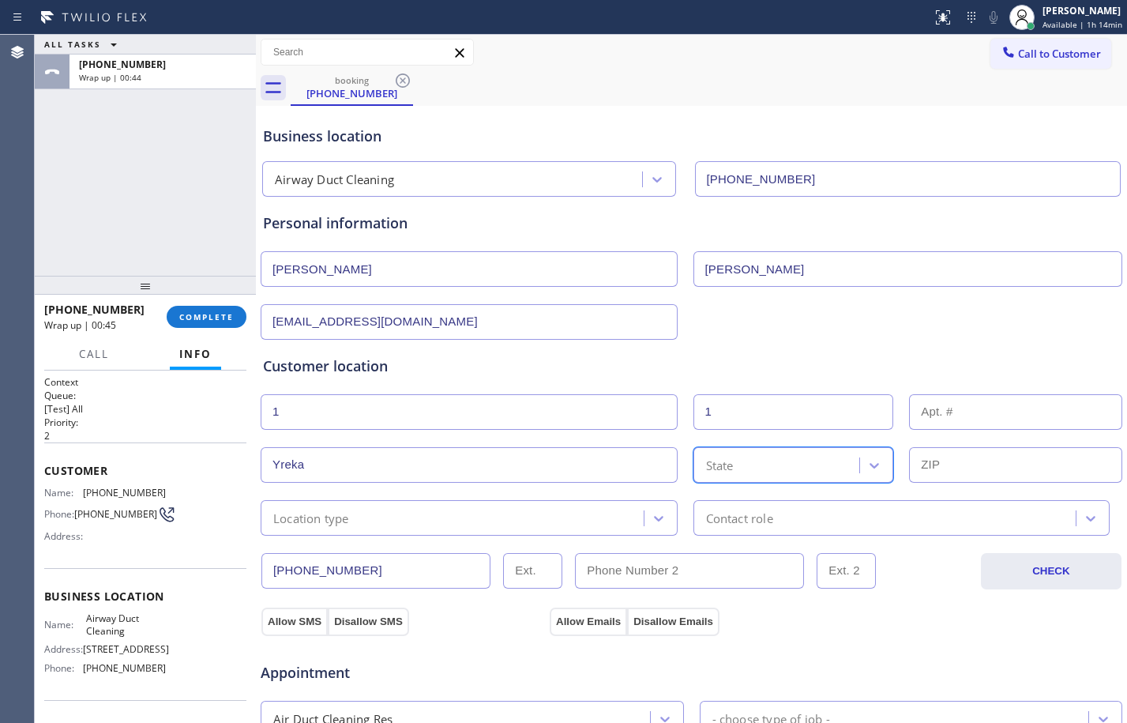
paste input "CA"
type input "CA"
click at [726, 498] on div "California" at bounding box center [793, 498] width 201 height 28
click at [968, 468] on input "text" at bounding box center [1015, 465] width 213 height 36
paste input "96097"
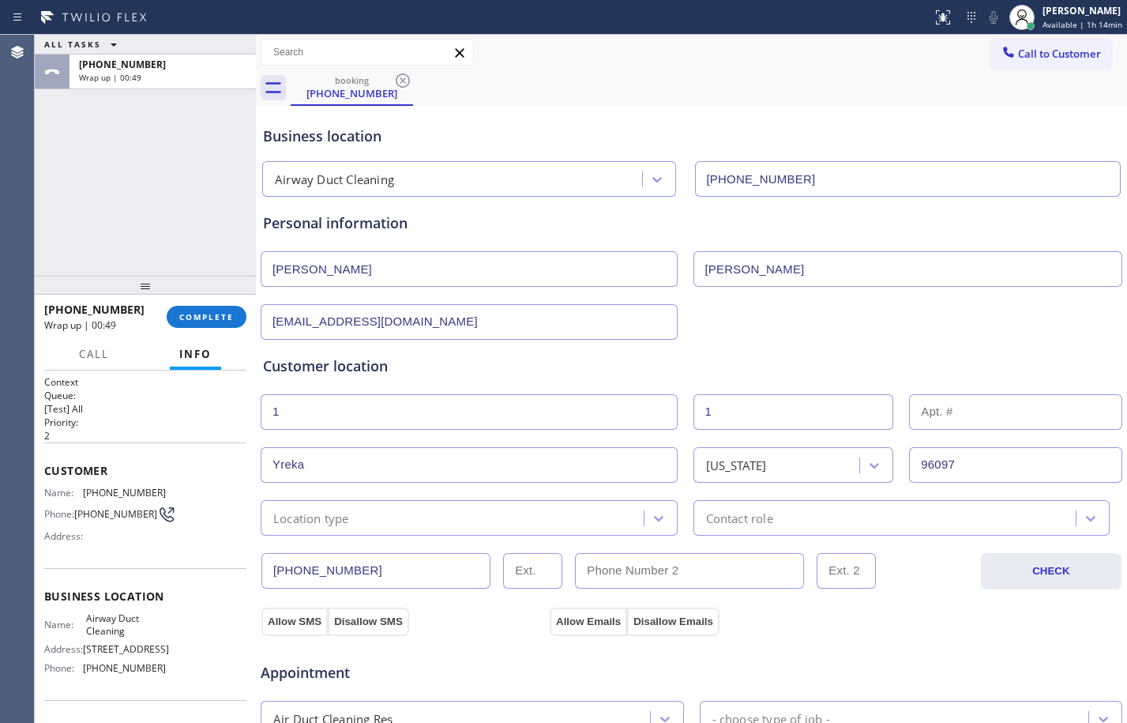
type input "96097"
click at [464, 509] on div "Location type" at bounding box center [454, 518] width 378 height 28
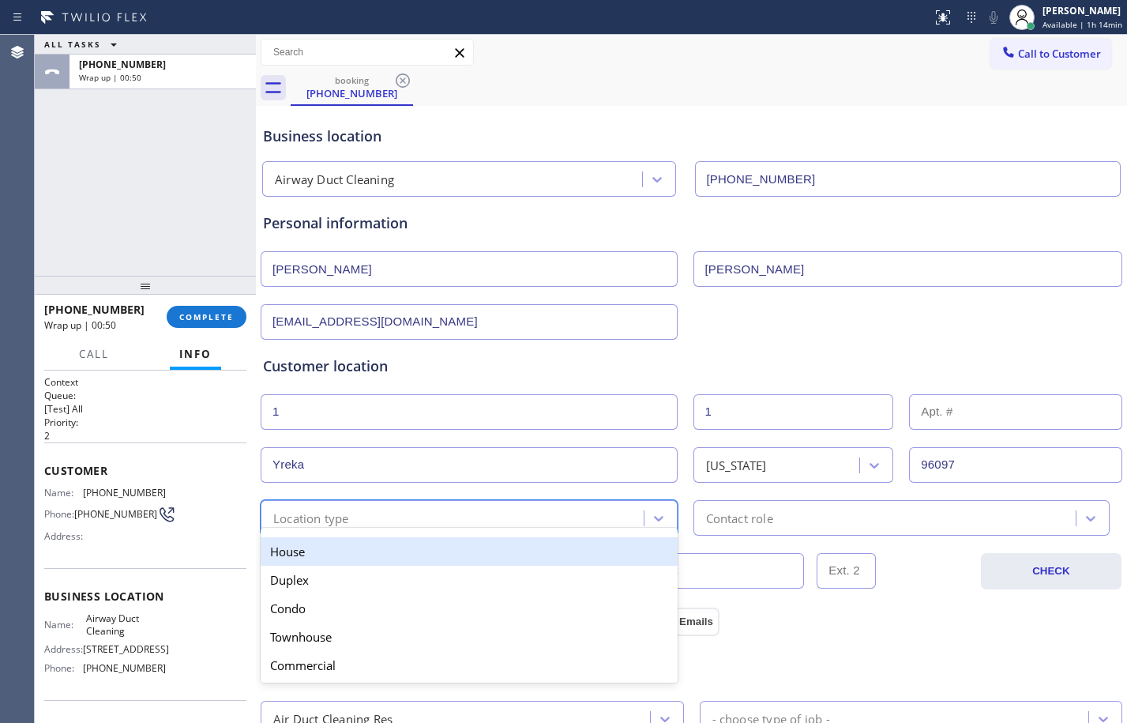
click at [381, 549] on div "House" at bounding box center [469, 551] width 417 height 28
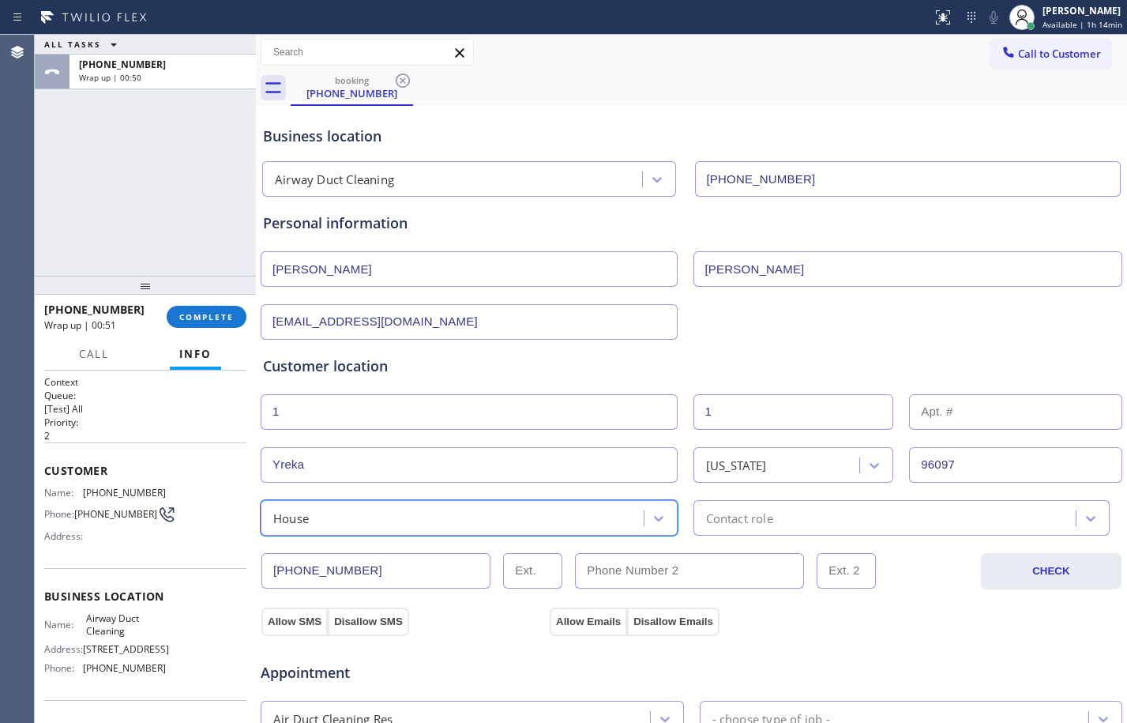
click at [779, 509] on div "Contact role" at bounding box center [887, 518] width 378 height 28
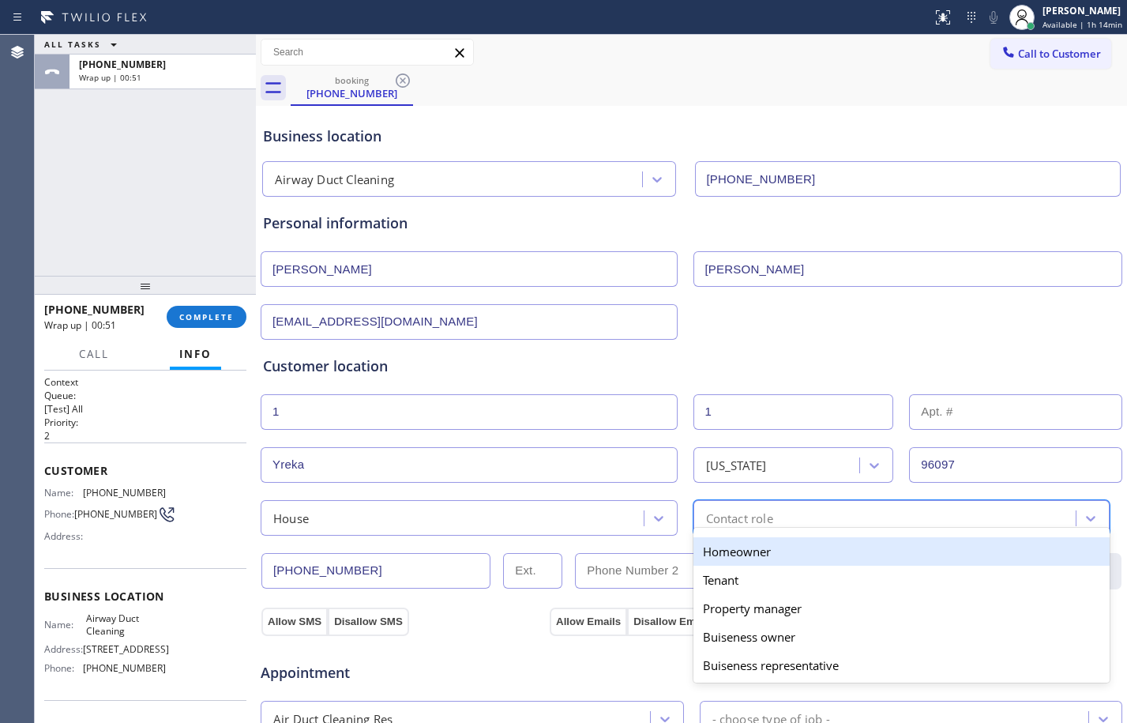
click at [715, 545] on div "Homeowner" at bounding box center [901, 551] width 417 height 28
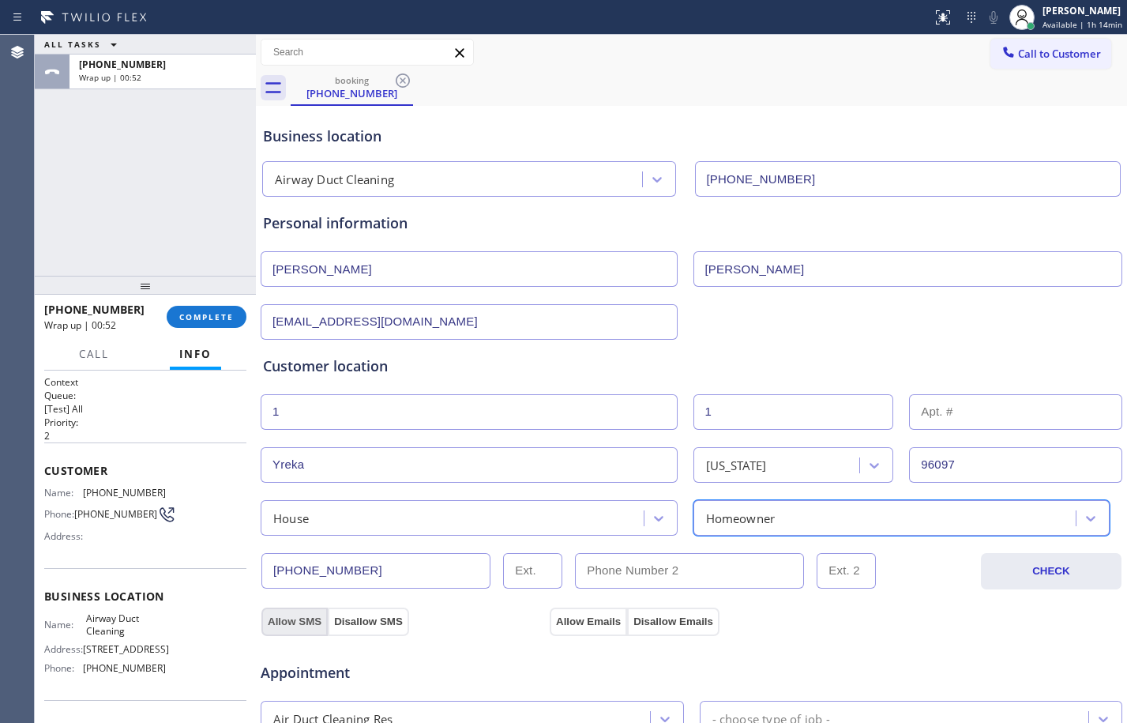
click at [276, 621] on button "Allow SMS" at bounding box center [294, 621] width 66 height 28
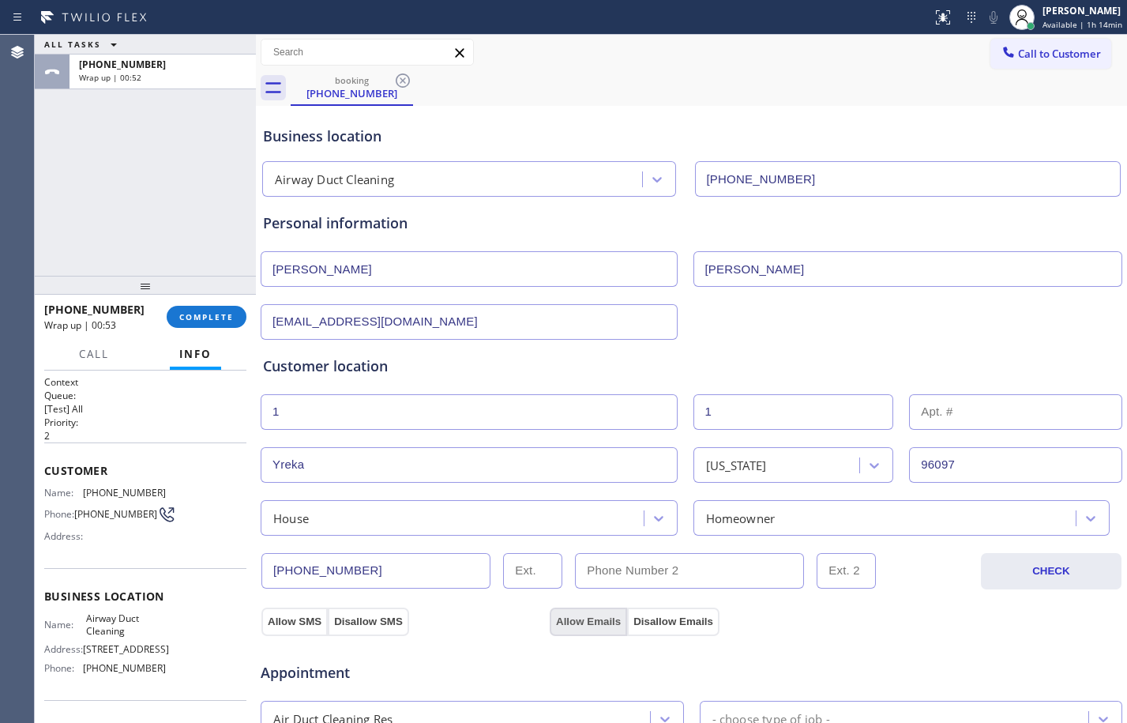
click at [595, 624] on button "Allow Emails" at bounding box center [588, 621] width 77 height 28
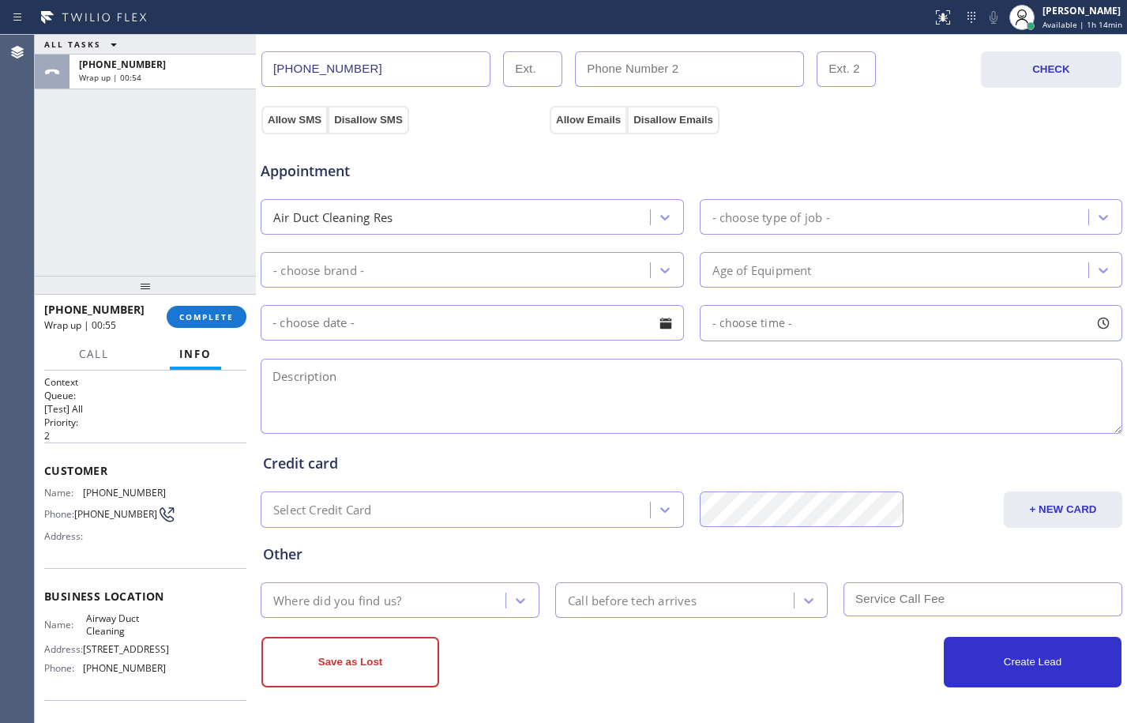
click at [824, 208] on div "- choose type of job -" at bounding box center [771, 217] width 118 height 18
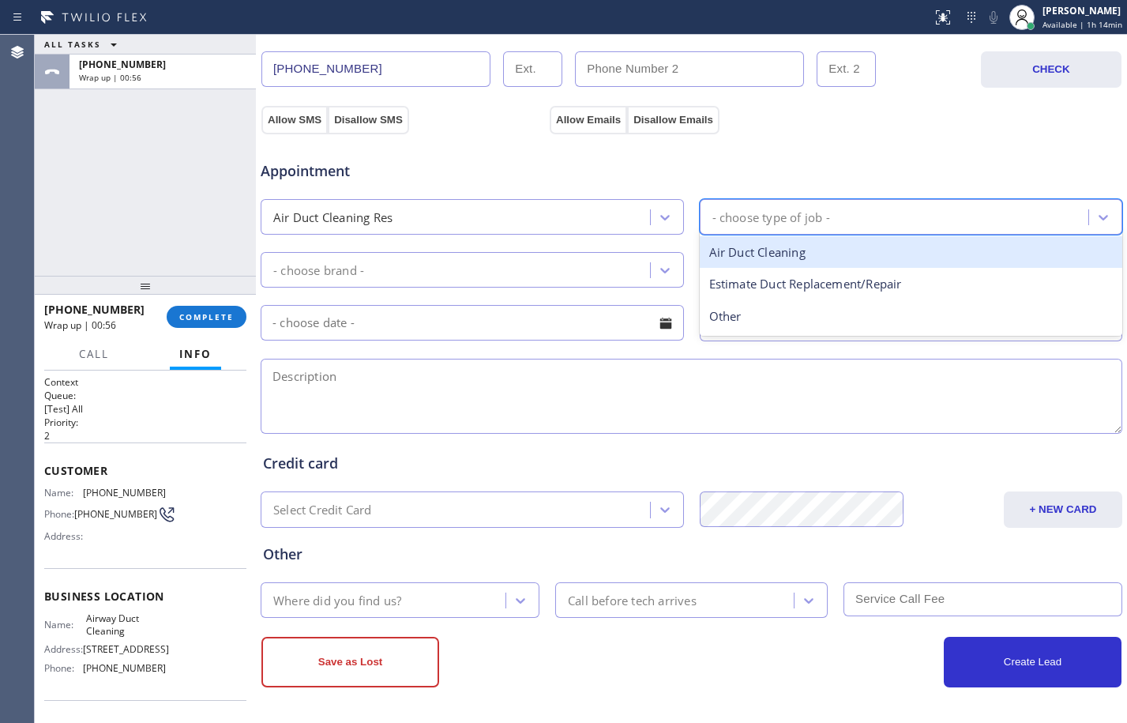
click at [800, 250] on div "Air Duct Cleaning" at bounding box center [911, 252] width 423 height 32
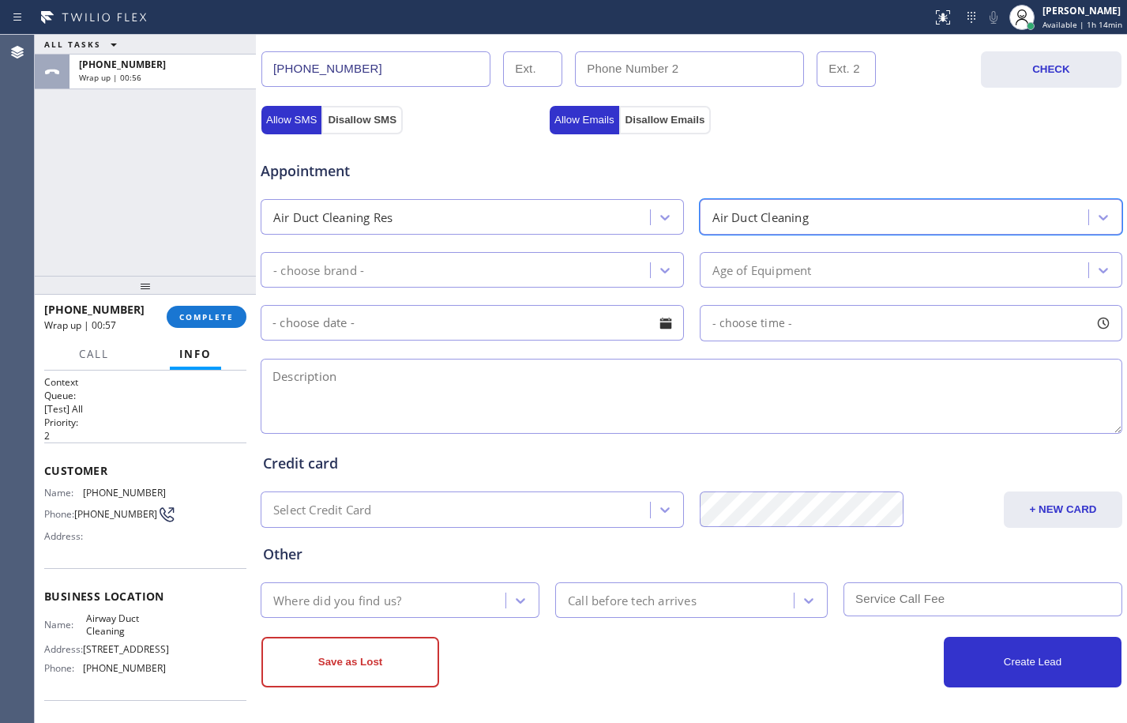
click at [399, 268] on div "- choose brand -" at bounding box center [457, 270] width 385 height 28
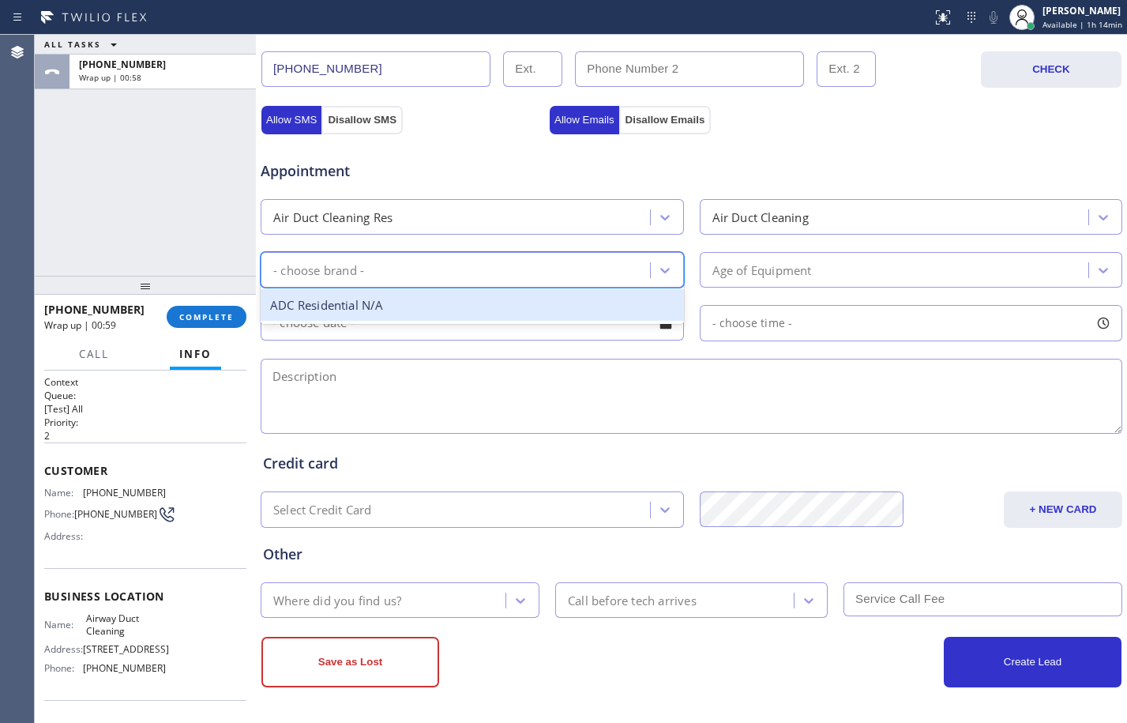
click at [392, 312] on div "ADC Residential N/A" at bounding box center [472, 305] width 423 height 32
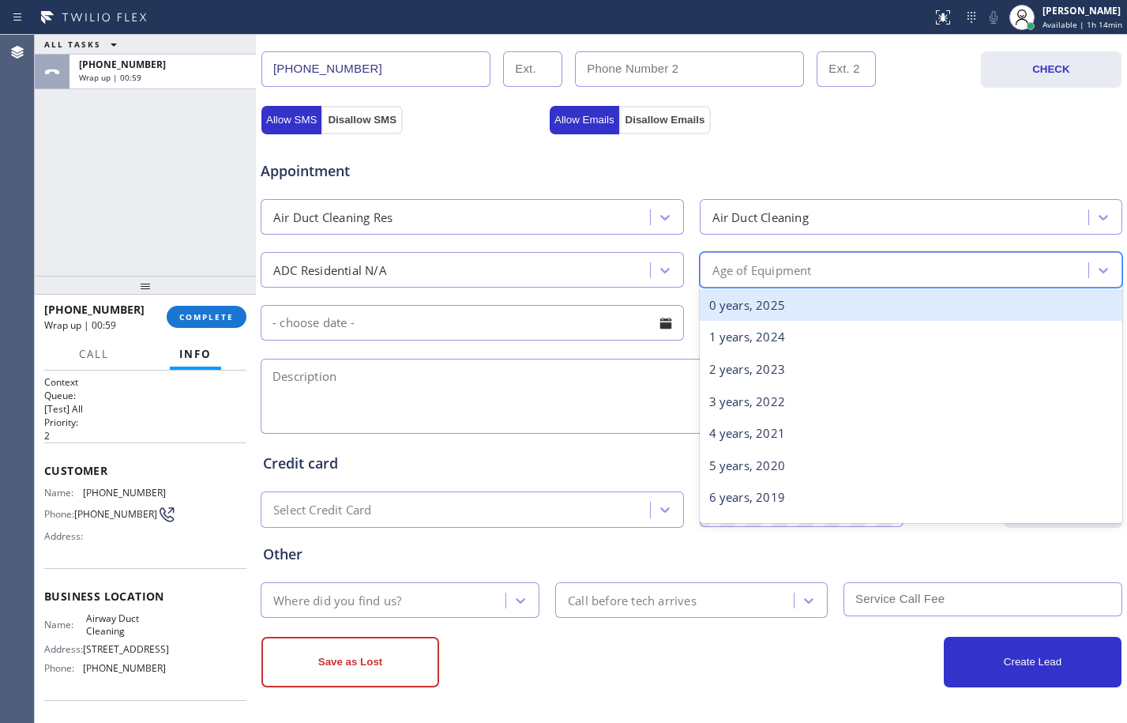
click at [785, 272] on div "Age of Equipment" at bounding box center [762, 270] width 100 height 18
click at [772, 303] on div "0 years, 2025" at bounding box center [911, 305] width 423 height 32
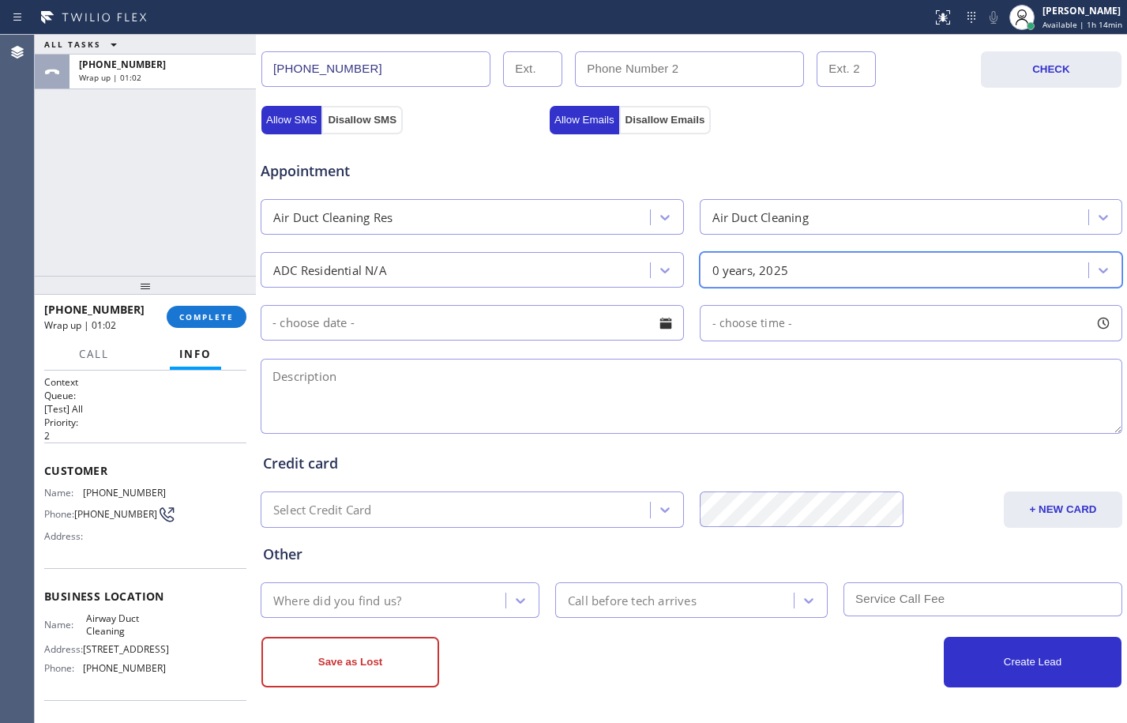
click at [370, 376] on textarea at bounding box center [692, 396] width 862 height 75
click at [516, 388] on textarea at bounding box center [692, 396] width 862 height 75
paste textarea "air duct cleaning service for the house/3800 ft/residential/the last time they …"
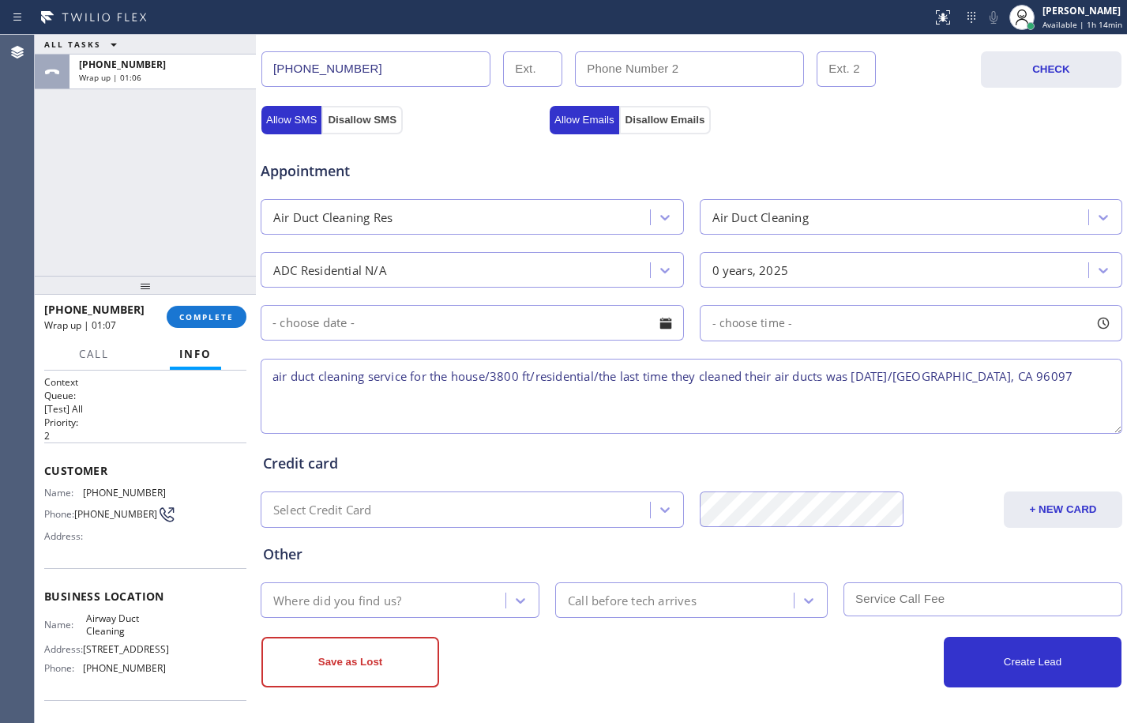
click at [277, 377] on textarea "air duct cleaning service for the house/3800 ft/residential/the last time they …" at bounding box center [692, 396] width 862 height 75
click at [1047, 386] on textarea "Air duct cleaning service for the house/3800 ft/residential/the last time they …" at bounding box center [692, 396] width 862 height 75
click at [1040, 378] on textarea "Air duct cleaning service for the house/3800 ft/residential/the last time they …" at bounding box center [692, 396] width 862 height 75
click at [1027, 383] on textarea "Air duct cleaning service for the house/3800 ft/residential/the last time they …" at bounding box center [692, 396] width 862 height 75
paste textarea "Airway Duct Cleaning"
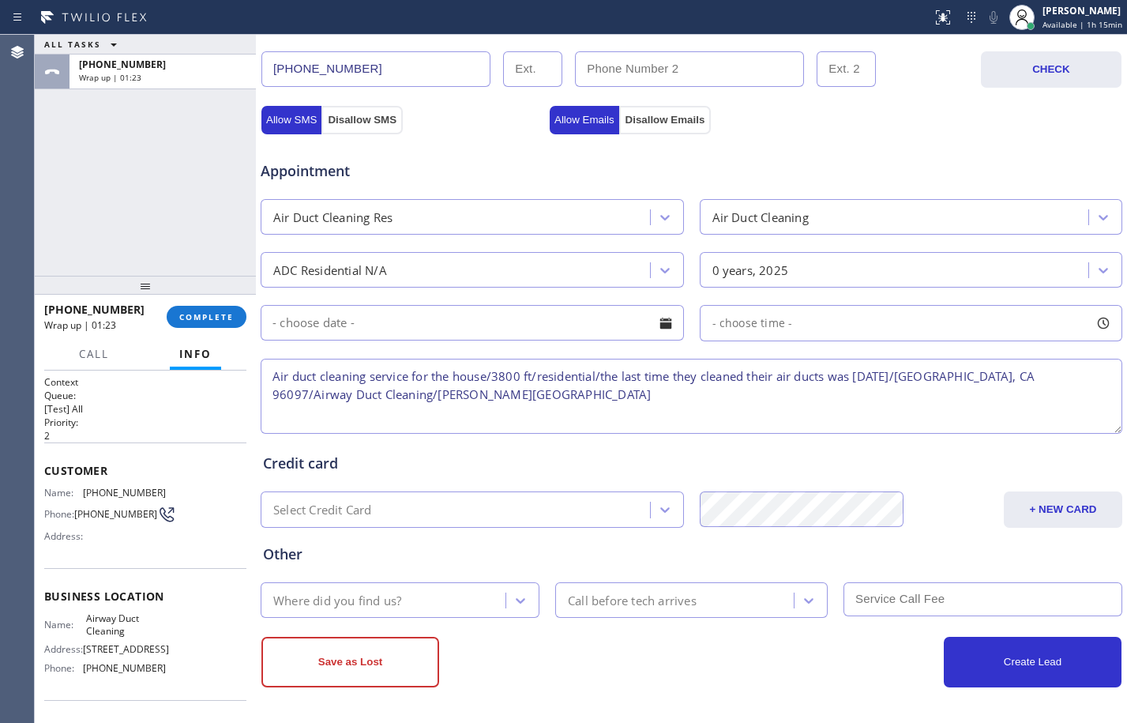
type textarea "Air duct cleaning service for the house/3800 ft/residential/the last time they …"
click at [471, 601] on div "Where did you find us?" at bounding box center [385, 600] width 240 height 28
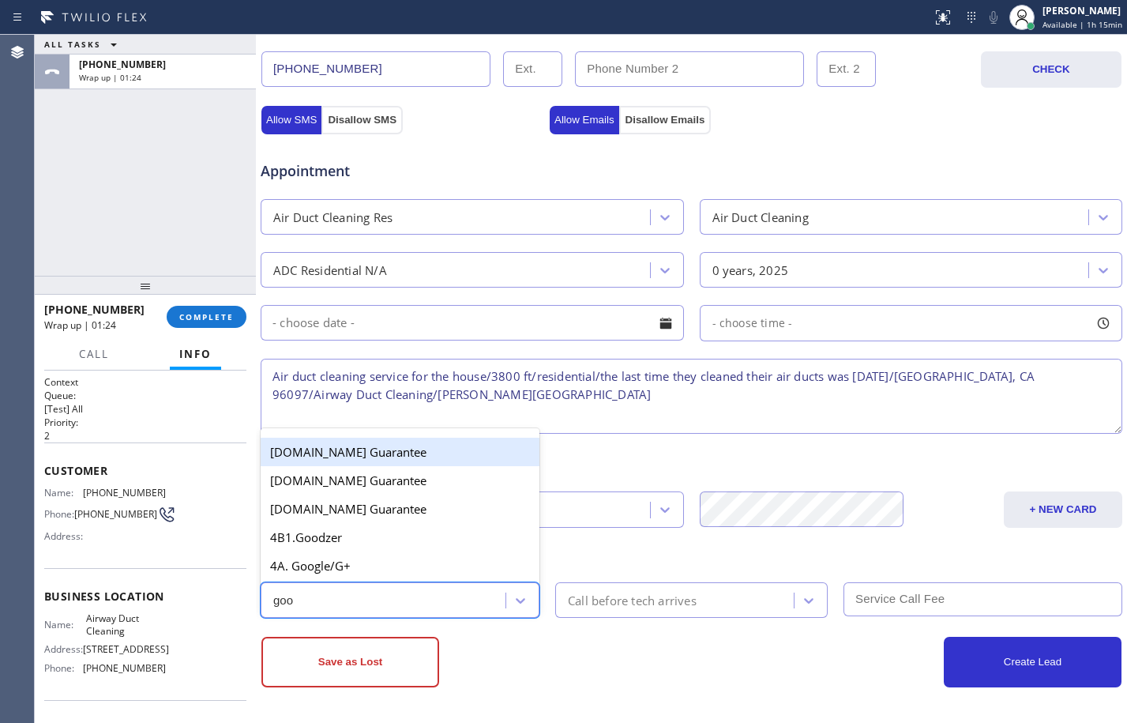
type input "goog"
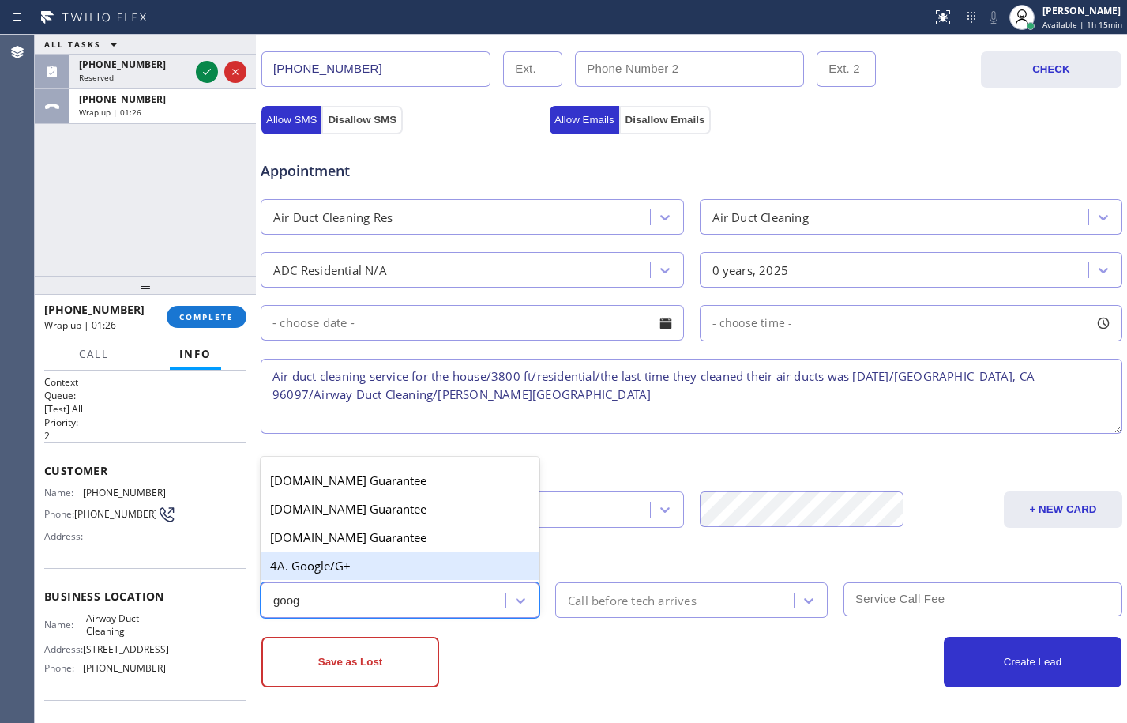
click at [452, 573] on div "4A. Google/G+" at bounding box center [400, 565] width 279 height 28
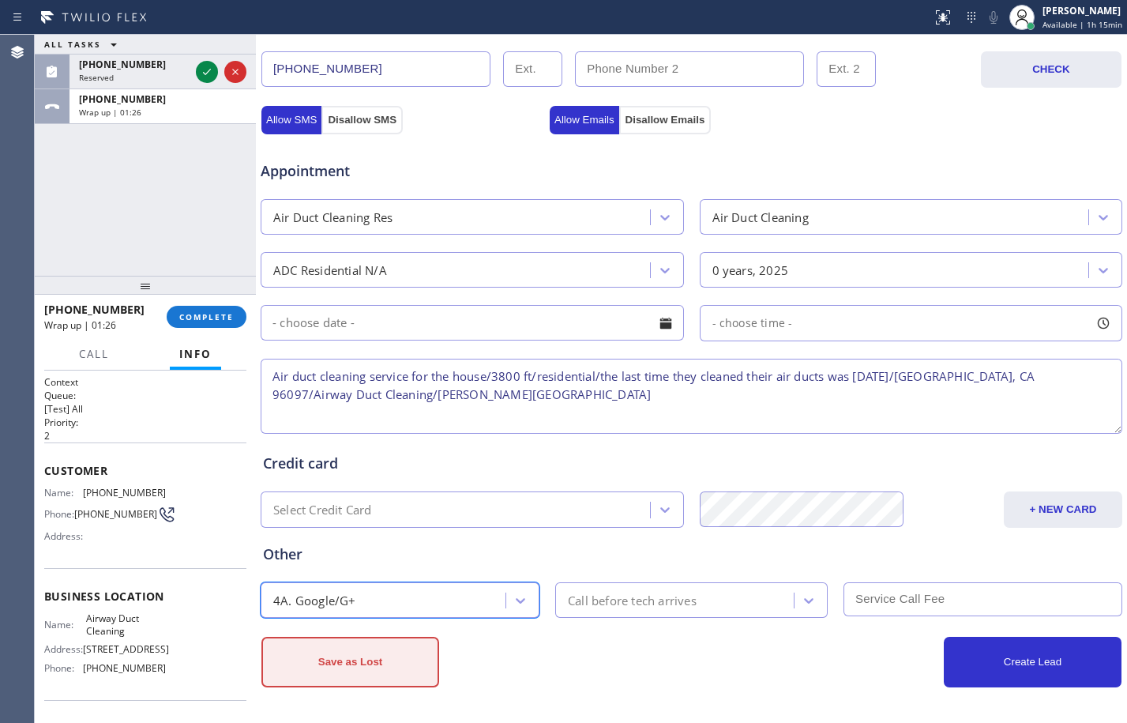
click at [385, 666] on button "Save as Lost" at bounding box center [350, 661] width 178 height 51
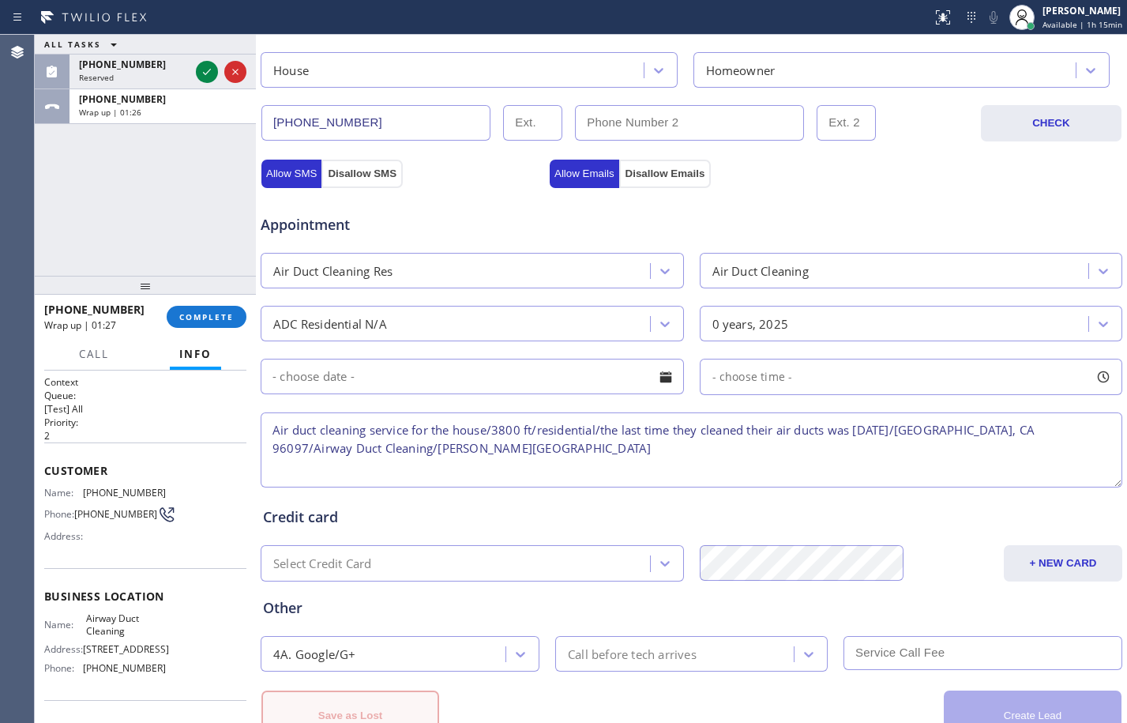
scroll to position [555, 0]
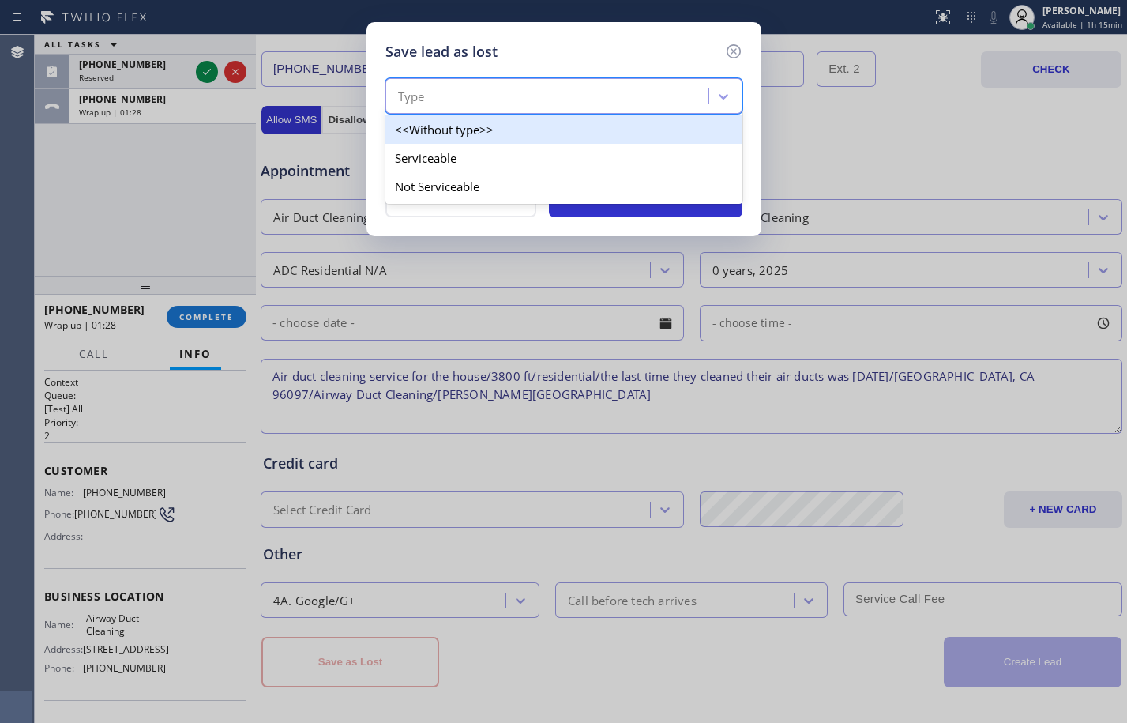
click at [549, 97] on div "Type" at bounding box center [549, 97] width 318 height 28
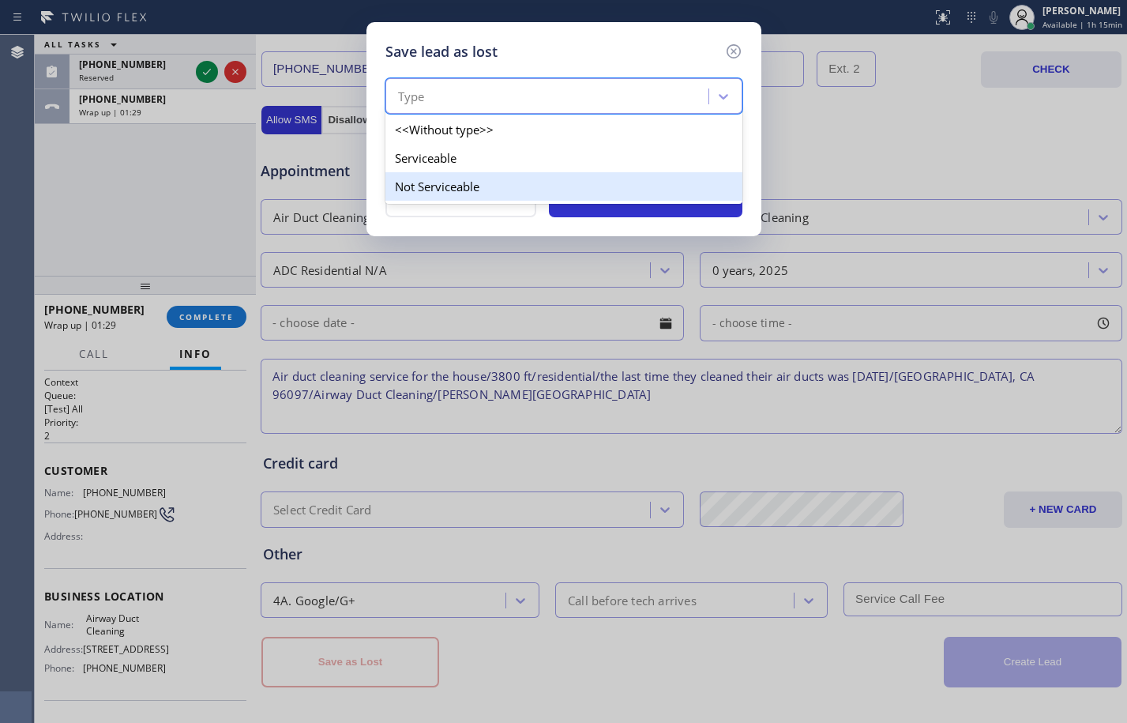
click at [491, 186] on div "Not Serviceable" at bounding box center [563, 186] width 357 height 28
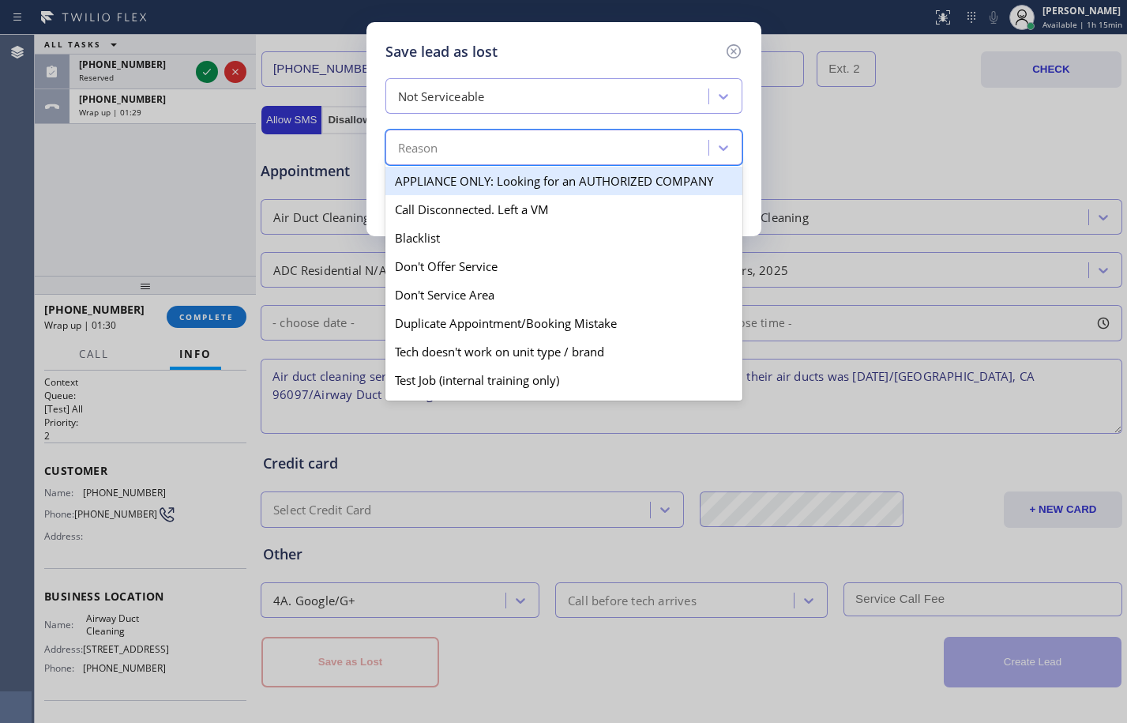
click at [498, 156] on div "Reason" at bounding box center [549, 148] width 318 height 28
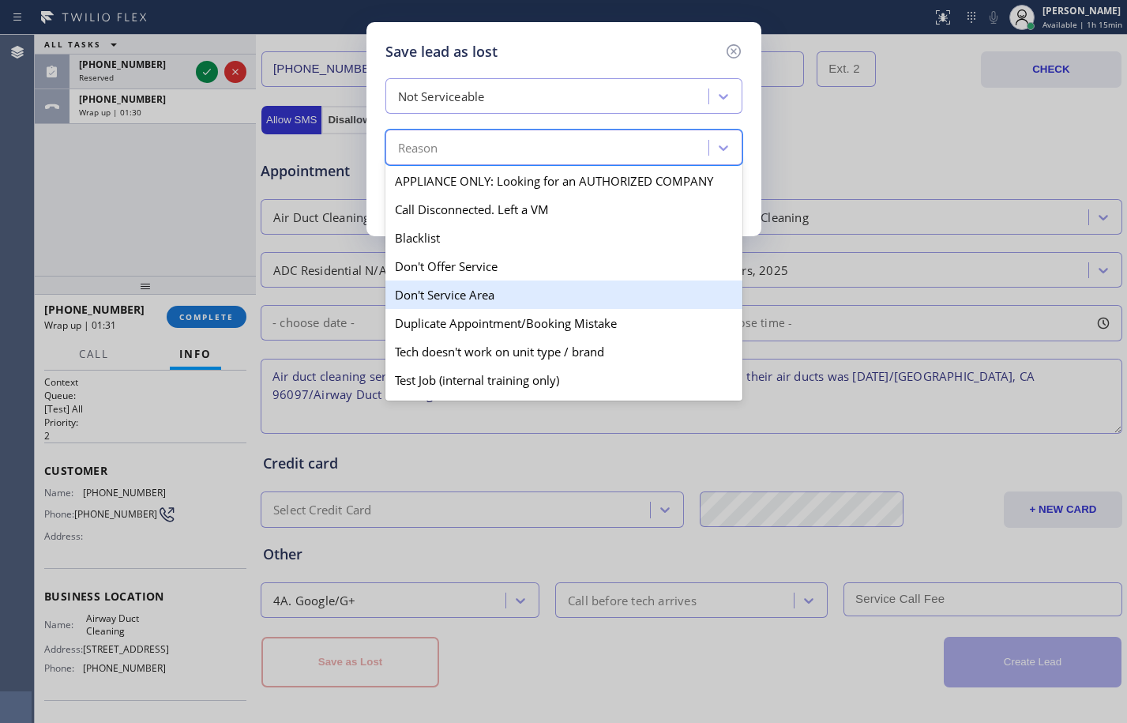
click at [436, 295] on div "Don't Service Area" at bounding box center [563, 294] width 357 height 28
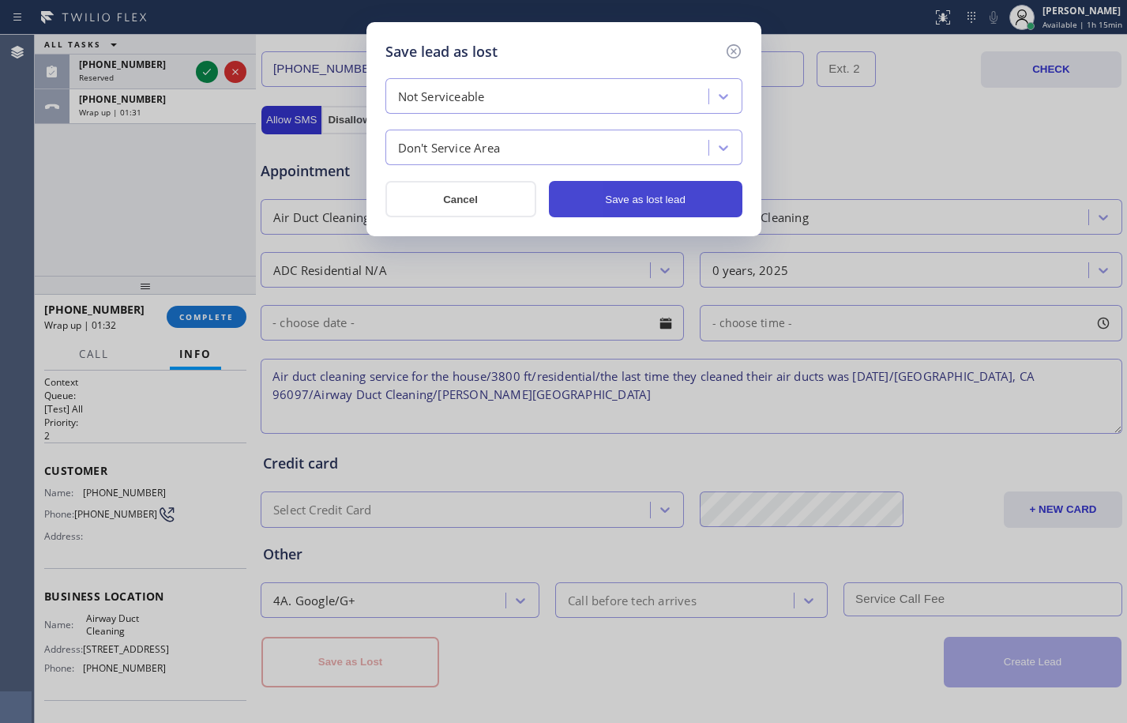
click at [607, 207] on button "Save as lost lead" at bounding box center [645, 199] width 193 height 36
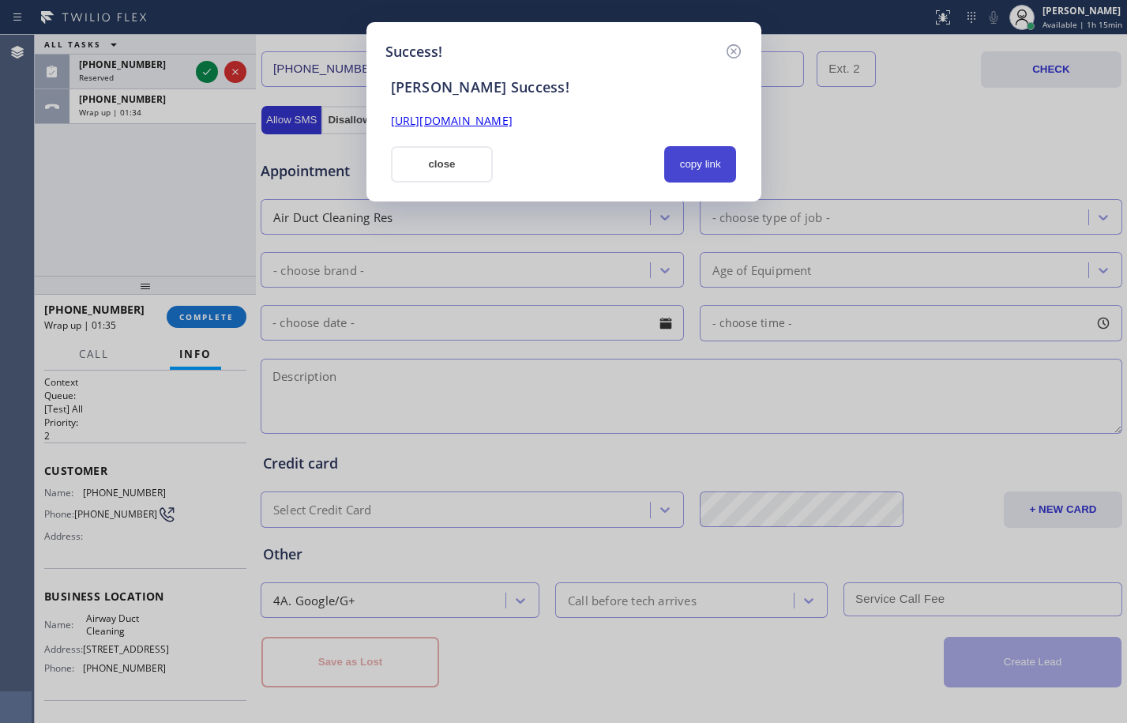
click at [681, 167] on button "copy link" at bounding box center [700, 164] width 73 height 36
click at [479, 122] on link "https://erp.apollosoft.co/customer/763263#portlet_lead" at bounding box center [452, 120] width 122 height 15
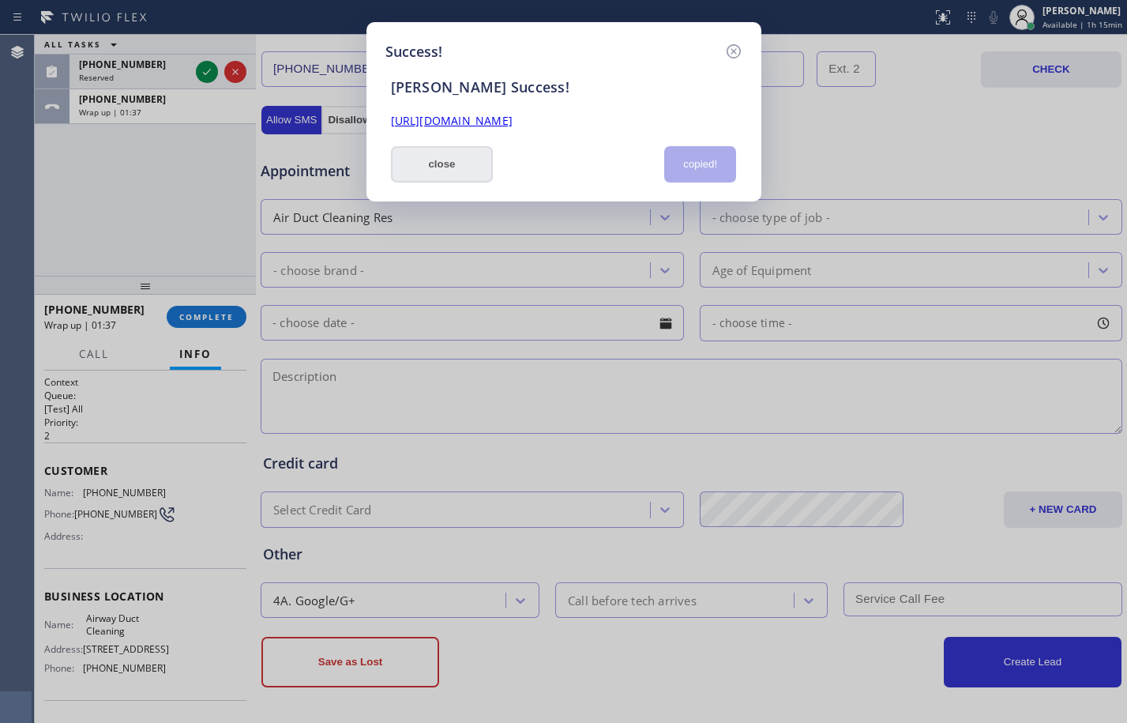
click at [425, 160] on button "close" at bounding box center [442, 164] width 103 height 36
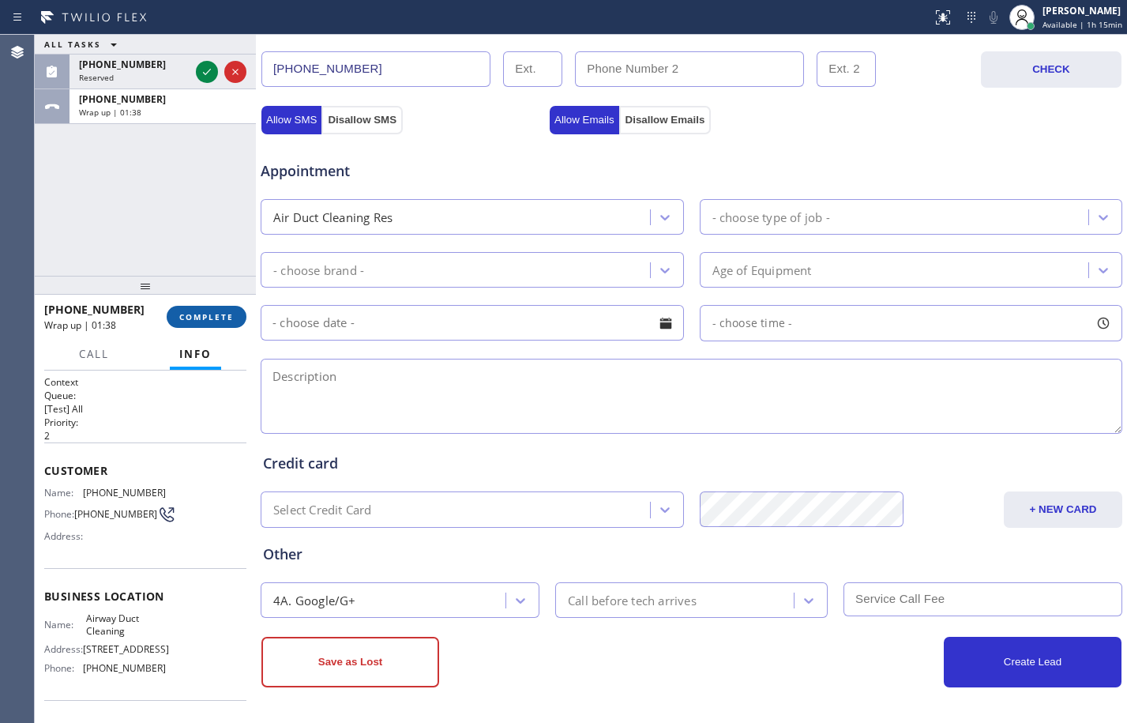
click at [220, 314] on span "COMPLETE" at bounding box center [206, 316] width 54 height 11
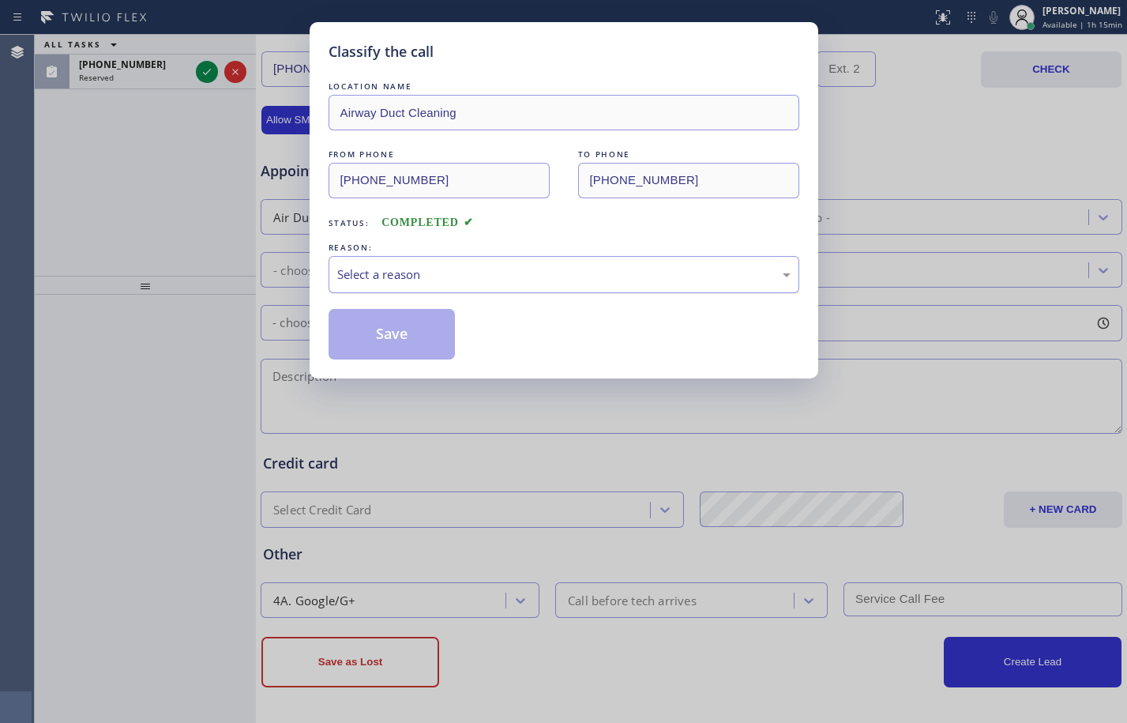
click at [617, 268] on div "Select a reason" at bounding box center [563, 274] width 453 height 18
click at [400, 325] on button "Save" at bounding box center [392, 334] width 127 height 51
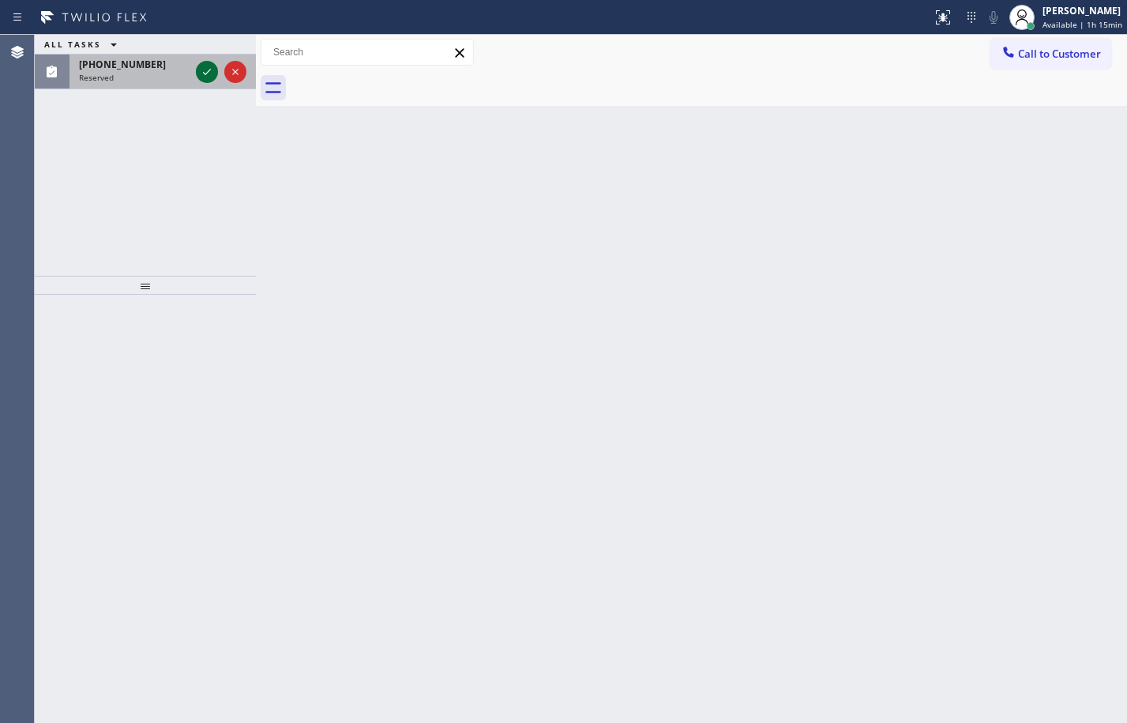
click at [210, 67] on icon at bounding box center [206, 71] width 19 height 19
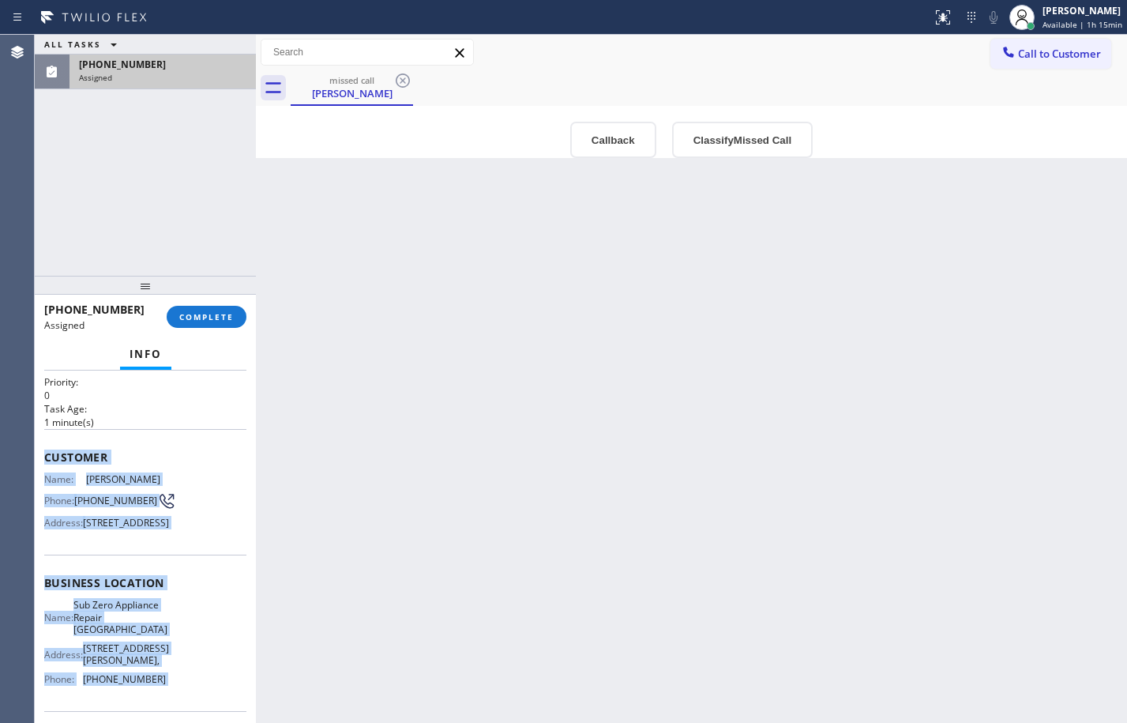
scroll to position [149, 0]
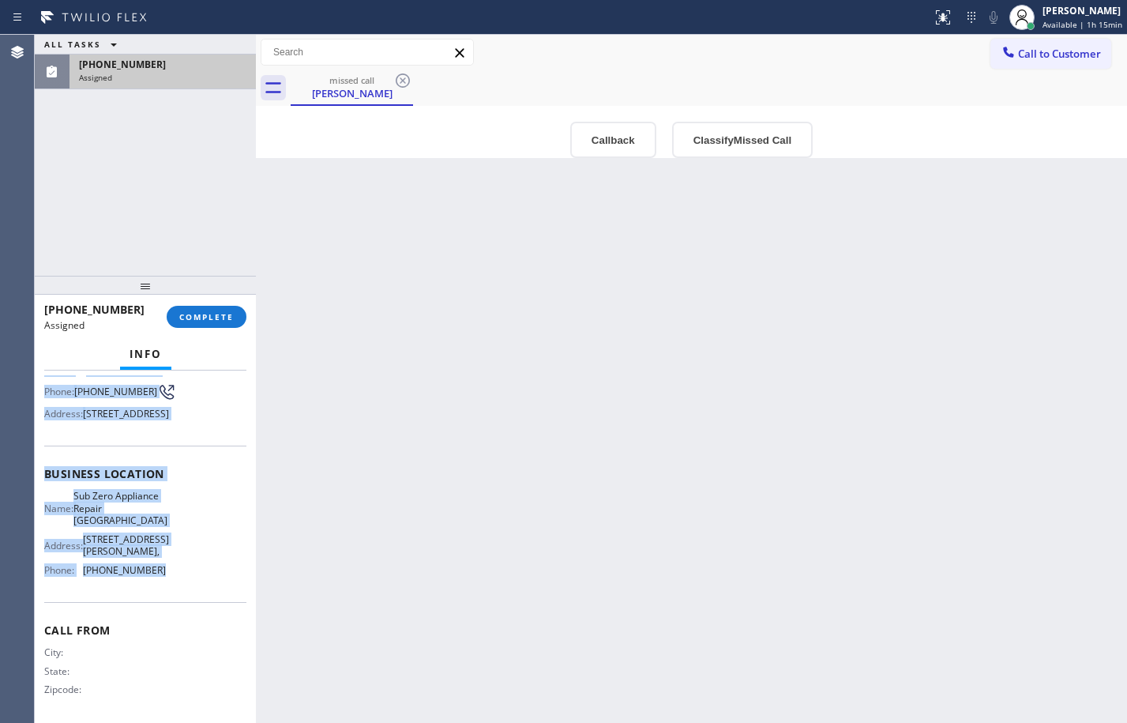
drag, startPoint x: 41, startPoint y: 492, endPoint x: 203, endPoint y: 588, distance: 188.0
click at [203, 588] on div "Context Queue: Appliance Repair High End Priority: 0 Task Age: 1 minute(s) Cust…" at bounding box center [145, 546] width 221 height 352
click at [209, 317] on span "COMPLETE" at bounding box center [206, 316] width 54 height 11
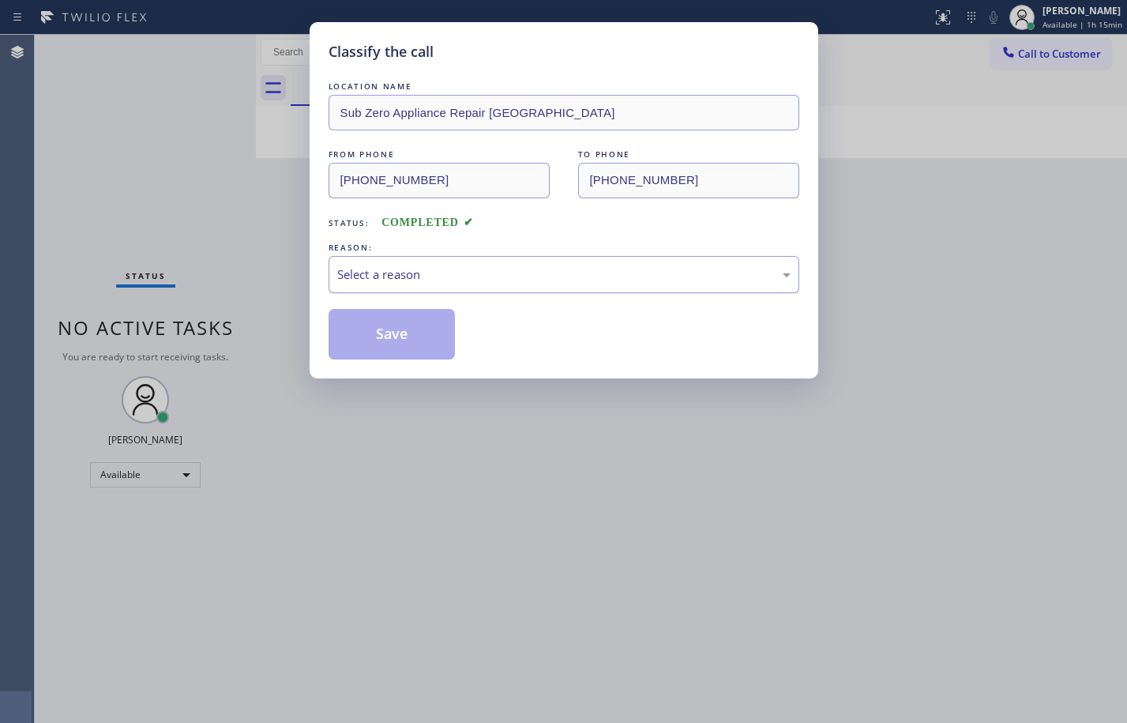
click at [486, 273] on div "Select a reason" at bounding box center [563, 274] width 453 height 18
click at [393, 341] on button "Save" at bounding box center [392, 334] width 127 height 51
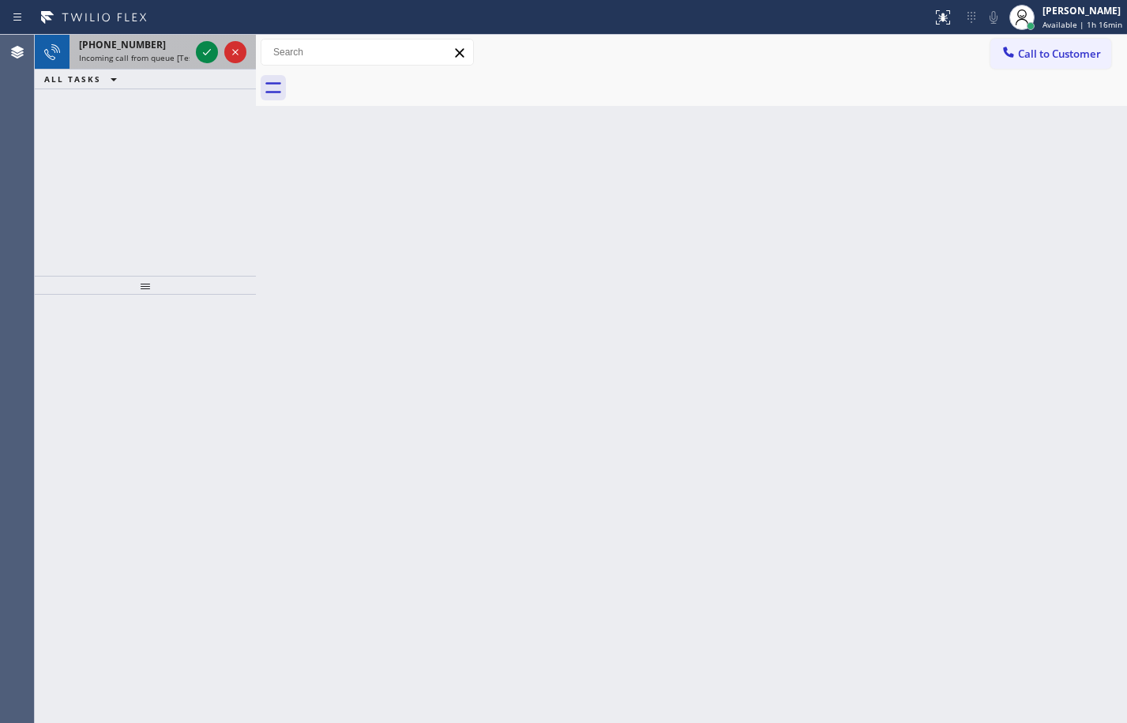
drag, startPoint x: 126, startPoint y: 44, endPoint x: 143, endPoint y: 45, distance: 17.4
click at [126, 44] on span "+13155472529" at bounding box center [122, 44] width 87 height 13
drag, startPoint x: 147, startPoint y: 65, endPoint x: 192, endPoint y: 52, distance: 46.8
click at [147, 65] on div "+16195548559 Incoming call from queue [Test] All" at bounding box center [130, 52] width 123 height 35
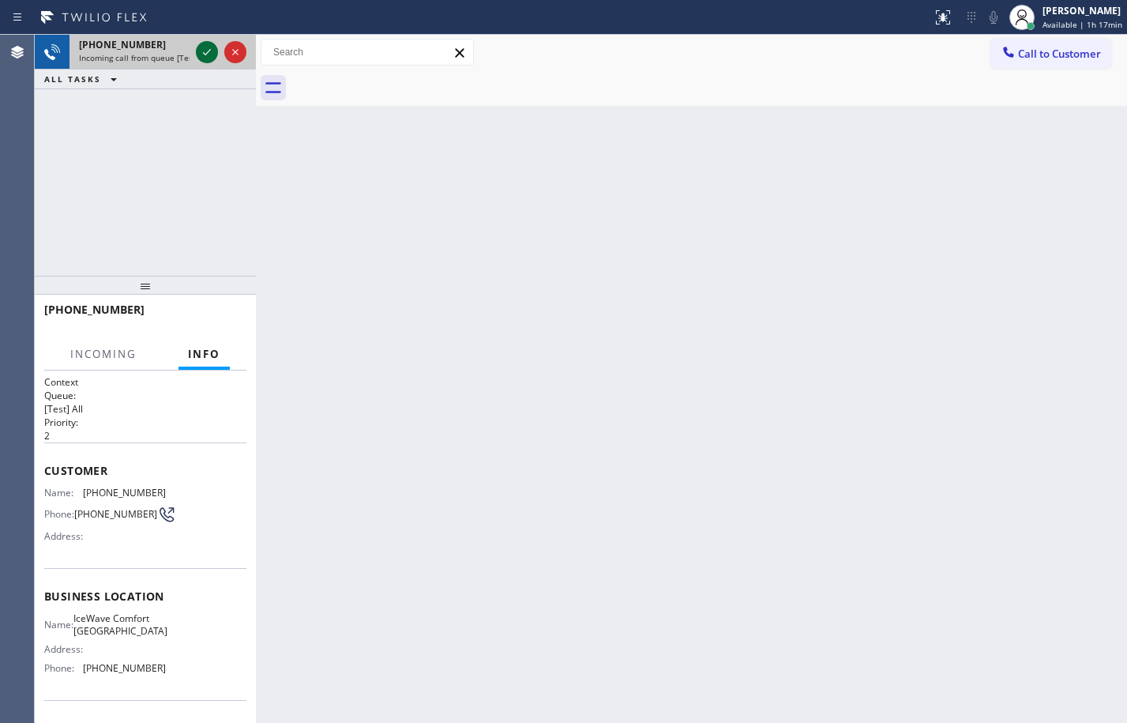
click at [200, 51] on icon at bounding box center [206, 52] width 19 height 19
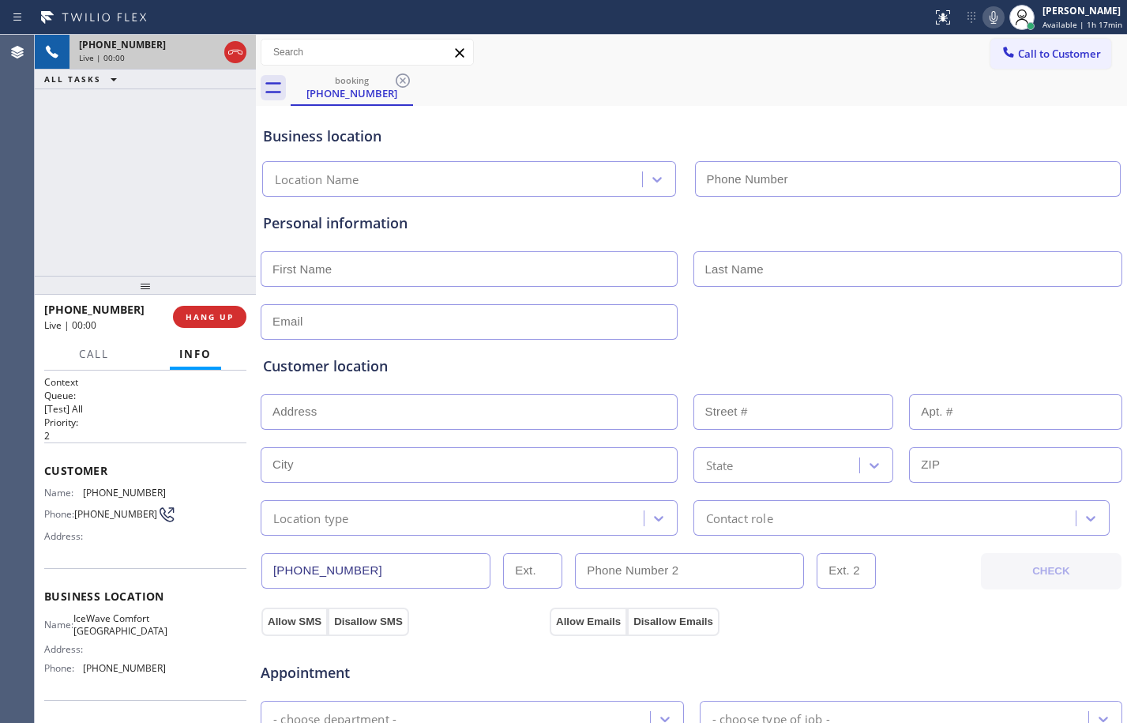
type input "(619) 649-9700"
click at [201, 311] on span "HANG UP" at bounding box center [210, 316] width 48 height 11
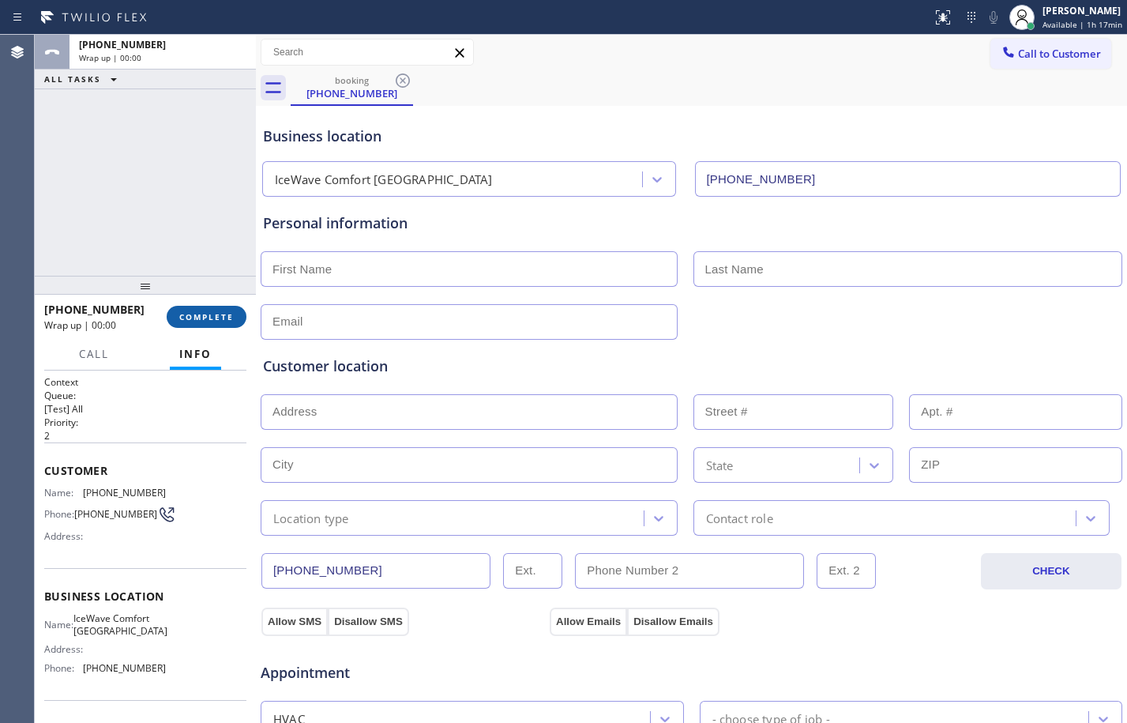
click at [205, 314] on span "COMPLETE" at bounding box center [206, 316] width 54 height 11
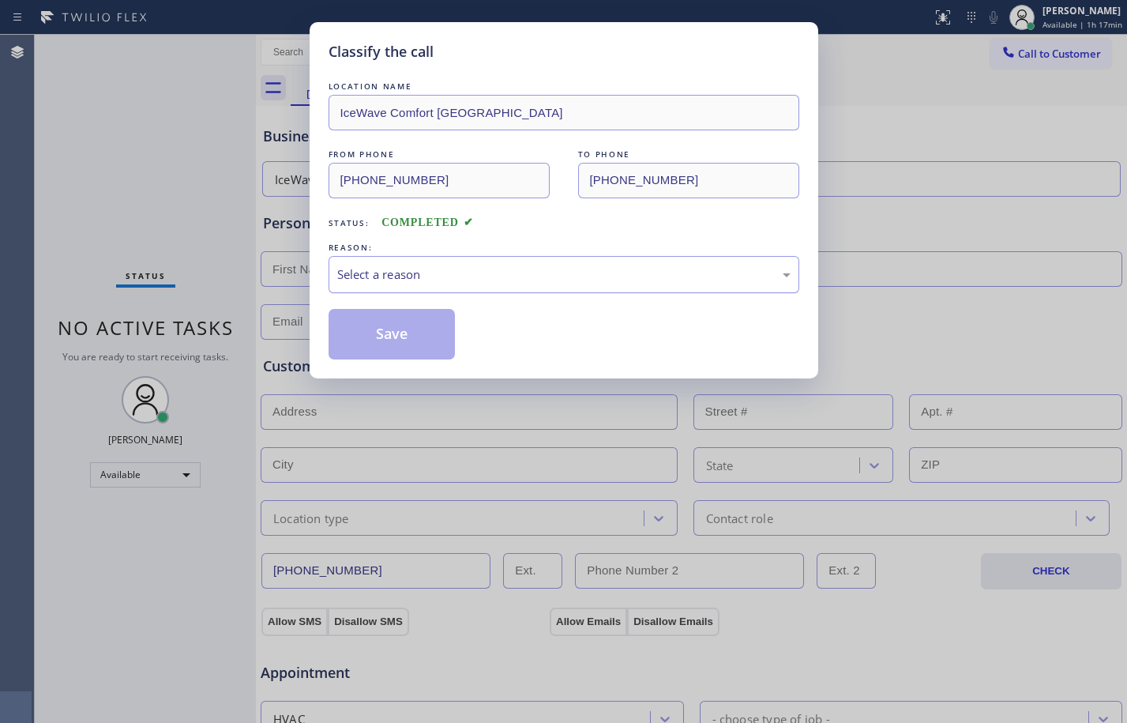
click at [644, 291] on div "Select a reason" at bounding box center [564, 274] width 471 height 37
click at [379, 327] on button "Save" at bounding box center [392, 334] width 127 height 51
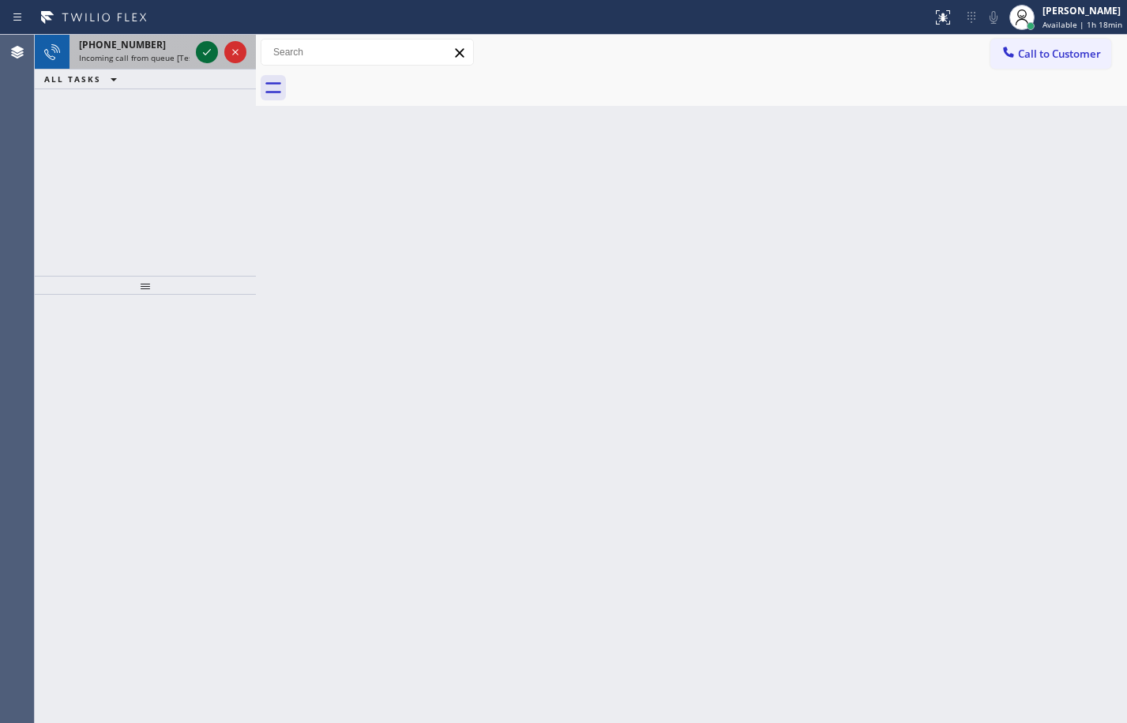
click at [201, 54] on icon at bounding box center [206, 52] width 19 height 19
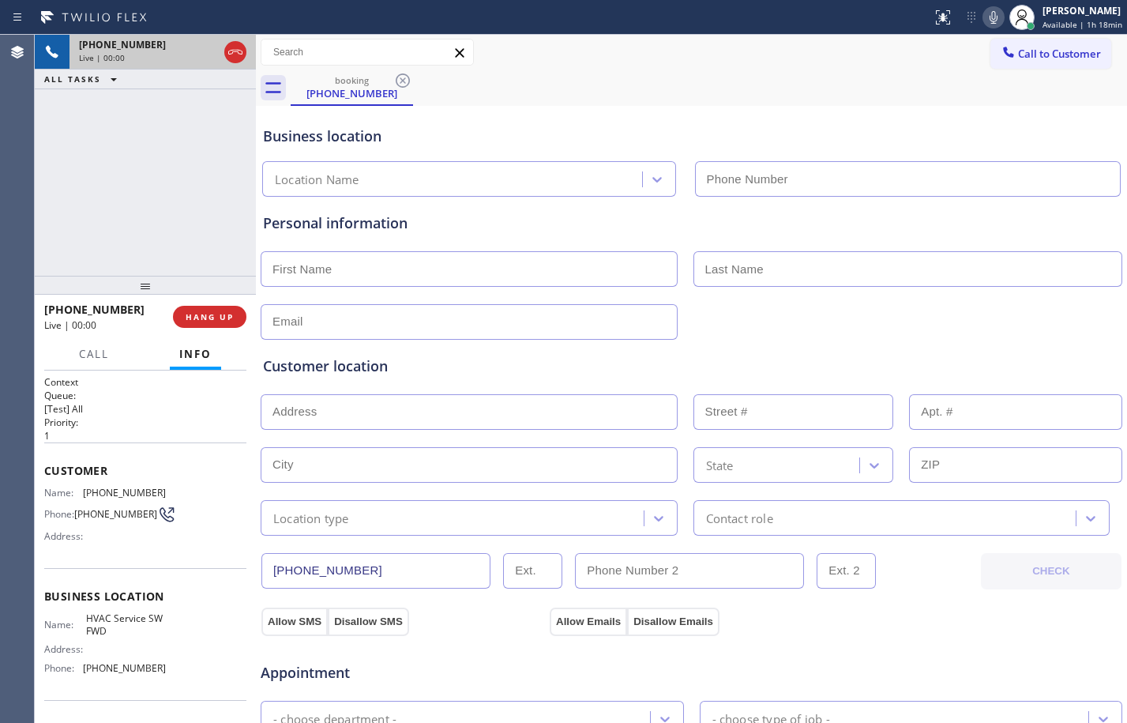
type input "(213) 855-2552"
click at [231, 321] on span "HANG UP" at bounding box center [210, 316] width 48 height 11
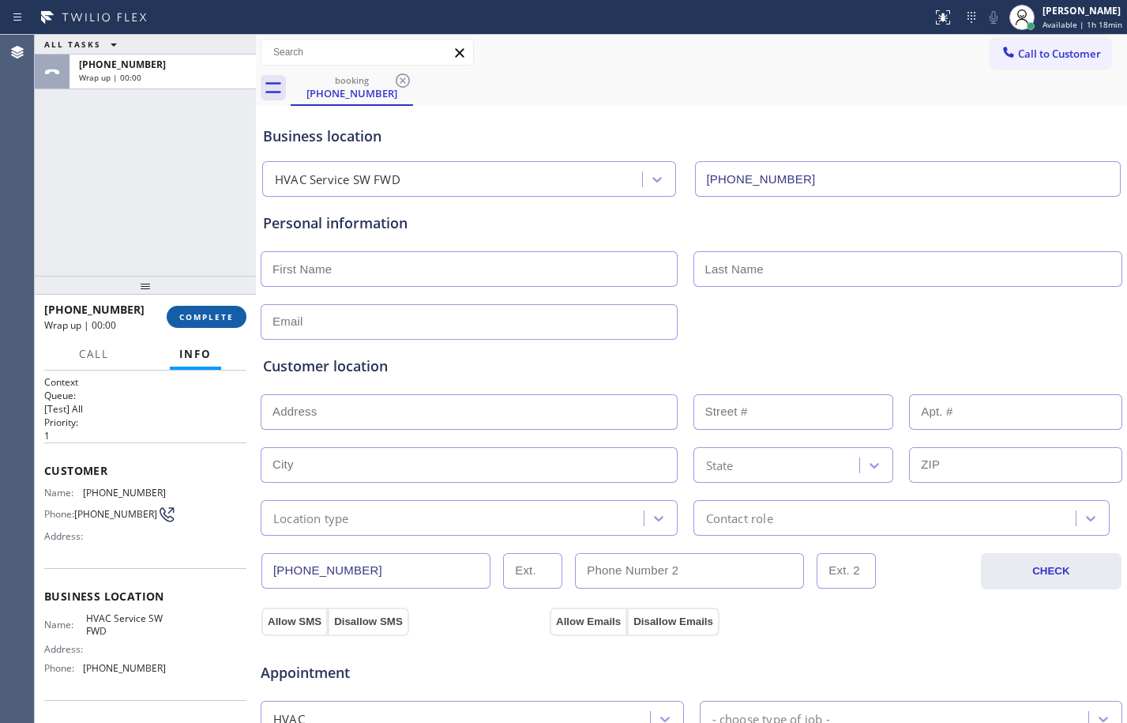
click at [224, 319] on span "COMPLETE" at bounding box center [206, 316] width 54 height 11
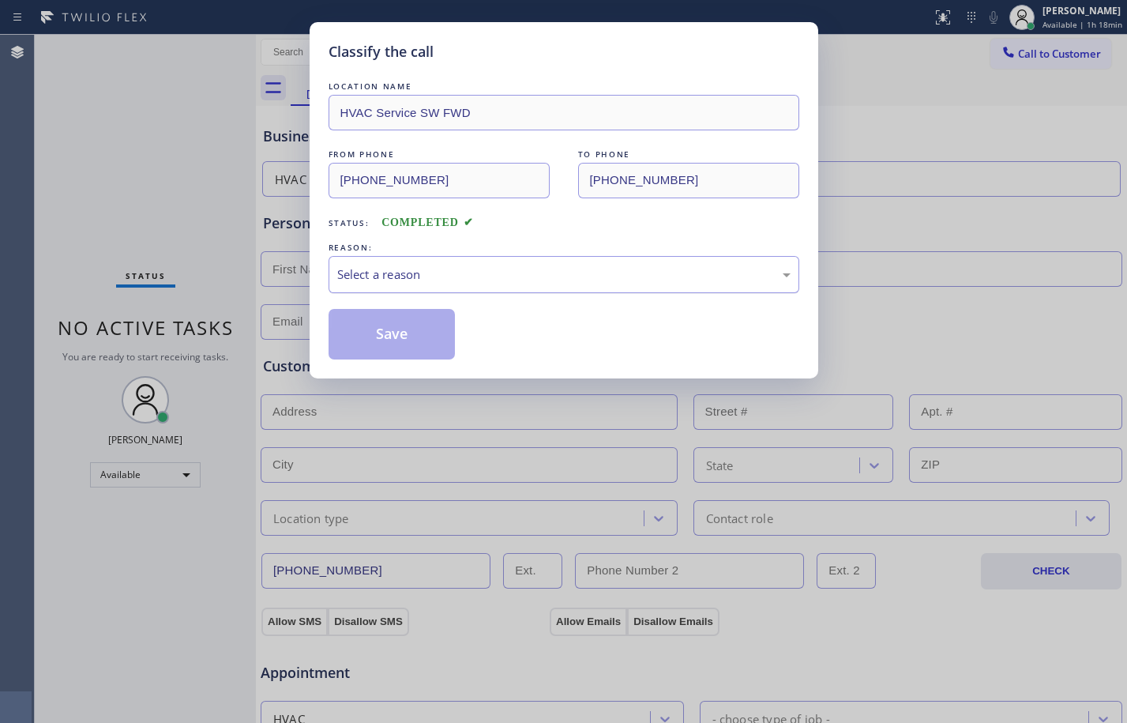
click at [429, 273] on div "Select a reason" at bounding box center [563, 274] width 453 height 18
click at [396, 335] on button "Save" at bounding box center [392, 334] width 127 height 51
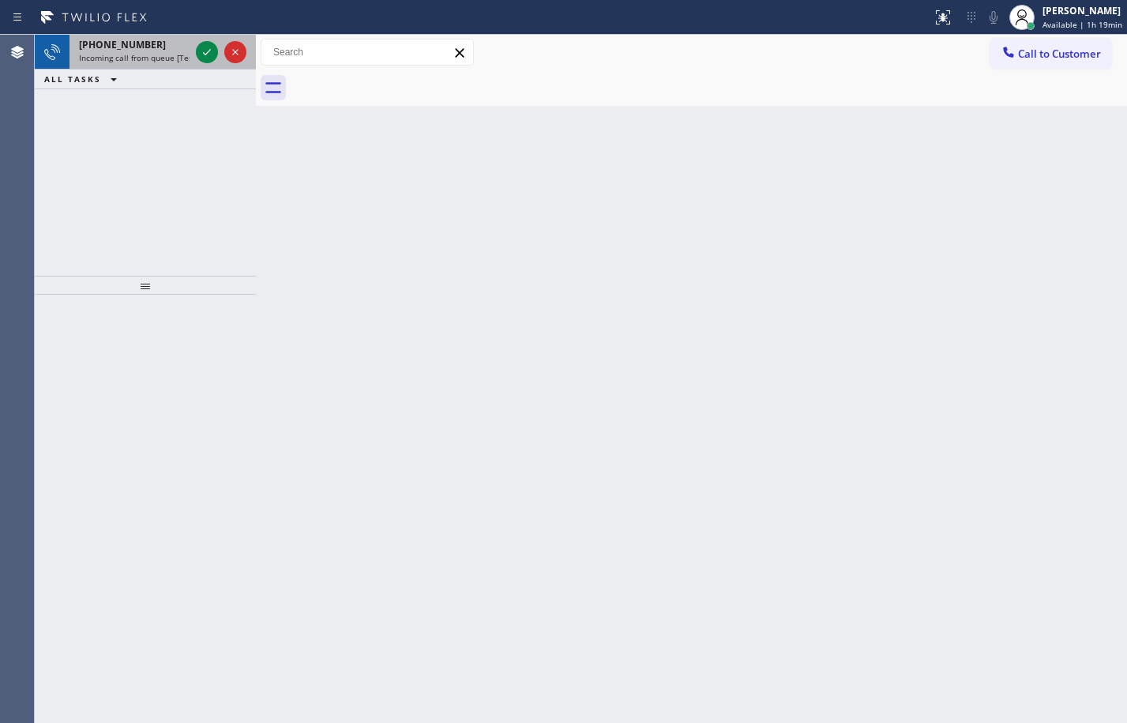
click at [141, 43] on span "+15108734831" at bounding box center [122, 44] width 87 height 13
click at [105, 59] on span "Incoming call from queue [Test] All" at bounding box center [144, 57] width 131 height 11
click at [205, 47] on icon at bounding box center [206, 52] width 19 height 19
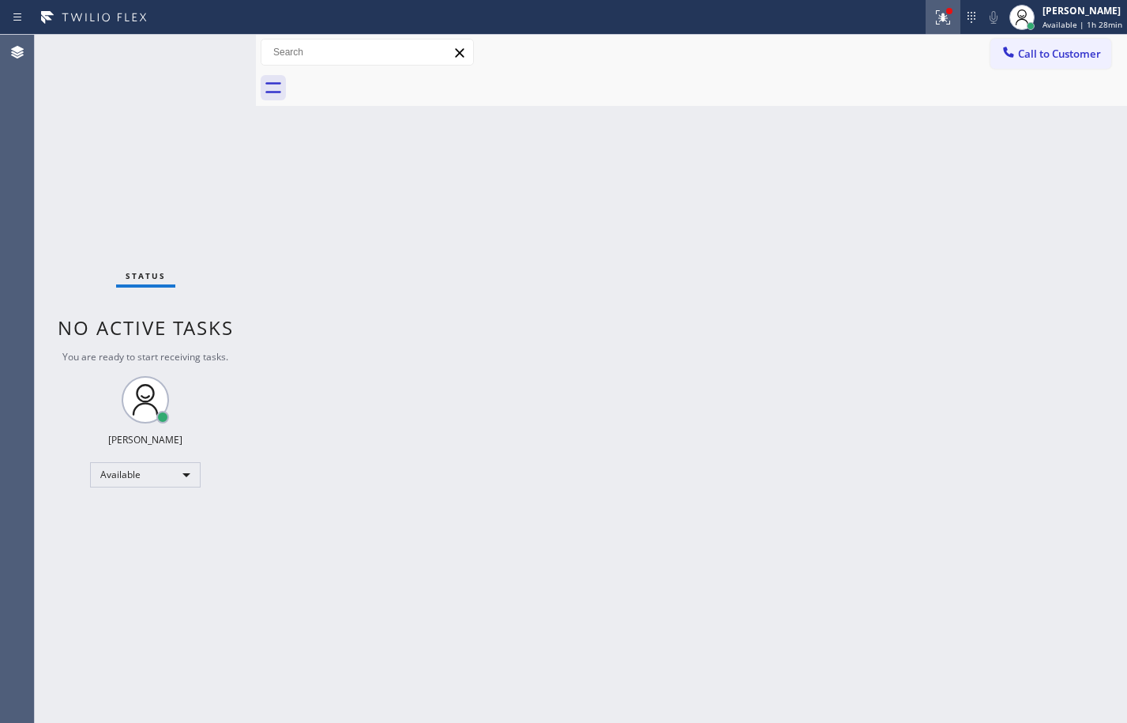
click at [936, 21] on icon at bounding box center [942, 17] width 19 height 19
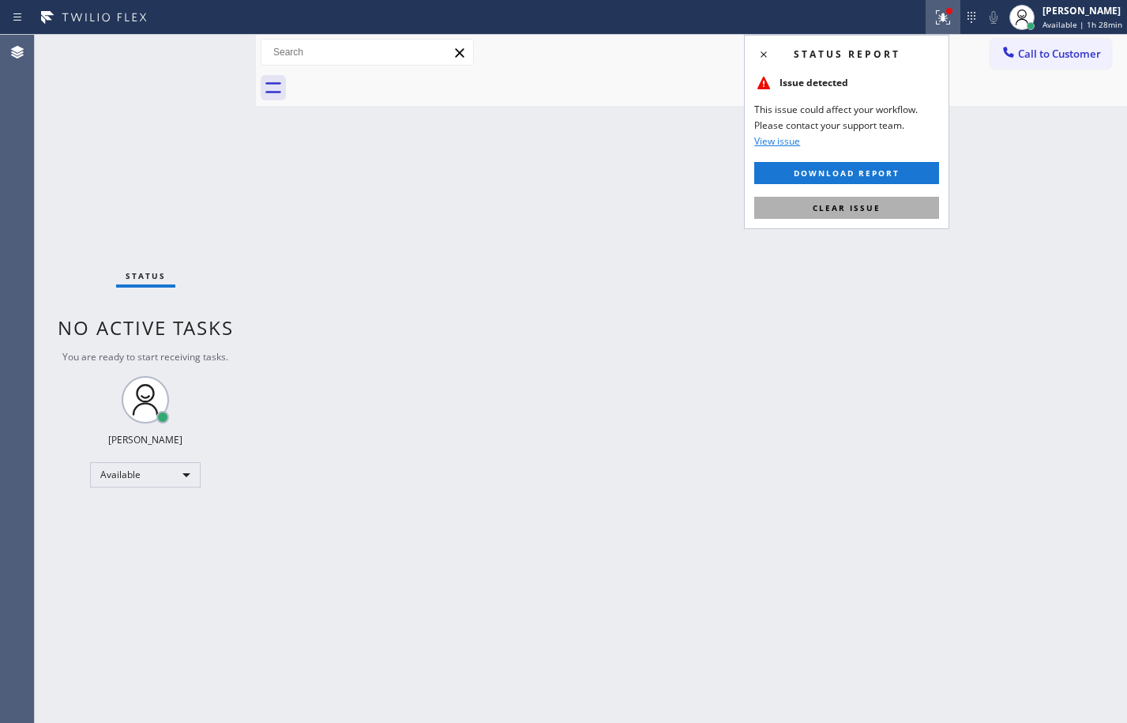
click at [854, 212] on span "Clear issue" at bounding box center [847, 207] width 68 height 11
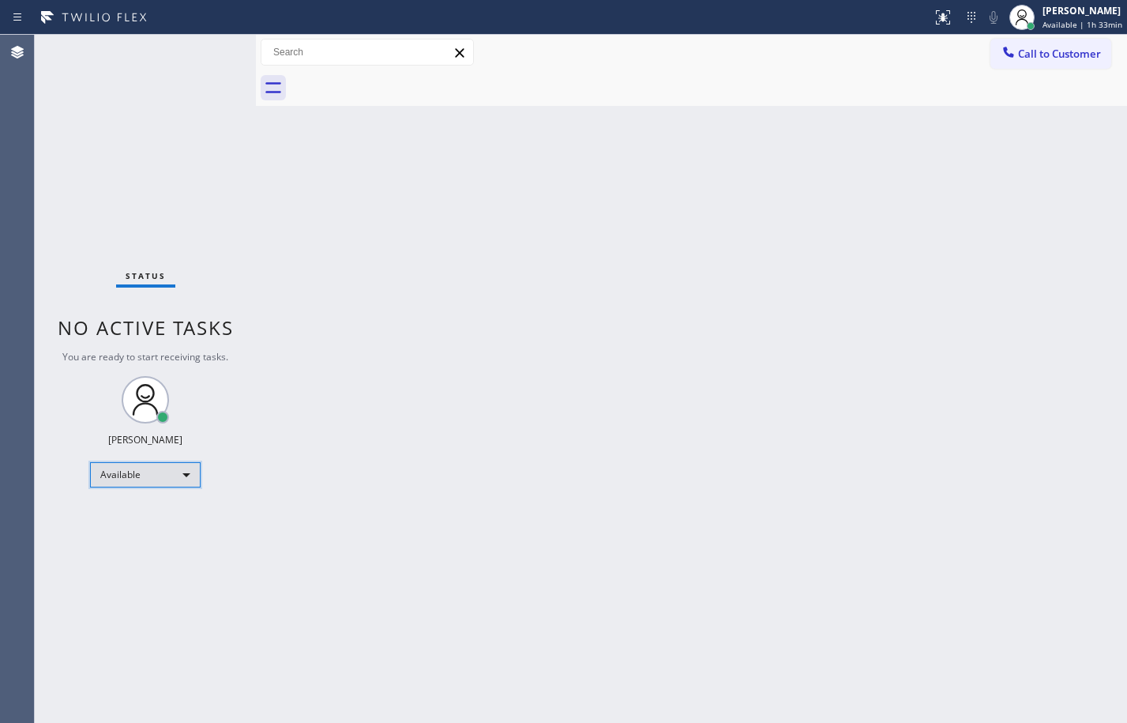
click at [156, 478] on div "Available" at bounding box center [145, 474] width 111 height 25
click at [164, 564] on li "Break" at bounding box center [144, 555] width 107 height 19
